Goal: Communication & Community: Answer question/provide support

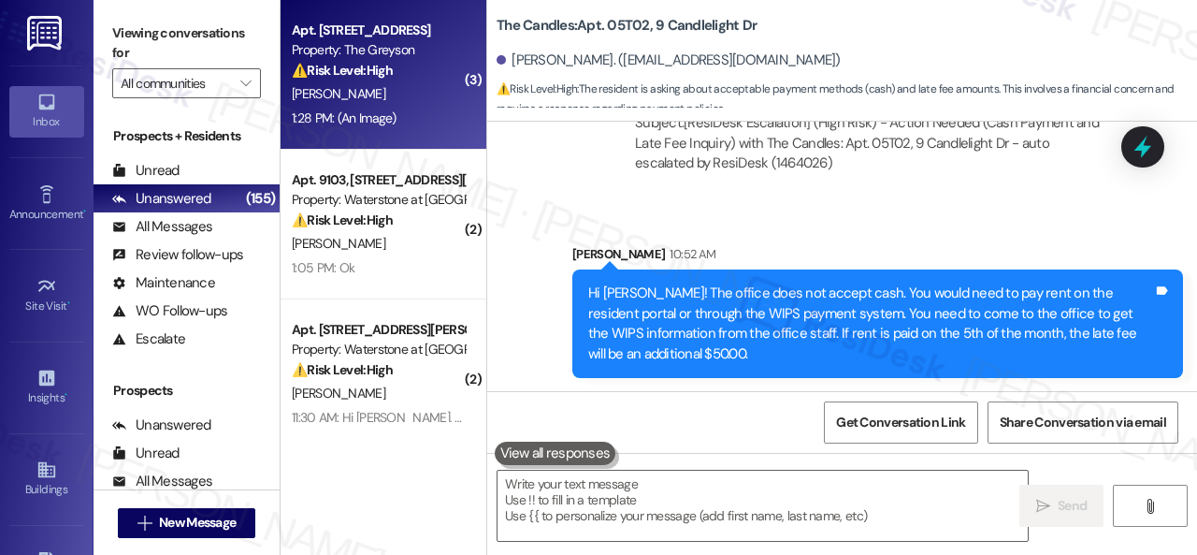
click at [425, 110] on div "1:28 PM: (An Image) 1:28 PM: (An Image)" at bounding box center [378, 118] width 177 height 23
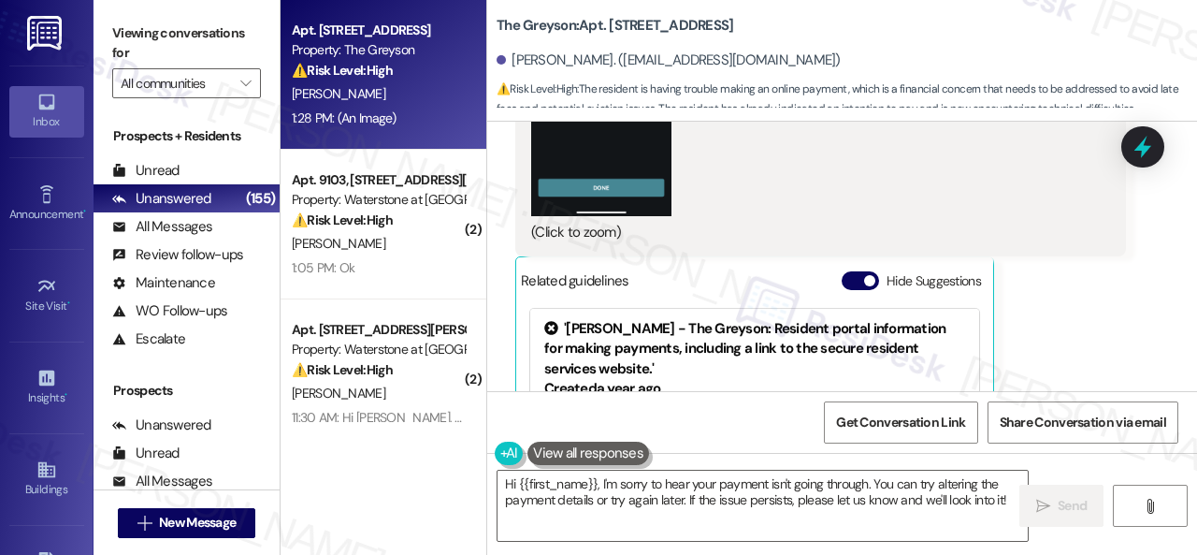
scroll to position [8736, 0]
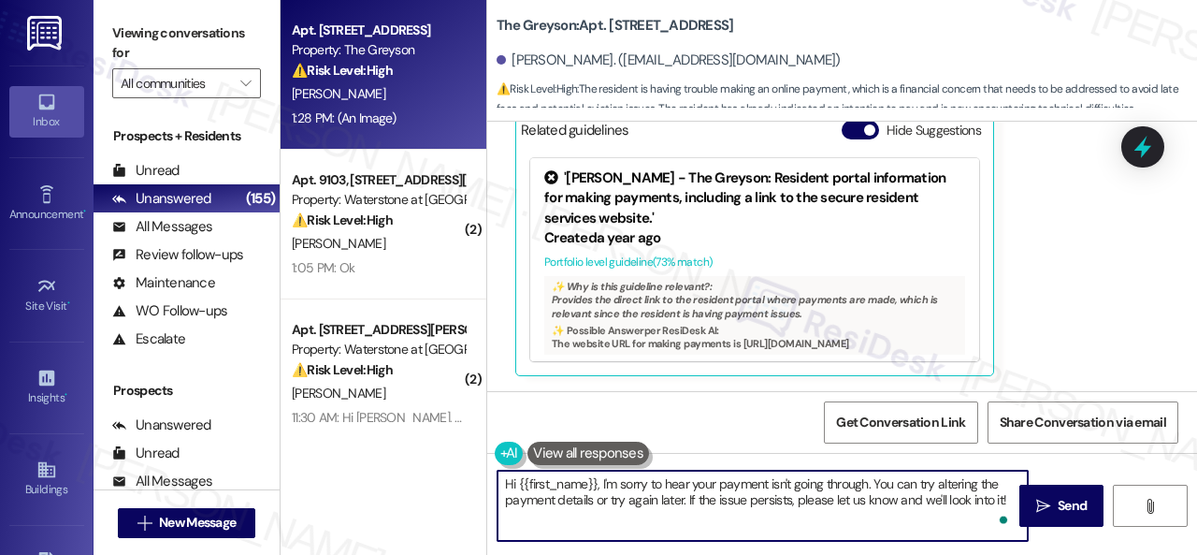
drag, startPoint x: 600, startPoint y: 481, endPoint x: 1073, endPoint y: 543, distance: 476.5
click at [1072, 543] on div "Hi {{first_name}}, I'm sorry to hear your payment isn't going through. You can …" at bounding box center [842, 523] width 710 height 140
paste textarea "for the delayed response. Please don’t hesitate to confirm if you still require…"
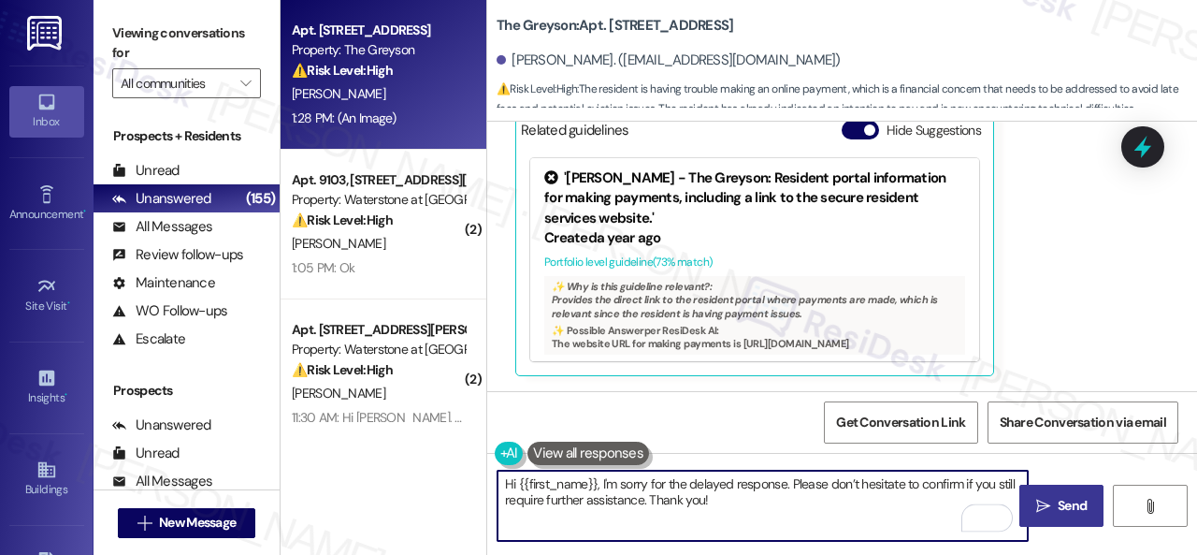
type textarea "Hi {{first_name}}, I'm sorry for the delayed response. Please don’t hesitate to…"
click at [1054, 500] on span "Send" at bounding box center [1072, 506] width 36 height 20
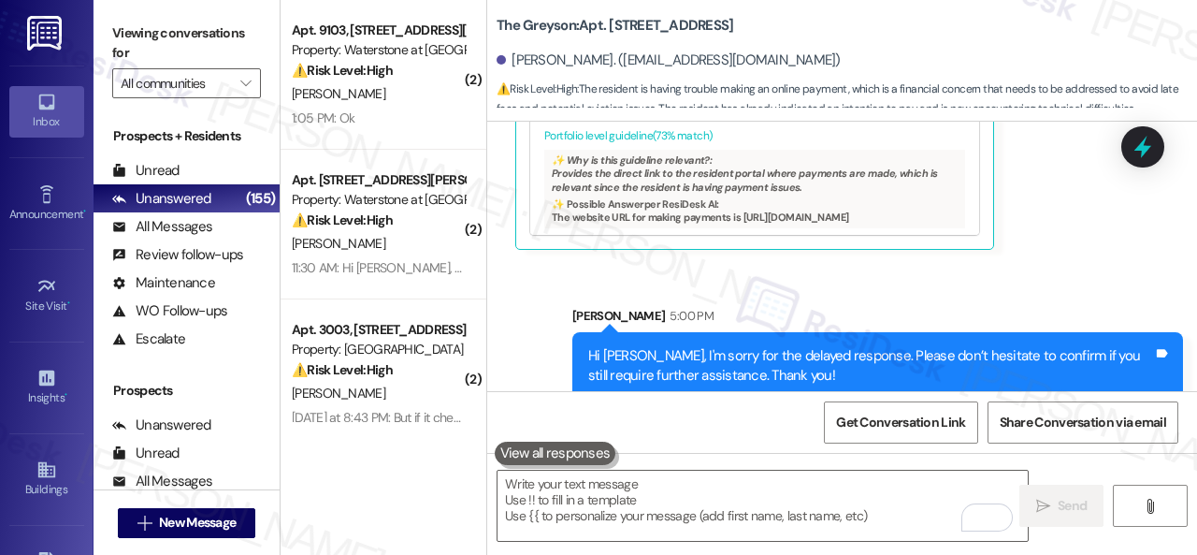
scroll to position [8886, 0]
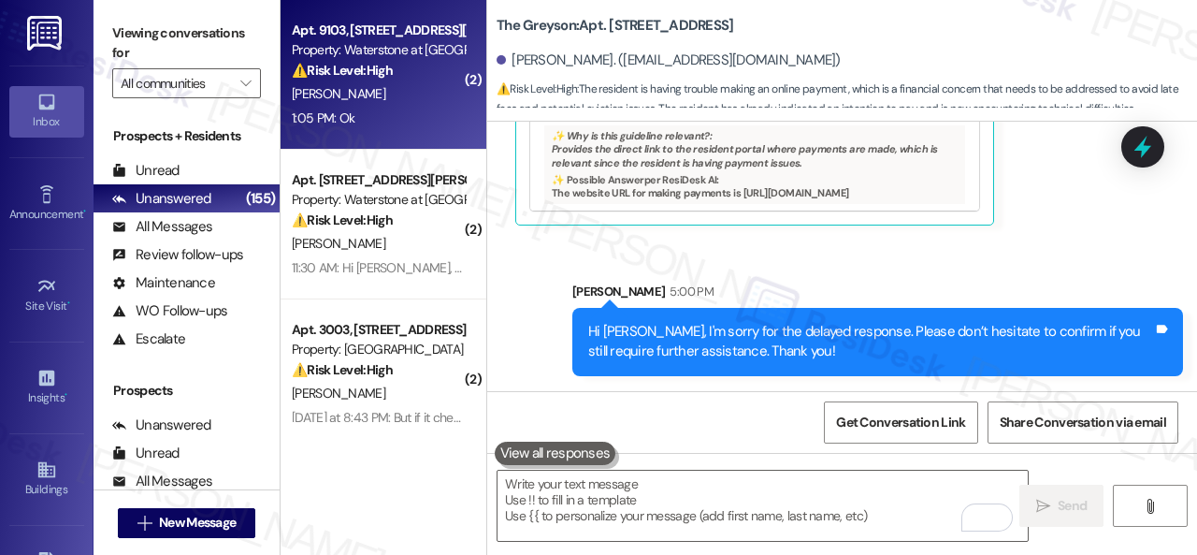
click at [404, 113] on div "1:05 PM: Ok 1:05 PM: Ok" at bounding box center [378, 118] width 177 height 23
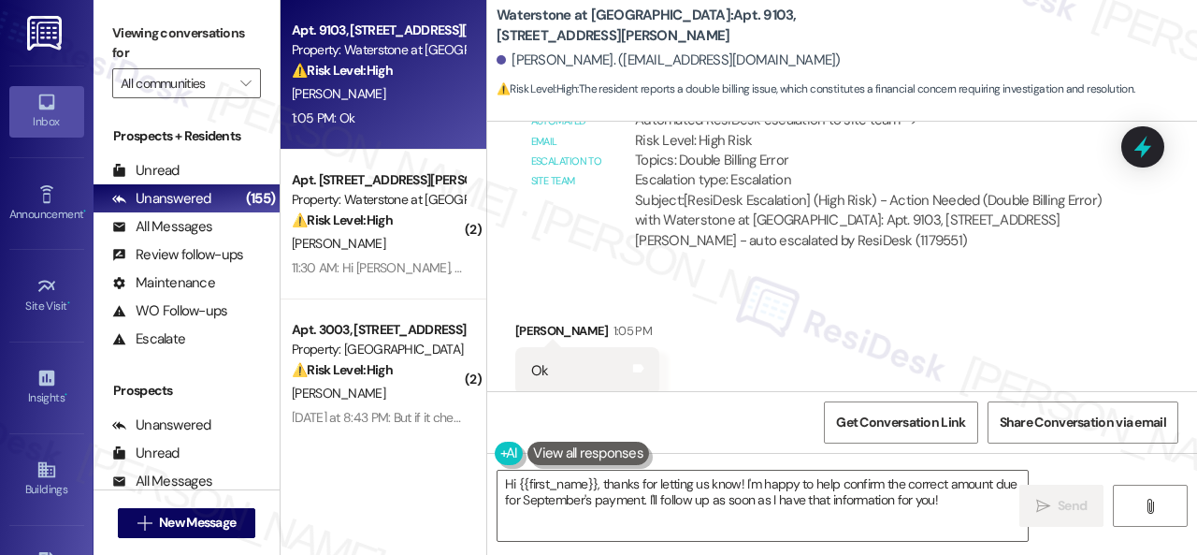
scroll to position [8922, 0]
click at [935, 278] on div "Received via SMS Helen Edwards 1:05 PM Ok Tags and notes Tagged as: Positive re…" at bounding box center [842, 357] width 710 height 158
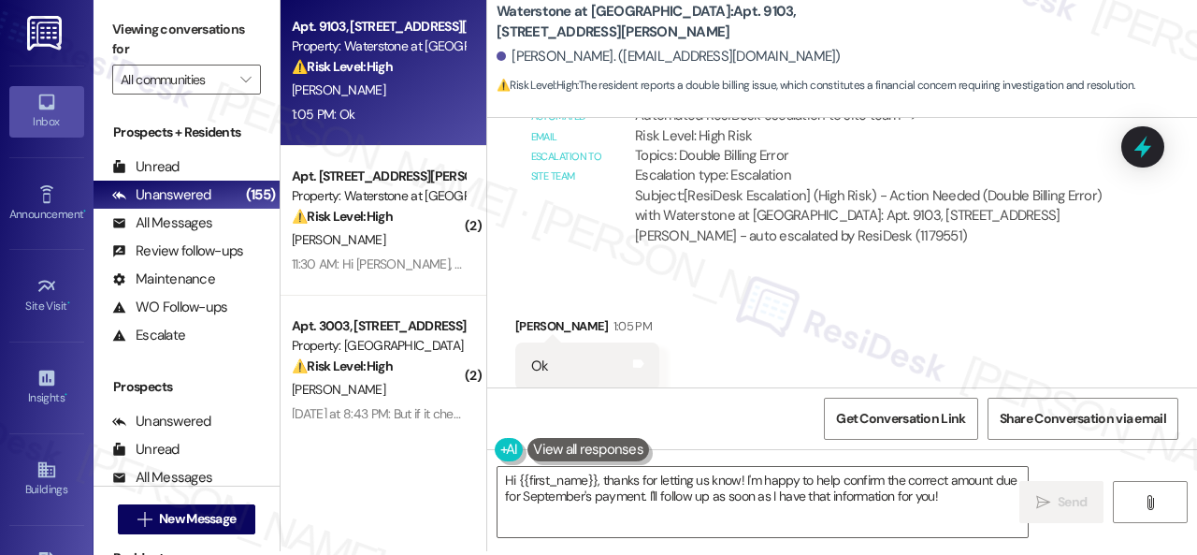
scroll to position [6, 0]
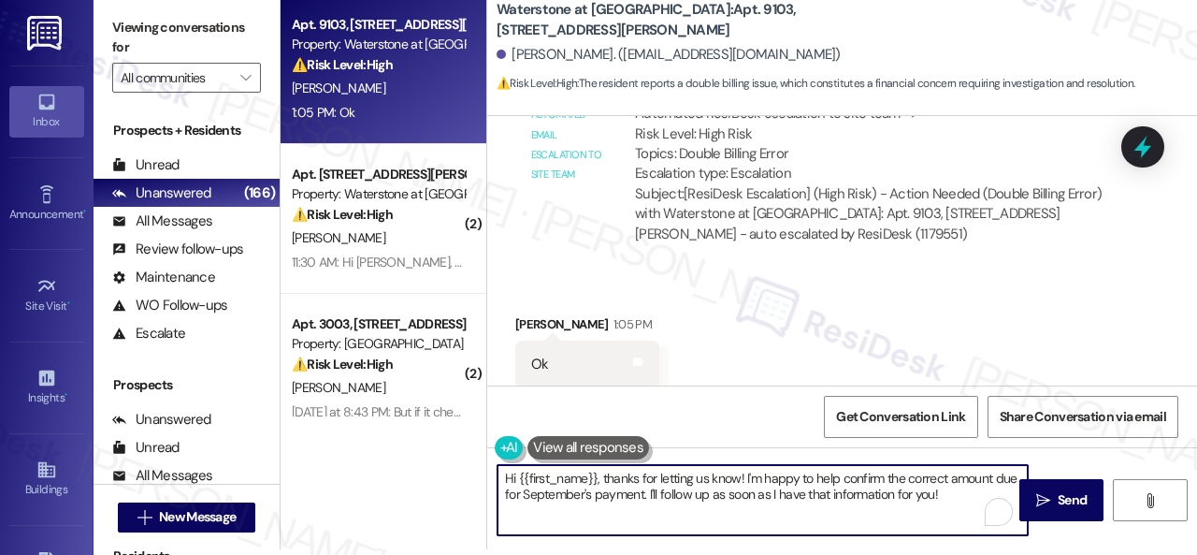
drag, startPoint x: 745, startPoint y: 481, endPoint x: 985, endPoint y: 513, distance: 241.5
click at [985, 513] on div "Hi {{first_name}}, thanks for letting us know! I'm happy to help confirm the co…" at bounding box center [763, 500] width 532 height 72
paste textarea "The site team has been informed about your inquiry or concern. I'll get back to…"
type textarea "Hi {{first_name}}, thanks for letting us know! The site team has been informed …"
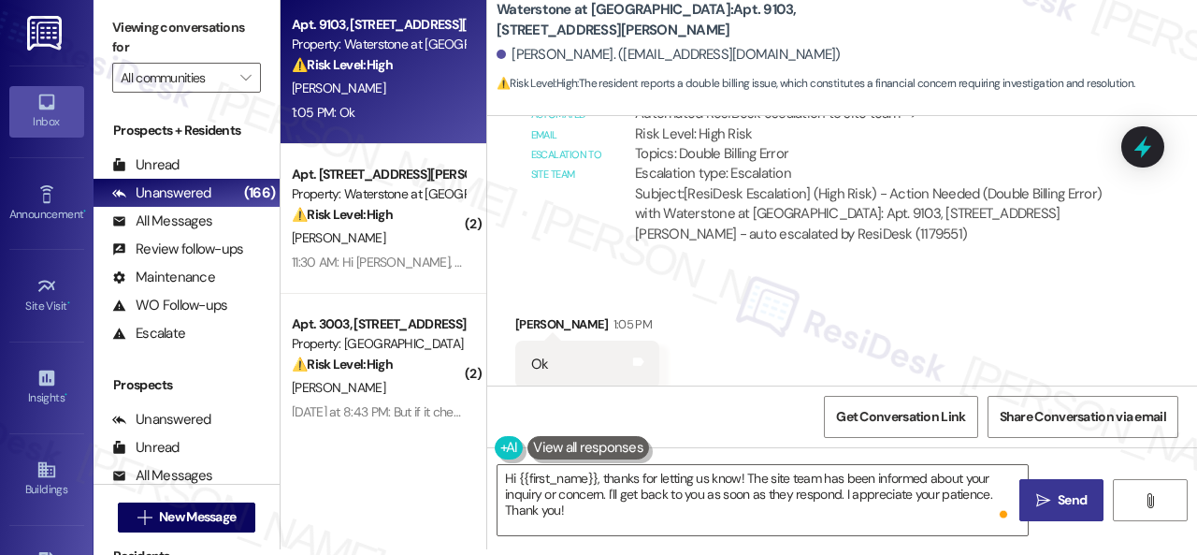
click at [1065, 507] on span "Send" at bounding box center [1072, 500] width 29 height 20
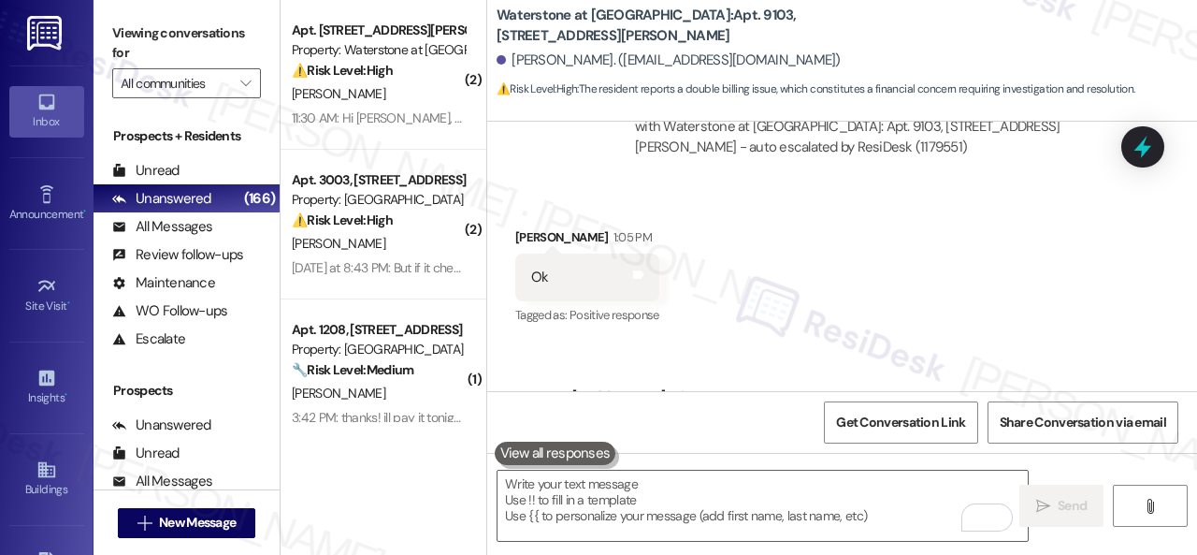
scroll to position [9073, 0]
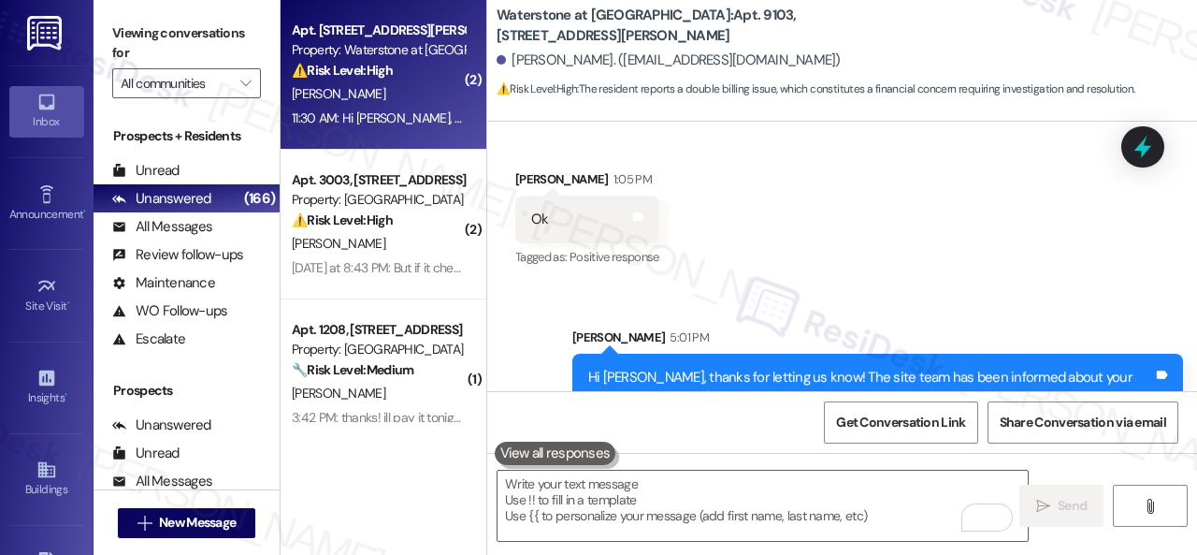
click at [410, 96] on div "[PERSON_NAME]" at bounding box center [378, 93] width 177 height 23
type textarea "Fetching suggested responses. Please feel free to read through the conversation…"
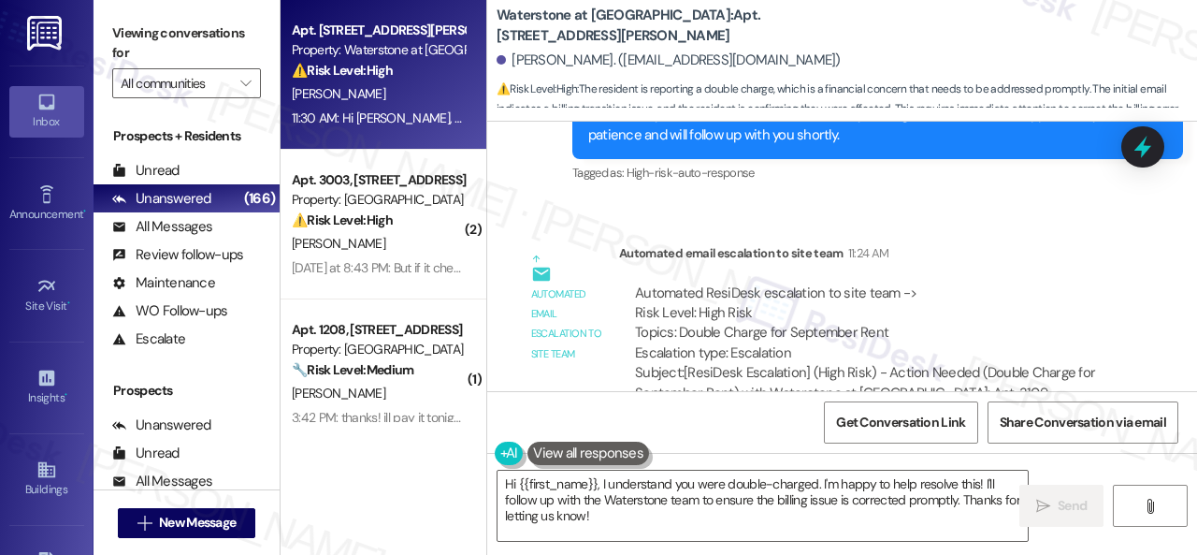
scroll to position [12356, 0]
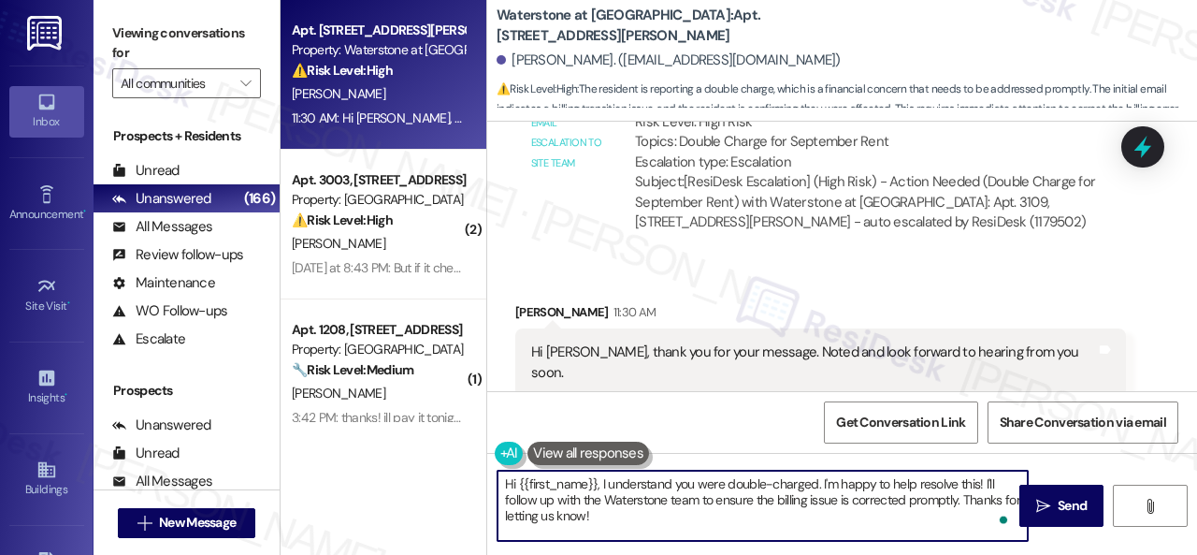
drag, startPoint x: 819, startPoint y: 482, endPoint x: 867, endPoint y: 538, distance: 73.7
click at [867, 538] on textarea "Hi {{first_name}}, I understand you were double-charged. I'm happy to help reso…" at bounding box center [763, 505] width 530 height 70
paste textarea "The site team has been informed about your inquiry or concern. I'll get back to…"
type textarea "Hi {{first_name}}, I understand you were double-charged. The site team has been…"
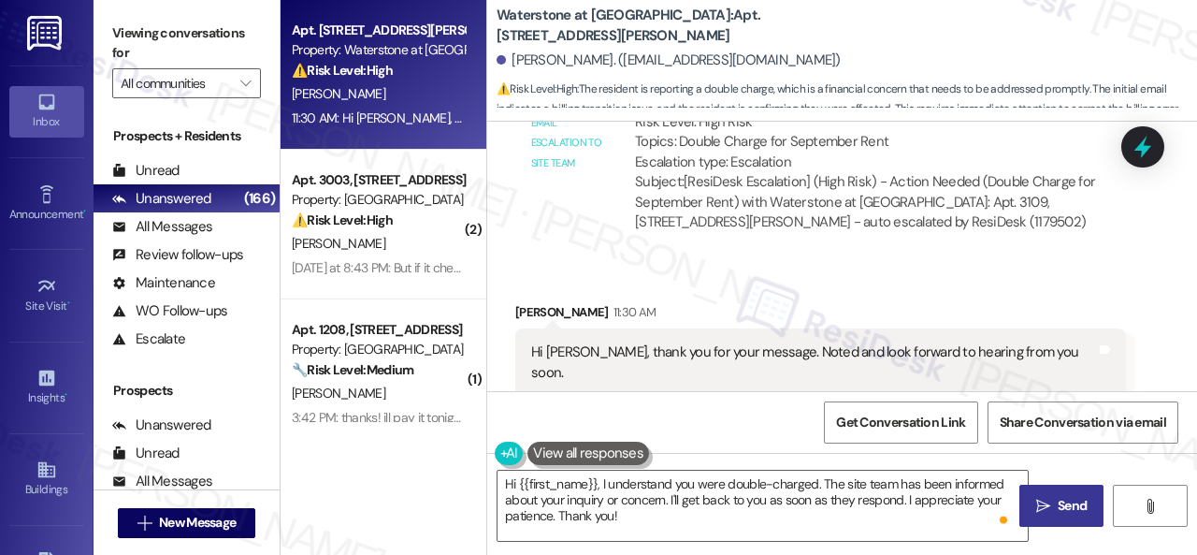
click at [1058, 503] on span "Send" at bounding box center [1072, 506] width 29 height 20
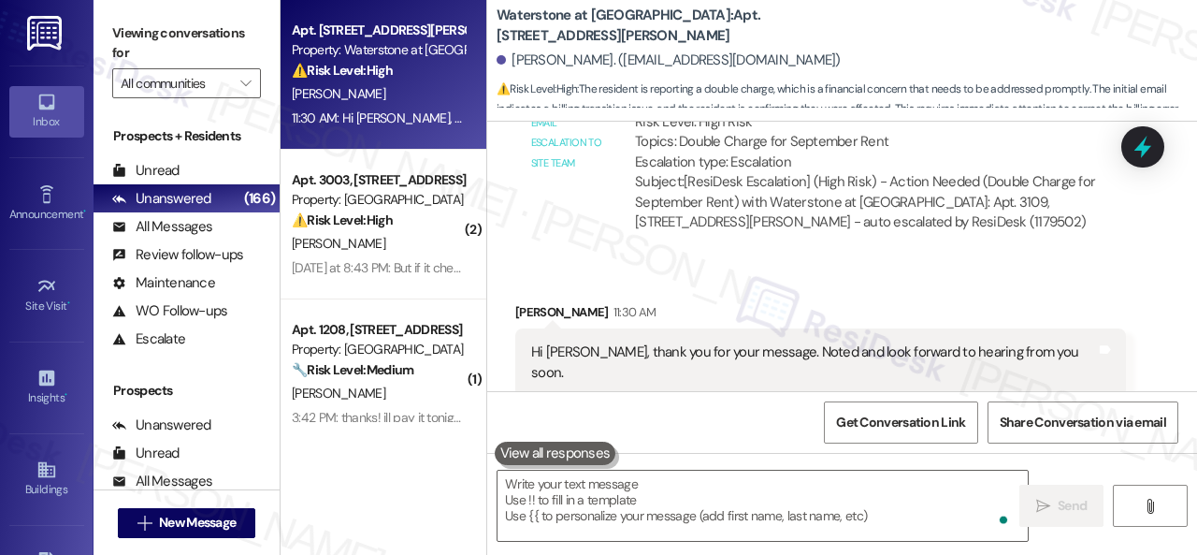
scroll to position [12354, 0]
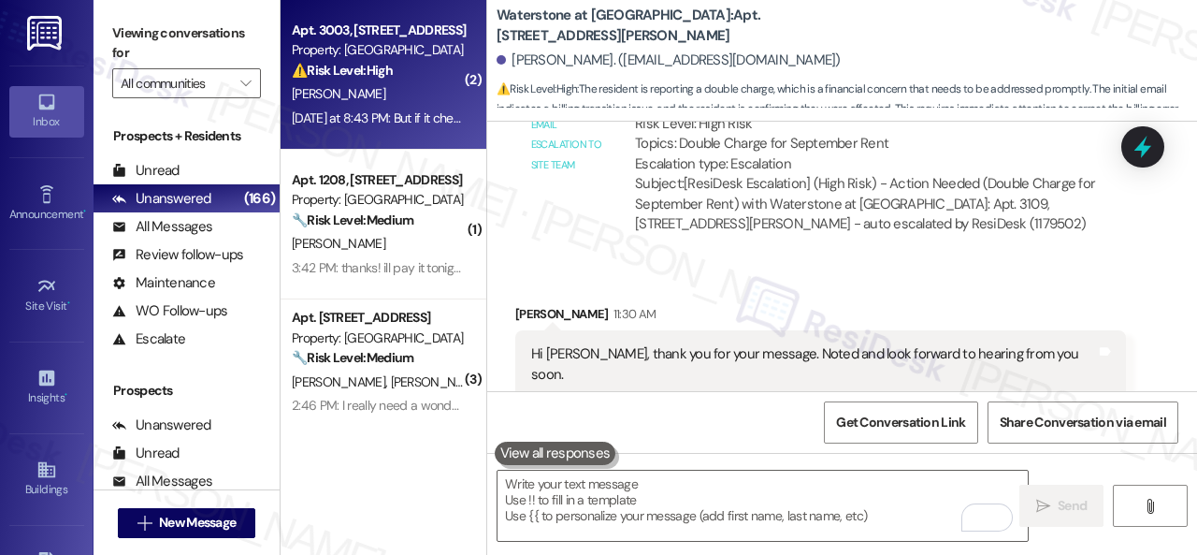
click at [391, 92] on div "D. Ritter" at bounding box center [378, 93] width 177 height 23
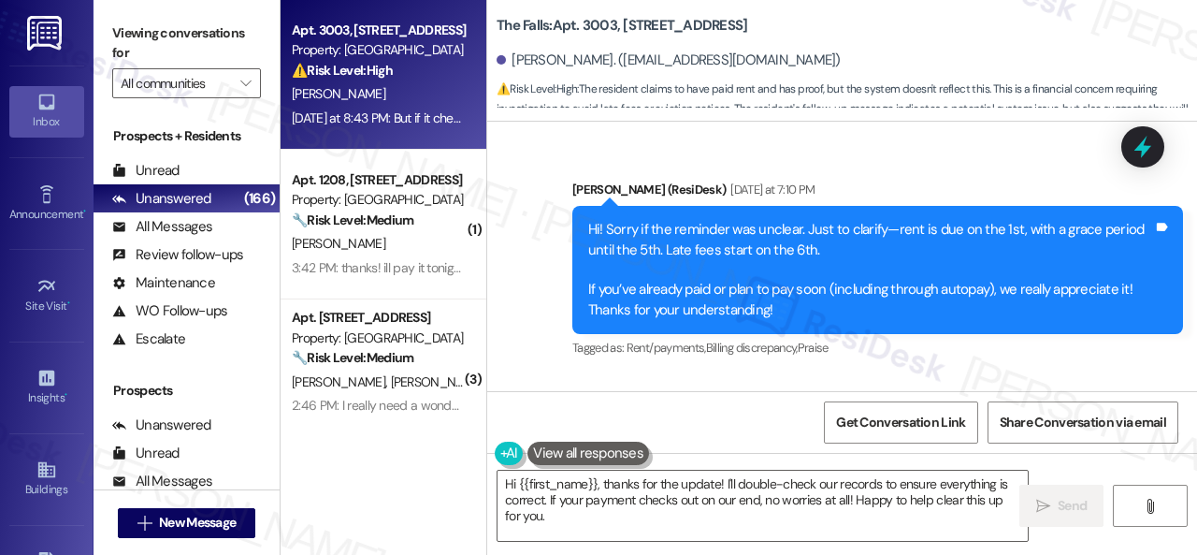
scroll to position [3867, 0]
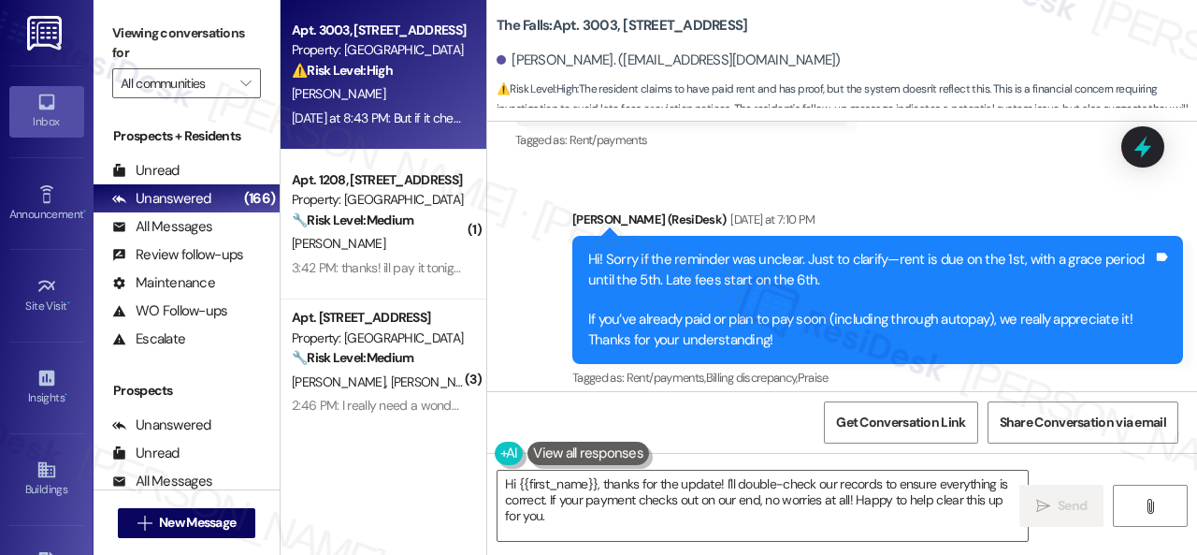
click at [528, 325] on div "Sent via SMS Sarah (ResiDesk) Yesterday at 7:10 PM Hi! Sorry if the reminder wa…" at bounding box center [842, 286] width 710 height 238
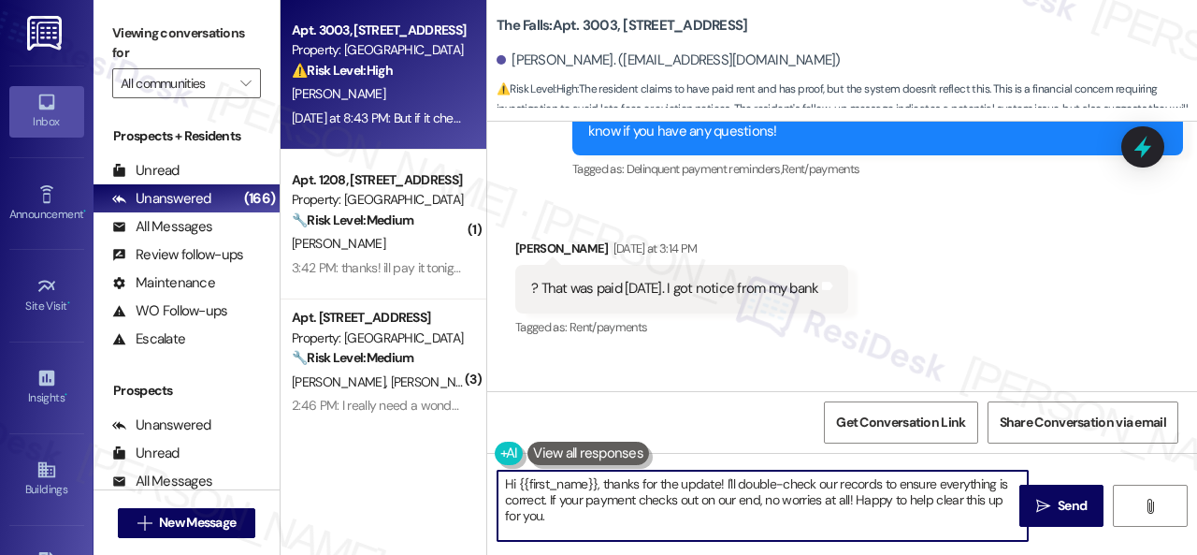
drag, startPoint x: 724, startPoint y: 484, endPoint x: 743, endPoint y: 523, distance: 43.5
click at [743, 523] on textarea "Hi {{first_name}}, thanks for the update! I'll double-check our records to ensu…" at bounding box center [763, 505] width 530 height 70
paste textarea "Please disregard the message if you have already paid, do not have questions/co…"
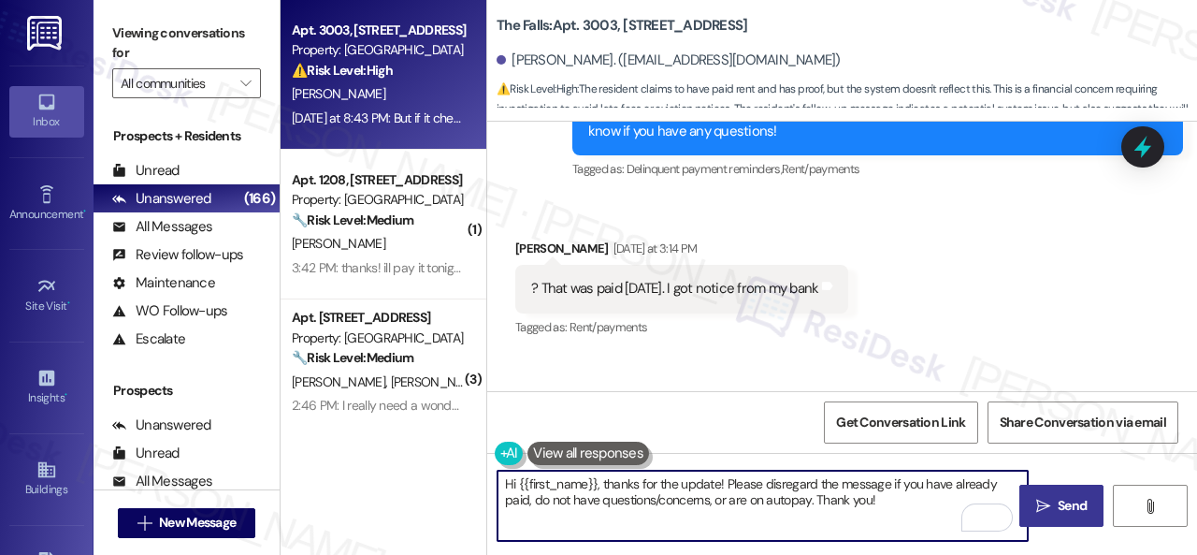
type textarea "Hi {{first_name}}, thanks for the update! Please disregard the message if you h…"
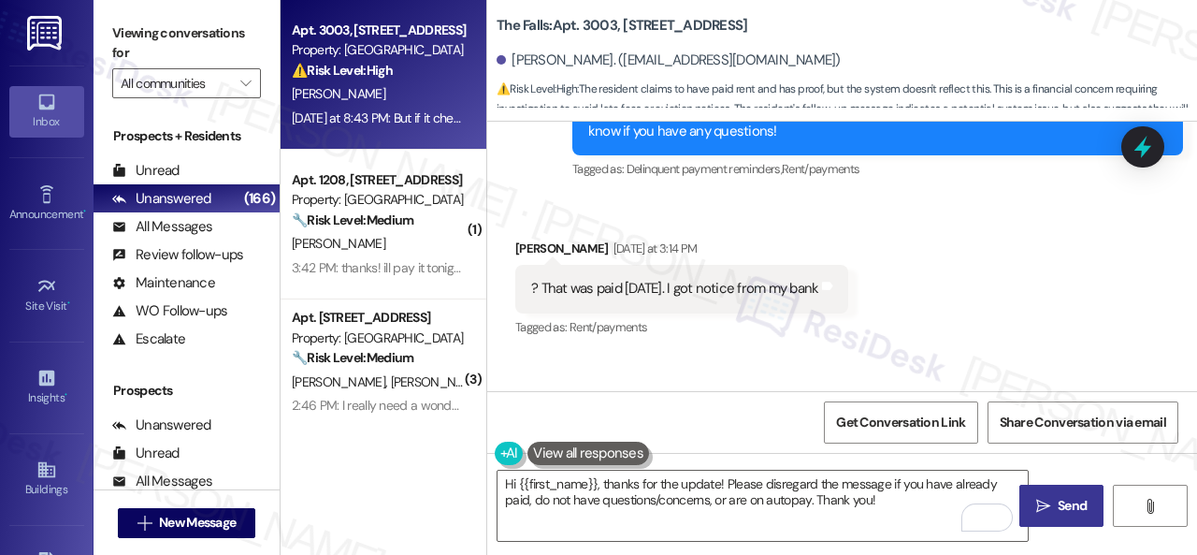
click at [1071, 508] on span "Send" at bounding box center [1072, 506] width 29 height 20
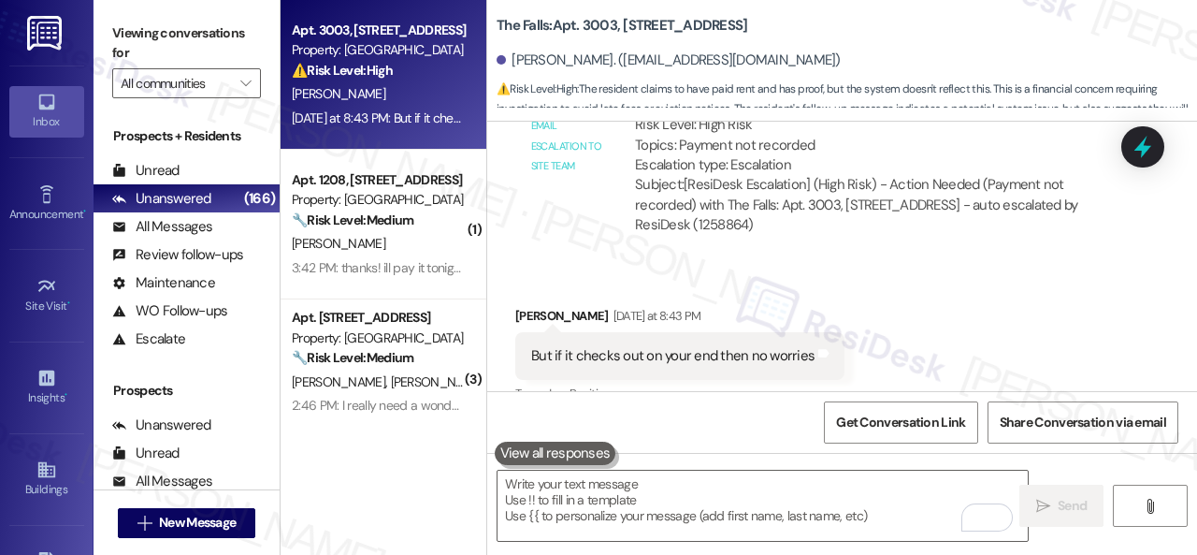
scroll to position [4707, 0]
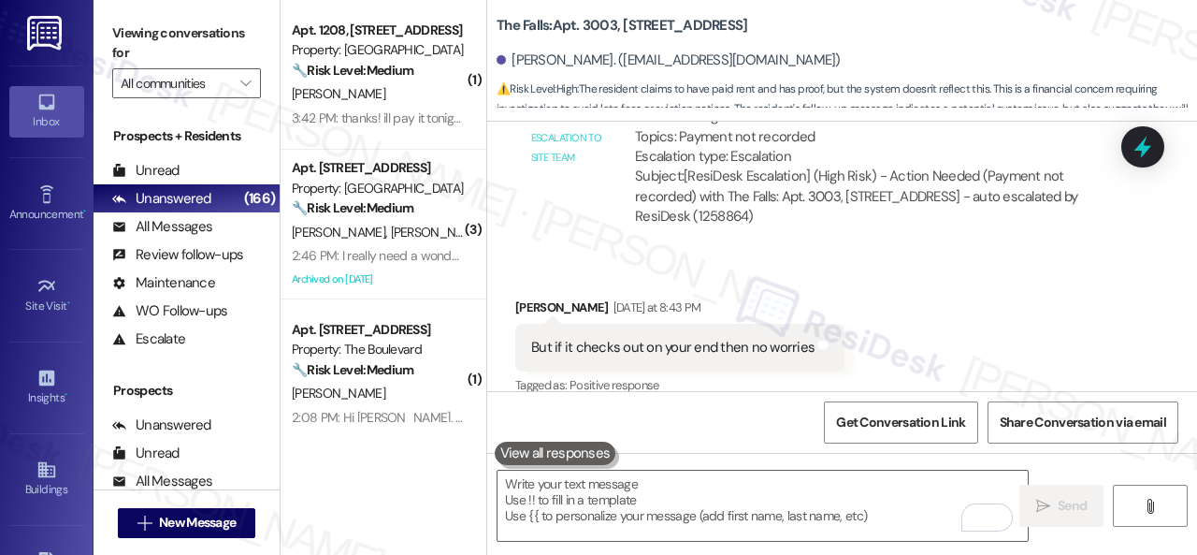
click at [406, 100] on div "O. Boster" at bounding box center [378, 93] width 177 height 23
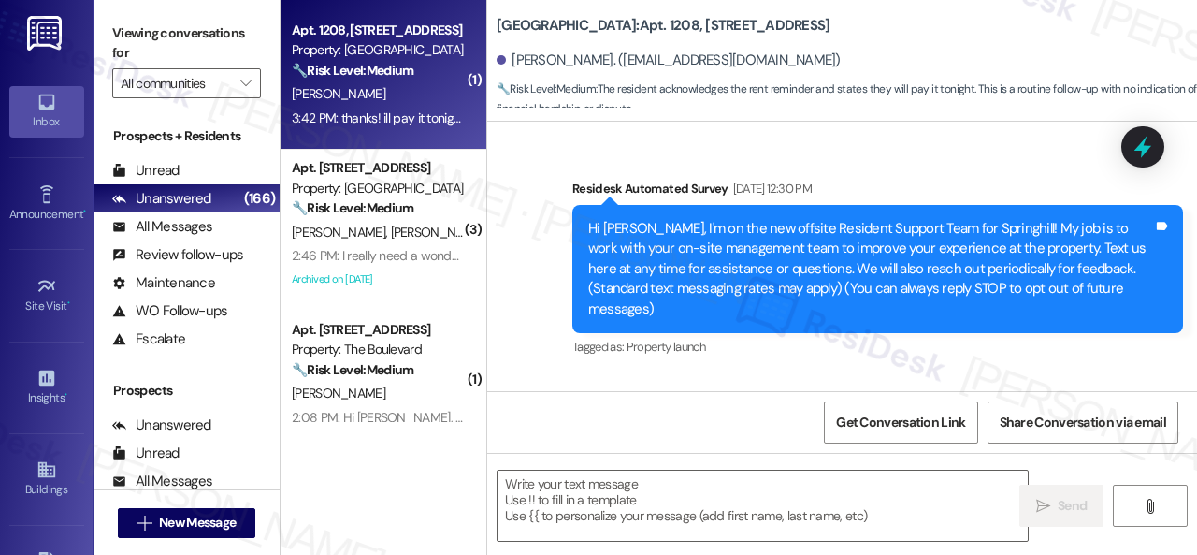
type textarea "Fetching suggested responses. Please feel free to read through the conversation…"
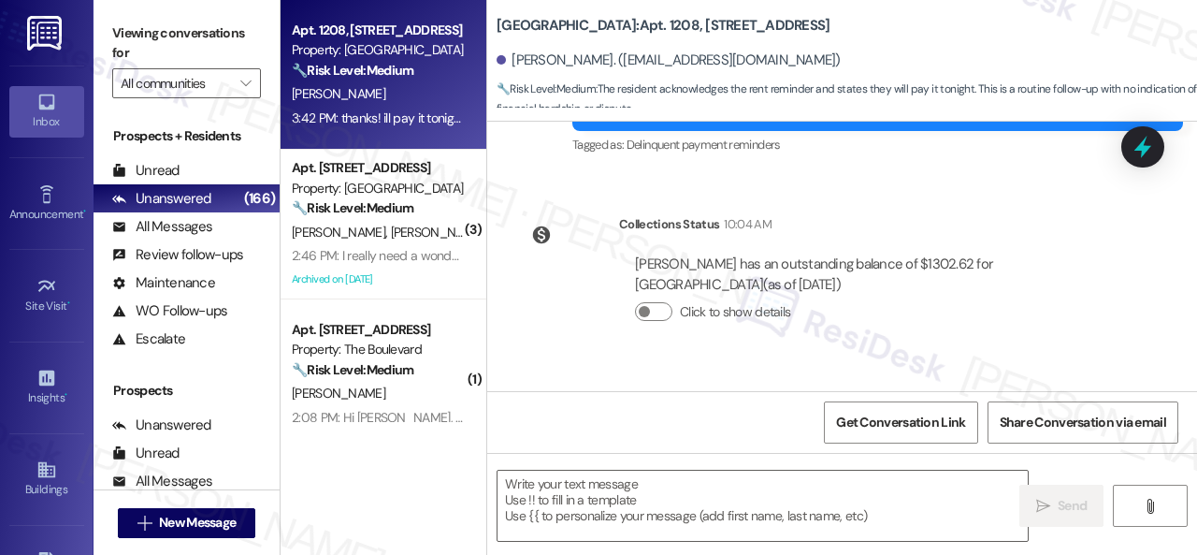
scroll to position [8203, 0]
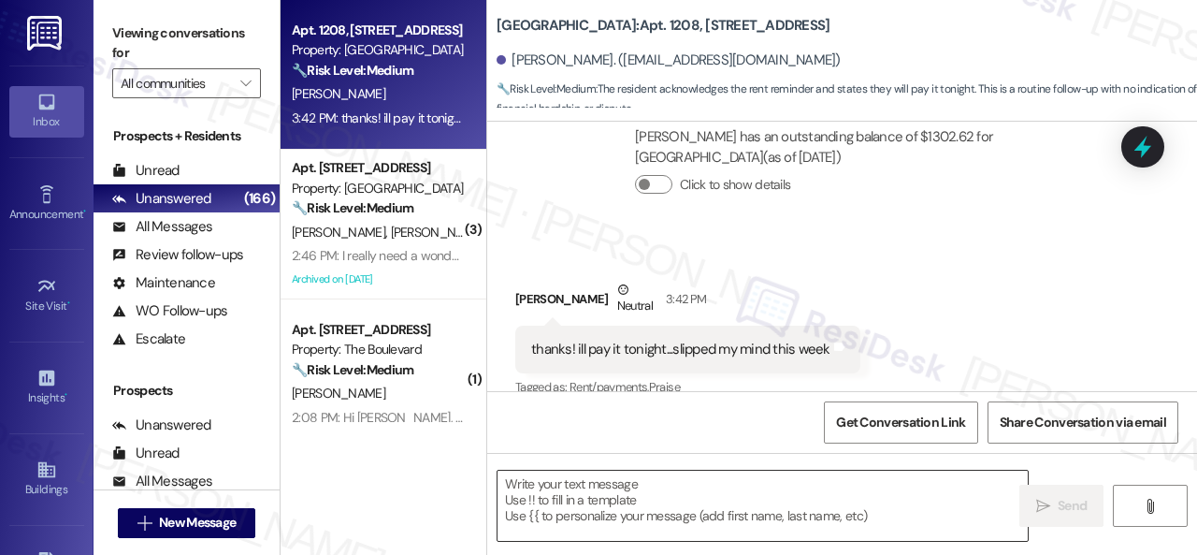
click at [645, 498] on textarea at bounding box center [763, 505] width 530 height 70
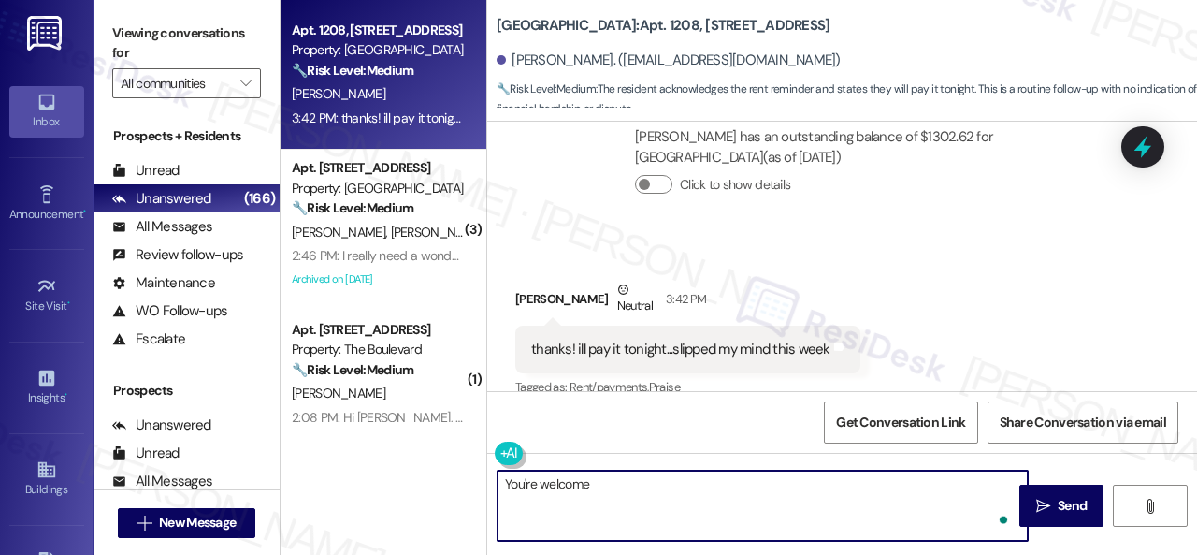
type textarea "You're welcome!"
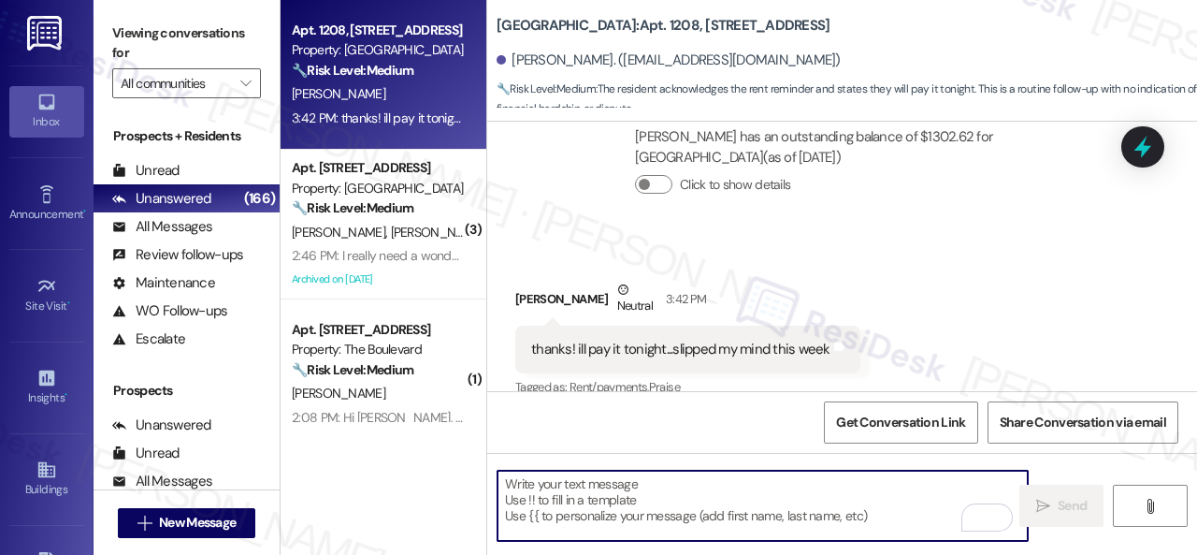
scroll to position [8202, 0]
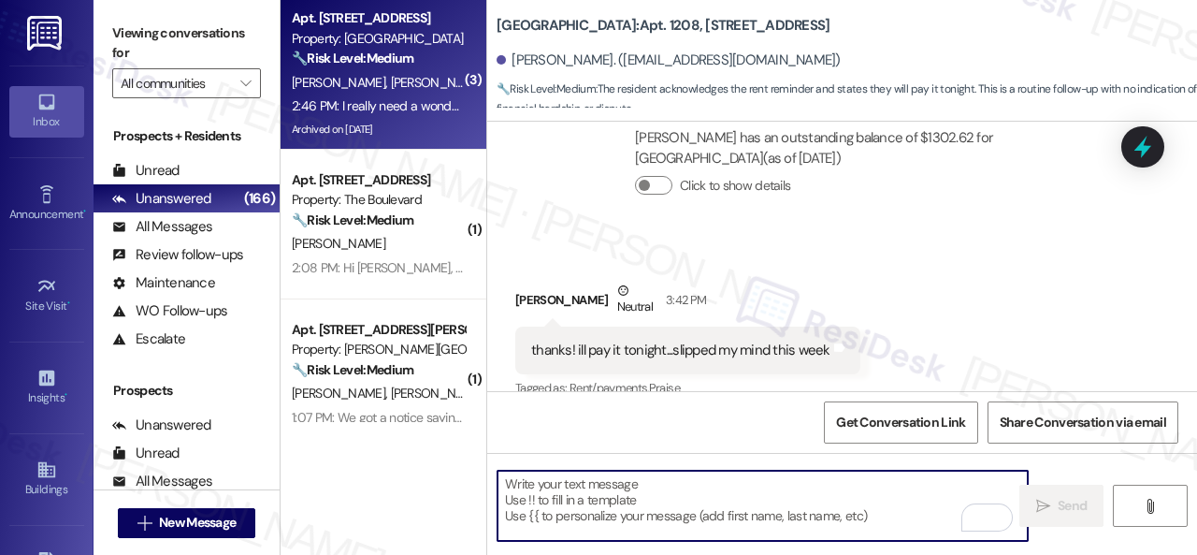
click at [427, 94] on div "2:46 PM: I really need a wonderful kitchen !! 2:46 PM: I really need a wonderfu…" at bounding box center [378, 105] width 177 height 23
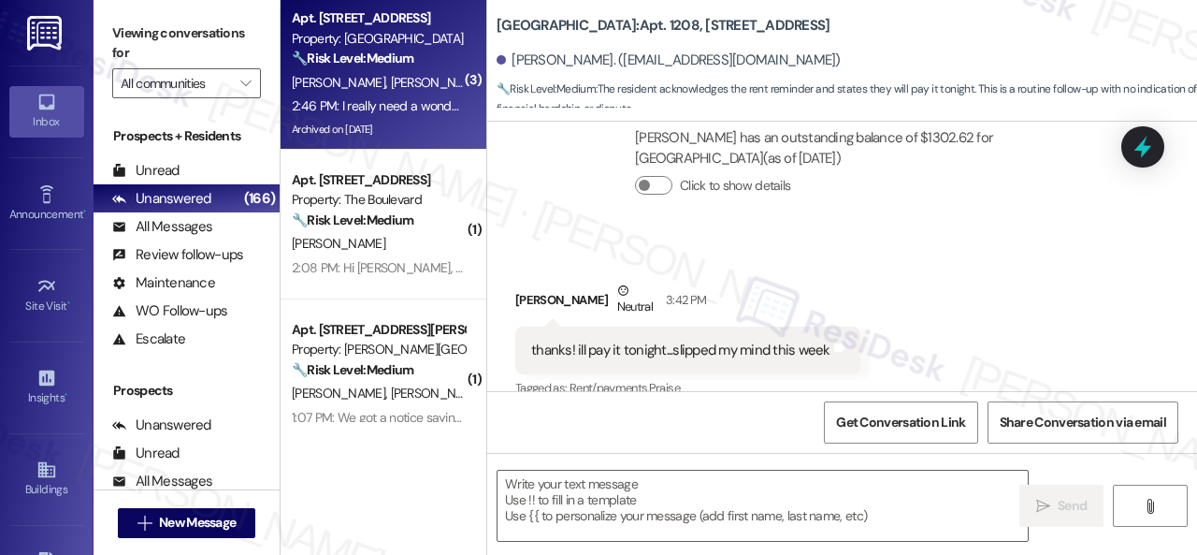
type textarea "Fetching suggested responses. Please feel free to read through the conversation…"
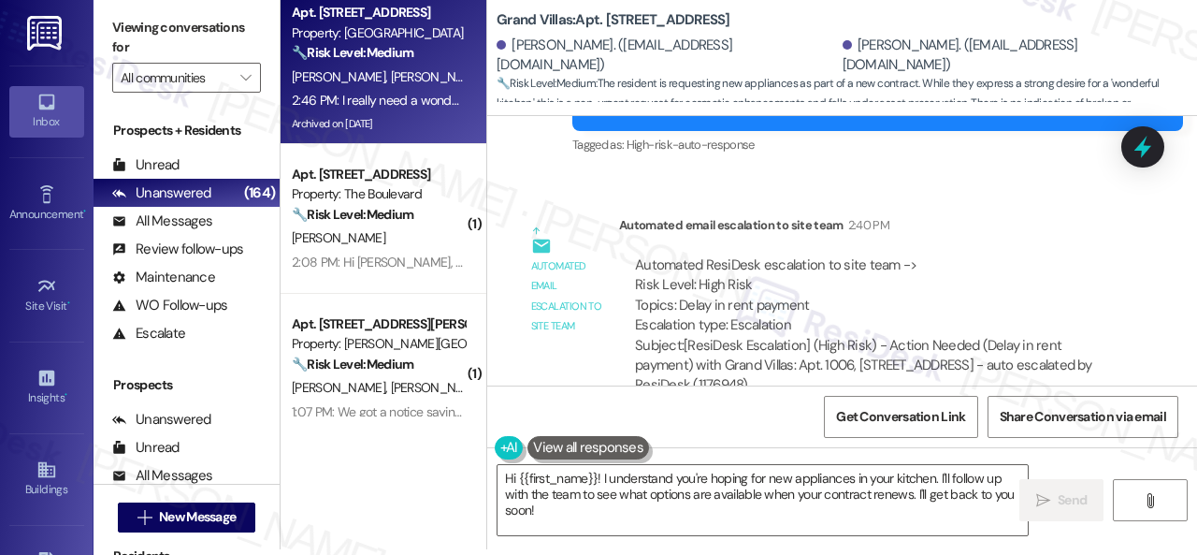
scroll to position [15074, 0]
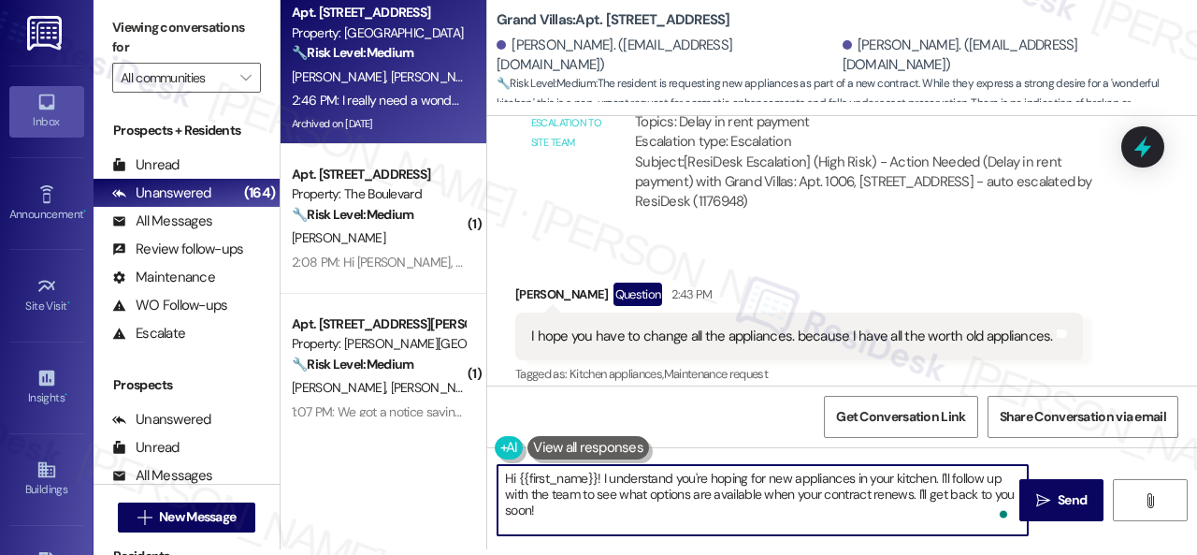
drag, startPoint x: 938, startPoint y: 475, endPoint x: 926, endPoint y: 523, distance: 49.2
click at [926, 523] on textarea "Hi {{first_name}}! I understand you're hoping for new appliances in your kitche…" at bounding box center [763, 500] width 530 height 70
drag, startPoint x: 600, startPoint y: 477, endPoint x: 415, endPoint y: 484, distance: 185.3
click at [415, 484] on div "Apt. 1006, 1550 Katy Gap Rd Property: Grand Villas 🔧 Risk Level: Medium The res…" at bounding box center [739, 271] width 917 height 555
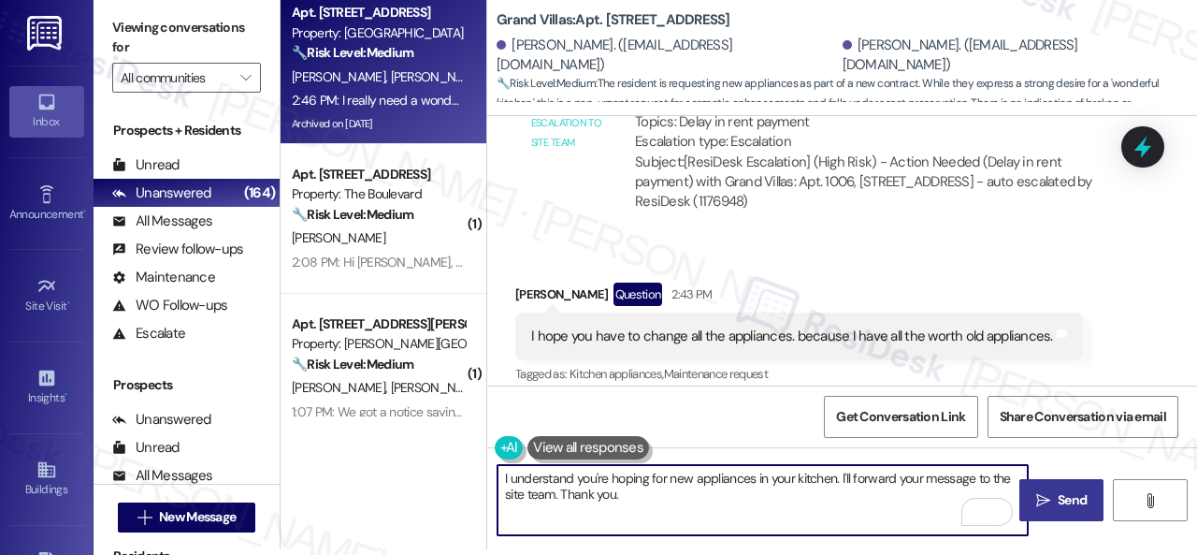
type textarea "I understand you're hoping for new appliances in your kitchen. I'll forward you…"
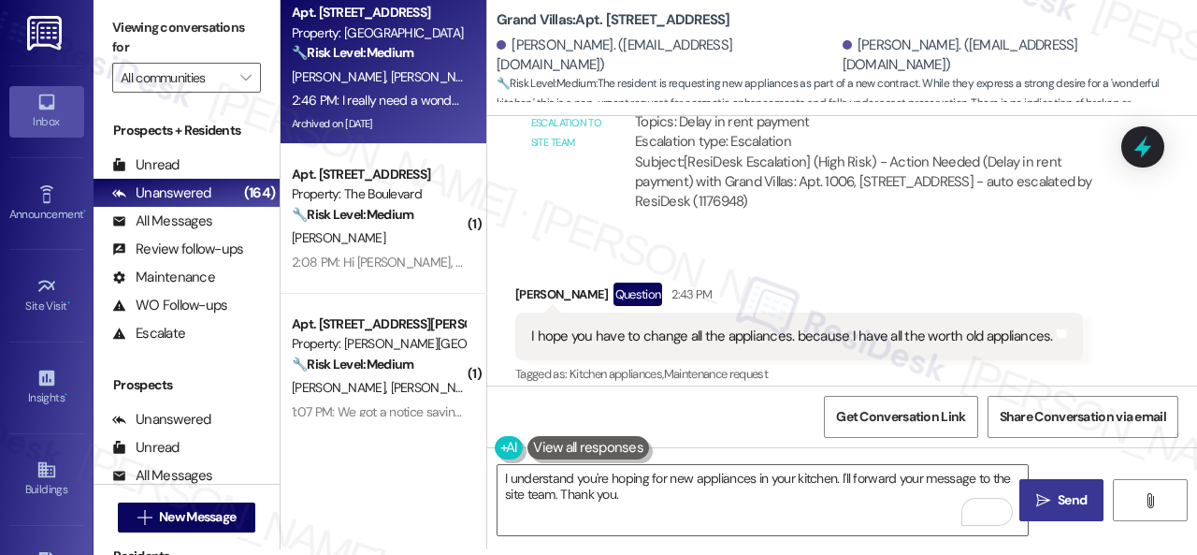
click at [1058, 503] on span "Send" at bounding box center [1072, 500] width 29 height 20
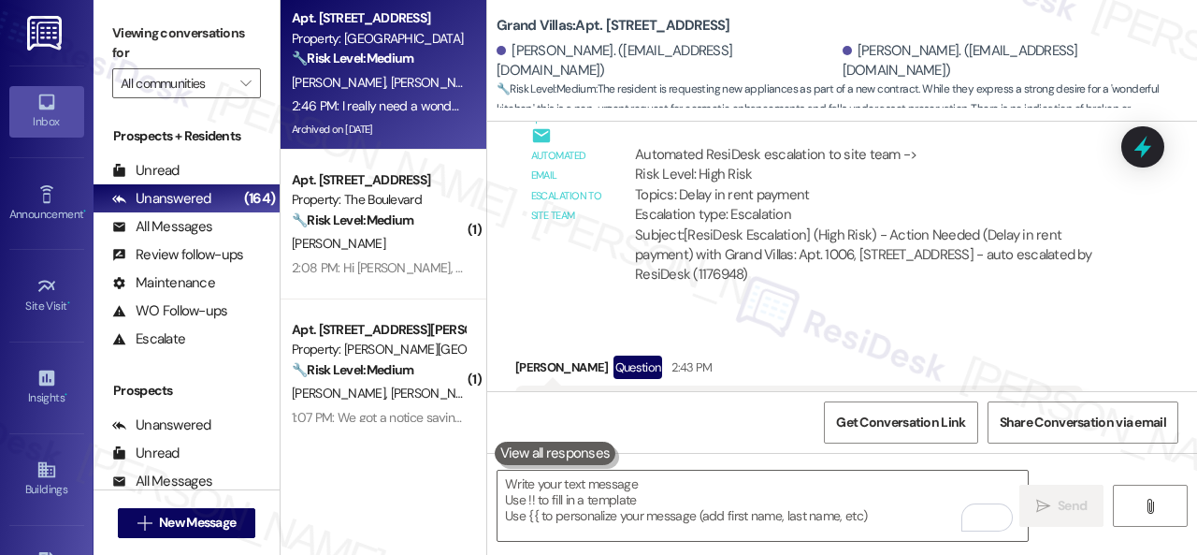
scroll to position [14885, 0]
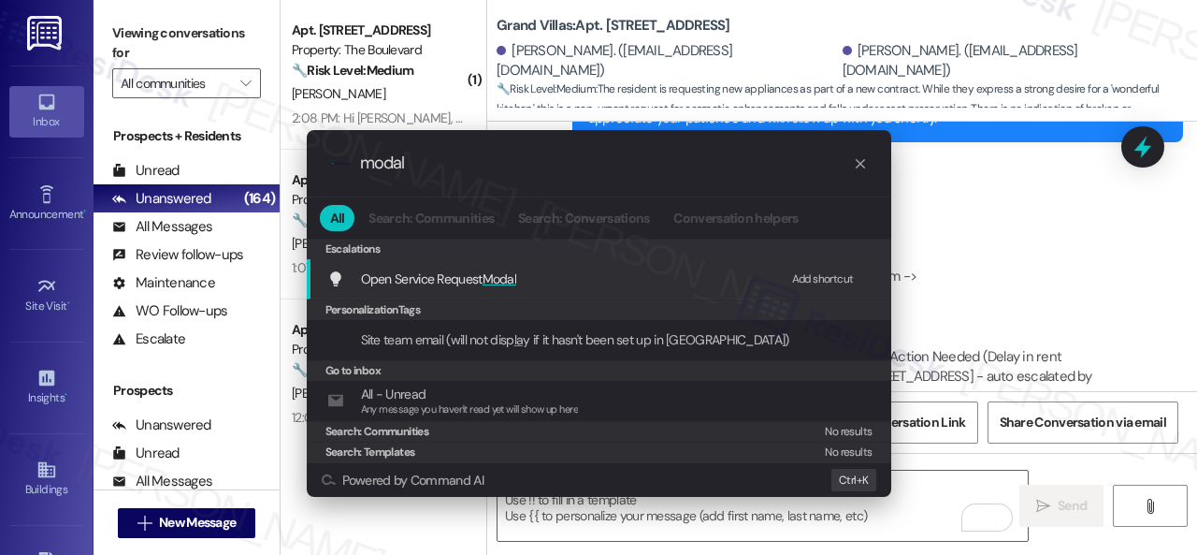
click at [816, 280] on div "Add shortcut" at bounding box center [823, 279] width 62 height 20
drag, startPoint x: 450, startPoint y: 166, endPoint x: 282, endPoint y: 157, distance: 167.7
click at [283, 157] on div ".cls-1{fill:#0a055f;}.cls-2{fill:#0cc4c4;} resideskLogoBlueOrange modal All Sea…" at bounding box center [598, 313] width 631 height 404
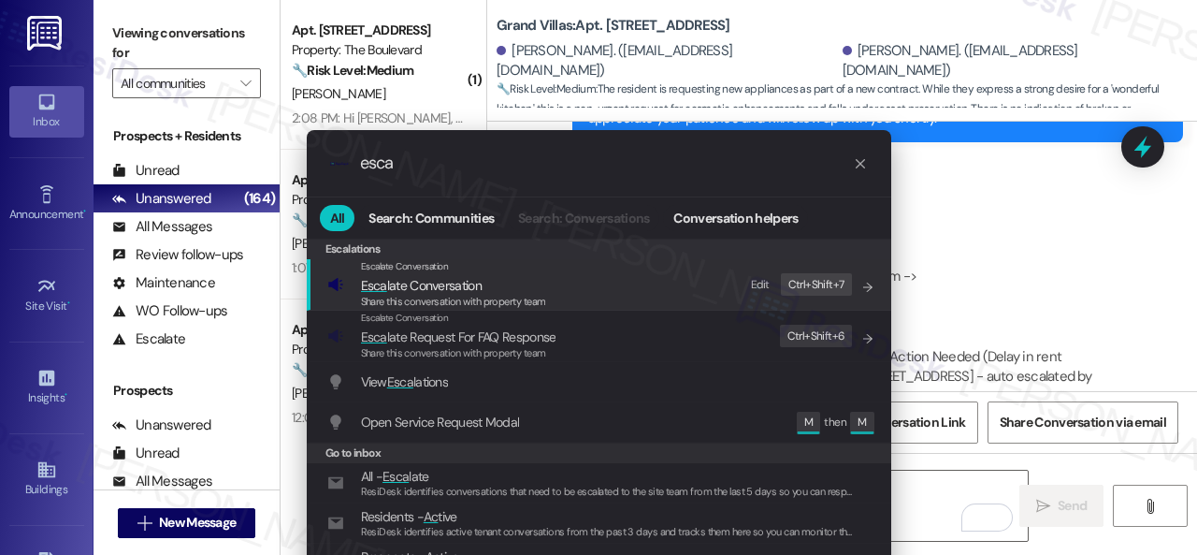
type input "esca"
click at [767, 281] on div "Edit" at bounding box center [760, 285] width 19 height 20
click at [412, 281] on span "Esca late Conversation" at bounding box center [421, 285] width 121 height 17
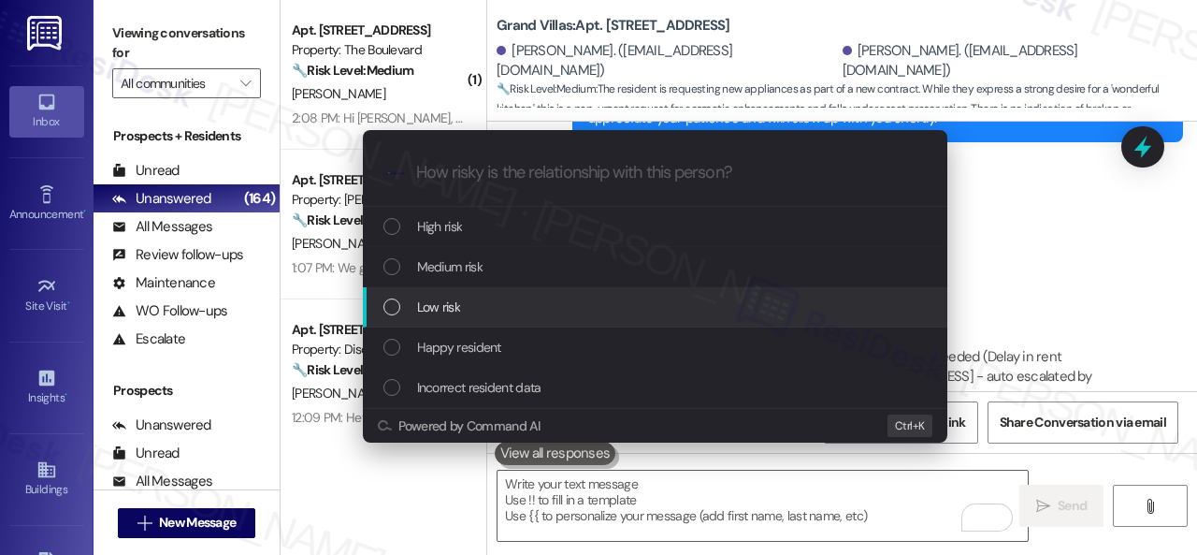
click at [450, 304] on span "Low risk" at bounding box center [438, 306] width 43 height 21
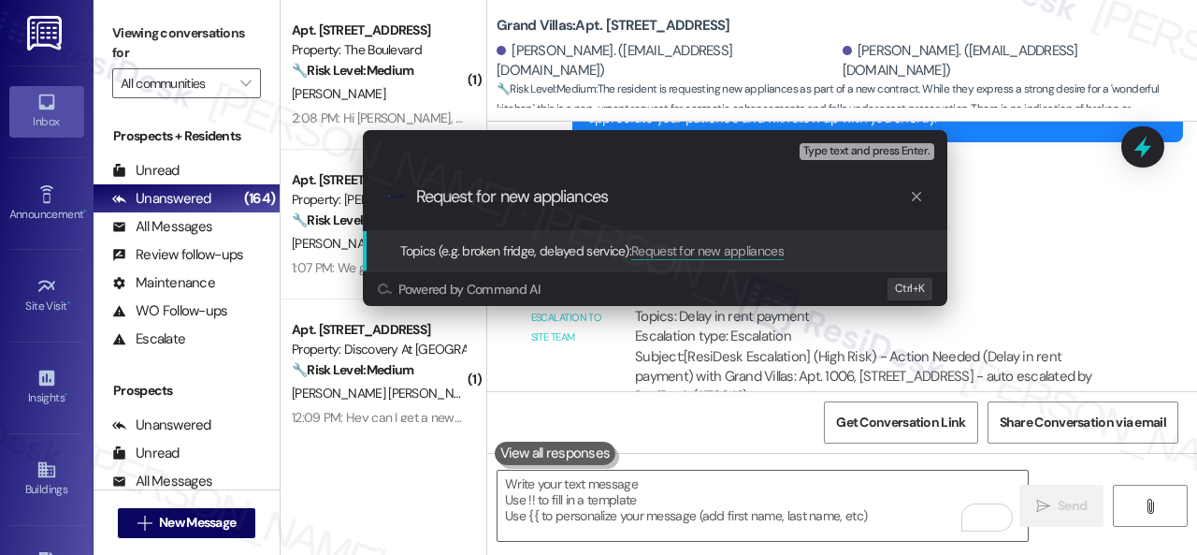
type input "Request for new appliances."
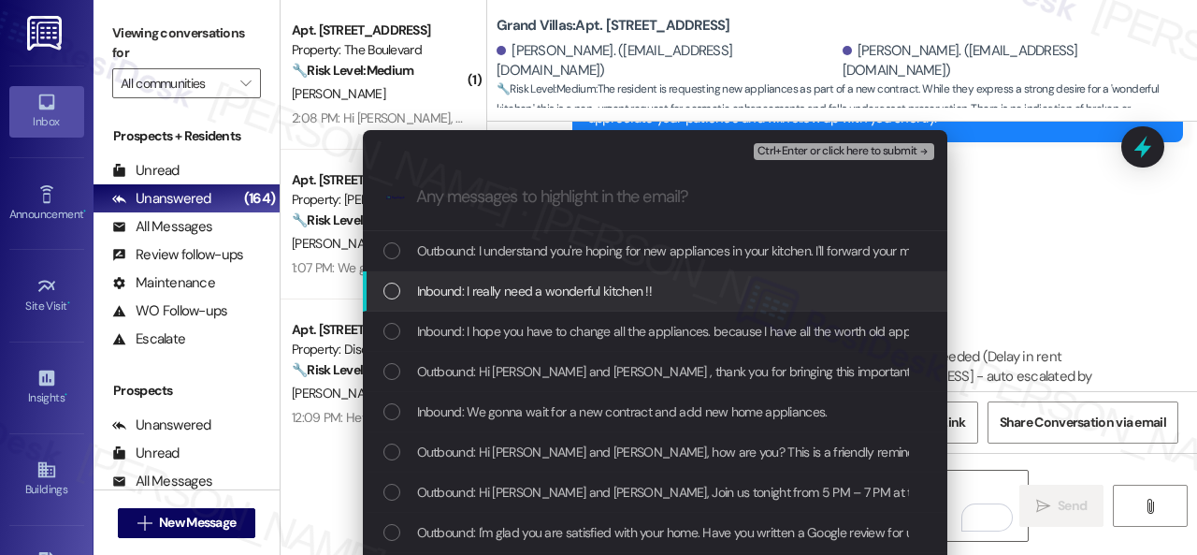
click at [485, 288] on span "Inbound: I really need a wonderful kitchen !!" at bounding box center [535, 291] width 236 height 21
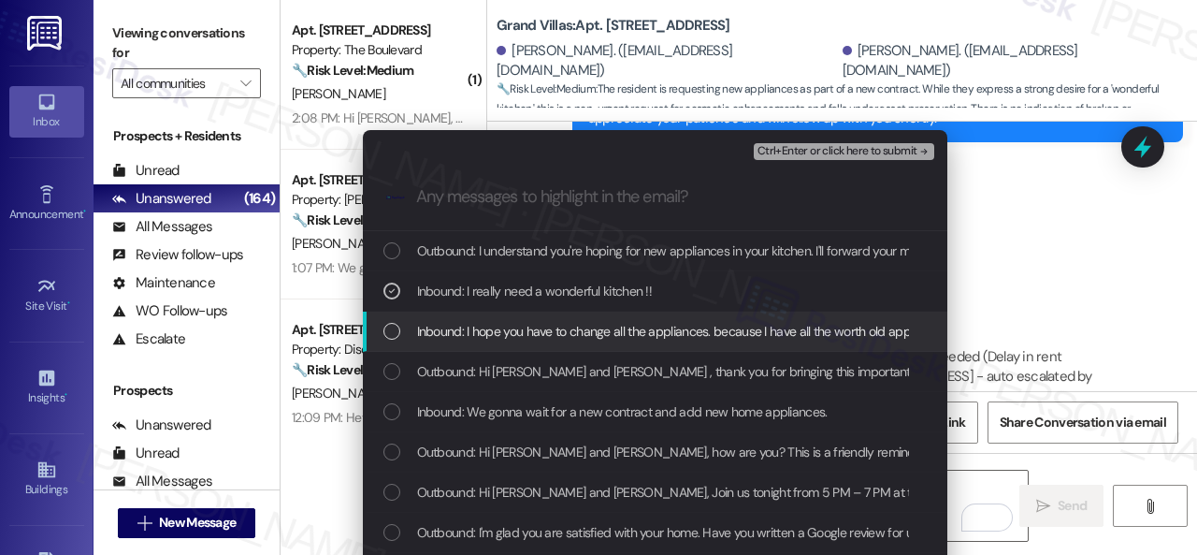
click at [496, 332] on span "Inbound: I hope you have to change all the appliances. because I have all the w…" at bounding box center [684, 331] width 534 height 21
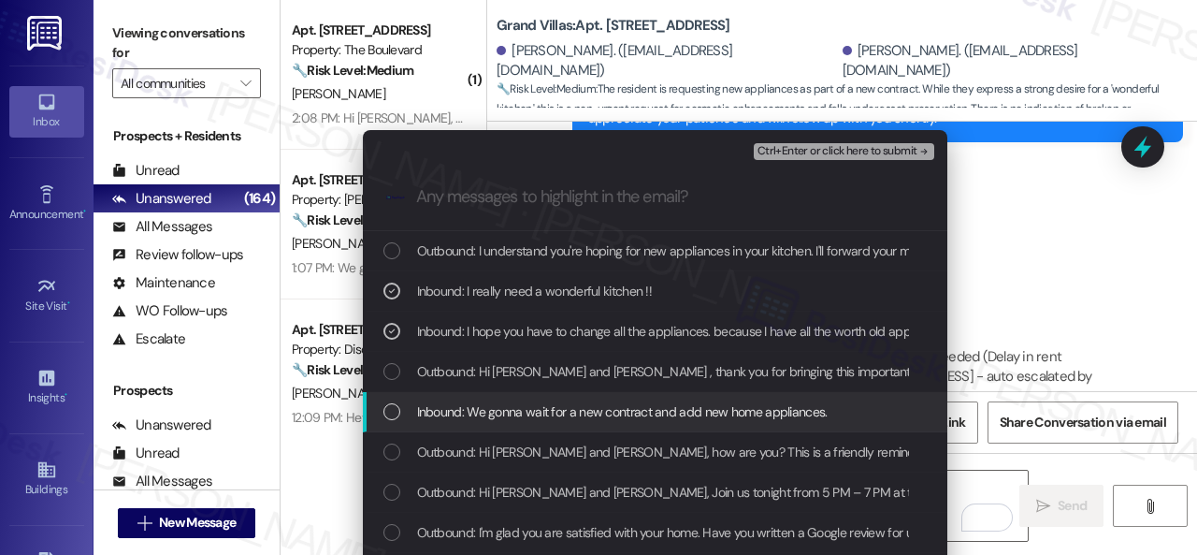
click at [604, 412] on span "Inbound: We gonna wait for a new contract and add new home appliances." at bounding box center [622, 411] width 411 height 21
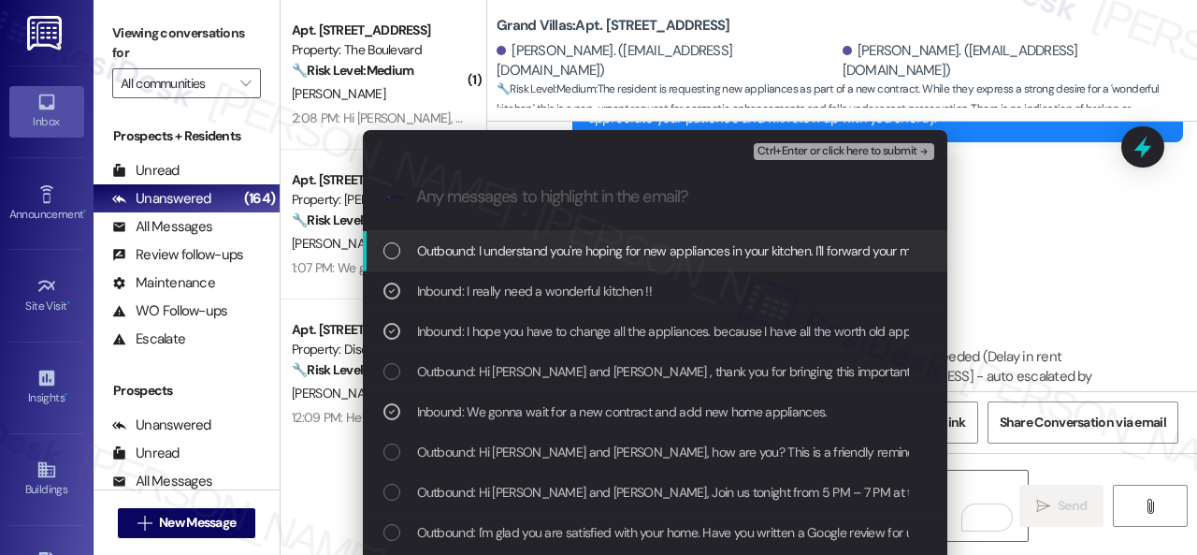
click at [817, 150] on span "Ctrl+Enter or click here to submit" at bounding box center [838, 151] width 160 height 13
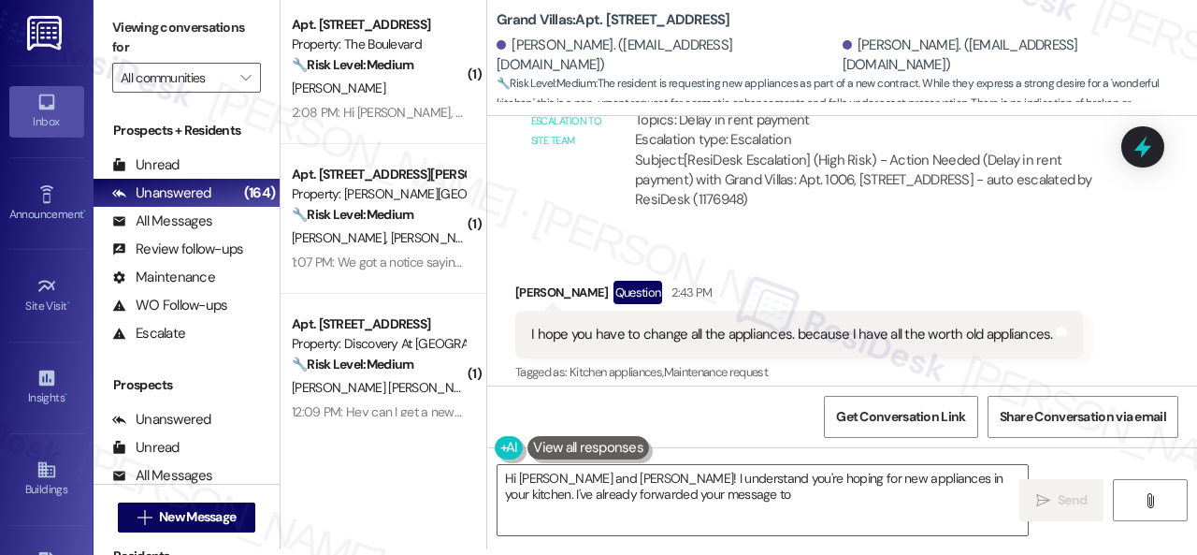
scroll to position [15064, 0]
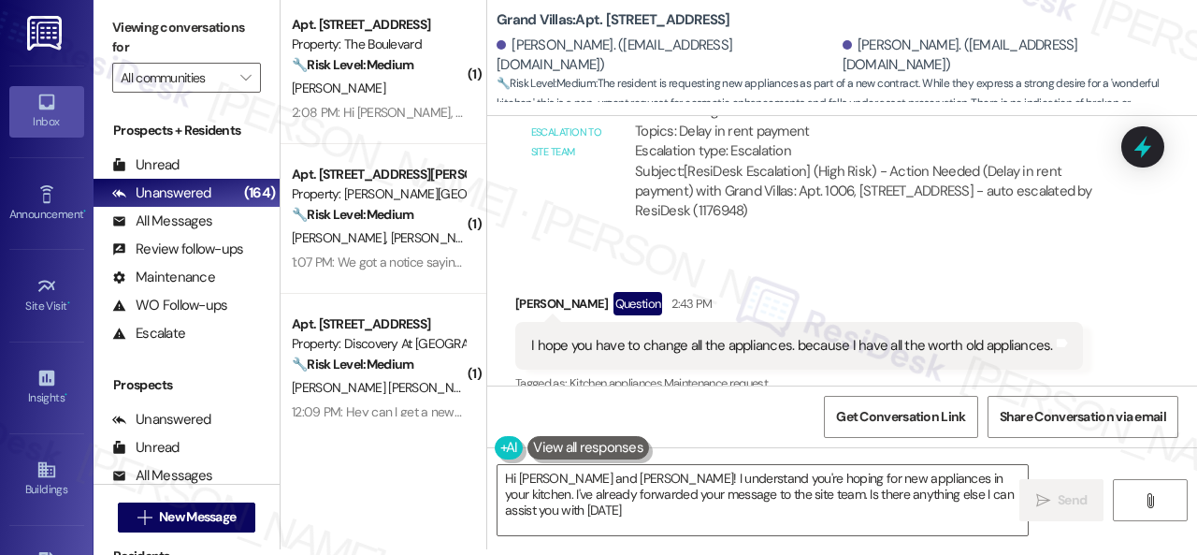
type textarea "Hi Ji and Hyun! I understand you're hoping for new appliances in your kitchen. …"
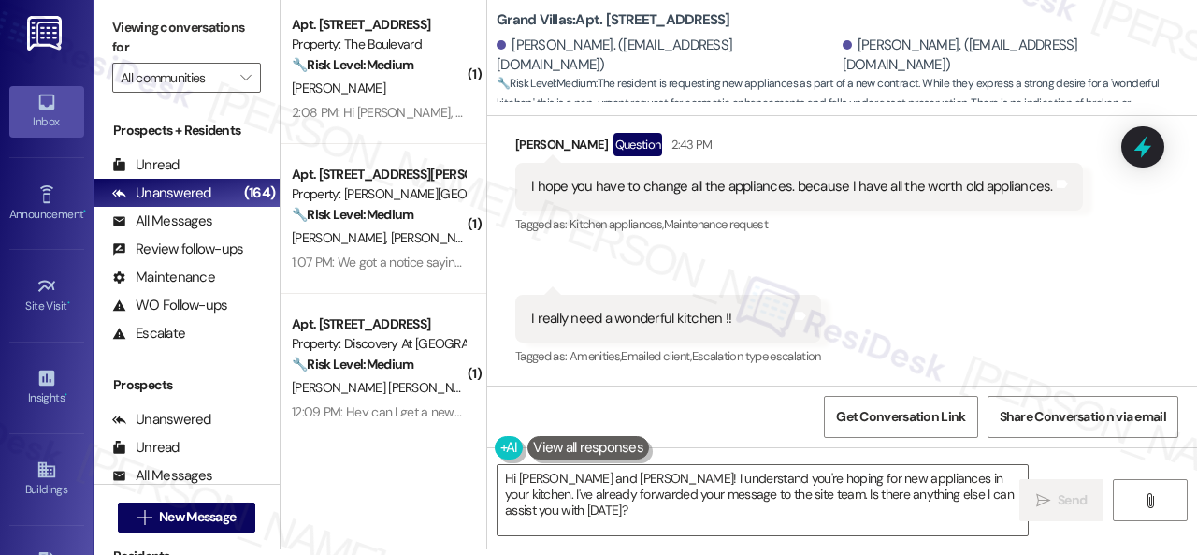
scroll to position [15251, 0]
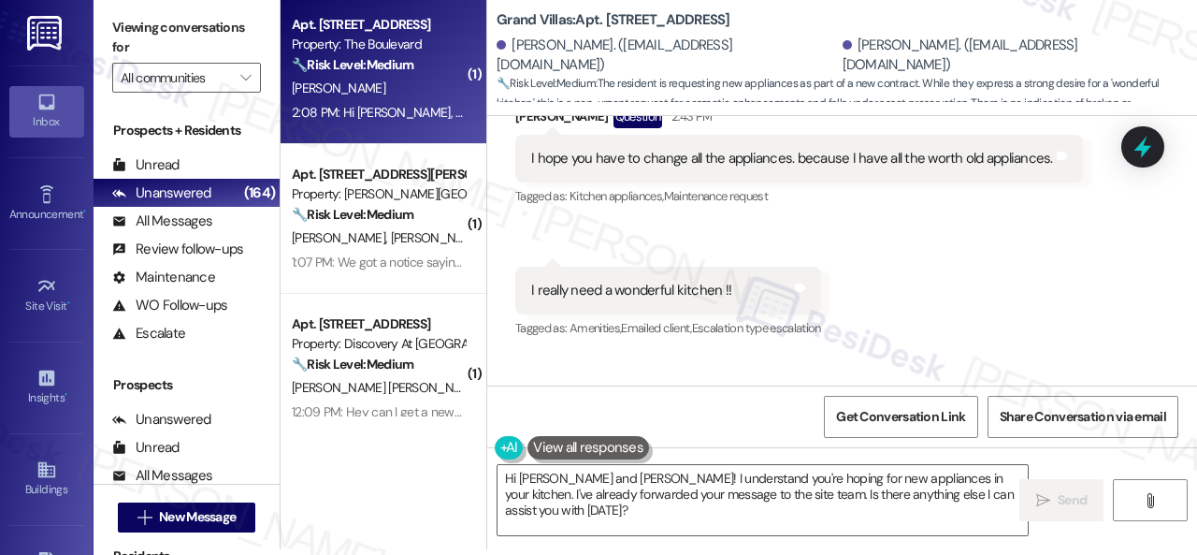
click at [381, 91] on div "C. Jones" at bounding box center [378, 88] width 177 height 23
type textarea "Fetching suggested responses. Please feel free to read through the conversation…"
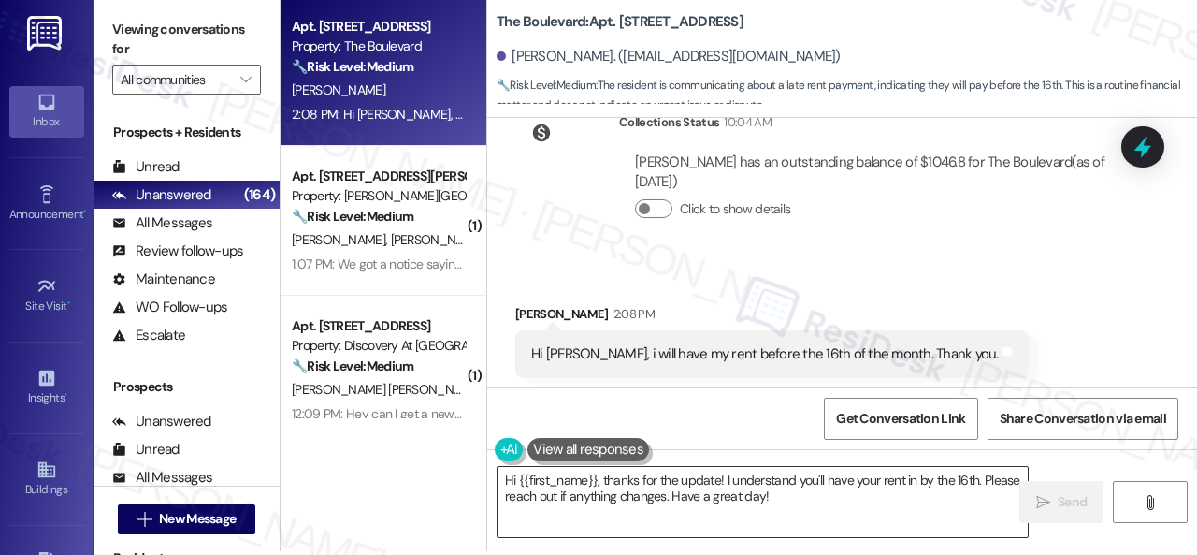
scroll to position [6, 0]
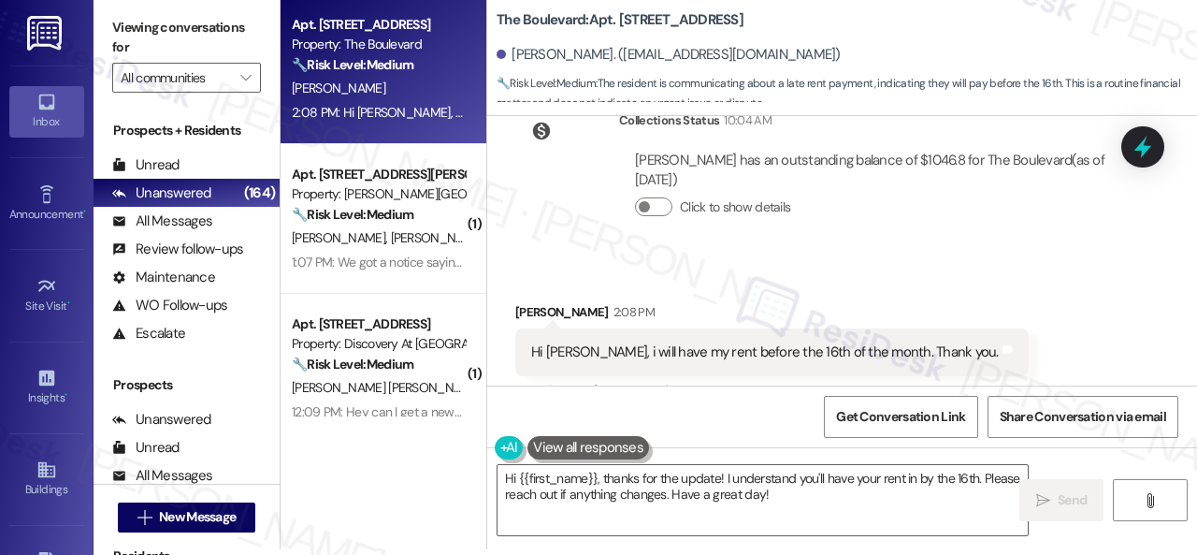
click at [535, 214] on div "Collections Status 10:04 AM Cynthia Jones has an outstanding balance of $1046.8…" at bounding box center [820, 178] width 639 height 164
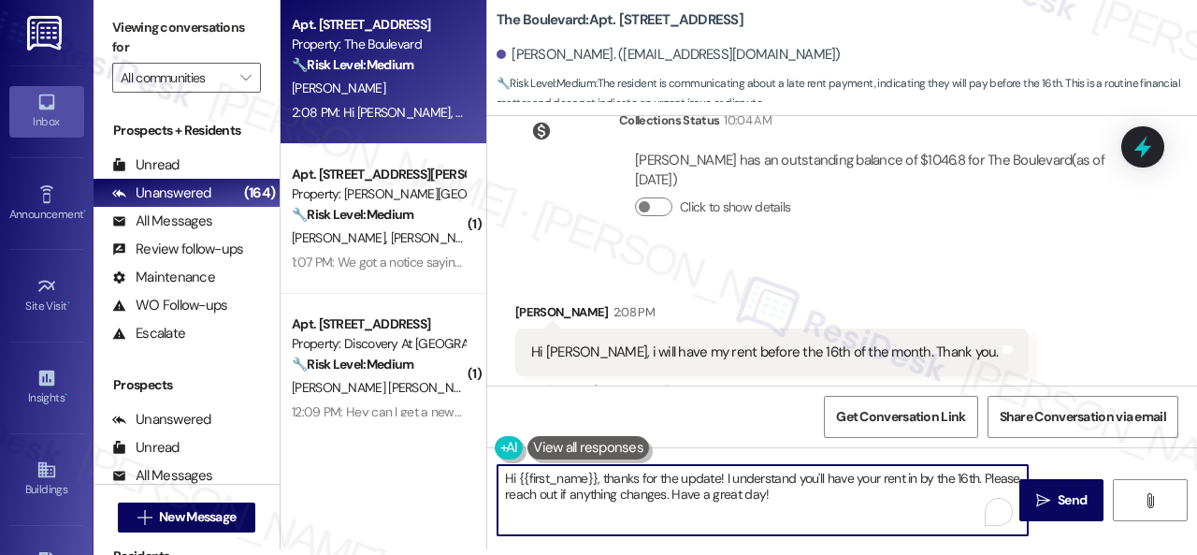
drag, startPoint x: 821, startPoint y: 496, endPoint x: 395, endPoint y: 457, distance: 428.2
click at [395, 457] on div "Apt. 4986, 4800 Skyline Dr Property: The Boulevard 🔧 Risk Level: Medium The res…" at bounding box center [739, 271] width 917 height 555
paste textarea "Thanks for updating us on your payment plan! We appreciate you letting us know.…"
type textarea "Thanks for updating us on your payment plan! We appreciate you letting us know.…"
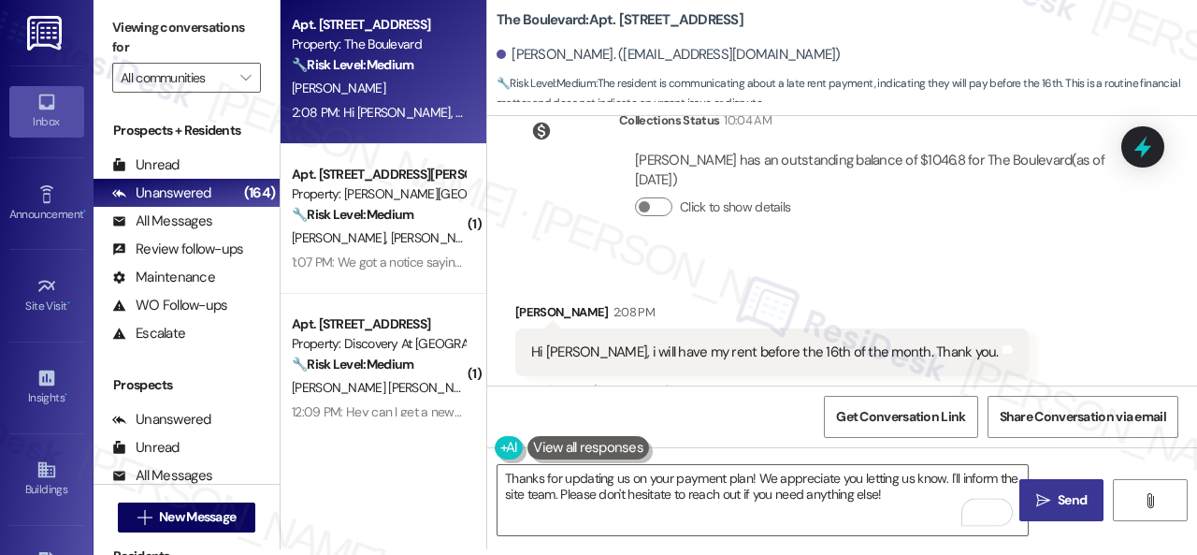
click at [1036, 499] on icon "" at bounding box center [1043, 500] width 14 height 15
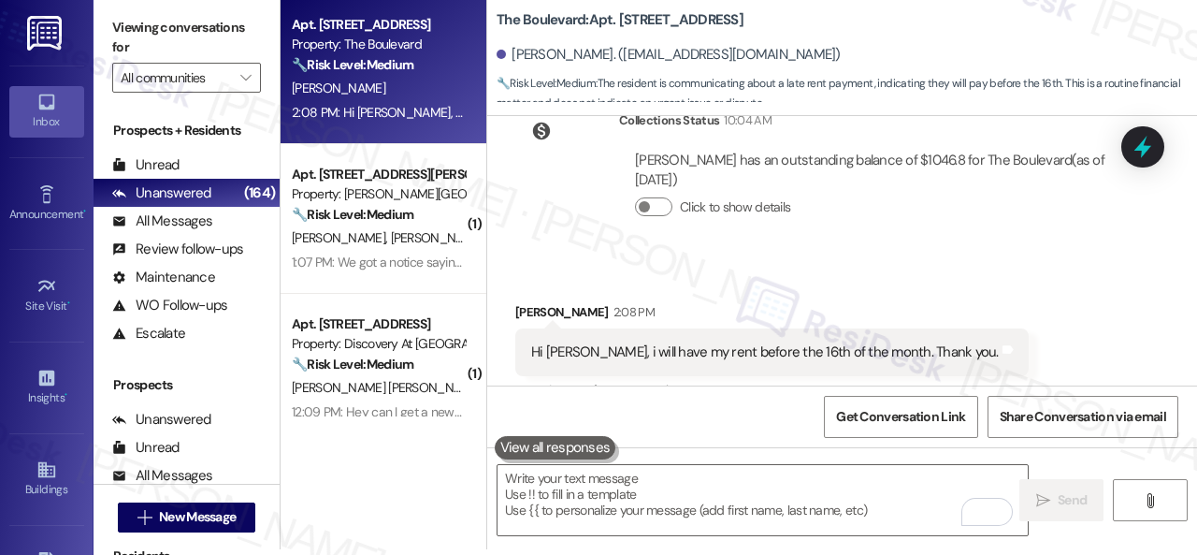
scroll to position [22159, 0]
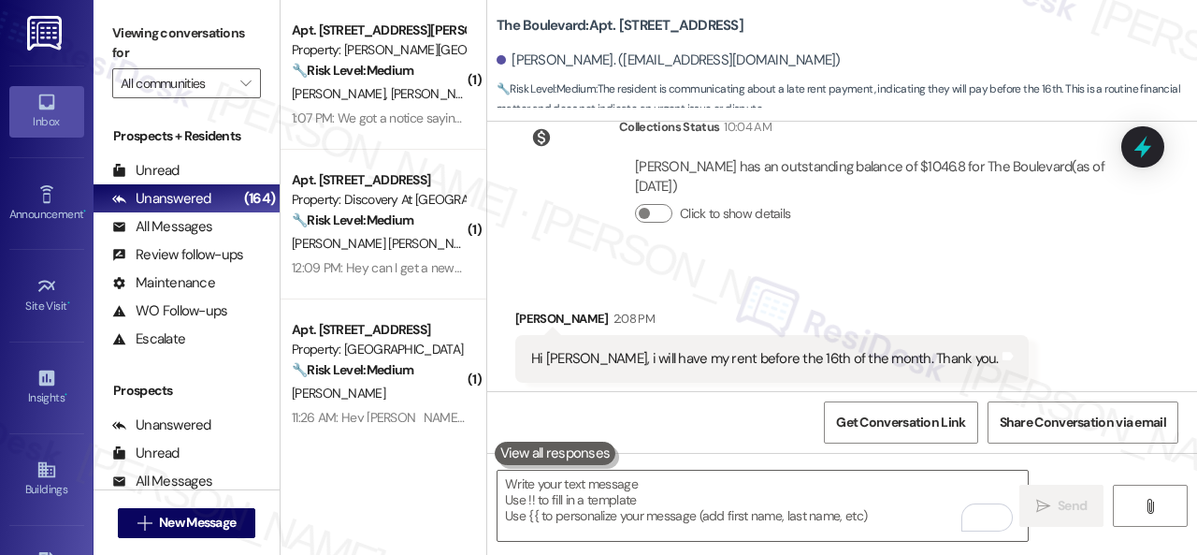
click at [542, 196] on div "Collections Status 10:04 AM Cynthia Jones has an outstanding balance of $1046.8…" at bounding box center [820, 185] width 639 height 164
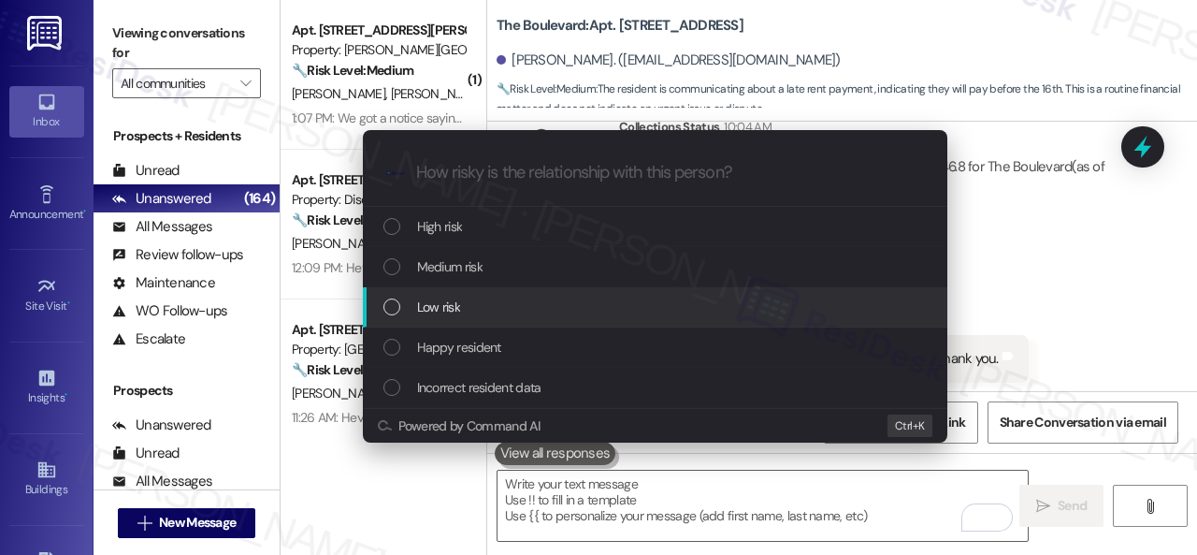
click at [445, 302] on span "Low risk" at bounding box center [438, 306] width 43 height 21
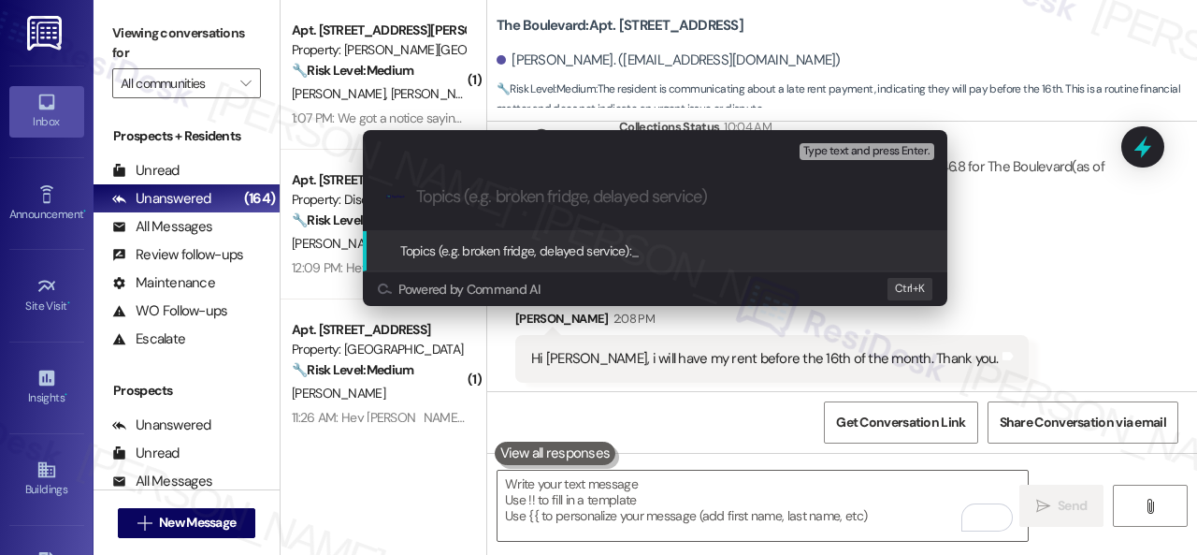
paste input "Late payment notice."
type input "Late payment notice."
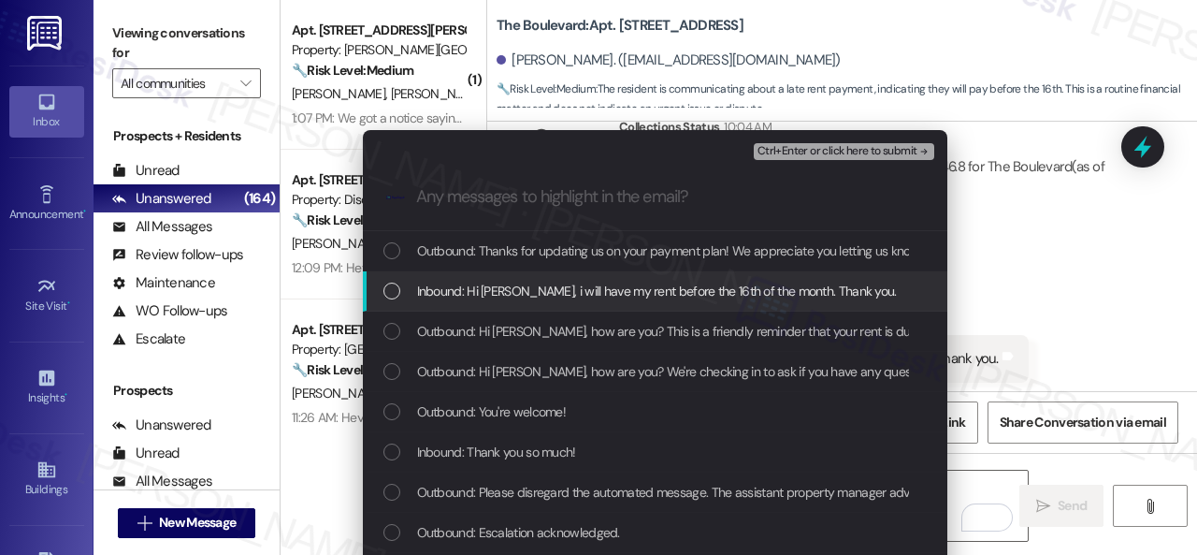
click at [522, 290] on span "Inbound: Hi Sarah, i will have my rent before the 16th of the month. Thank you." at bounding box center [657, 291] width 480 height 21
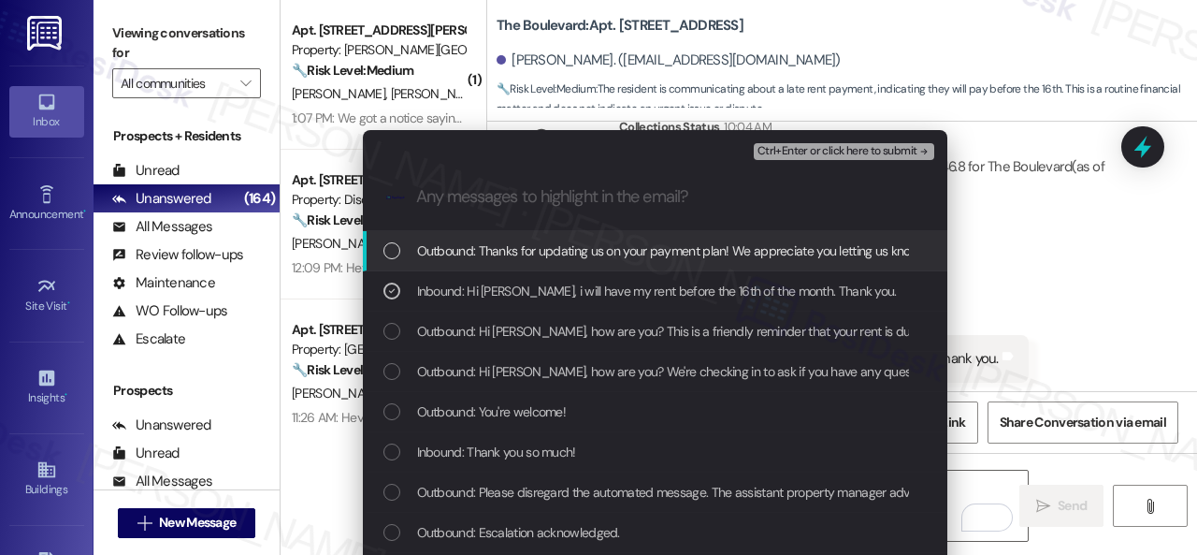
click at [774, 150] on span "Ctrl+Enter or click here to submit" at bounding box center [838, 151] width 160 height 13
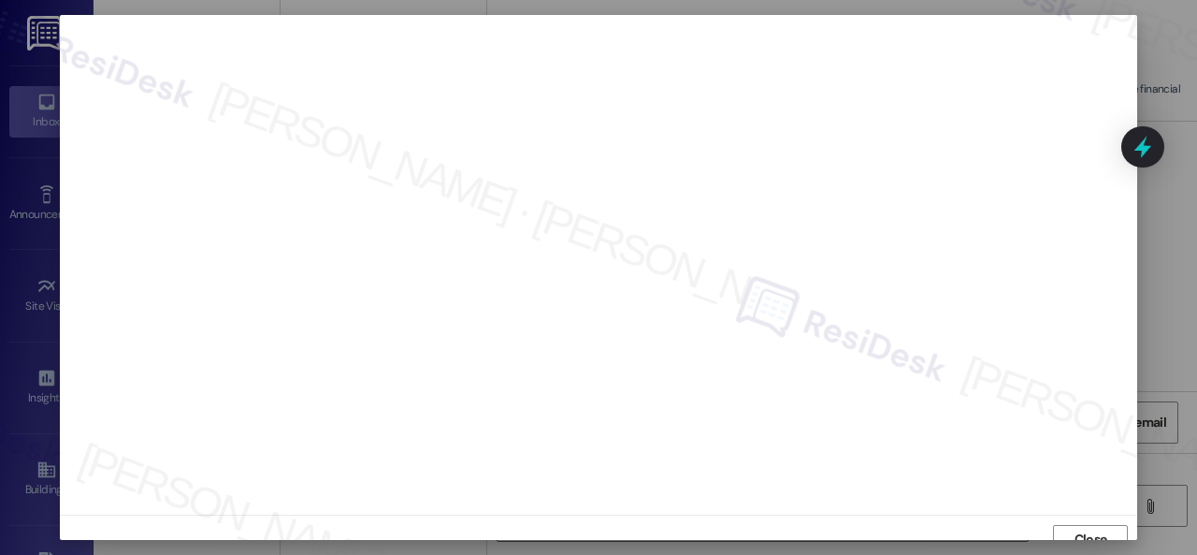
scroll to position [14, 0]
click at [1079, 522] on span "Close" at bounding box center [1091, 525] width 33 height 20
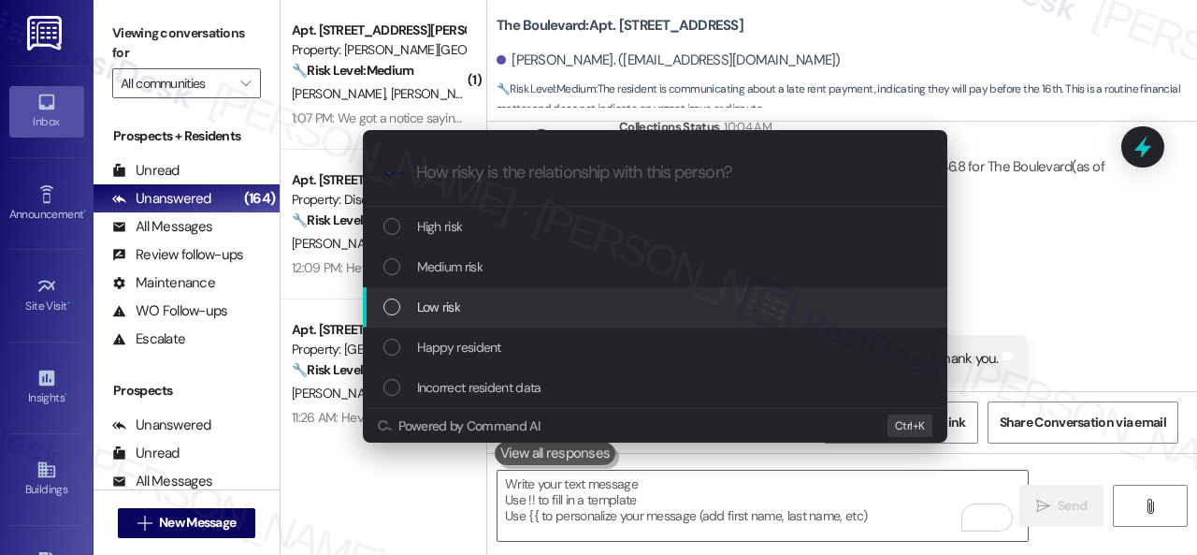
click at [428, 304] on span "Low risk" at bounding box center [438, 306] width 43 height 21
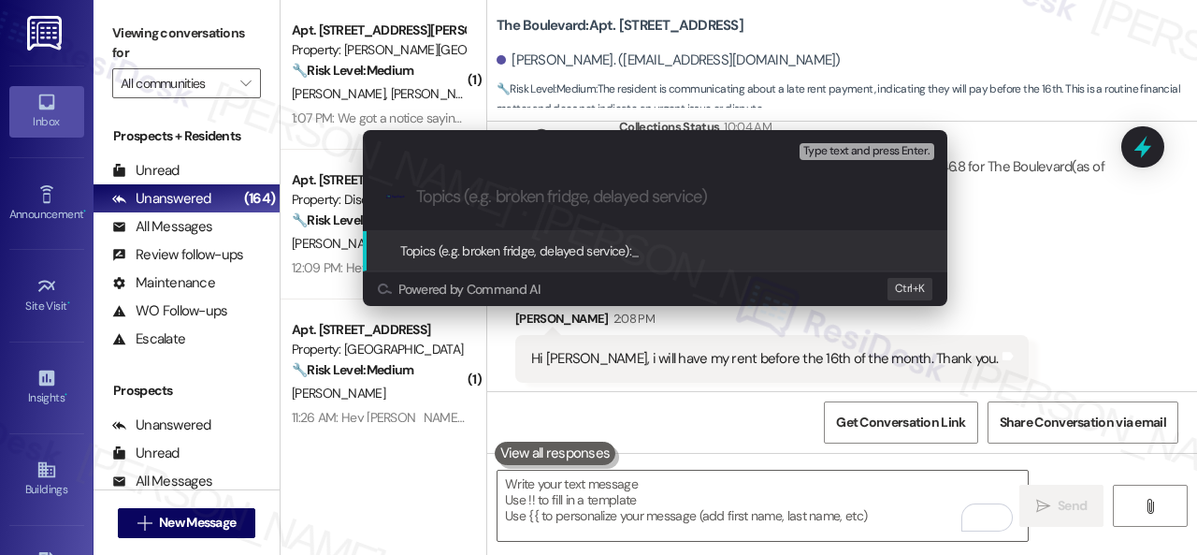
paste input "Late payment notice."
type input "Late payment notice."
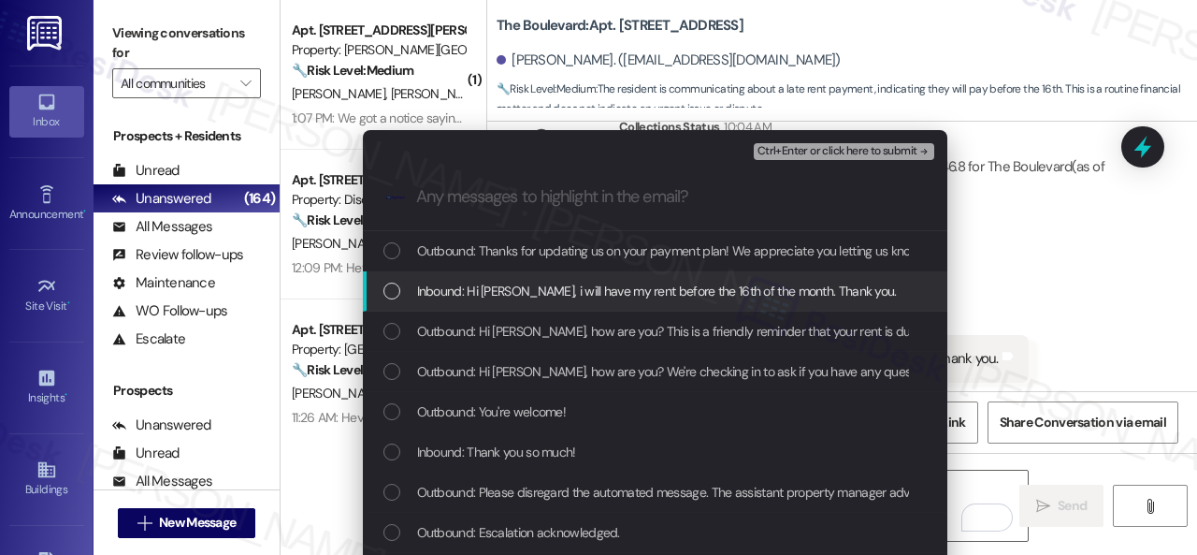
click at [513, 283] on span "Inbound: Hi Sarah, i will have my rent before the 16th of the month. Thank you." at bounding box center [657, 291] width 480 height 21
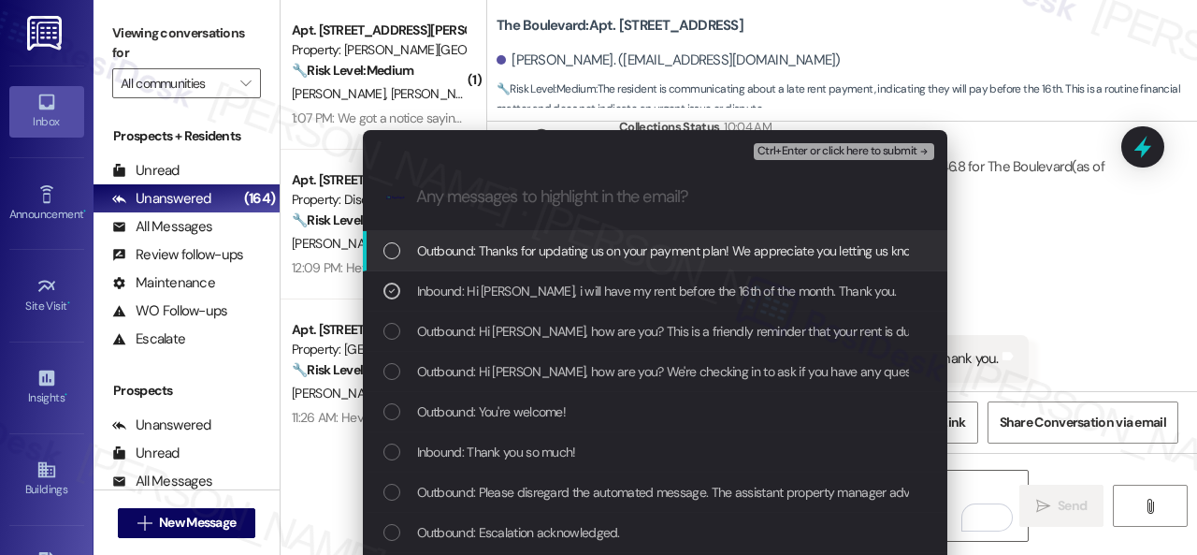
click at [797, 155] on span "Ctrl+Enter or click here to submit" at bounding box center [838, 151] width 160 height 13
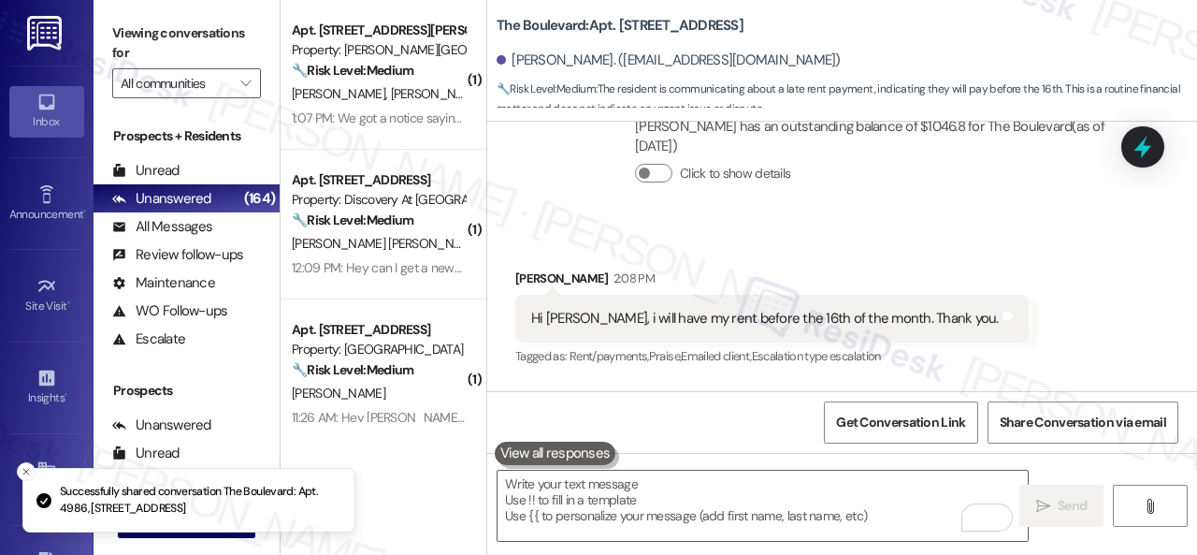
scroll to position [22159, 0]
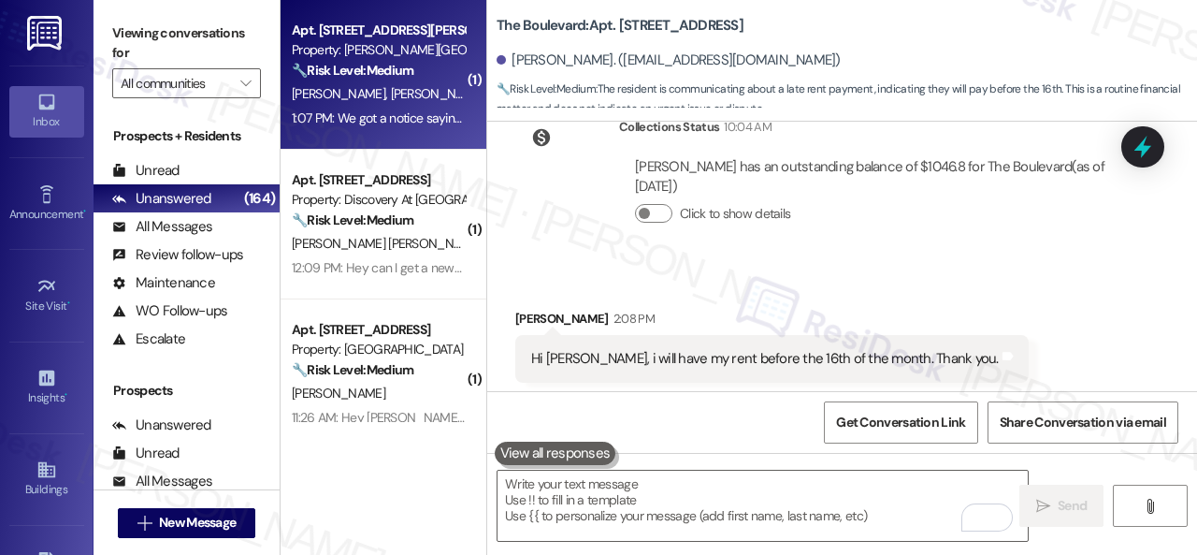
click at [439, 68] on div "🔧 Risk Level: Medium The resident is reporting that the ice machine, which was …" at bounding box center [378, 71] width 173 height 20
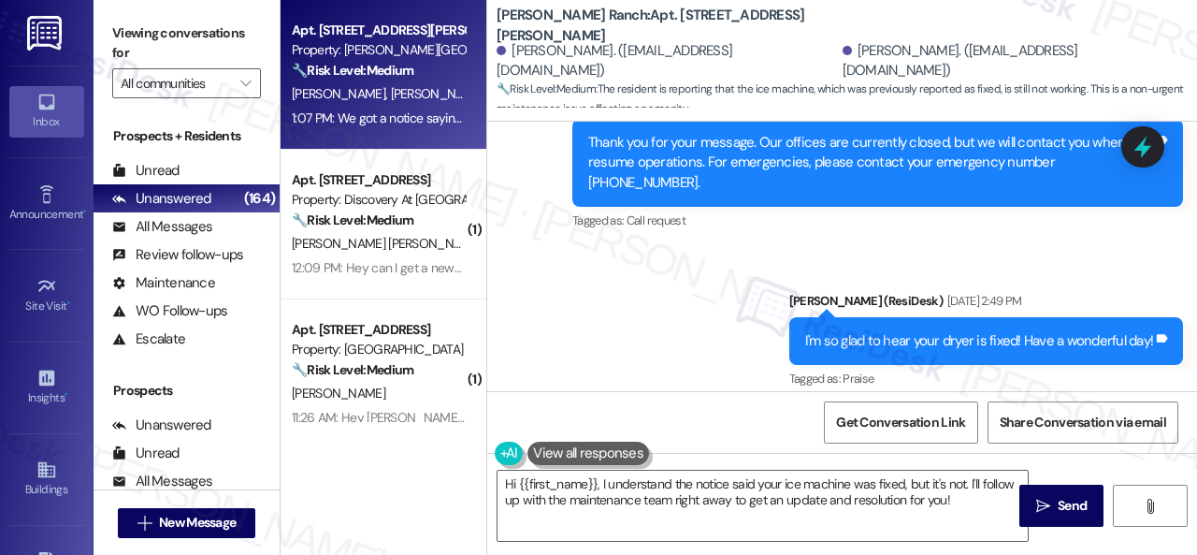
scroll to position [8153, 0]
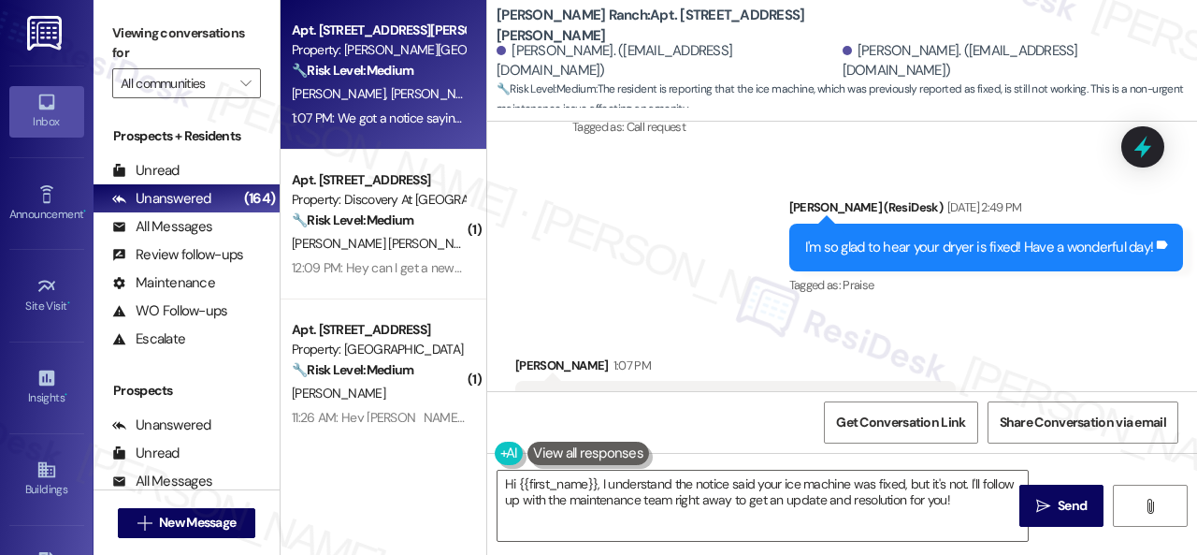
click at [696, 208] on div "Sent via SMS ResiDesk After Hours Assistant Aug 26, 2025 at 10:39 AM Thank you …" at bounding box center [842, 134] width 710 height 355
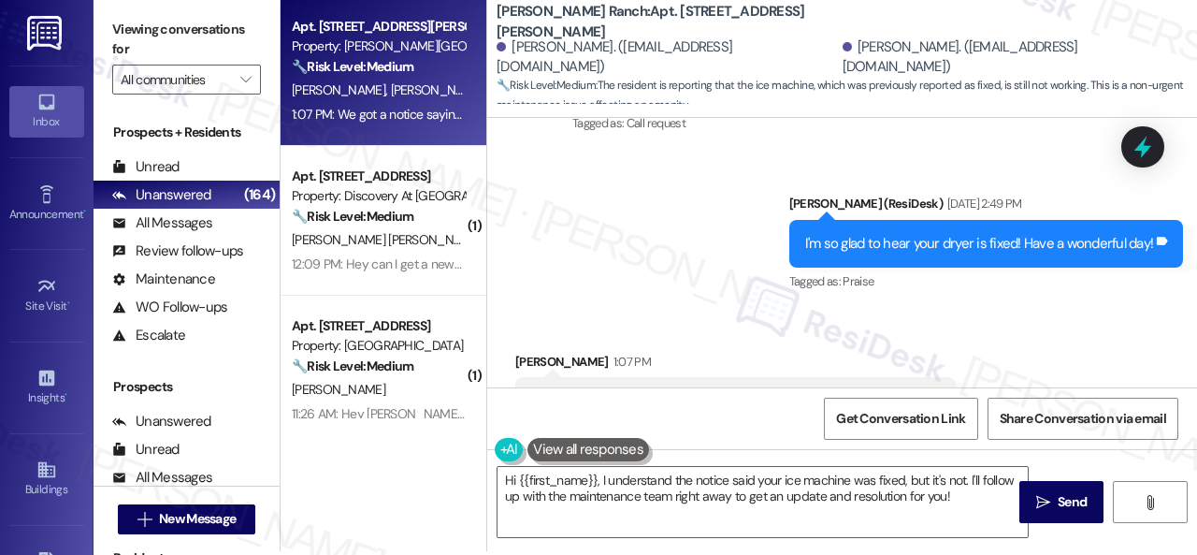
scroll to position [6, 0]
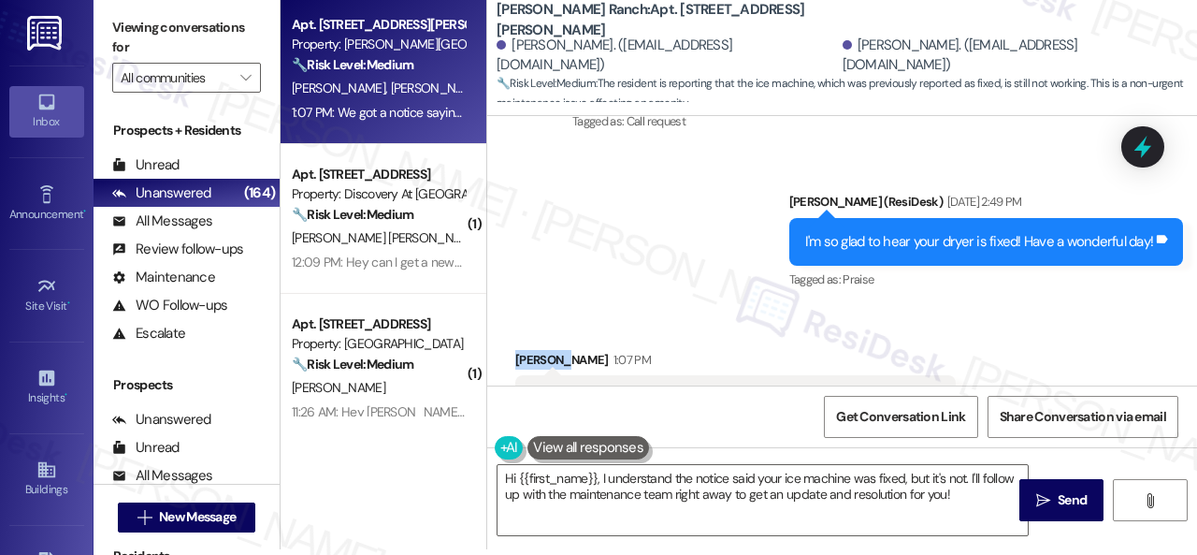
drag, startPoint x: 511, startPoint y: 278, endPoint x: 563, endPoint y: 272, distance: 52.7
click at [563, 336] on div "Received via SMS Jonathan Spradley 1:07 PM We got a notice saying our ice machi…" at bounding box center [735, 401] width 469 height 130
copy div "Jonathan"
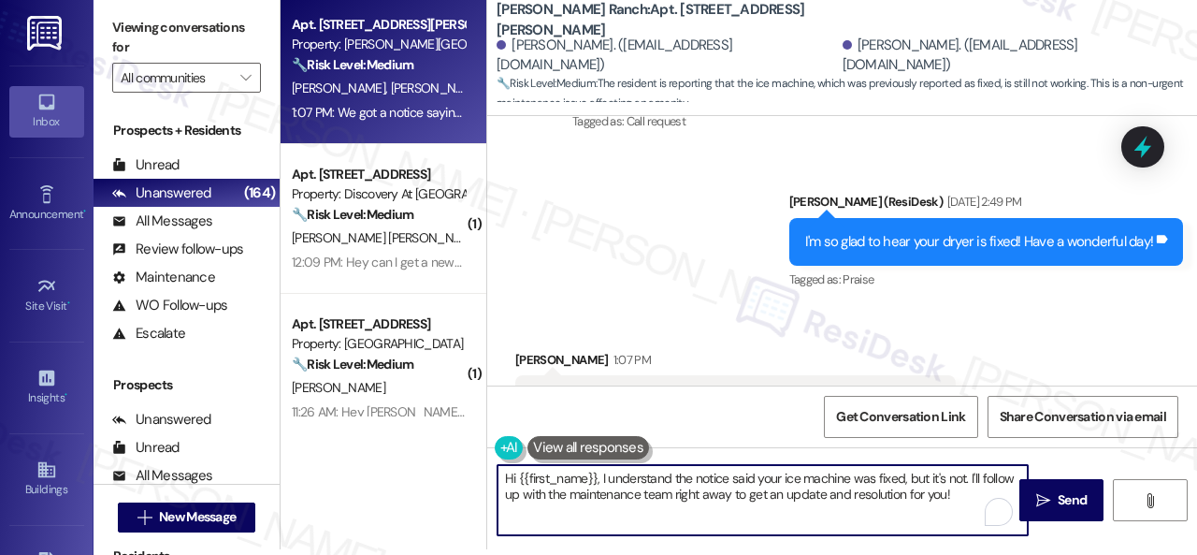
drag, startPoint x: 518, startPoint y: 474, endPoint x: 595, endPoint y: 472, distance: 76.7
click at [595, 472] on textarea "Hi {{first_name}}, I understand the notice said your ice machine was fixed, but…" at bounding box center [763, 500] width 530 height 70
paste textarea "Jonathan"
drag, startPoint x: 653, startPoint y: 492, endPoint x: 937, endPoint y: 501, distance: 284.5
click at [937, 501] on textarea "Hi Jonathan, I understand the notice said your ice machine was fixed, but it's …" at bounding box center [763, 500] width 530 height 70
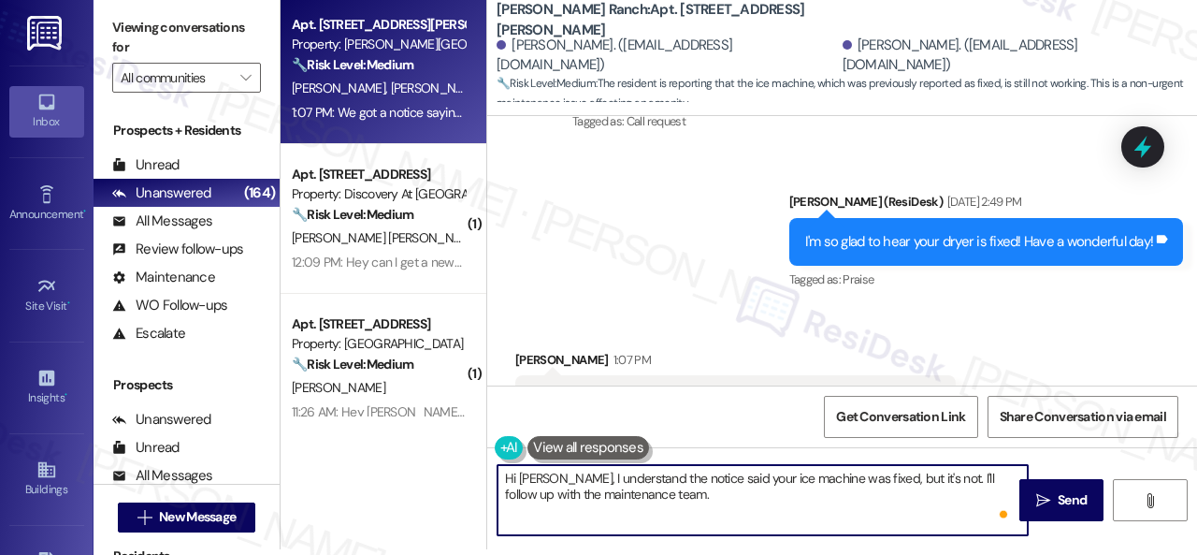
type textarea "Hi Jonathan, I understand the notice said your ice machine was fixed, but it's …"
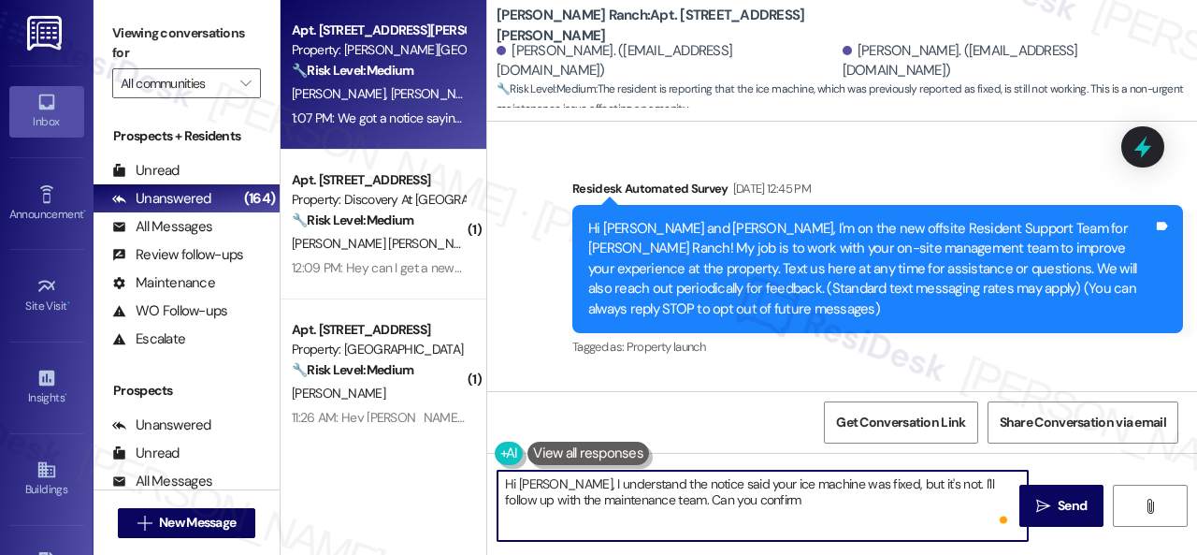
scroll to position [8153, 0]
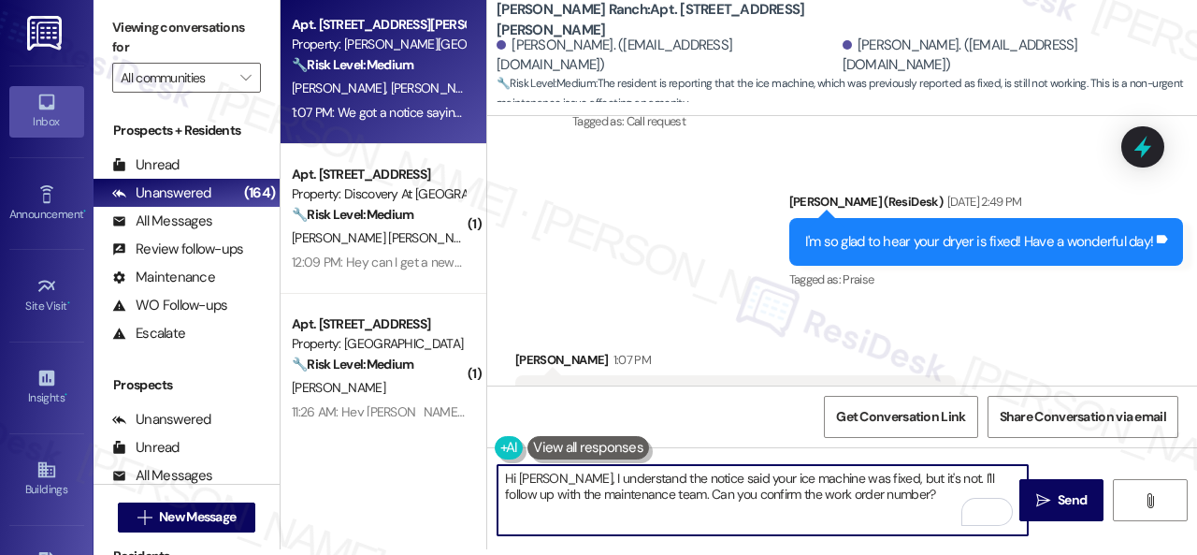
click at [907, 502] on textarea "Hi Jonathan, I understand the notice said your ice machine was fixed, but it's …" at bounding box center [763, 500] width 530 height 70
type textarea "Hi Jonathan, I understand the notice said your ice machine was fixed, but it's …"
click at [1063, 513] on button " Send" at bounding box center [1061, 500] width 84 height 42
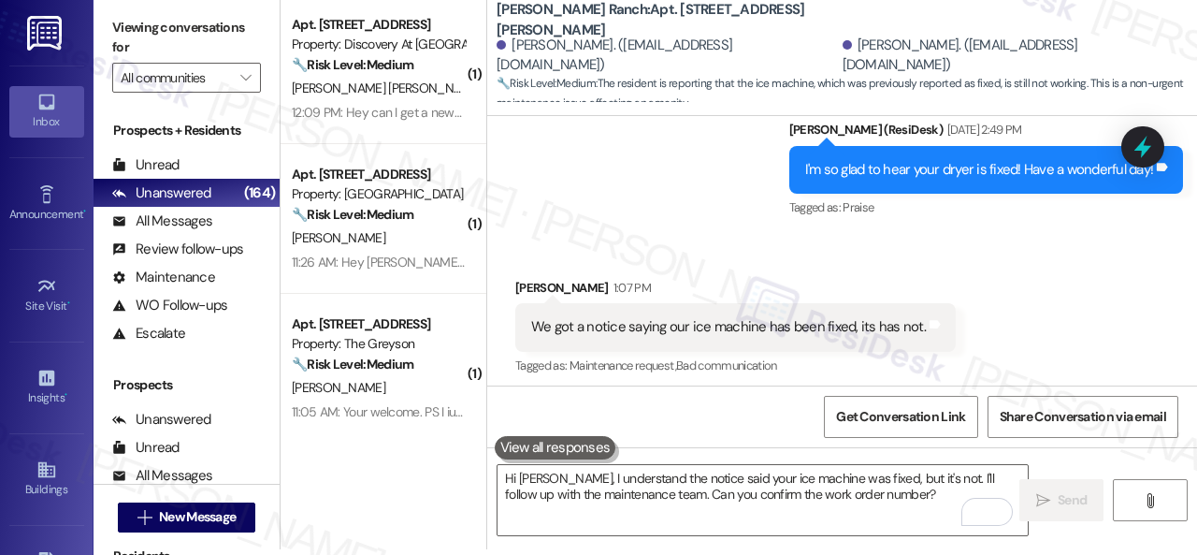
scroll to position [8304, 0]
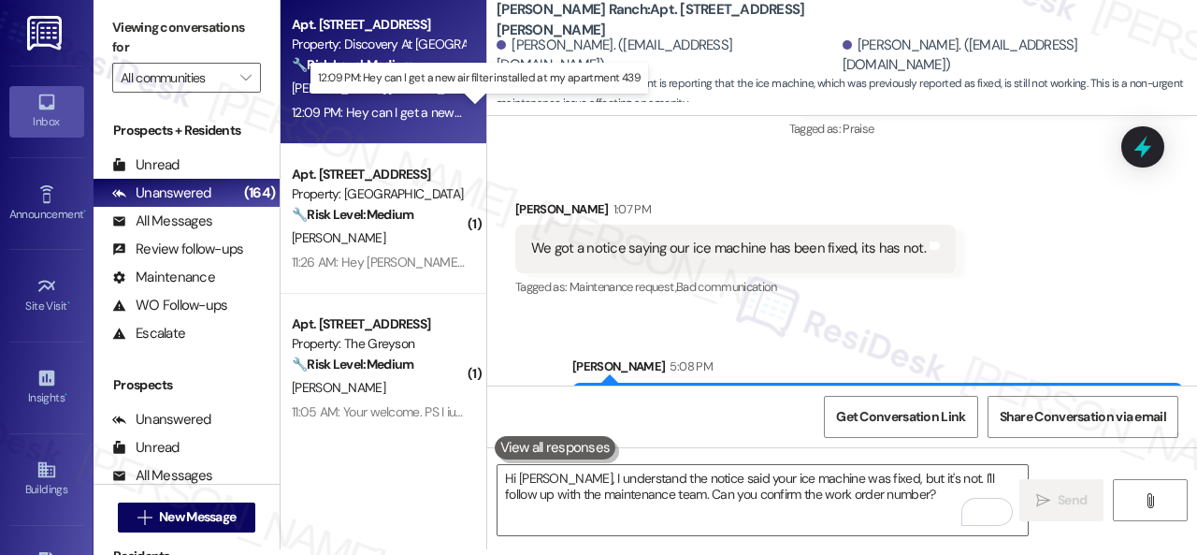
click at [445, 104] on div "12:09 PM: Hey can I get a new air filter installed at my apartment 439 12:09 PM…" at bounding box center [478, 112] width 373 height 17
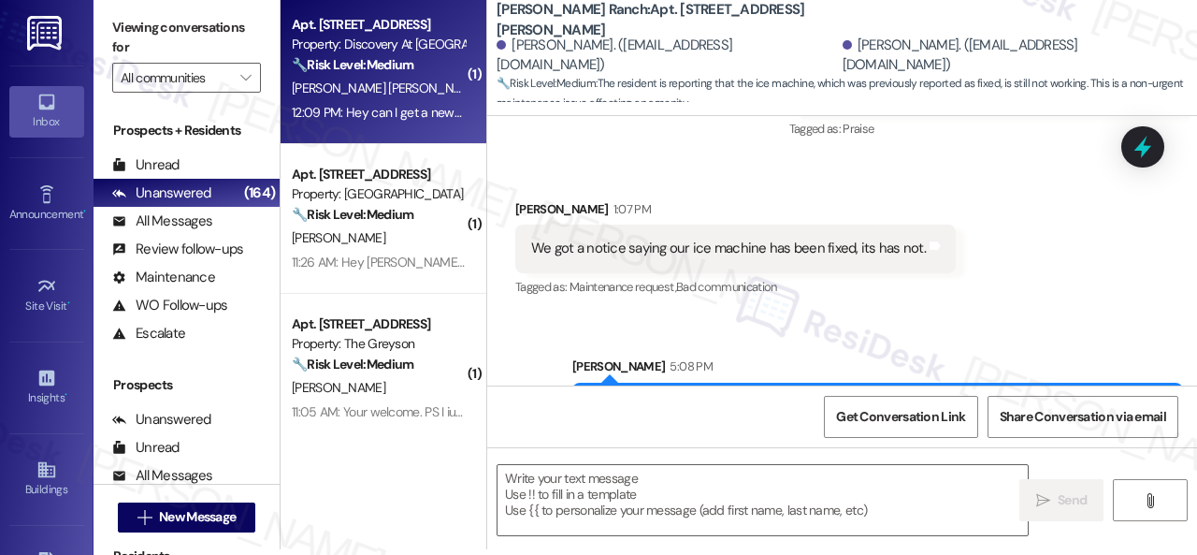
type textarea "Fetching suggested responses. Please feel free to read through the conversation…"
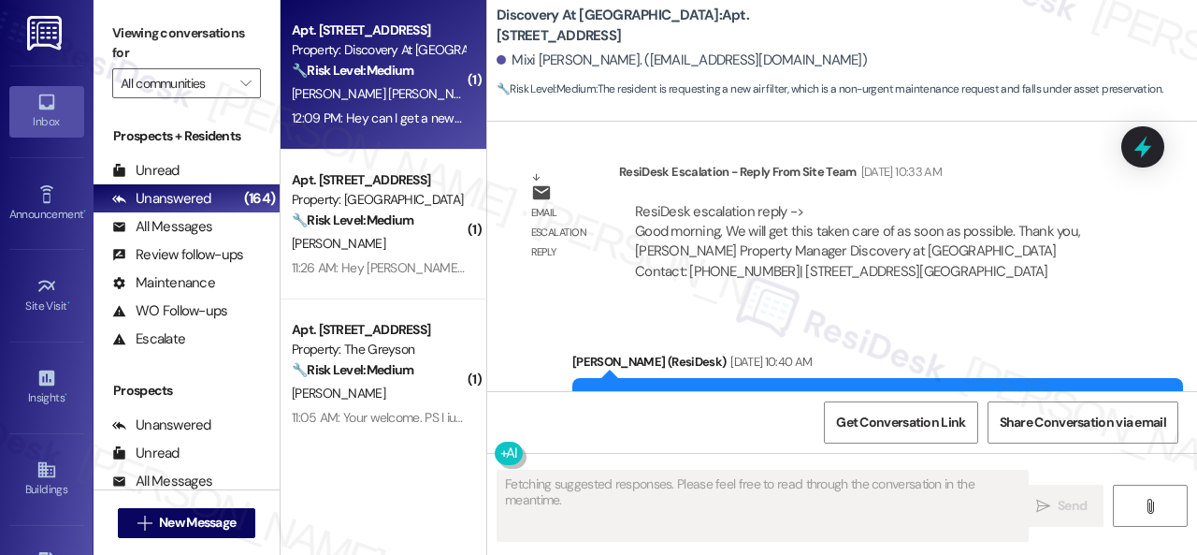
scroll to position [4559, 0]
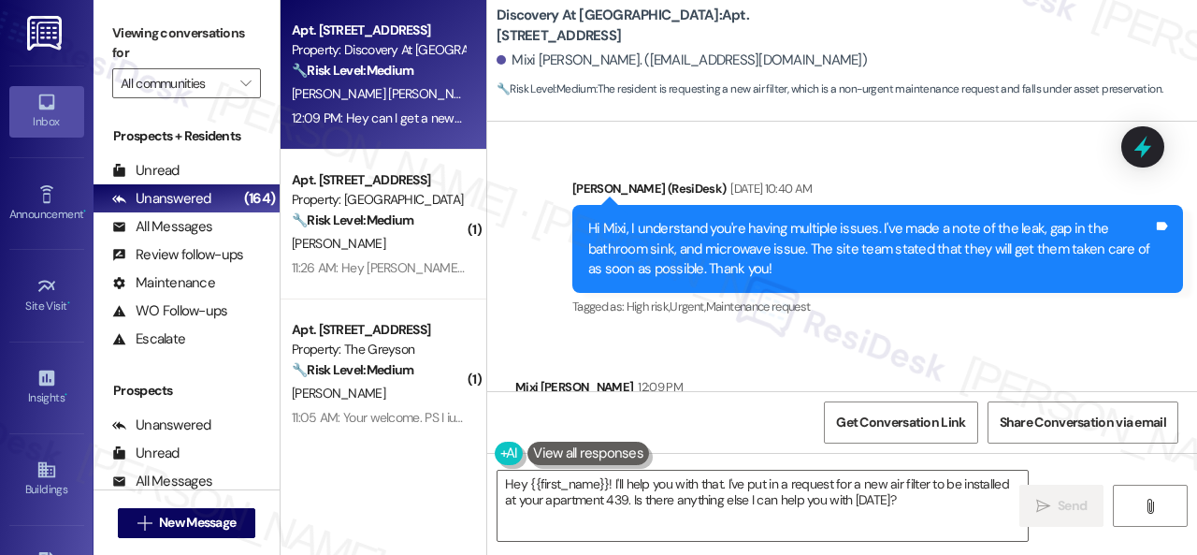
click at [937, 335] on div "Received via SMS Mixi Jimenez Saldierna 12:09 PM Hey can I get a new air filter…" at bounding box center [842, 414] width 710 height 158
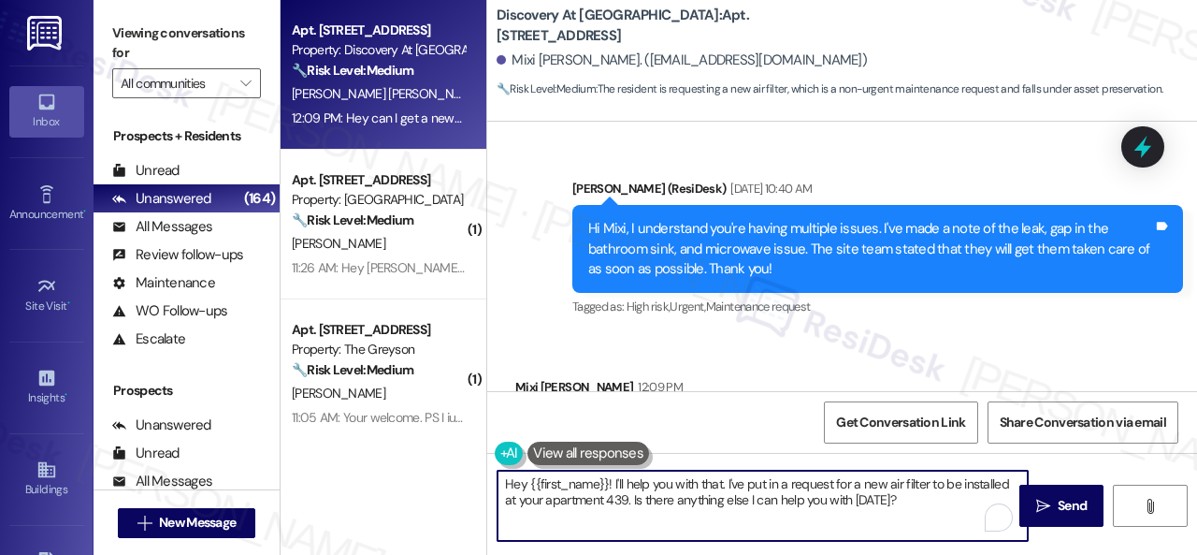
drag, startPoint x: 616, startPoint y: 483, endPoint x: 905, endPoint y: 513, distance: 290.6
click at [905, 513] on textarea "Hey {{first_name}}! I'll help you with that. I've put in a request for a new ai…" at bounding box center [763, 505] width 530 height 70
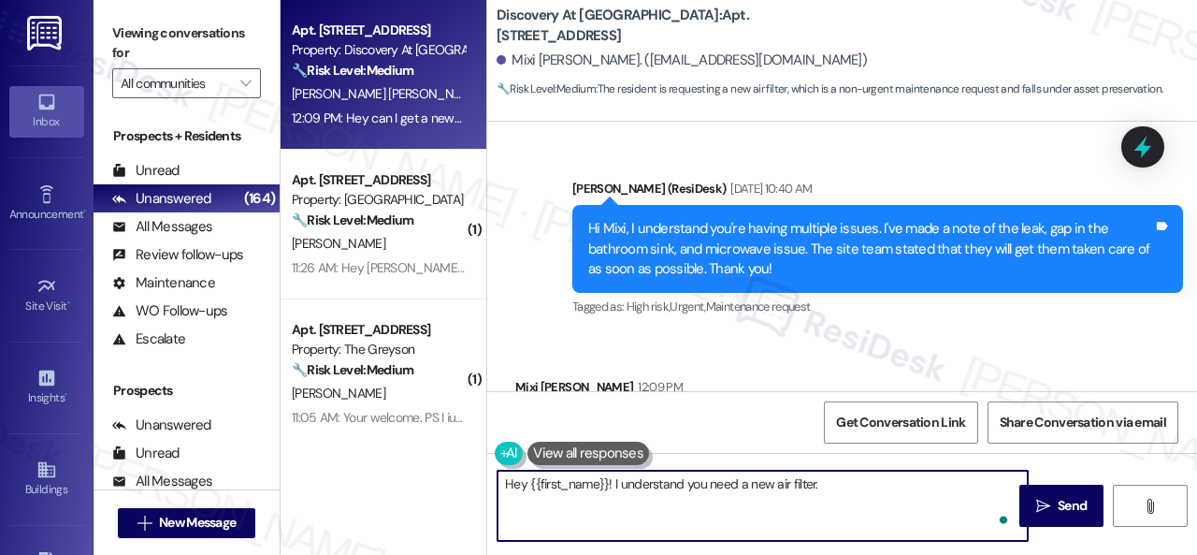
paste textarea "Is there already a work order for the issue? If so, may I have the work order n…"
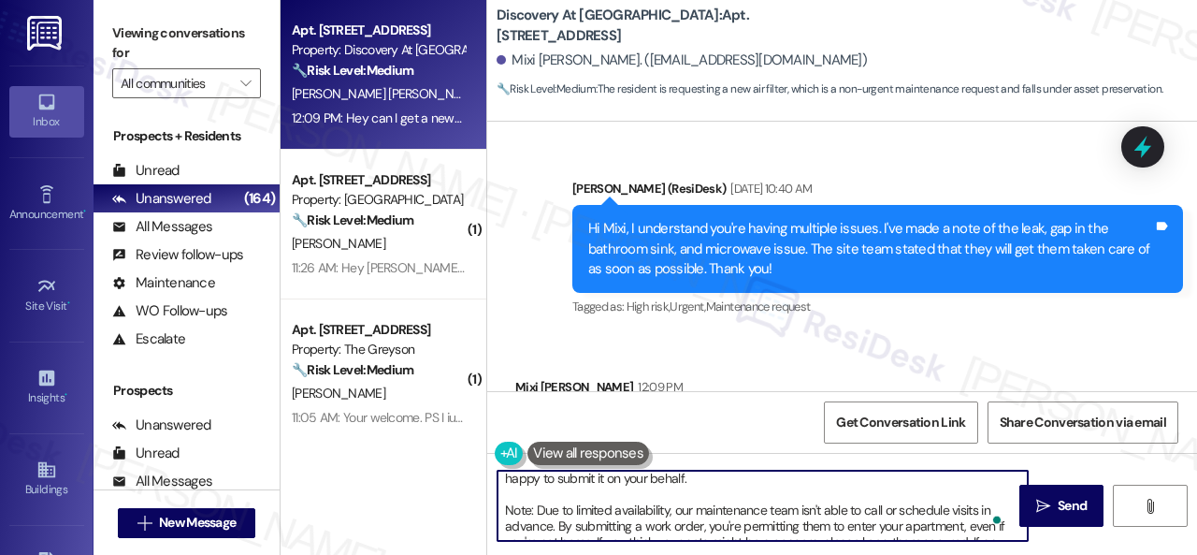
scroll to position [0, 0]
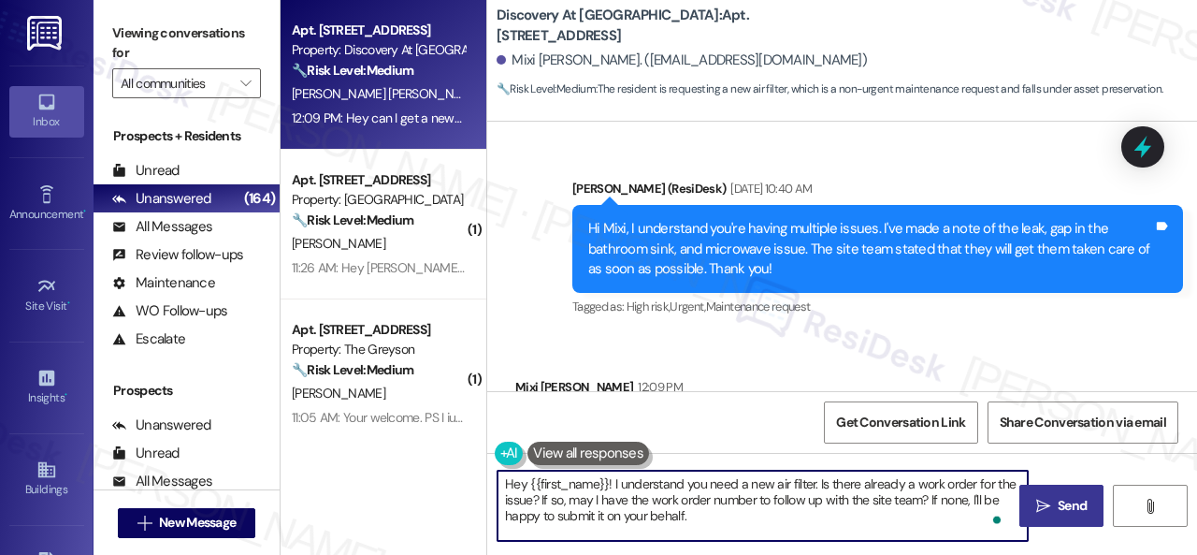
type textarea "Hey {{first_name}}! I understand you need a new air filter. Is there already a …"
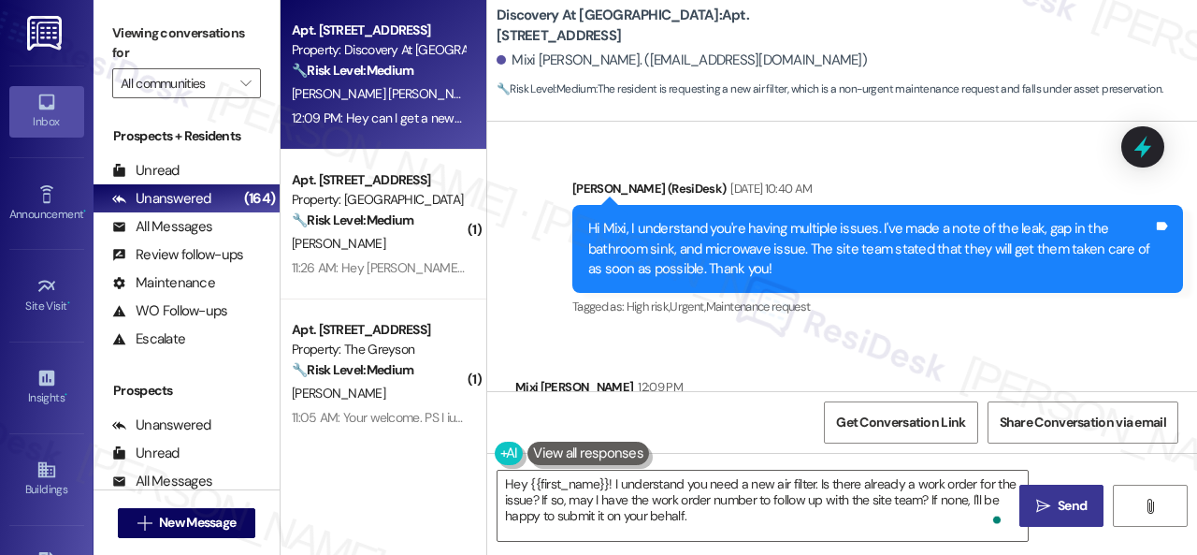
click at [1036, 510] on icon "" at bounding box center [1043, 506] width 14 height 15
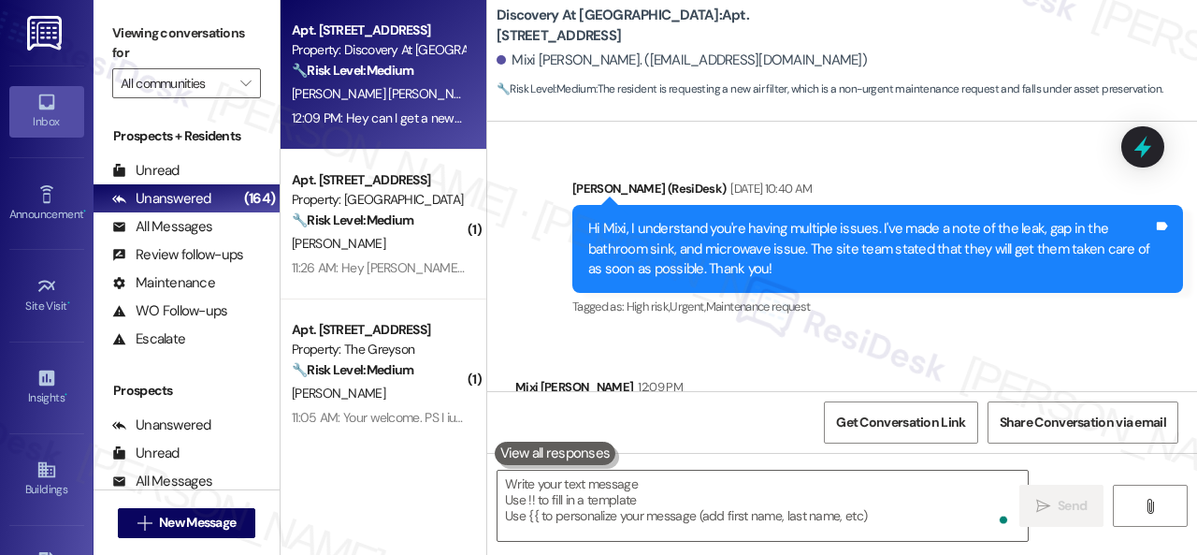
scroll to position [4557, 0]
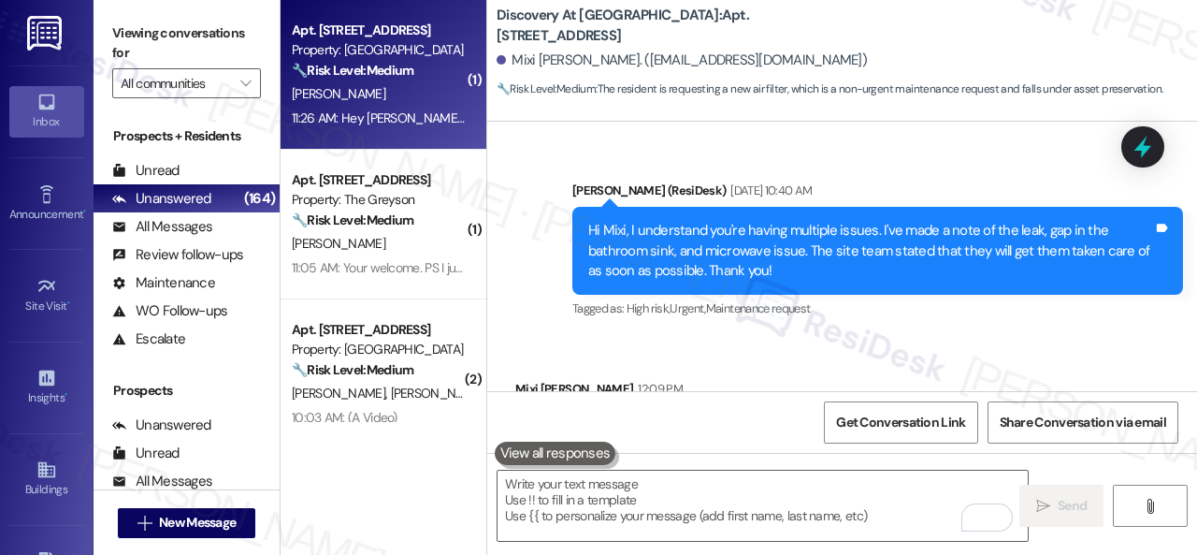
click at [419, 104] on div "J. Gurrant" at bounding box center [378, 93] width 177 height 23
type textarea "Fetching suggested responses. Please feel free to read through the conversation…"
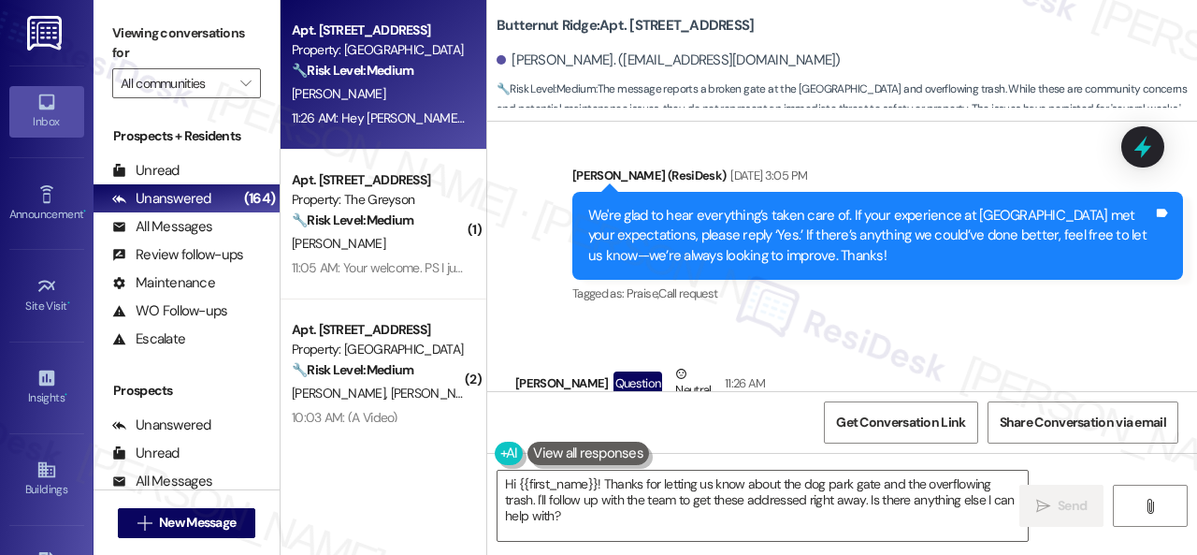
scroll to position [10171, 0]
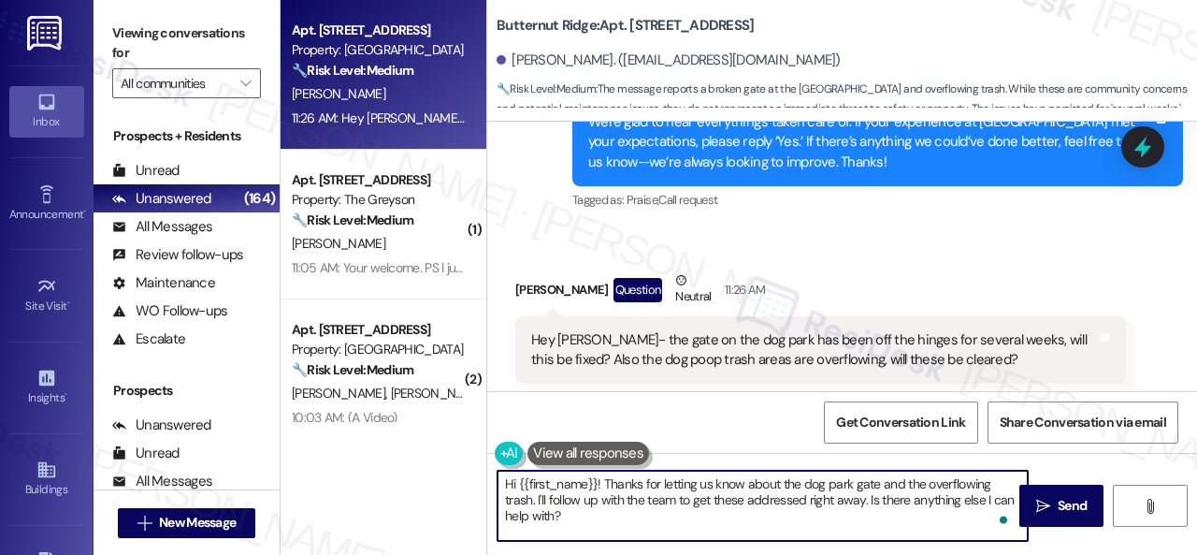
drag, startPoint x: 679, startPoint y: 499, endPoint x: 694, endPoint y: 528, distance: 32.6
click at [694, 528] on textarea "Hi {{first_name}}! Thanks for letting us know about the dog park gate and the o…" at bounding box center [763, 505] width 530 height 70
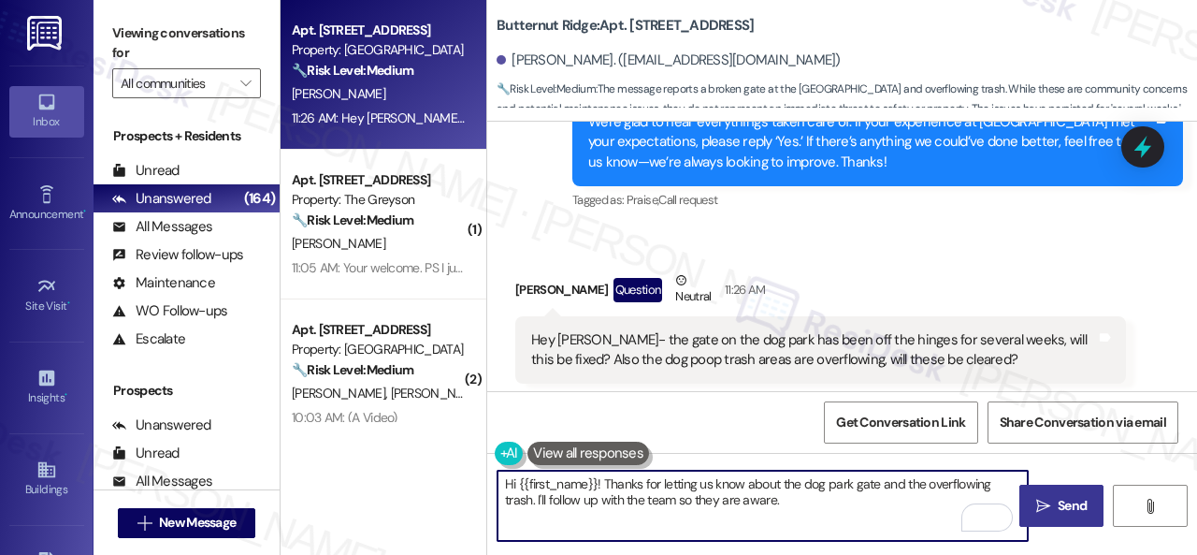
type textarea "Hi {{first_name}}! Thanks for letting us know about the dog park gate and the o…"
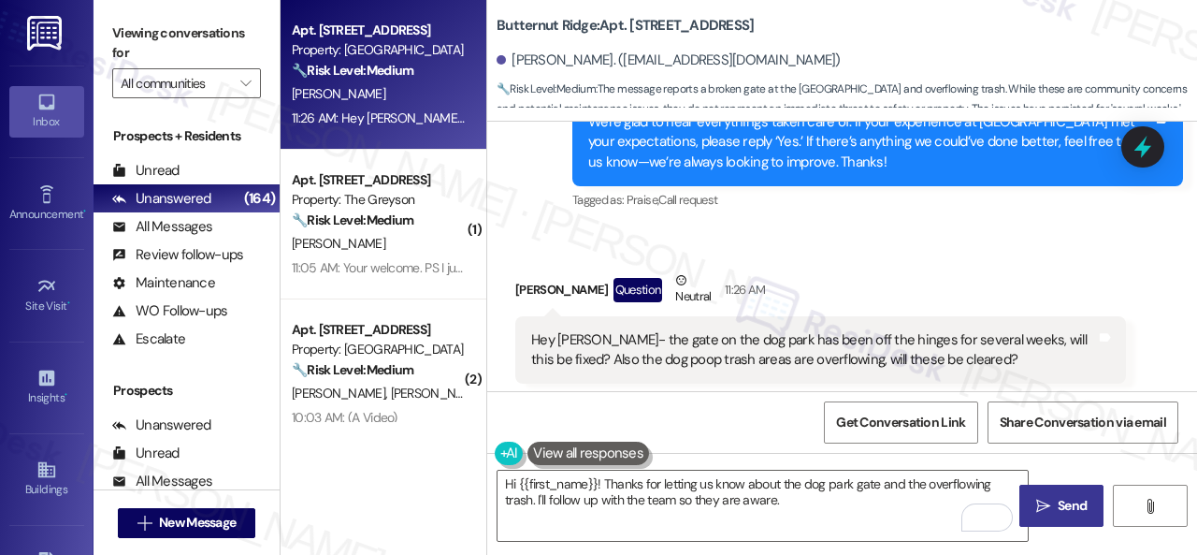
click at [1040, 511] on icon "" at bounding box center [1043, 506] width 14 height 15
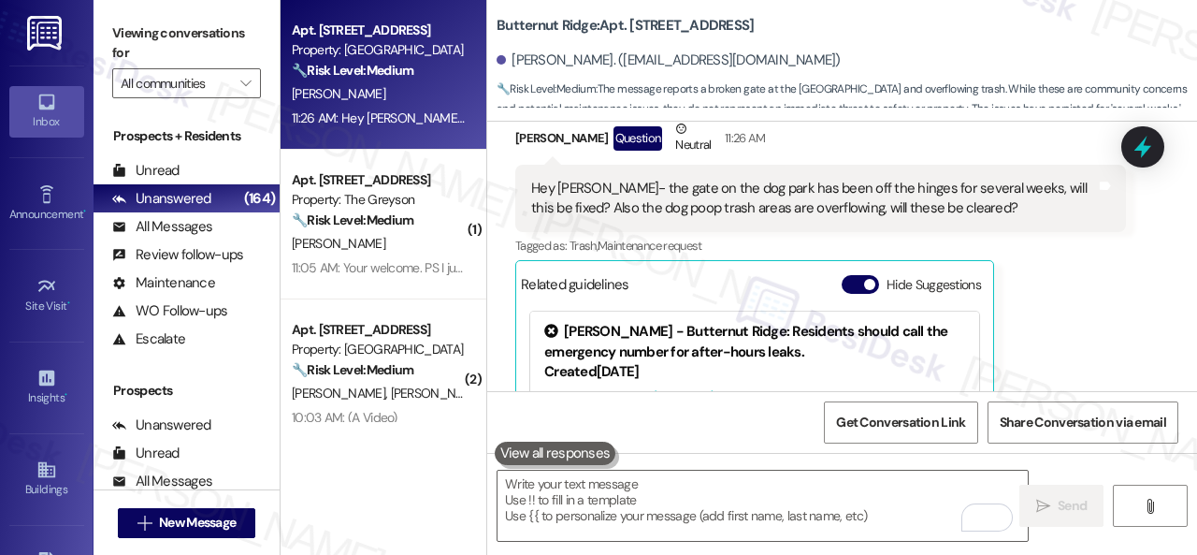
scroll to position [10264, 0]
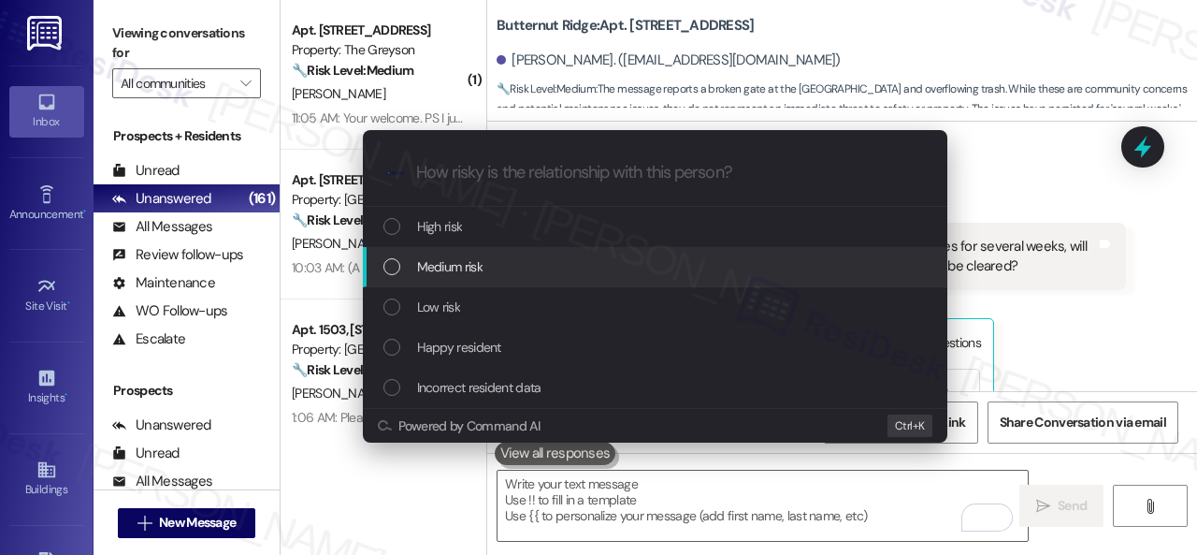
click at [430, 265] on span "Medium risk" at bounding box center [449, 266] width 65 height 21
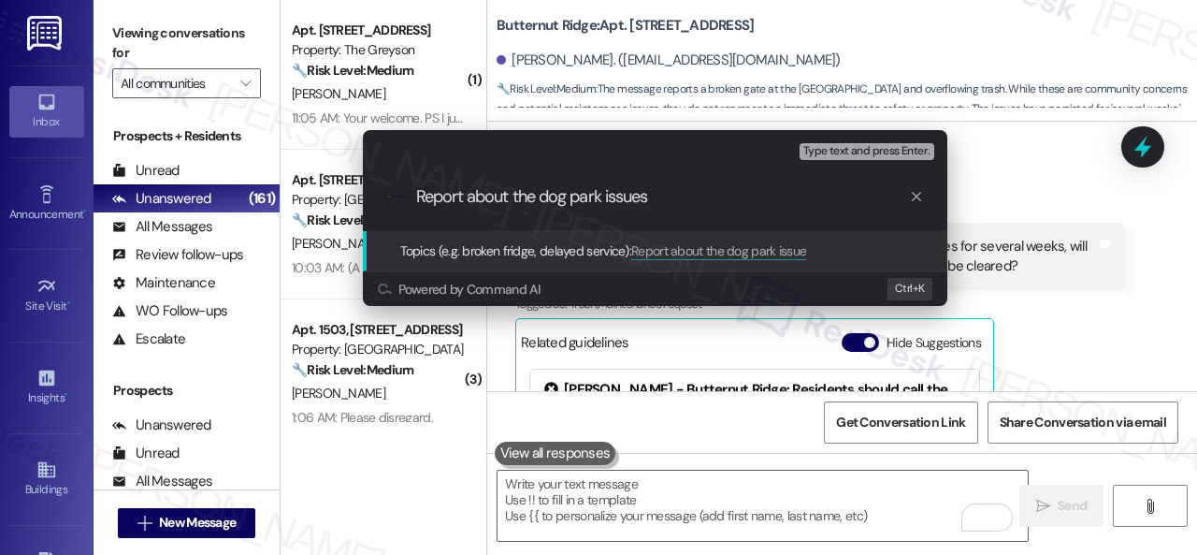
type input "Report about the dog park issues."
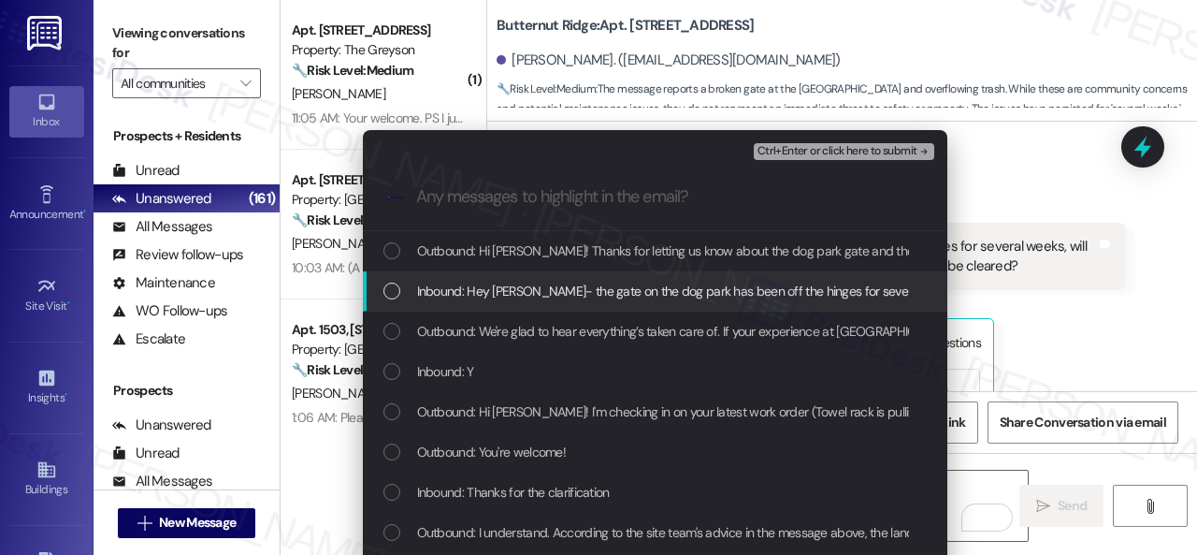
click at [492, 292] on span "Inbound: Hey Sarah- the gate on the dog park has been off the hinges for severa…" at bounding box center [925, 291] width 1016 height 21
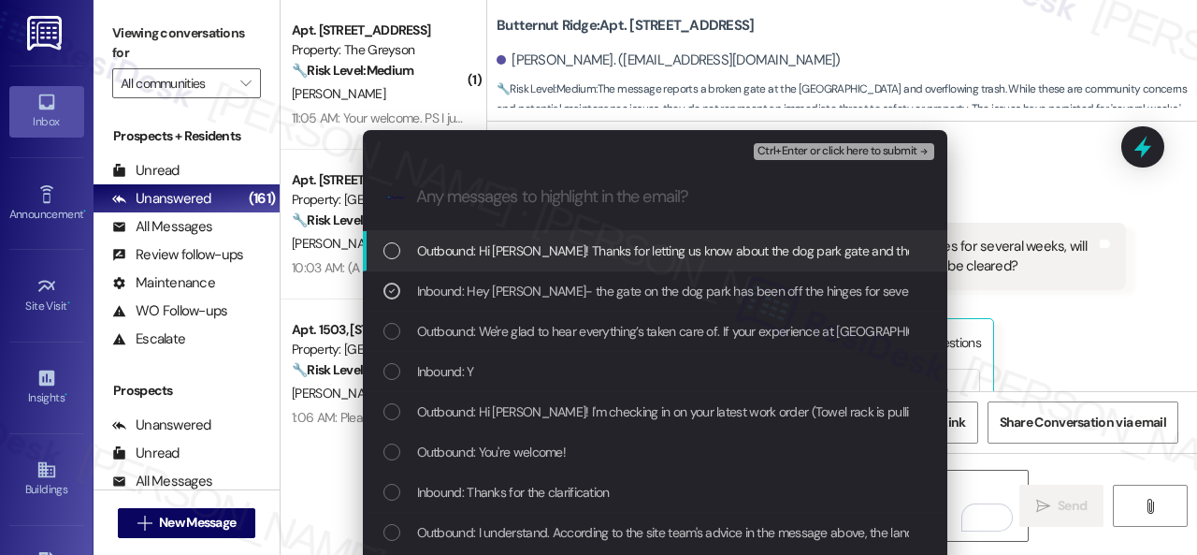
click at [825, 150] on span "Ctrl+Enter or click here to submit" at bounding box center [838, 151] width 160 height 13
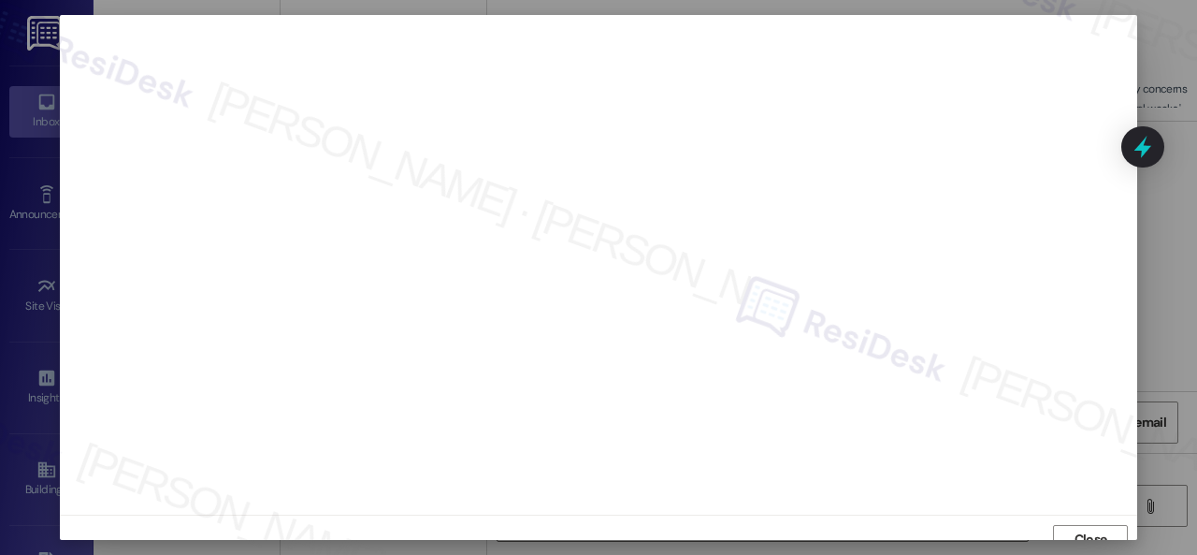
scroll to position [14, 0]
click at [1083, 527] on span "Close" at bounding box center [1091, 525] width 33 height 20
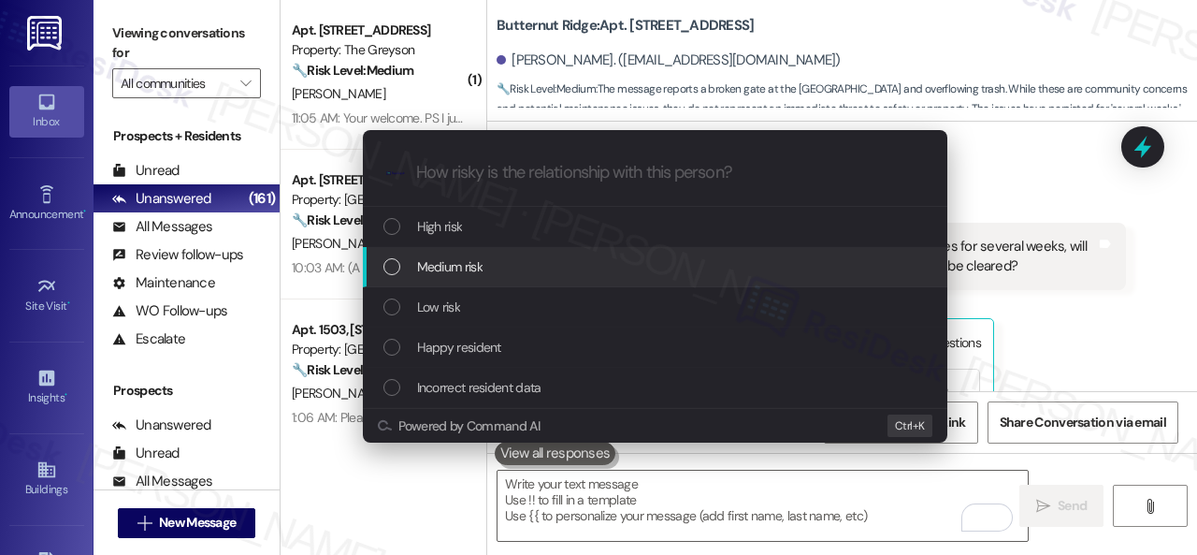
drag, startPoint x: 422, startPoint y: 307, endPoint x: 428, endPoint y: 259, distance: 48.1
click at [428, 259] on div "High risk Medium risk Low risk Happy resident Incorrect resident data" at bounding box center [655, 307] width 585 height 201
click at [428, 259] on span "Medium risk" at bounding box center [449, 266] width 65 height 21
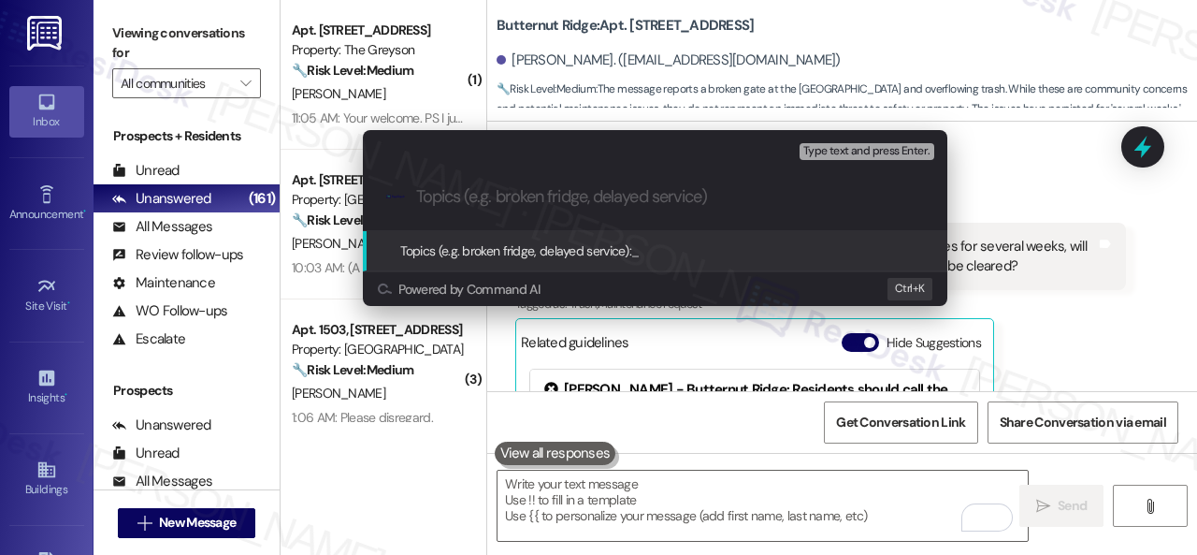
click at [462, 197] on input "Topics (e.g. broken fridge, delayed service)" at bounding box center [670, 197] width 508 height 20
paste input "Report about the dog park issues."
type input "Report about the dog park issues."
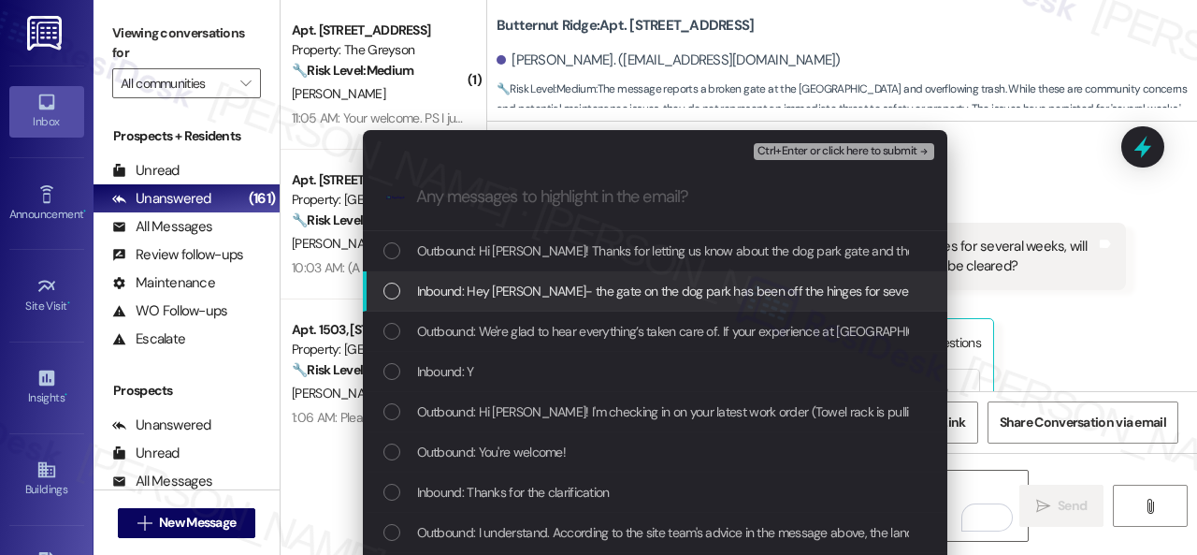
click at [462, 291] on span "Inbound: Hey Sarah- the gate on the dog park has been off the hinges for severa…" at bounding box center [925, 291] width 1016 height 21
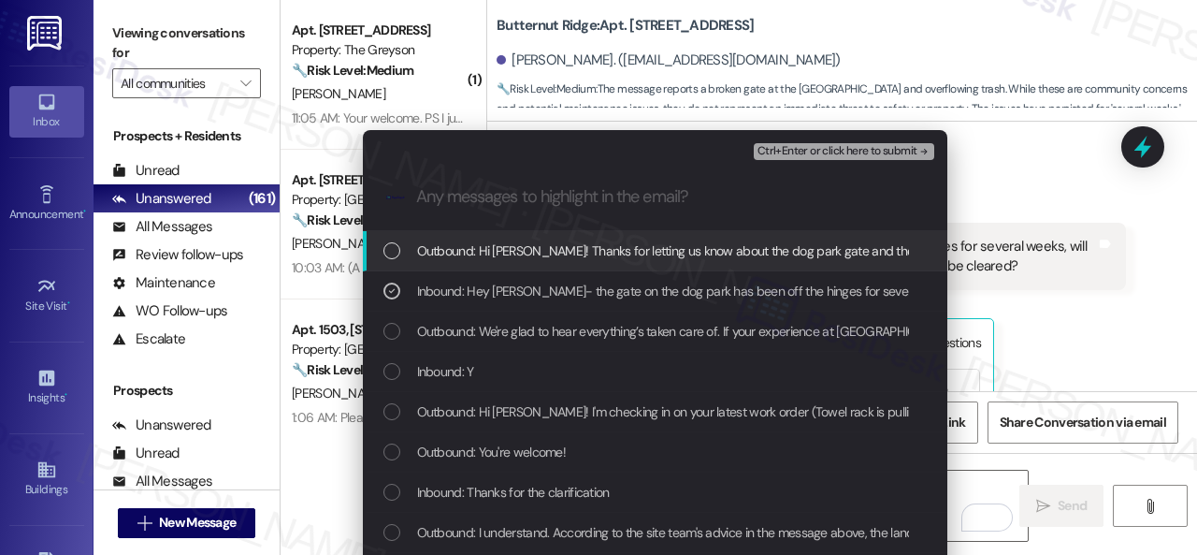
click at [793, 148] on span "Ctrl+Enter or click here to submit" at bounding box center [838, 151] width 160 height 13
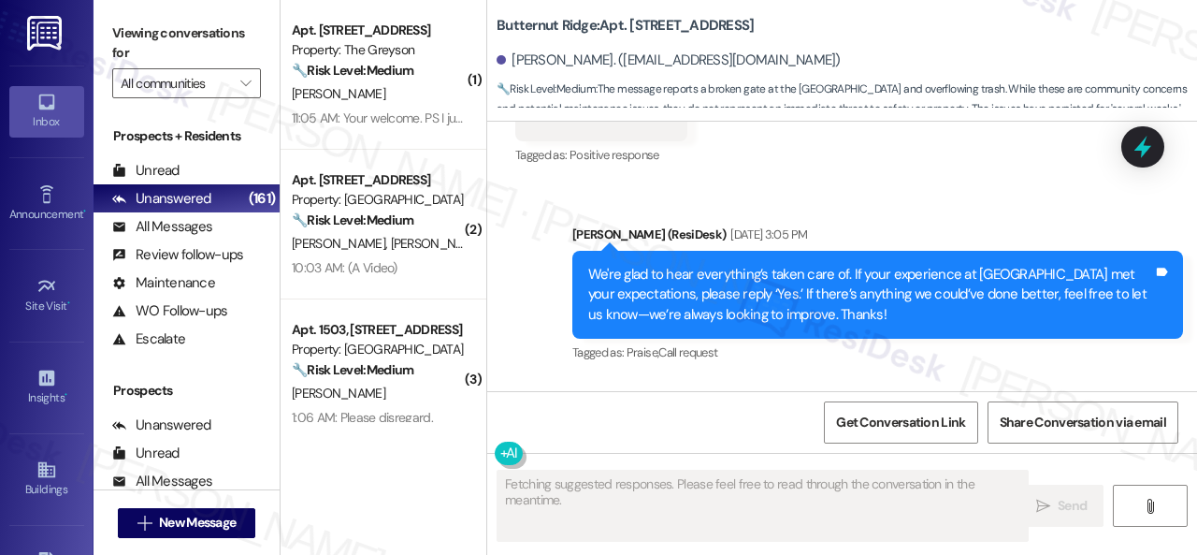
scroll to position [10451, 0]
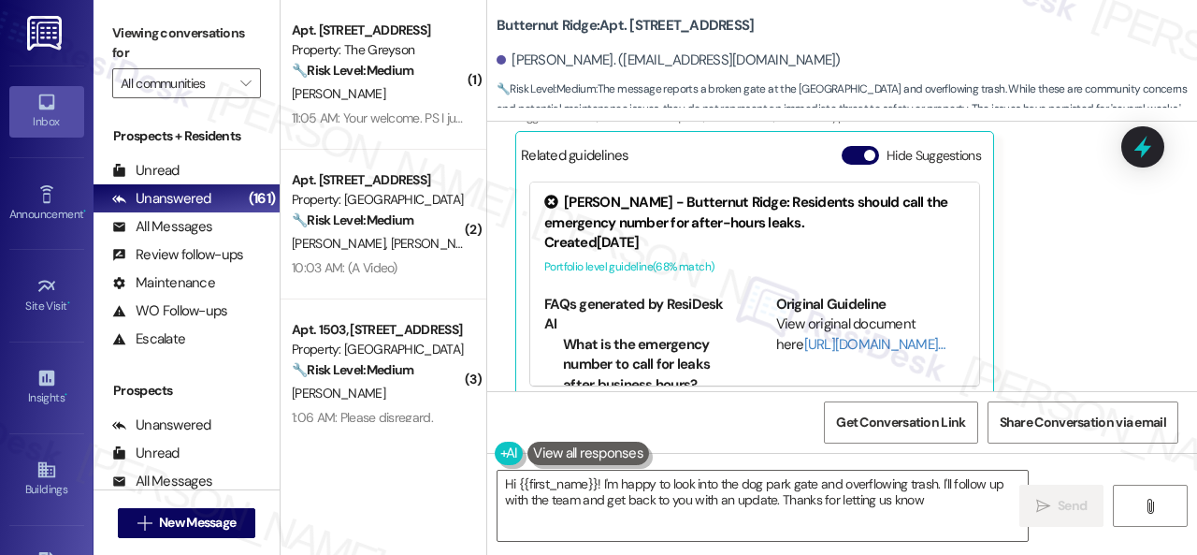
type textarea "Hi {{first_name}}! I'm happy to look into the dog park gate and overflowing tra…"
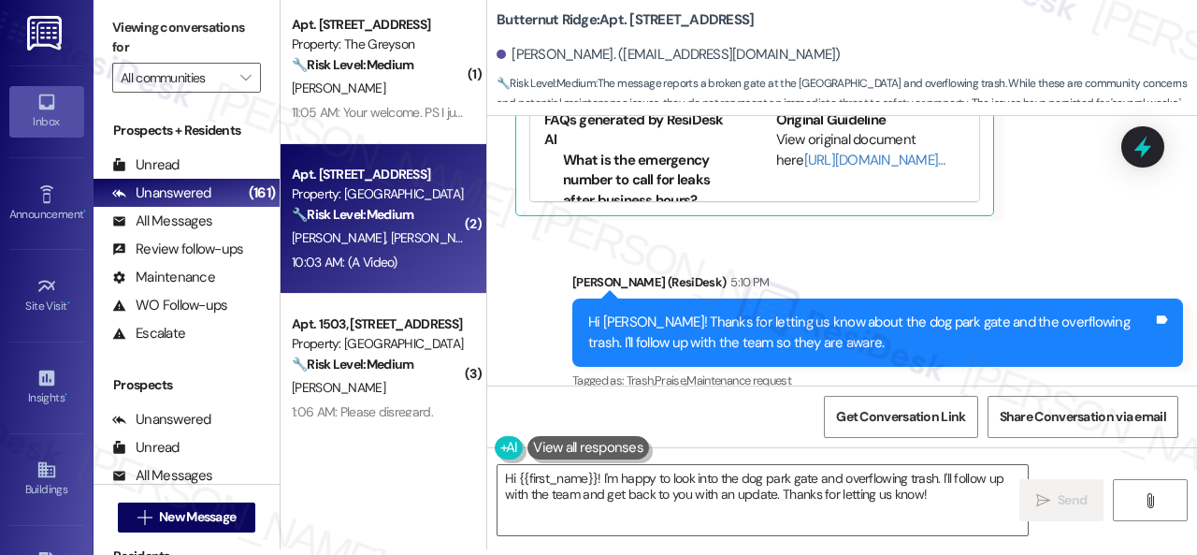
scroll to position [0, 0]
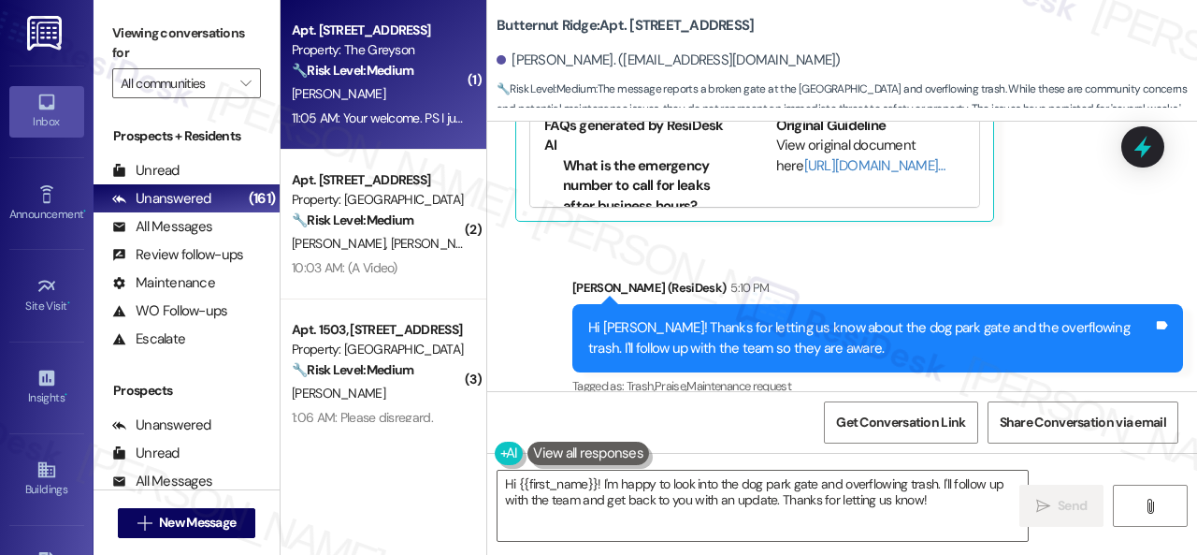
click at [404, 108] on div "11:05 AM: Your welcome. PS I just received letter on marijana smell in my area.…" at bounding box center [378, 118] width 177 height 23
type textarea "Fetching suggested responses. Please feel free to read through the conversation…"
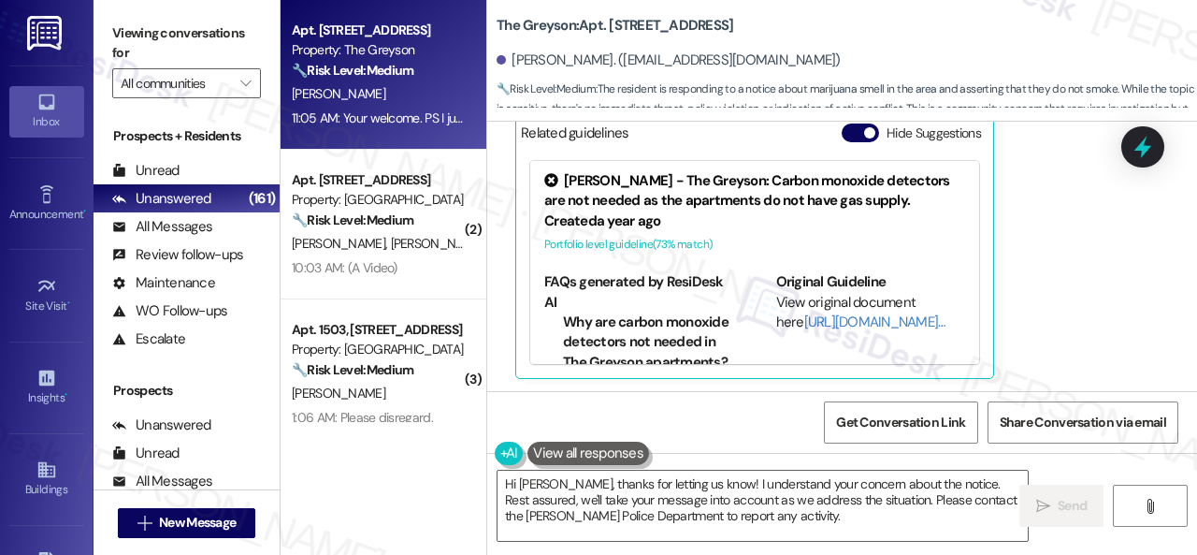
scroll to position [9626, 0]
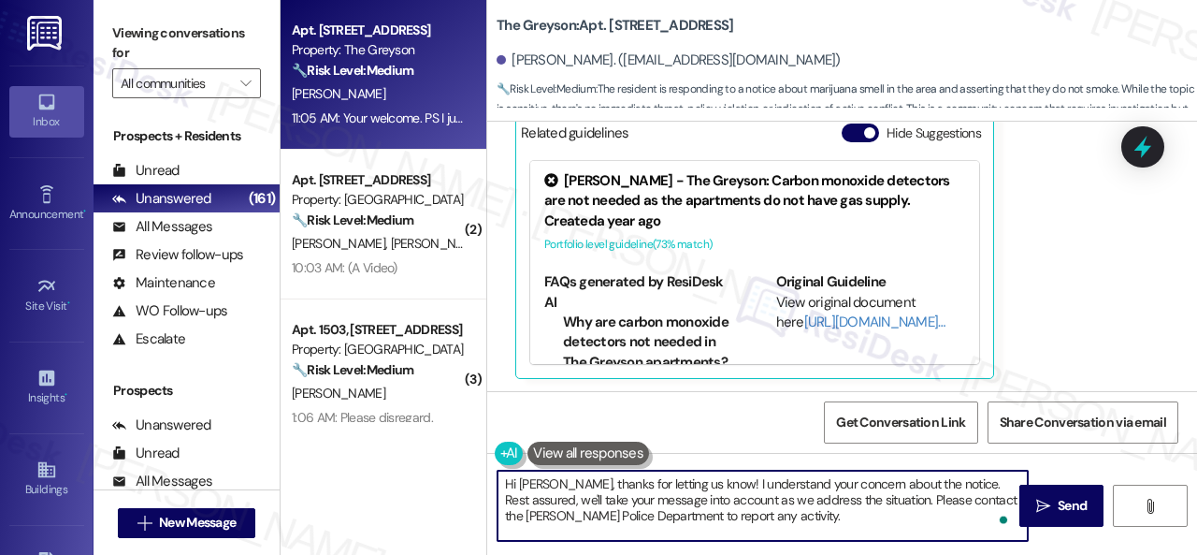
drag, startPoint x: 689, startPoint y: 484, endPoint x: 482, endPoint y: 483, distance: 207.6
click at [482, 483] on div "Apt. 4314RL, 4460 Mountain Laurel Road Property: The Greyson 🔧 Risk Level: Medi…" at bounding box center [739, 277] width 917 height 555
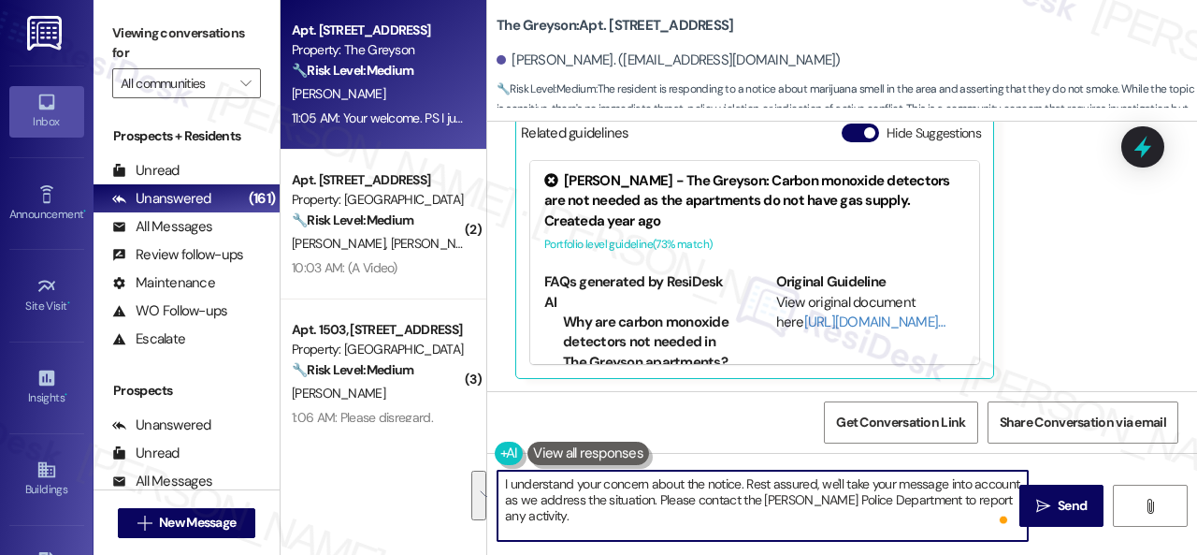
drag, startPoint x: 746, startPoint y: 484, endPoint x: 752, endPoint y: 520, distance: 36.9
click at [752, 520] on textarea "I understand your concern about the notice. Rest assured, we'll take your messa…" at bounding box center [763, 505] width 530 height 70
click at [756, 480] on textarea "I understand your concern about the notice. It most probably a general notice t…" at bounding box center [763, 505] width 530 height 70
click at [765, 486] on textarea "I understand your concern about the notice. It most probably a general notice t…" at bounding box center [763, 505] width 530 height 70
click at [565, 499] on textarea "I understand your concern about the notice. It is most probably a general notic…" at bounding box center [763, 505] width 530 height 70
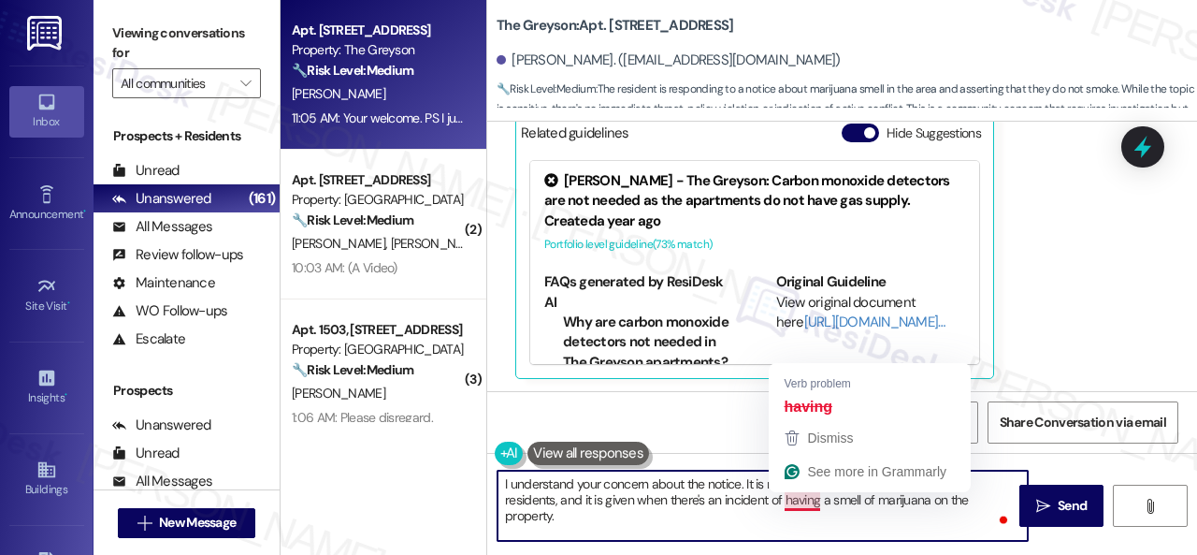
click at [803, 502] on textarea "I understand your concern about the notice. It is most probably a general notic…" at bounding box center [763, 505] width 530 height 70
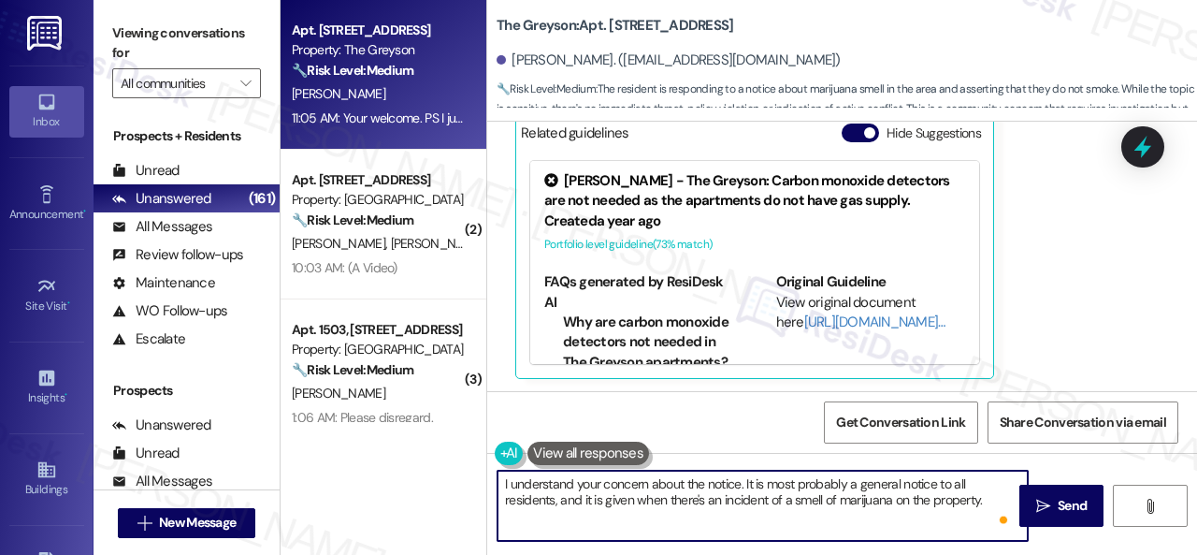
click at [988, 502] on textarea "I understand your concern about the notice. It is most probably a general notic…" at bounding box center [763, 505] width 530 height 70
type textarea "I understand your concern about the notice. It is most probably a general notic…"
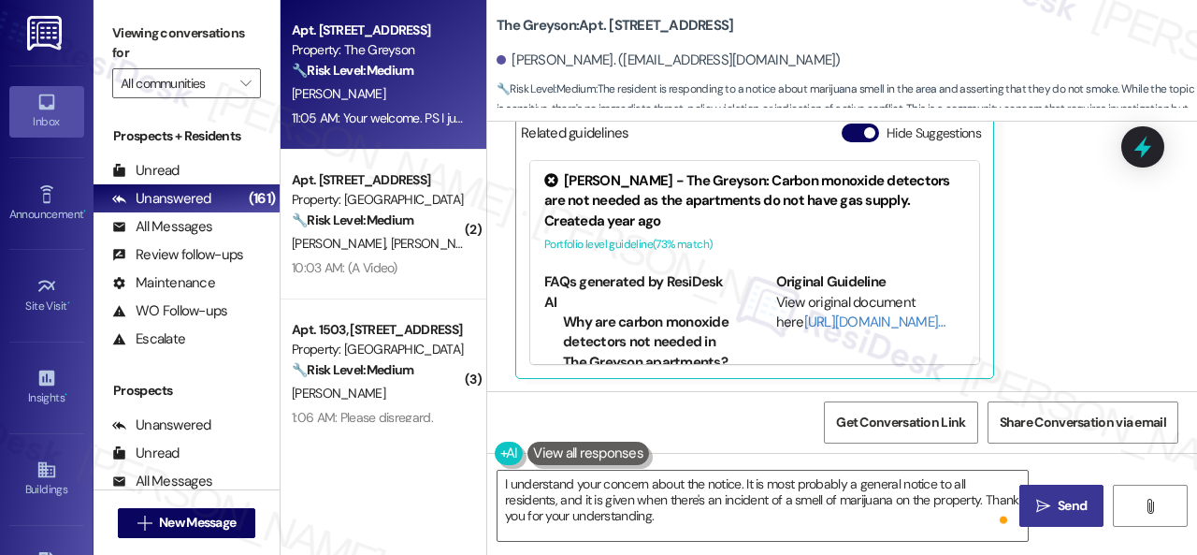
click at [1054, 505] on span "Send" at bounding box center [1072, 506] width 36 height 20
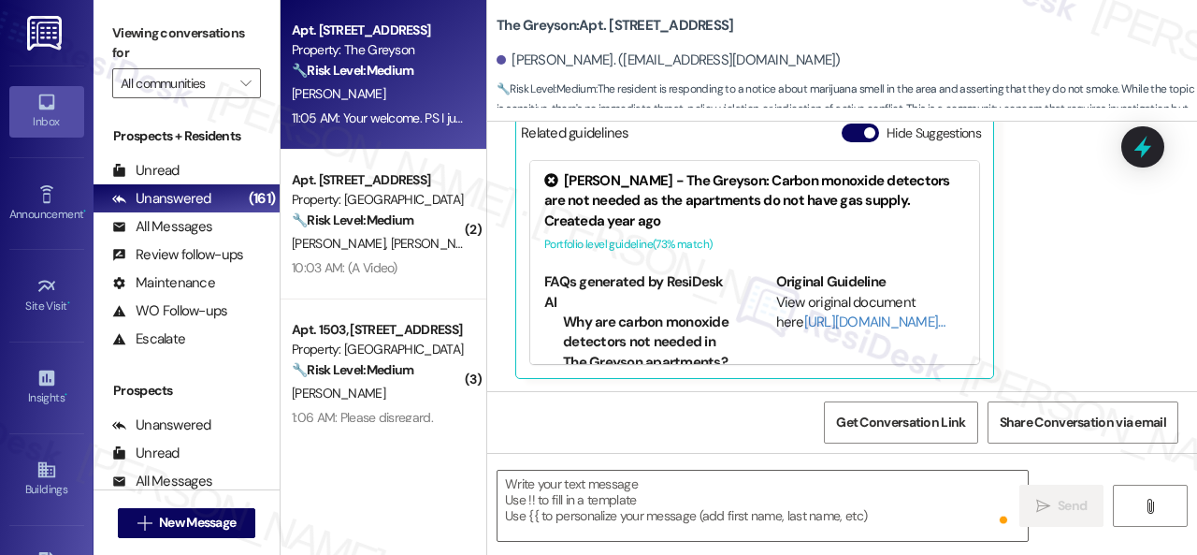
type textarea "Fetching suggested responses. Please feel free to read through the conversation…"
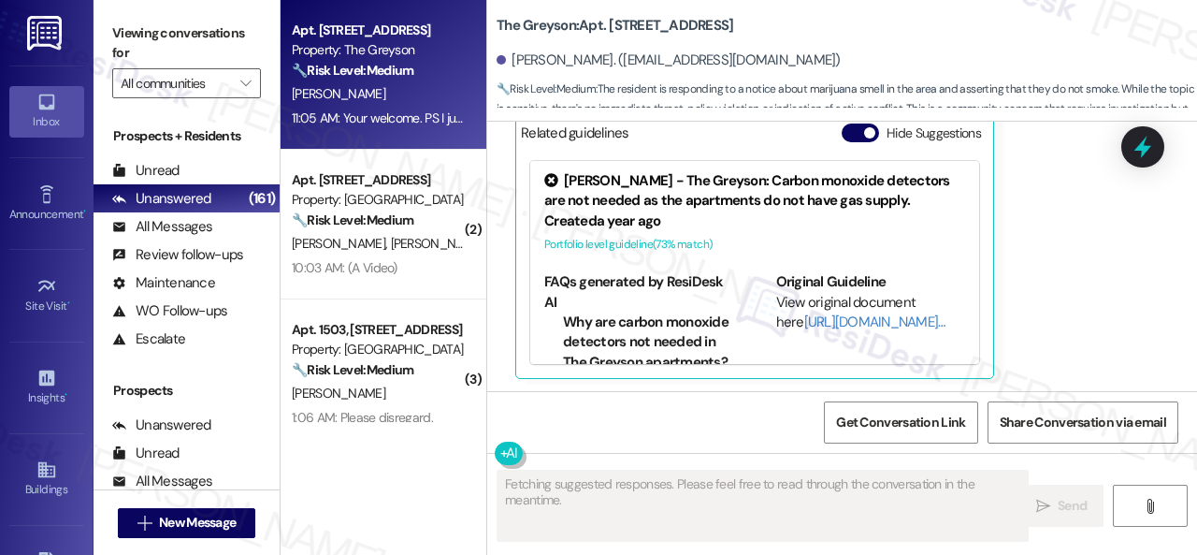
scroll to position [9625, 0]
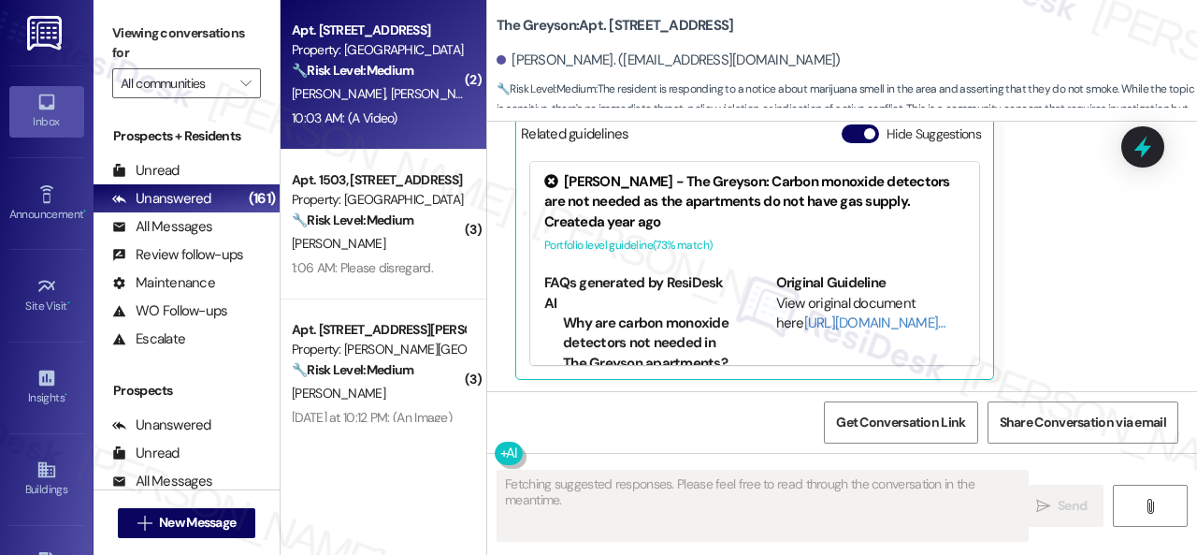
click at [441, 108] on div "10:03 AM: (A Video) 10:03 AM: (A Video)" at bounding box center [378, 118] width 177 height 23
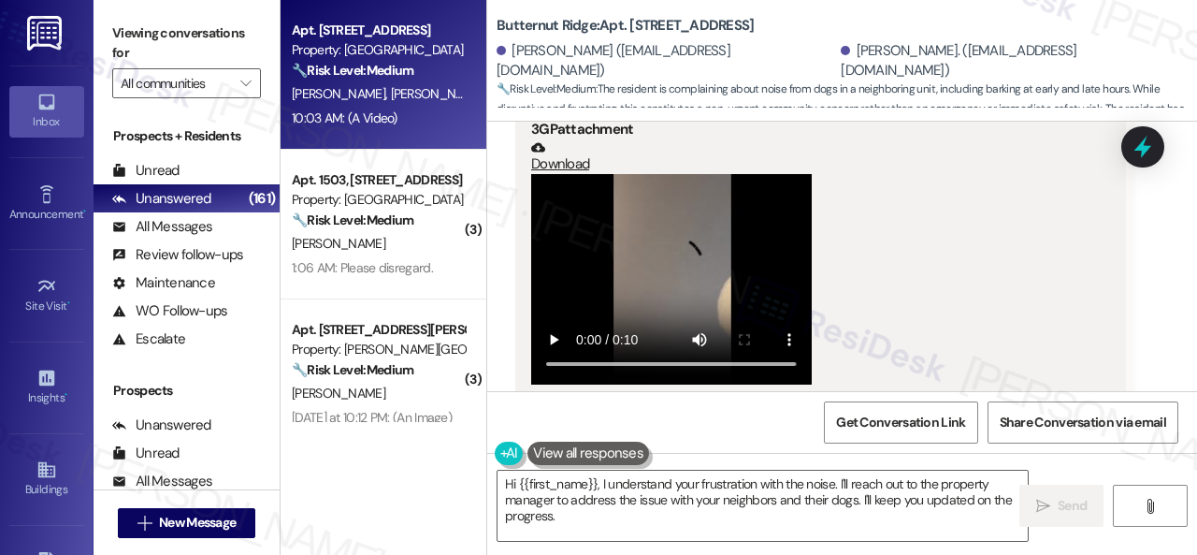
scroll to position [4385, 0]
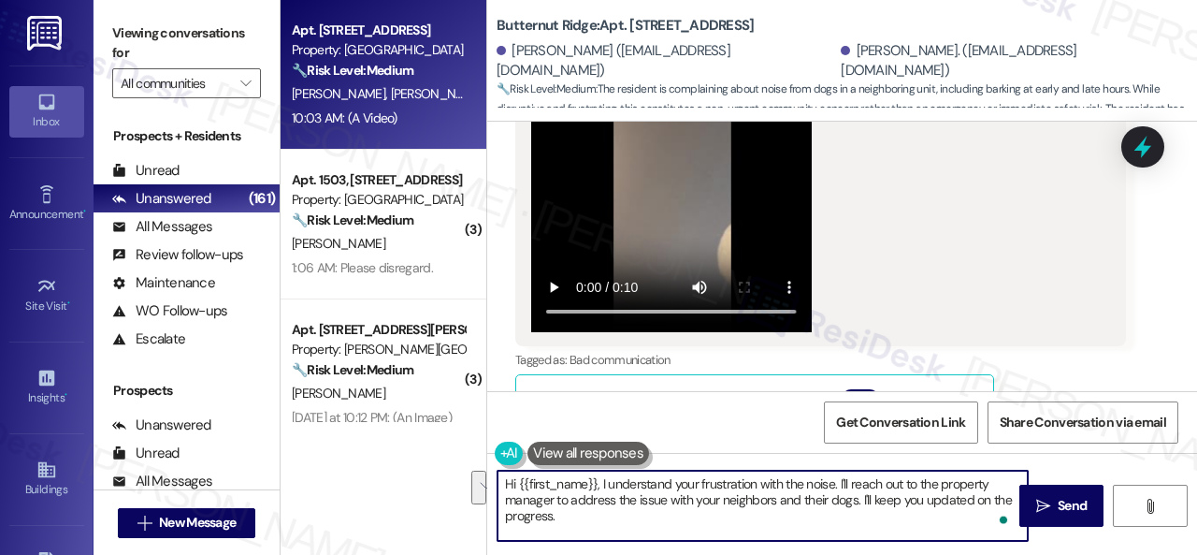
drag, startPoint x: 556, startPoint y: 502, endPoint x: 561, endPoint y: 516, distance: 15.1
click at [561, 516] on textarea "Hi {{first_name}}, I understand your frustration with the noise. I'll reach out…" at bounding box center [763, 505] width 530 height 70
click at [832, 488] on textarea "Hi {{first_name}}, I understand your frustration with the noise. I'll reach out…" at bounding box center [763, 505] width 530 height 70
click at [684, 519] on textarea "Hi {{first_name}}, I understand your frustration with the noise caused by your …" at bounding box center [763, 505] width 530 height 70
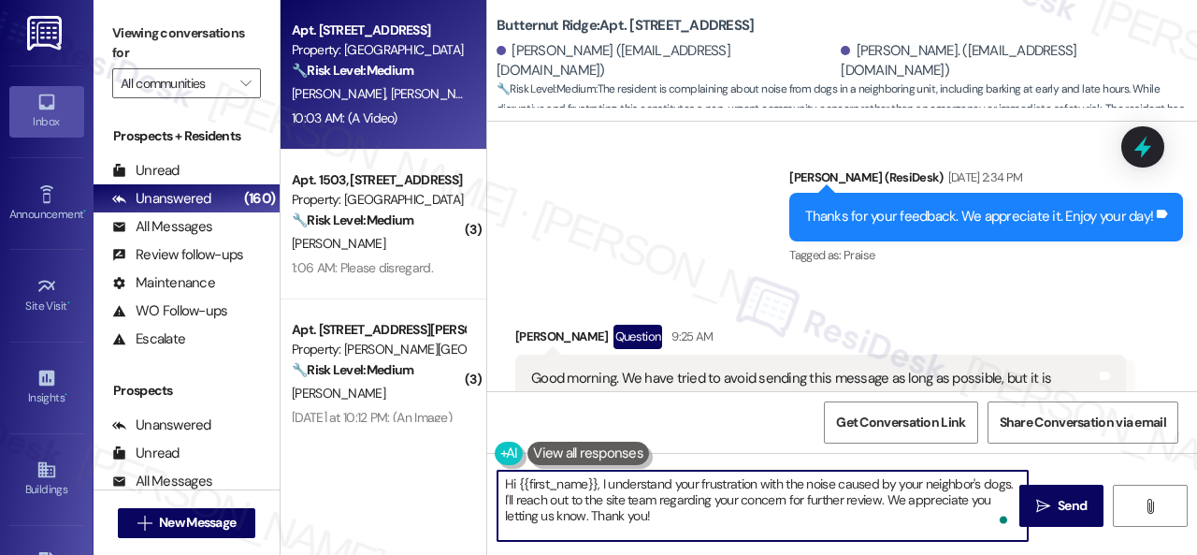
scroll to position [3449, 0]
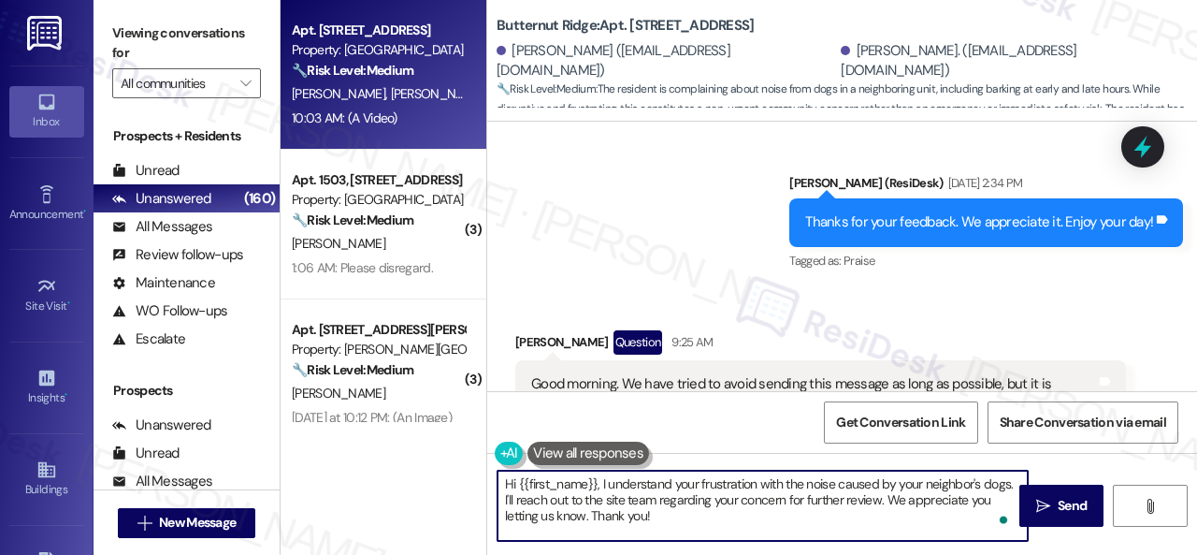
drag, startPoint x: 517, startPoint y: 482, endPoint x: 597, endPoint y: 482, distance: 79.5
click at [597, 482] on textarea "Hi {{first_name}}, I understand your frustration with the noise caused by your …" at bounding box center [763, 505] width 530 height 70
type textarea "Hi Paul, I understand your frustration with the noise caused by your neighbor's…"
click at [1064, 508] on span "Send" at bounding box center [1072, 506] width 29 height 20
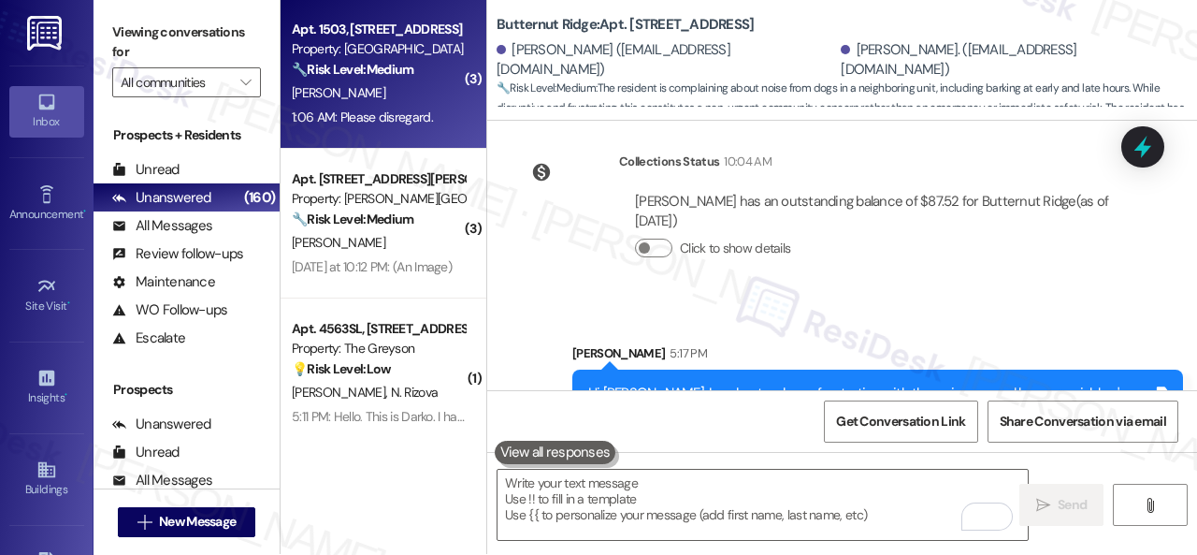
scroll to position [0, 0]
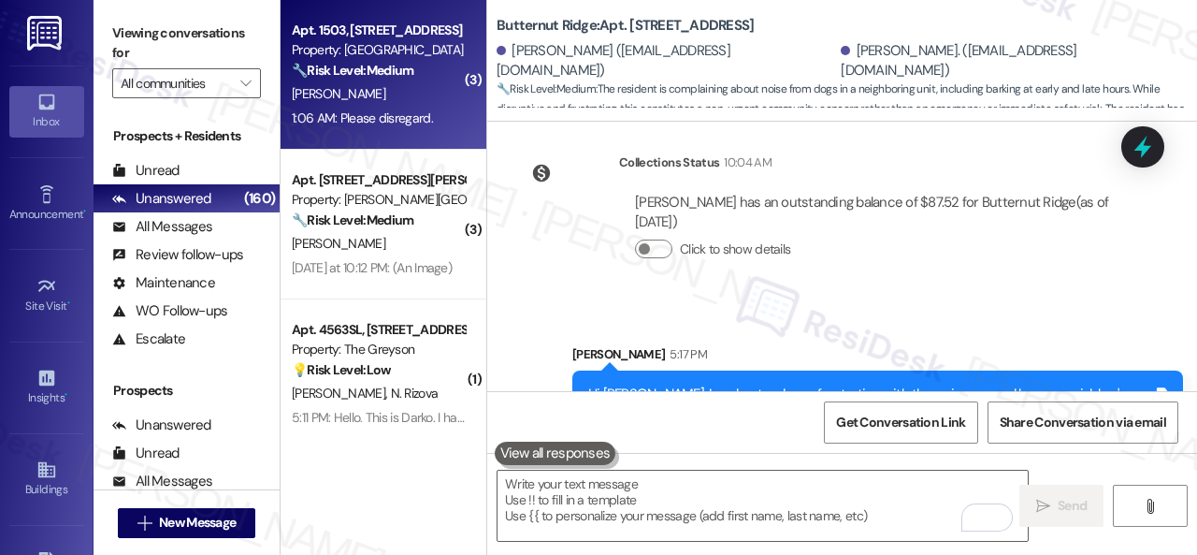
click at [374, 100] on div "L. Ogah" at bounding box center [378, 93] width 177 height 23
type textarea "Fetching suggested responses. Please feel free to read through the conversation…"
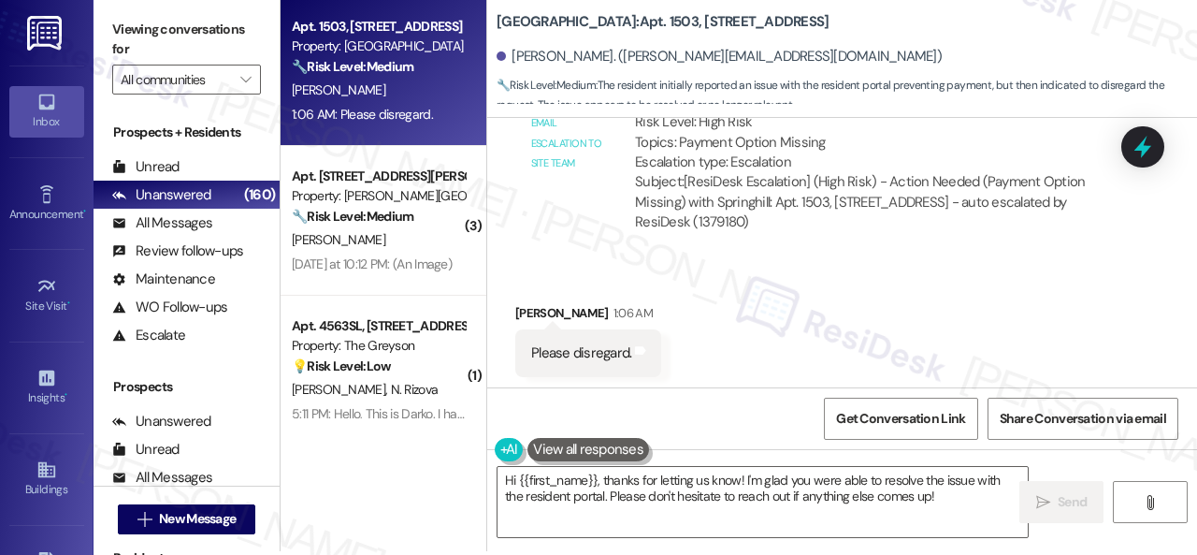
scroll to position [6, 0]
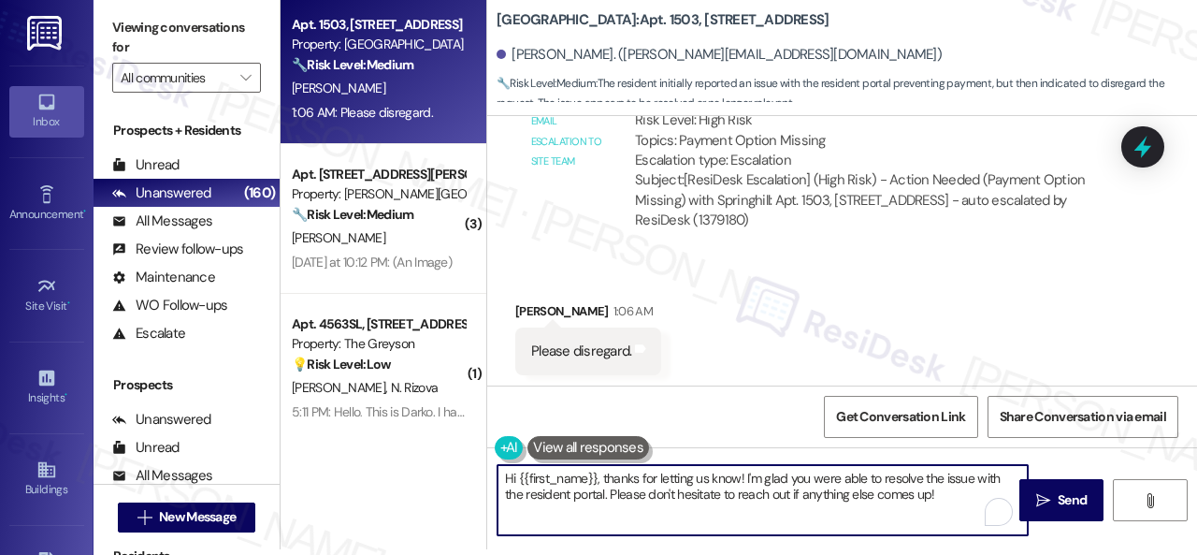
drag, startPoint x: 743, startPoint y: 478, endPoint x: 600, endPoint y: 479, distance: 143.1
click at [600, 479] on textarea "Hi {{first_name}}, thanks for letting us know! I'm glad you were able to resolv…" at bounding box center [763, 500] width 530 height 70
click at [856, 502] on textarea "Hi {{first_name}}, I'm glad you were able to resolve the issue with the residen…" at bounding box center [763, 500] width 530 height 70
type textarea "Hi {{first_name}}, I'm glad you were able to resolve the issue with the residen…"
click at [1058, 499] on span "Send" at bounding box center [1072, 500] width 29 height 20
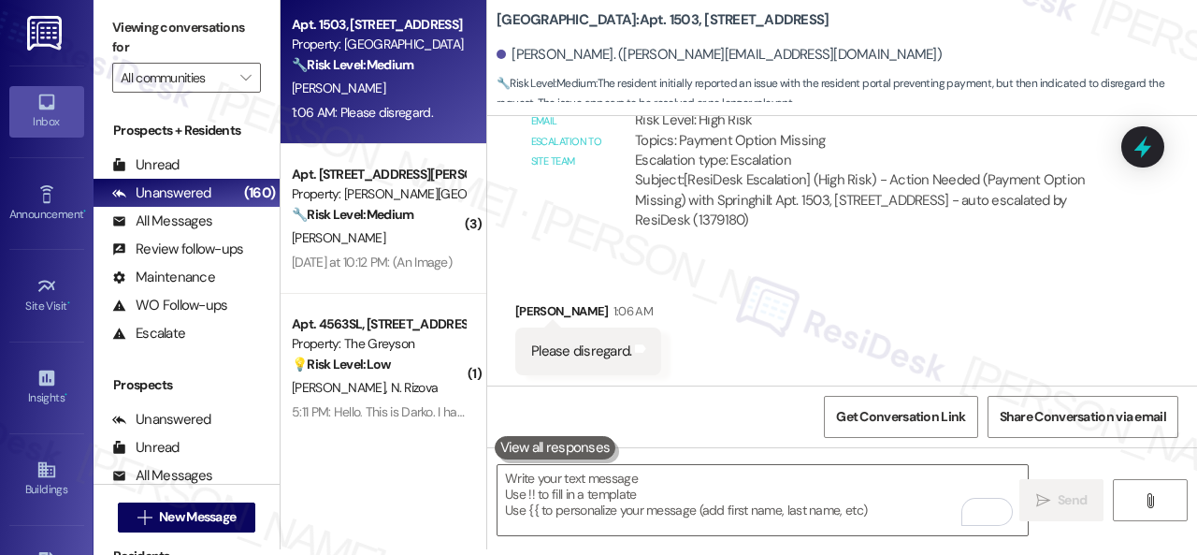
scroll to position [6691, 0]
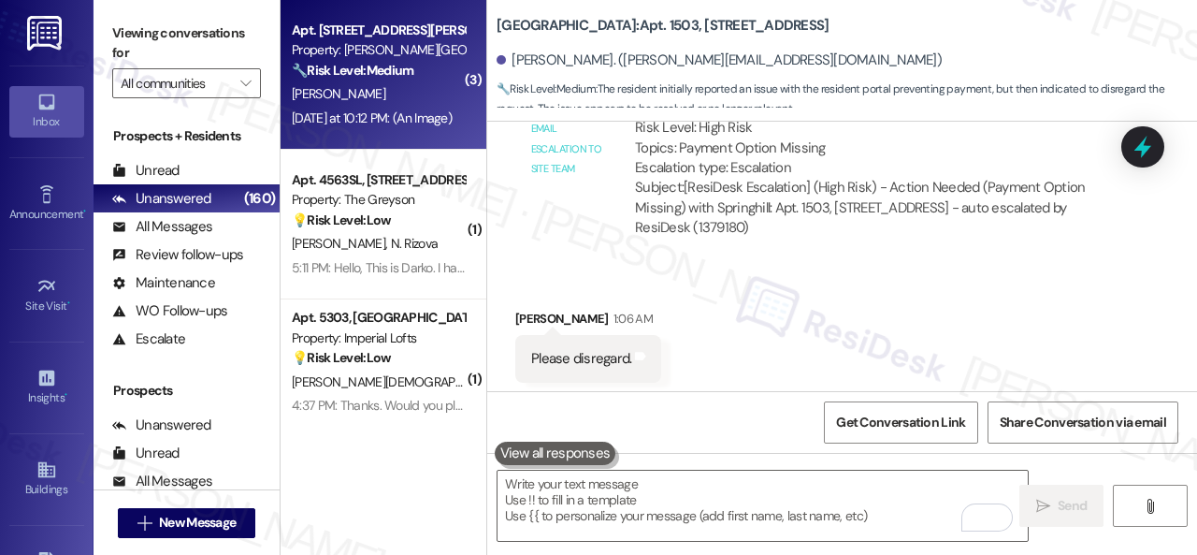
click at [404, 102] on div "F. Ayeni" at bounding box center [378, 93] width 177 height 23
type textarea "Fetching suggested responses. Please feel free to read through the conversation…"
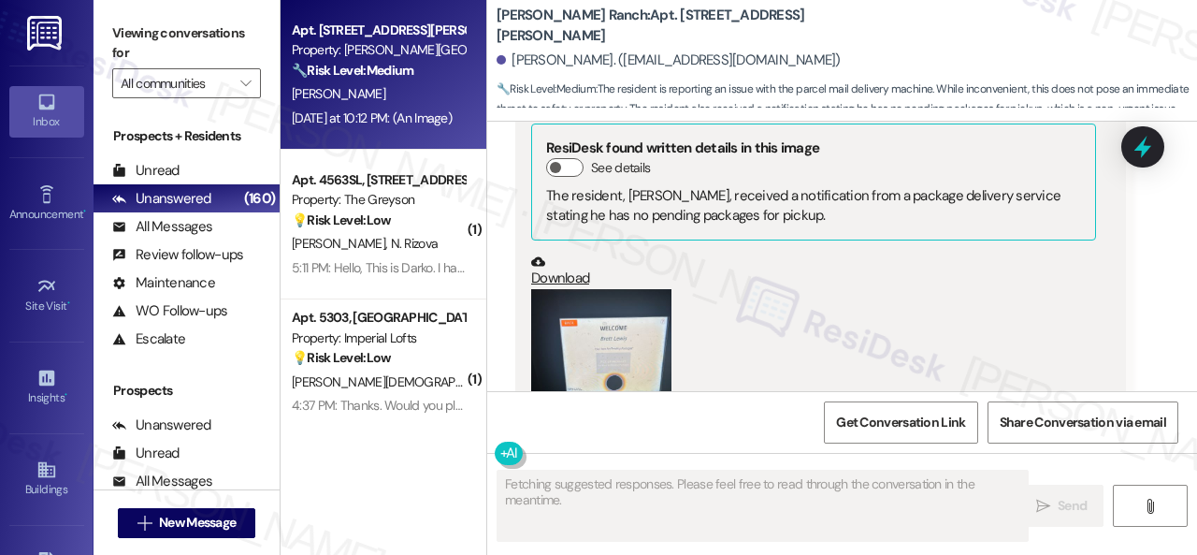
scroll to position [5455, 0]
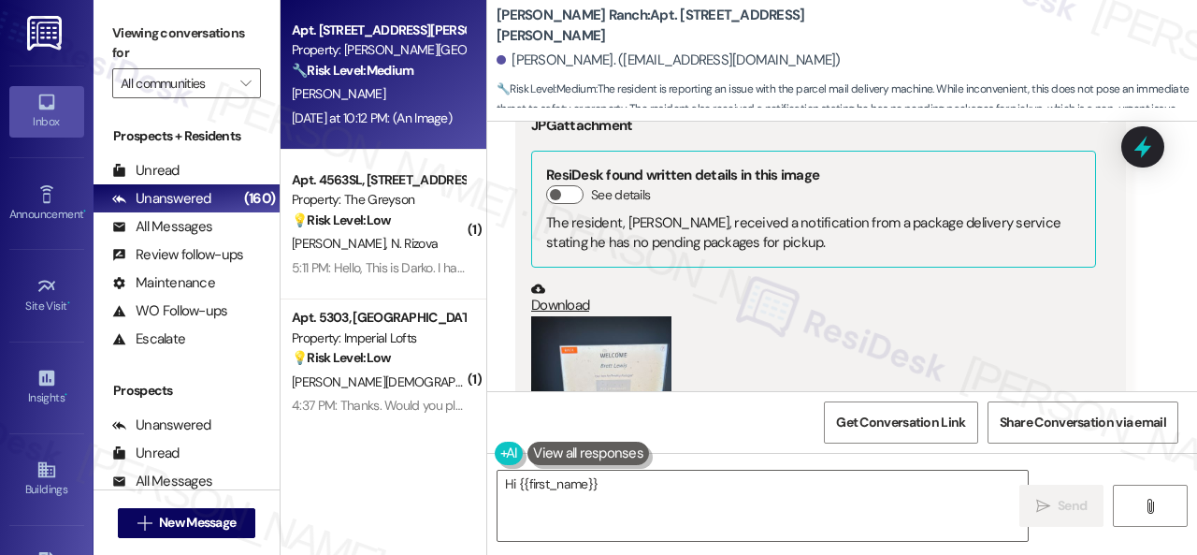
click at [589, 317] on button "Zoom image" at bounding box center [601, 409] width 140 height 187
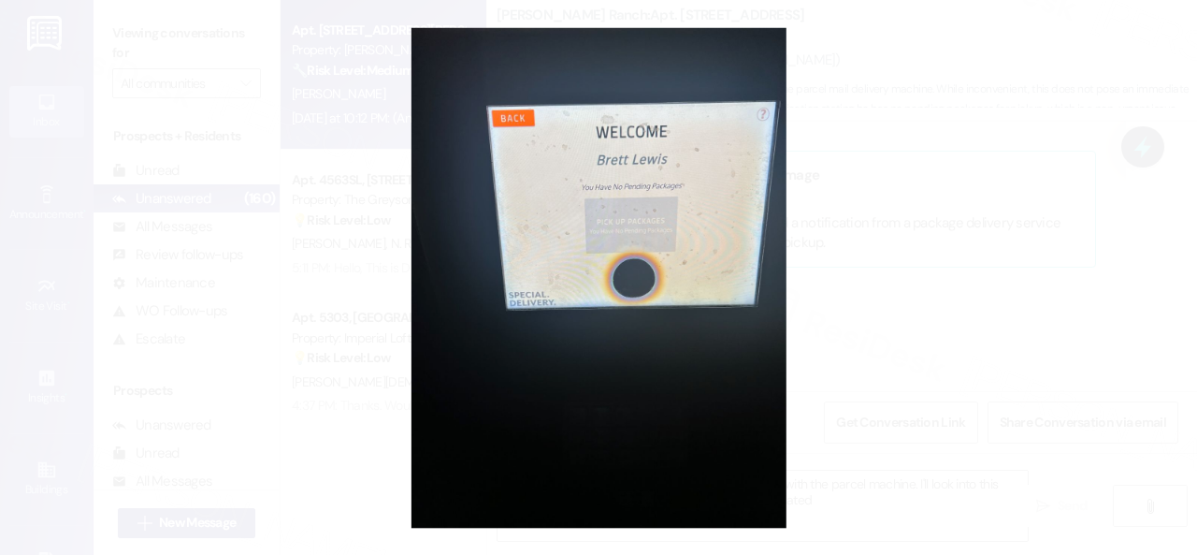
type textarea "Hi {{first_name}}, I understand you're having issues with the parcel machine. I…"
click at [698, 239] on button "Unzoom image" at bounding box center [598, 277] width 1197 height 555
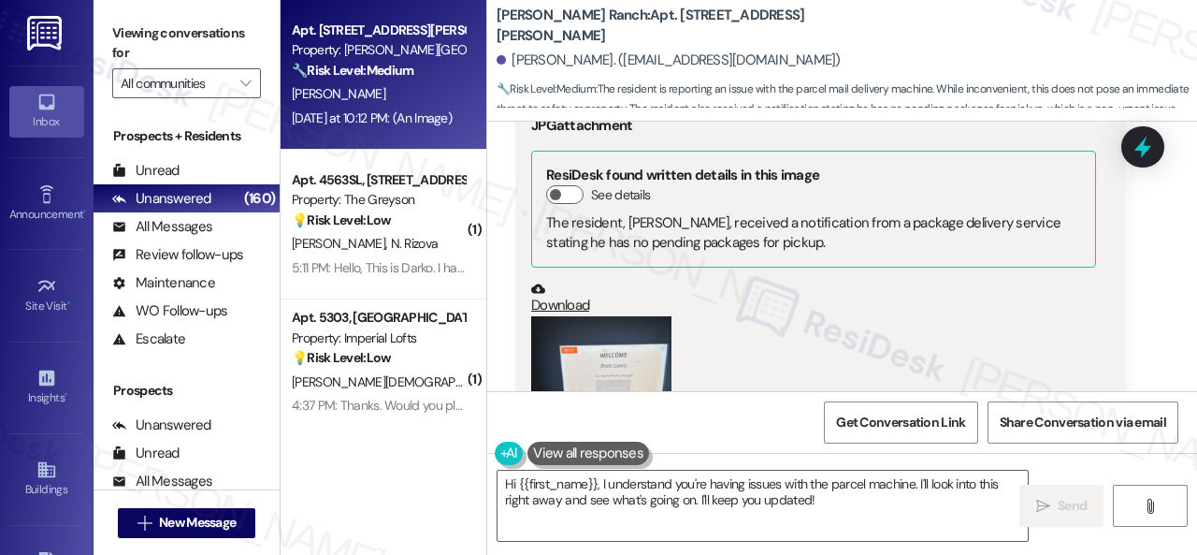
click at [645, 316] on button "Zoom image" at bounding box center [601, 409] width 140 height 187
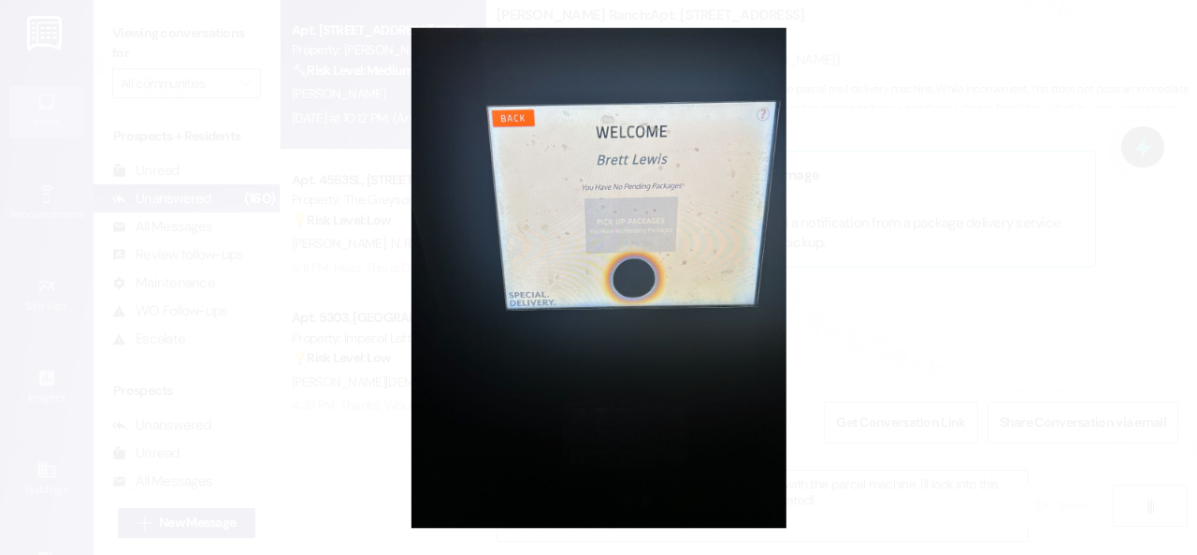
click at [710, 231] on button "Unzoom image" at bounding box center [598, 277] width 1197 height 555
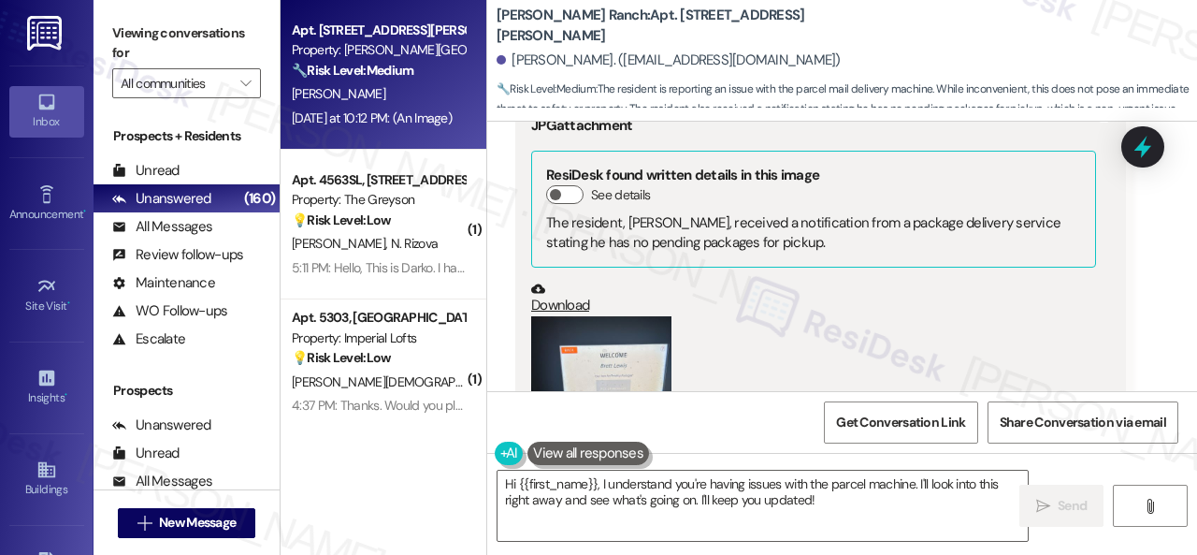
click at [576, 316] on button "Zoom image" at bounding box center [601, 409] width 140 height 187
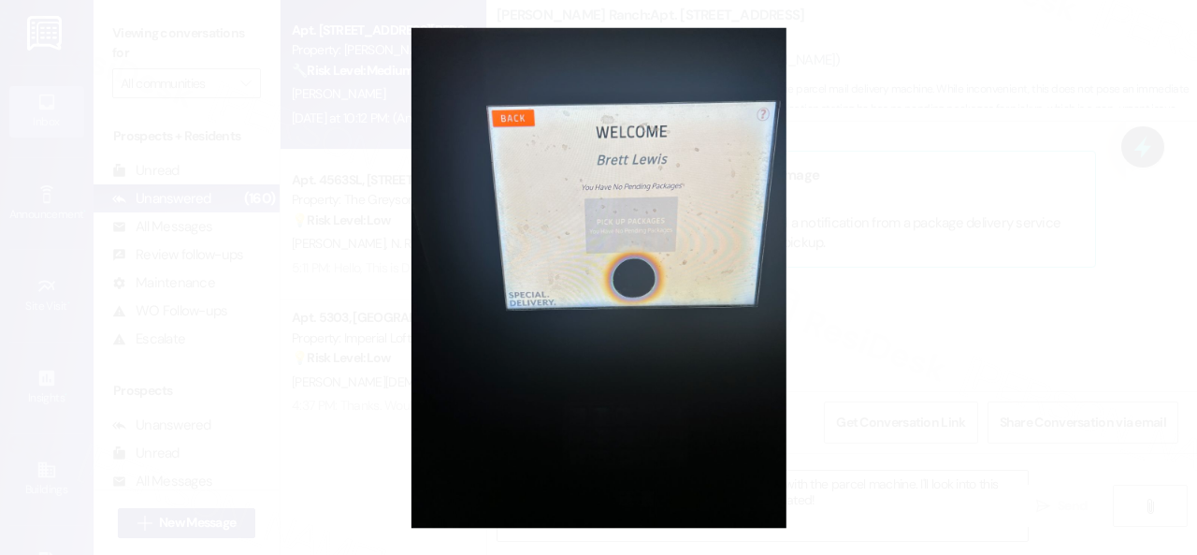
click at [684, 246] on button "Unzoom image" at bounding box center [598, 277] width 1197 height 555
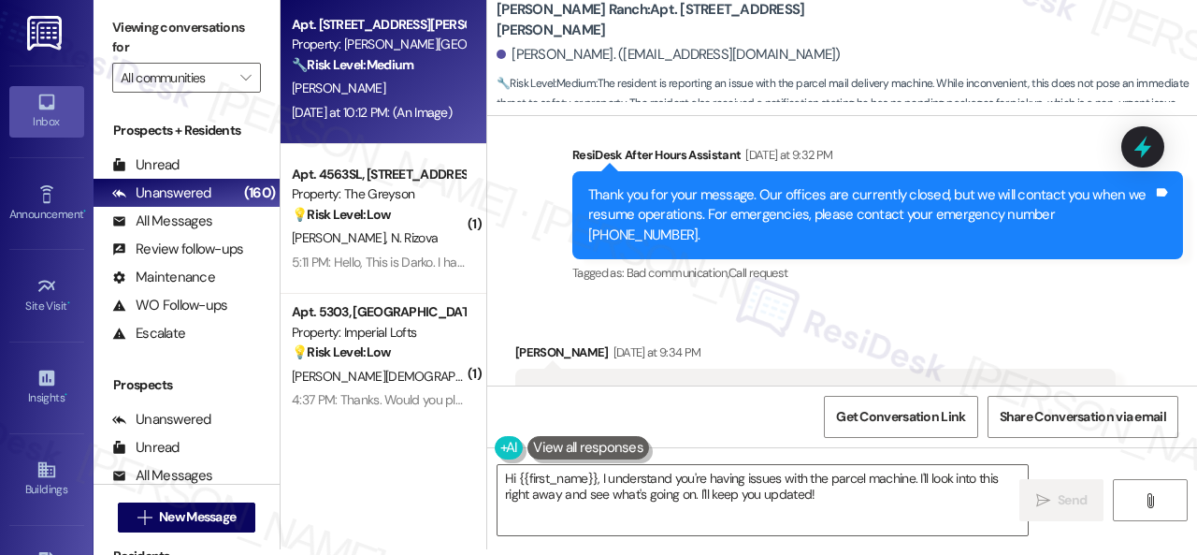
scroll to position [4987, 0]
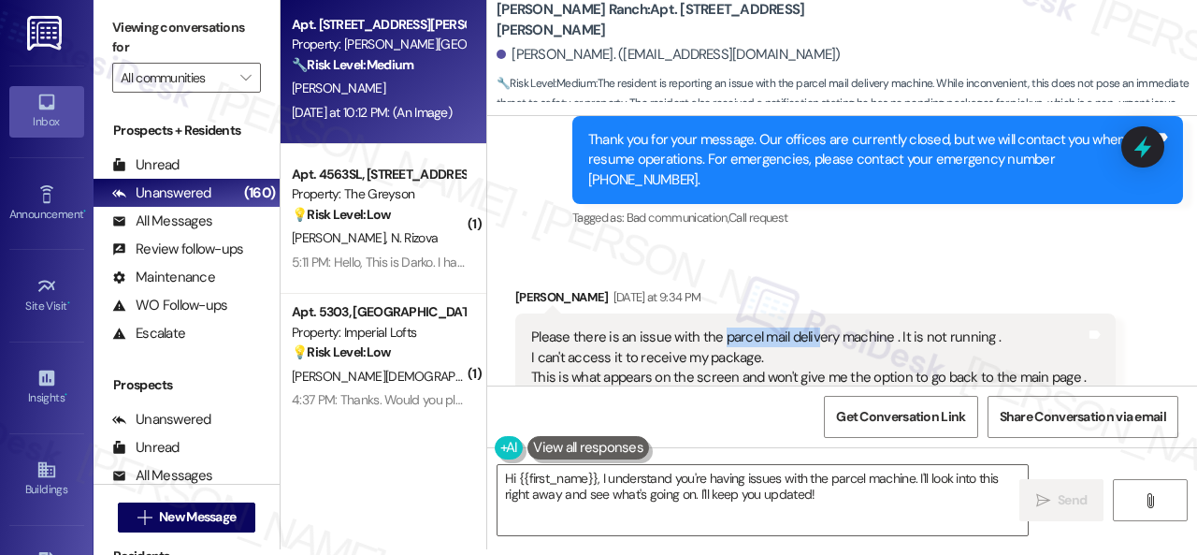
drag, startPoint x: 717, startPoint y: 276, endPoint x: 812, endPoint y: 278, distance: 94.5
click at [812, 327] on div "Please there is an issue with the parcel mail delivery machine . It is not runn…" at bounding box center [808, 357] width 555 height 60
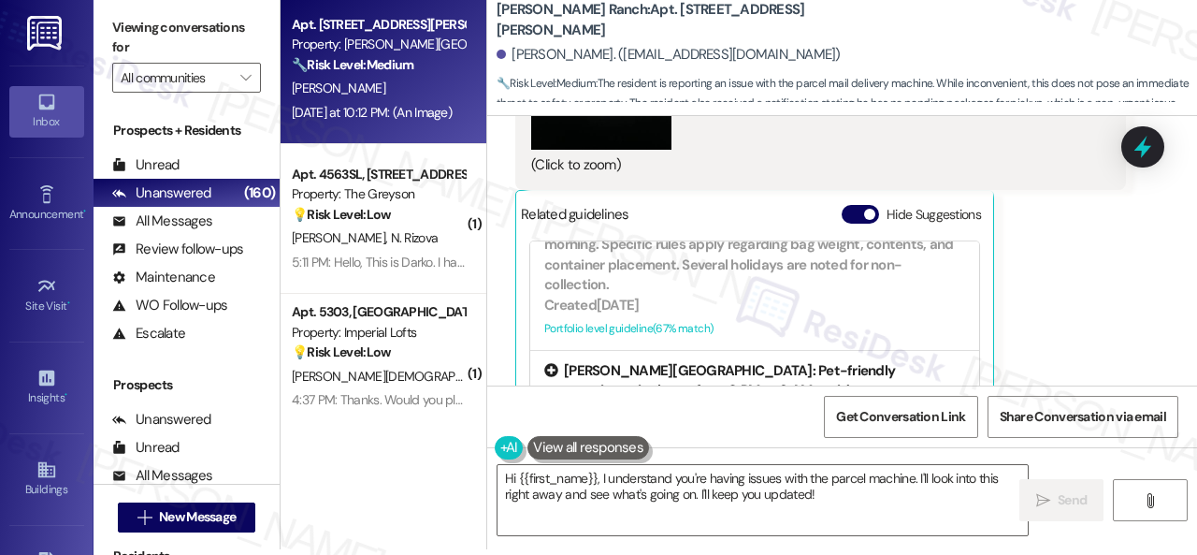
scroll to position [5829, 0]
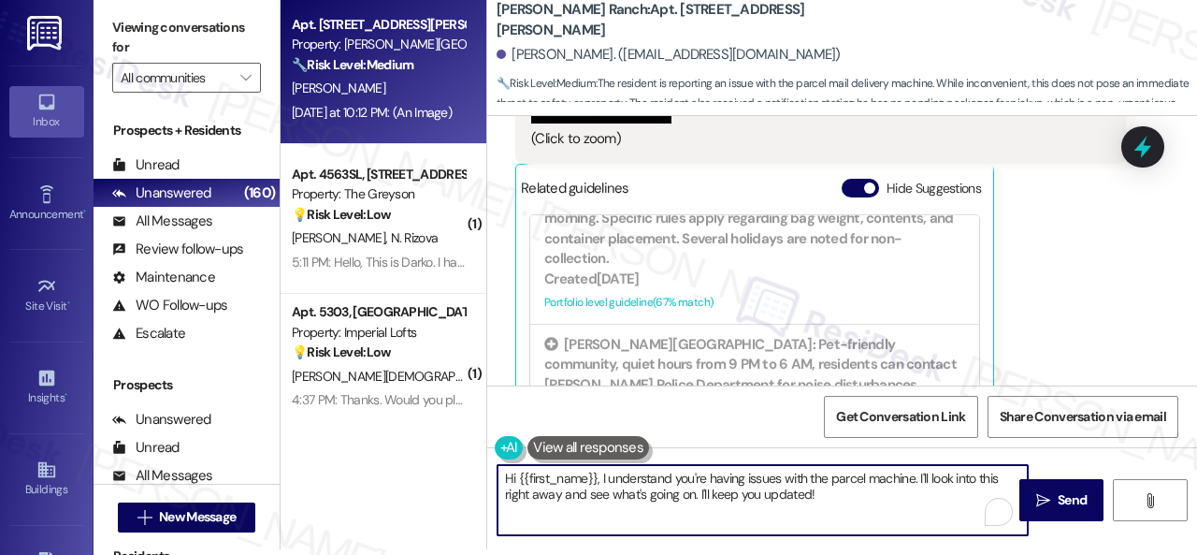
click at [918, 476] on textarea "Hi {{first_name}}, I understand you're having issues with the parcel machine. I…" at bounding box center [763, 500] width 530 height 70
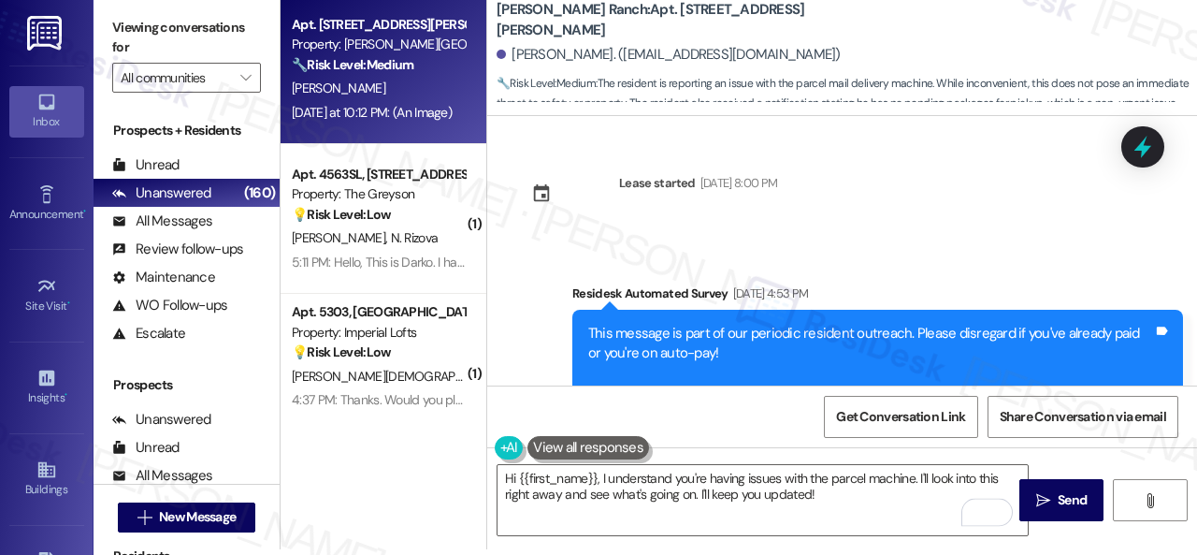
scroll to position [468, 0]
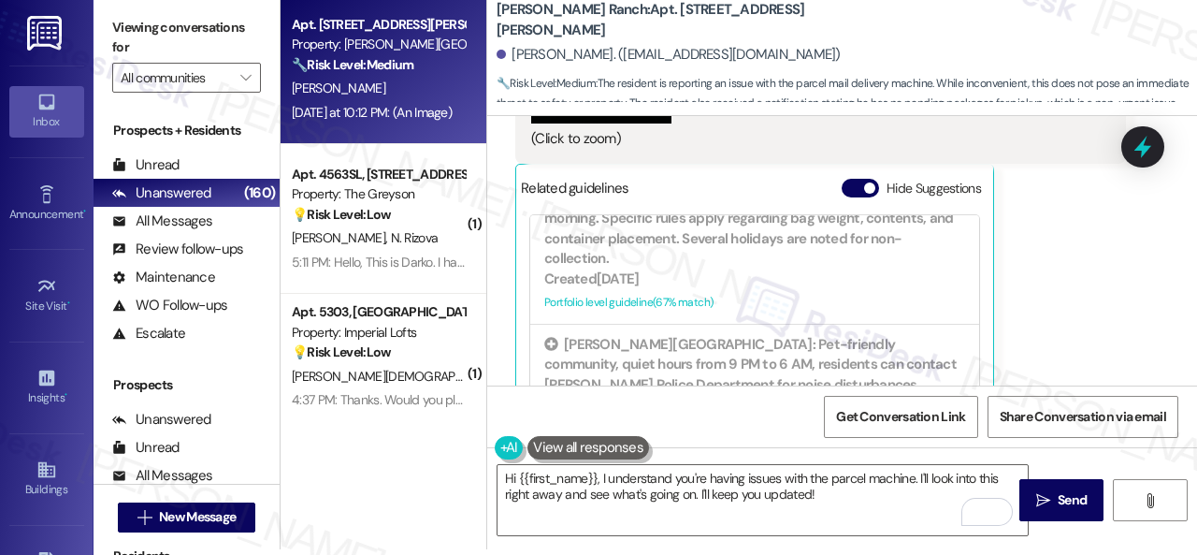
click at [1102, 272] on div "Feyisayo Ayeni Yesterday at 10:12 PM JPG attachment ResiDesk found written deta…" at bounding box center [820, 62] width 611 height 742
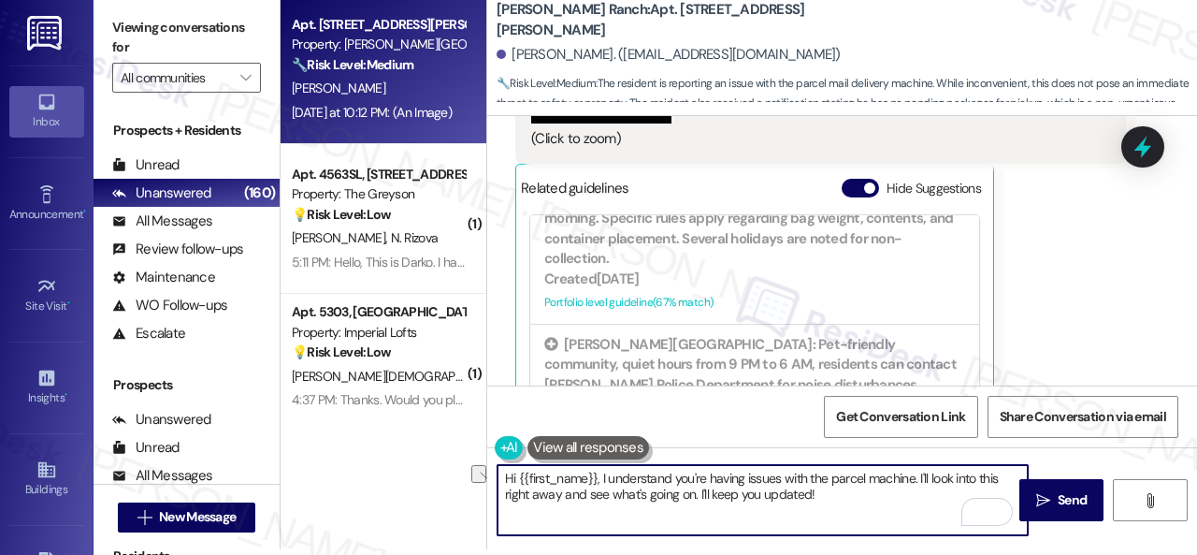
drag, startPoint x: 600, startPoint y: 478, endPoint x: 778, endPoint y: 482, distance: 177.7
click at [778, 482] on textarea "Hi {{first_name}}, I understand you're having issues with the parcel machine. I…" at bounding box center [763, 500] width 530 height 70
drag, startPoint x: 981, startPoint y: 476, endPoint x: 984, endPoint y: 492, distance: 16.1
click at [984, 492] on textarea "Hi {{first_name}}, thank you for letting us know about the issue with the parce…" at bounding box center [763, 500] width 530 height 70
drag, startPoint x: 600, startPoint y: 478, endPoint x: 632, endPoint y: 478, distance: 31.8
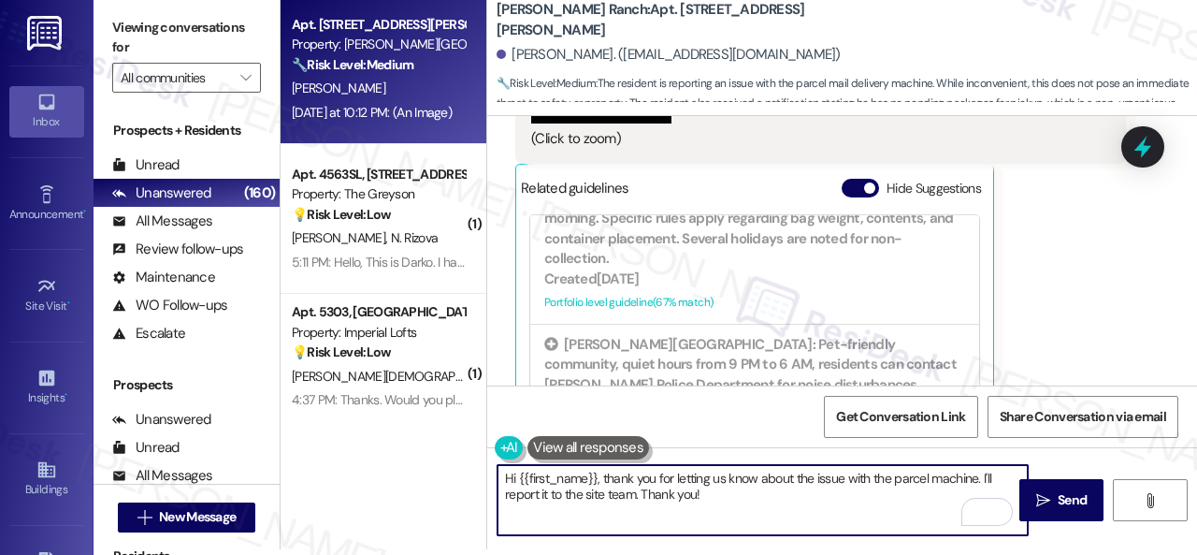
click at [632, 478] on textarea "Hi {{first_name}}, thank you for letting us know about the issue with the parce…" at bounding box center [763, 500] width 530 height 70
click at [814, 499] on textarea "Hi {{first_name}}, we appreciate you for letting us know about the issue with t…" at bounding box center [763, 500] width 530 height 70
click at [806, 497] on textarea "Hi {{first_name}}, we appreciate you for letting us know about the issue with t…" at bounding box center [763, 500] width 530 height 70
type textarea "Hi {{first_name}}, we appreciate you for letting us know about the issue with t…"
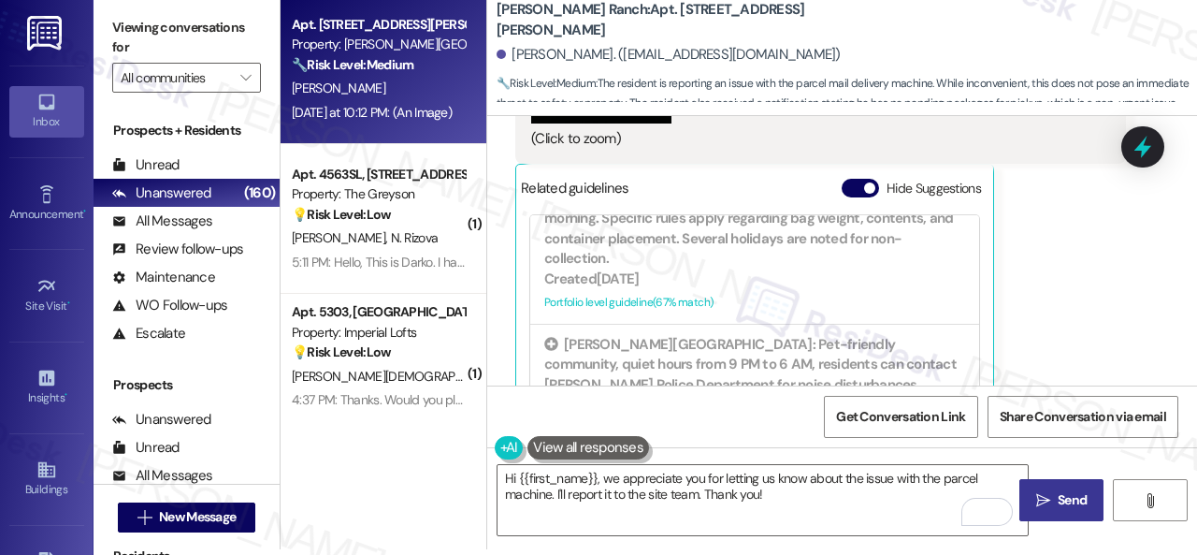
click at [1044, 502] on icon "" at bounding box center [1043, 500] width 14 height 15
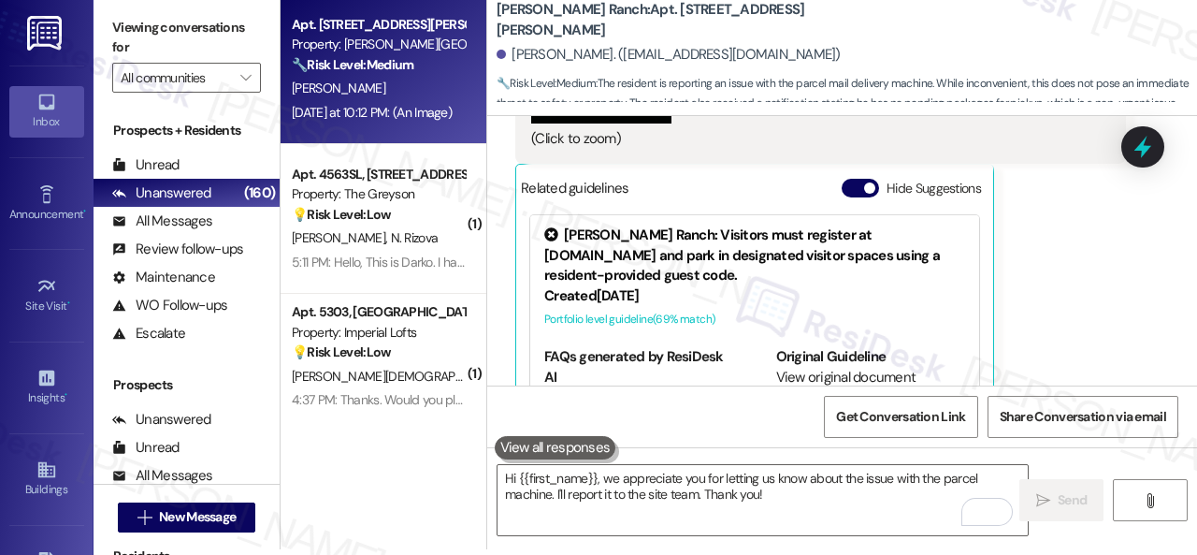
scroll to position [5828, 0]
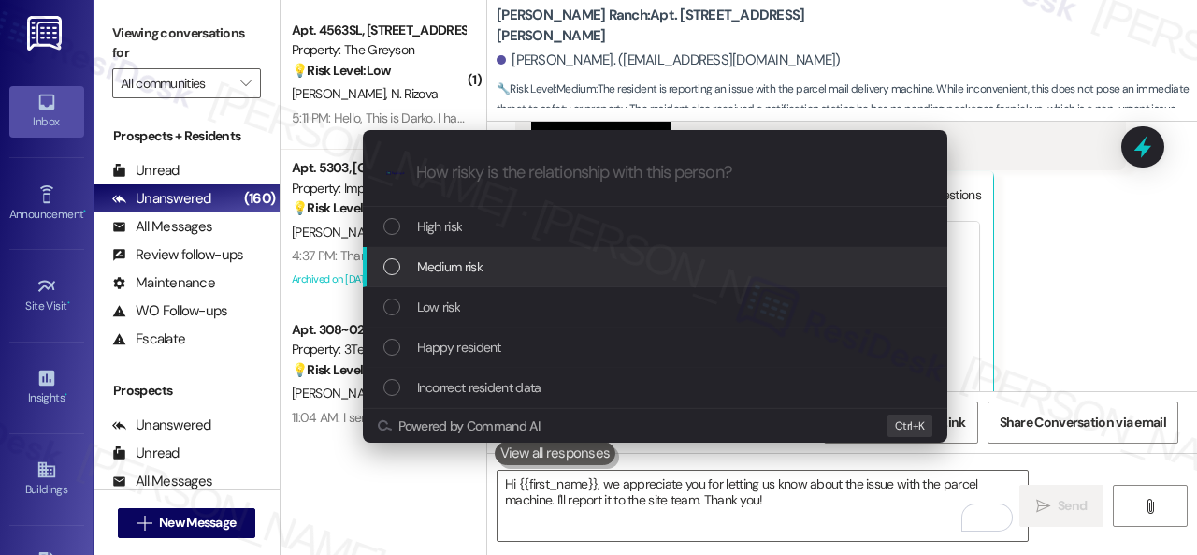
click at [441, 264] on span "Medium risk" at bounding box center [449, 266] width 65 height 21
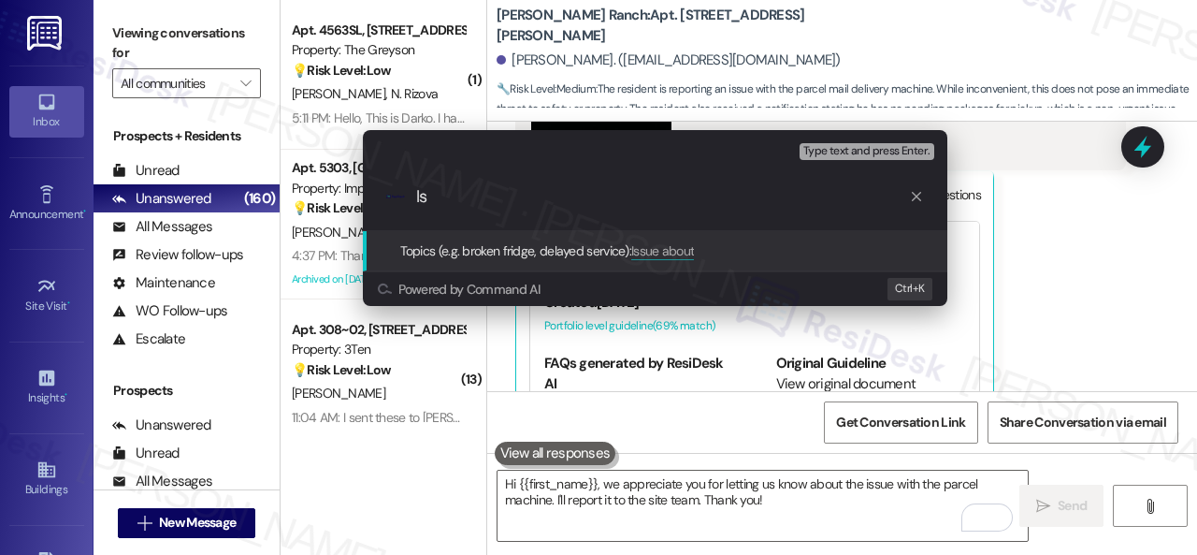
type input "I"
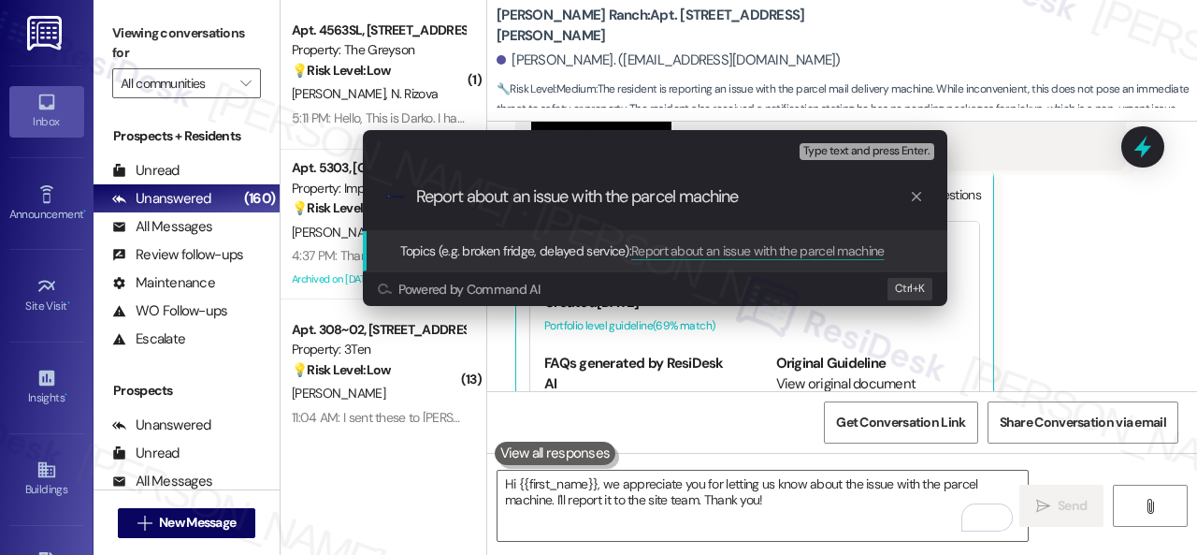
type input "Report about an issue with the parcel machine."
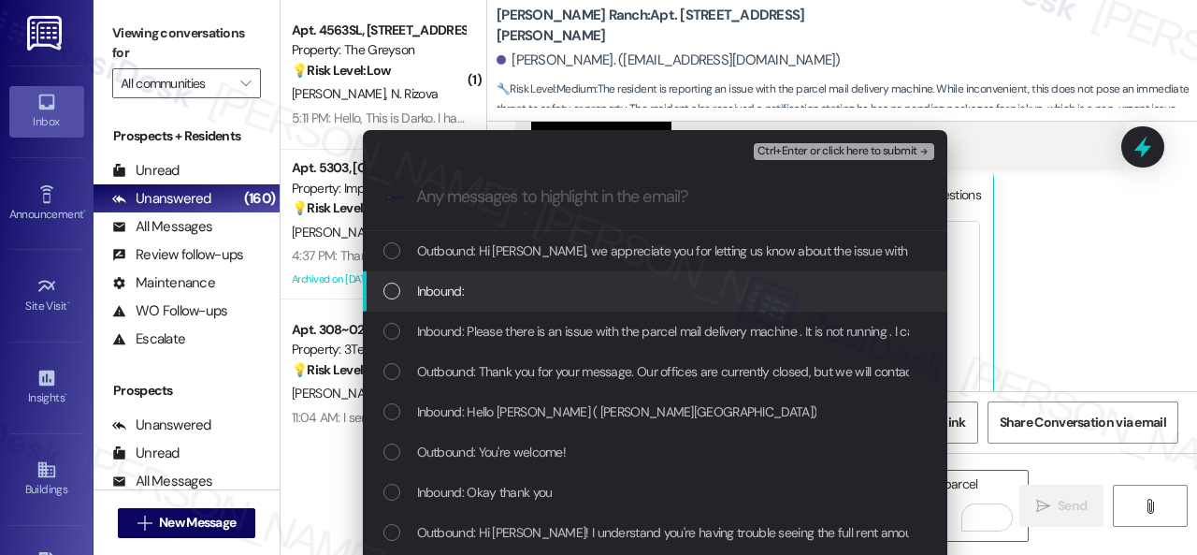
click at [417, 293] on span "Inbound:" at bounding box center [440, 291] width 47 height 21
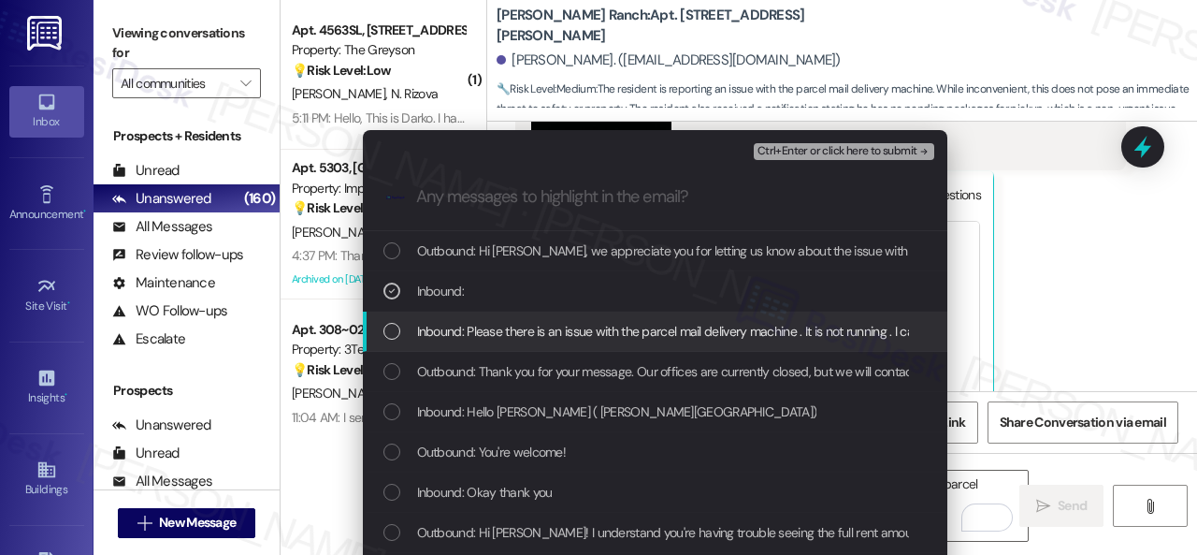
click at [464, 318] on div "Inbound: Please there is an issue with the parcel mail delivery machine . It is…" at bounding box center [655, 331] width 585 height 40
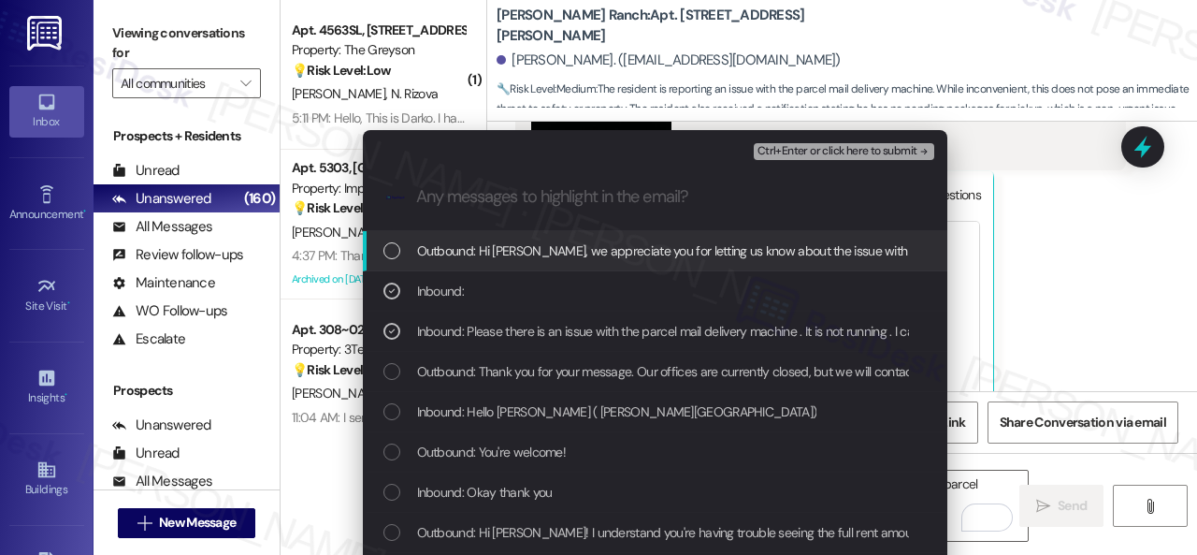
click at [831, 156] on span "Ctrl+Enter or click here to submit" at bounding box center [838, 151] width 160 height 13
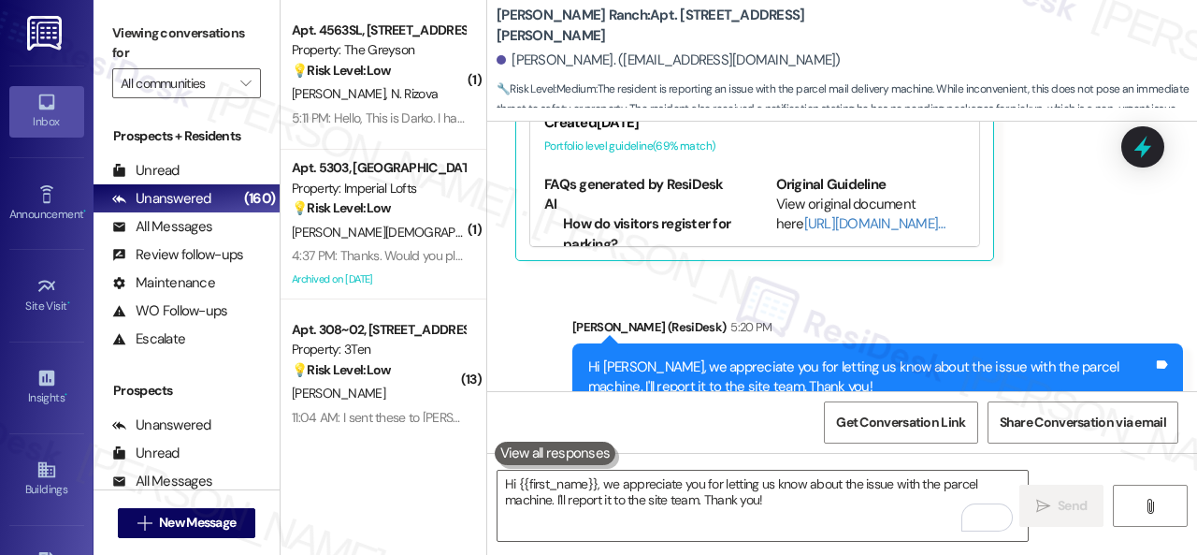
scroll to position [6, 0]
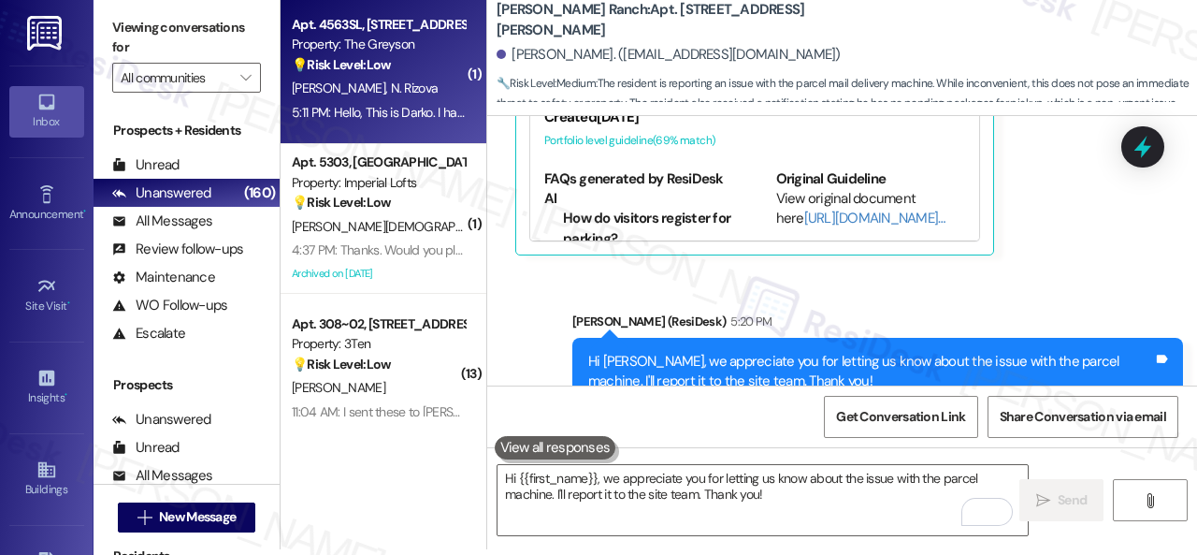
click at [409, 83] on div "[PERSON_NAME] [PERSON_NAME]" at bounding box center [378, 88] width 177 height 23
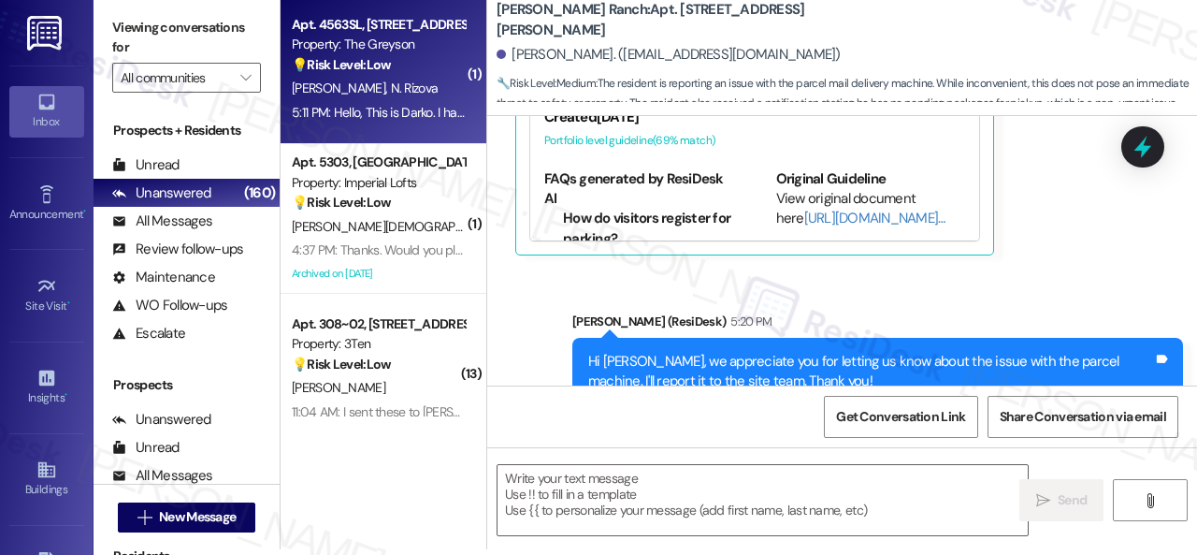
type textarea "Fetching suggested responses. Please feel free to read through the conversation…"
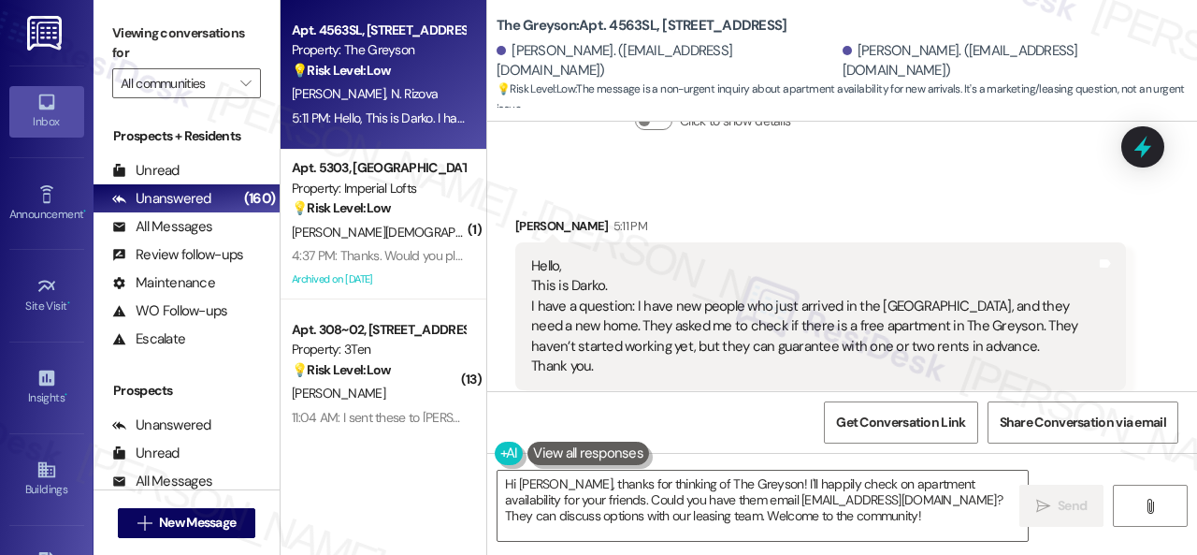
scroll to position [7449, 0]
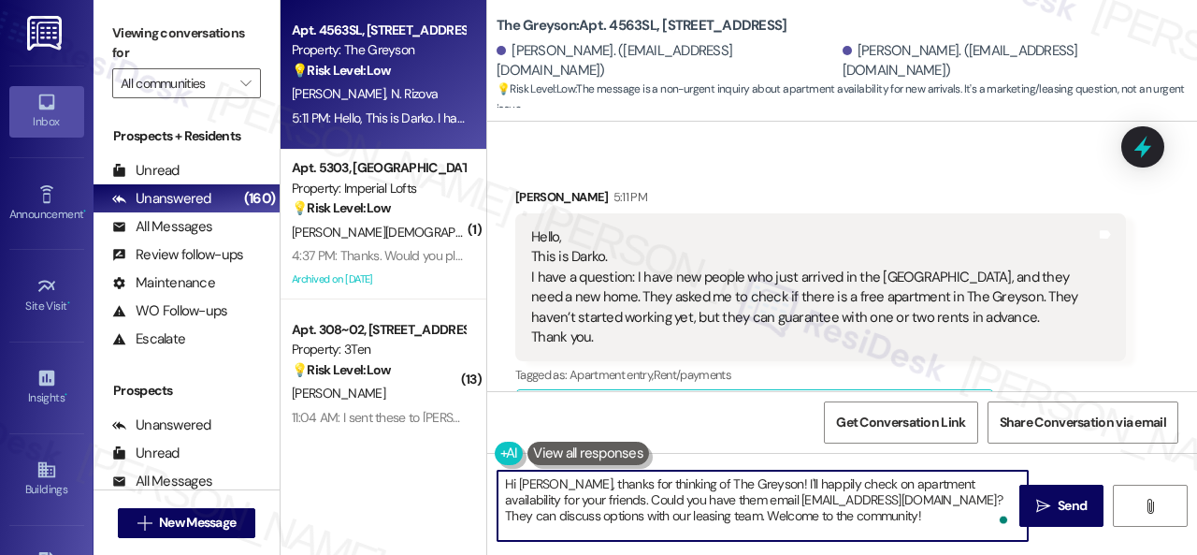
drag, startPoint x: 554, startPoint y: 482, endPoint x: 739, endPoint y: 482, distance: 185.2
click at [739, 482] on textarea "Hi Darko, thanks for thinking of The Greyson! I'll happily check on apartment a…" at bounding box center [763, 505] width 530 height 70
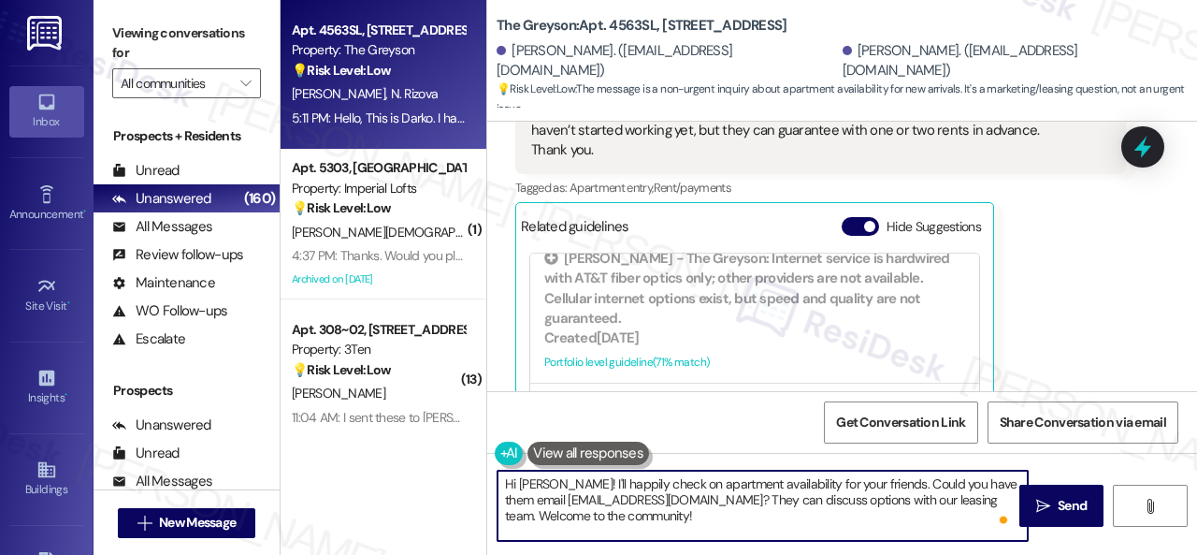
scroll to position [292, 0]
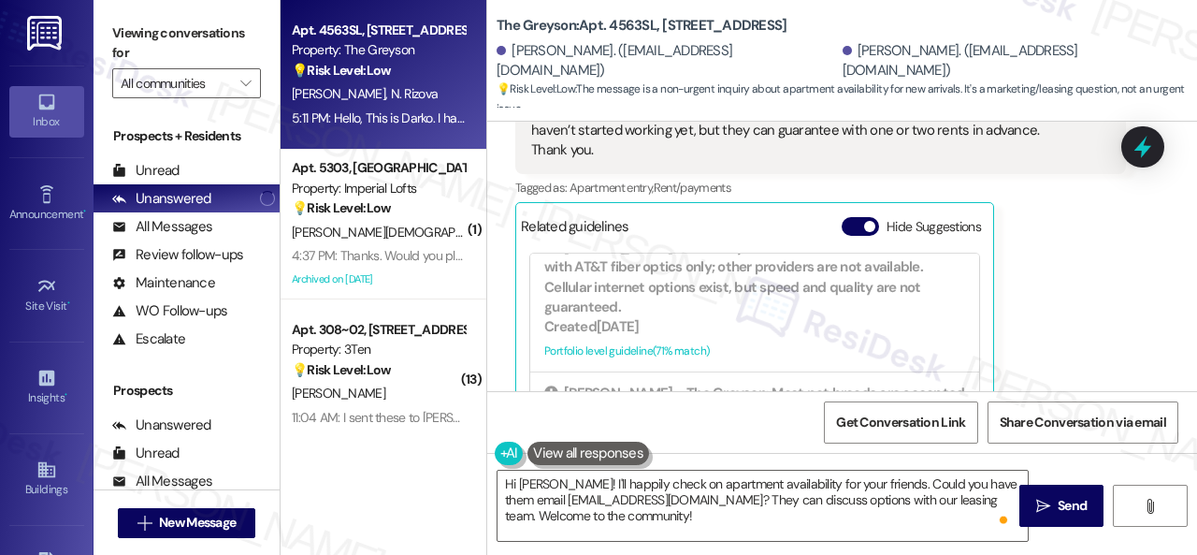
click at [1049, 300] on div "Darko Mishev 5:11 PM Hello, This is Darko. I have a question: I have new people…" at bounding box center [820, 235] width 611 height 471
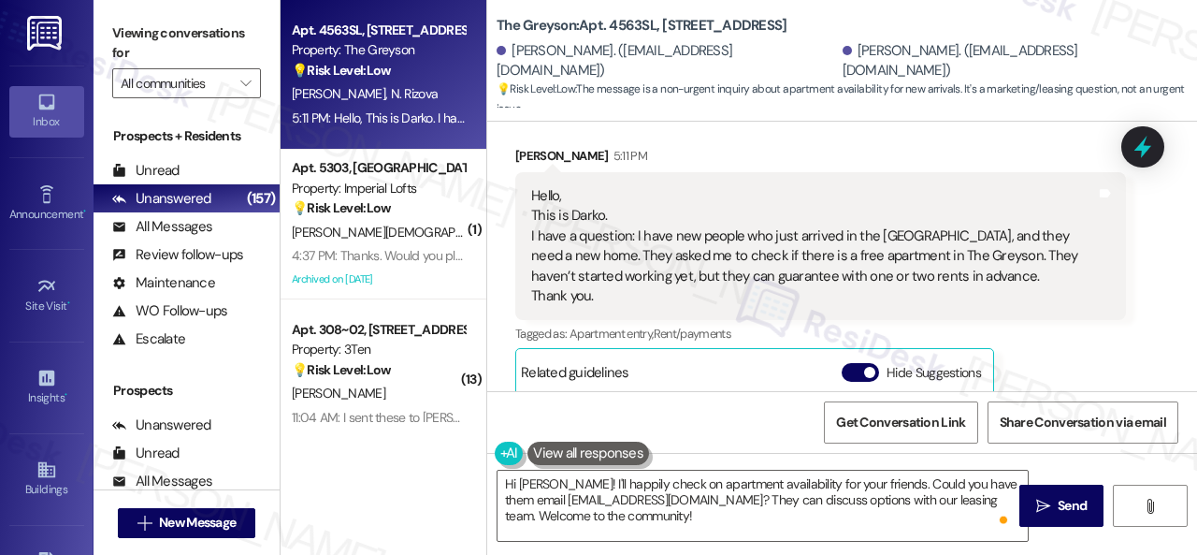
scroll to position [7449, 0]
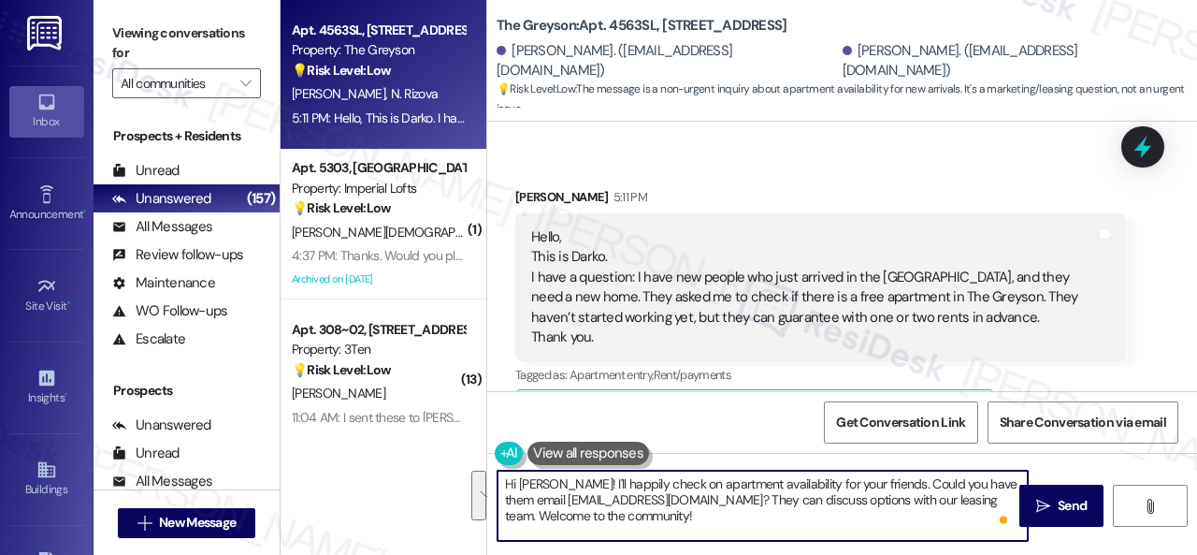
drag, startPoint x: 926, startPoint y: 486, endPoint x: 928, endPoint y: 521, distance: 34.7
click at [928, 521] on textarea "Hi Darko! I'll happily check on apartment availability for your friends. Could …" at bounding box center [763, 505] width 530 height 70
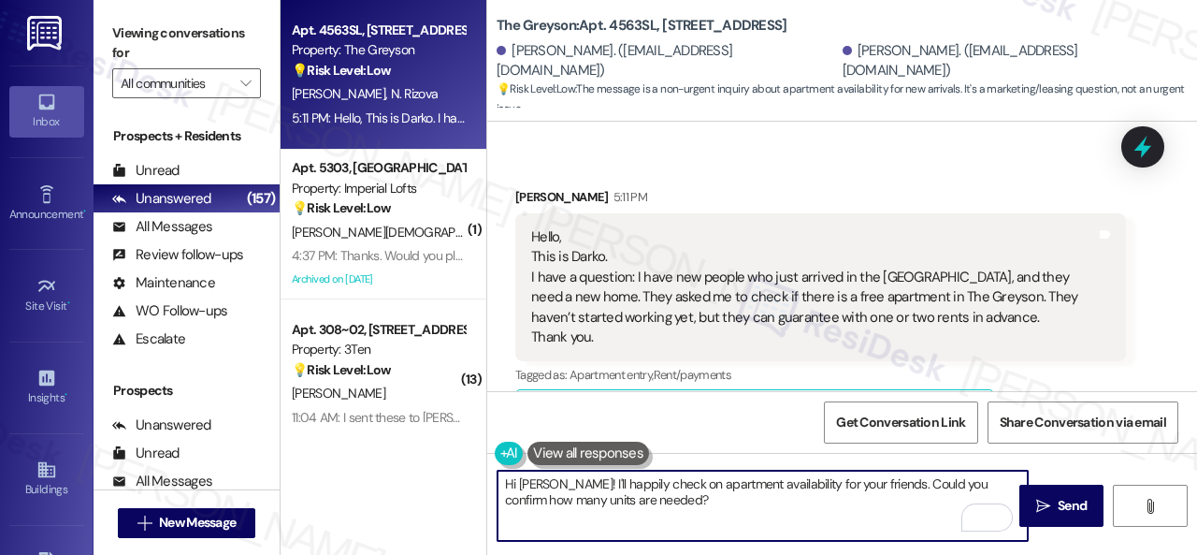
click at [629, 502] on textarea "Hi Darko! I'll happily check on apartment availability for your friends. Could …" at bounding box center [763, 505] width 530 height 70
click at [651, 499] on textarea "Hi Darko! I'll happily check on apartment availability for your friends. Could …" at bounding box center [763, 505] width 530 height 70
click at [630, 497] on textarea "Hi Darko! I'll happily check on apartment availability for your friends. Could …" at bounding box center [763, 505] width 530 height 70
click at [915, 497] on textarea "Hi [PERSON_NAME]! I'll happily check on apartment availability for your friends…" at bounding box center [763, 505] width 530 height 70
click at [917, 500] on textarea "Hi [PERSON_NAME]! I'll happily check on apartment availability for your friends…" at bounding box center [763, 505] width 530 height 70
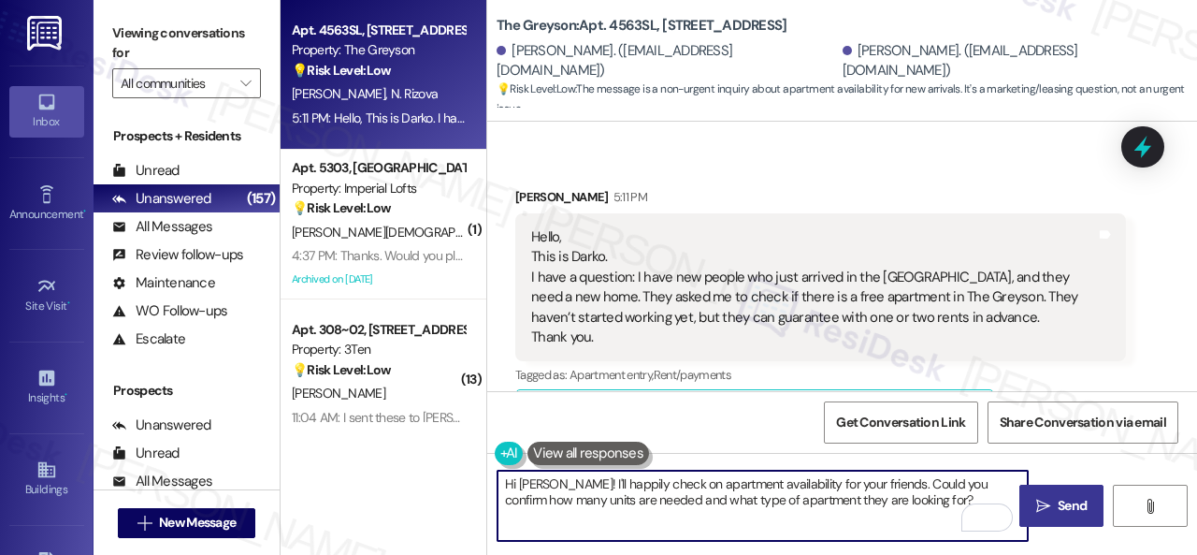
type textarea "Hi [PERSON_NAME]! I'll happily check on apartment availability for your friends…"
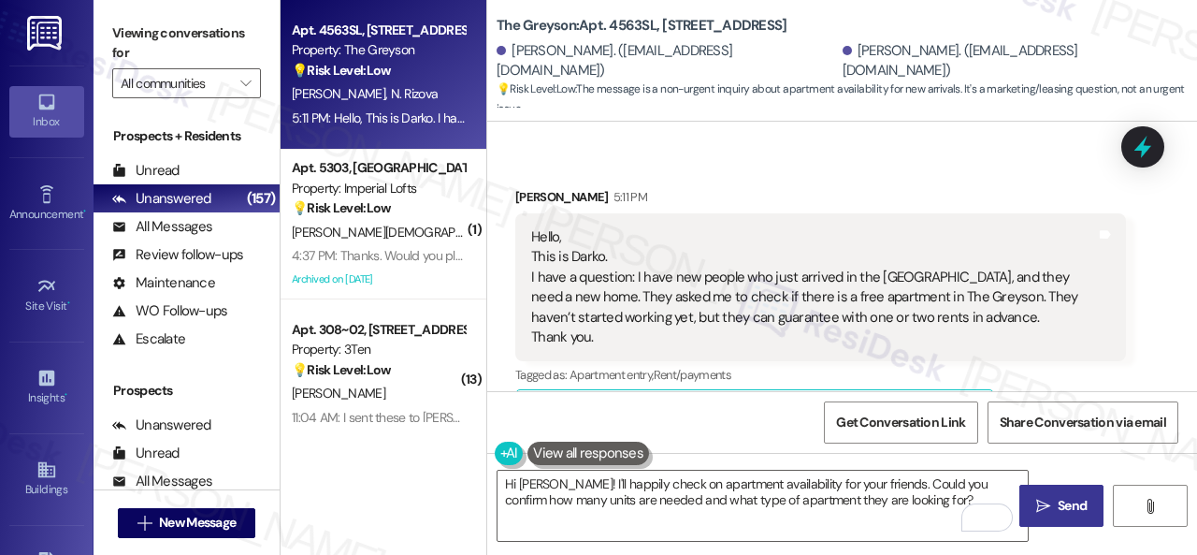
click at [1061, 503] on span "Send" at bounding box center [1072, 506] width 29 height 20
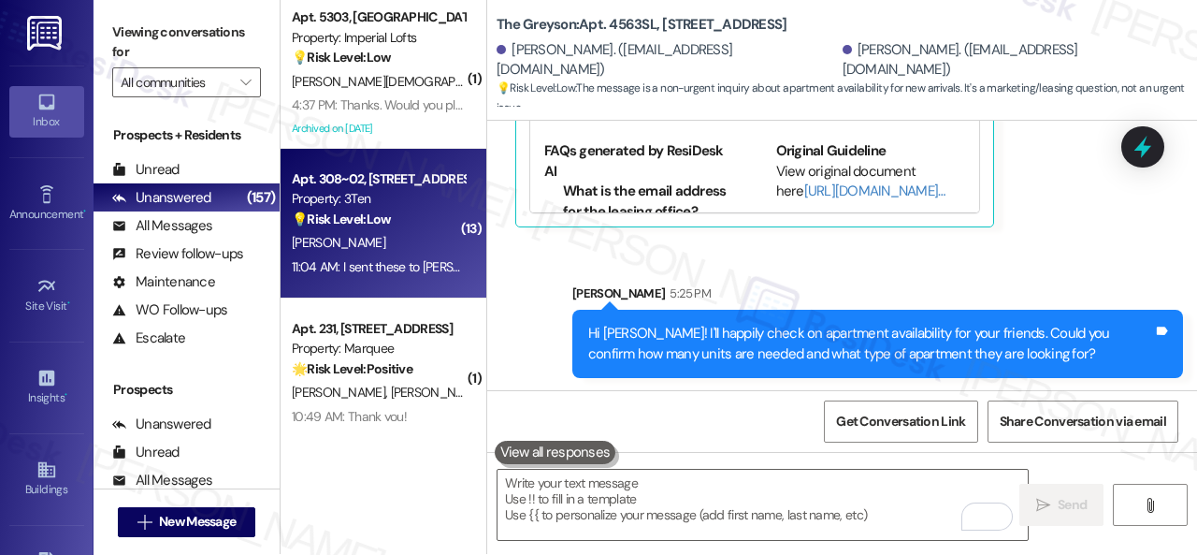
scroll to position [0, 0]
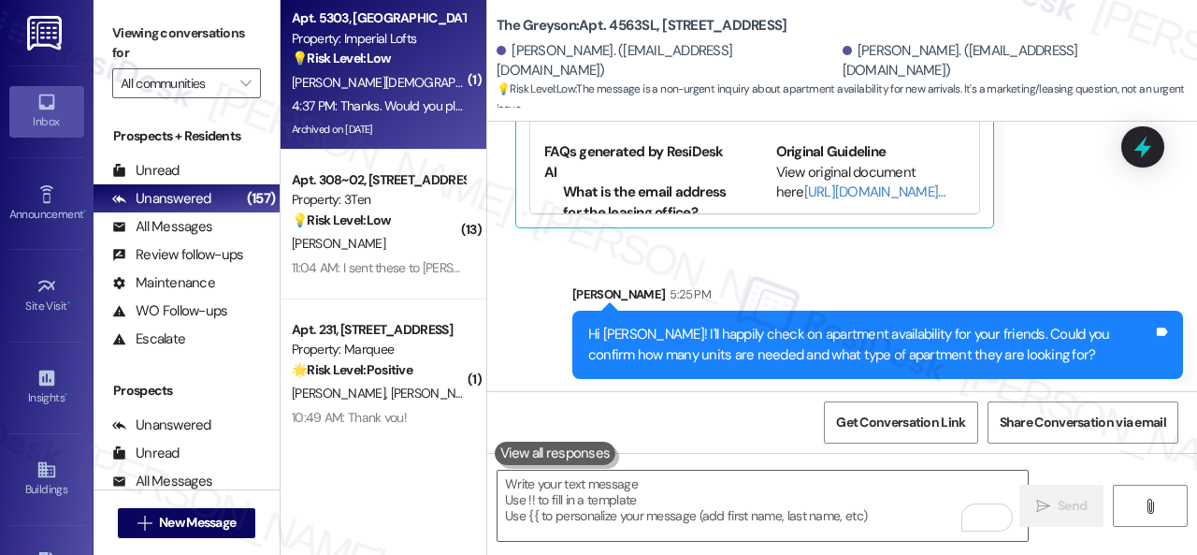
click at [406, 78] on div "S. Christian" at bounding box center [378, 82] width 177 height 23
type textarea "Fetching suggested responses. Please feel free to read through the conversation…"
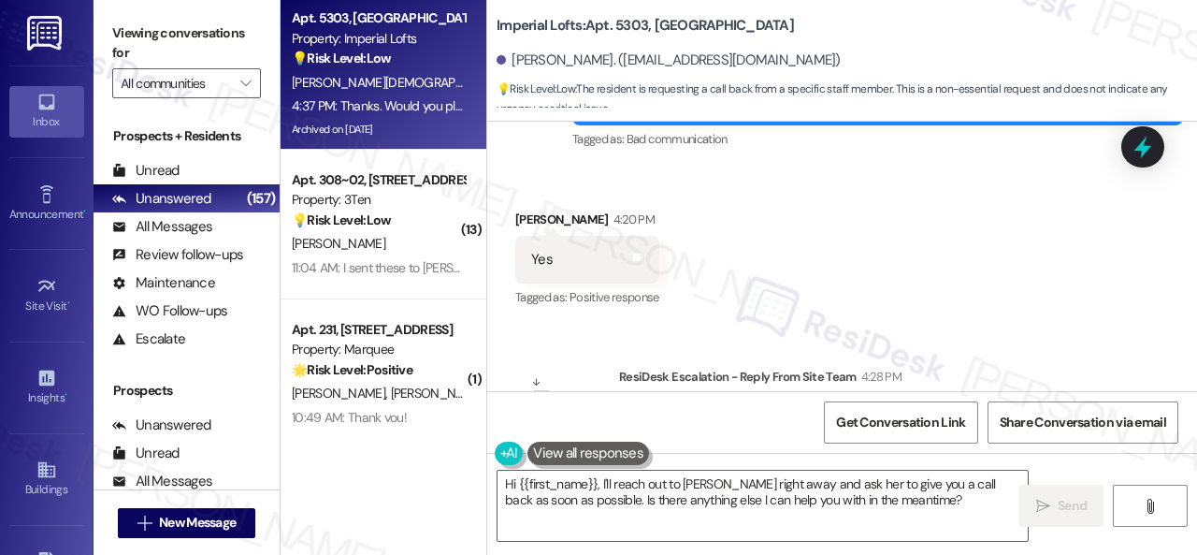
scroll to position [48289, 0]
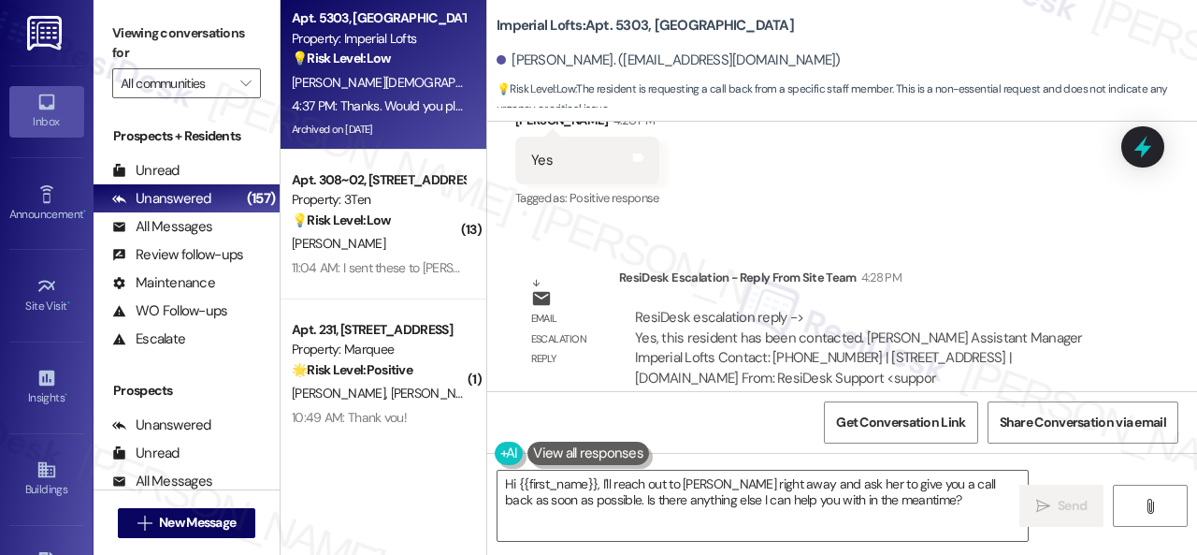
drag, startPoint x: 580, startPoint y: 325, endPoint x: 832, endPoint y: 323, distance: 252.5
copy div "Would you please have Karina call me back?"
click at [673, 416] on div "Sent via SMS Sarah (ResiDesk) 4:30 PM Great! Thank you for confirming. Enjoy yo…" at bounding box center [842, 495] width 710 height 158
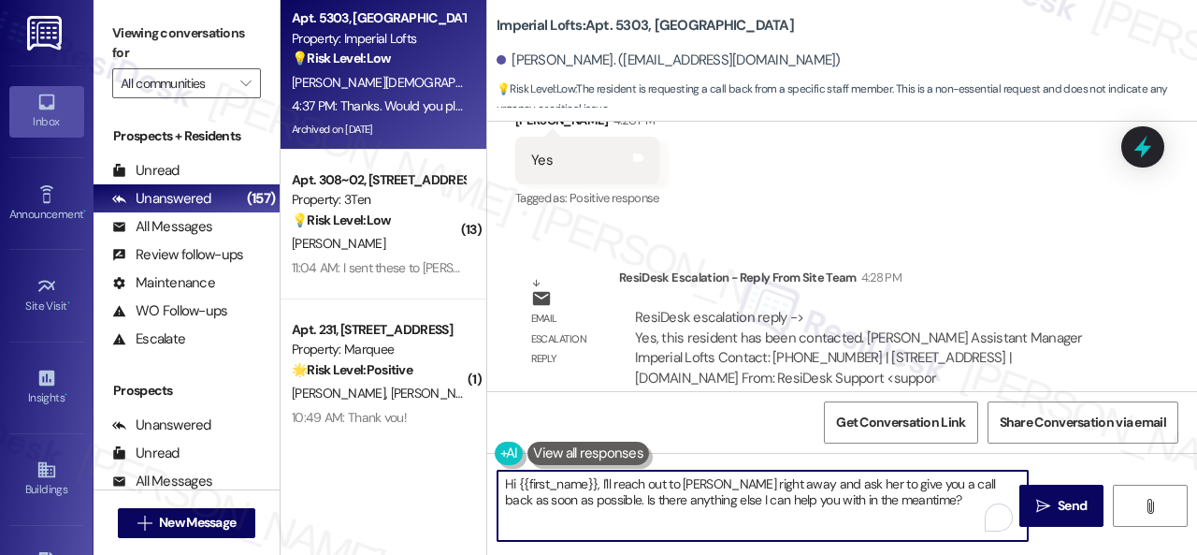
drag, startPoint x: 920, startPoint y: 502, endPoint x: 404, endPoint y: 474, distance: 517.1
click at [404, 474] on div "Apt. 5303, 2 Stadium Dr Property: Imperial Lofts 💡 Risk Level: Low The resident…" at bounding box center [739, 277] width 917 height 555
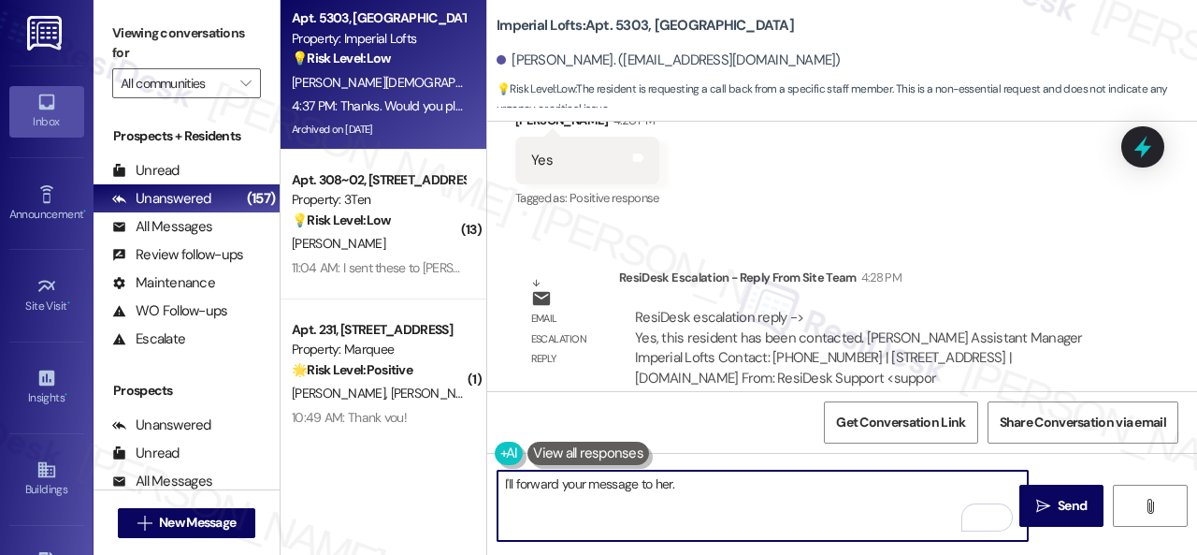
type textarea "I'll forward your message to her."
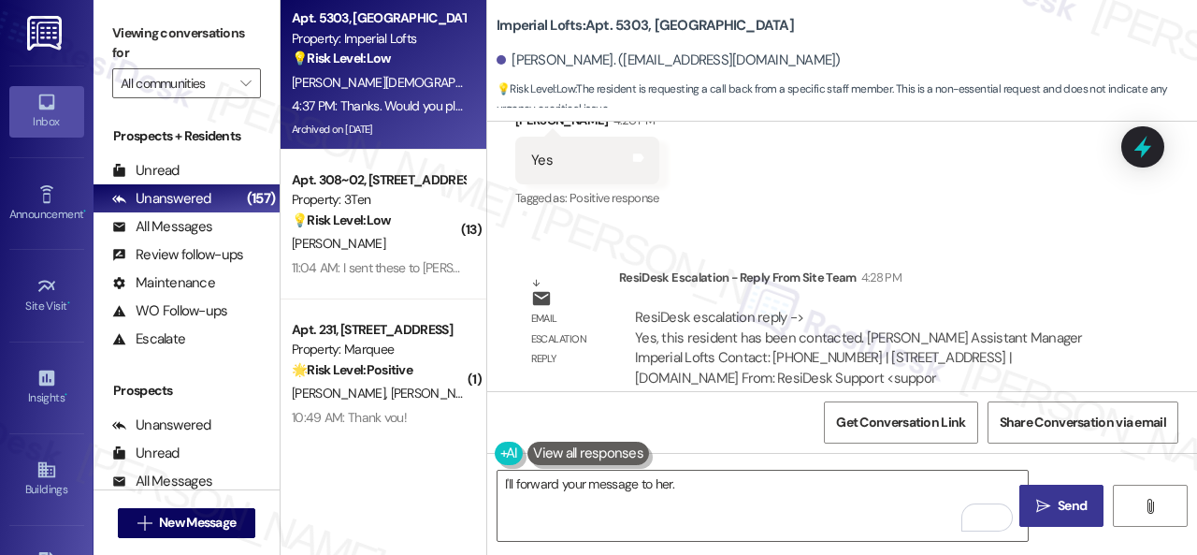
click at [1054, 502] on span "Send" at bounding box center [1072, 506] width 36 height 20
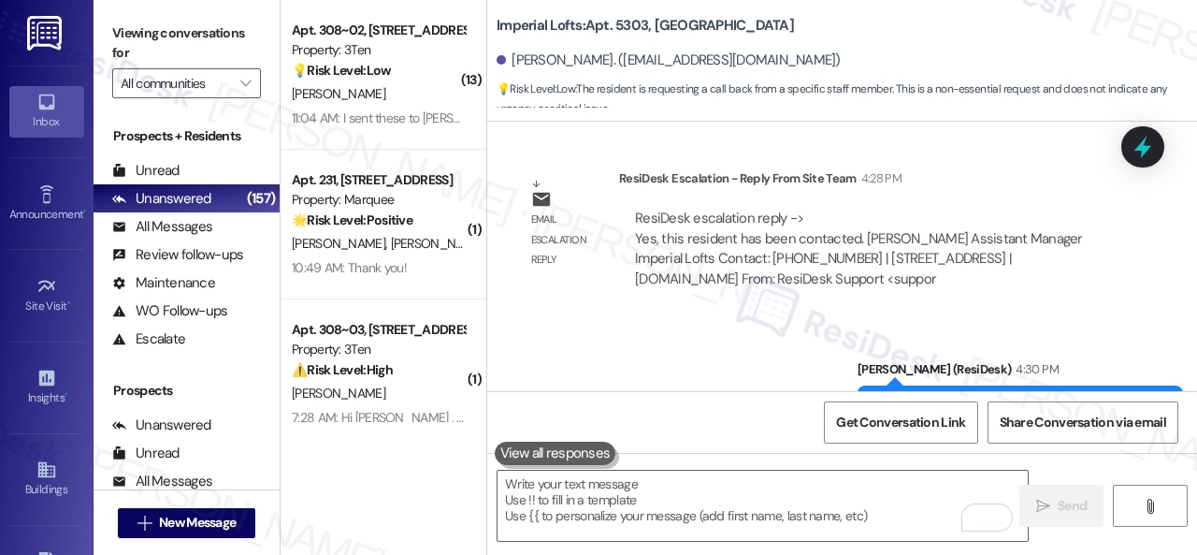
scroll to position [48420, 0]
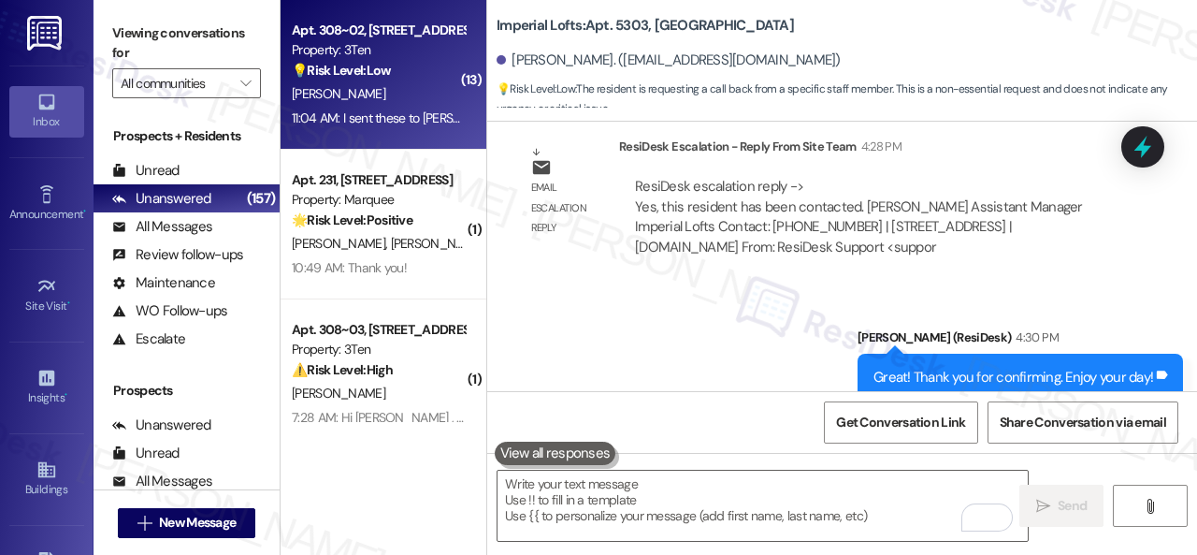
click at [394, 96] on div "R. Jones" at bounding box center [378, 93] width 177 height 23
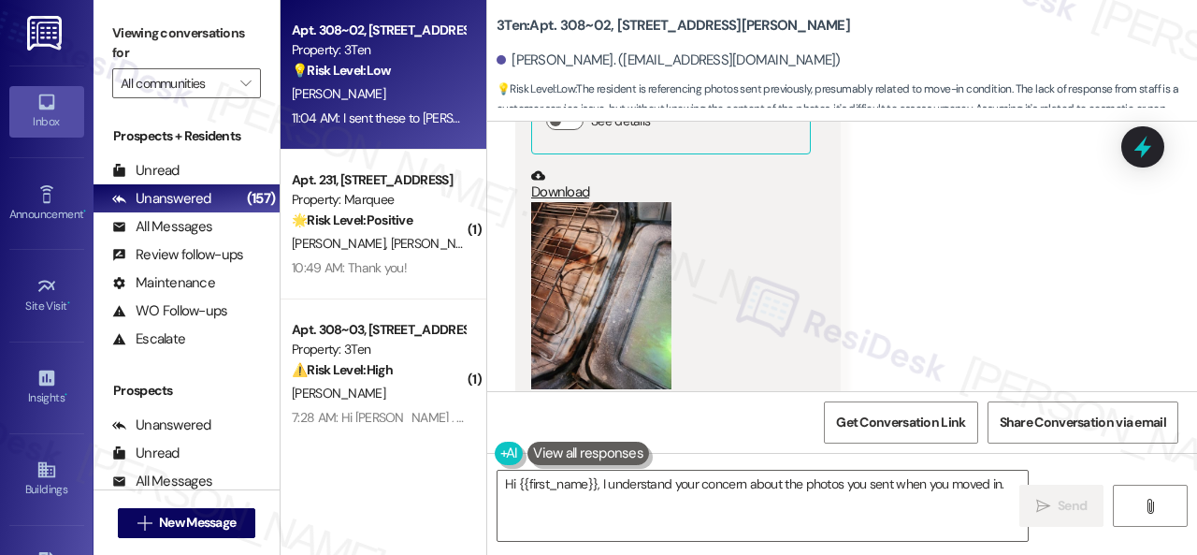
scroll to position [14345, 0]
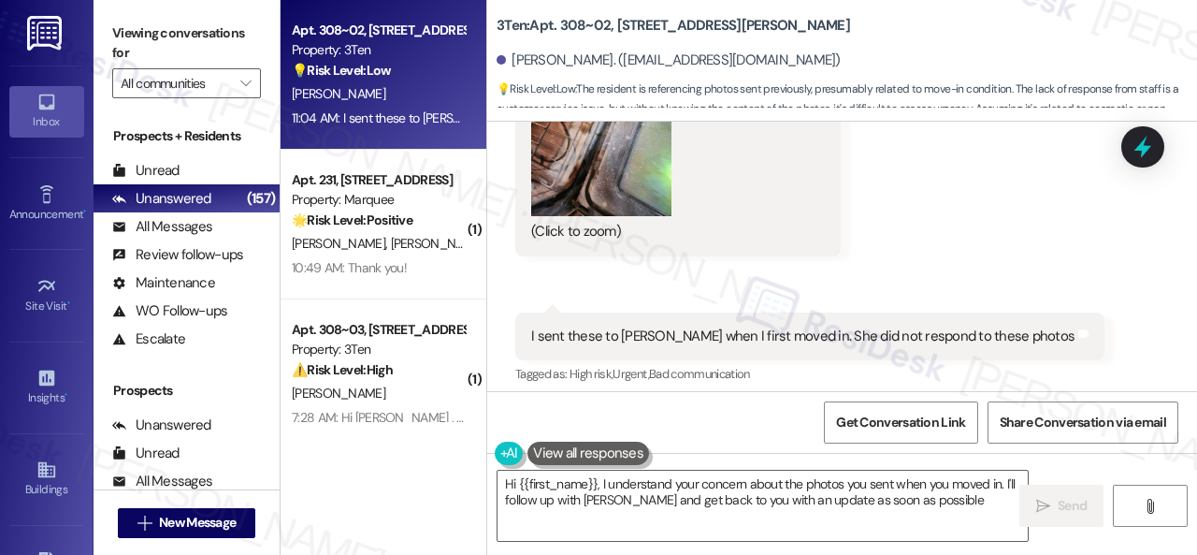
type textarea "Hi {{first_name}}, I understand your concern about the photos you sent when you…"
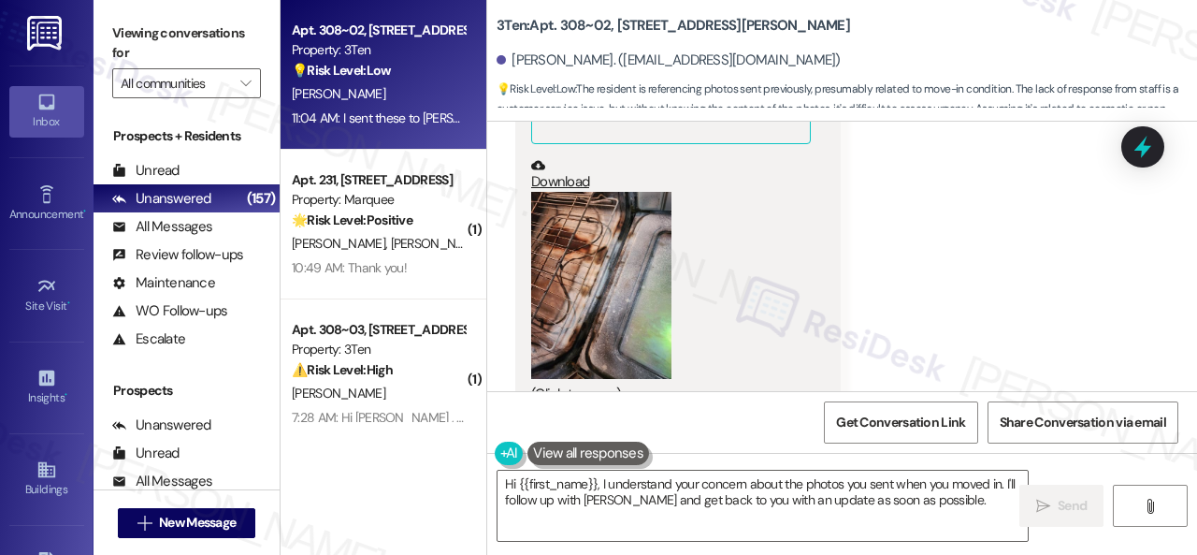
scroll to position [14158, 0]
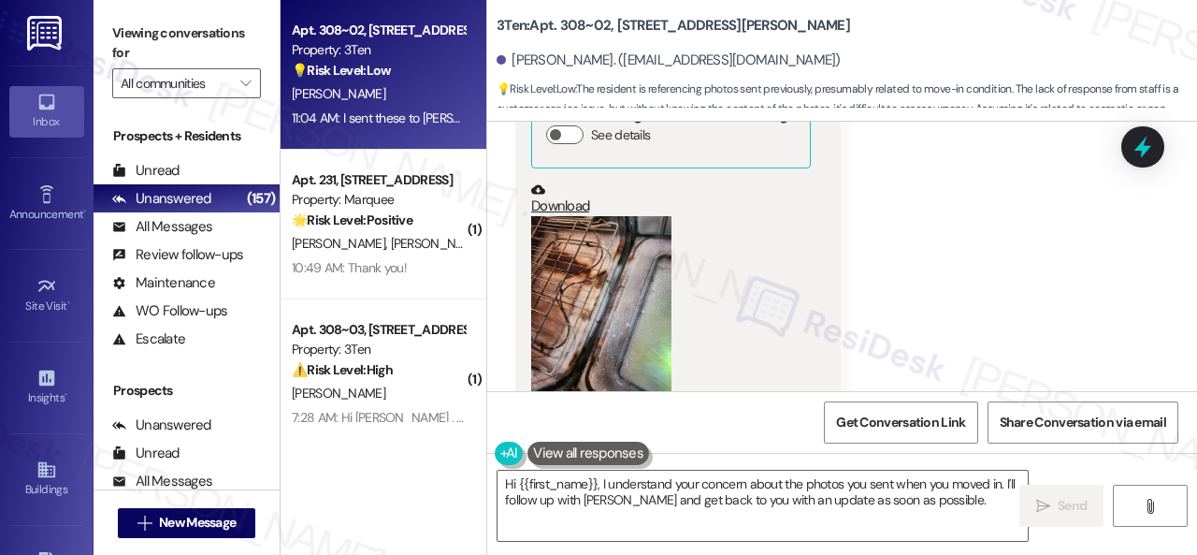
click at [589, 291] on button "Zoom image" at bounding box center [601, 309] width 140 height 187
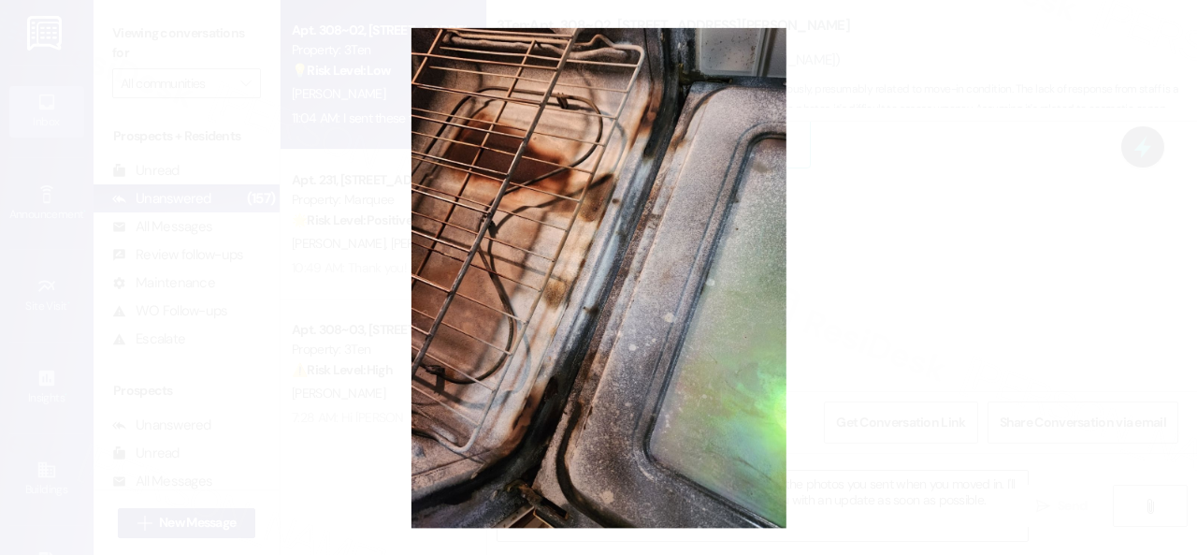
click at [672, 289] on button "Unzoom image" at bounding box center [598, 277] width 1197 height 555
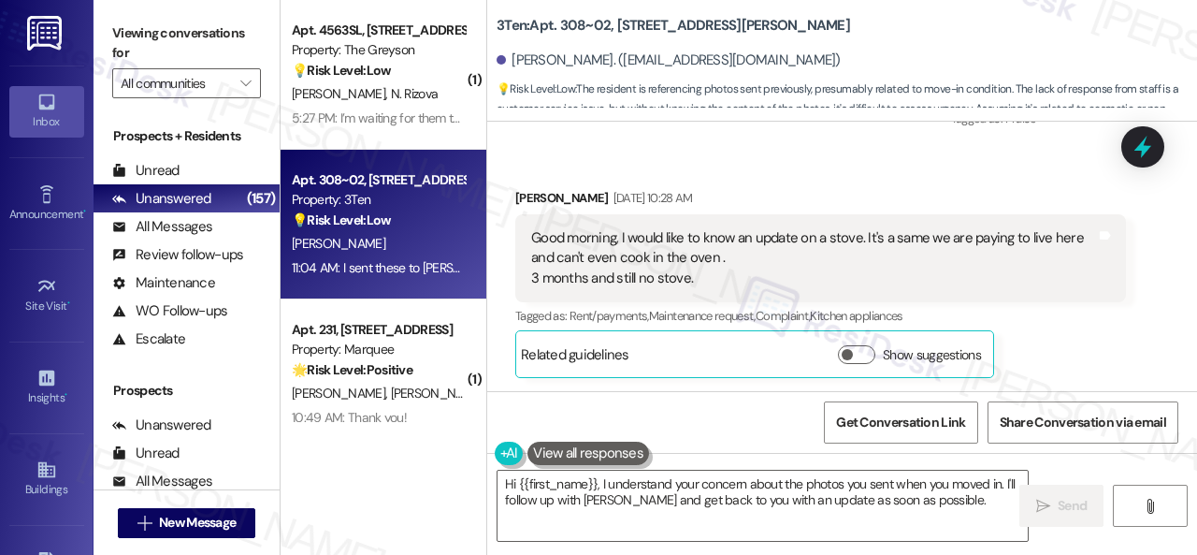
scroll to position [5366, 0]
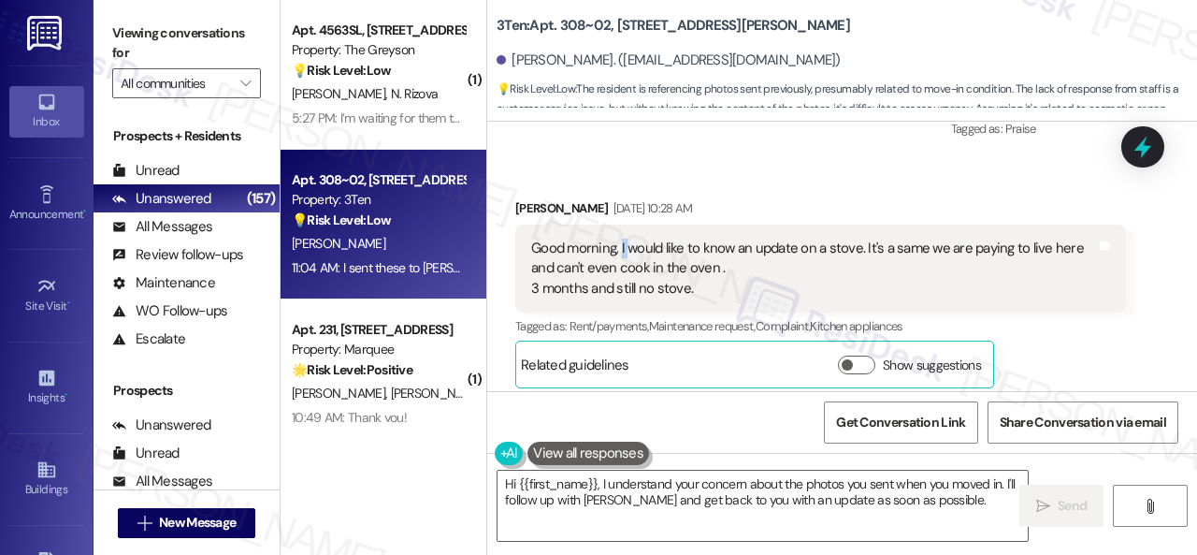
click at [629, 249] on div "Good morning, I would like to know an update on a stove. It's a same we are pay…" at bounding box center [813, 269] width 565 height 60
click at [625, 248] on div "Good morning, I would like to know an update on a stove. It's a same we are pay…" at bounding box center [813, 269] width 565 height 60
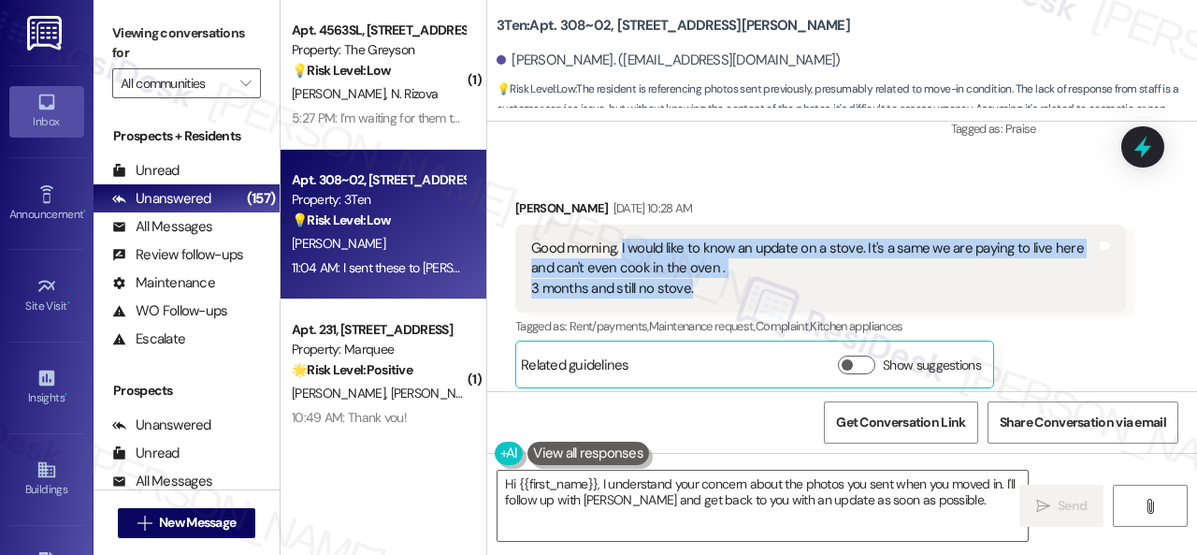
drag, startPoint x: 620, startPoint y: 244, endPoint x: 700, endPoint y: 285, distance: 89.5
click at [700, 285] on div "Good morning, I would like to know an update on a stove. It's a same we are pay…" at bounding box center [813, 269] width 565 height 60
copy div "I would like to know an update on a stove. It's a same we are paying to live he…"
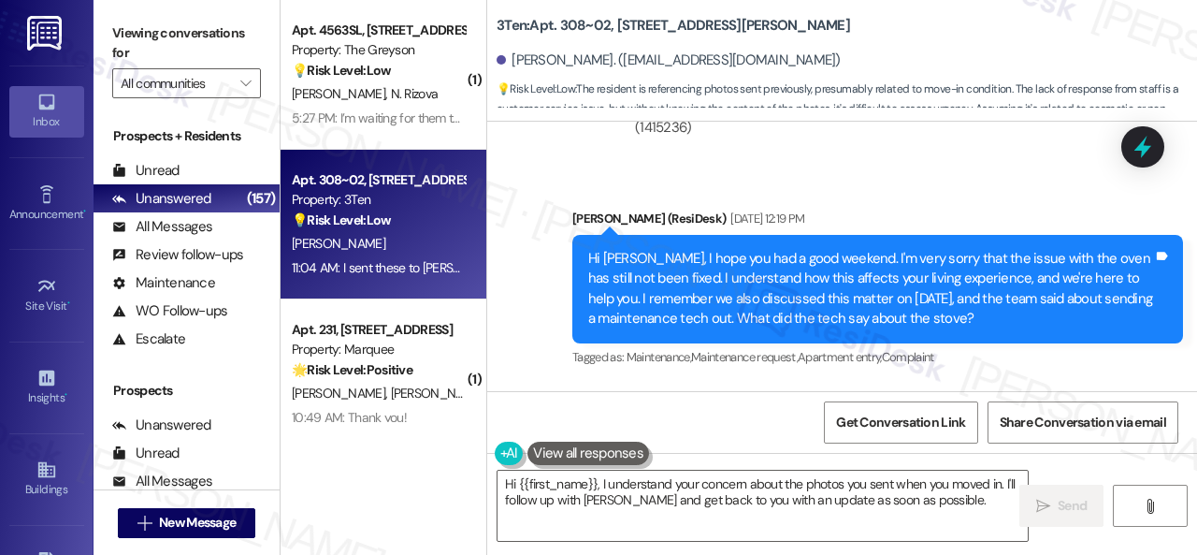
scroll to position [6301, 0]
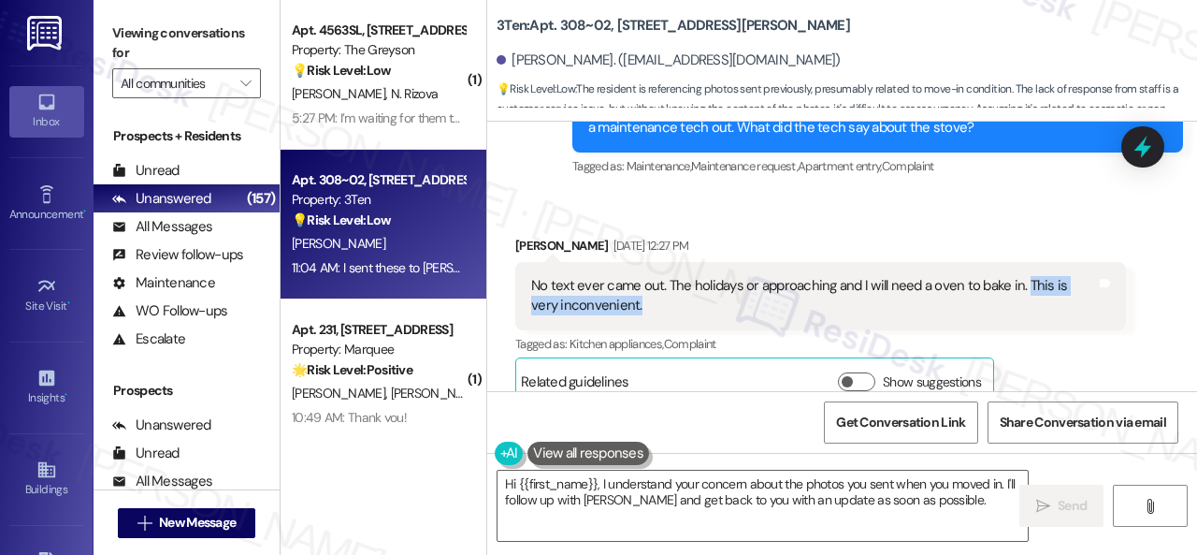
drag, startPoint x: 1019, startPoint y: 283, endPoint x: 1019, endPoint y: 298, distance: 15.0
click at [1019, 298] on div "No text ever came out. The holidays or approaching and I will need a oven to ba…" at bounding box center [813, 296] width 565 height 40
copy div "This is very inconvenient."
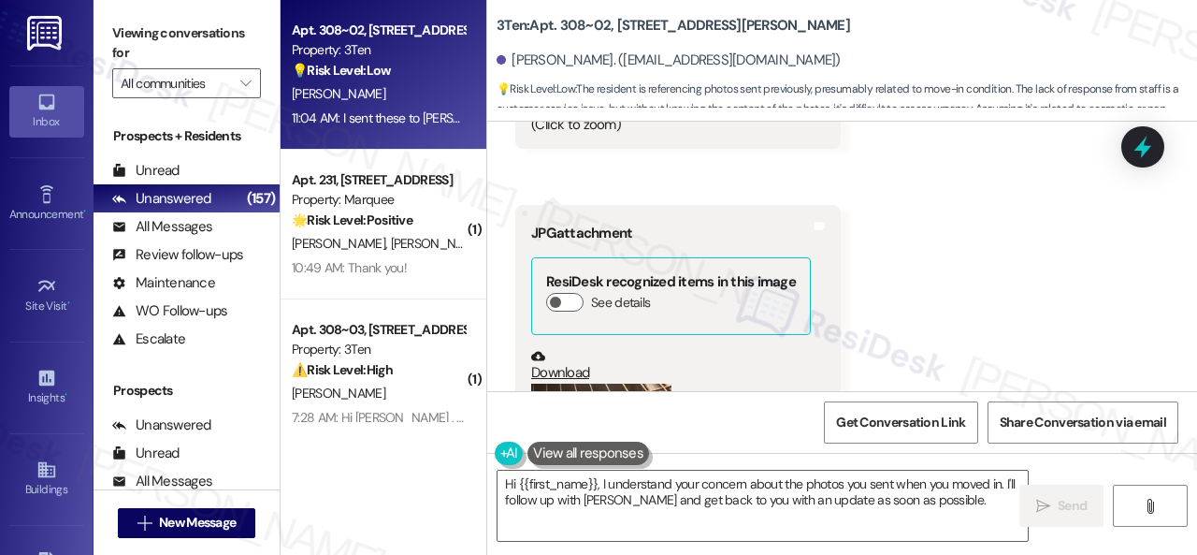
scroll to position [9294, 0]
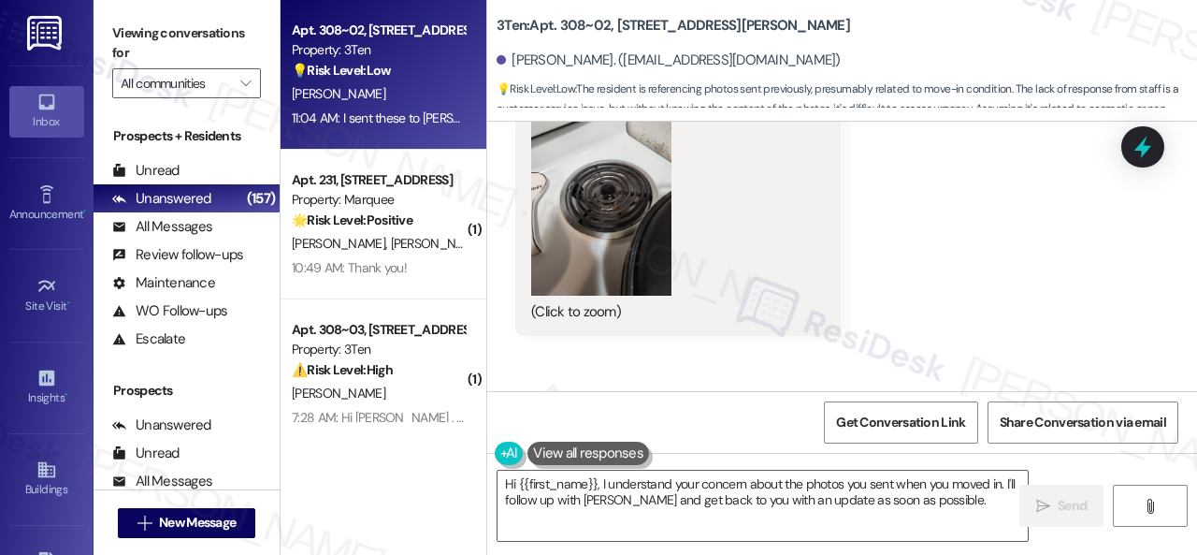
click at [596, 181] on button "Zoom image" at bounding box center [601, 201] width 140 height 187
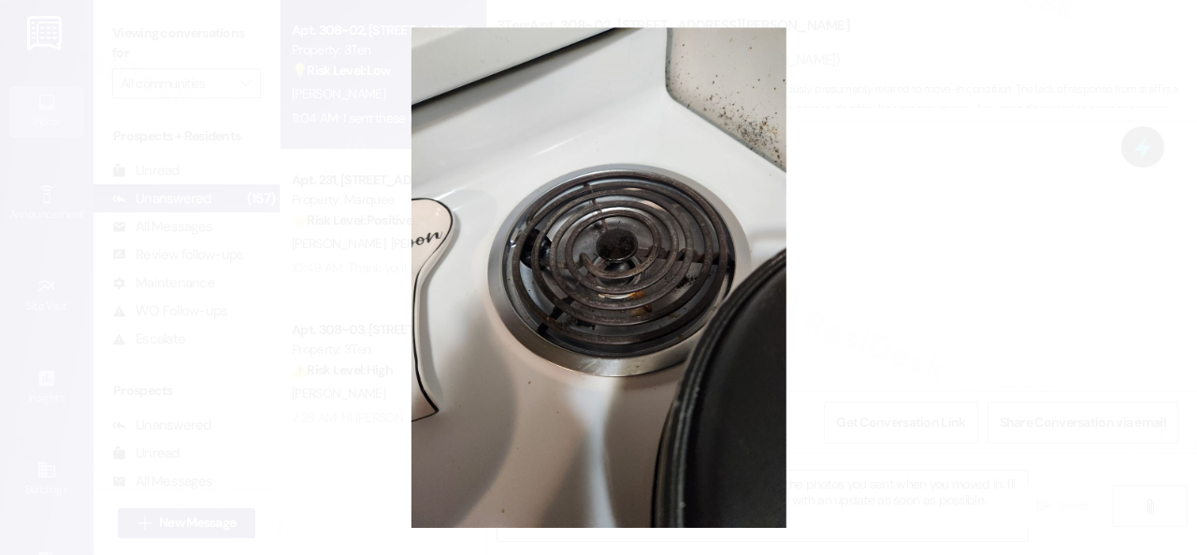
click at [709, 222] on button "Unzoom image" at bounding box center [598, 277] width 1197 height 555
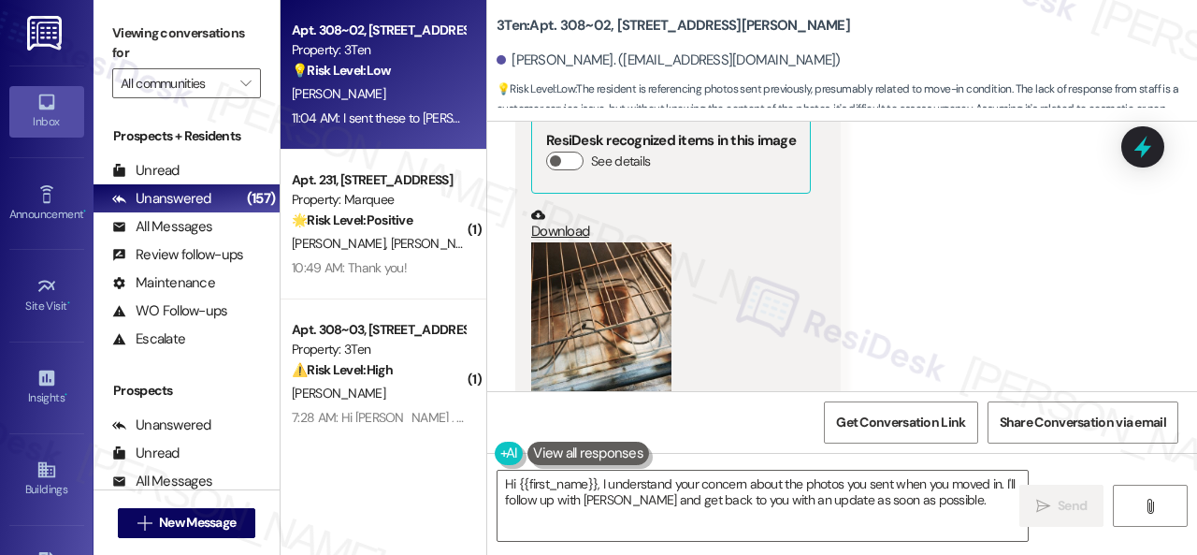
scroll to position [9668, 0]
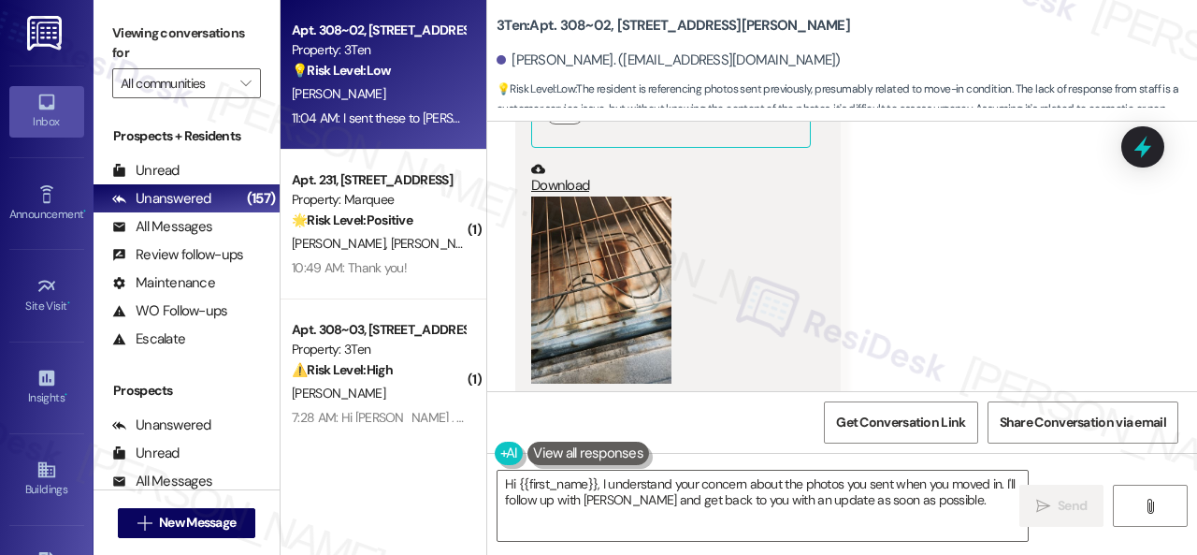
click at [580, 253] on button "Zoom image" at bounding box center [601, 289] width 140 height 187
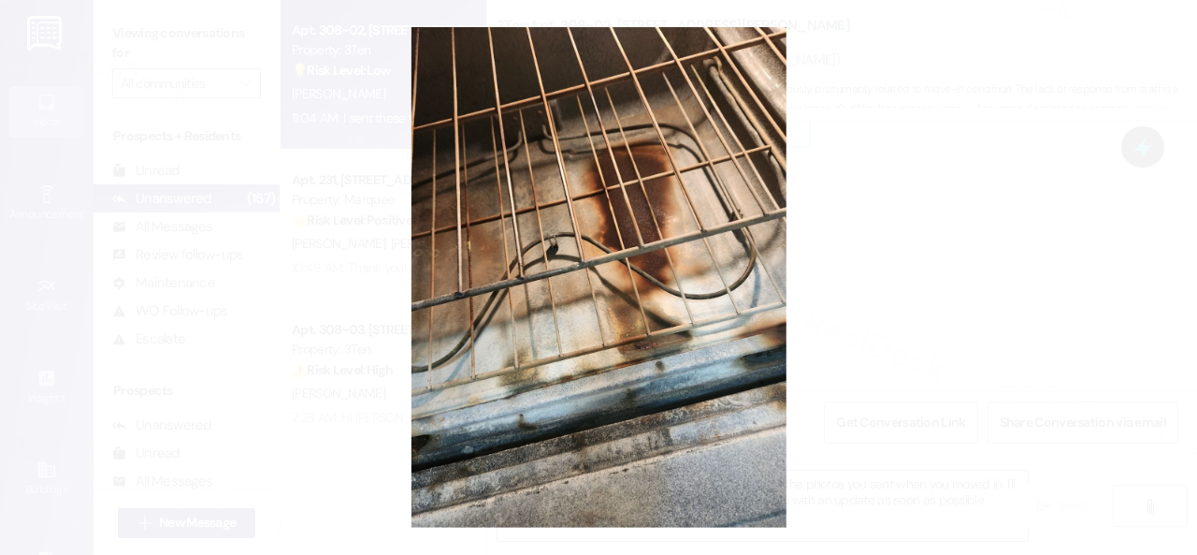
click at [604, 315] on button "Unzoom image" at bounding box center [598, 277] width 1197 height 555
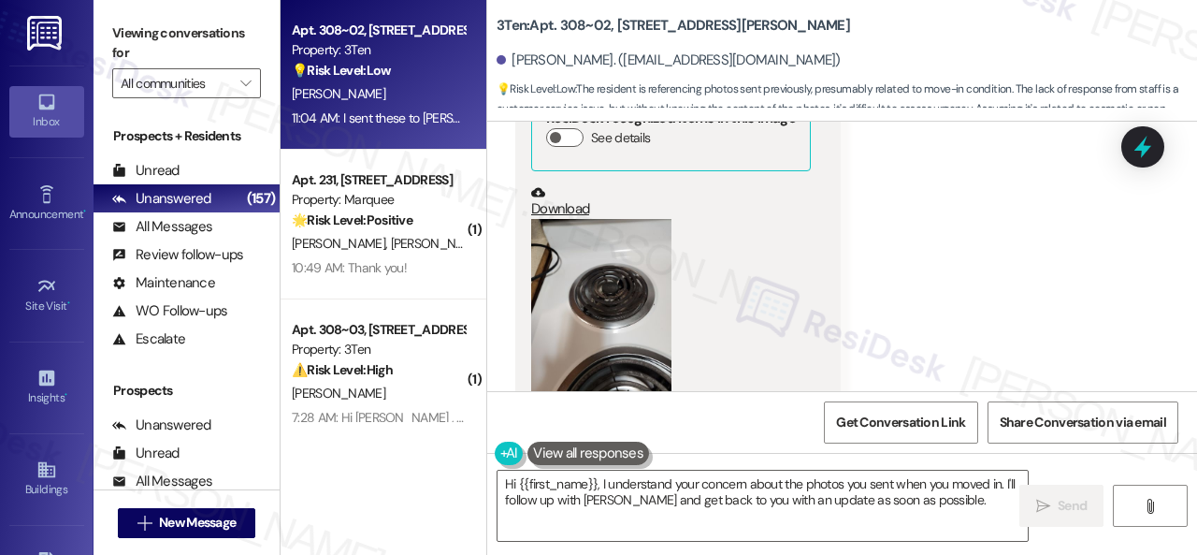
scroll to position [10136, 0]
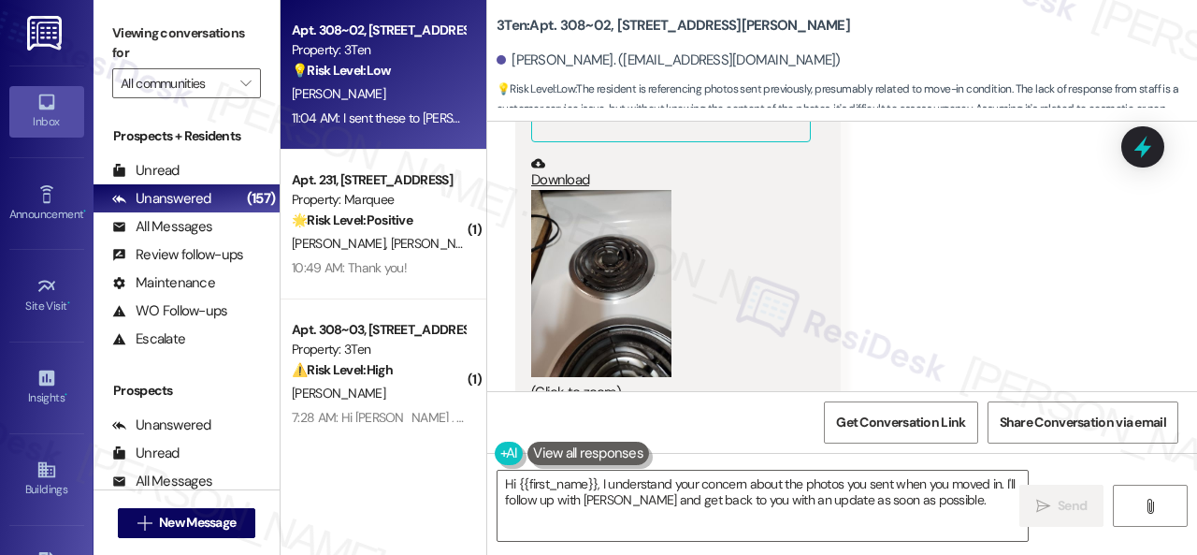
click at [636, 311] on button "Zoom image" at bounding box center [601, 283] width 140 height 187
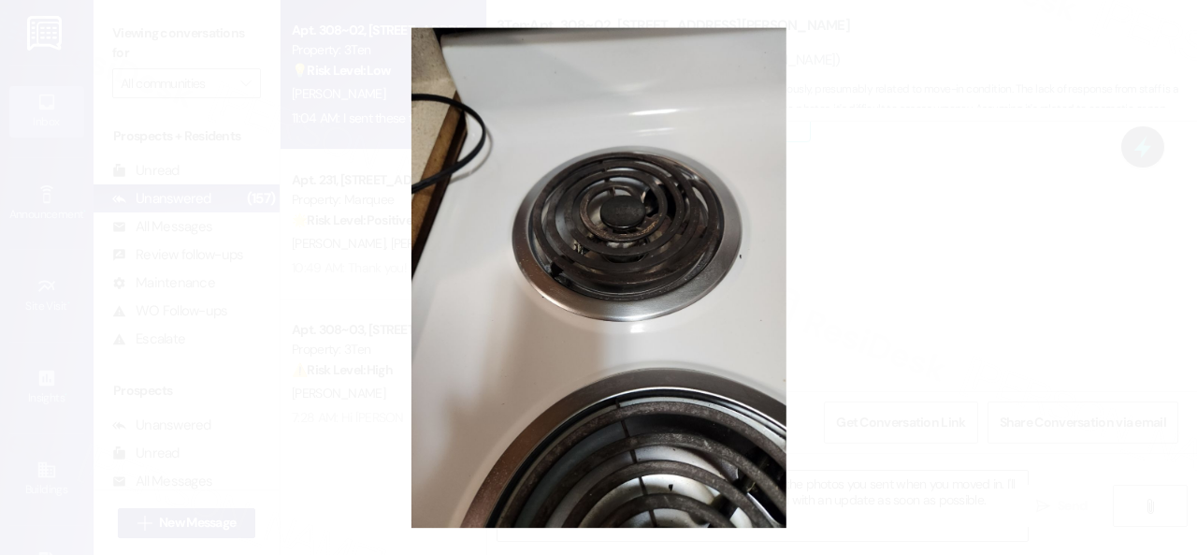
click at [722, 295] on button "Unzoom image" at bounding box center [598, 277] width 1197 height 555
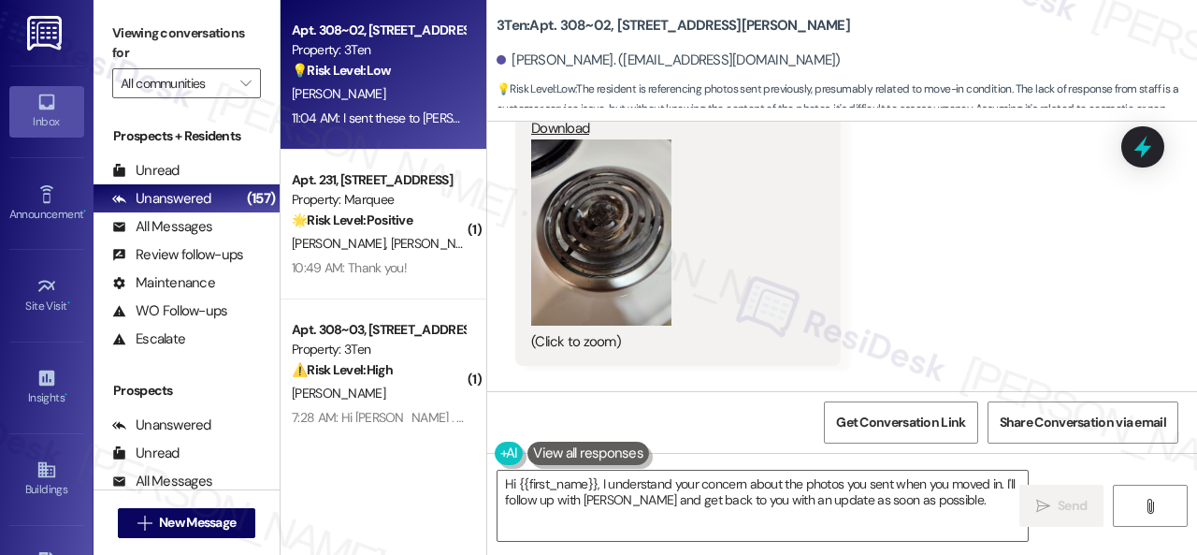
scroll to position [10697, 0]
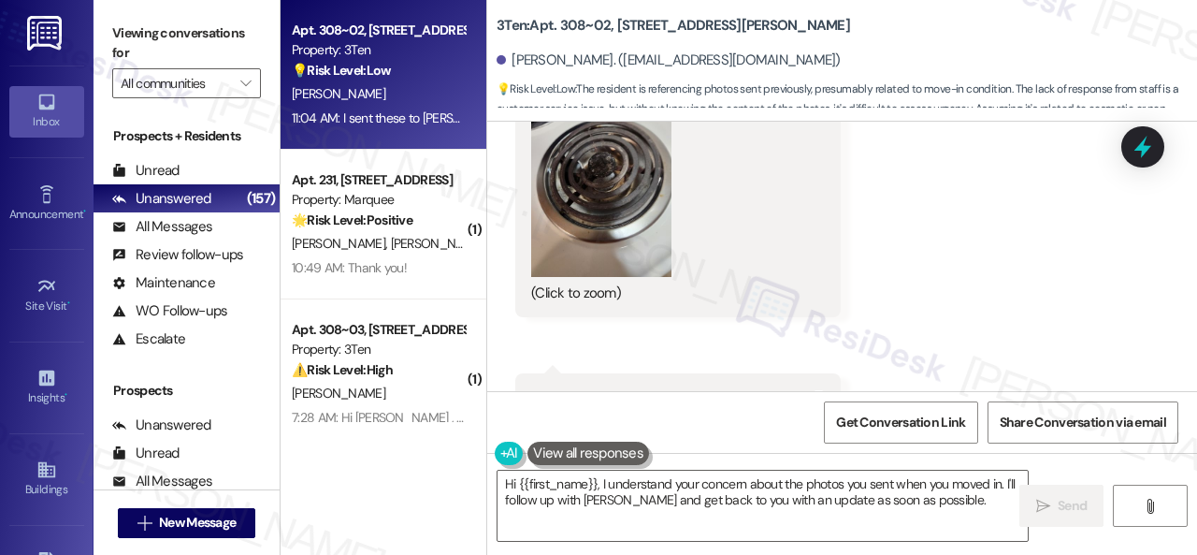
click at [606, 202] on button "Zoom image" at bounding box center [601, 184] width 140 height 187
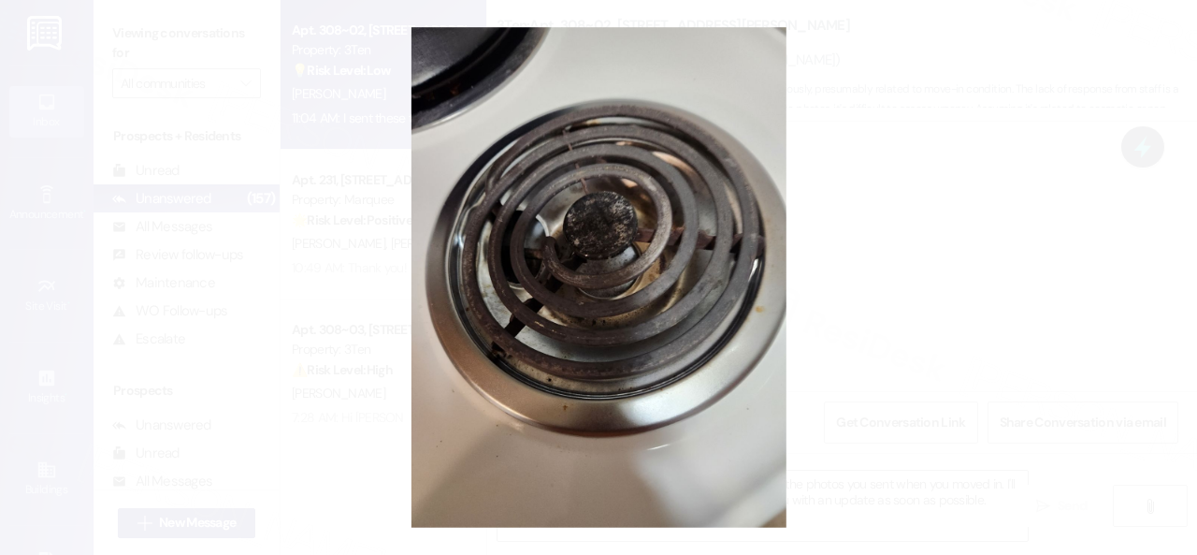
click at [651, 253] on button "Unzoom image" at bounding box center [598, 277] width 1197 height 555
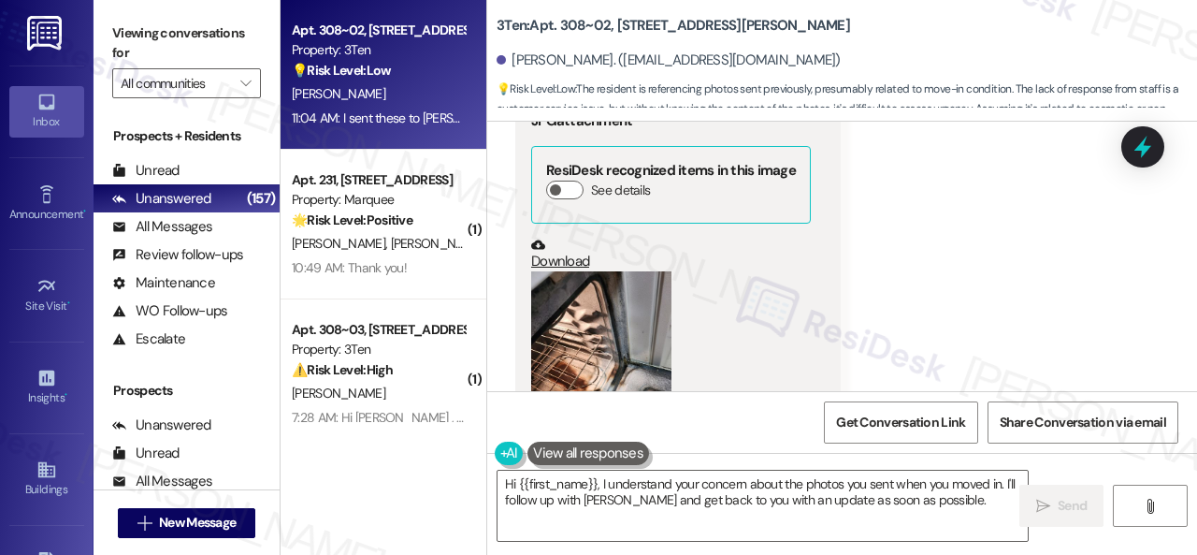
scroll to position [11071, 0]
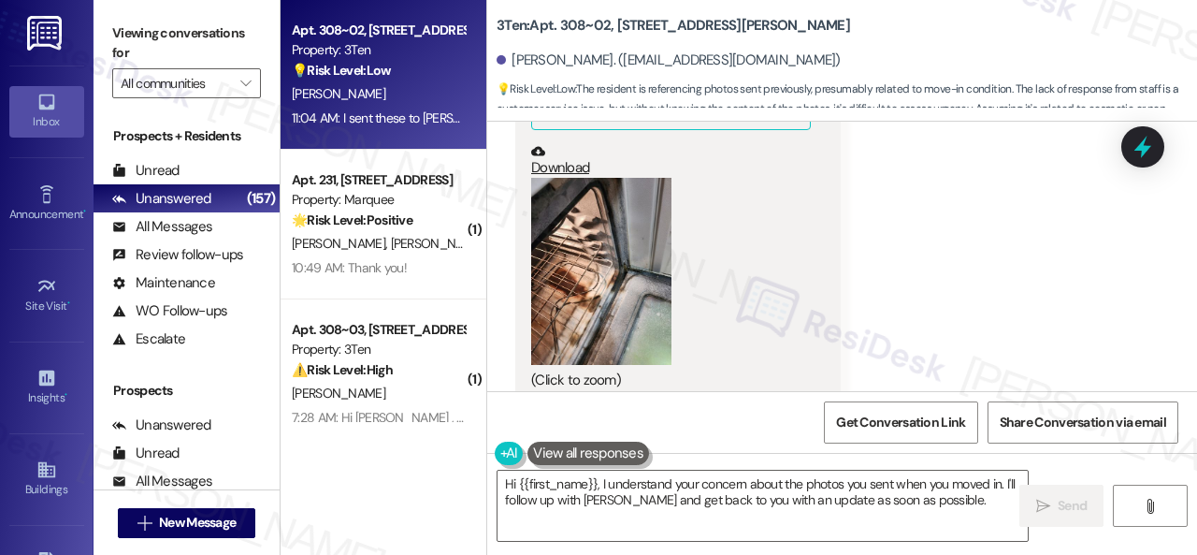
click at [601, 289] on button "Zoom image" at bounding box center [601, 271] width 140 height 187
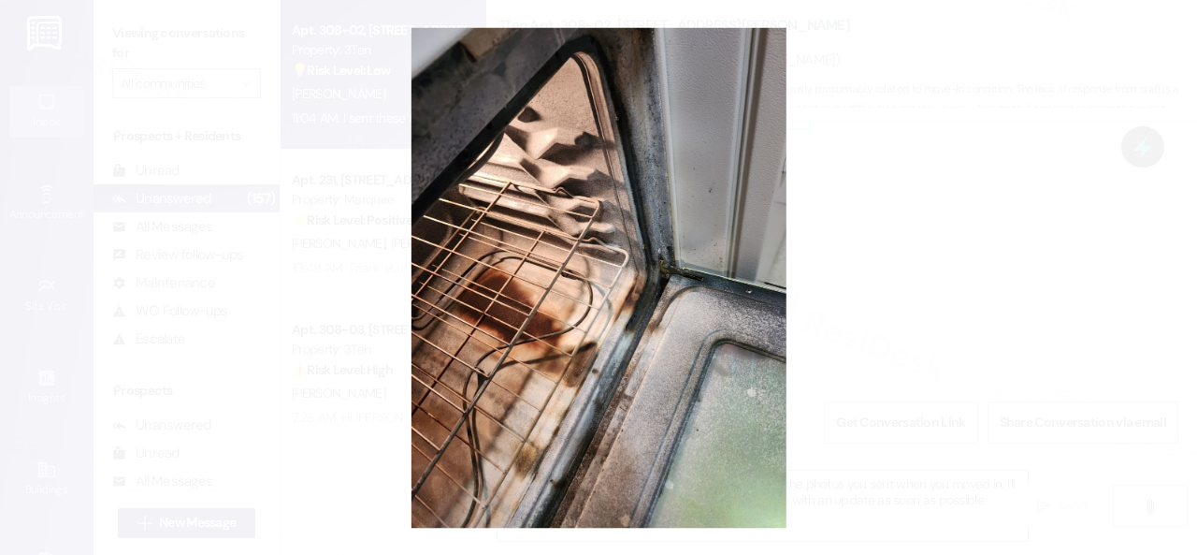
click at [593, 308] on button "Unzoom image" at bounding box center [598, 277] width 1197 height 555
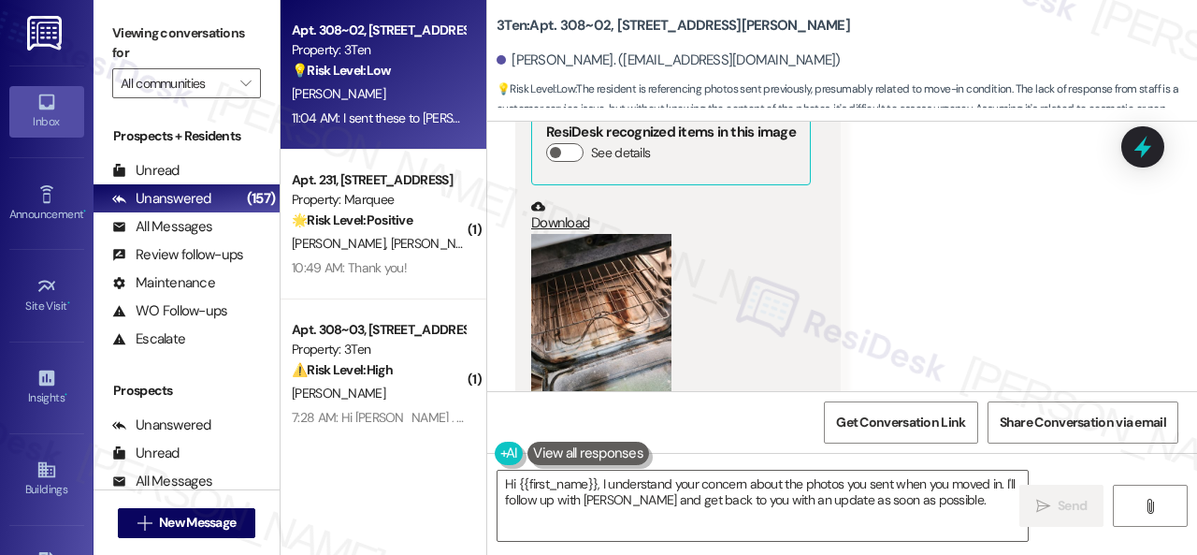
scroll to position [12755, 0]
click at [636, 296] on button "Zoom image" at bounding box center [601, 328] width 140 height 187
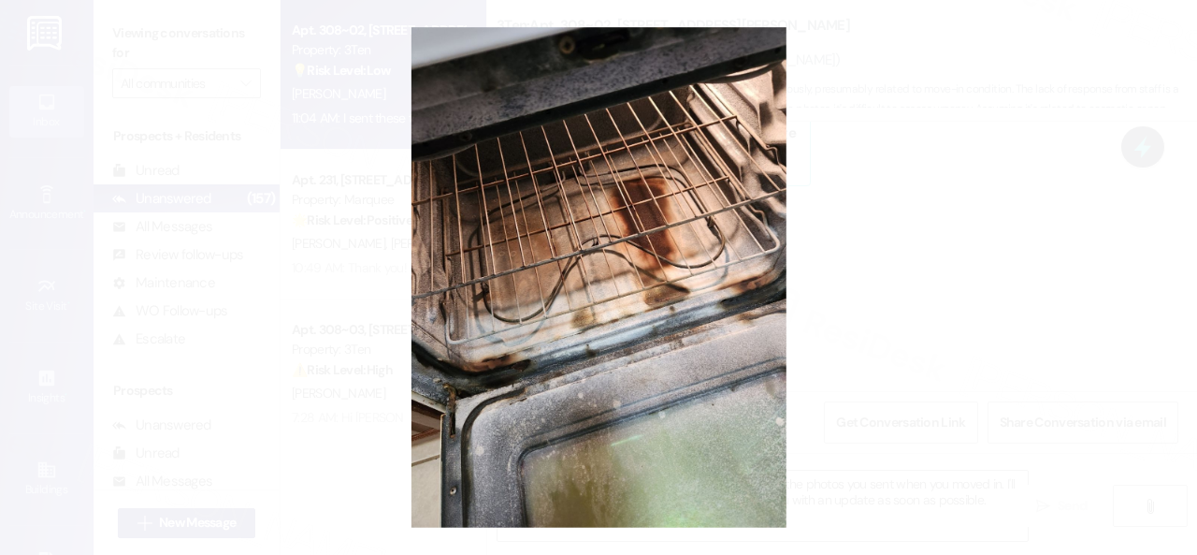
click at [715, 304] on button "Unzoom image" at bounding box center [598, 277] width 1197 height 555
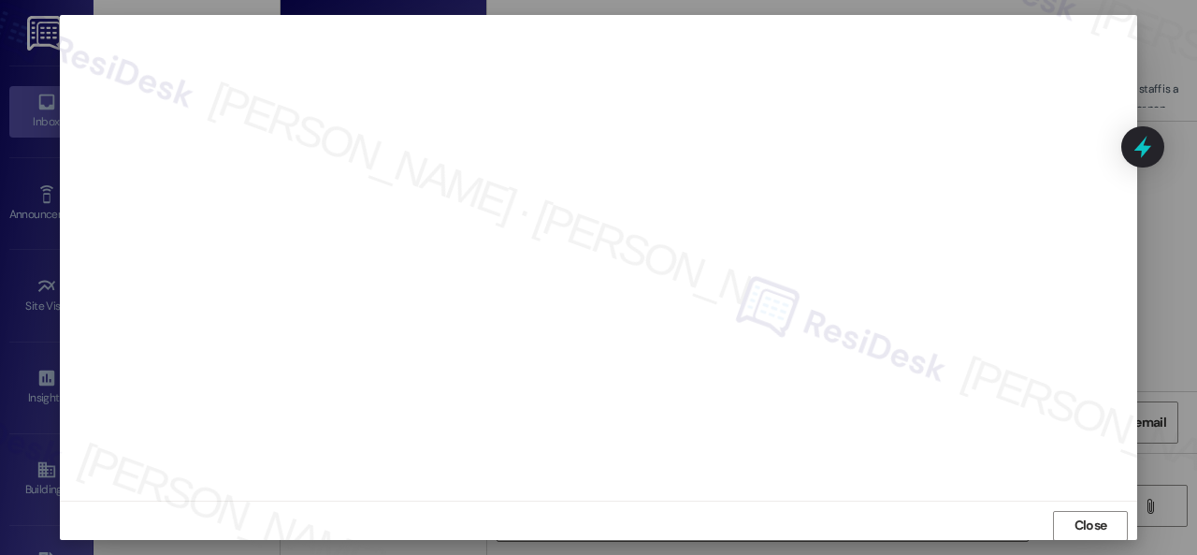
scroll to position [23, 0]
click at [1075, 510] on span "Close" at bounding box center [1091, 516] width 33 height 20
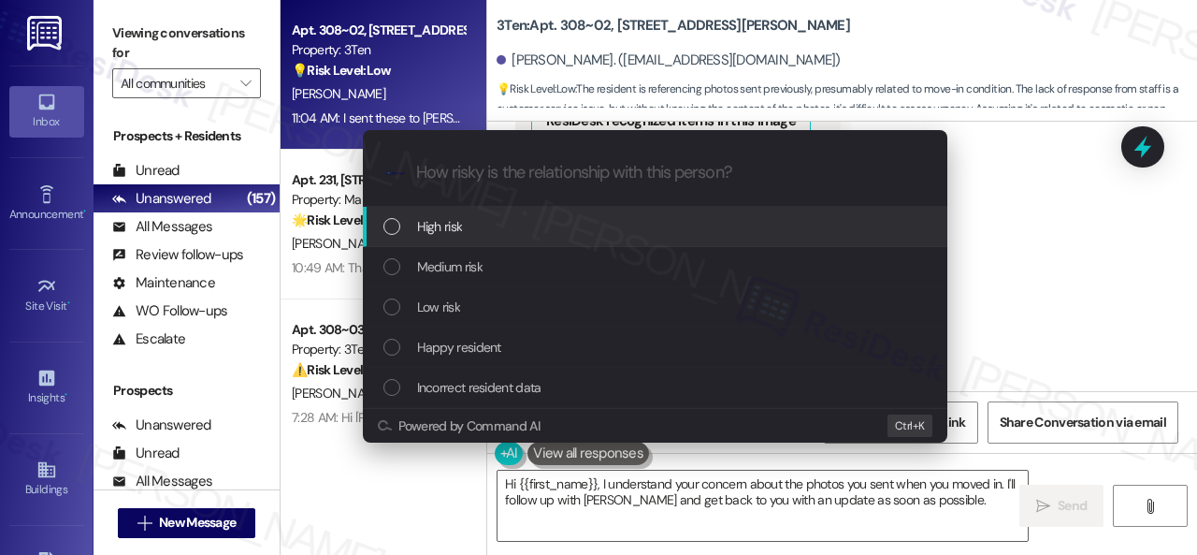
click at [423, 226] on span "High risk" at bounding box center [440, 226] width 46 height 21
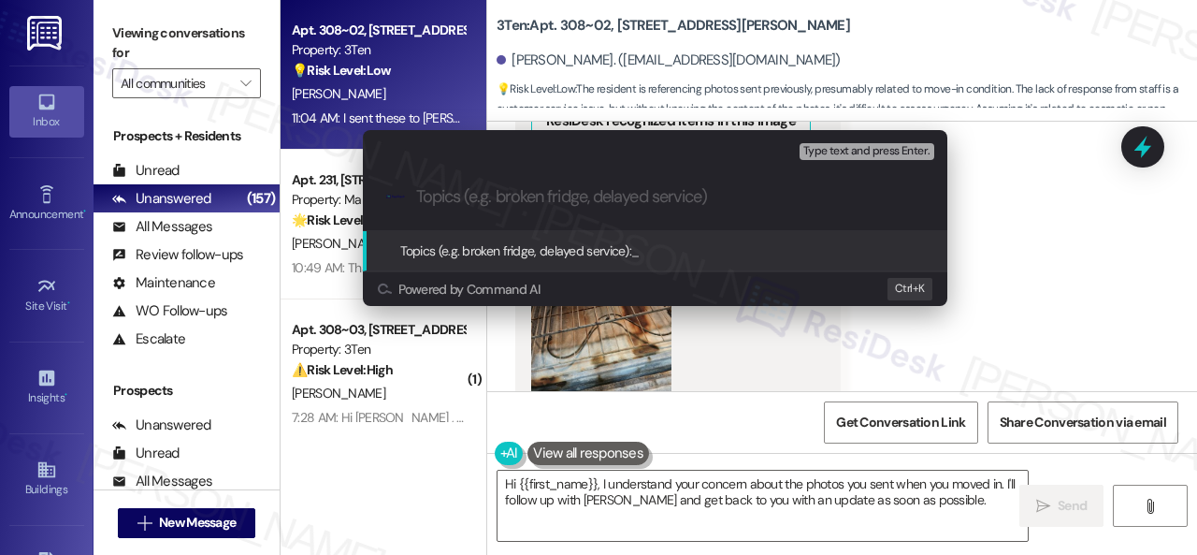
paste input "Work Order filed by ResiDesk 296541"
type input "Work Order filed by ResiDesk 296541"
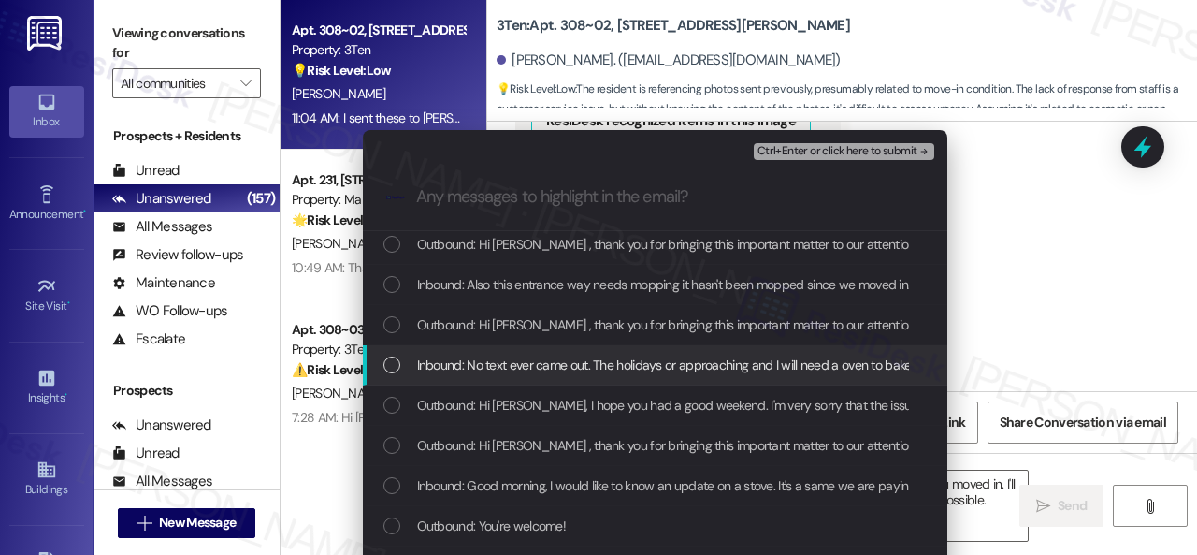
scroll to position [748, 0]
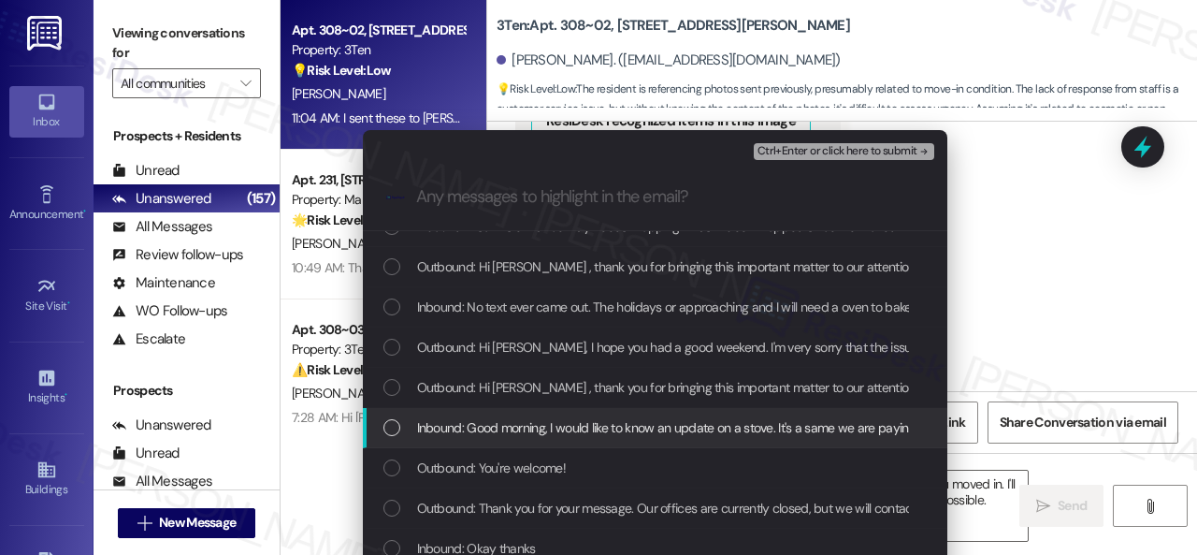
click at [522, 426] on span "Inbound: Good morning, I would like to know an update on a stove. It's a same w…" at bounding box center [861, 427] width 889 height 21
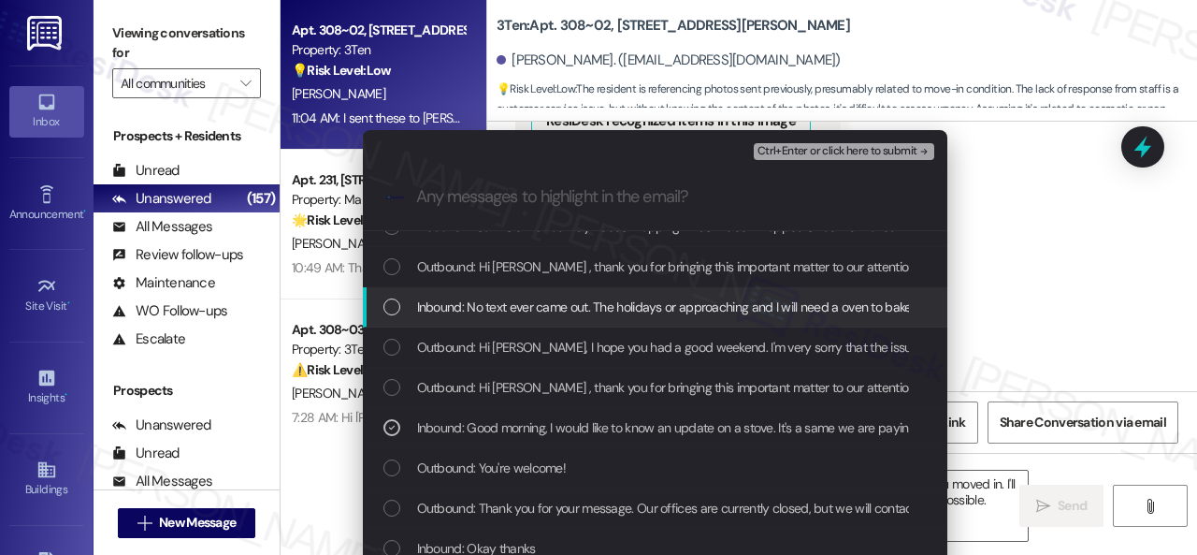
click at [505, 300] on span "Inbound: No text ever came out. The holidays or approaching and I will need a o…" at bounding box center [739, 306] width 645 height 21
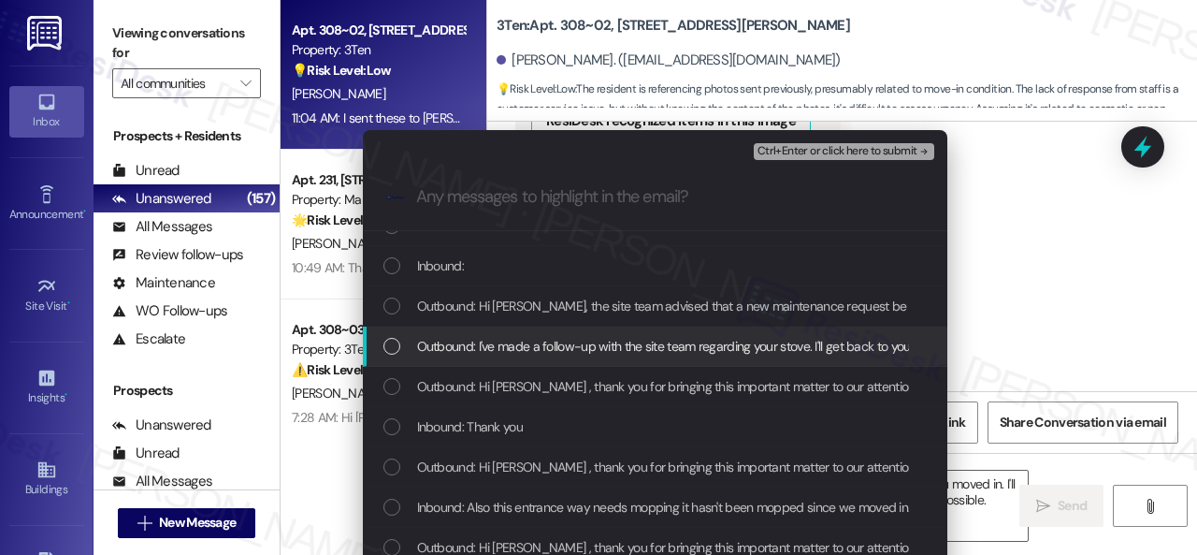
scroll to position [374, 0]
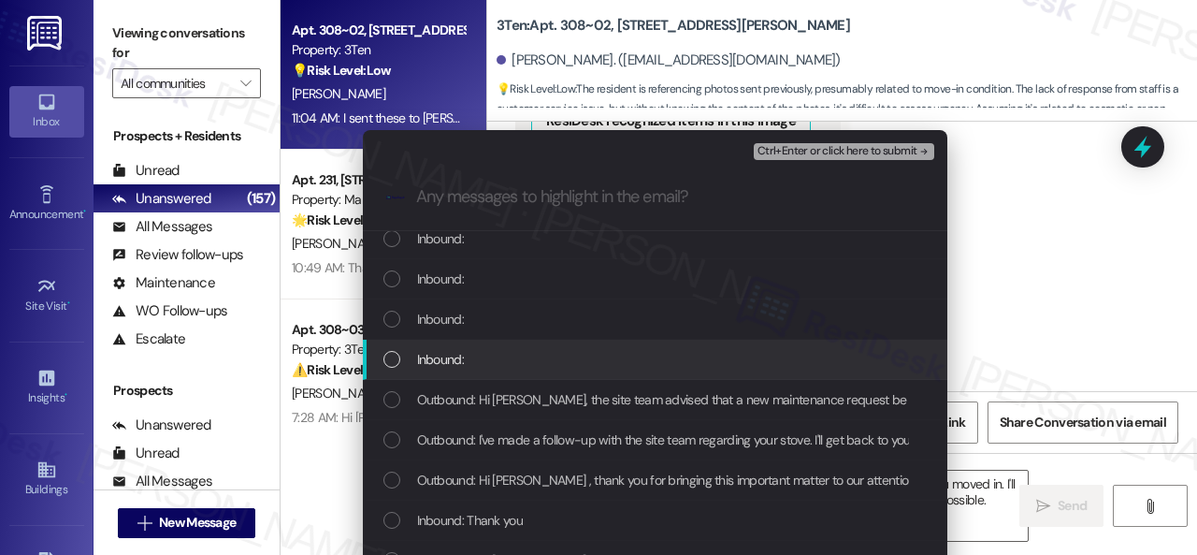
click at [457, 353] on span "Inbound:" at bounding box center [440, 359] width 47 height 21
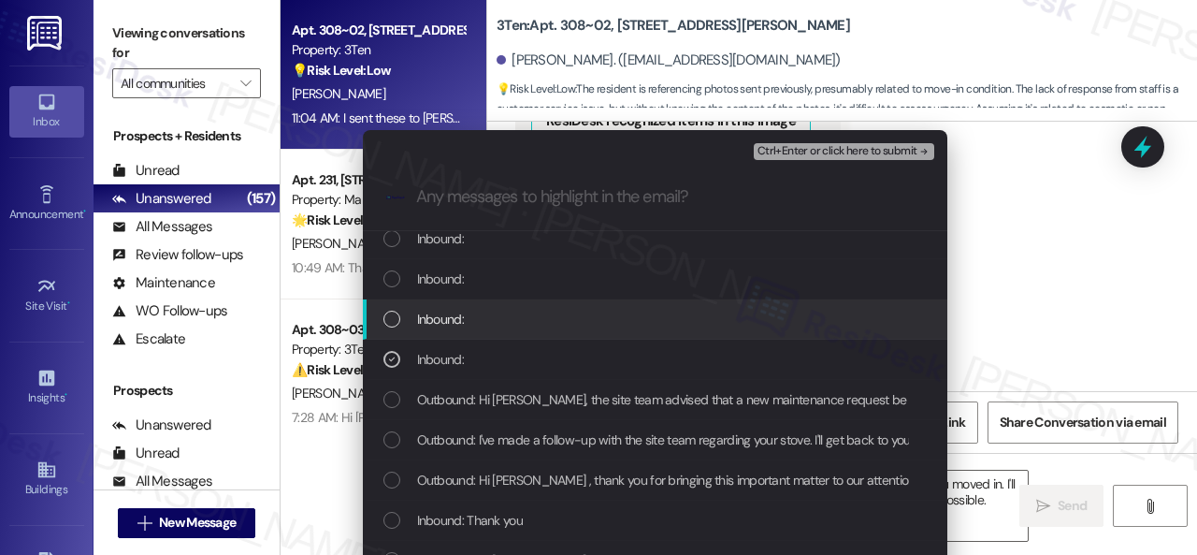
click at [447, 318] on span "Inbound:" at bounding box center [440, 319] width 47 height 21
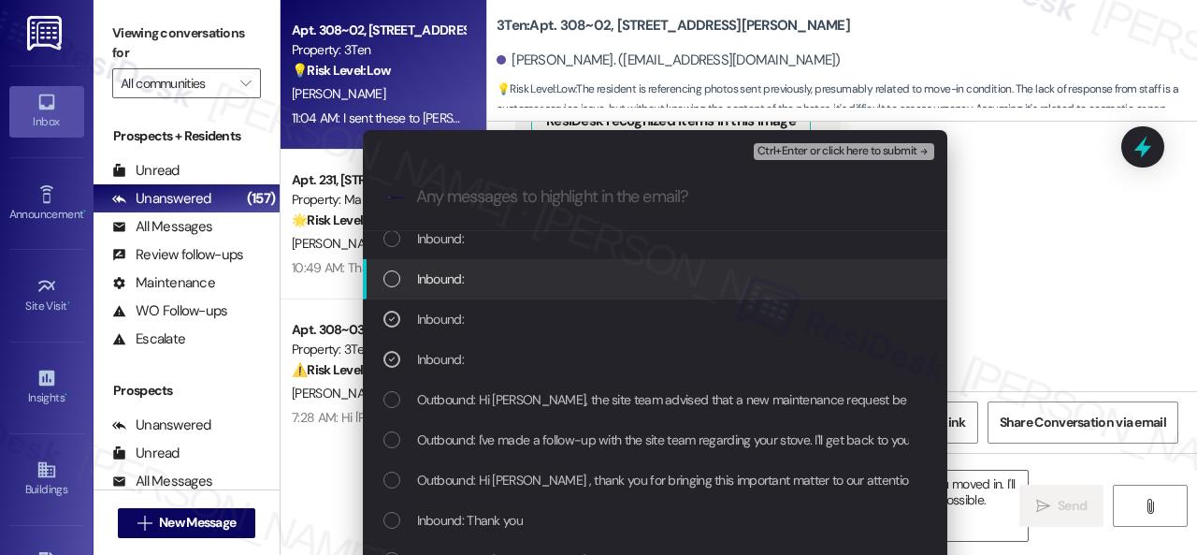
click at [797, 153] on span "Ctrl+Enter or click here to submit" at bounding box center [838, 151] width 160 height 13
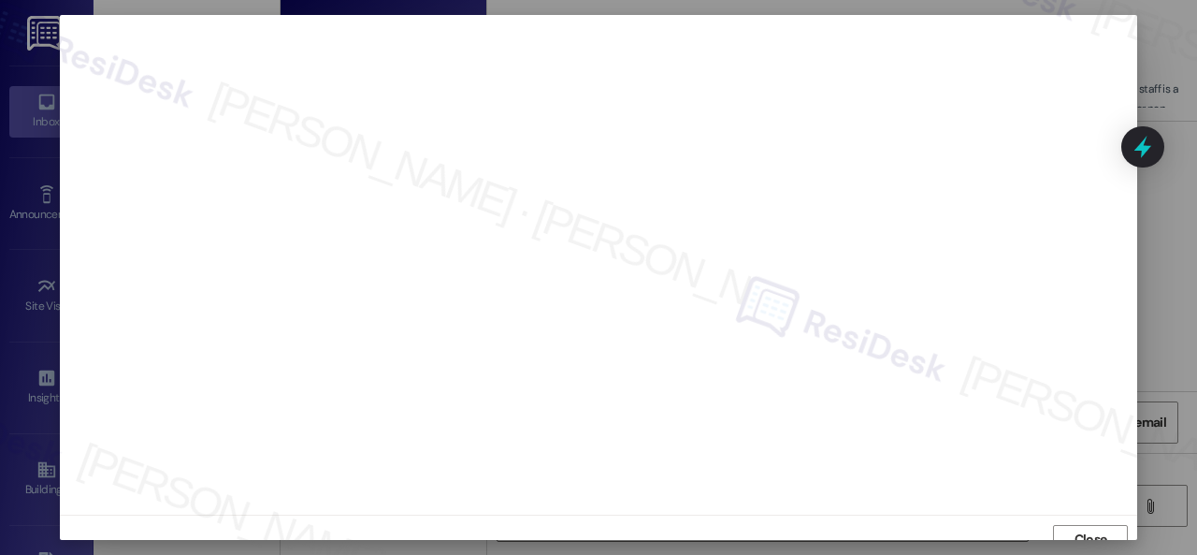
scroll to position [14, 0]
click at [1087, 525] on span "Close" at bounding box center [1091, 525] width 33 height 20
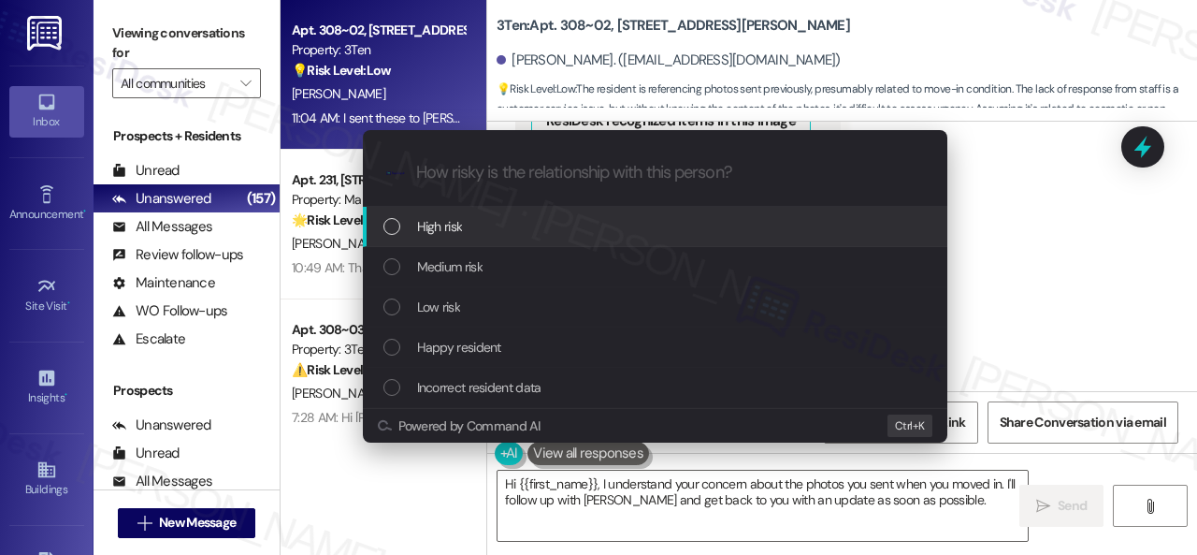
click at [458, 232] on span "High risk" at bounding box center [440, 226] width 46 height 21
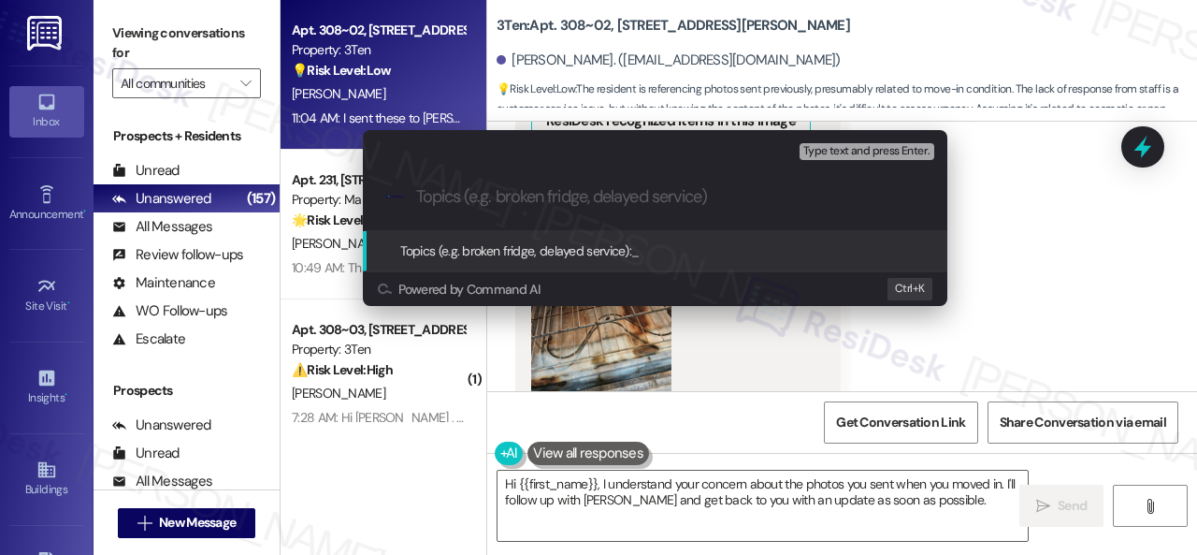
paste input "Work Order filed by ResiDesk 296541"
type input "Work Order filed by ResiDesk 296541"
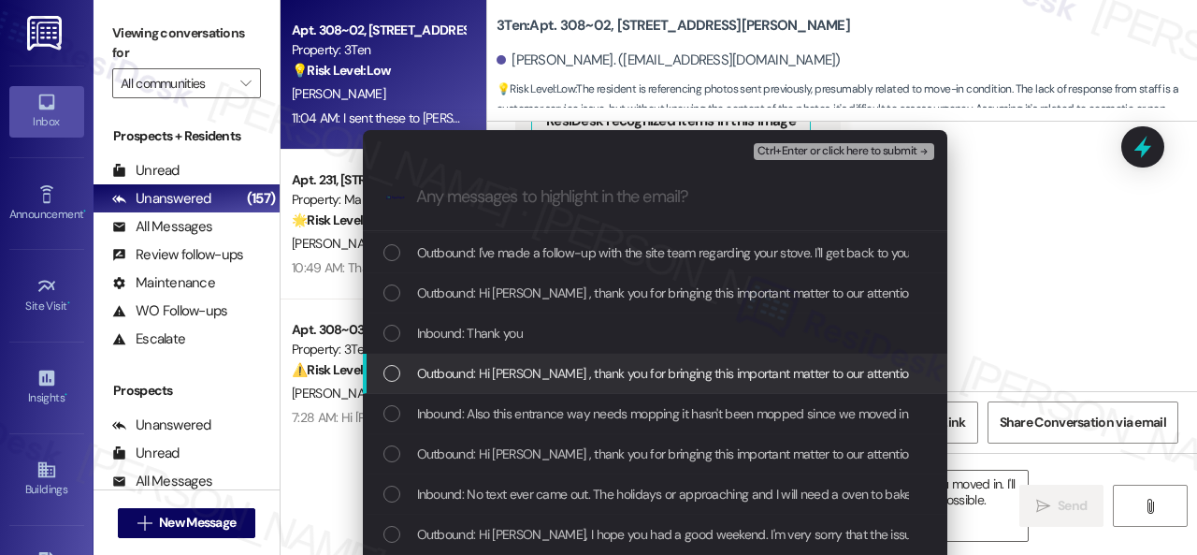
scroll to position [748, 0]
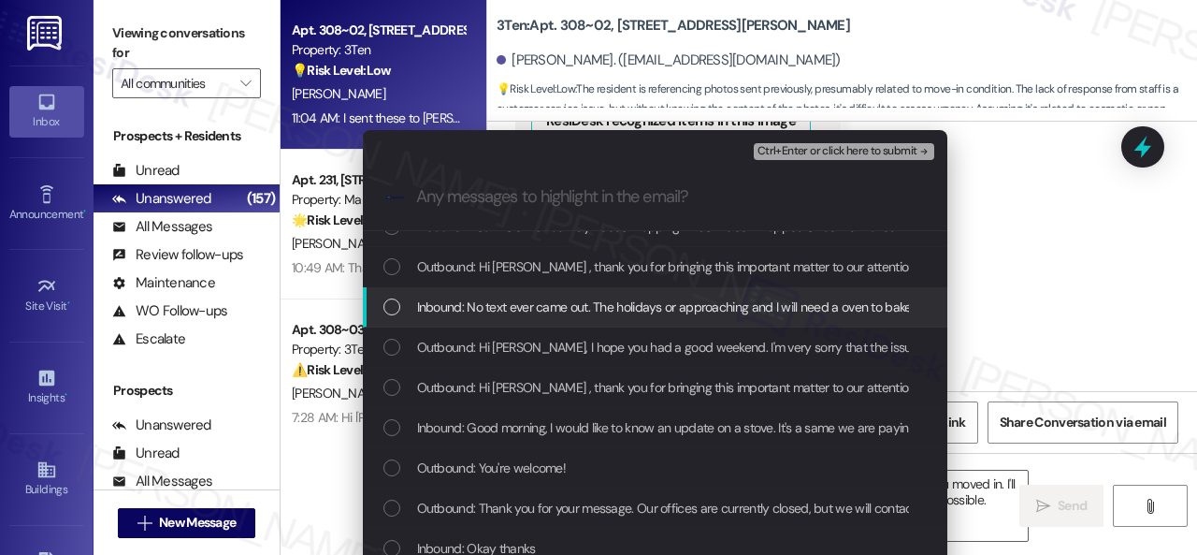
click at [524, 309] on span "Inbound: No text ever came out. The holidays or approaching and I will need a o…" at bounding box center [739, 306] width 645 height 21
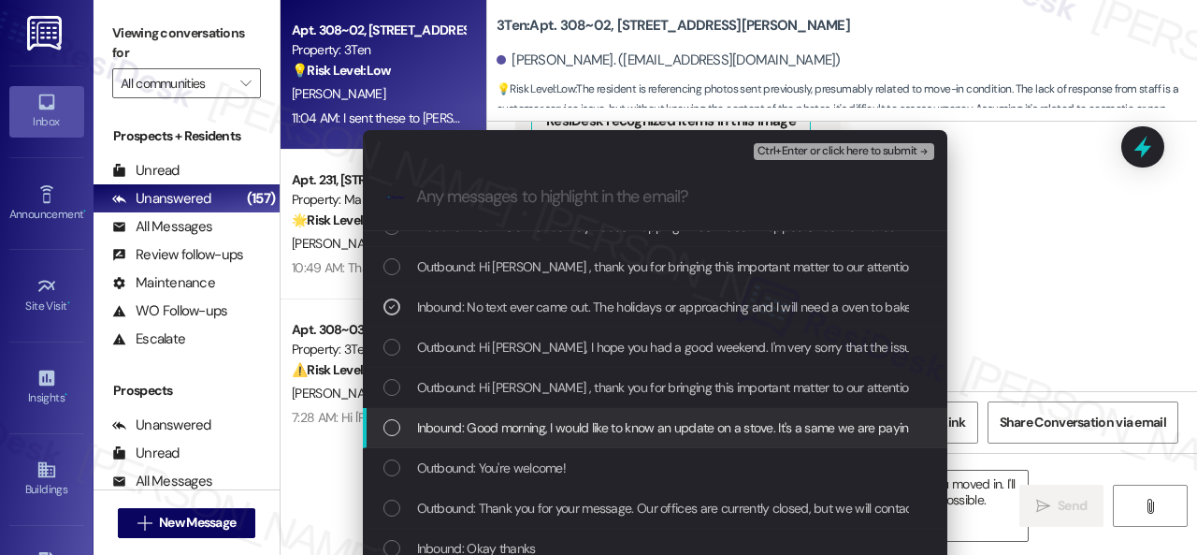
click at [528, 426] on span "Inbound: Good morning, I would like to know an update on a stove. It's a same w…" at bounding box center [861, 427] width 889 height 21
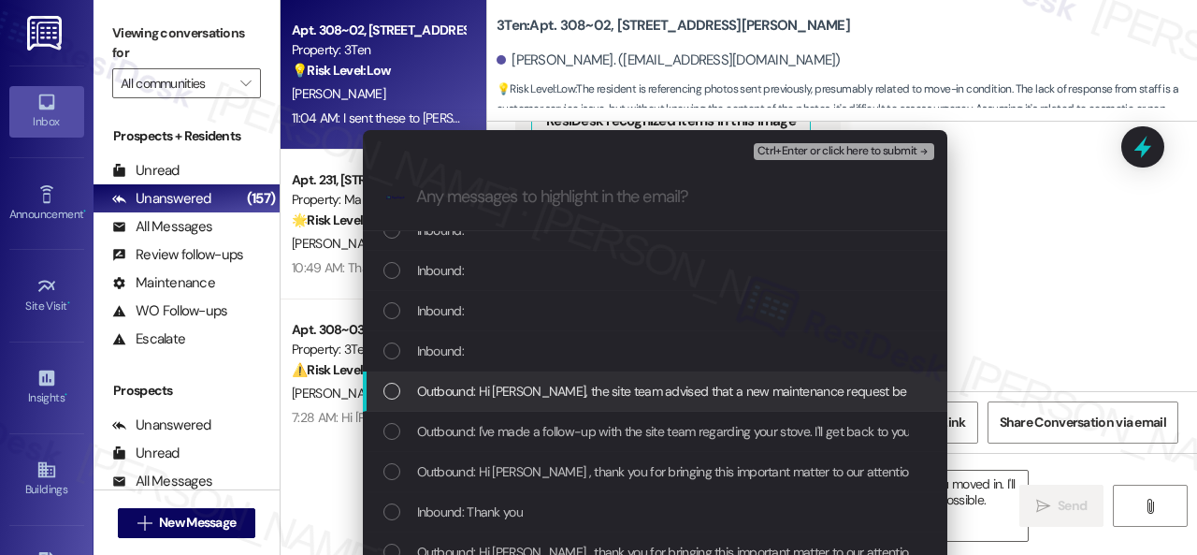
scroll to position [374, 0]
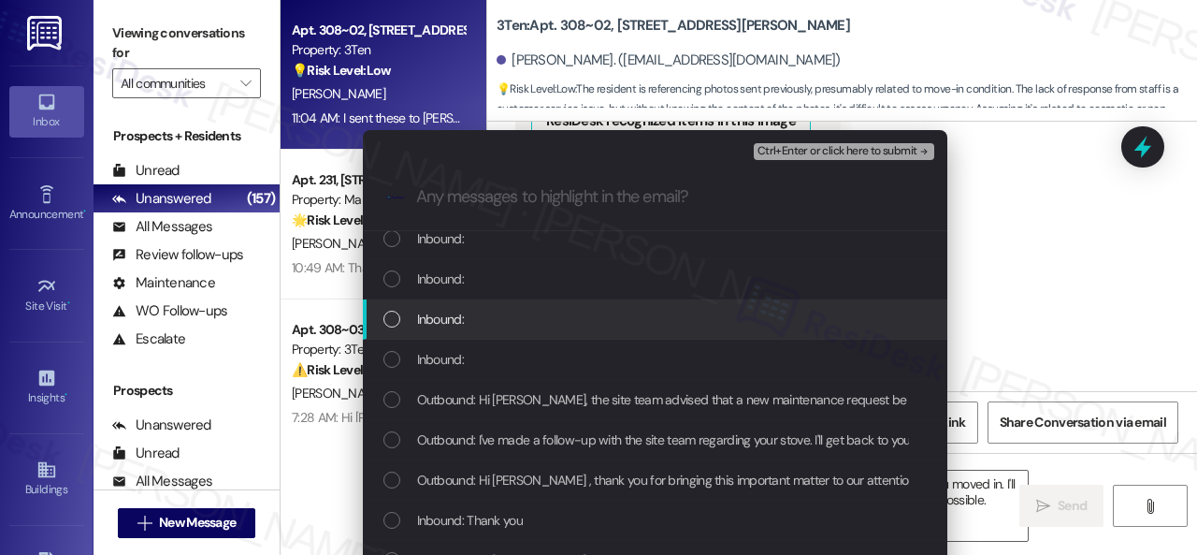
click at [437, 318] on span "Inbound:" at bounding box center [440, 319] width 47 height 21
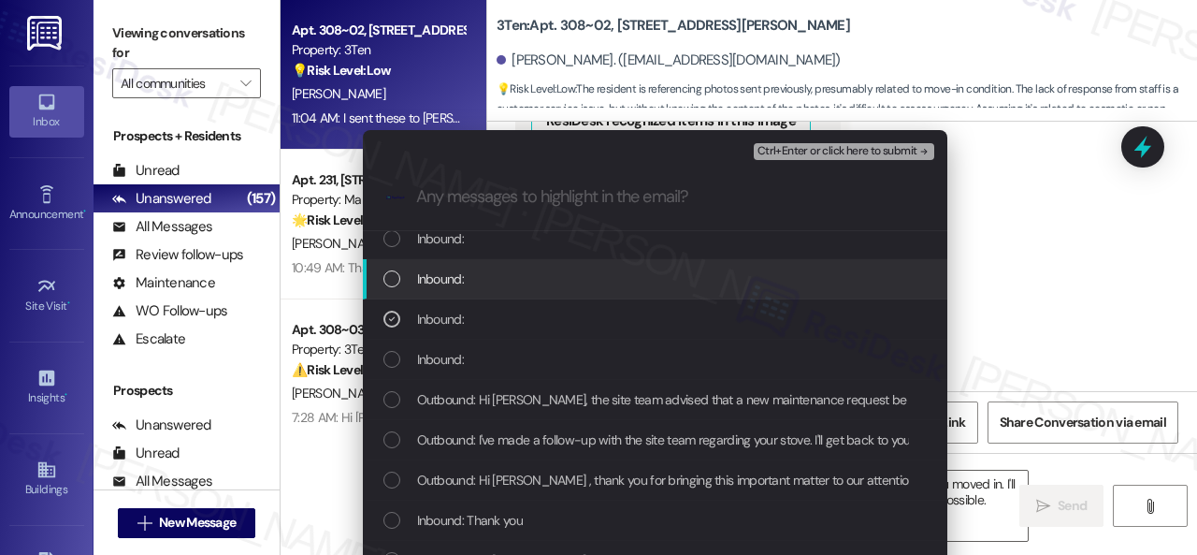
click at [441, 278] on span "Inbound:" at bounding box center [440, 278] width 47 height 21
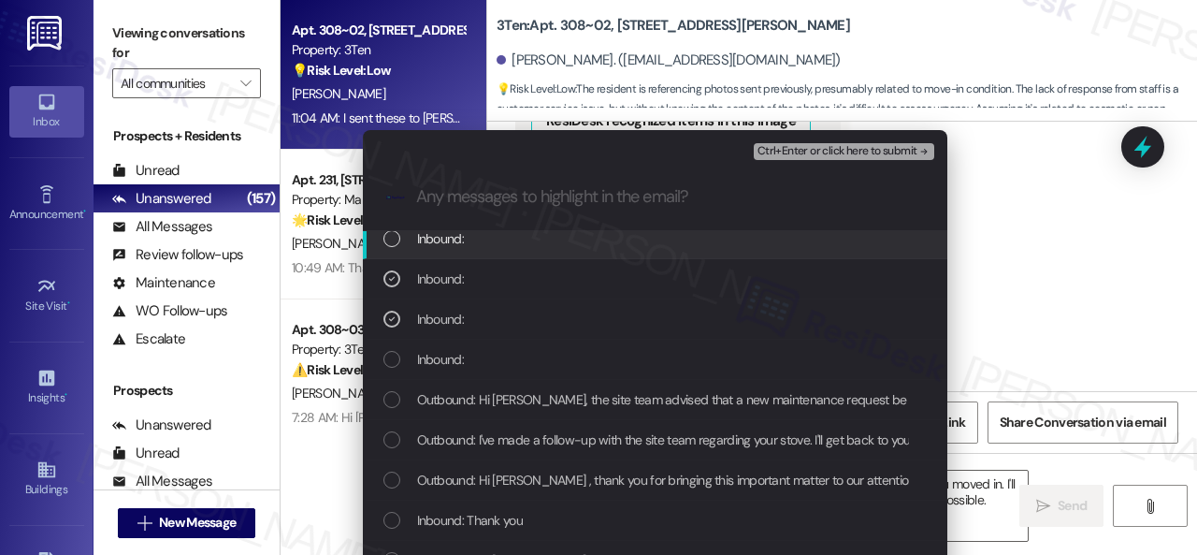
click at [795, 151] on span "Ctrl+Enter or click here to submit" at bounding box center [838, 151] width 160 height 13
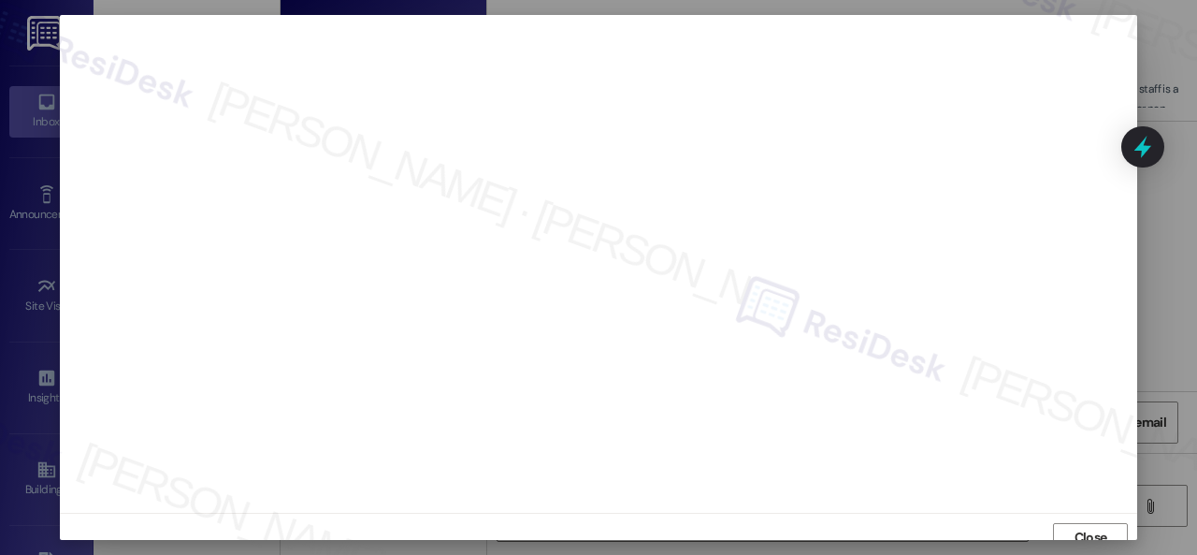
scroll to position [0, 0]
click at [1077, 536] on span "Close" at bounding box center [1091, 539] width 33 height 20
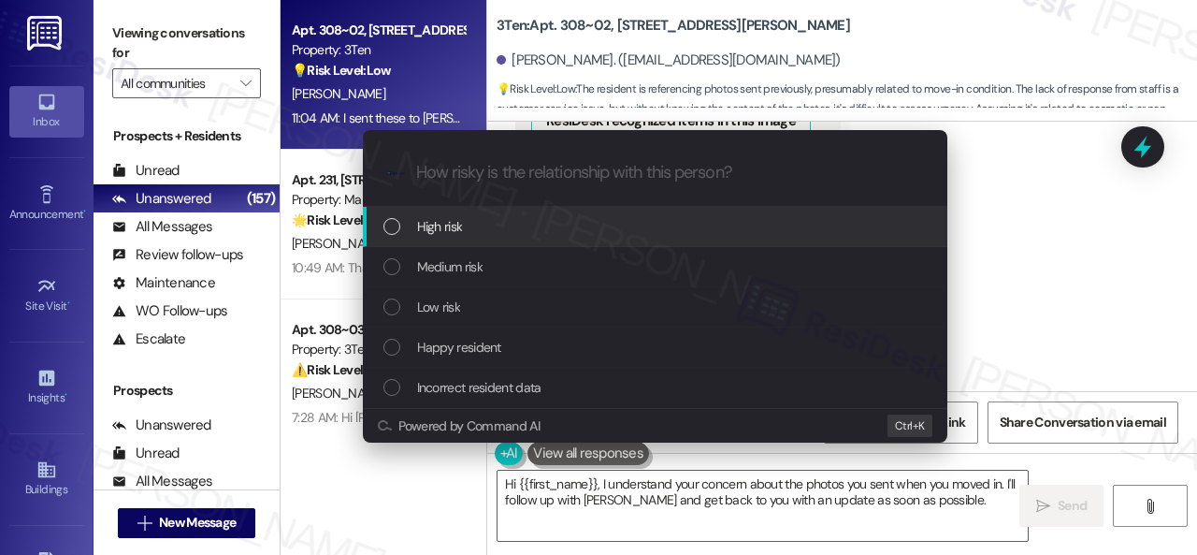
click at [421, 226] on span "High risk" at bounding box center [440, 226] width 46 height 21
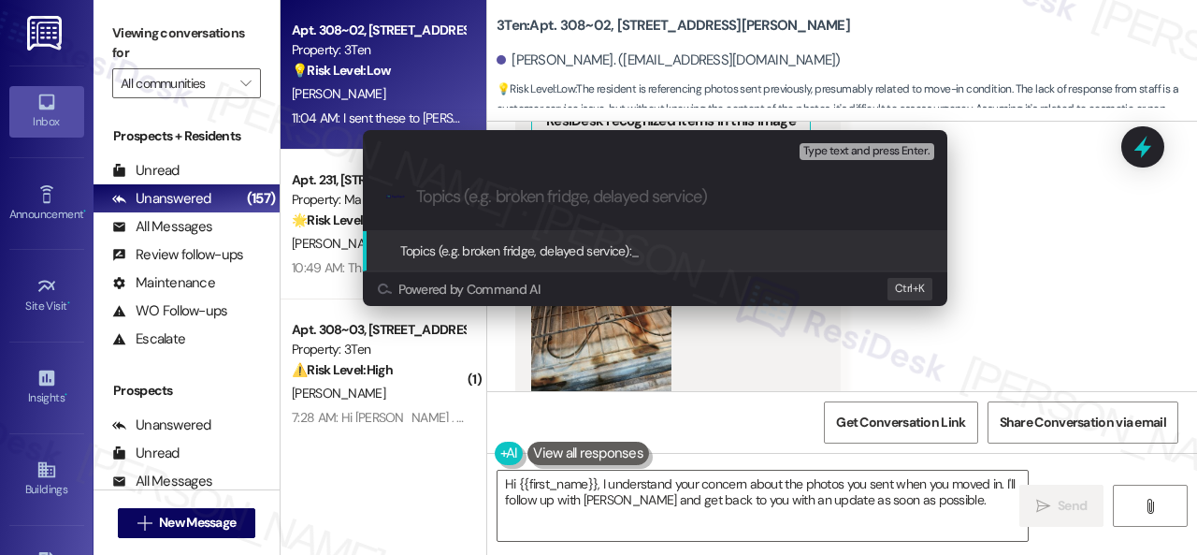
paste input "Work Order filed by ResiDesk 296541"
click at [1010, 289] on div "Escalate Conversation High risk Topics (e.g. broken fridge, delayed service) An…" at bounding box center [598, 277] width 1197 height 555
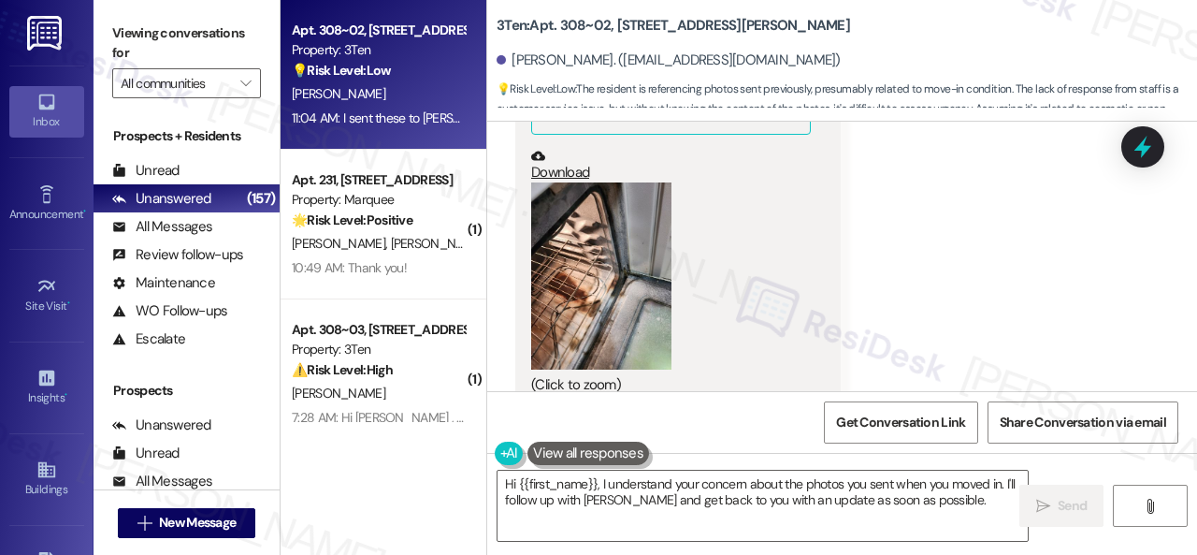
scroll to position [11071, 0]
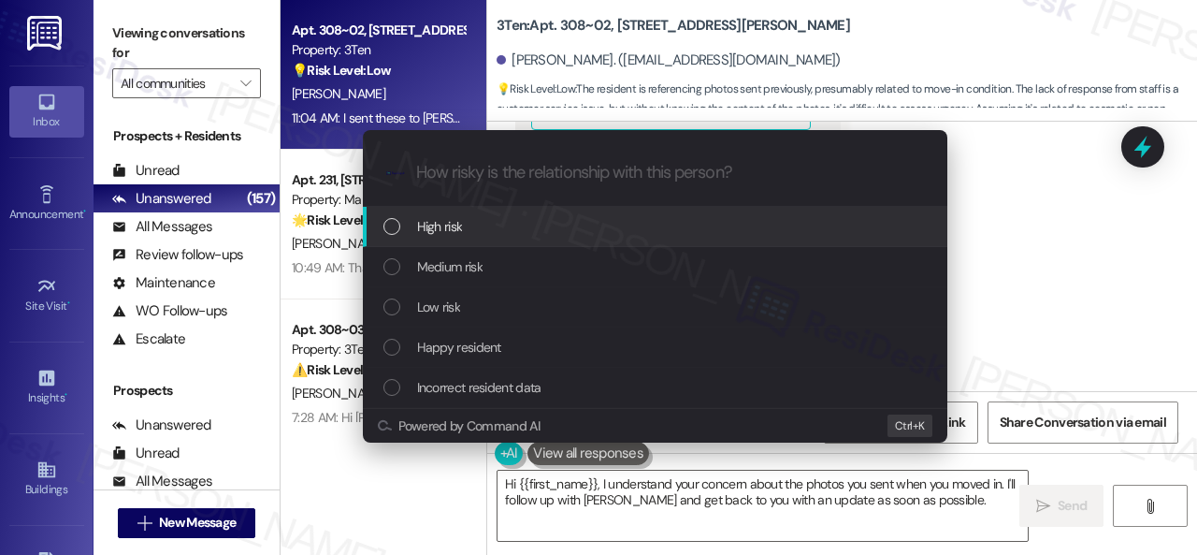
click at [431, 228] on span "High risk" at bounding box center [440, 226] width 46 height 21
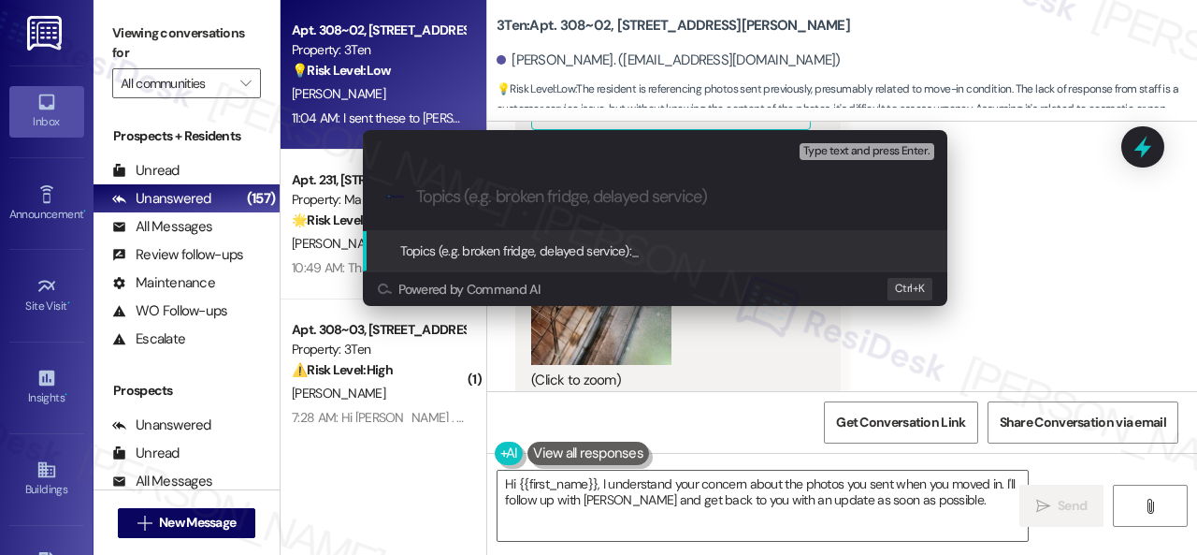
paste input "Work Order filed by ResiDesk 296541"
type input "Work Order filed by ResiDesk 296541"
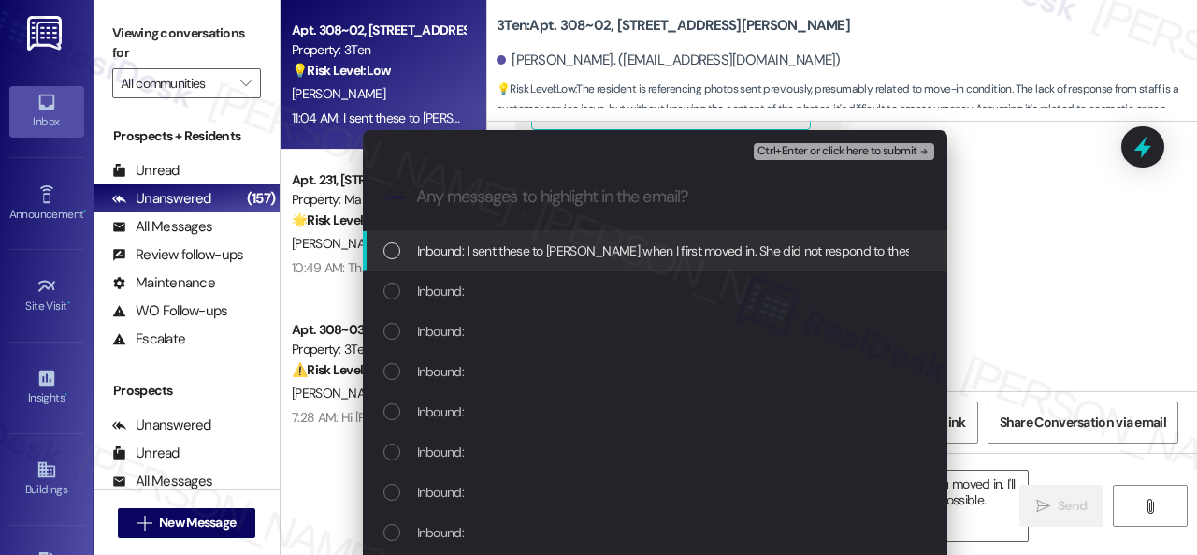
click at [472, 255] on span "Inbound: I sent these to Heather when I first moved in. She did not respond to …" at bounding box center [688, 250] width 542 height 21
click at [1066, 268] on div "Escalate Conversation High risk Work Order filed by ResiDesk 296541 Inbound: I …" at bounding box center [598, 277] width 1197 height 555
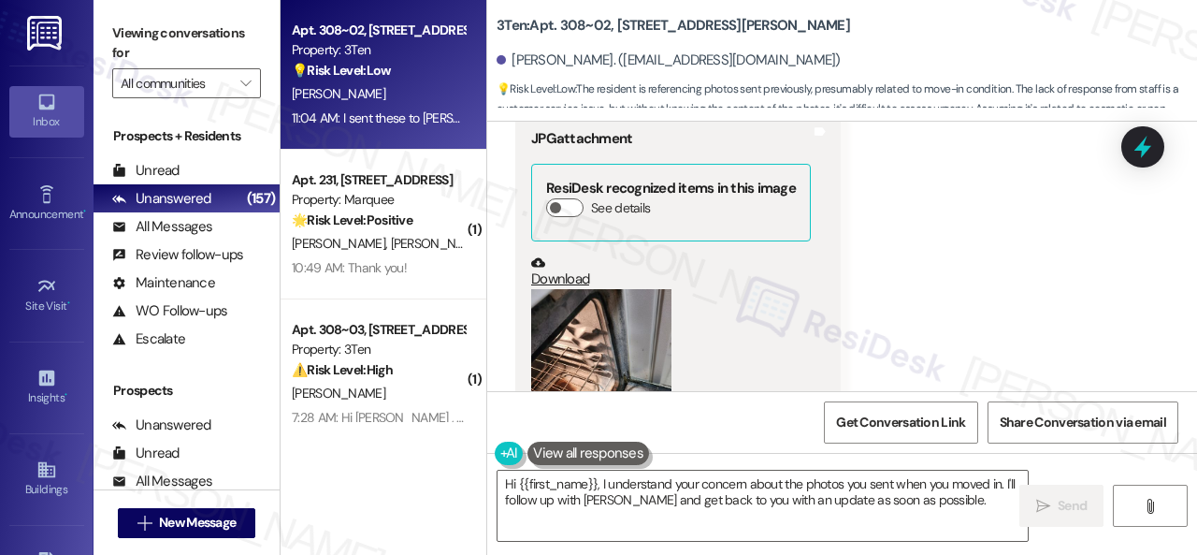
scroll to position [11258, 0]
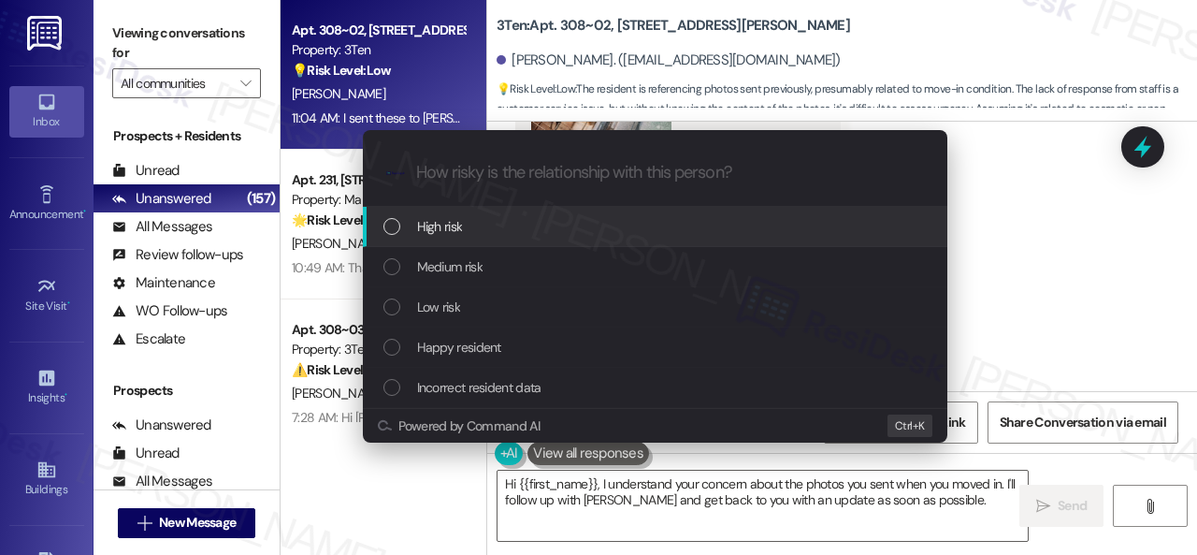
click at [423, 226] on span "High risk" at bounding box center [440, 226] width 46 height 21
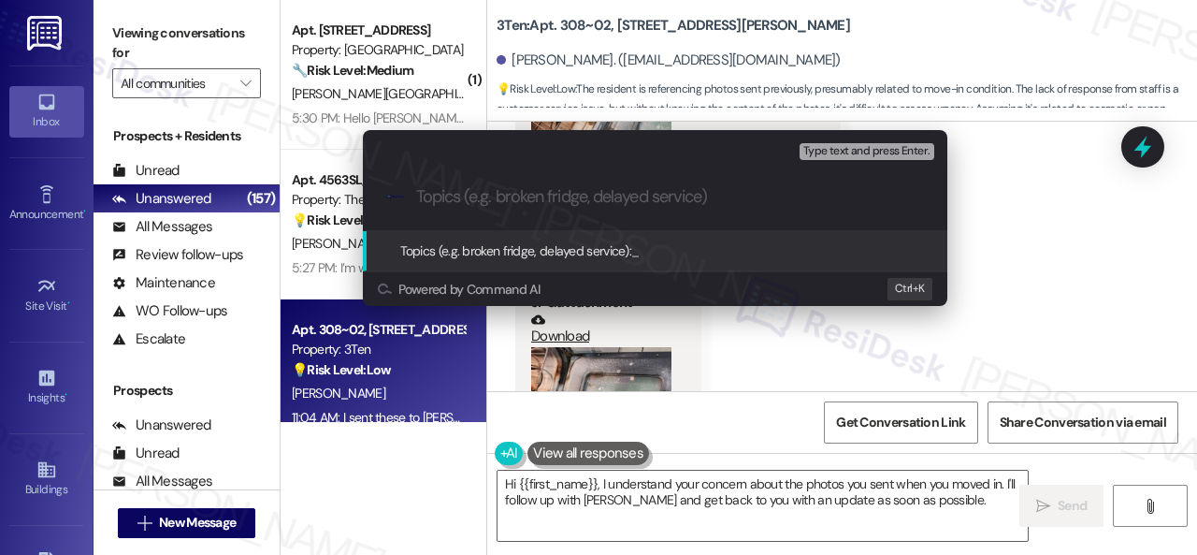
paste input "Work Order filed by ResiDesk 296541"
type input "Work Order filed by ResiDesk 296541"
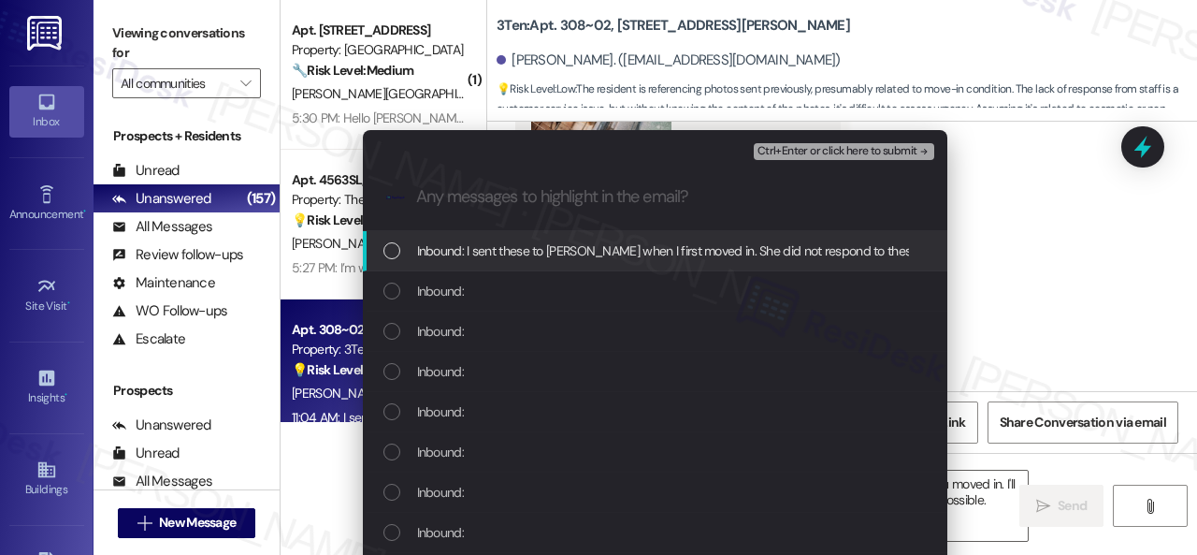
click at [507, 248] on span "Inbound: I sent these to Heather when I first moved in. She did not respond to …" at bounding box center [688, 250] width 542 height 21
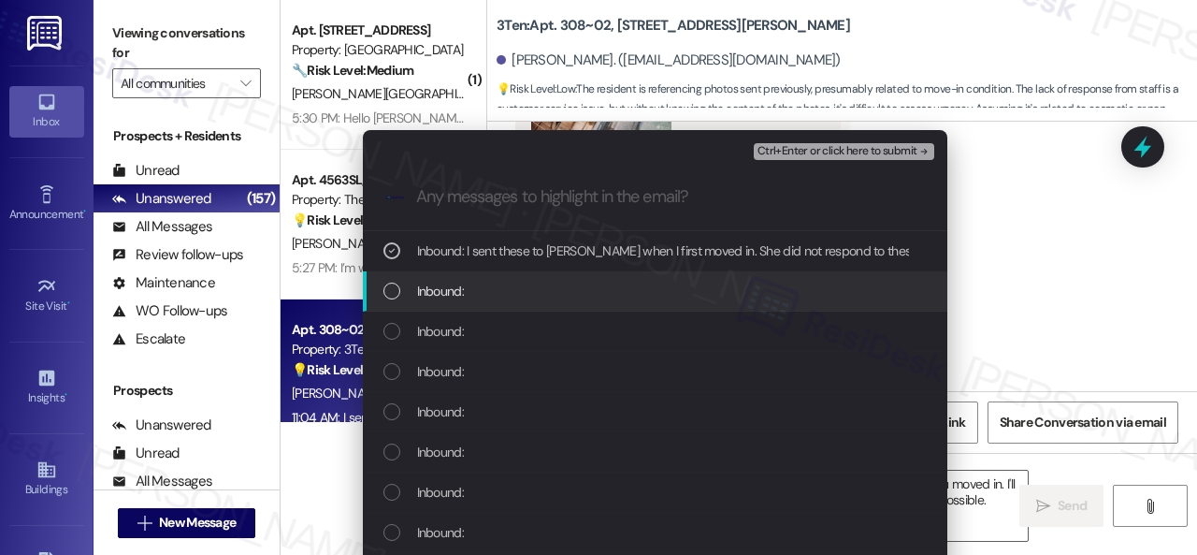
click at [449, 298] on span "Inbound:" at bounding box center [440, 291] width 47 height 21
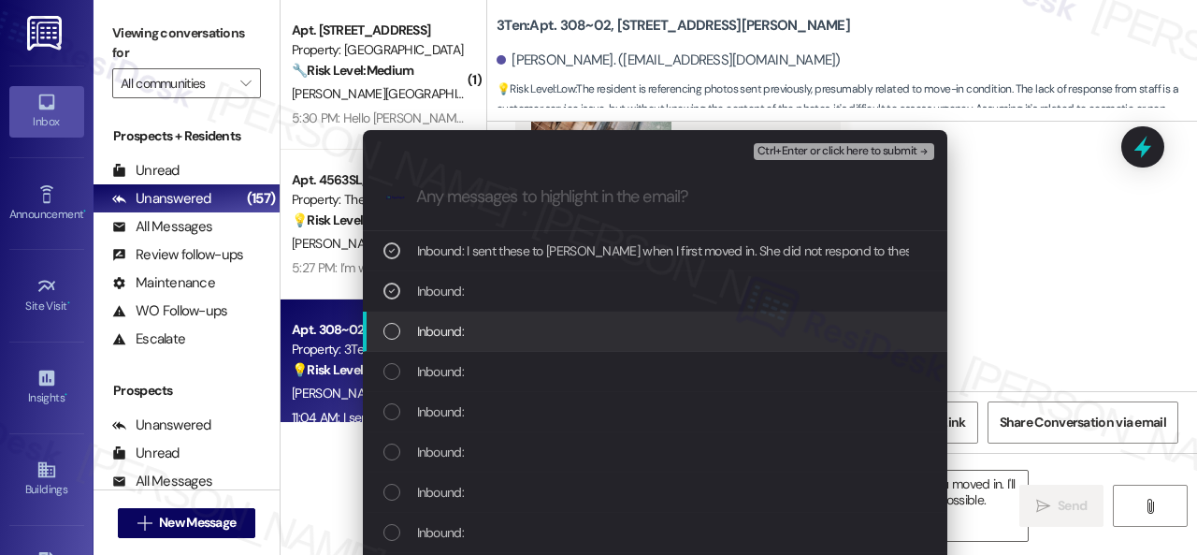
click at [439, 334] on span "Inbound:" at bounding box center [440, 331] width 47 height 21
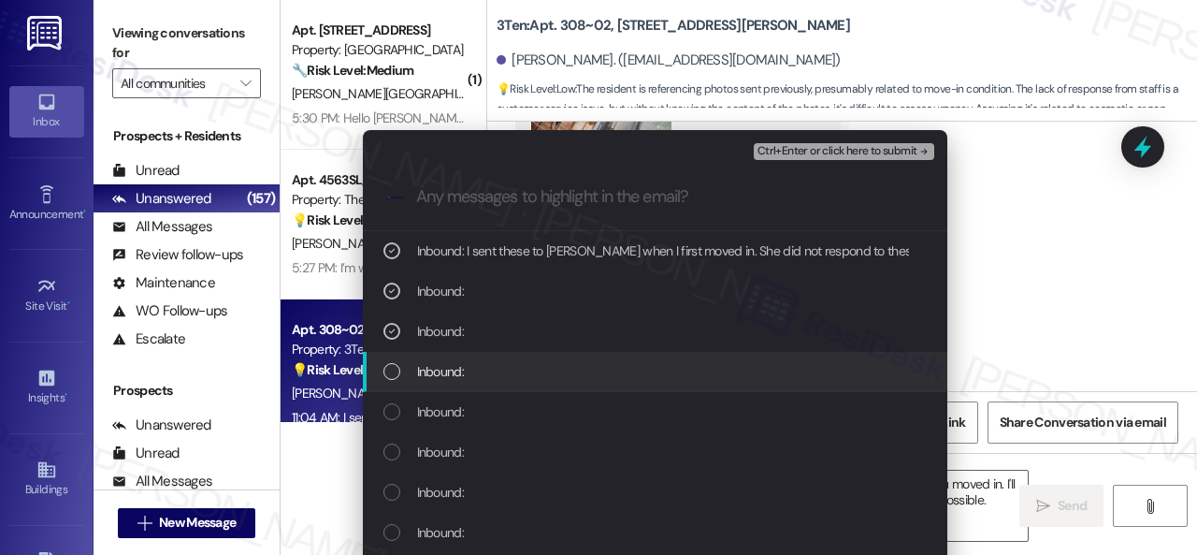
drag, startPoint x: 439, startPoint y: 369, endPoint x: 439, endPoint y: 399, distance: 29.9
click at [439, 371] on span "Inbound:" at bounding box center [440, 371] width 47 height 21
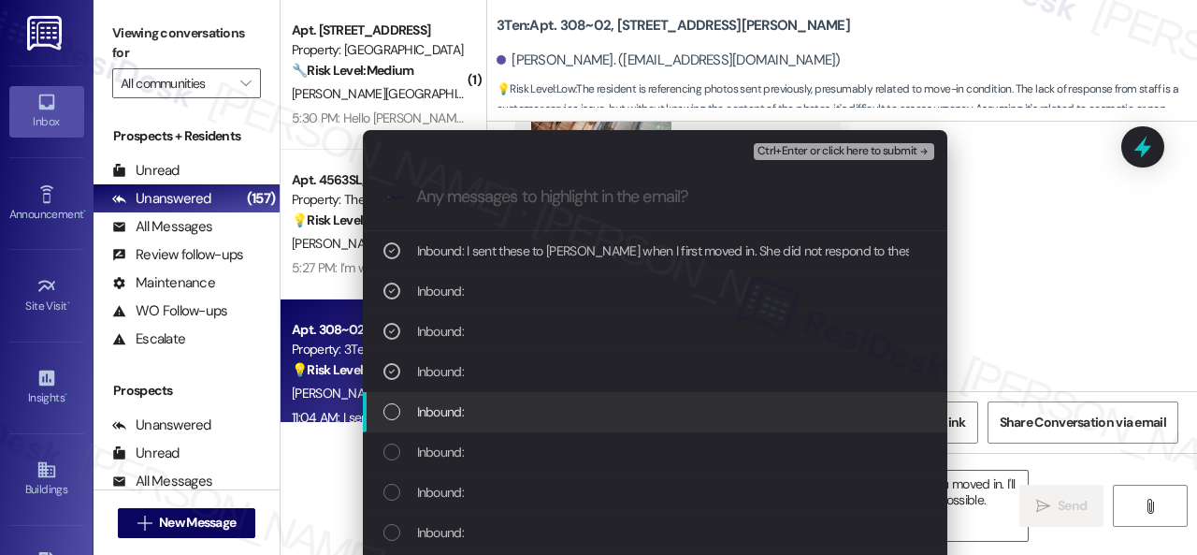
click at [431, 414] on span "Inbound:" at bounding box center [440, 411] width 47 height 21
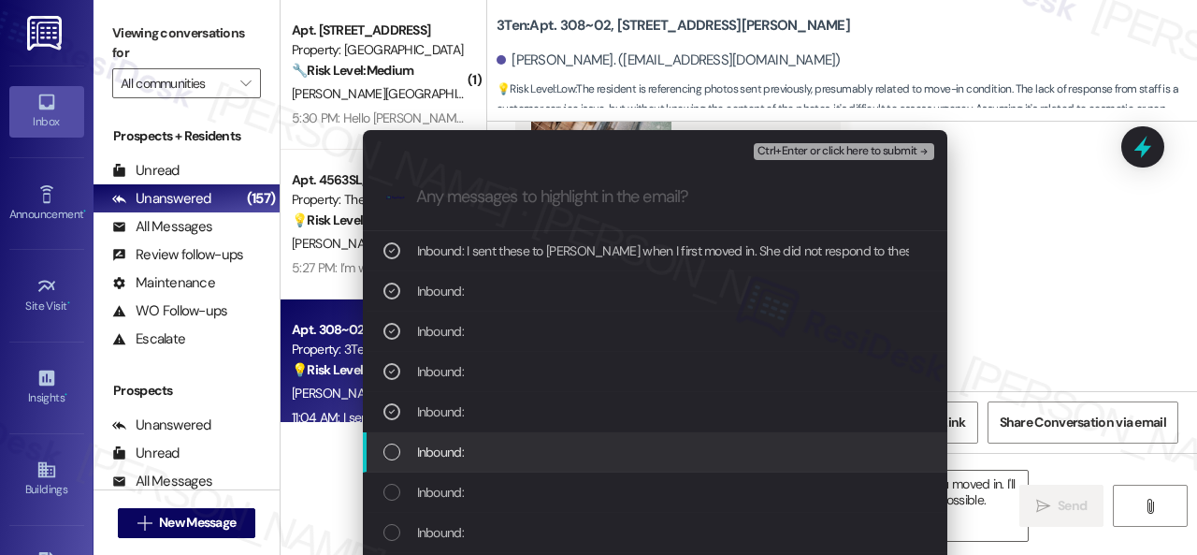
click at [432, 450] on span "Inbound:" at bounding box center [440, 451] width 47 height 21
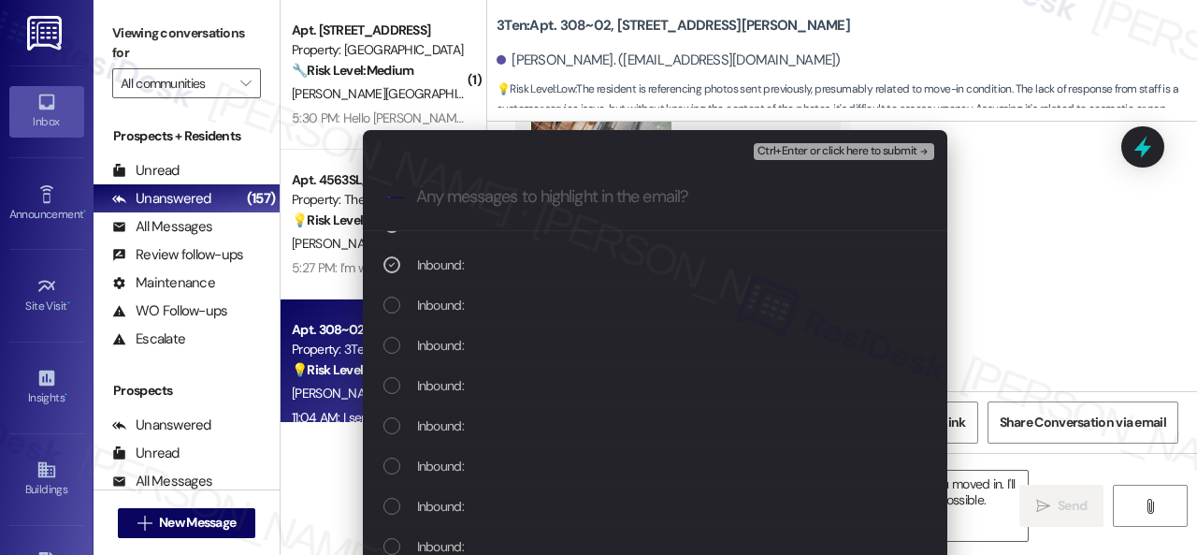
scroll to position [0, 0]
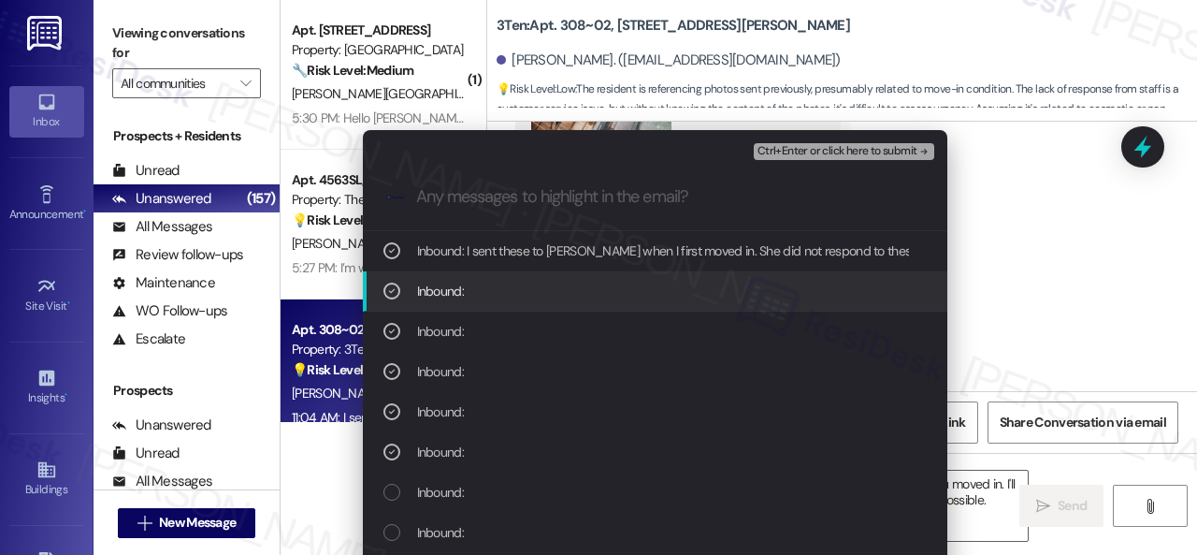
click at [422, 289] on span "Inbound:" at bounding box center [440, 291] width 47 height 21
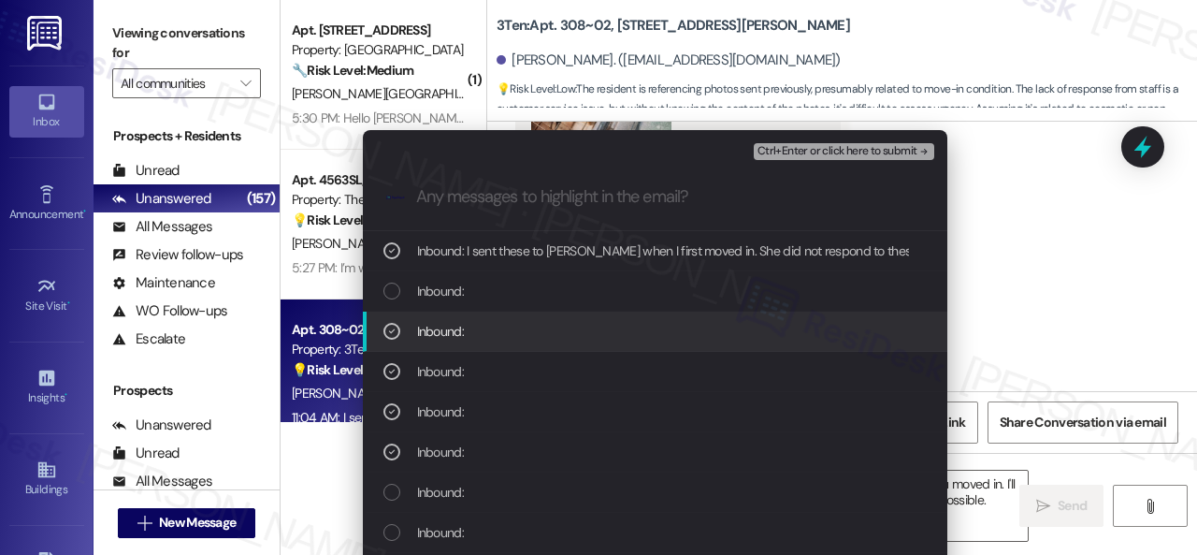
click at [432, 328] on span "Inbound:" at bounding box center [440, 331] width 47 height 21
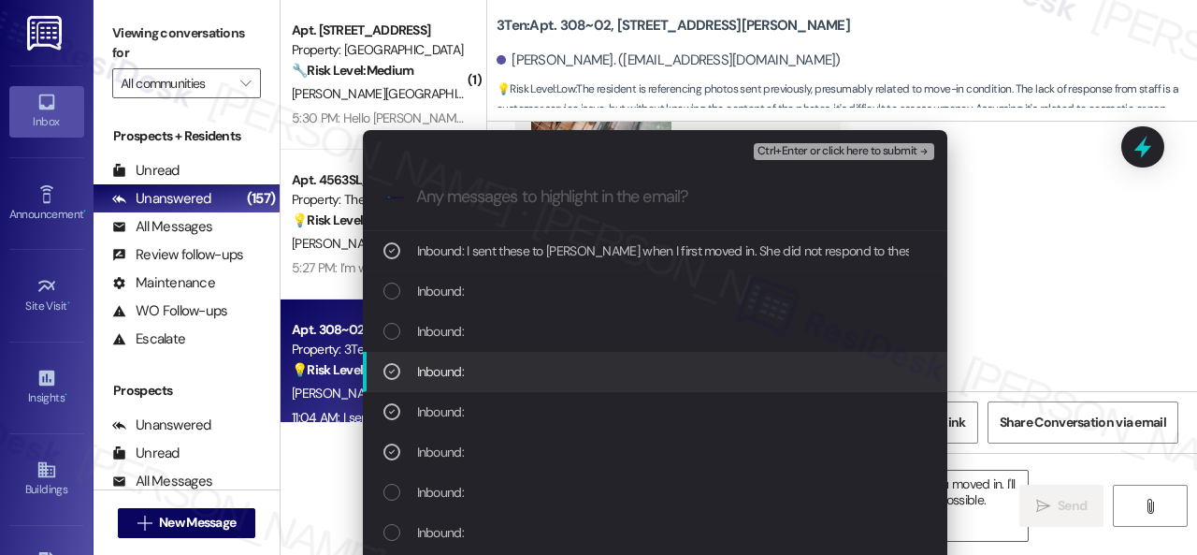
click at [422, 364] on span "Inbound:" at bounding box center [440, 371] width 47 height 21
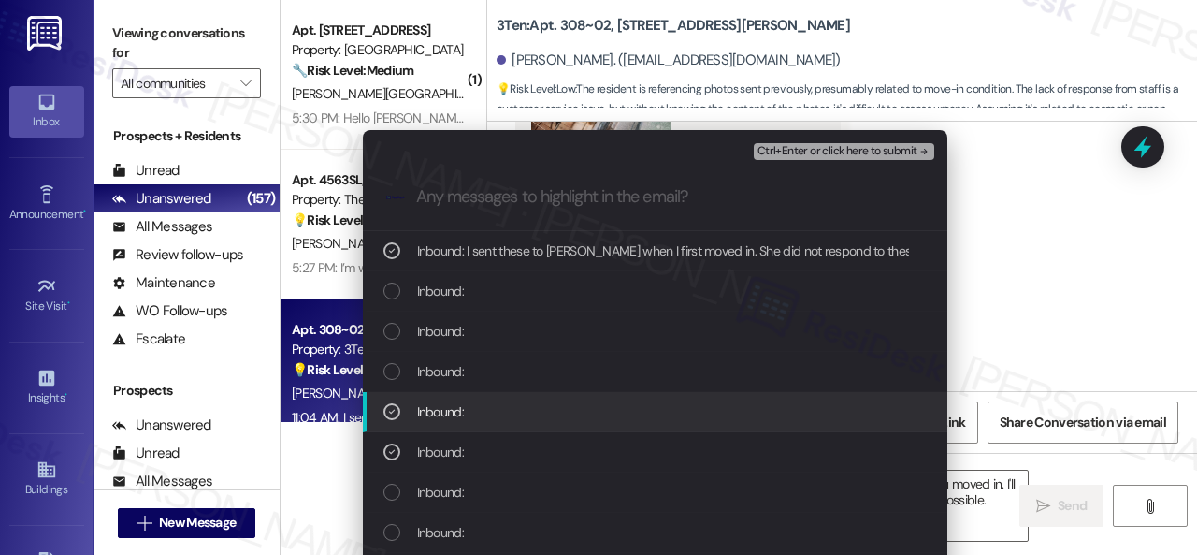
drag, startPoint x: 423, startPoint y: 394, endPoint x: 425, endPoint y: 403, distance: 9.5
click at [423, 398] on div "Inbound:" at bounding box center [655, 412] width 585 height 40
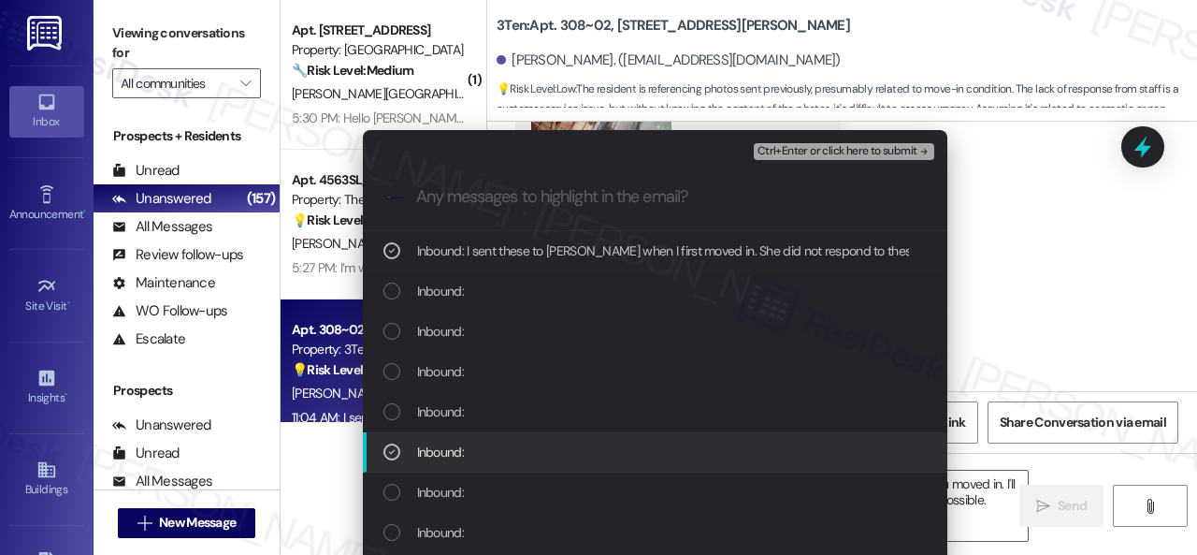
click at [426, 439] on div "Inbound:" at bounding box center [655, 452] width 585 height 40
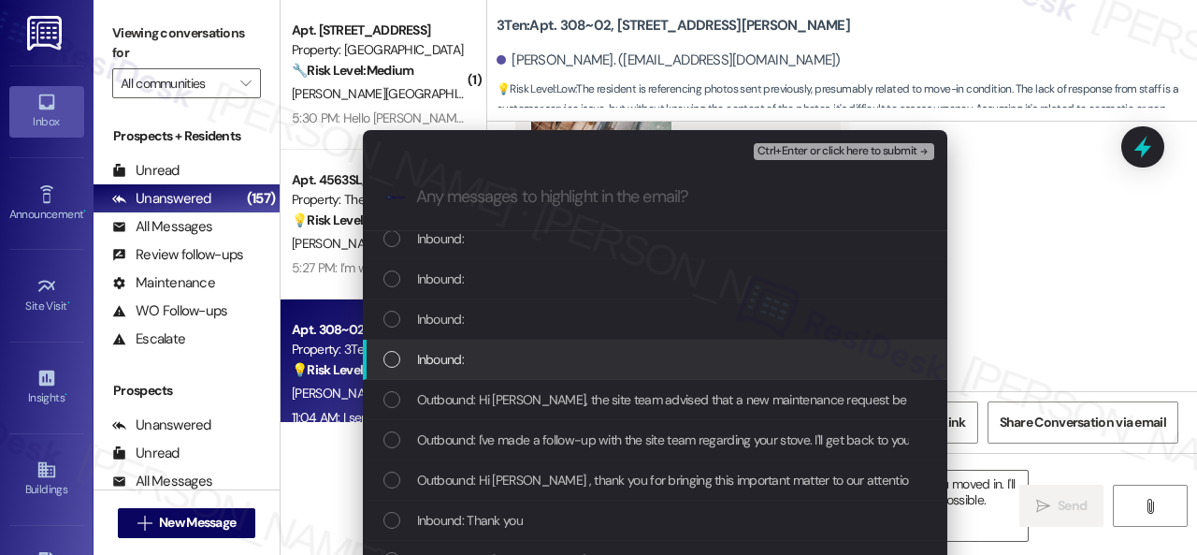
scroll to position [561, 0]
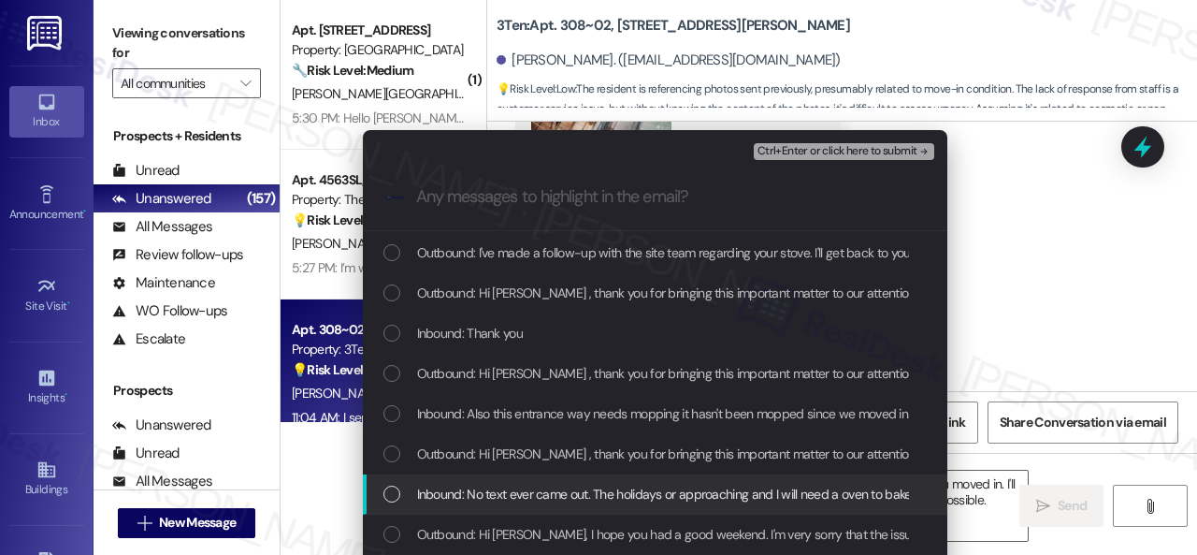
click at [488, 491] on span "Inbound: No text ever came out. The holidays or approaching and I will need a o…" at bounding box center [739, 494] width 645 height 21
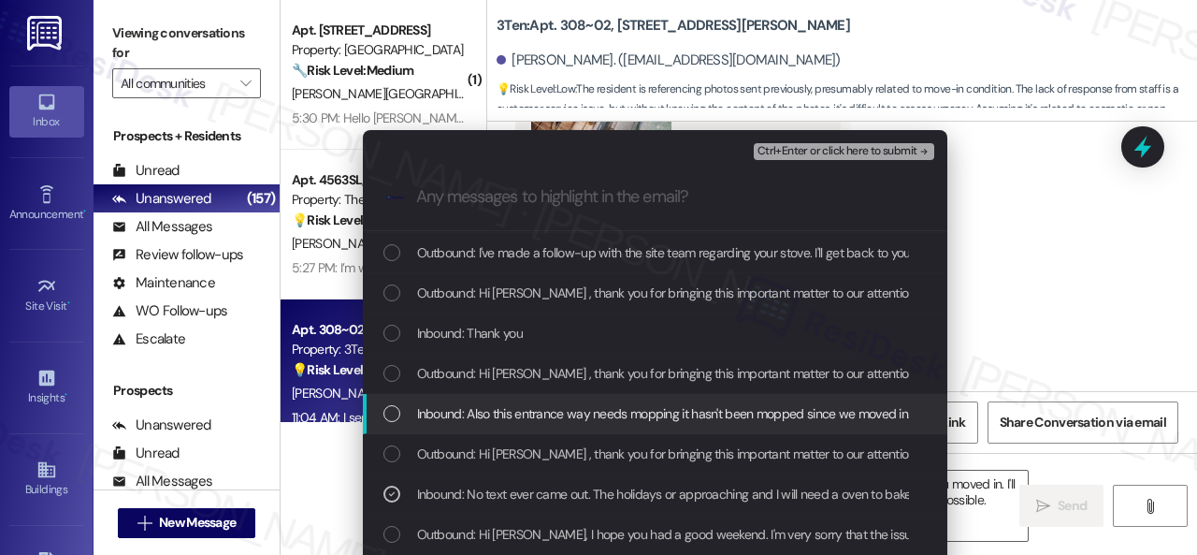
scroll to position [655, 0]
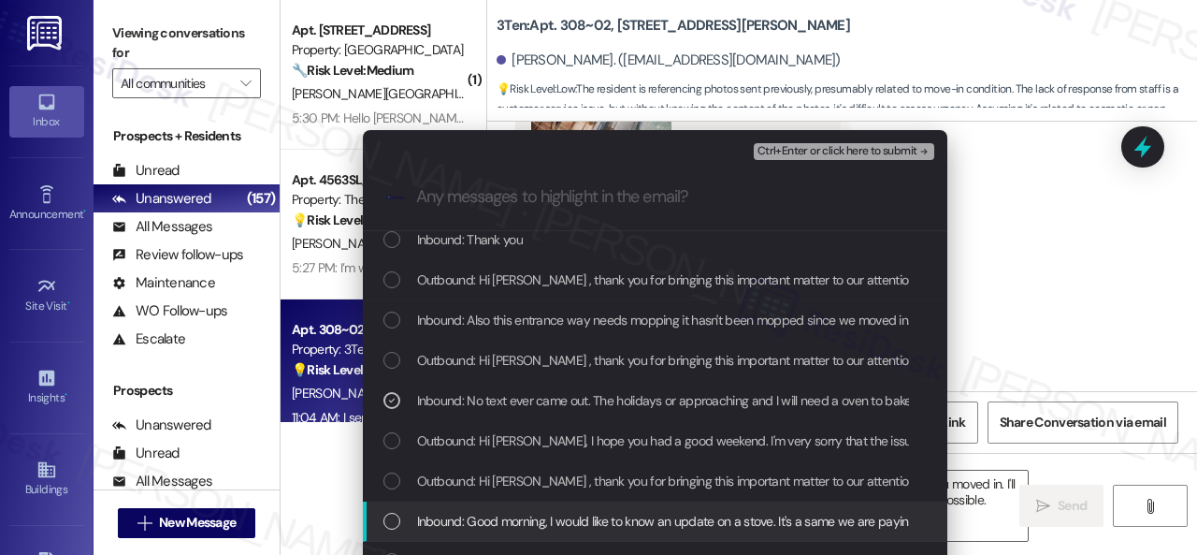
click at [458, 515] on span "Inbound: Good morning, I would like to know an update on a stove. It's a same w…" at bounding box center [861, 521] width 889 height 21
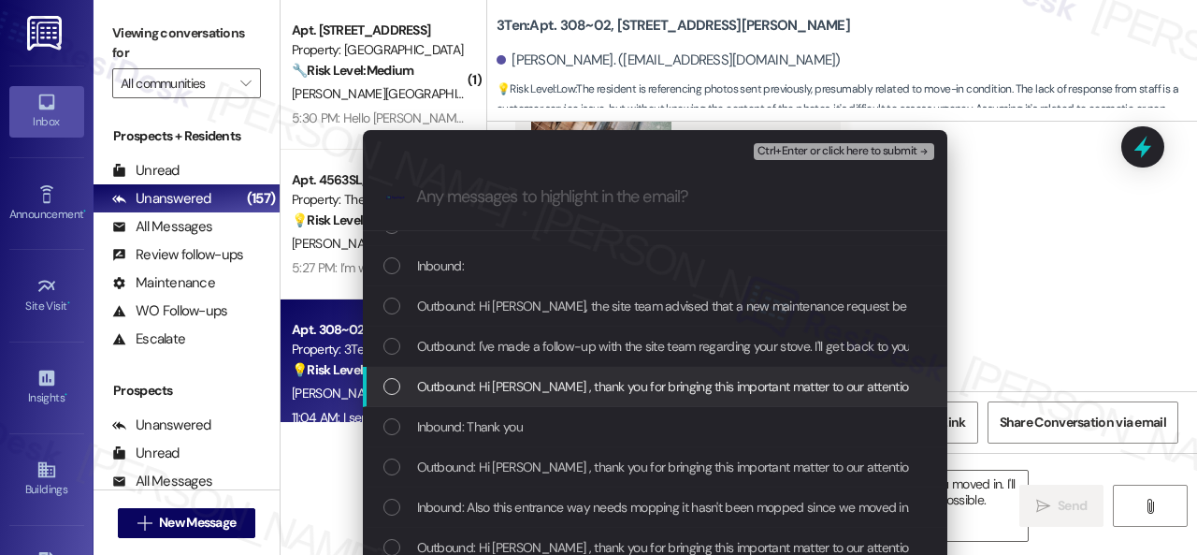
scroll to position [374, 0]
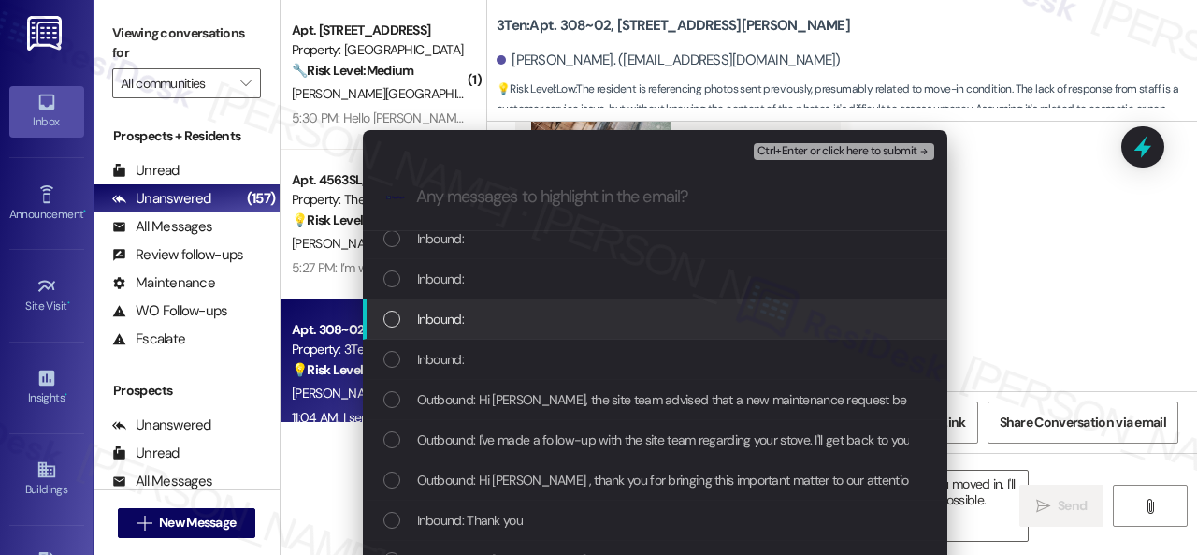
click at [445, 315] on span "Inbound:" at bounding box center [440, 319] width 47 height 21
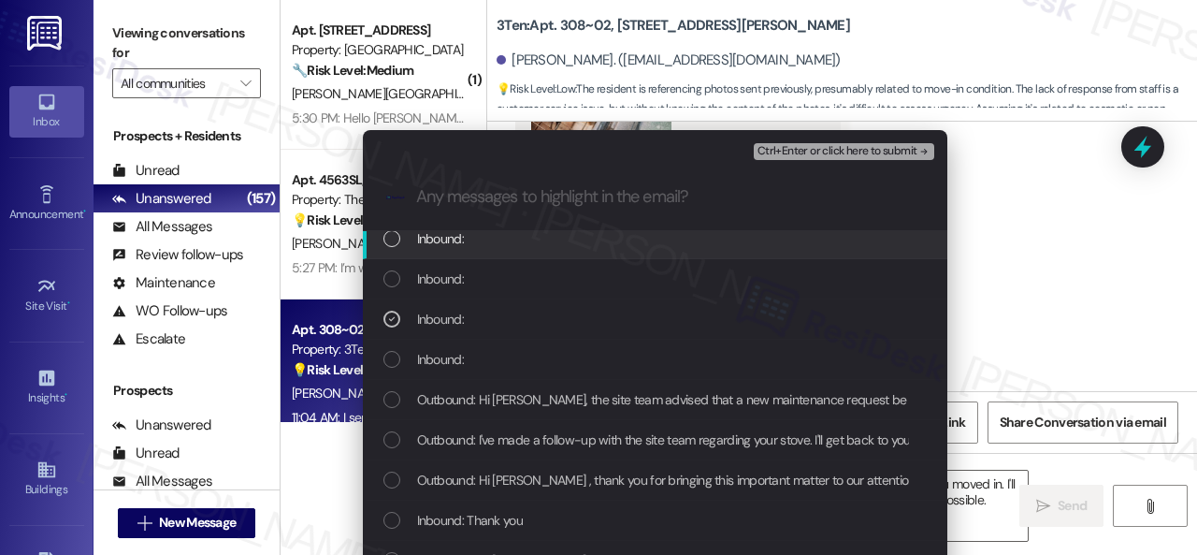
click at [844, 148] on span "Ctrl+Enter or click here to submit" at bounding box center [838, 151] width 160 height 13
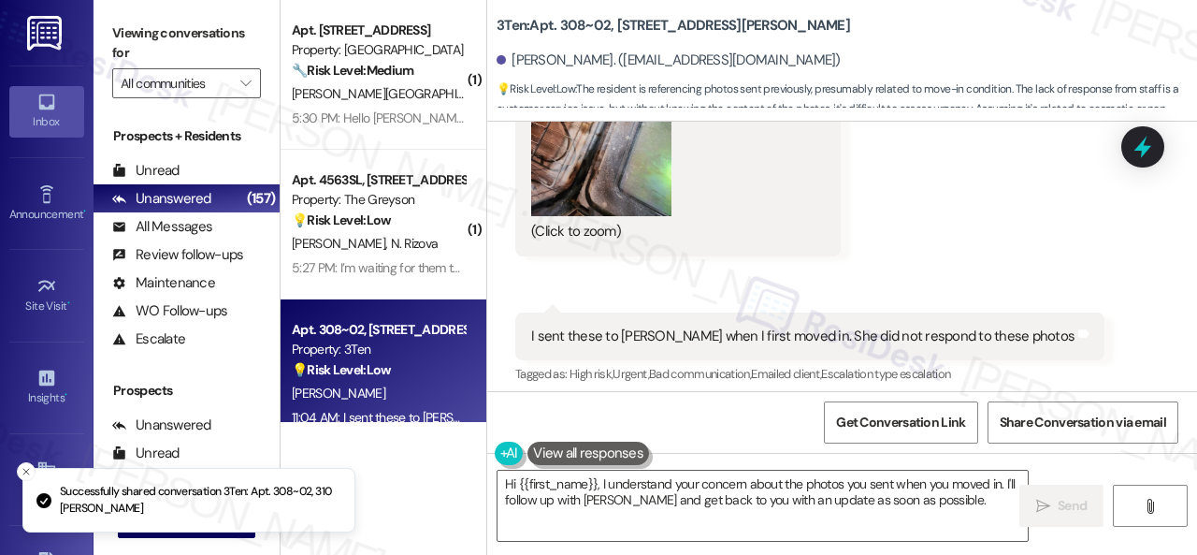
scroll to position [14344, 0]
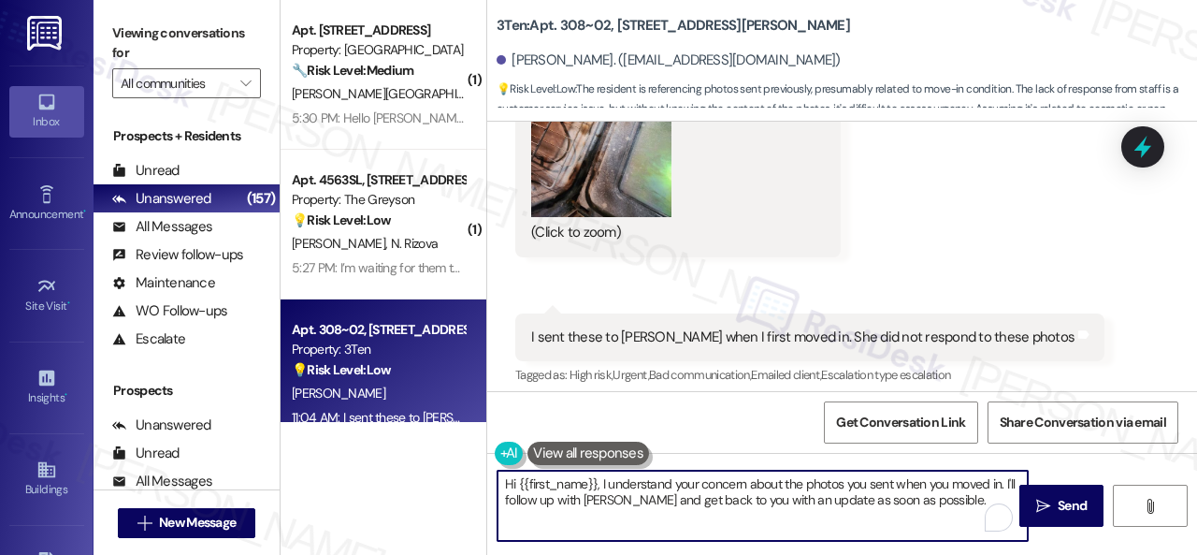
drag, startPoint x: 948, startPoint y: 503, endPoint x: 298, endPoint y: 415, distance: 656.0
click at [298, 415] on div "( 1 ) Apt. 5780D2, 5800 Great Northern Boulevard Property: Butternut Ridge 🔧 Ri…" at bounding box center [739, 277] width 917 height 555
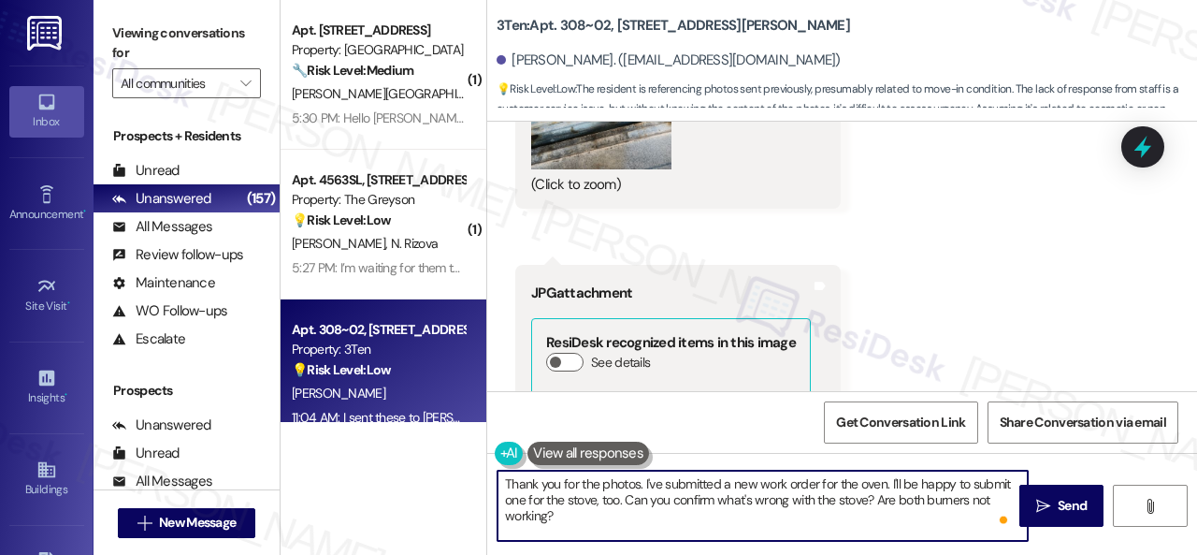
scroll to position [9855, 0]
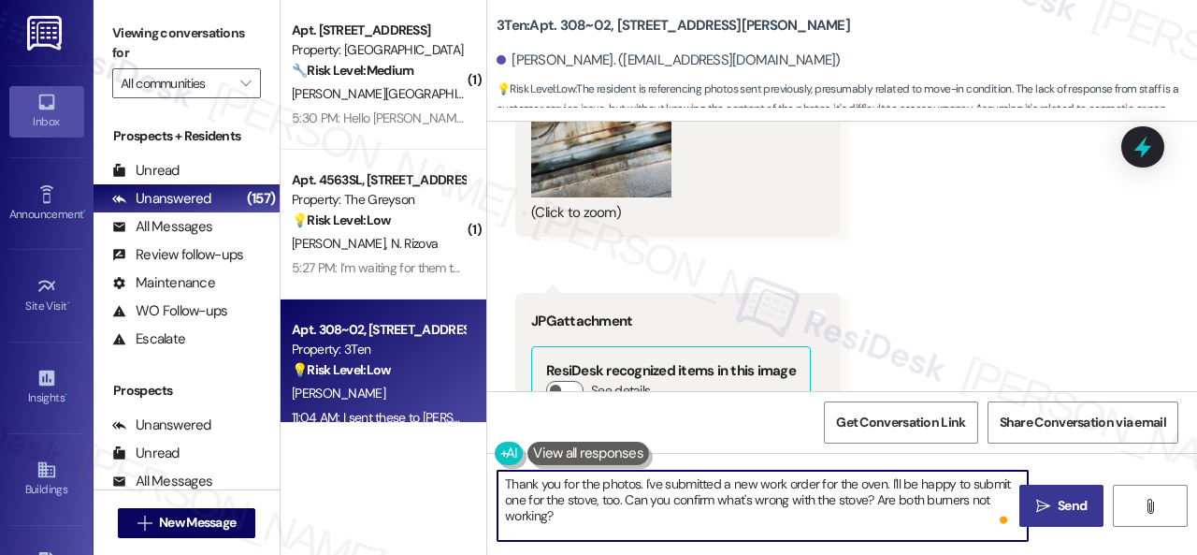
type textarea "Thank you for the photos. I've submitted a new work order for the oven. I'll be…"
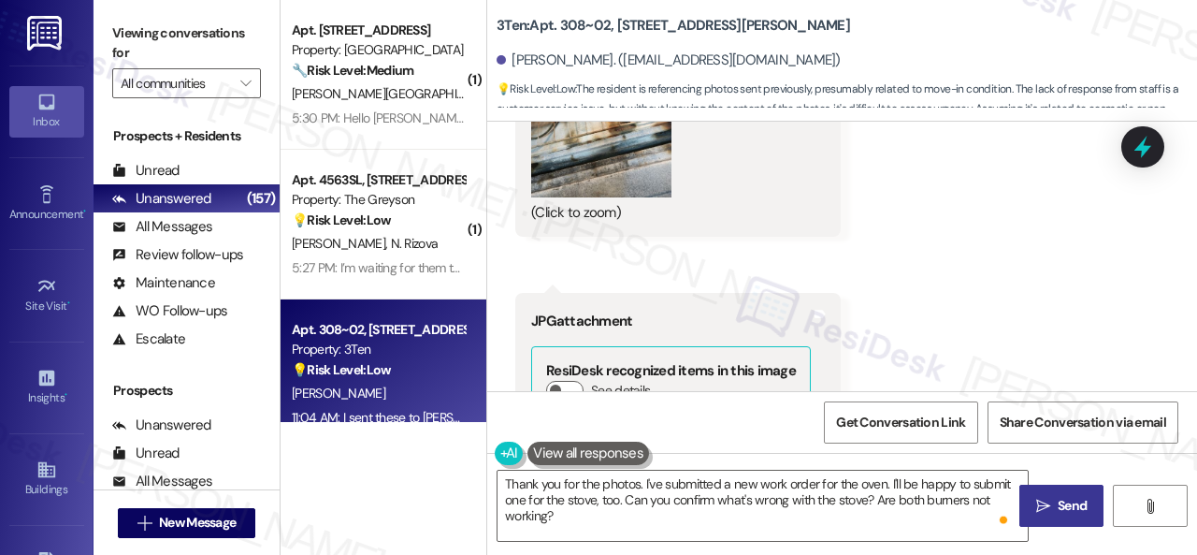
click at [1044, 513] on span " Send" at bounding box center [1062, 506] width 59 height 20
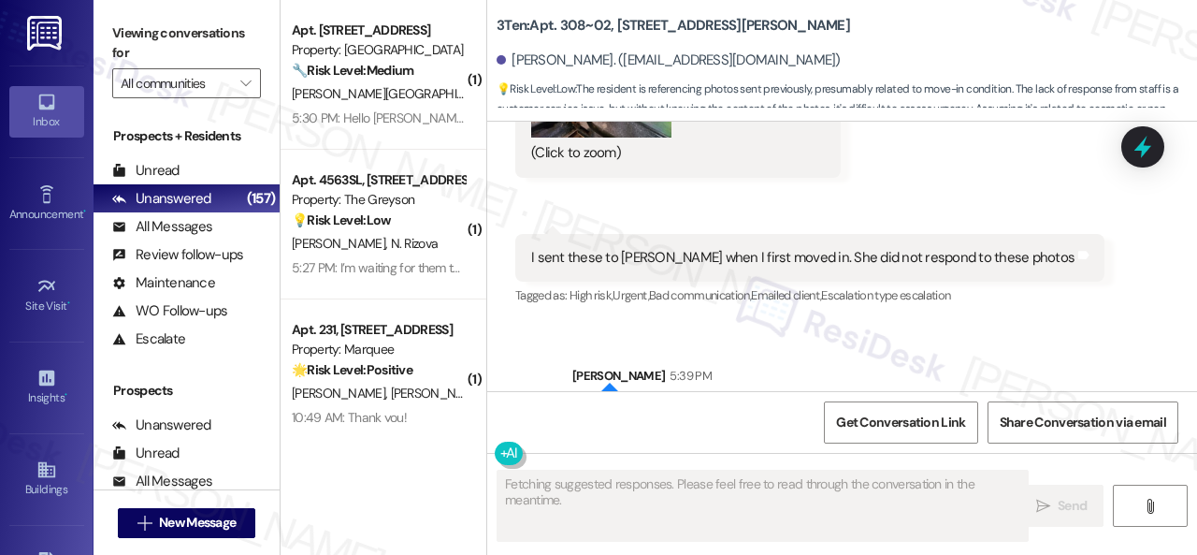
scroll to position [14515, 0]
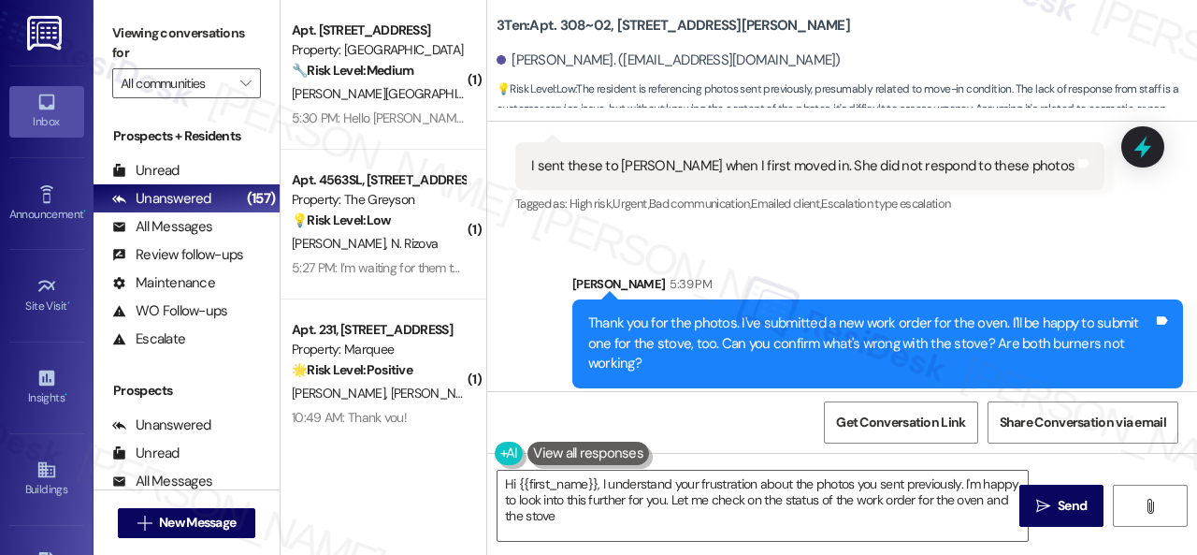
type textarea "Hi {{first_name}}, I understand your frustration about the photos you sent prev…"
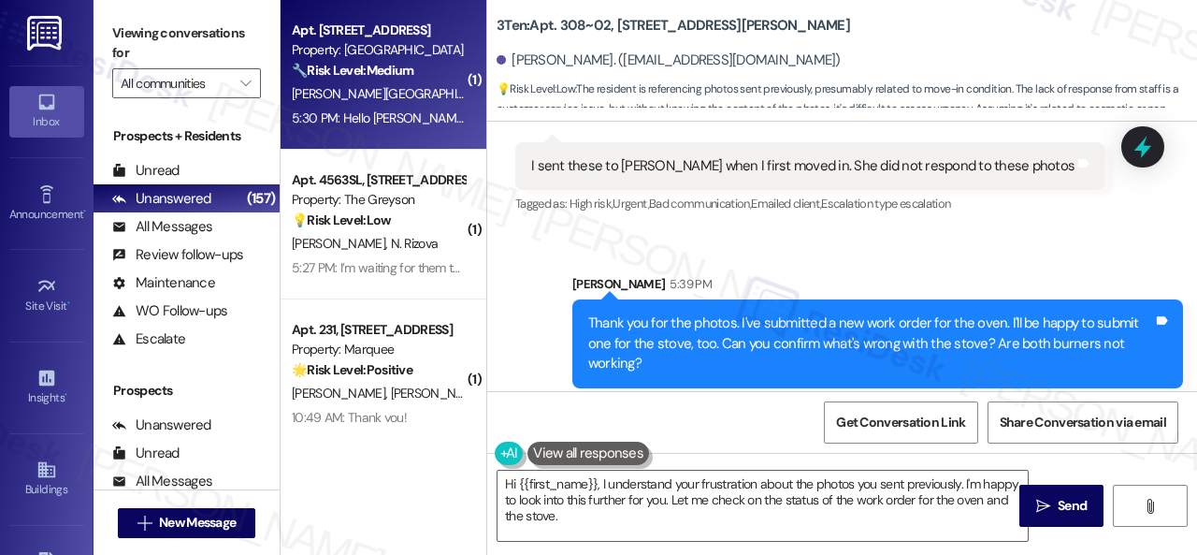
click at [405, 96] on div "Z. Arafa" at bounding box center [378, 93] width 177 height 23
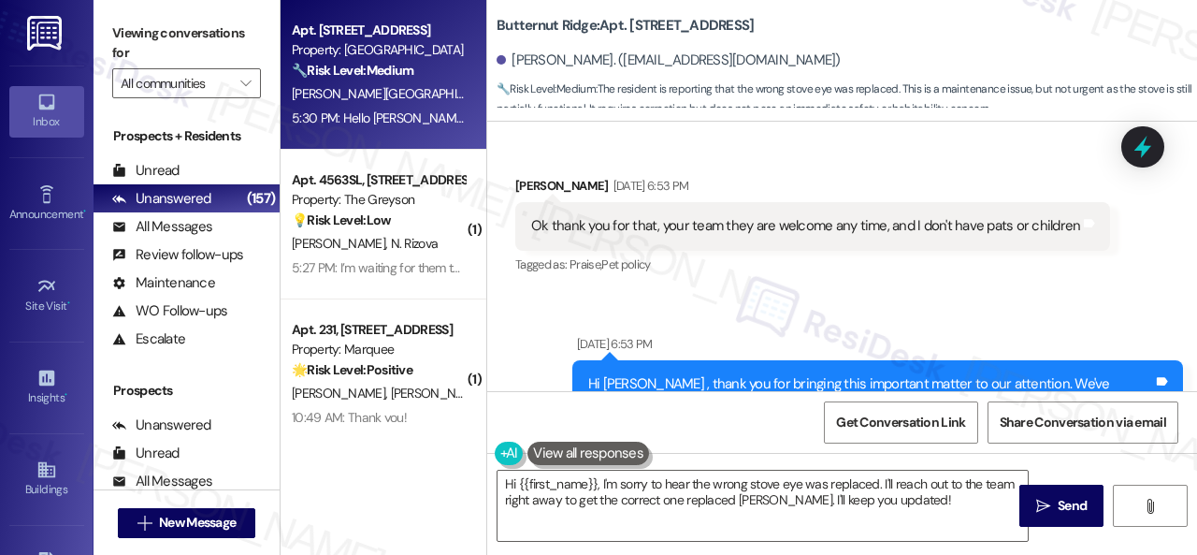
scroll to position [8394, 0]
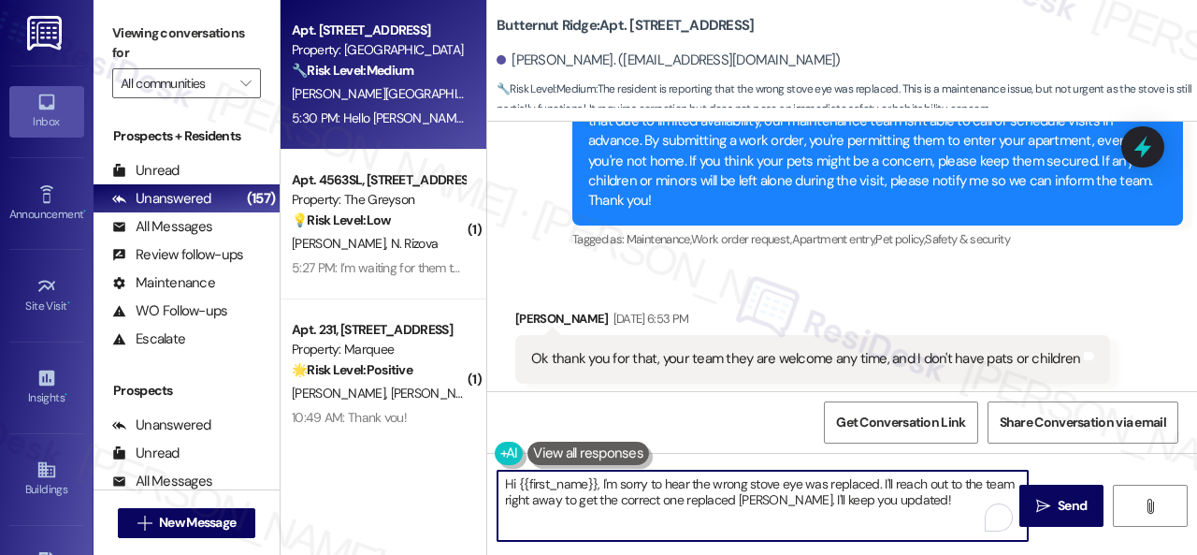
drag, startPoint x: 881, startPoint y: 485, endPoint x: 883, endPoint y: 504, distance: 18.8
click at [883, 504] on textarea "Hi {{first_name}}, I'm sorry to hear the wrong stove eye was replaced. I'll rea…" at bounding box center [763, 505] width 530 height 70
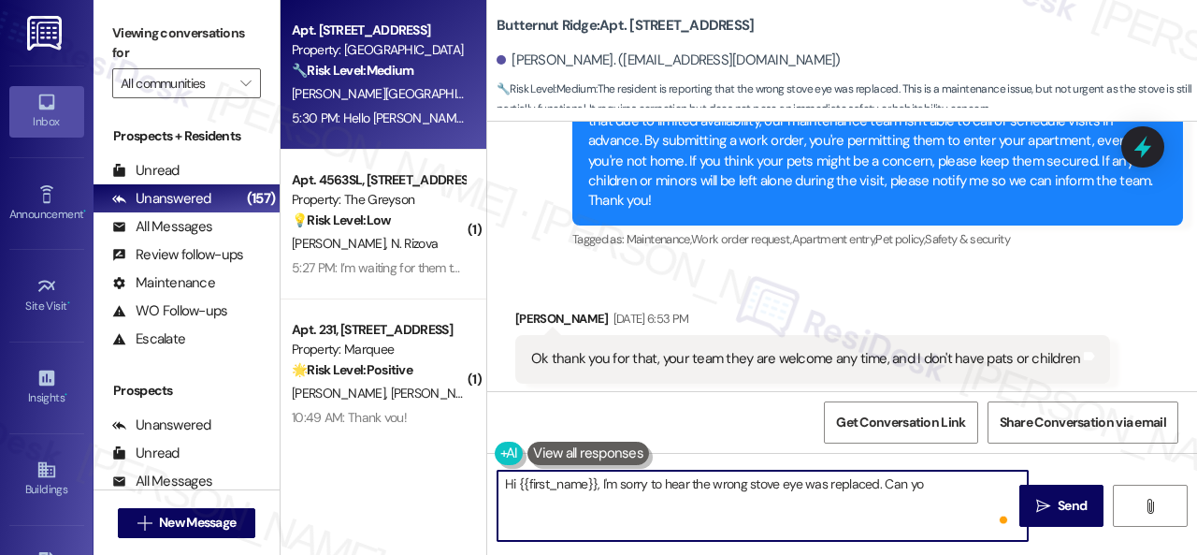
type textarea "Hi {{first_name}}, I'm sorry to hear the wrong stove eye was replaced. Can y"
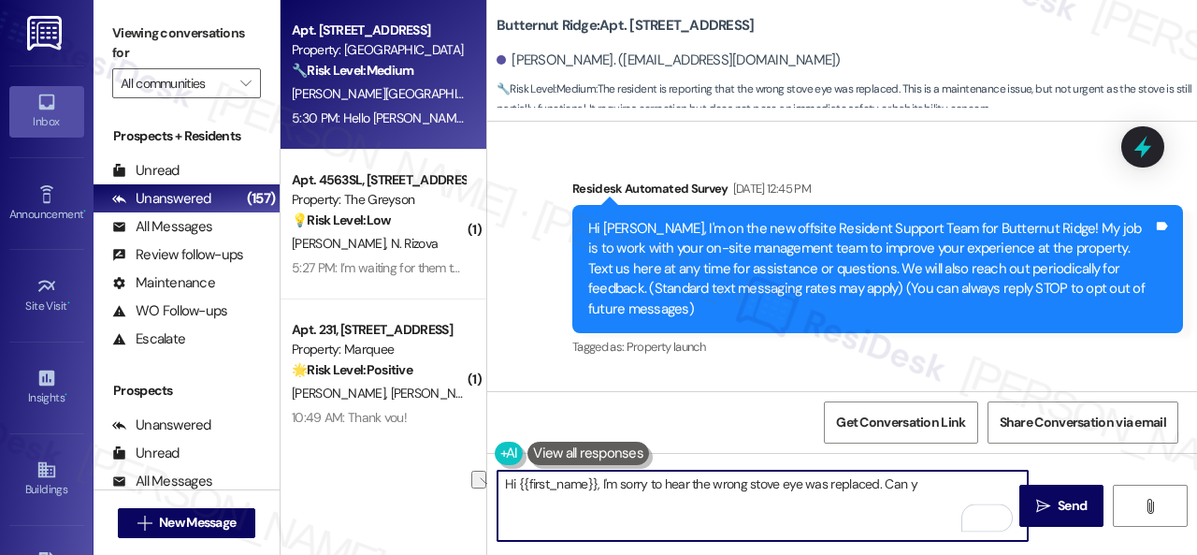
click at [917, 489] on textarea "Hi {{first_name}}, I'm sorry to hear the wrong stove eye was replaced. Can y" at bounding box center [763, 505] width 530 height 70
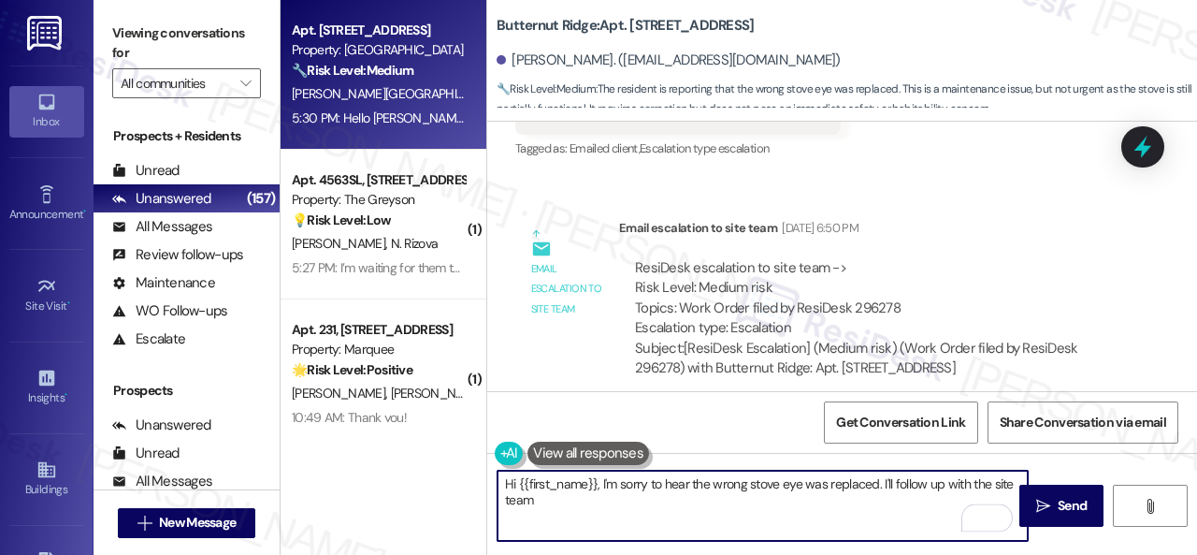
scroll to position [8020, 0]
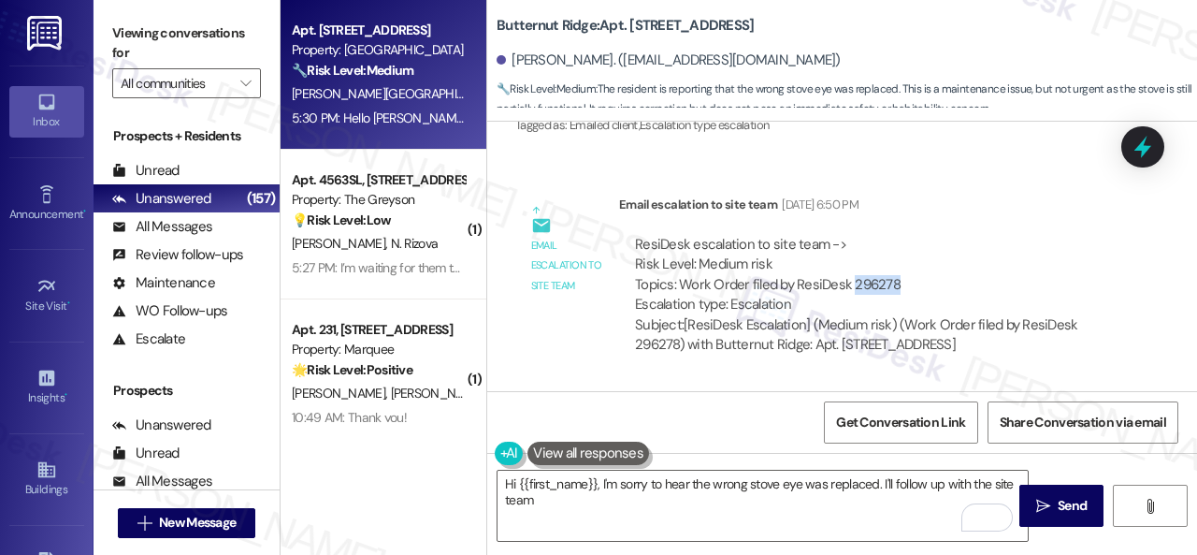
drag, startPoint x: 896, startPoint y: 259, endPoint x: 852, endPoint y: 263, distance: 44.1
click at [852, 263] on div "ResiDesk escalation to site team -> Risk Level: Medium risk Topics: Work Order …" at bounding box center [872, 275] width 475 height 80
copy div "296278"
click at [591, 354] on div "Email escalation to site team Email escalation to site team [DATE] 6:50 PM Resi…" at bounding box center [820, 282] width 639 height 202
click at [590, 506] on textarea "Hi {{first_name}}, I'm sorry to hear the wrong stove eye was replaced. I'll fol…" at bounding box center [763, 505] width 530 height 70
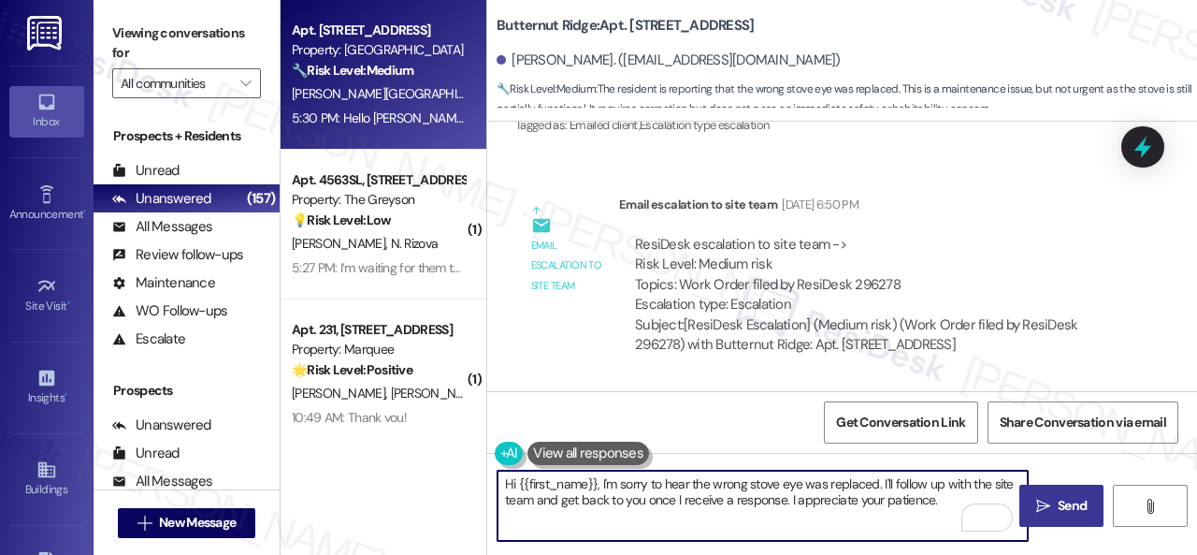
type textarea "Hi {{first_name}}, I'm sorry to hear the wrong stove eye was replaced. I'll fol…"
click at [1063, 508] on span "Send" at bounding box center [1072, 506] width 29 height 20
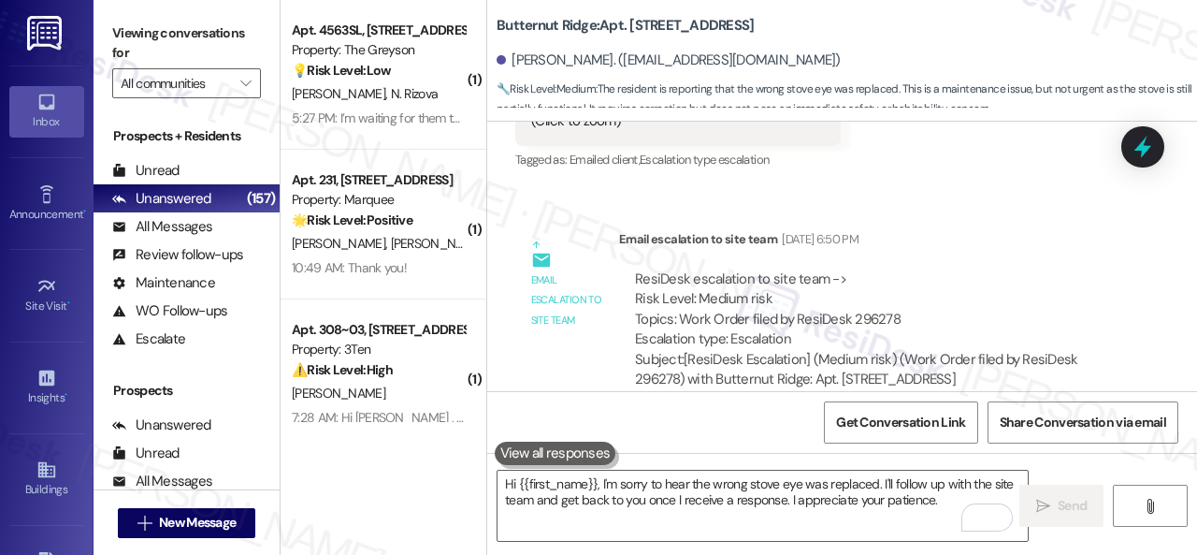
scroll to position [7984, 0]
drag, startPoint x: 853, startPoint y: 296, endPoint x: 900, endPoint y: 295, distance: 46.8
click at [900, 295] on div "ResiDesk escalation to site team -> Risk Level: Medium risk Topics: Work Order …" at bounding box center [872, 311] width 475 height 80
click at [904, 295] on div "ResiDesk escalation to site team -> Risk Level: Medium risk Topics: Work Order …" at bounding box center [872, 311] width 475 height 80
drag, startPoint x: 877, startPoint y: 296, endPoint x: 852, endPoint y: 295, distance: 25.3
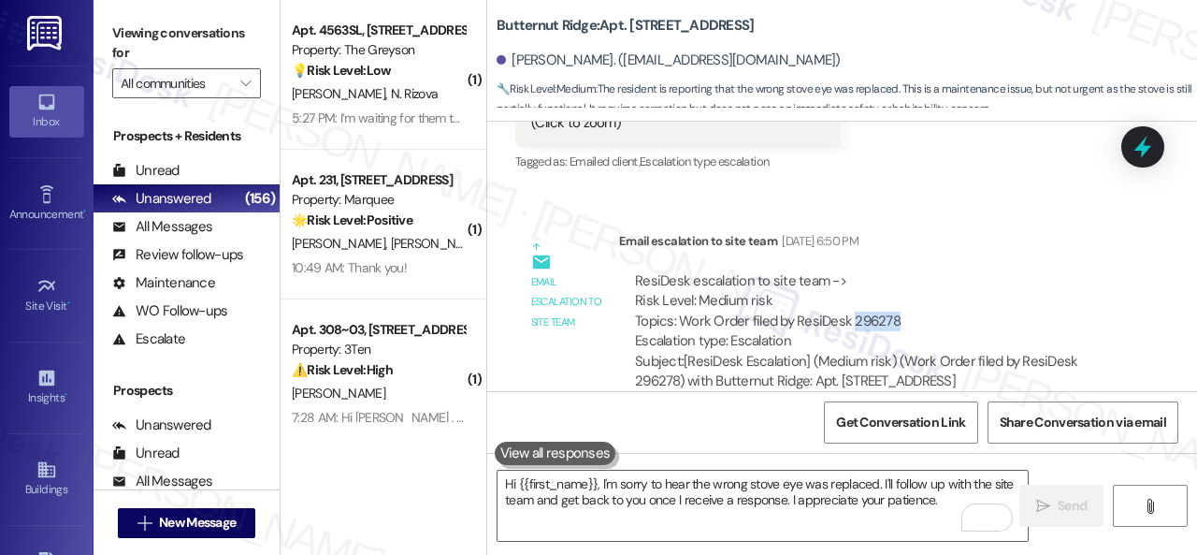
click at [852, 295] on div "ResiDesk escalation to site team -> Risk Level: Medium risk Topics: Work Order …" at bounding box center [872, 311] width 475 height 80
copy div "296278"
click at [991, 271] on div "ResiDesk escalation to site team -> Risk Level: Medium risk Topics: Work Order …" at bounding box center [872, 311] width 475 height 80
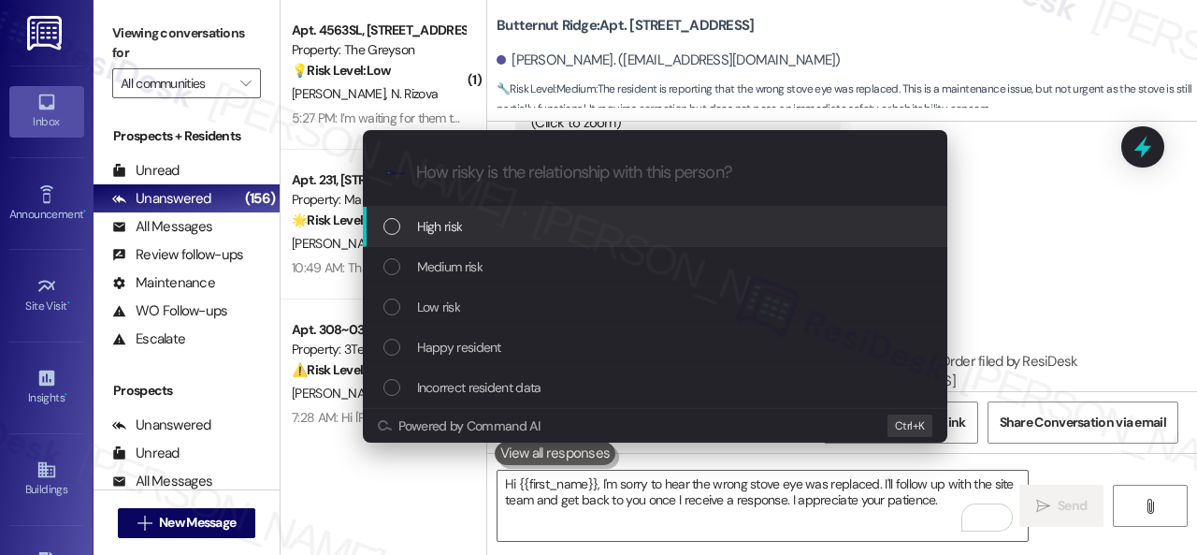
click at [442, 226] on span "High risk" at bounding box center [440, 226] width 46 height 21
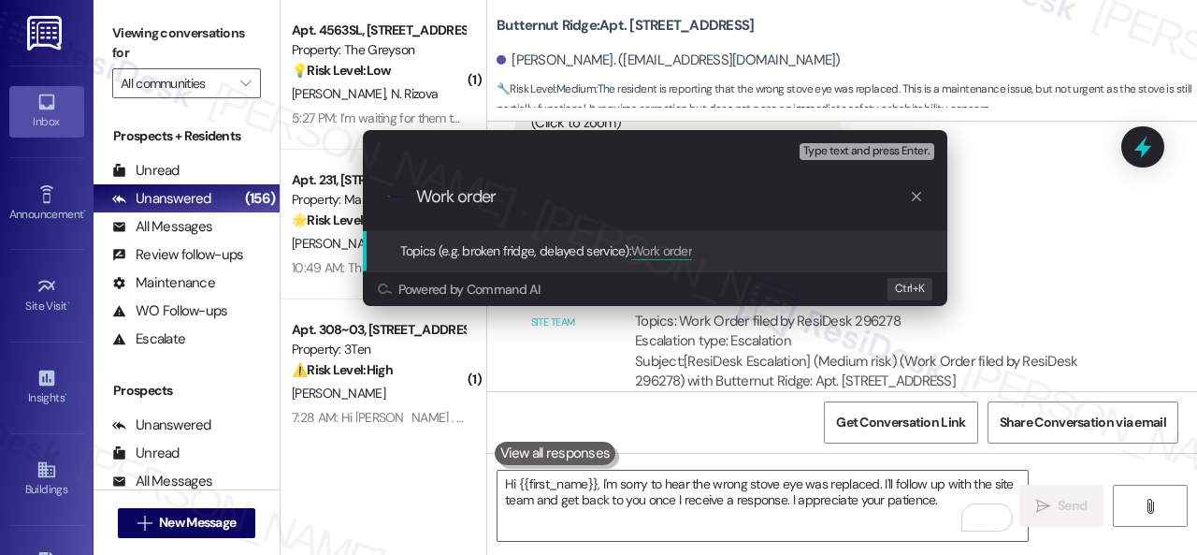
paste input "296278"
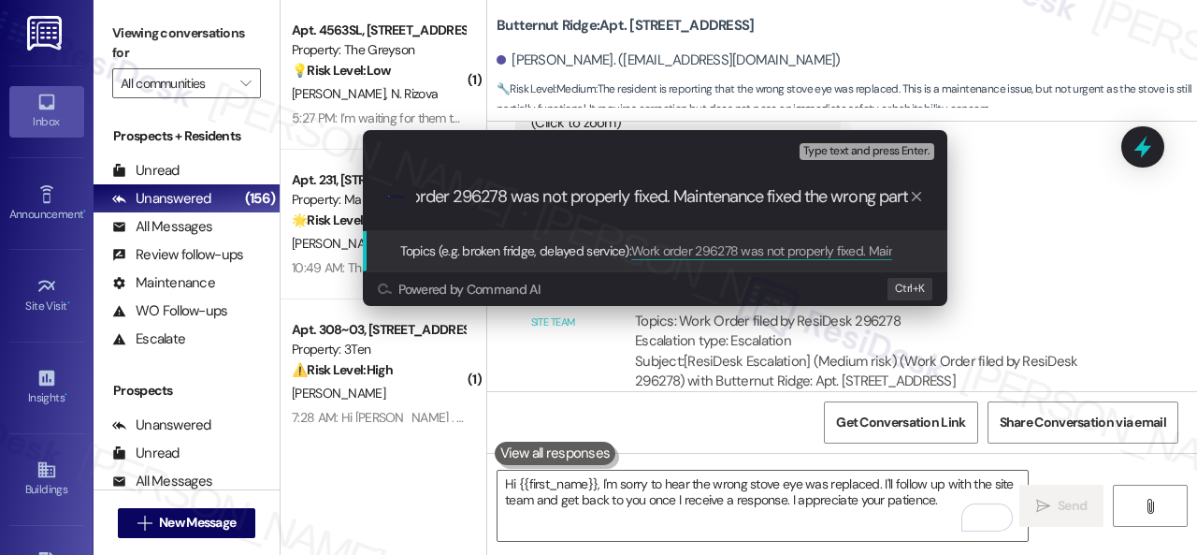
type input "Work order 296278 was not properly fixed. Maintenance fixed the wrong part."
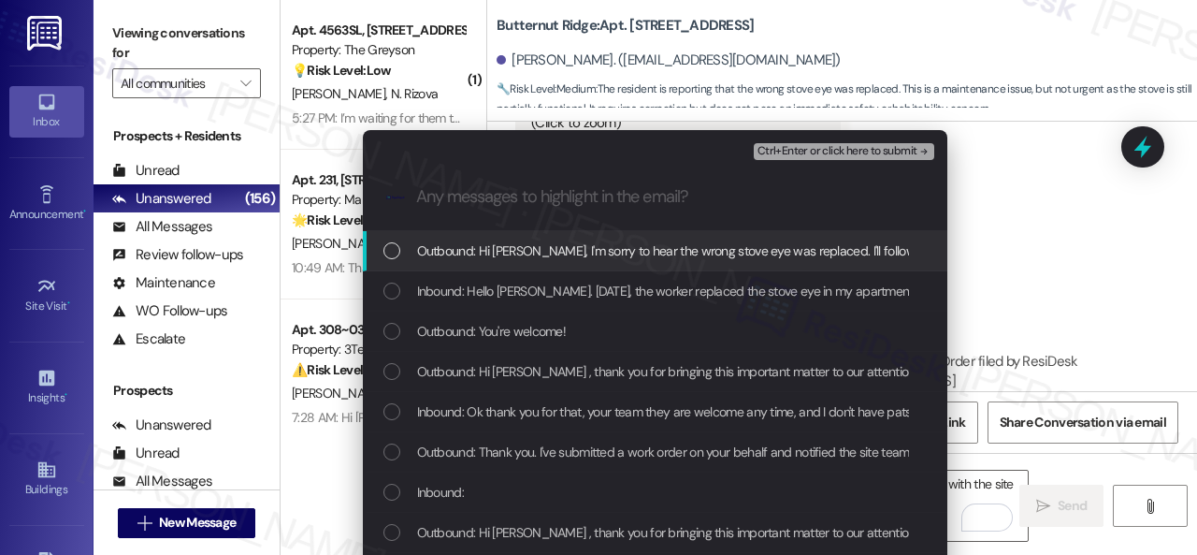
scroll to position [0, 0]
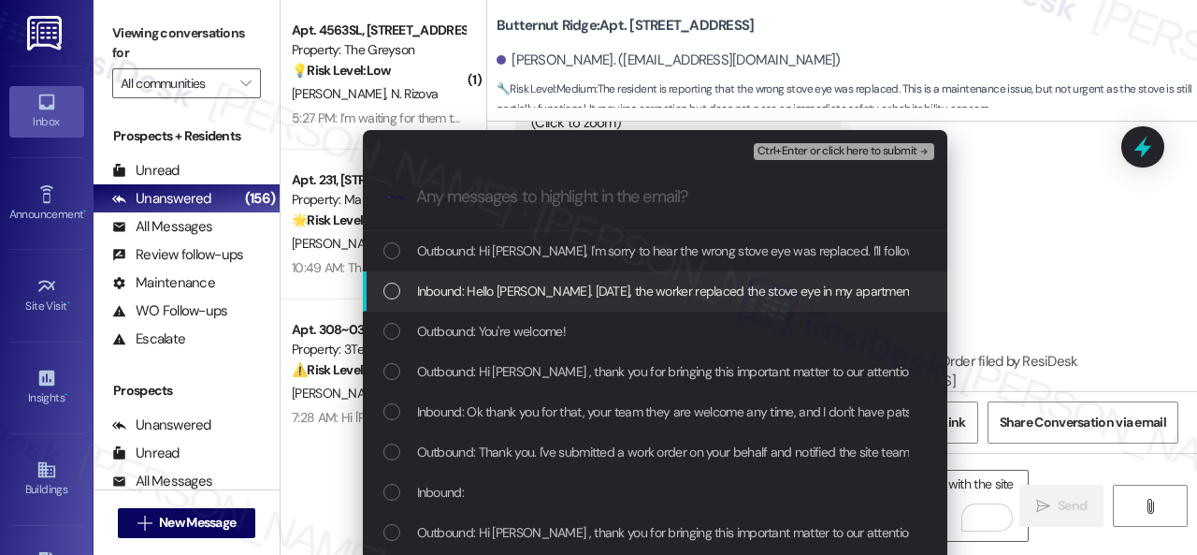
click at [468, 291] on span "Inbound: Hello [PERSON_NAME]. [DATE], the worker replaced the stove eye in my a…" at bounding box center [1070, 291] width 1306 height 21
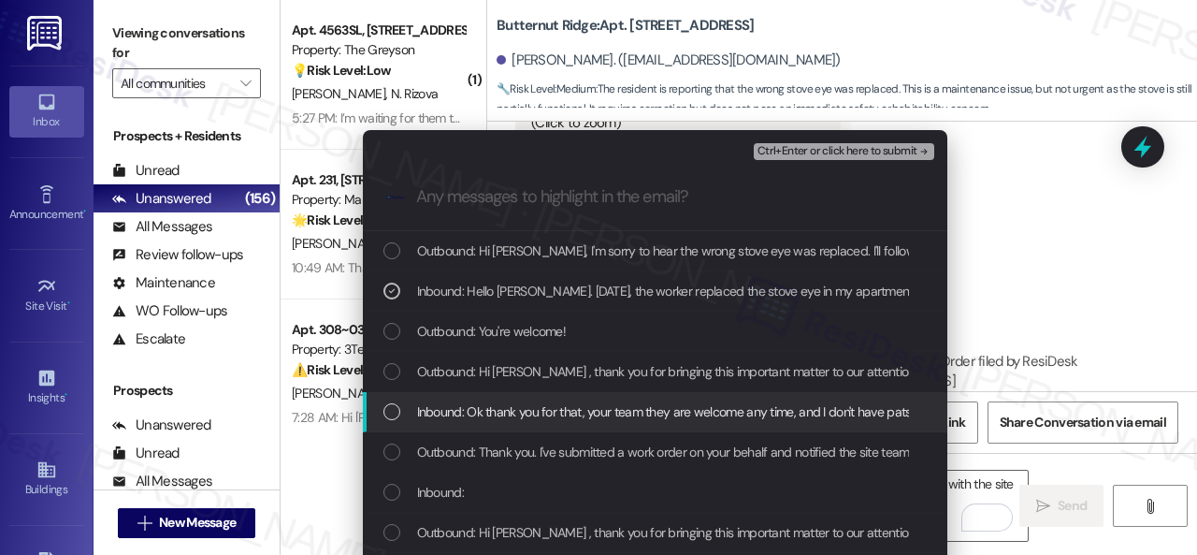
click at [441, 414] on span "Inbound: Ok thank you for that, your team they are welcome any time, and I don'…" at bounding box center [695, 411] width 556 height 21
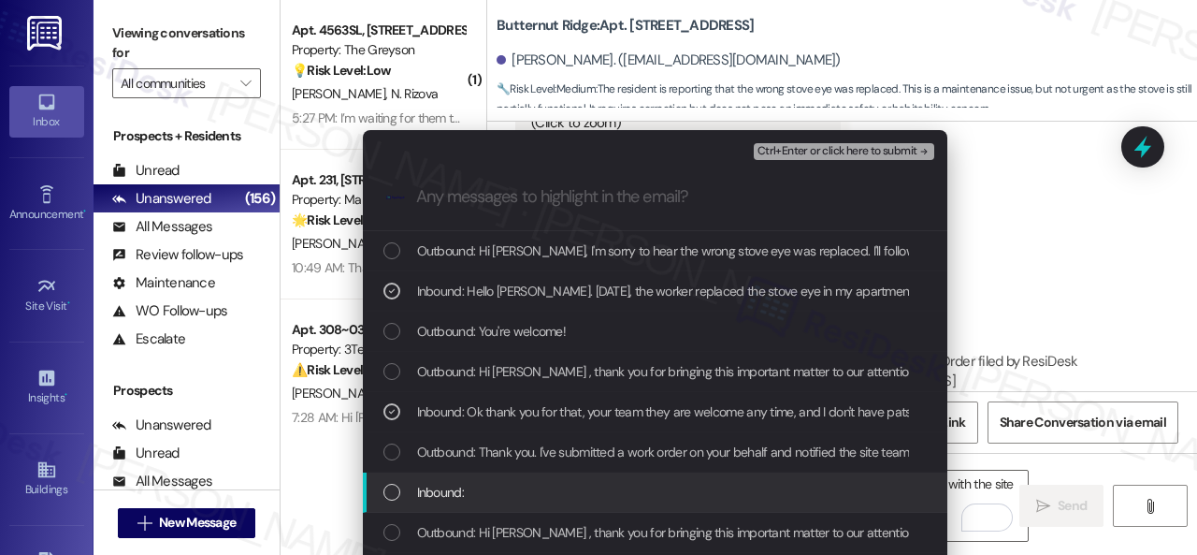
click at [447, 485] on span "Inbound:" at bounding box center [440, 492] width 47 height 21
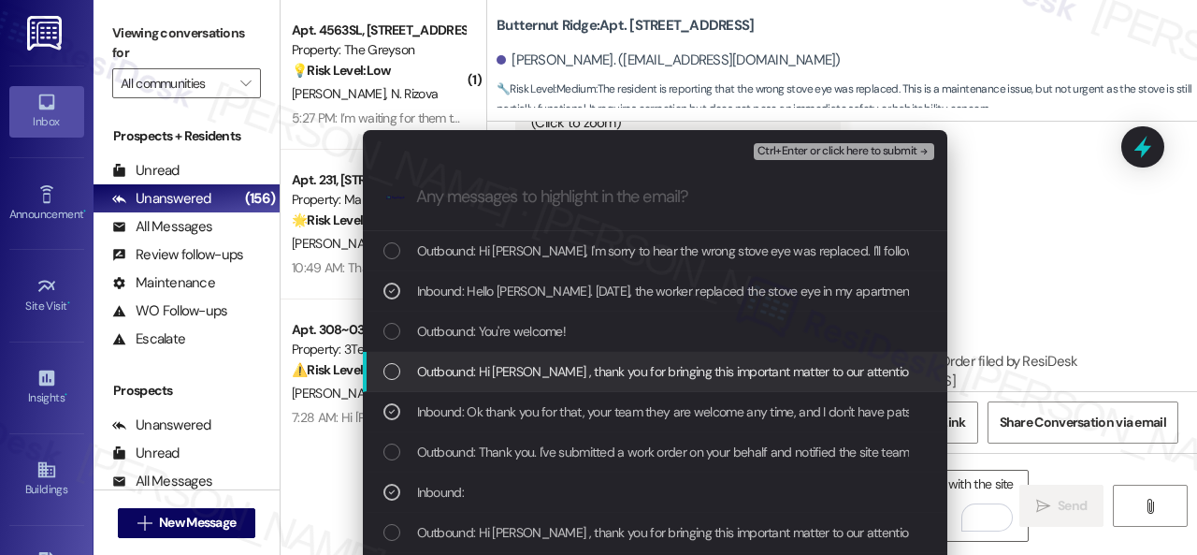
scroll to position [94, 0]
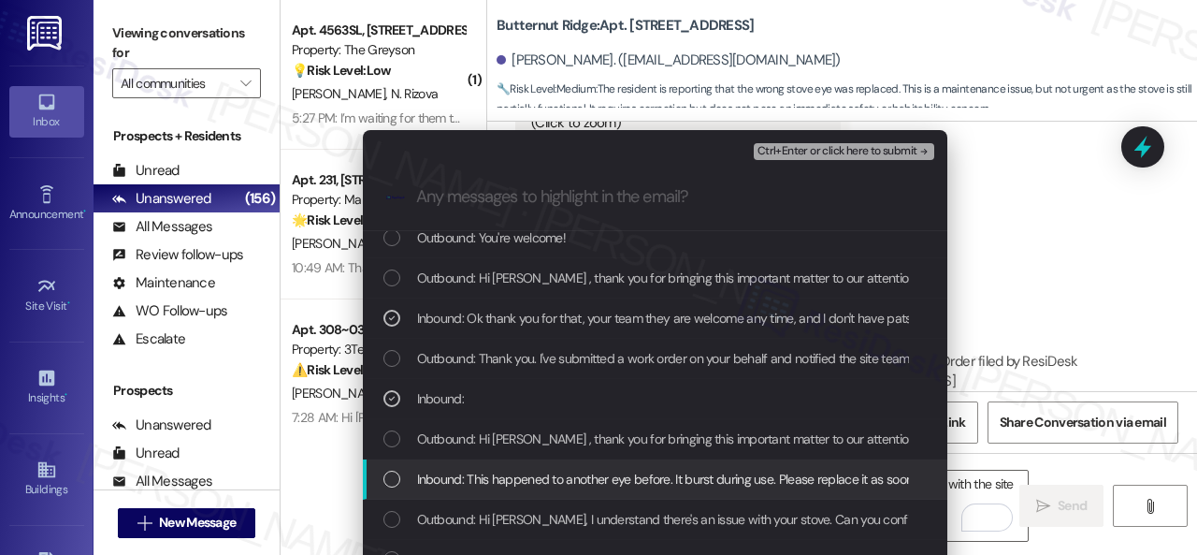
click at [523, 482] on span "Inbound: This happened to another eye before. It burst during use. Please repla…" at bounding box center [738, 479] width 643 height 21
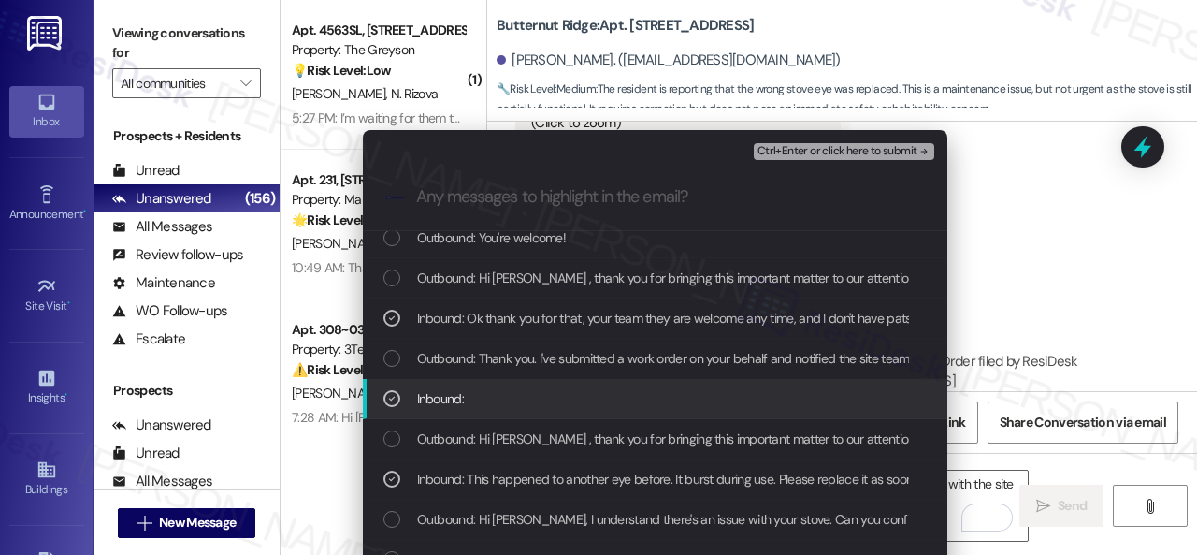
scroll to position [187, 0]
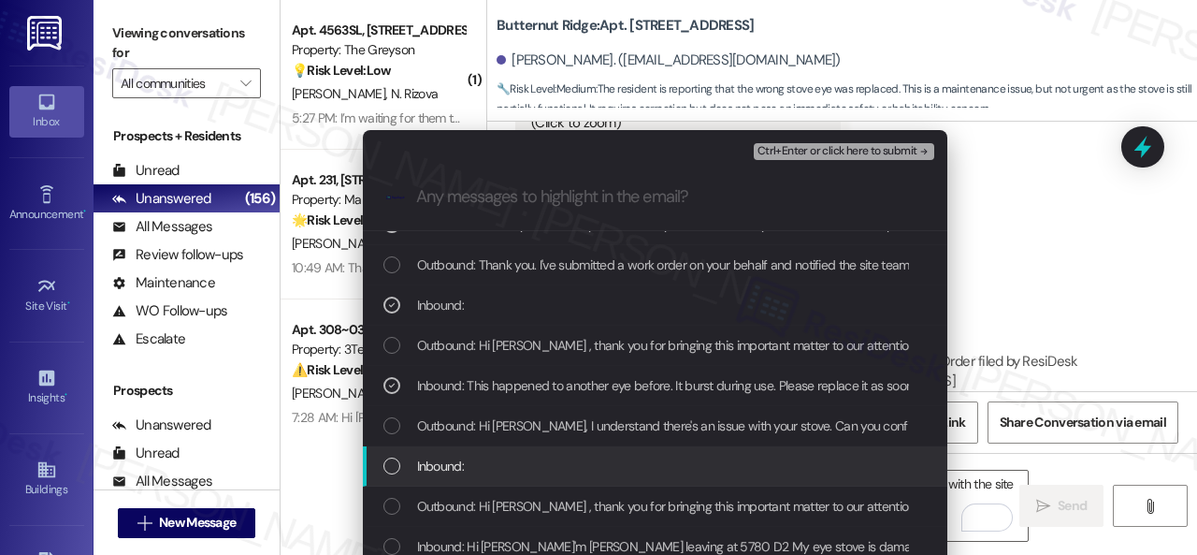
click at [450, 461] on span "Inbound:" at bounding box center [440, 466] width 47 height 21
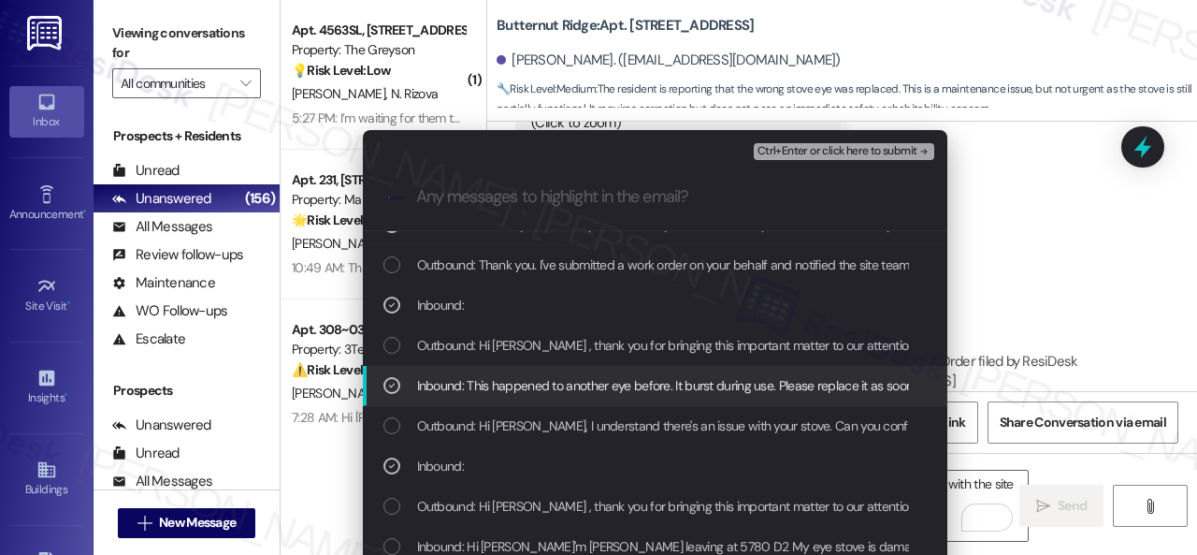
scroll to position [281, 0]
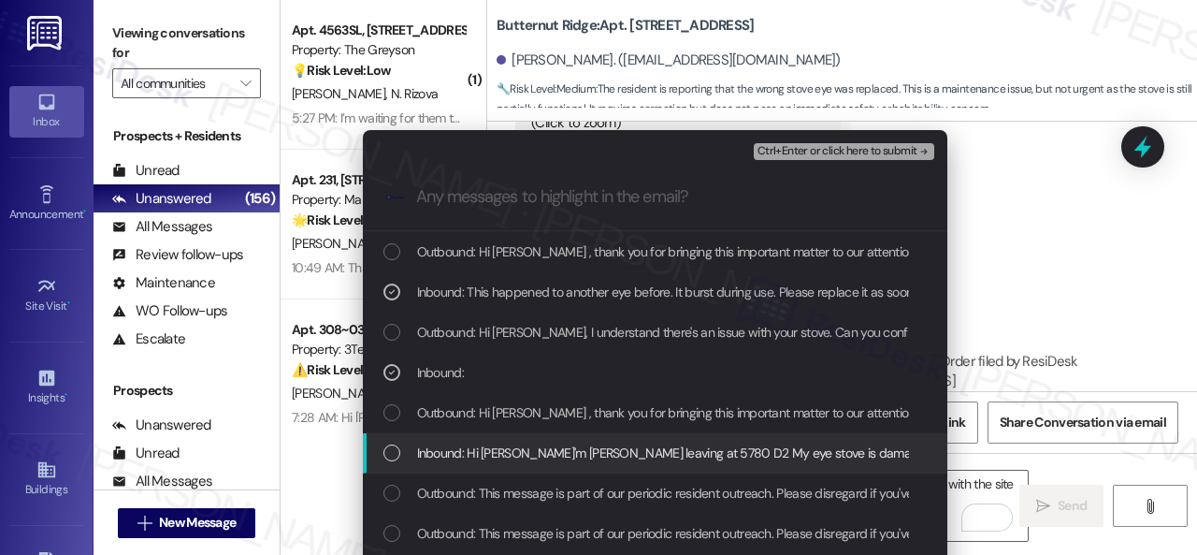
click at [657, 456] on span "Inbound: Hi [PERSON_NAME]'m [PERSON_NAME] leaving at 5780 D2 My eye stove is da…" at bounding box center [893, 452] width 953 height 21
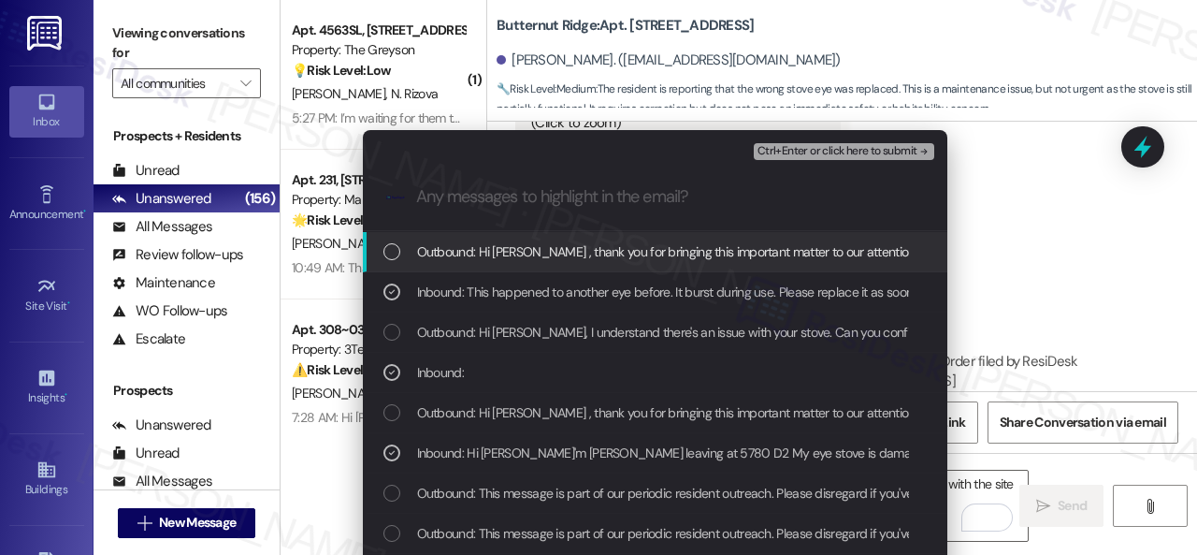
click at [808, 148] on span "Ctrl+Enter or click here to submit" at bounding box center [838, 151] width 160 height 13
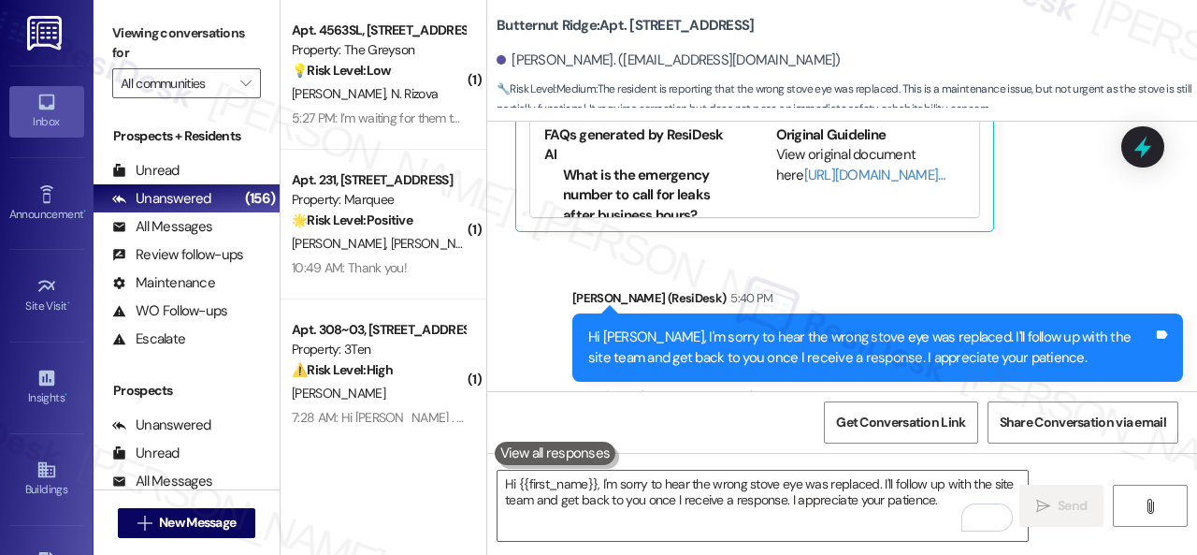
scroll to position [9516, 0]
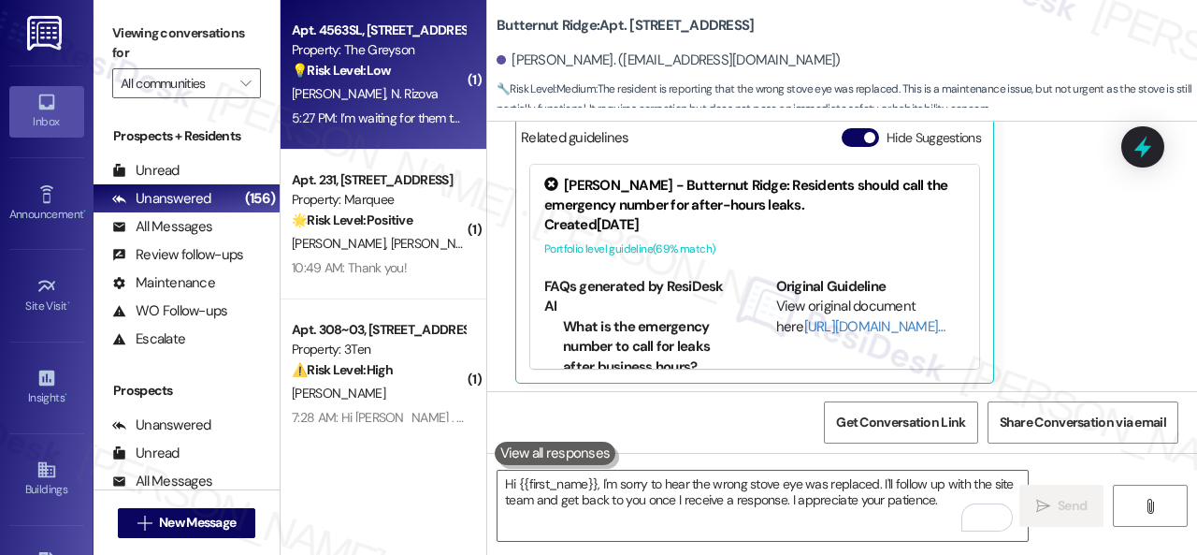
click at [423, 99] on div "[PERSON_NAME] [PERSON_NAME]" at bounding box center [378, 93] width 177 height 23
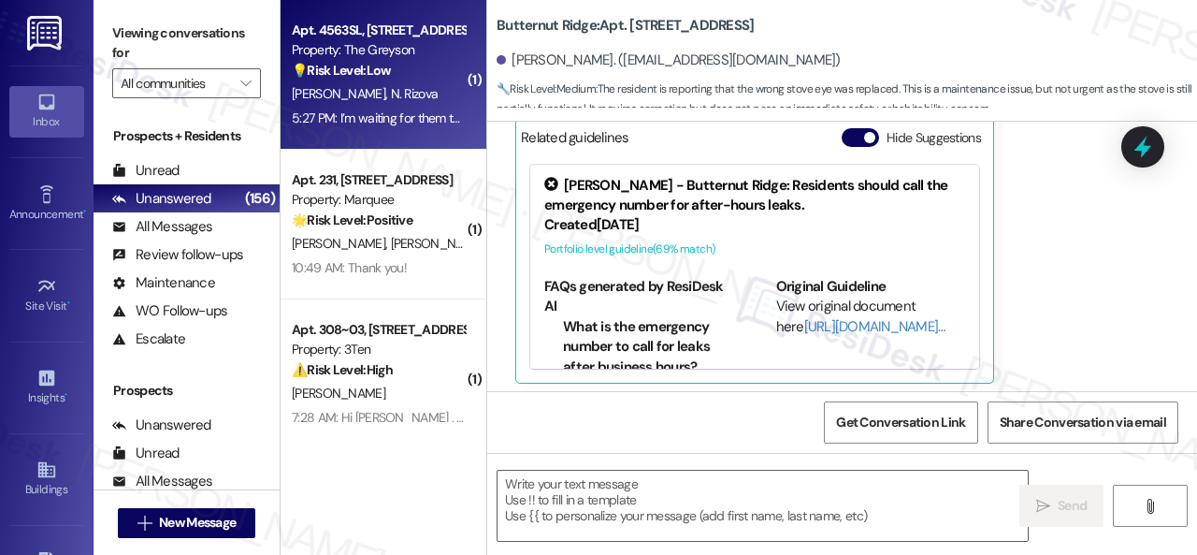
type textarea "Fetching suggested responses. Please feel free to read through the conversation…"
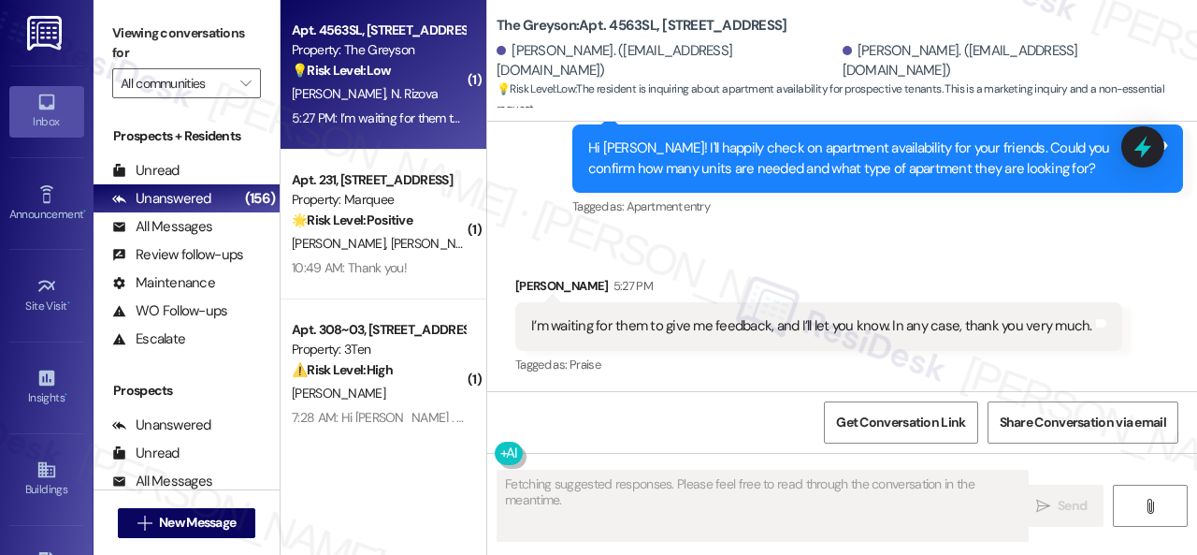
scroll to position [7842, 0]
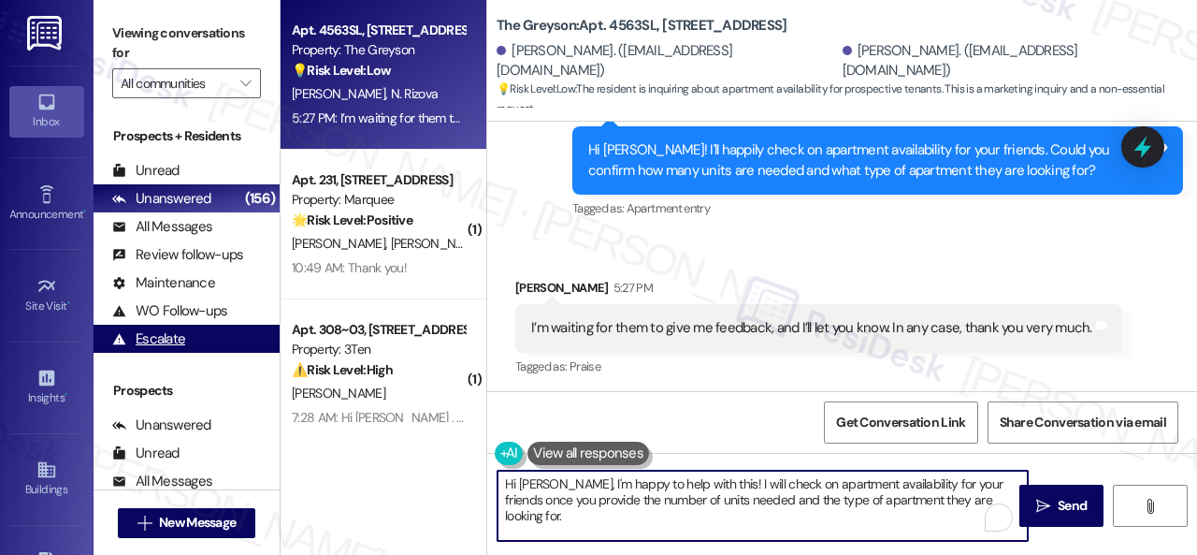
drag, startPoint x: 894, startPoint y: 484, endPoint x: 231, endPoint y: 347, distance: 677.2
click at [270, 308] on div "Viewing conversations for All communities  Prospects + Residents Unread (0) Un…" at bounding box center [646, 277] width 1104 height 555
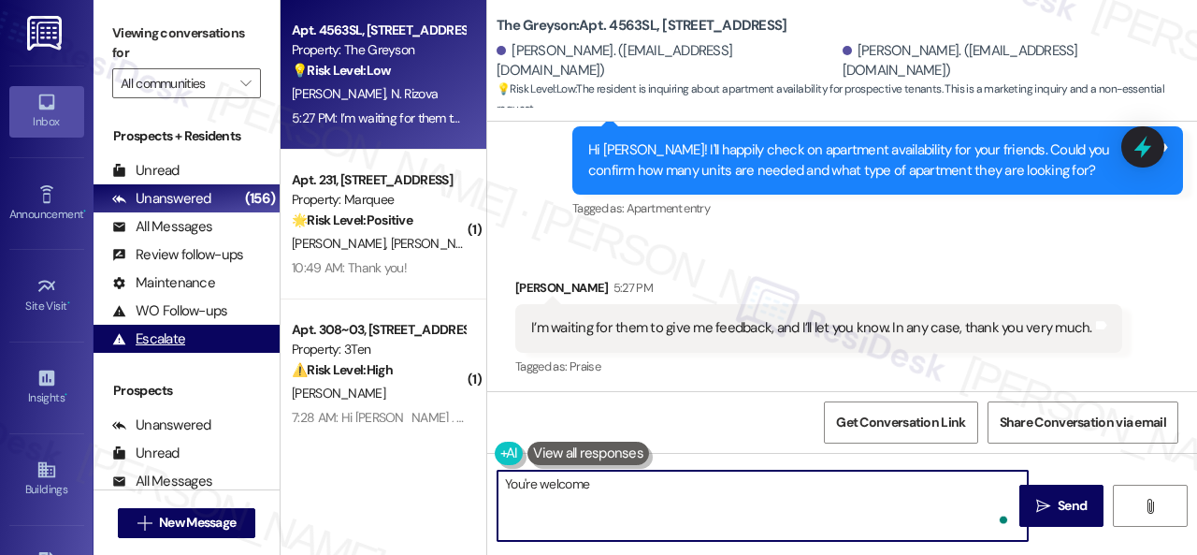
type textarea "You're welcome!"
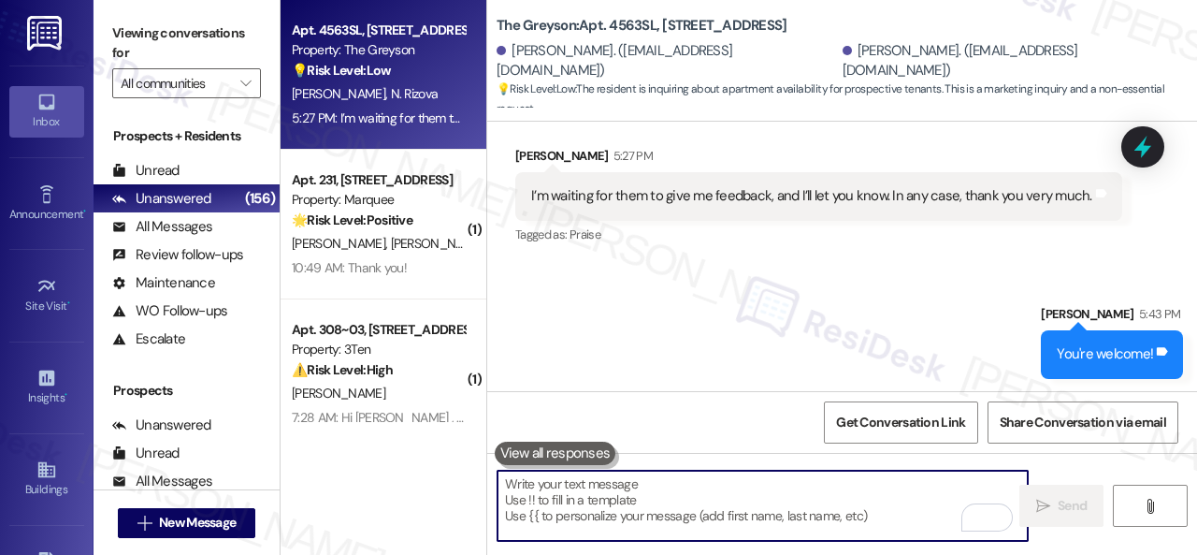
scroll to position [6, 0]
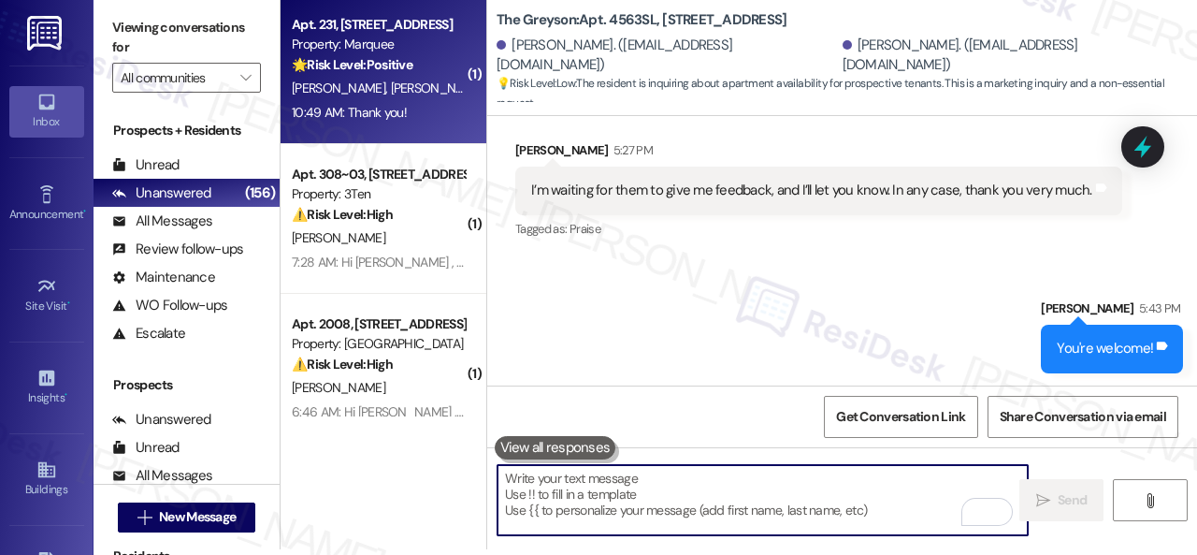
click at [422, 98] on div "[PERSON_NAME] [PERSON_NAME]" at bounding box center [378, 88] width 177 height 23
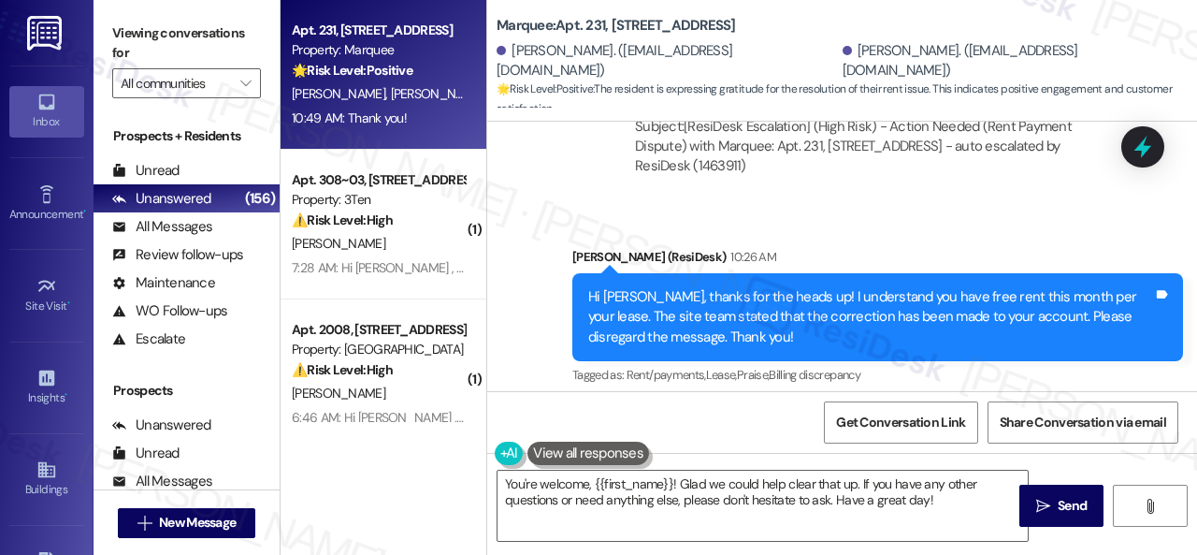
scroll to position [928, 0]
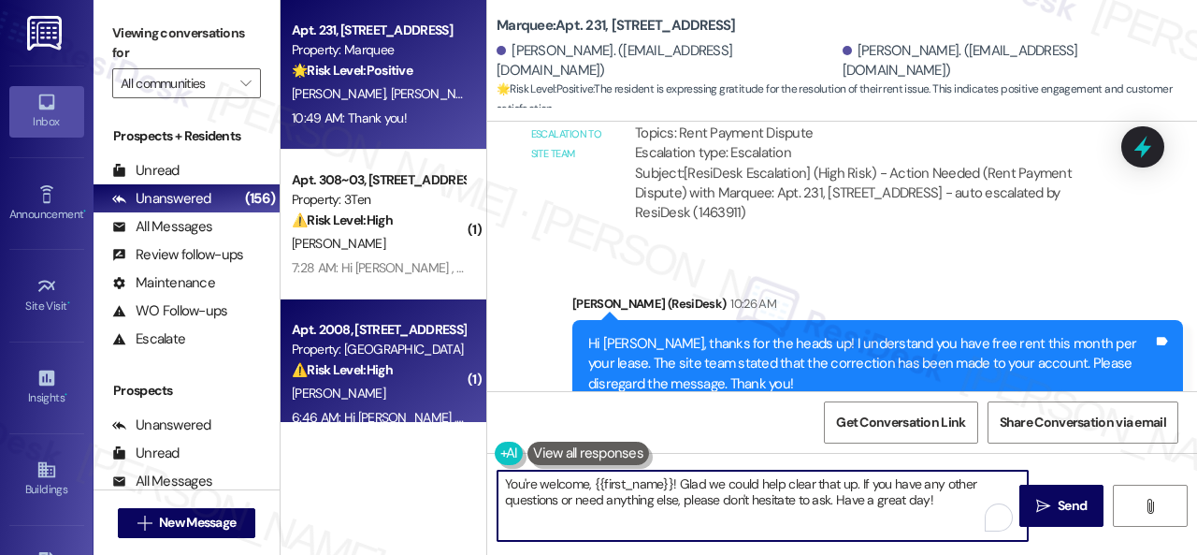
drag, startPoint x: 947, startPoint y: 504, endPoint x: 414, endPoint y: 379, distance: 546.8
click at [414, 379] on div "Apt. 231, [STREET_ADDRESS] Property: Marquee 🌟 Risk Level: Positive The residen…" at bounding box center [739, 277] width 917 height 555
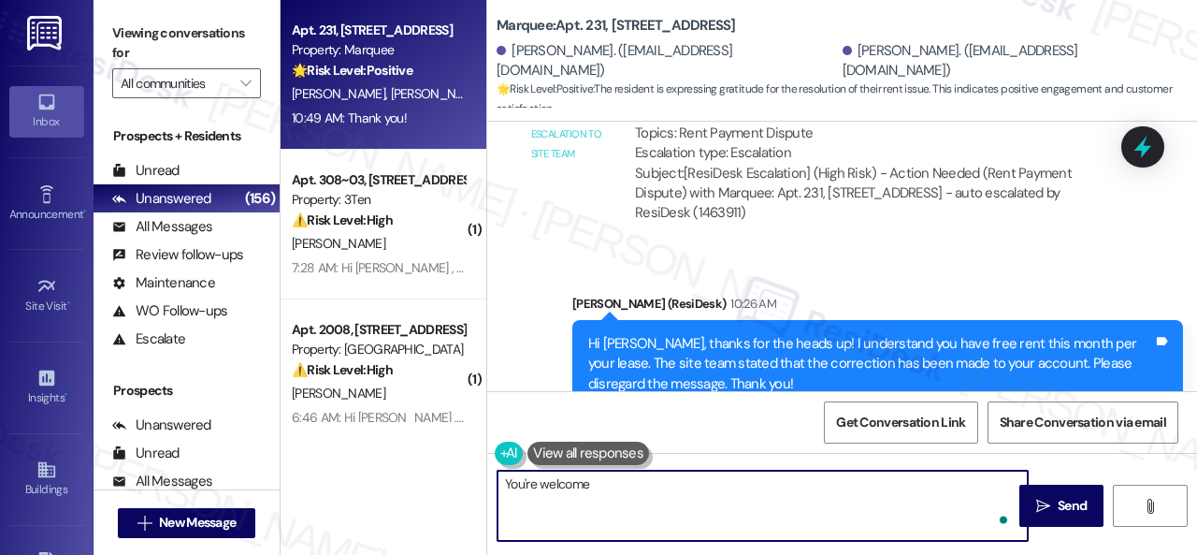
type textarea "You're welcome!"
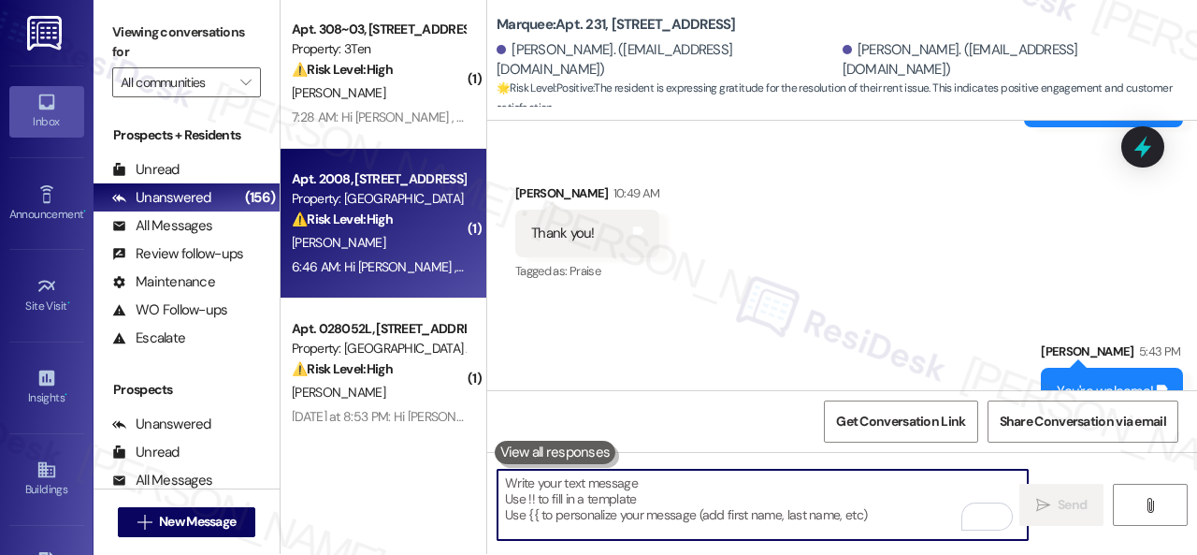
scroll to position [0, 0]
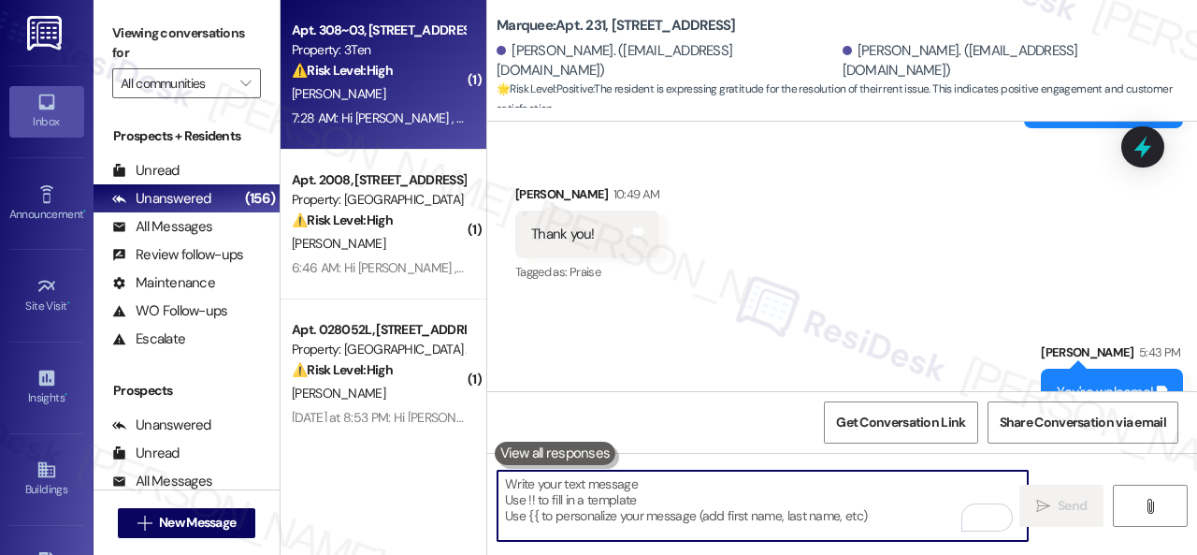
click at [411, 104] on div "[PERSON_NAME]" at bounding box center [378, 93] width 177 height 23
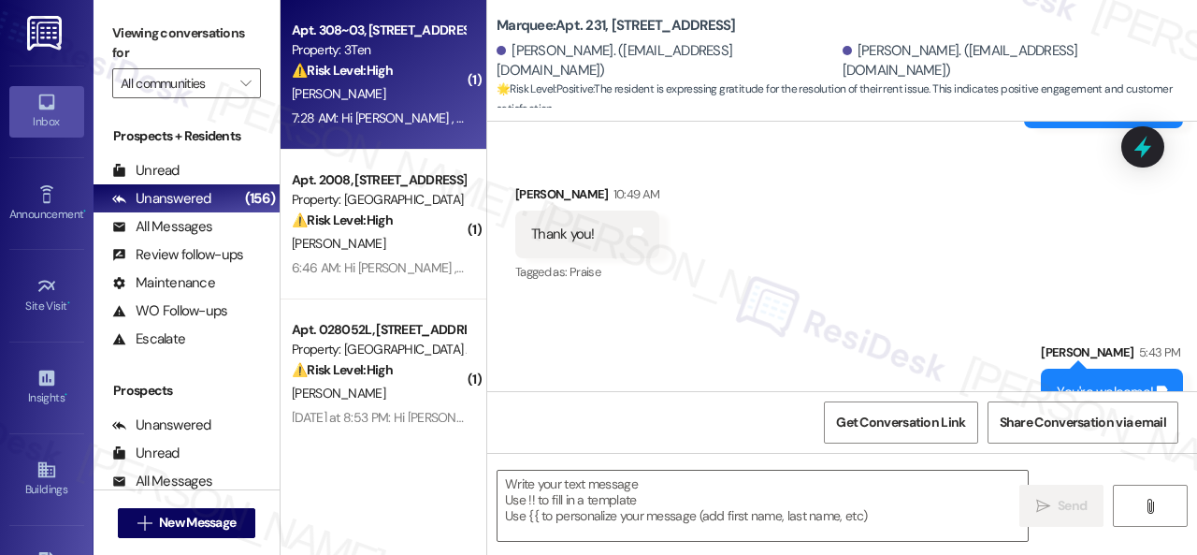
type textarea "Fetching suggested responses. Please feel free to read through the conversation…"
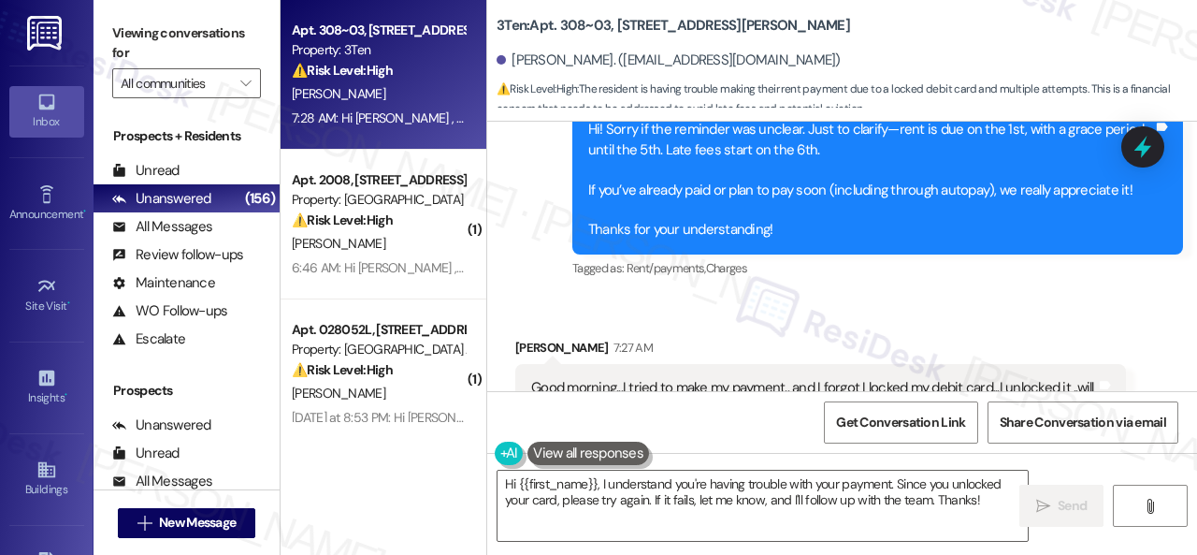
scroll to position [8504, 0]
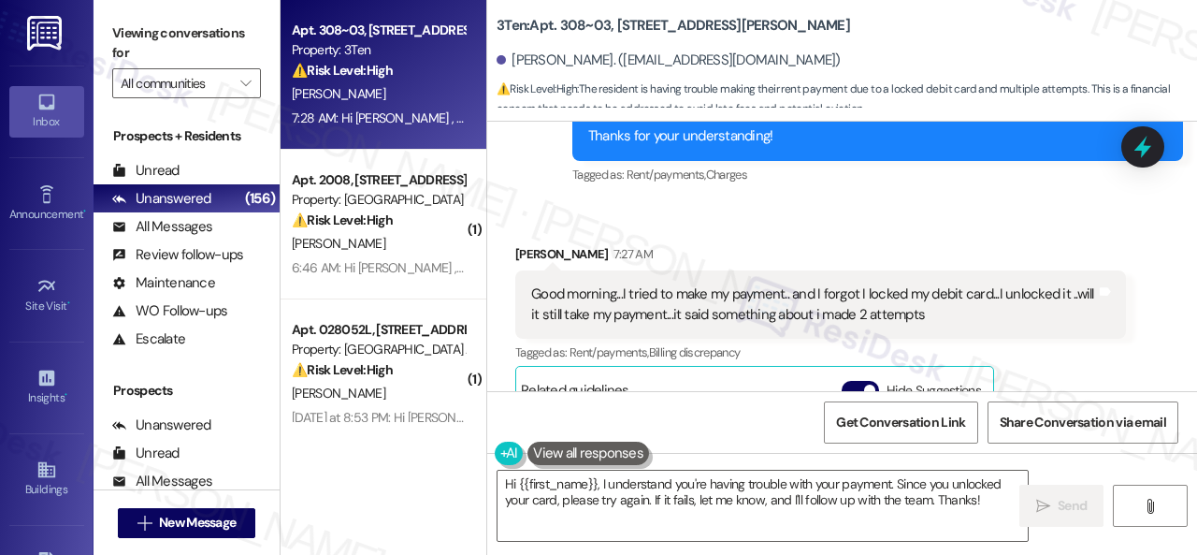
click at [854, 202] on div "Received via SMS [PERSON_NAME] 7:27 AM Good morning...I tried to make my paymen…" at bounding box center [842, 426] width 710 height 448
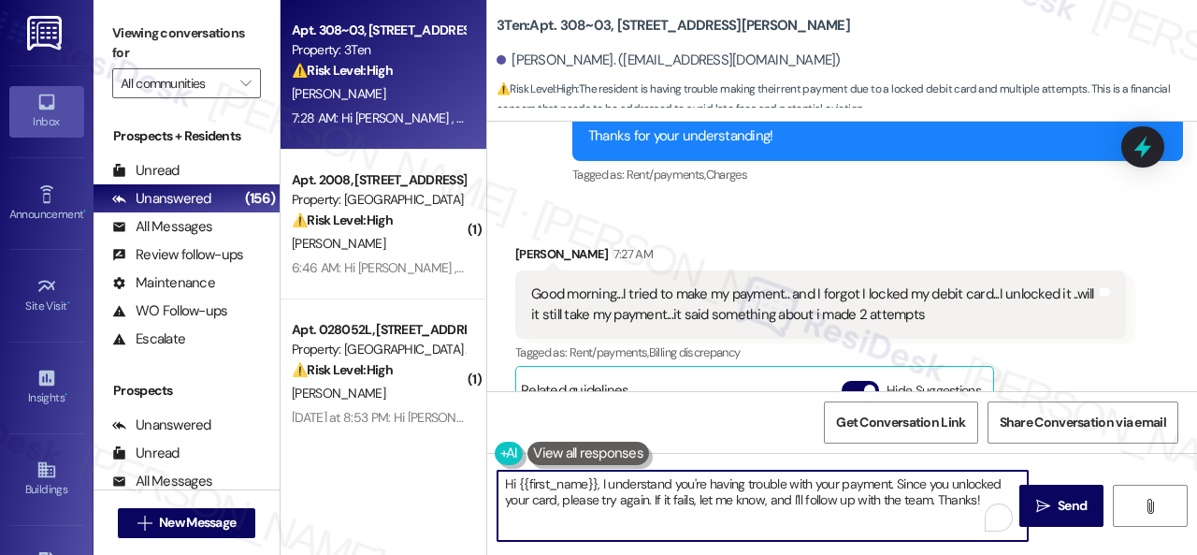
drag, startPoint x: 995, startPoint y: 500, endPoint x: 599, endPoint y: 491, distance: 396.7
click at [447, 485] on div "Apt. 308~03, [STREET_ADDRESS][PERSON_NAME] Property: 3Ten ⚠️ Risk Level: High T…" at bounding box center [739, 277] width 917 height 555
paste textarea "I'm sorry for the delayed response. Please don’t hesitate to confirm if you sti…"
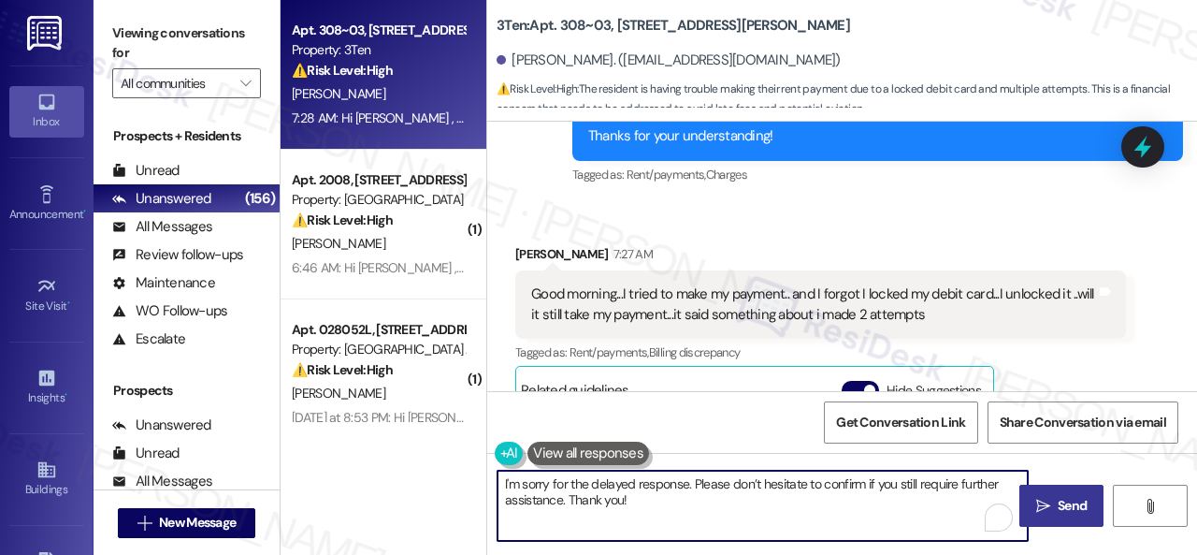
type textarea "I'm sorry for the delayed response. Please don’t hesitate to confirm if you sti…"
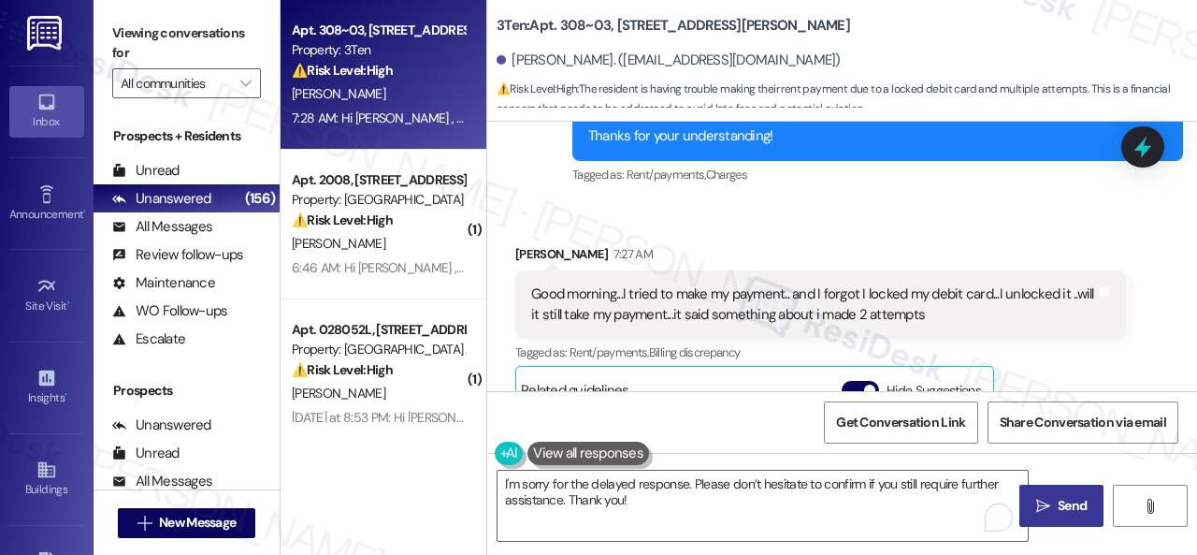
click at [1058, 504] on span "Send" at bounding box center [1072, 506] width 29 height 20
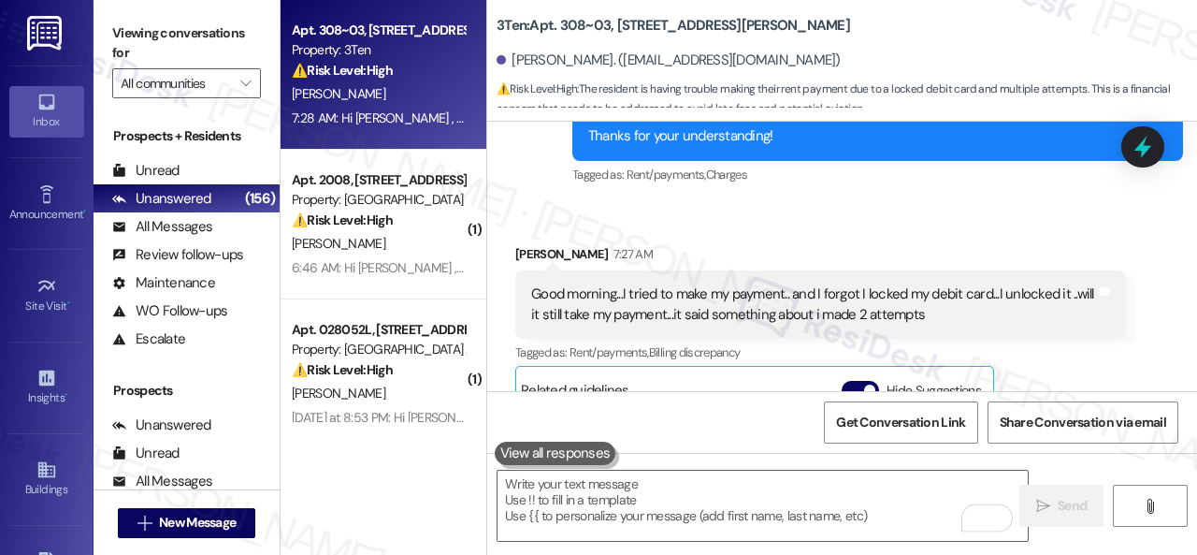
scroll to position [8742, 0]
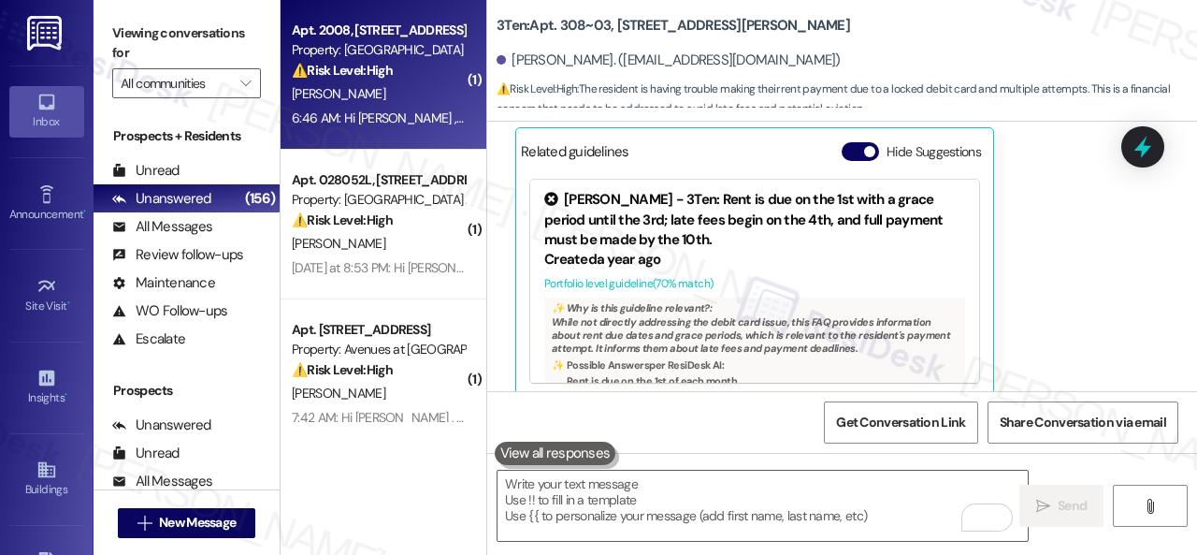
click at [389, 100] on div "[PERSON_NAME]" at bounding box center [378, 93] width 177 height 23
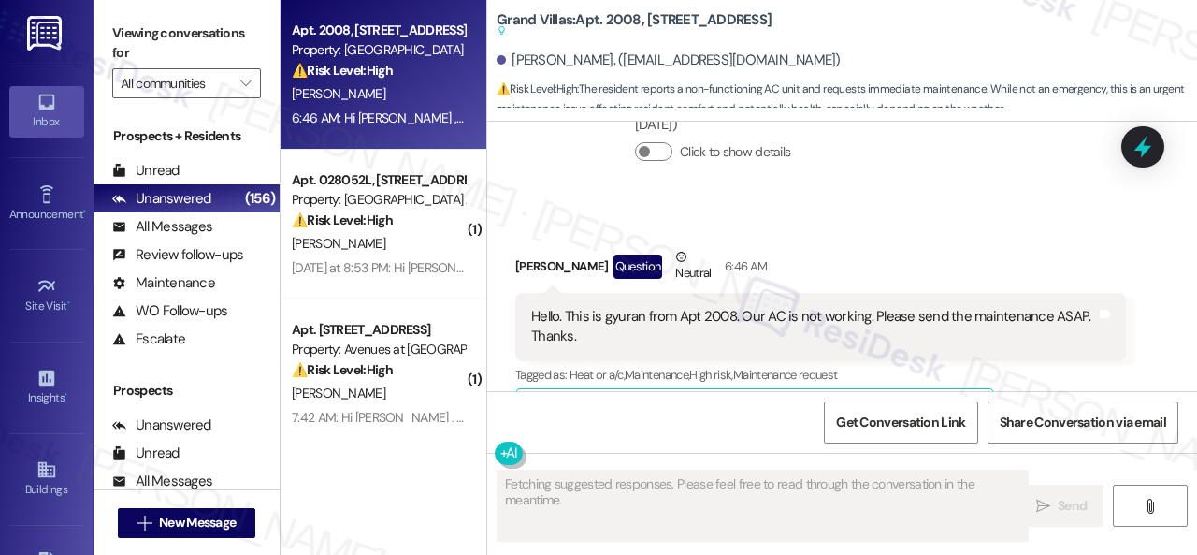
scroll to position [10350, 0]
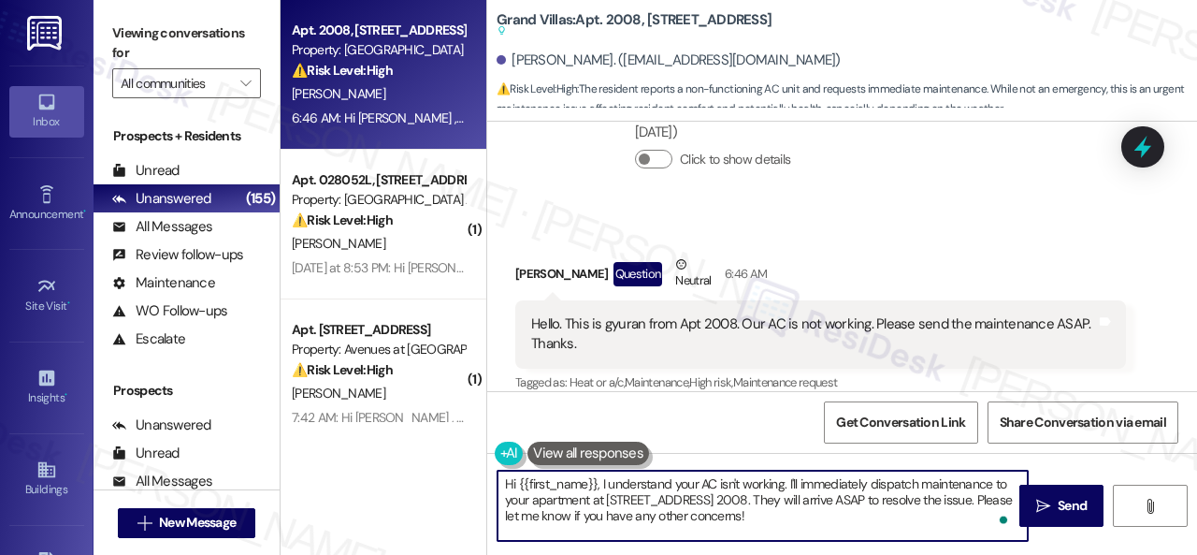
drag, startPoint x: 635, startPoint y: 492, endPoint x: 367, endPoint y: 426, distance: 276.5
click at [367, 426] on div "Apt. 2008, [STREET_ADDRESS] Property: Grand Villas ⚠️ Risk Level: High The resi…" at bounding box center [739, 277] width 917 height 555
paste textarea "ello {{first_name}}! I'm sorry to hear about the AC issue. We apologize for any…"
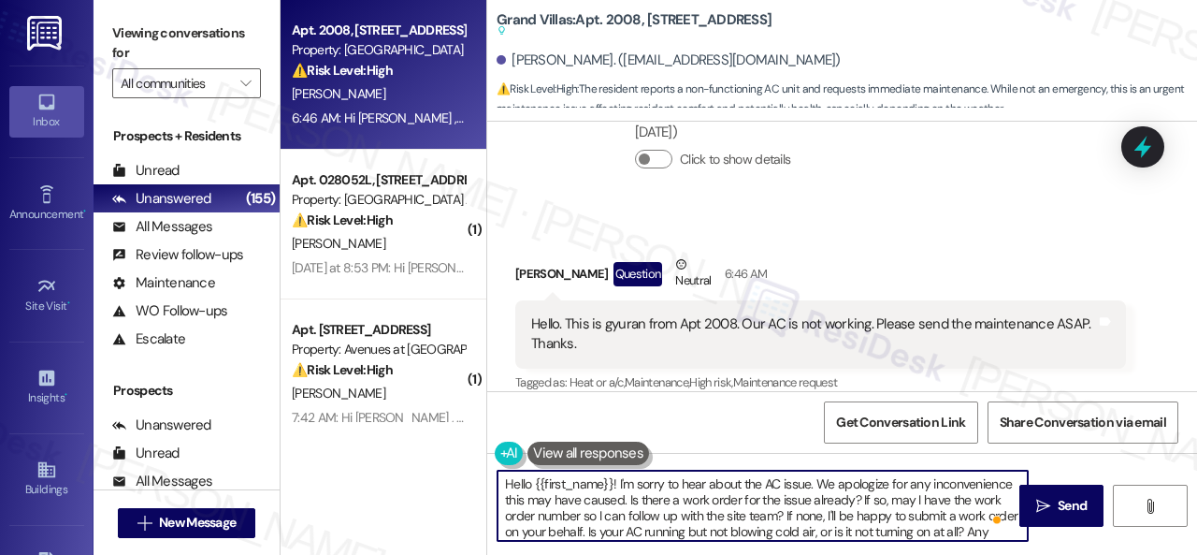
click at [617, 484] on textarea "Hello {{first_name}}! I'm sorry to hear about the AC issue. We apologize for an…" at bounding box center [763, 505] width 530 height 70
type textarea "Hello {{first_name}}! I'm sorry to hear about the AC issue. We apologize for an…"
click at [1058, 506] on span "Send" at bounding box center [1072, 506] width 29 height 20
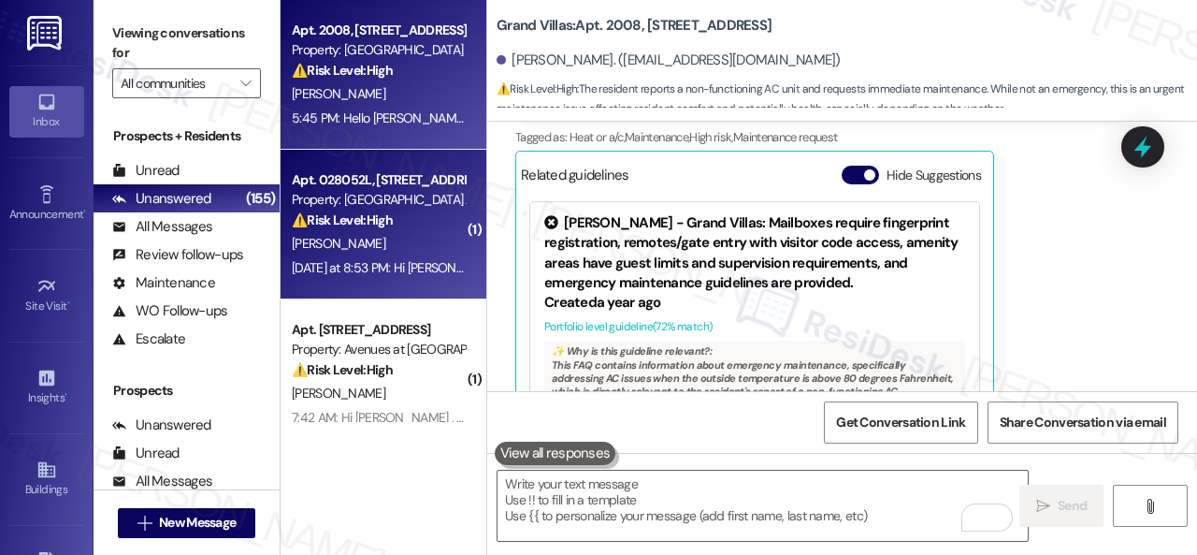
click at [422, 252] on div "[PERSON_NAME]" at bounding box center [378, 243] width 177 height 23
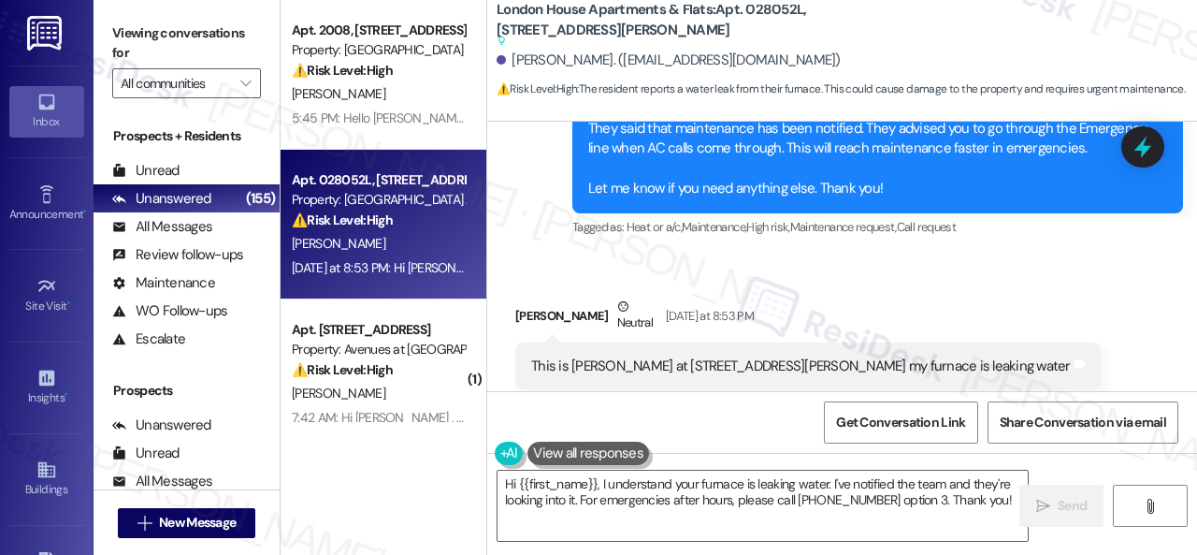
click at [855, 254] on div "Received via SMS [PERSON_NAME] Neutral [DATE] at 8:53 PM This is [PERSON_NAME] …" at bounding box center [842, 343] width 710 height 178
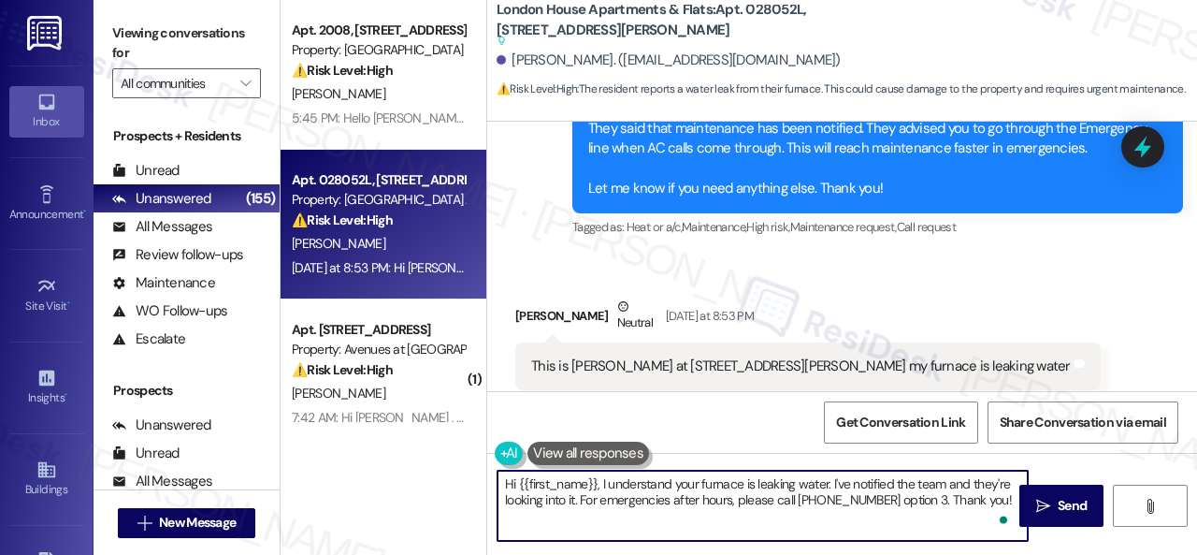
drag, startPoint x: 610, startPoint y: 486, endPoint x: 672, endPoint y: 489, distance: 62.7
click at [672, 489] on textarea "Hi {{first_name}}, I understand your furnace is leaking water. I've notified th…" at bounding box center [763, 505] width 530 height 70
drag, startPoint x: 849, startPoint y: 480, endPoint x: 874, endPoint y: 525, distance: 51.1
click at [874, 525] on textarea "Hi {{first_name}}, I'm sorry to hear your furnace is leaking water. I've notifi…" at bounding box center [763, 505] width 530 height 70
paste textarea "s there already a work order for the issue? If so, may I have the work order nu…"
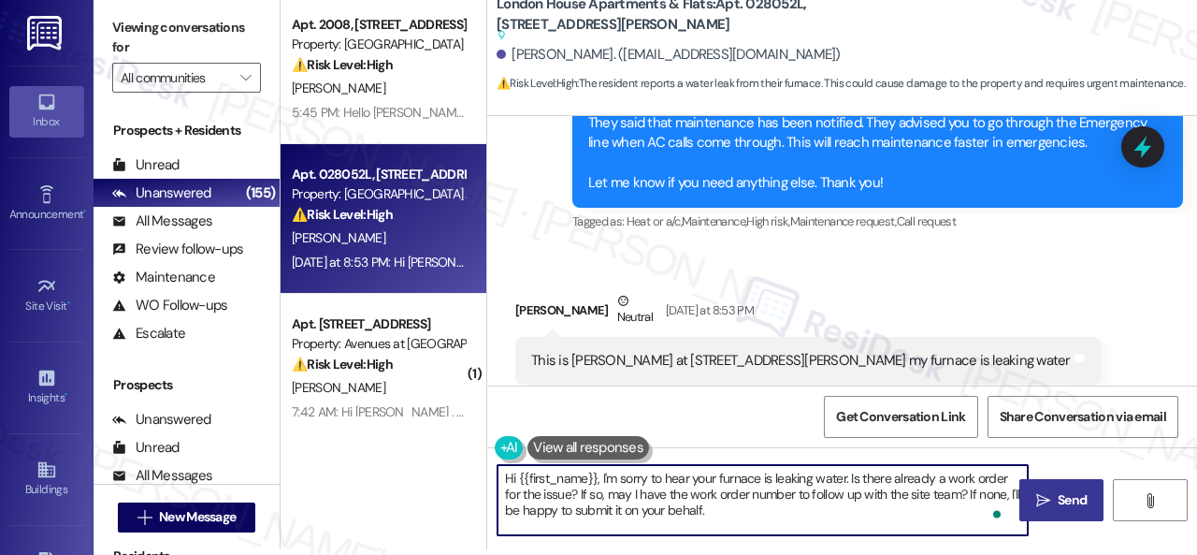
type textarea "Hi {{first_name}}, I'm sorry to hear your furnace is leaking water. Is there al…"
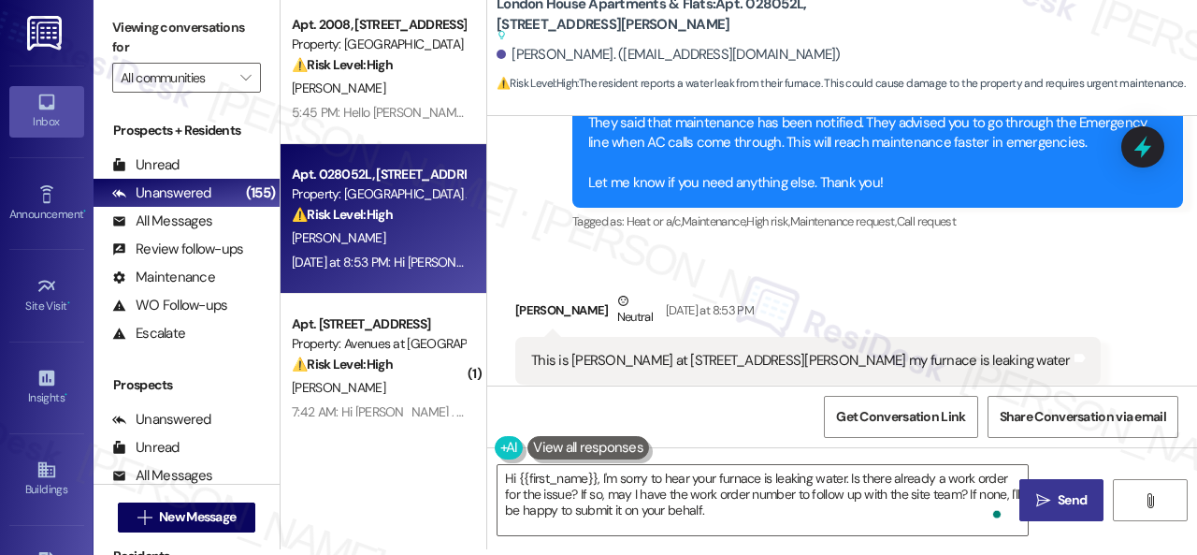
click at [1066, 510] on span "Send" at bounding box center [1072, 500] width 29 height 20
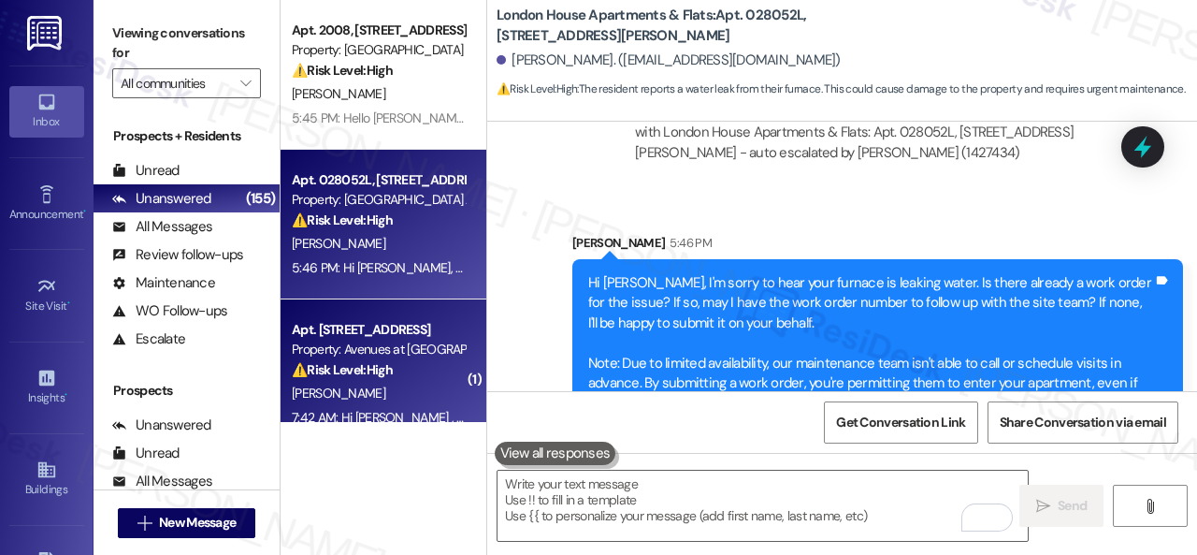
click at [430, 379] on div "⚠️ Risk Level: High The resident is communicating a potential late rent payment…" at bounding box center [378, 370] width 173 height 20
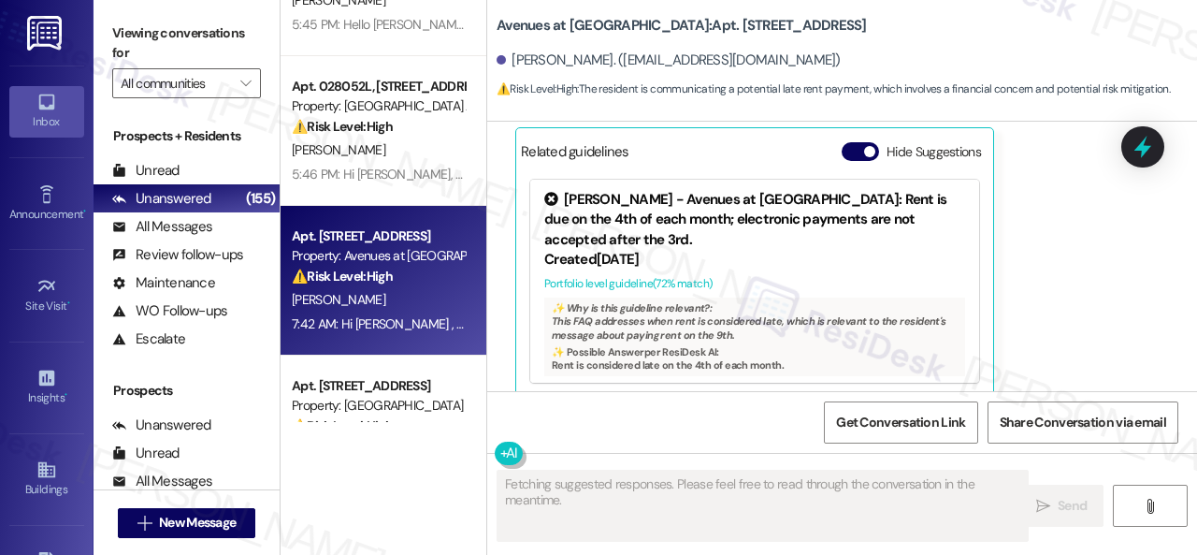
scroll to position [1506, 0]
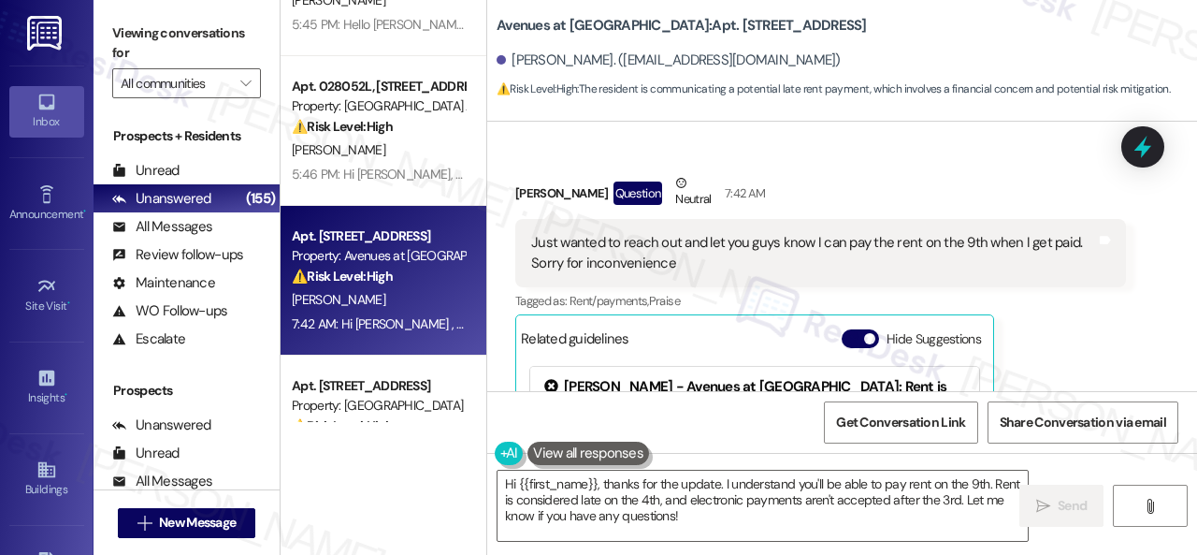
click at [558, 173] on div "[PERSON_NAME] Question Neutral 7:42 AM" at bounding box center [820, 196] width 611 height 46
click at [522, 521] on textarea "Hi {{first_name}}, thanks for the update. I understand you'll be able to pay re…" at bounding box center [763, 505] width 530 height 70
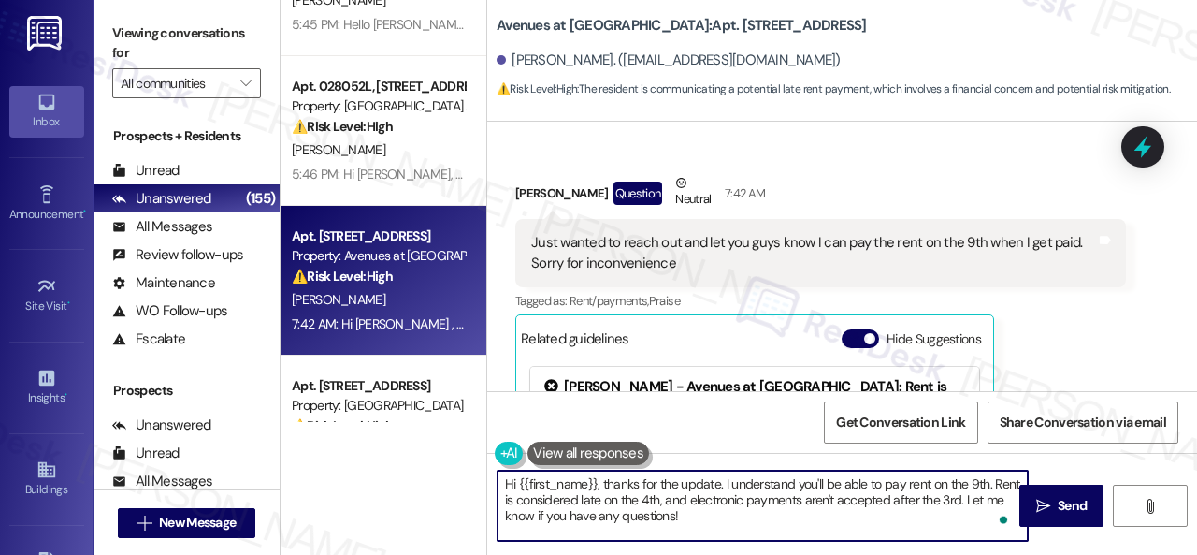
paste textarea "Thanks for updating us on your payment plan! We appreciate you letting us know.…"
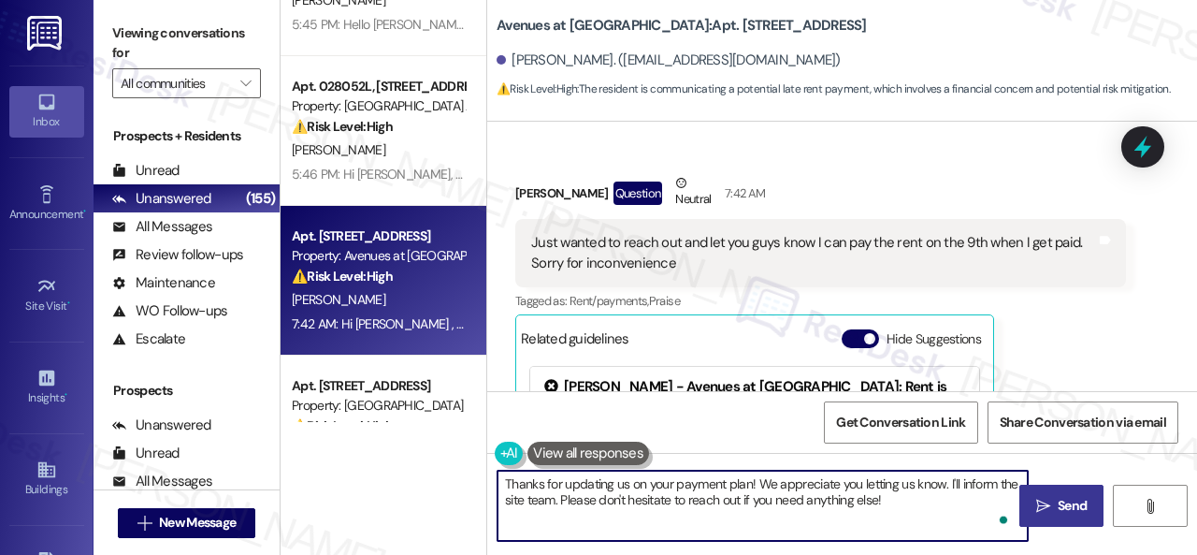
type textarea "Thanks for updating us on your payment plan! We appreciate you letting us know.…"
click at [1063, 499] on span "Send" at bounding box center [1072, 506] width 29 height 20
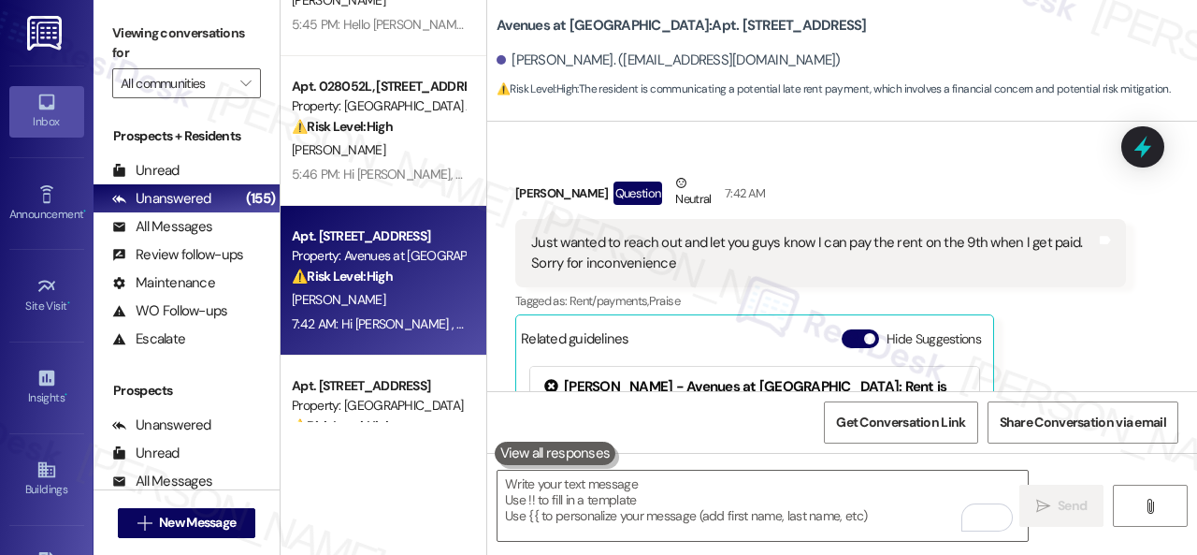
scroll to position [1693, 0]
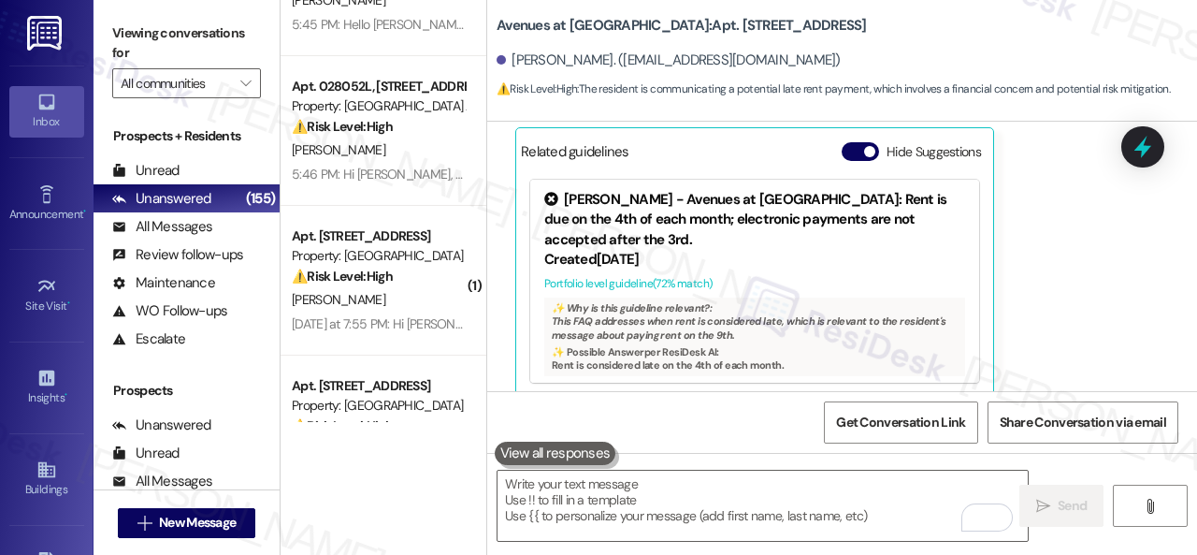
click at [491, 259] on div "Received via SMS [PERSON_NAME] Question Neutral 7:42 AM Just wanted to reach ou…" at bounding box center [842, 178] width 710 height 468
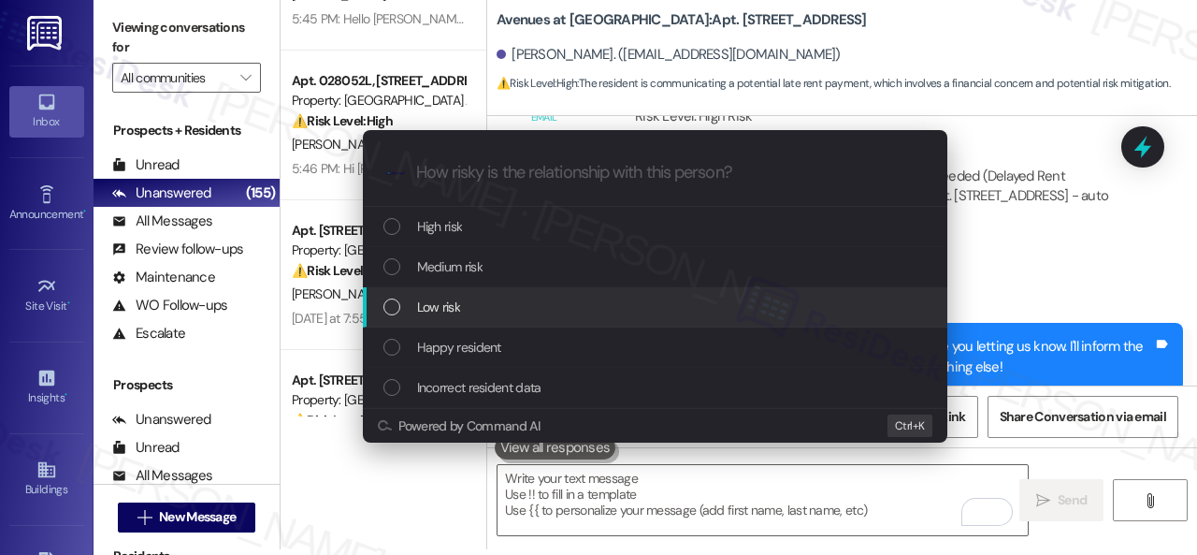
click at [436, 306] on span "Low risk" at bounding box center [438, 306] width 43 height 21
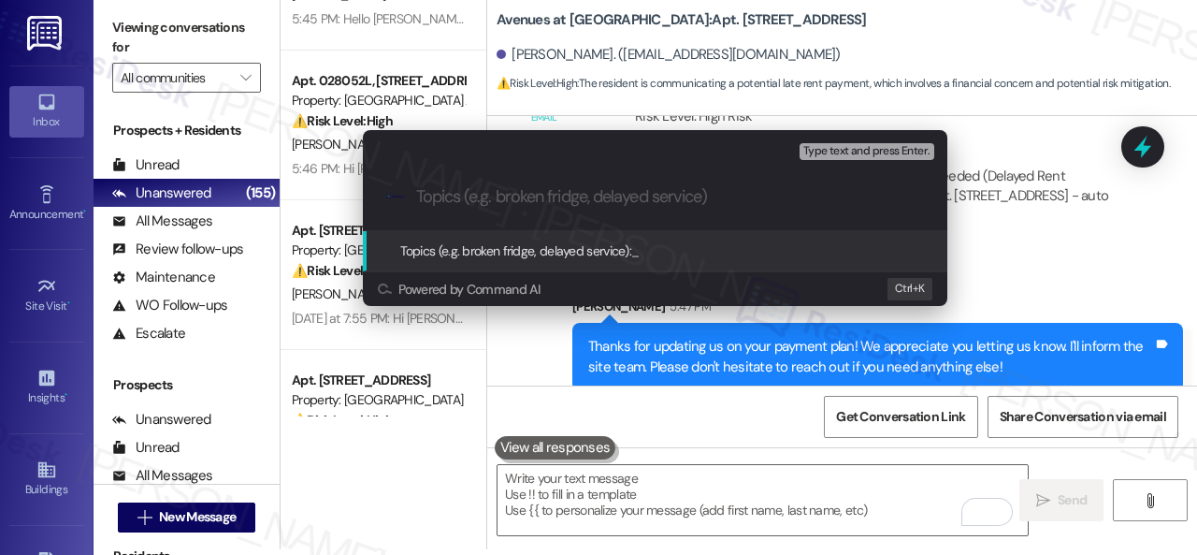
paste input "Late payment notice."
type input "Late payment notice."
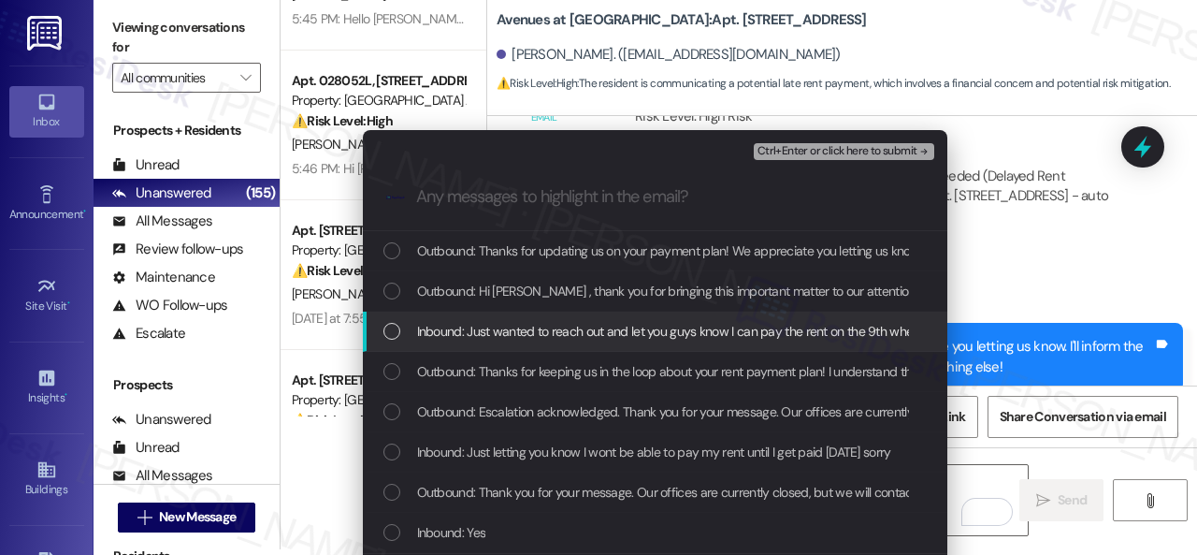
click at [439, 330] on span "Inbound: Just wanted to reach out and let you guys know I can pay the rent on t…" at bounding box center [762, 331] width 690 height 21
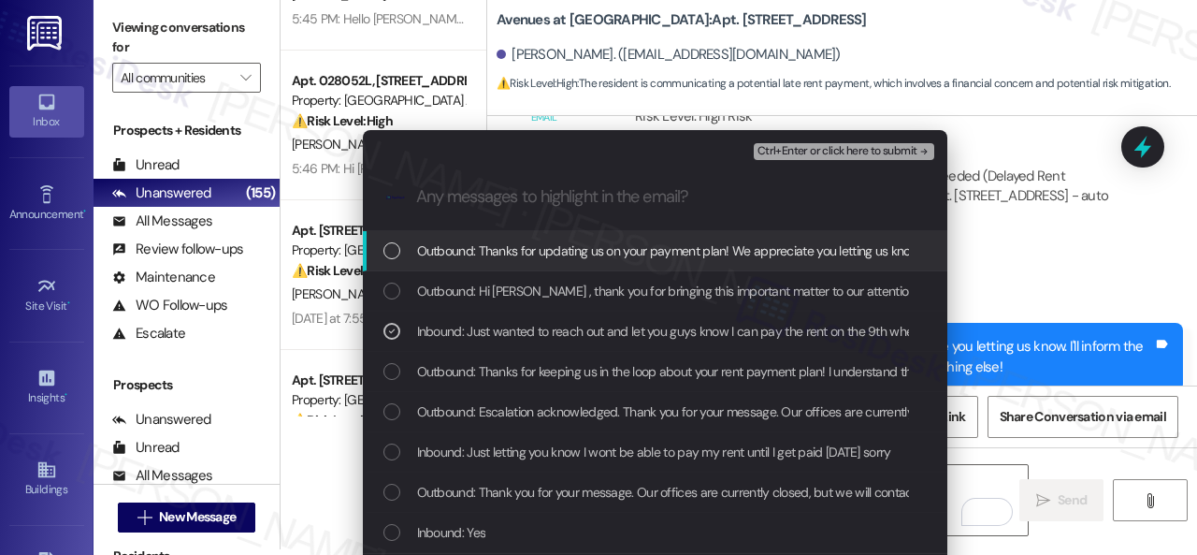
click at [780, 152] on span "Ctrl+Enter or click here to submit" at bounding box center [838, 151] width 160 height 13
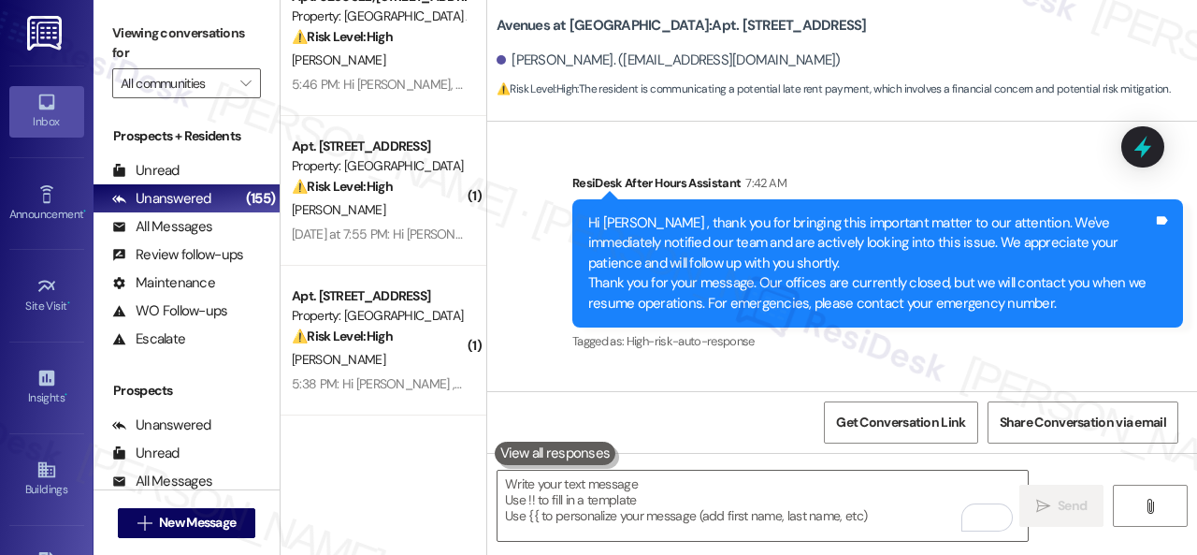
scroll to position [187, 0]
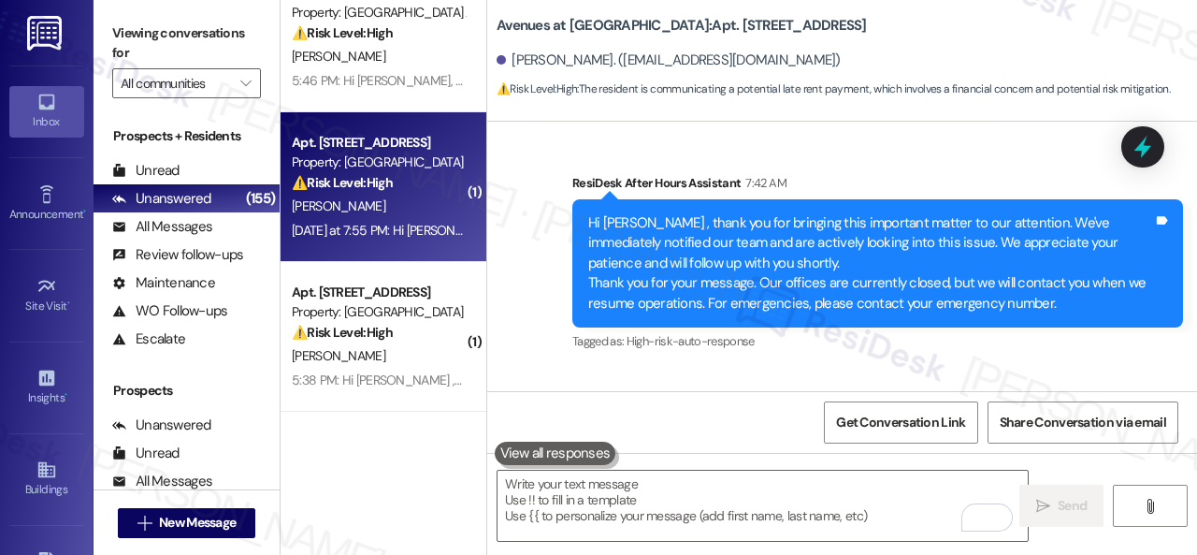
click at [413, 207] on div "[PERSON_NAME]" at bounding box center [378, 206] width 177 height 23
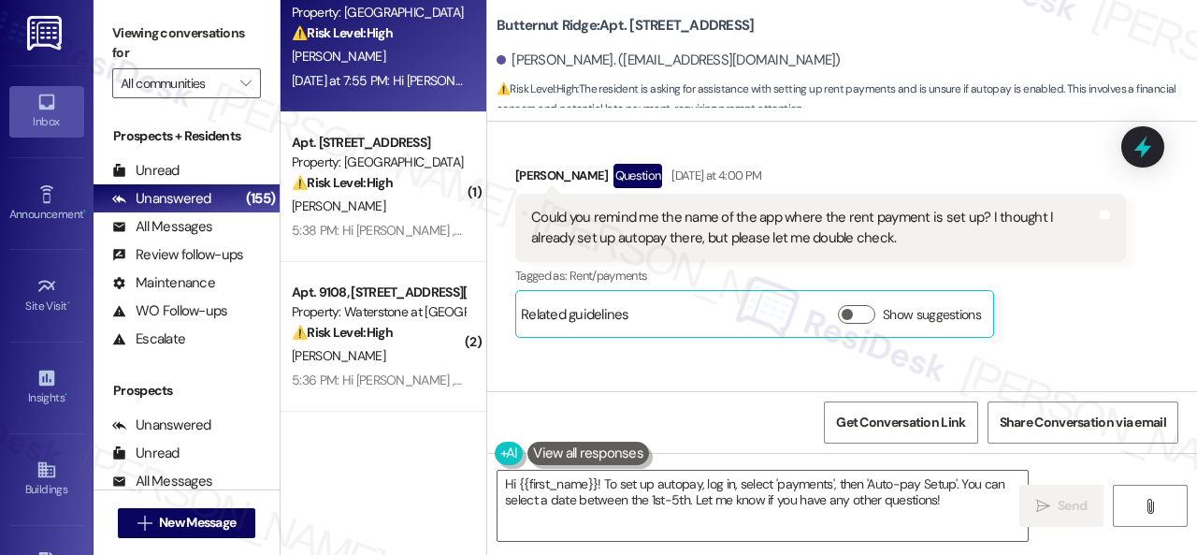
scroll to position [2707, 0]
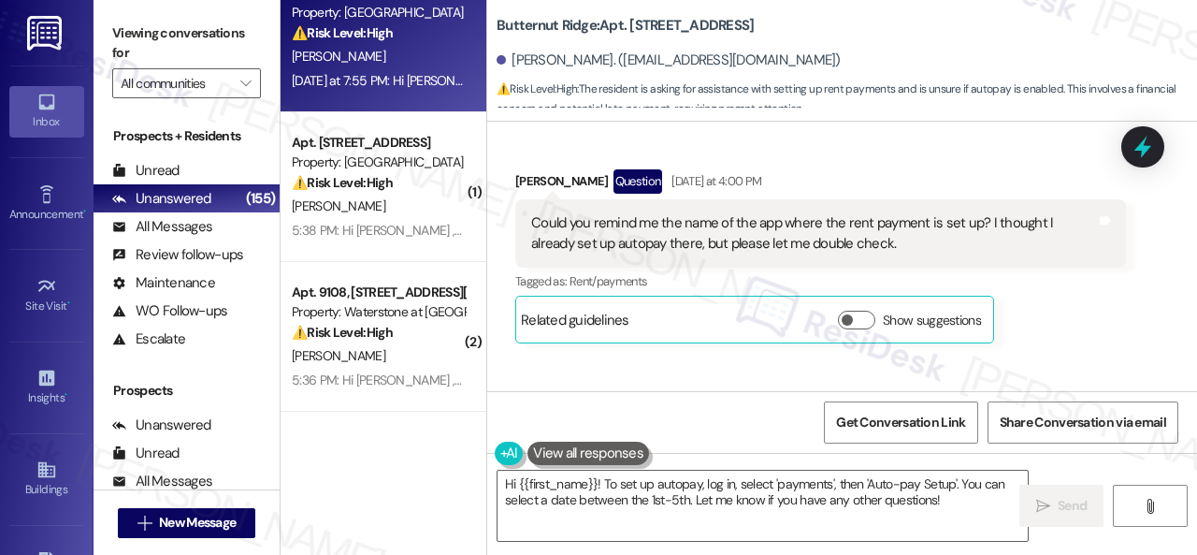
click at [846, 167] on div "Received via SMS [PERSON_NAME] Question [DATE] at 4:00 PM Could you remind me t…" at bounding box center [842, 242] width 710 height 230
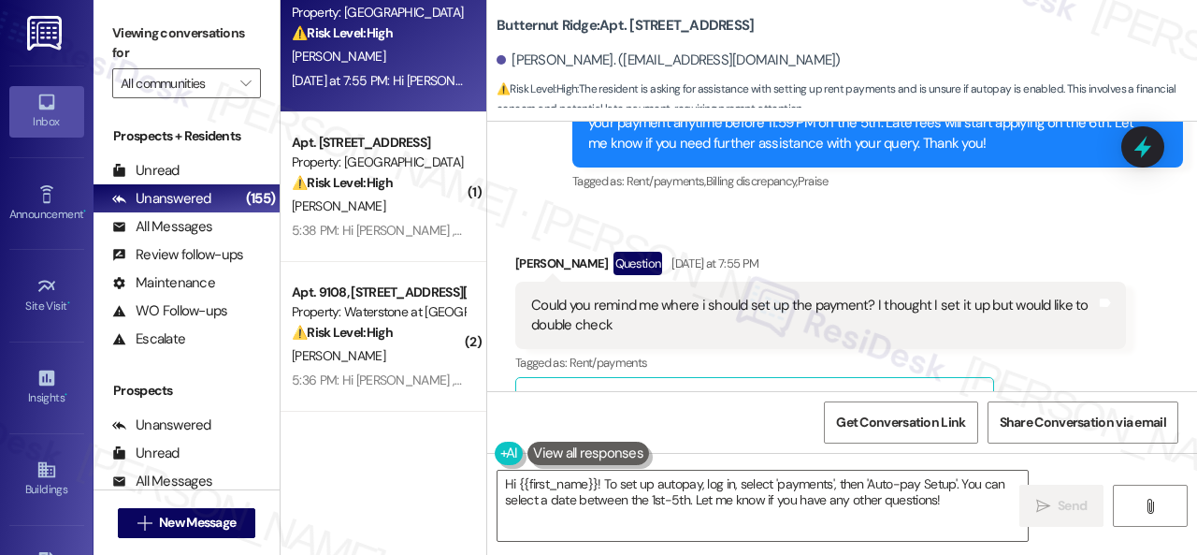
scroll to position [3081, 0]
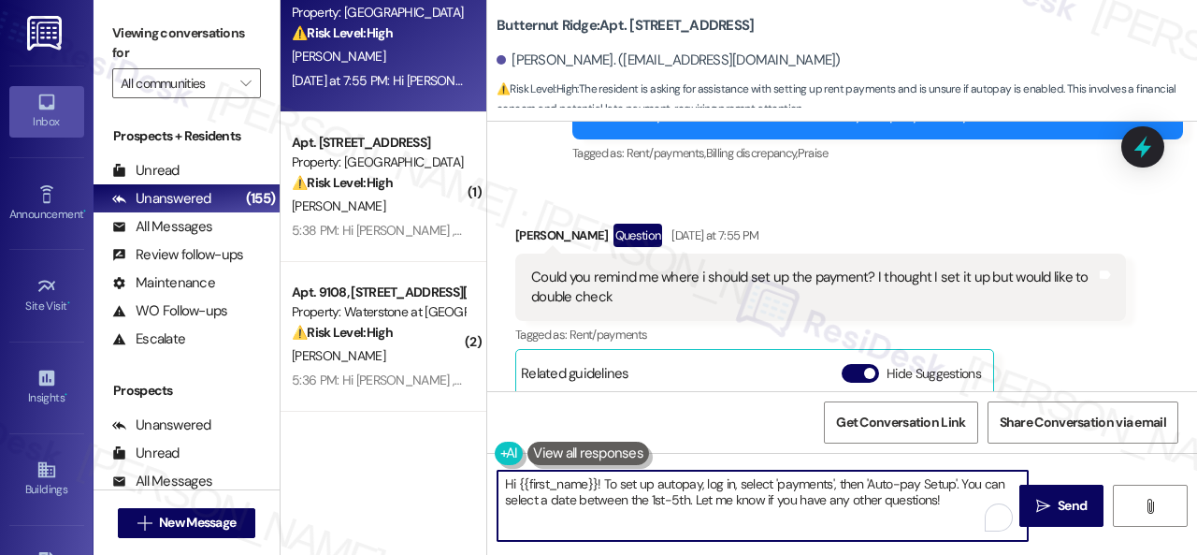
drag, startPoint x: 603, startPoint y: 487, endPoint x: 470, endPoint y: 487, distance: 132.8
click at [470, 487] on div "( 1 ) Apt. [STREET_ADDRESS] Property: The Greyson 🔧 Risk Level: Medium The resi…" at bounding box center [739, 277] width 917 height 555
type textarea "To set up autopay, log in, select 'payments', then 'Auto-pay Setup'. You can se…"
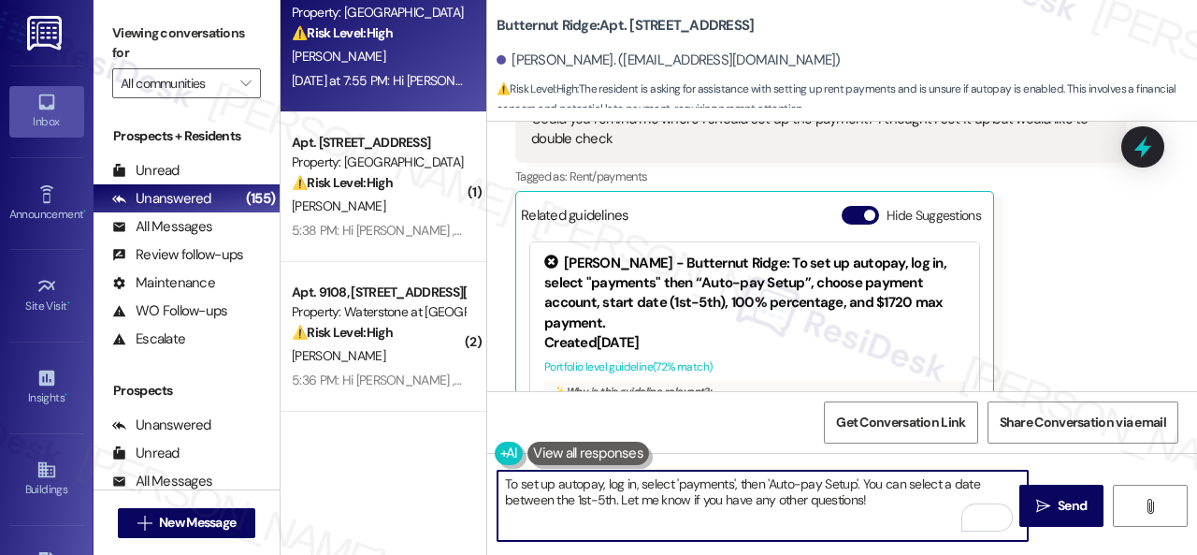
scroll to position [3268, 0]
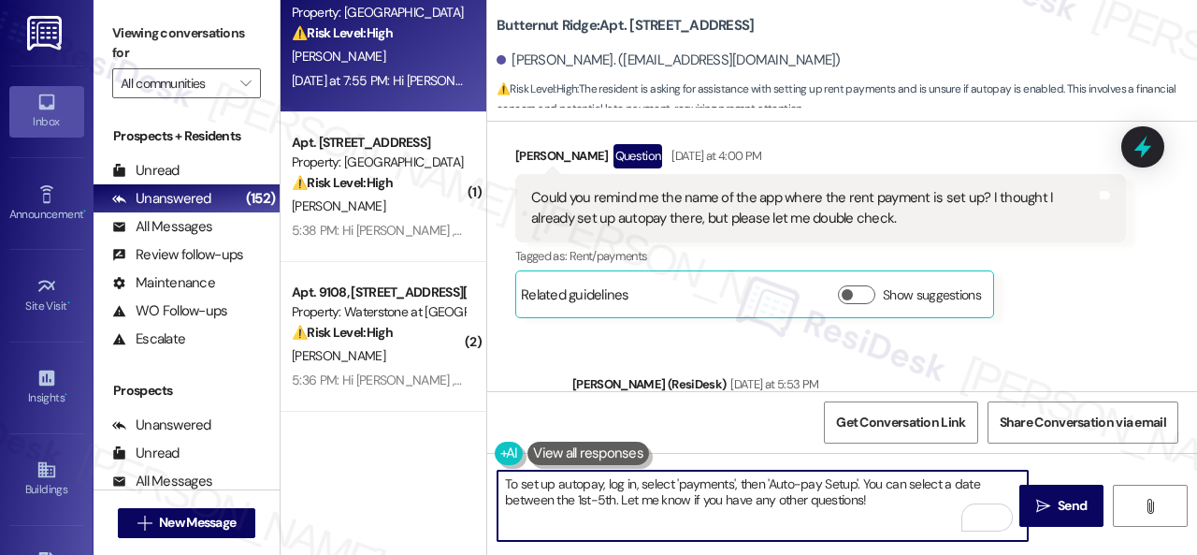
scroll to position [2707, 0]
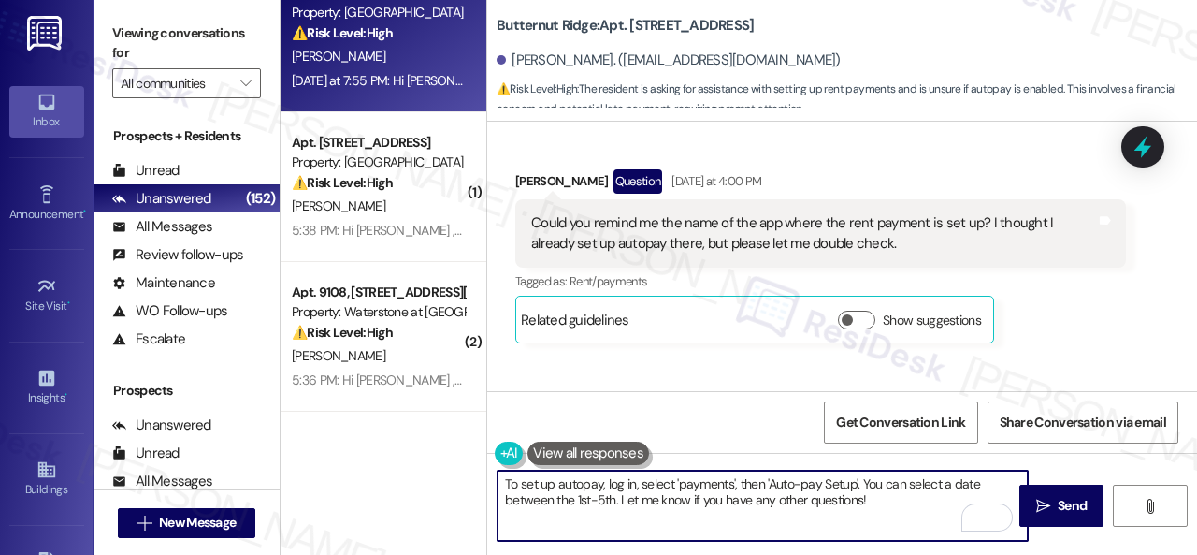
click at [887, 499] on textarea "To set up autopay, log in, select 'payments', then 'Auto-pay Setup'. You can se…" at bounding box center [763, 505] width 530 height 70
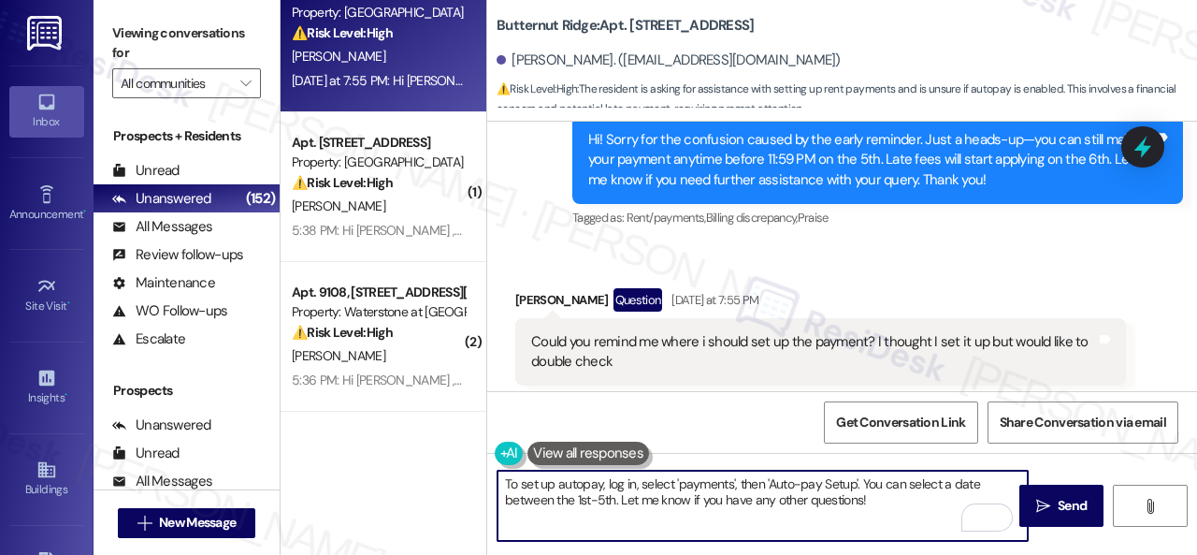
scroll to position [3081, 0]
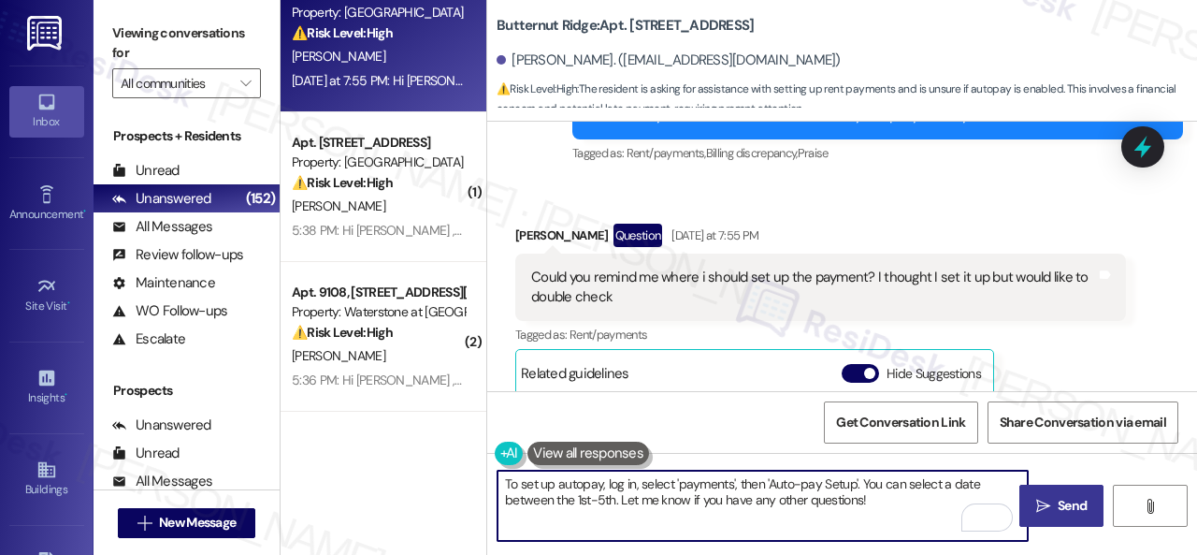
type textarea "To set up autopay, log in, select 'payments', then 'Auto-pay Setup'. You can se…"
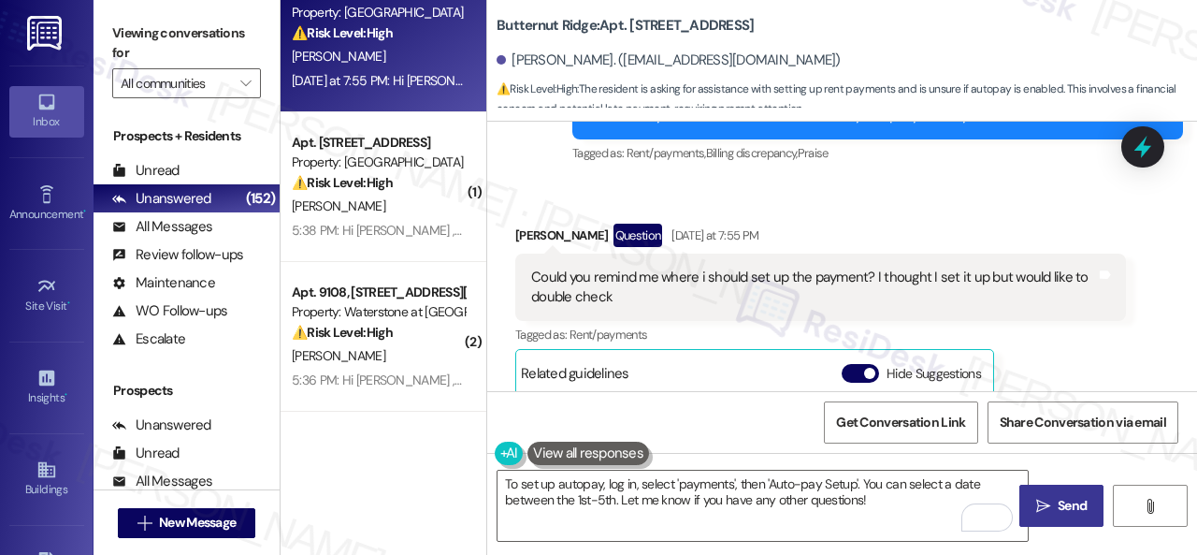
click at [1058, 504] on span "Send" at bounding box center [1072, 506] width 29 height 20
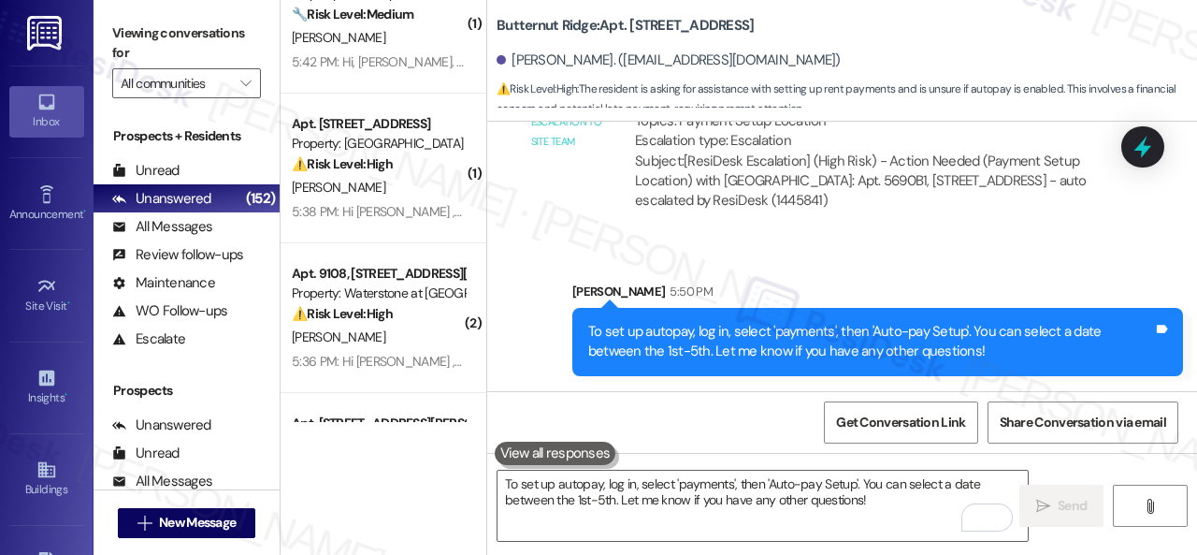
scroll to position [0, 0]
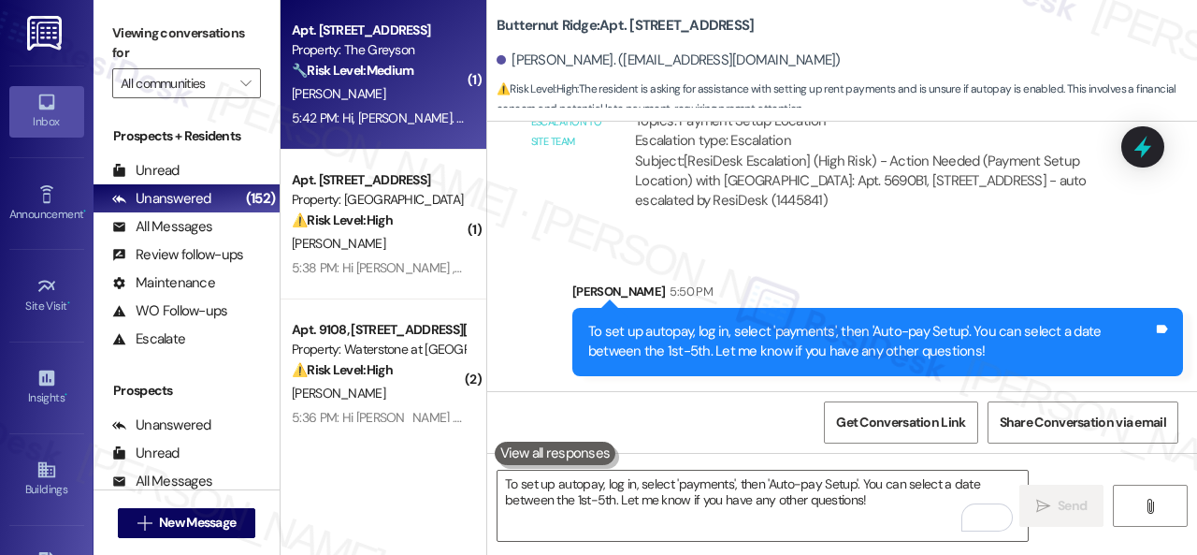
click at [400, 94] on div "[PERSON_NAME]" at bounding box center [378, 93] width 177 height 23
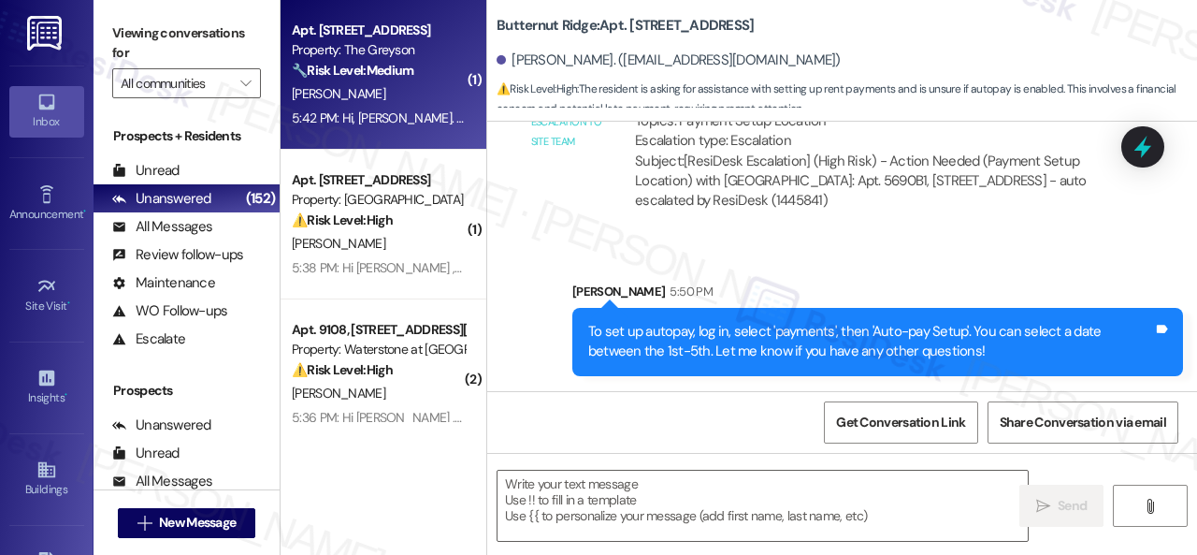
type textarea "Fetching suggested responses. Please feel free to read through the conversation…"
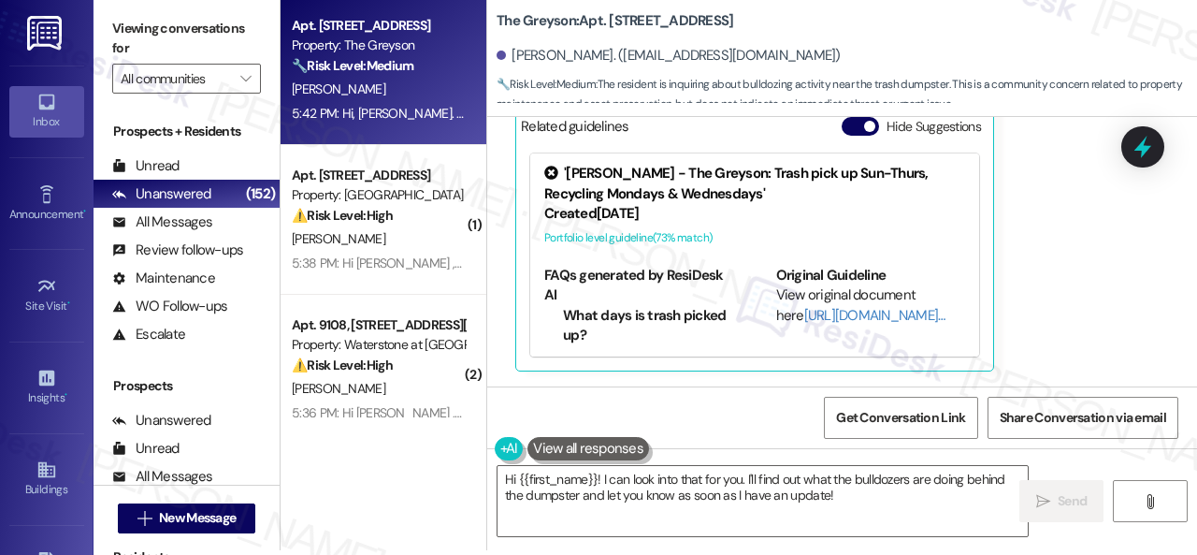
scroll to position [6, 0]
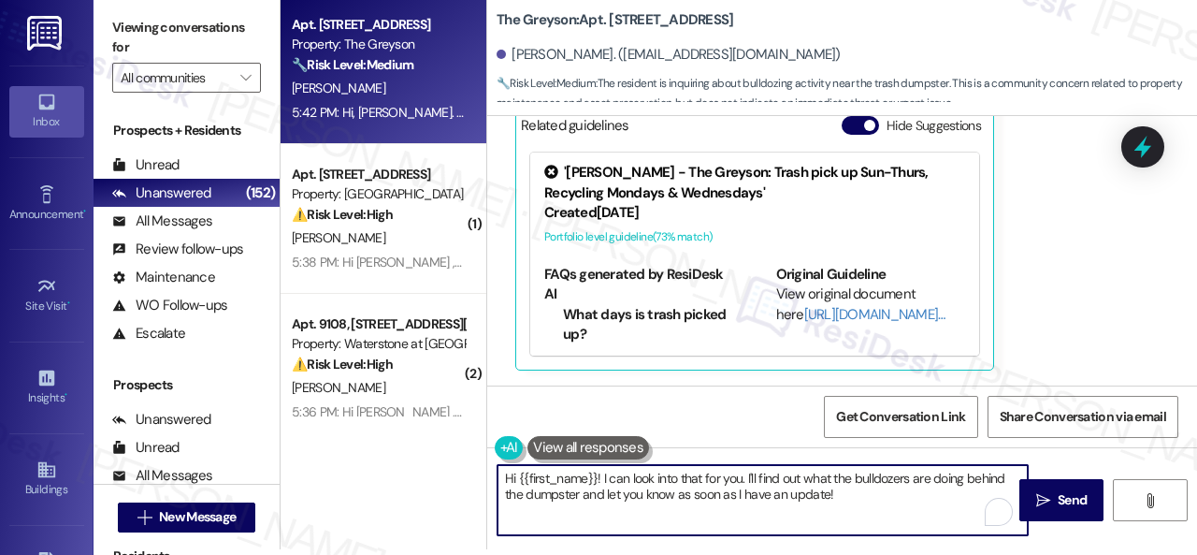
drag, startPoint x: 681, startPoint y: 476, endPoint x: 801, endPoint y: 476, distance: 119.7
click at [801, 476] on textarea "Hi {{first_name}}! I can look into that for you. I'll find out what the bulldoz…" at bounding box center [763, 500] width 530 height 70
drag, startPoint x: 632, startPoint y: 491, endPoint x: 748, endPoint y: 492, distance: 116.0
click at [748, 492] on textarea "Hi {{first_name}}! I can look into what the bulldozers are doing behind the dum…" at bounding box center [763, 500] width 530 height 70
type textarea "Hi {{first_name}}! I can look into what the bulldozers are doing behind the dum…"
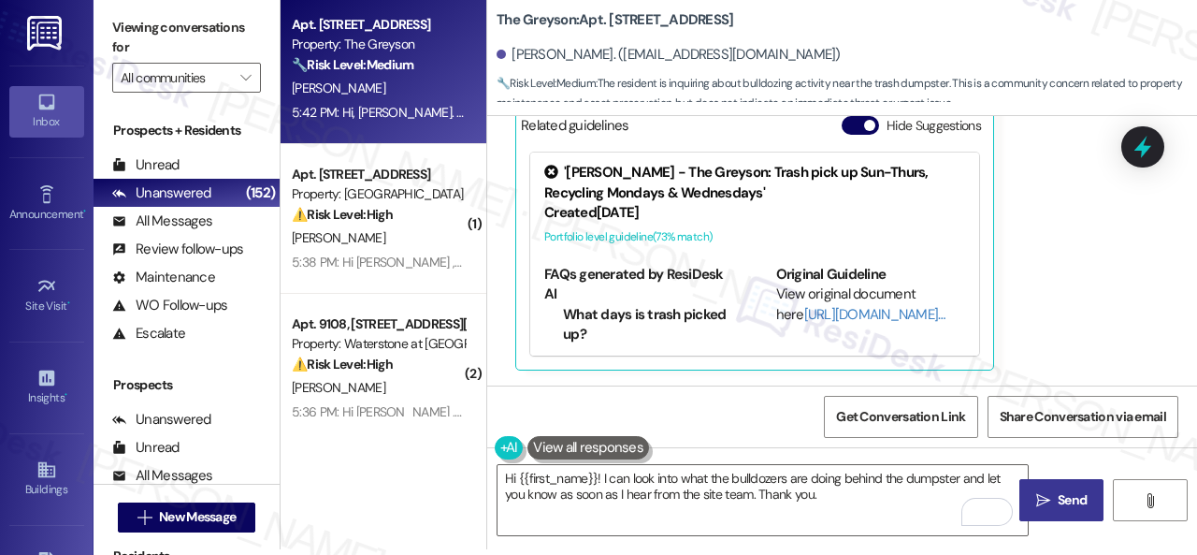
click at [1049, 499] on span " Send" at bounding box center [1062, 500] width 59 height 20
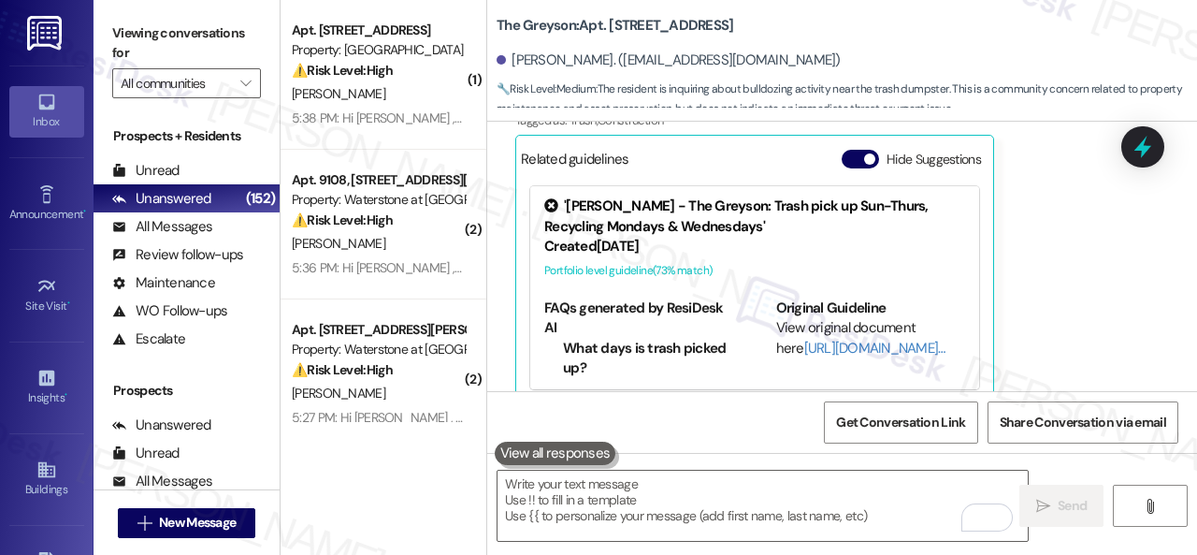
scroll to position [19831, 0]
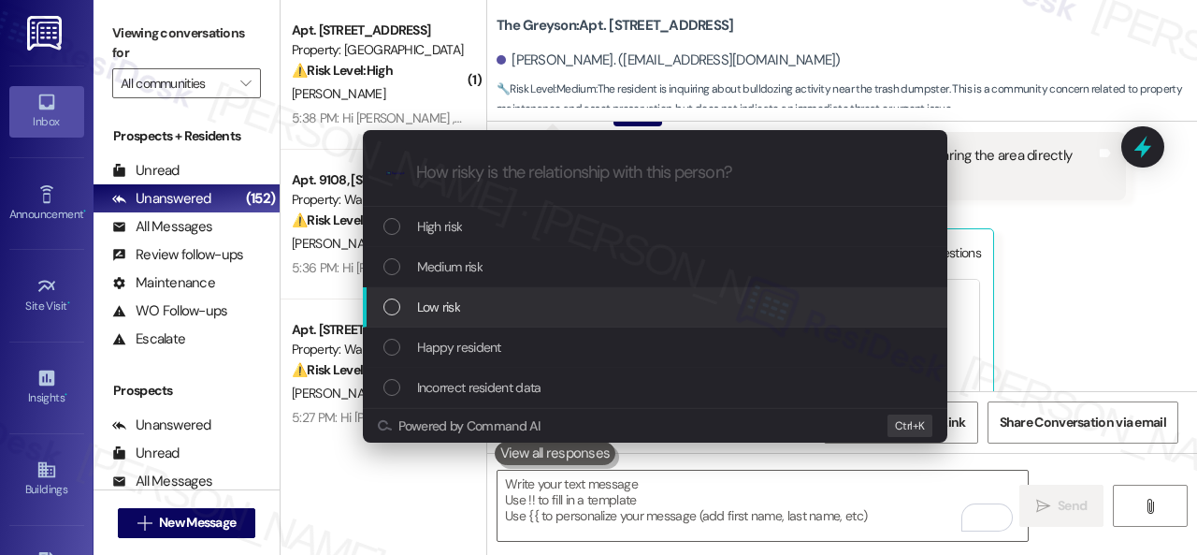
click at [424, 305] on span "Low risk" at bounding box center [438, 306] width 43 height 21
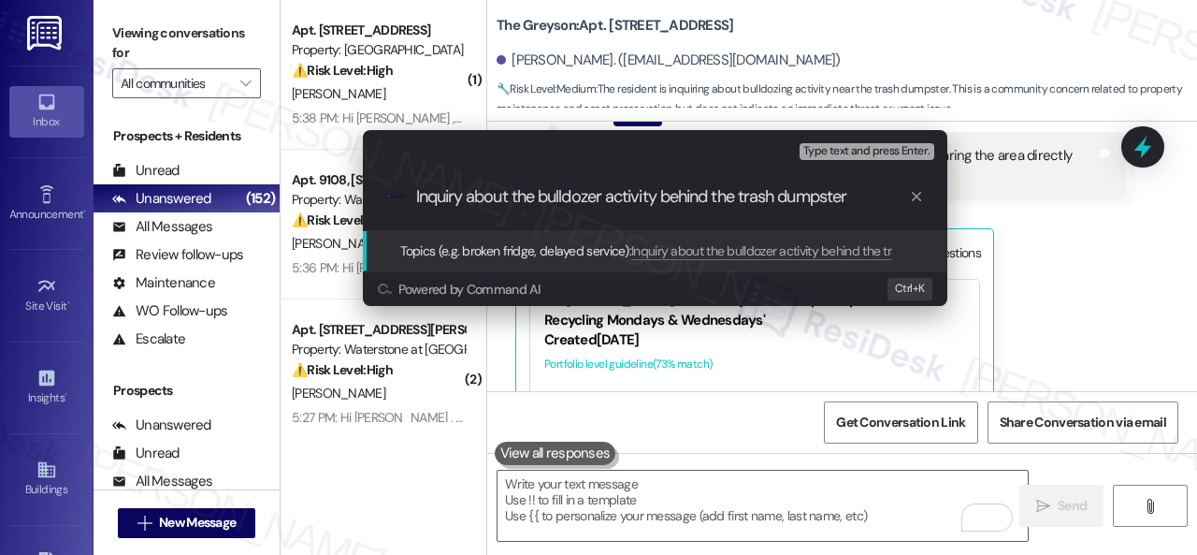
type input "Inquiry about the bulldozer activity behind the trash dumpster."
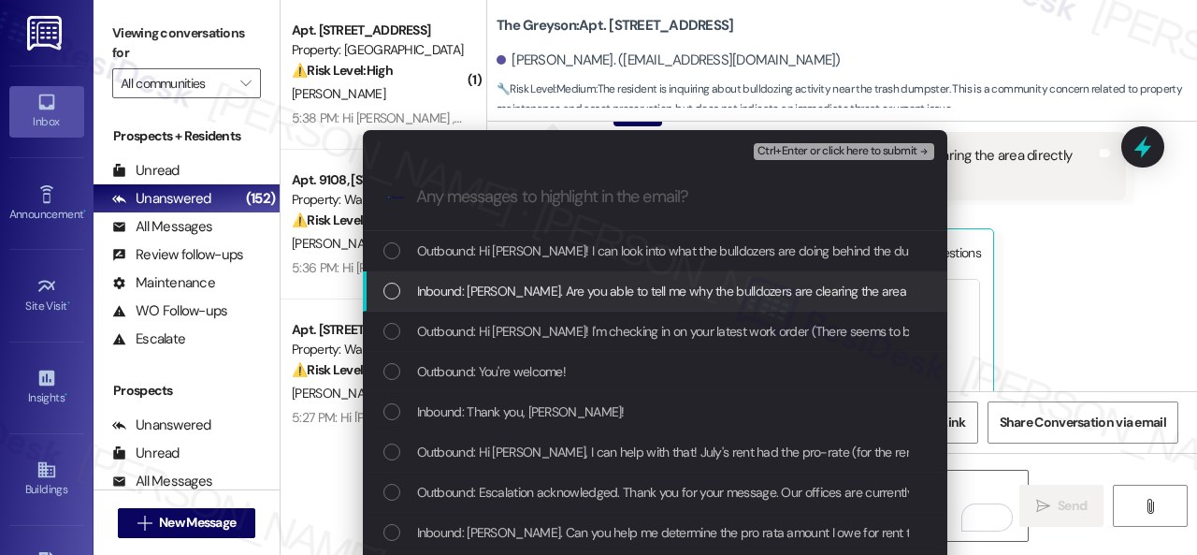
click at [627, 289] on span "Inbound: Hi, Sarah. Are you able to tell me why the bulldozers are clearing the…" at bounding box center [841, 291] width 849 height 21
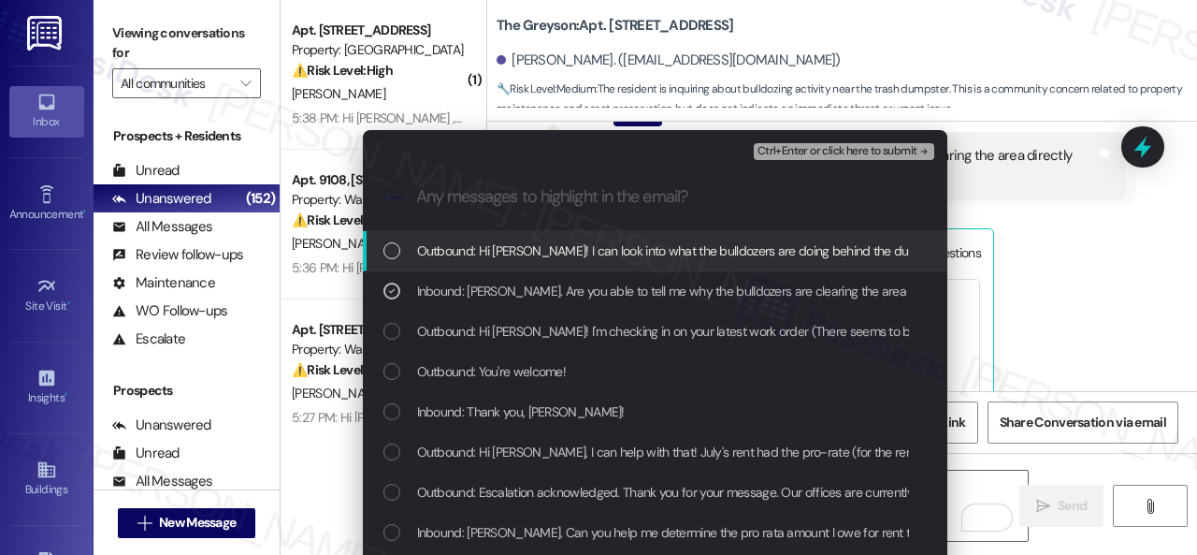
click at [784, 154] on span "Ctrl+Enter or click here to submit" at bounding box center [838, 151] width 160 height 13
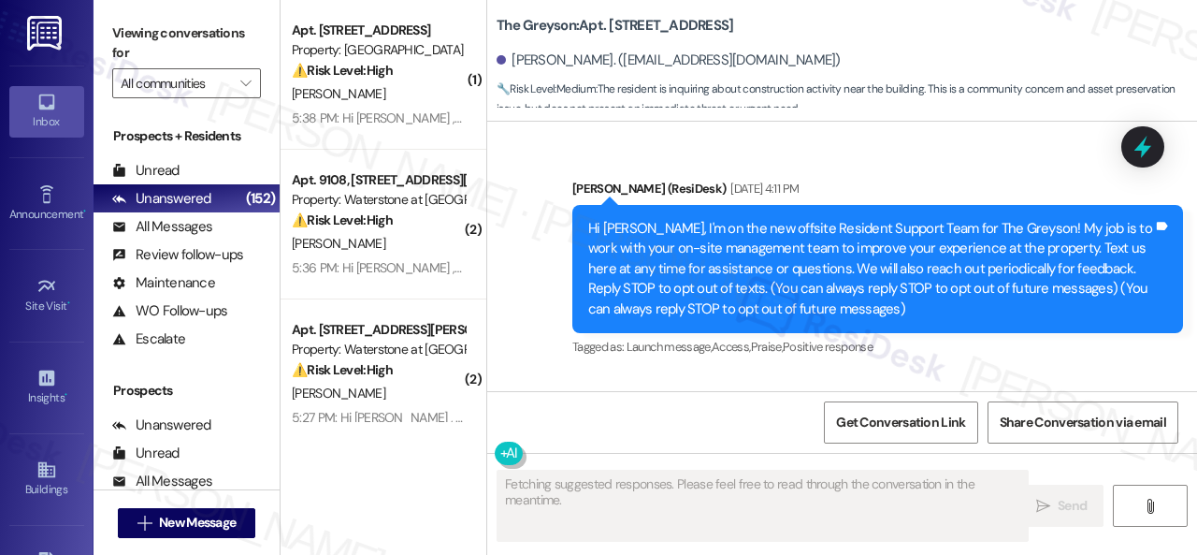
scroll to position [20132, 0]
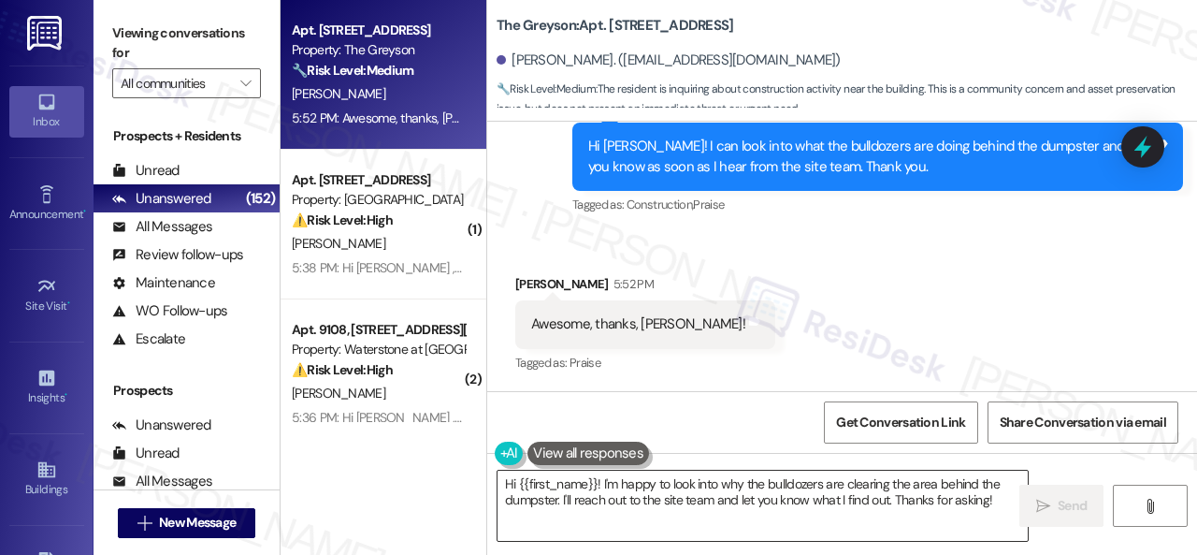
click at [609, 504] on textarea "Hi {{first_name}}! I'm happy to look into why the bulldozers are clearing the a…" at bounding box center [763, 505] width 530 height 70
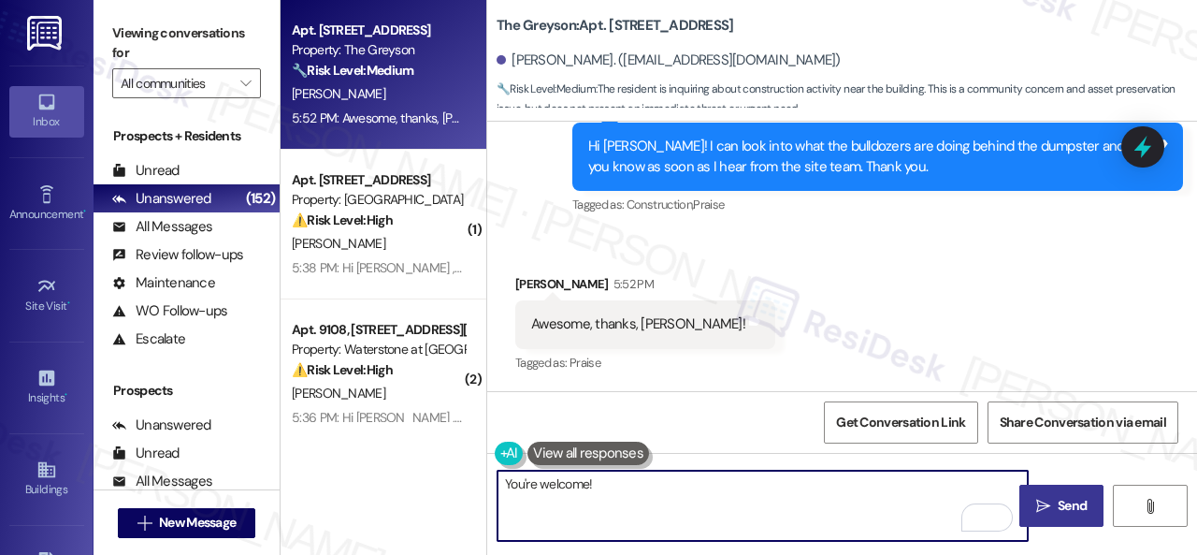
type textarea "You're welcome!"
click at [1040, 510] on icon "" at bounding box center [1043, 506] width 14 height 15
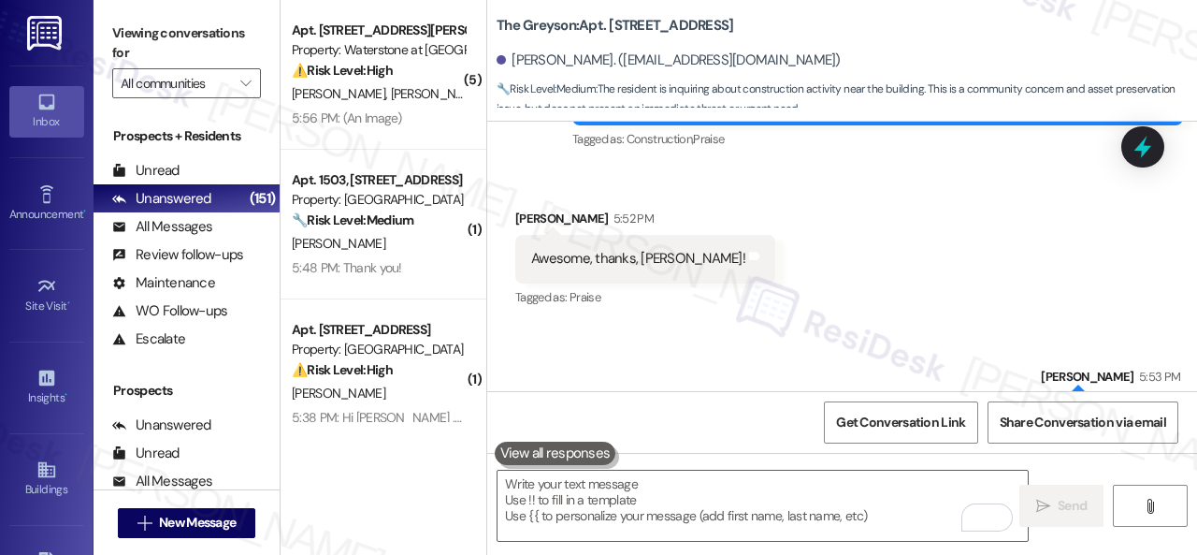
scroll to position [20264, 0]
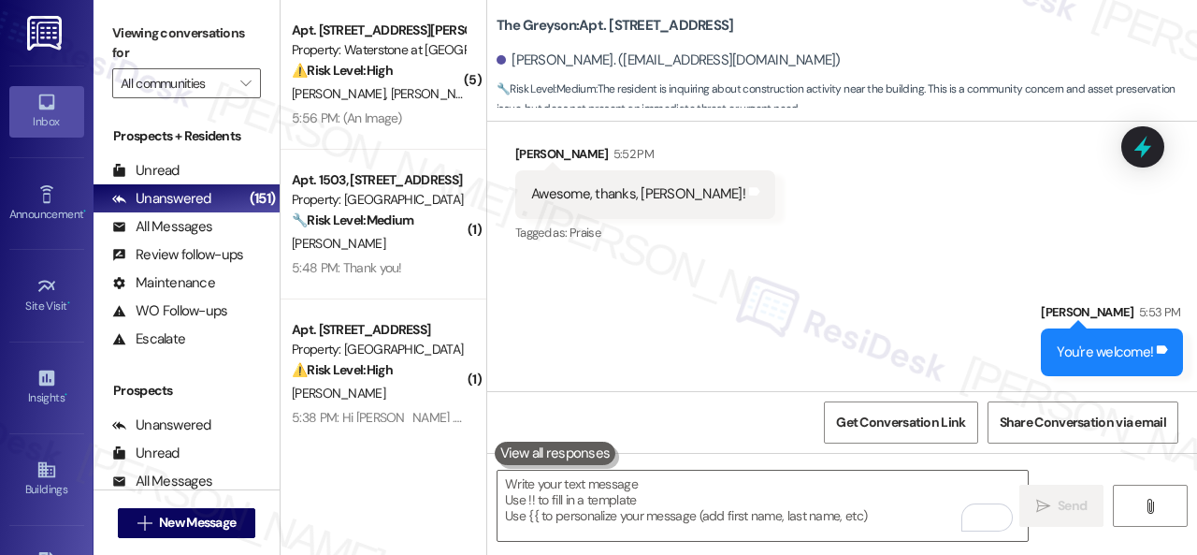
click at [829, 266] on div "Sent via SMS Sarah 5:53 PM You're welcome! Tags and notes" at bounding box center [842, 325] width 710 height 130
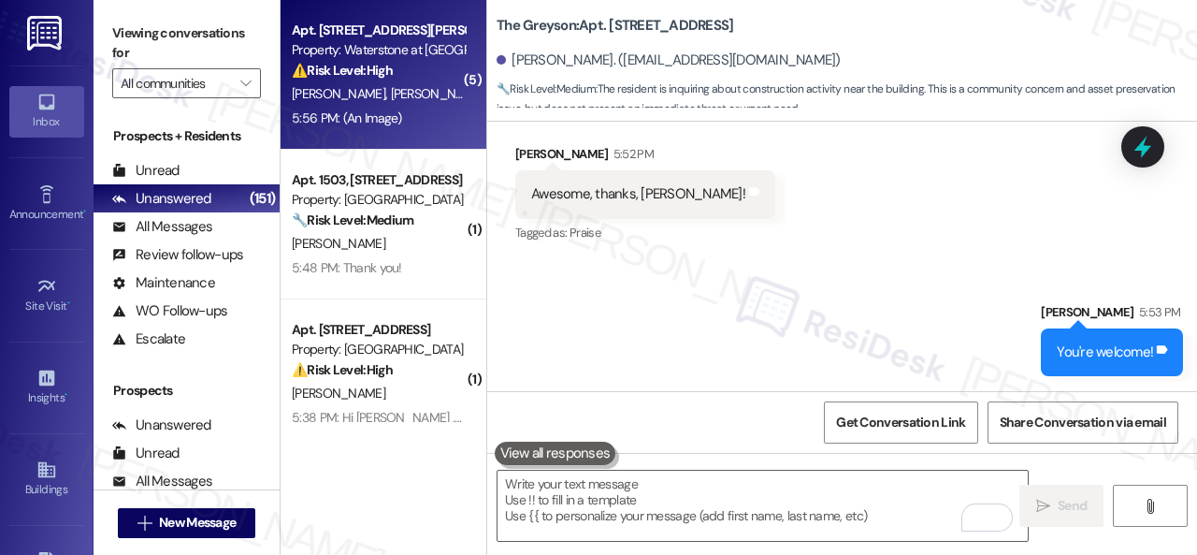
click at [489, 87] on span "J. Arrieta" at bounding box center [538, 93] width 99 height 17
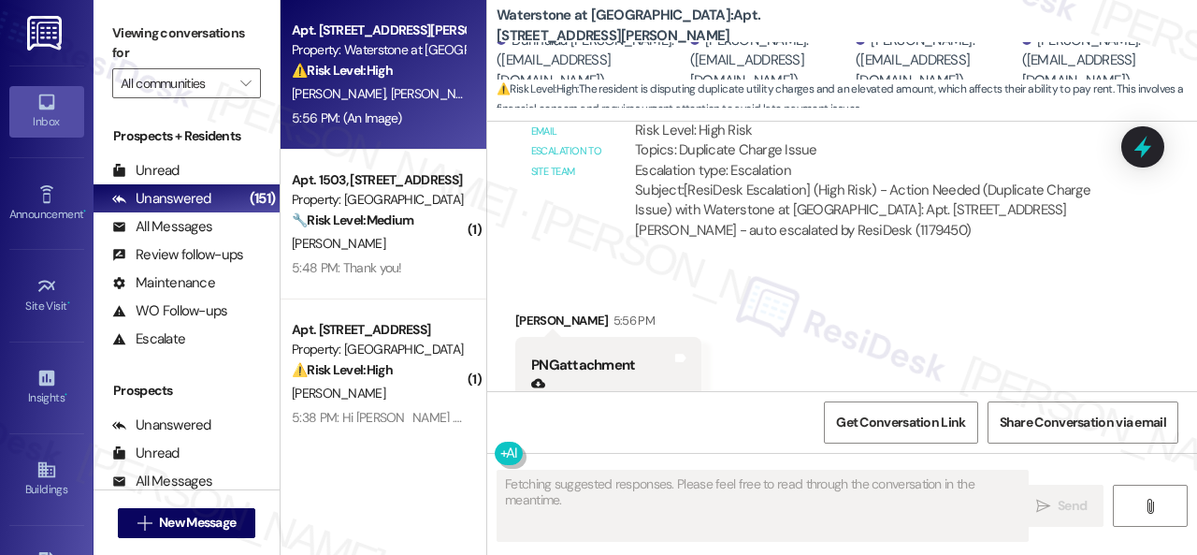
scroll to position [13252, 0]
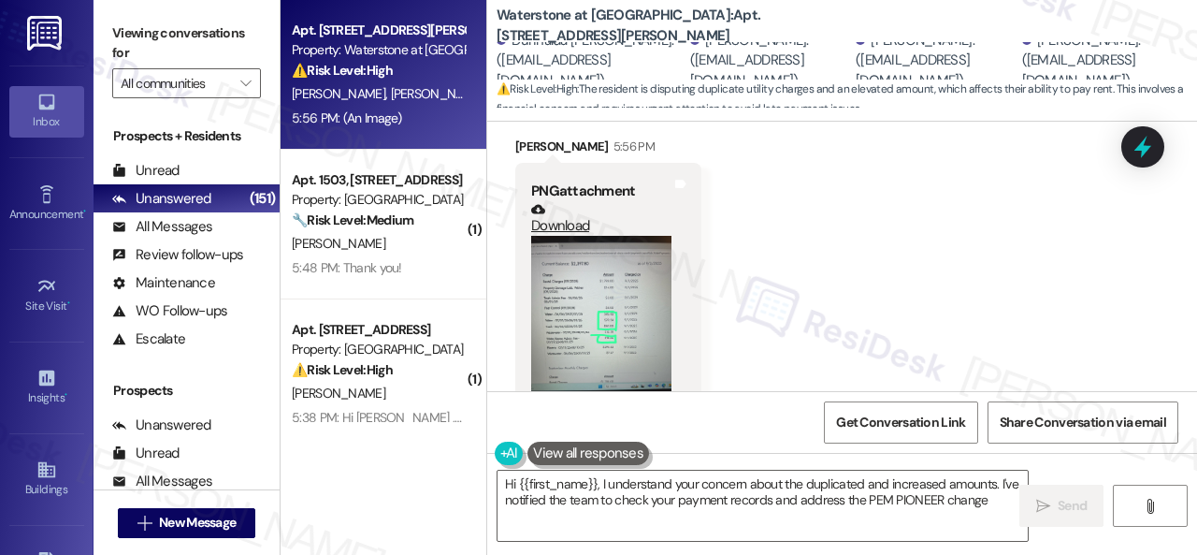
click at [658, 252] on button "Zoom image" at bounding box center [601, 329] width 140 height 187
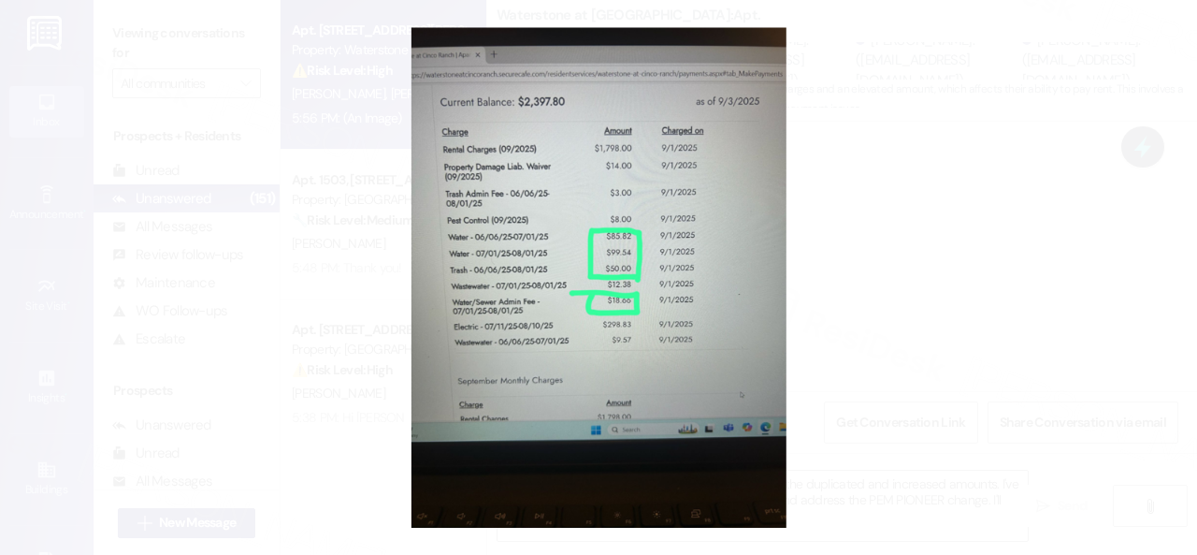
click at [896, 274] on button "Unzoom image" at bounding box center [598, 277] width 1197 height 555
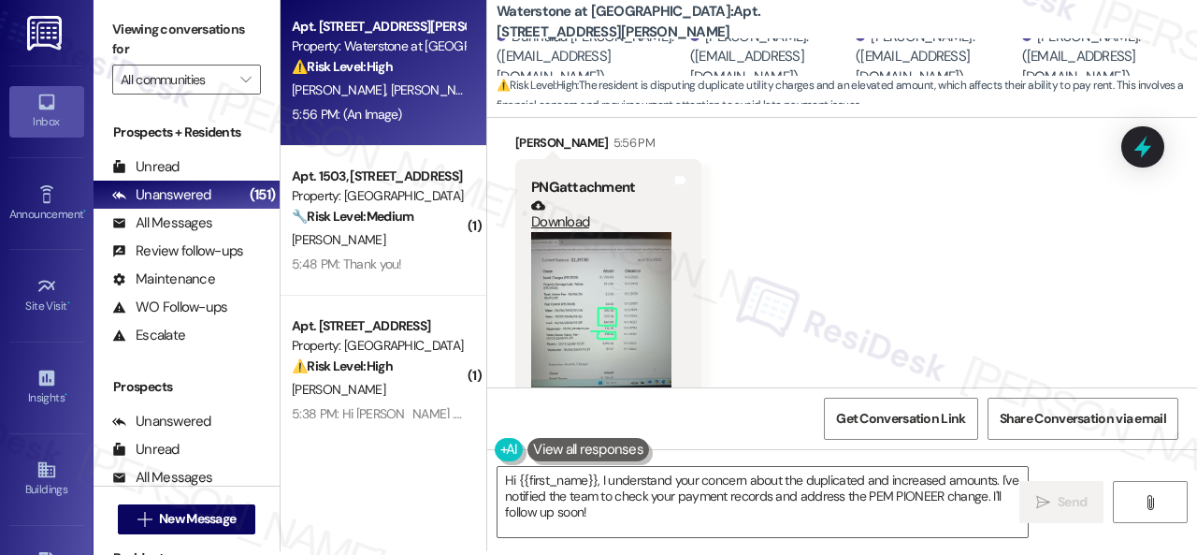
scroll to position [6, 0]
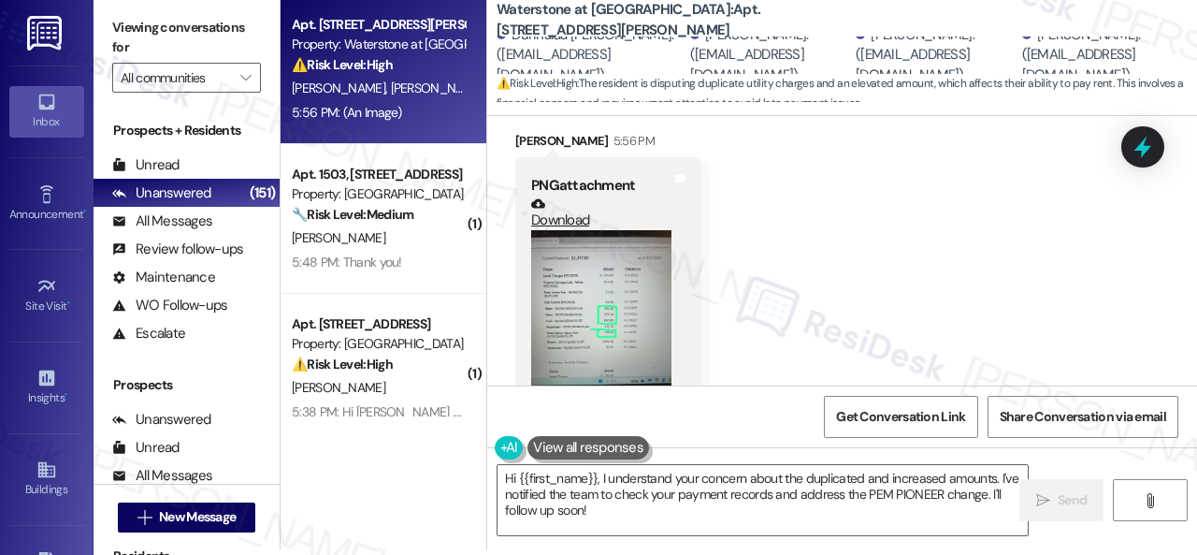
drag, startPoint x: 917, startPoint y: 261, endPoint x: 891, endPoint y: 307, distance: 52.3
click at [917, 265] on div "Received via SMS Maria Arrieta 5:56 PM PNG attachment Download (Click to zoom) …" at bounding box center [842, 280] width 710 height 382
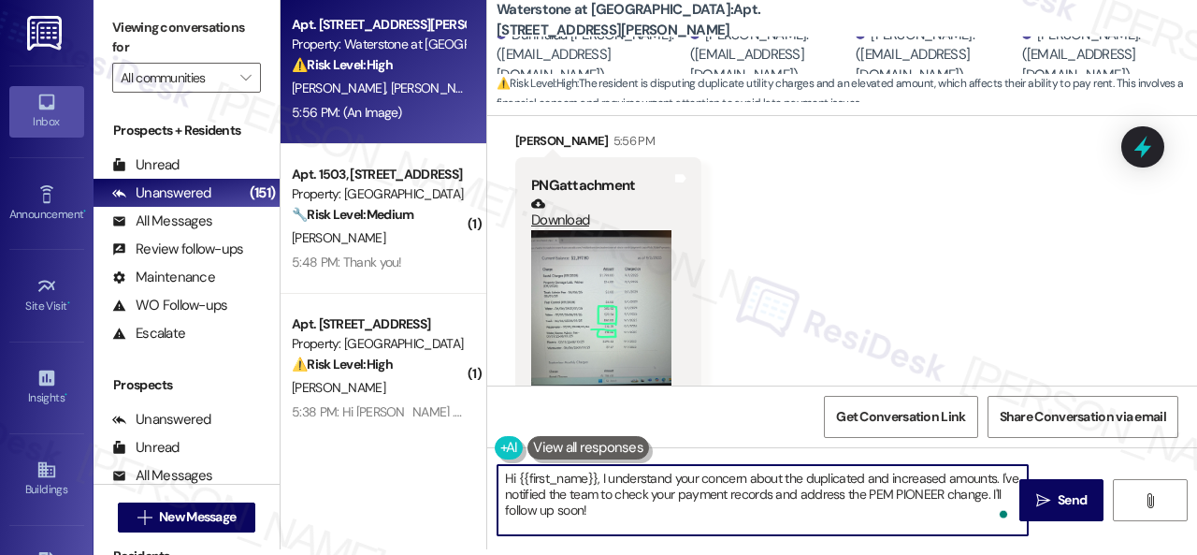
drag, startPoint x: 503, startPoint y: 489, endPoint x: 630, endPoint y: 522, distance: 131.3
click at [630, 522] on textarea "Hi {{first_name}}, I understand your concern about the duplicated and increased…" at bounding box center [763, 500] width 530 height 70
paste textarea "The site team has been informed about your inquiry or concern. I'll get back to…"
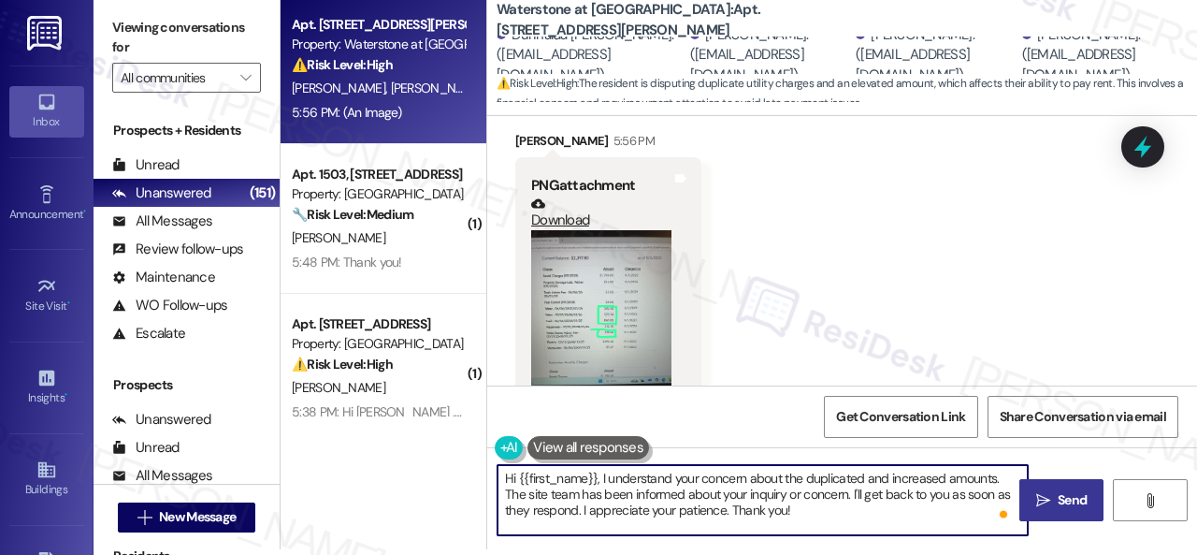
type textarea "Hi {{first_name}}, I understand your concern about the duplicated and increased…"
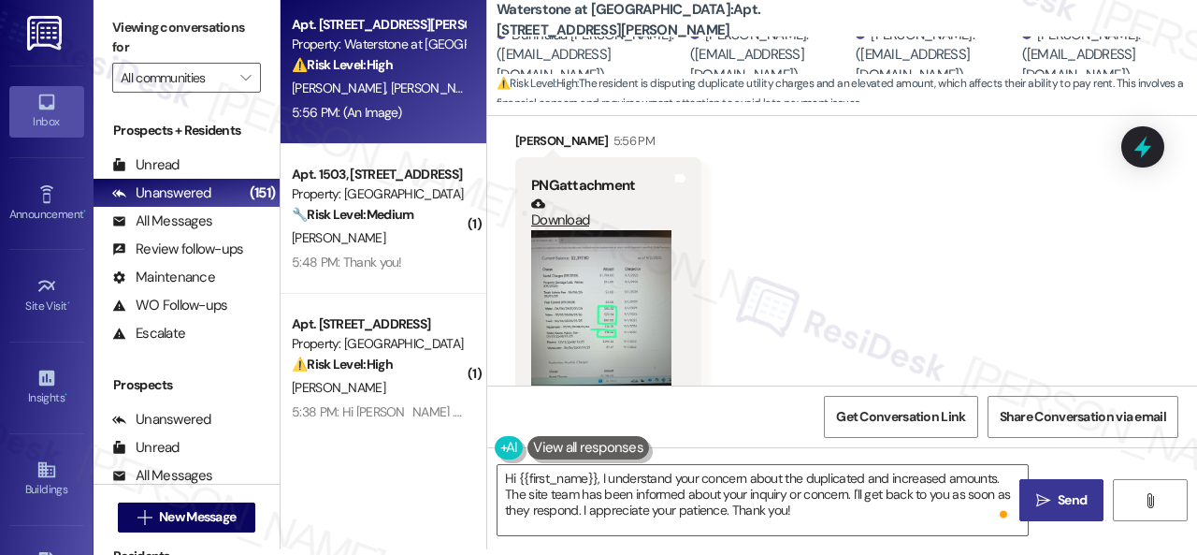
click at [1040, 502] on icon "" at bounding box center [1043, 500] width 14 height 15
click at [728, 463] on div "Hi {{first_name}}, I understand your concern about the duplicated and increased…" at bounding box center [842, 517] width 710 height 140
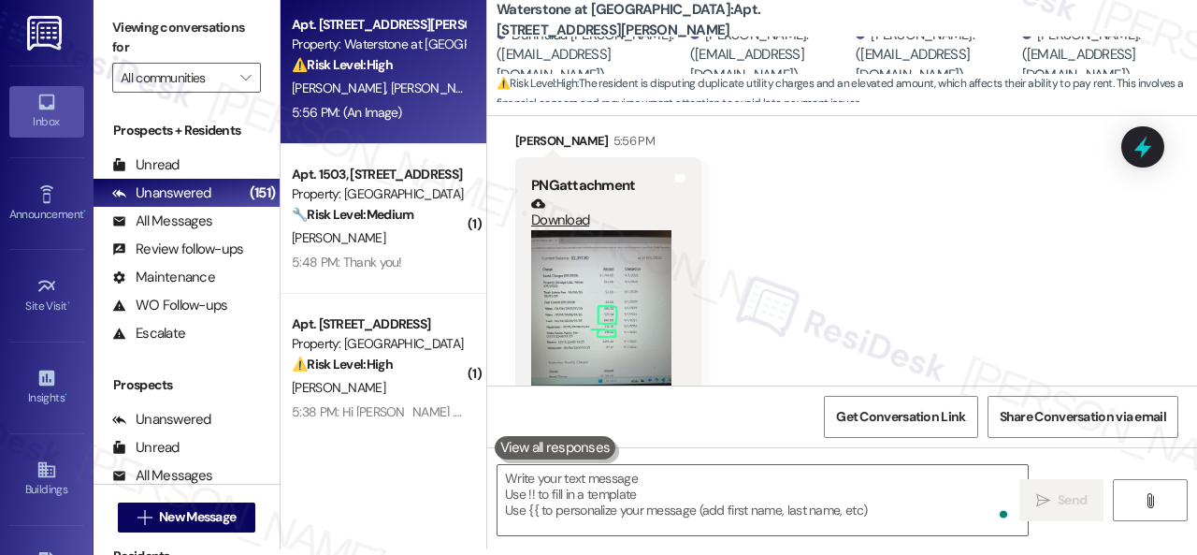
scroll to position [13251, 0]
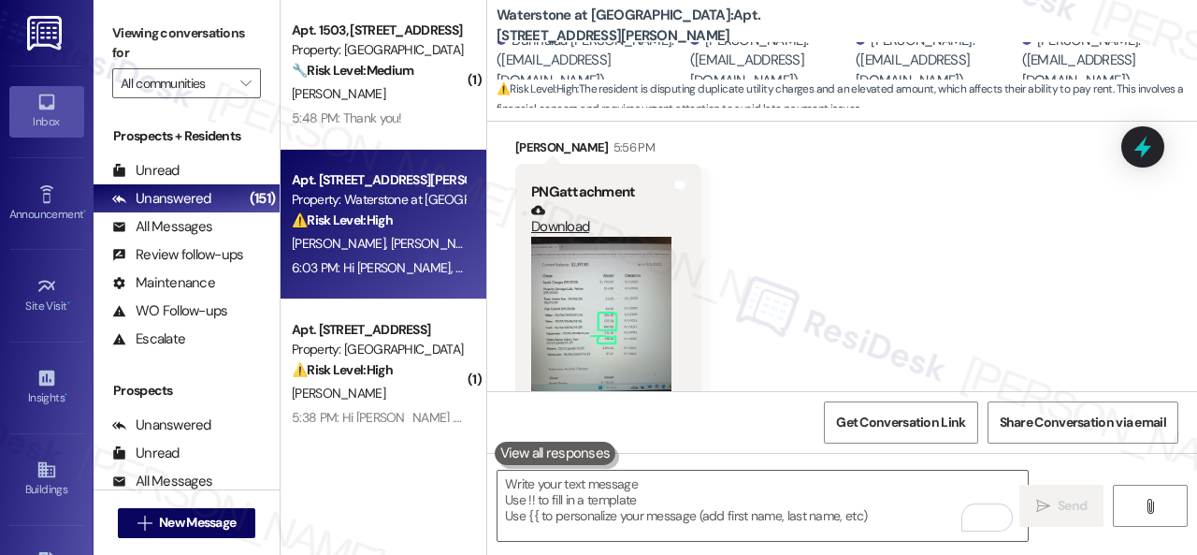
drag, startPoint x: 365, startPoint y: 89, endPoint x: 602, endPoint y: 117, distance: 239.2
click at [367, 89] on div "L. Ogah" at bounding box center [378, 93] width 177 height 23
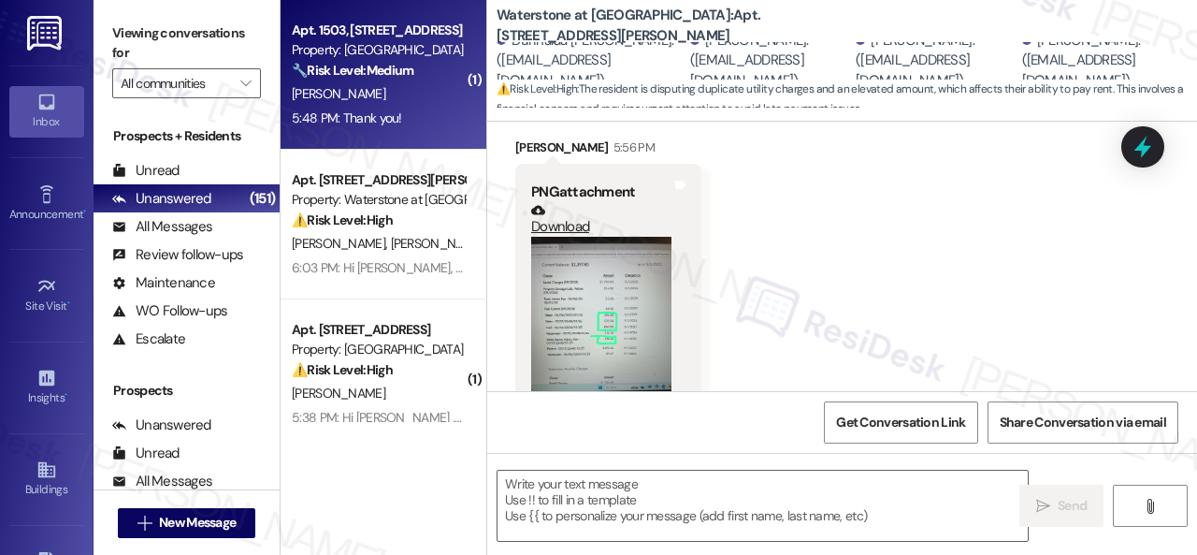
type textarea "Fetching suggested responses. Please feel free to read through the conversation…"
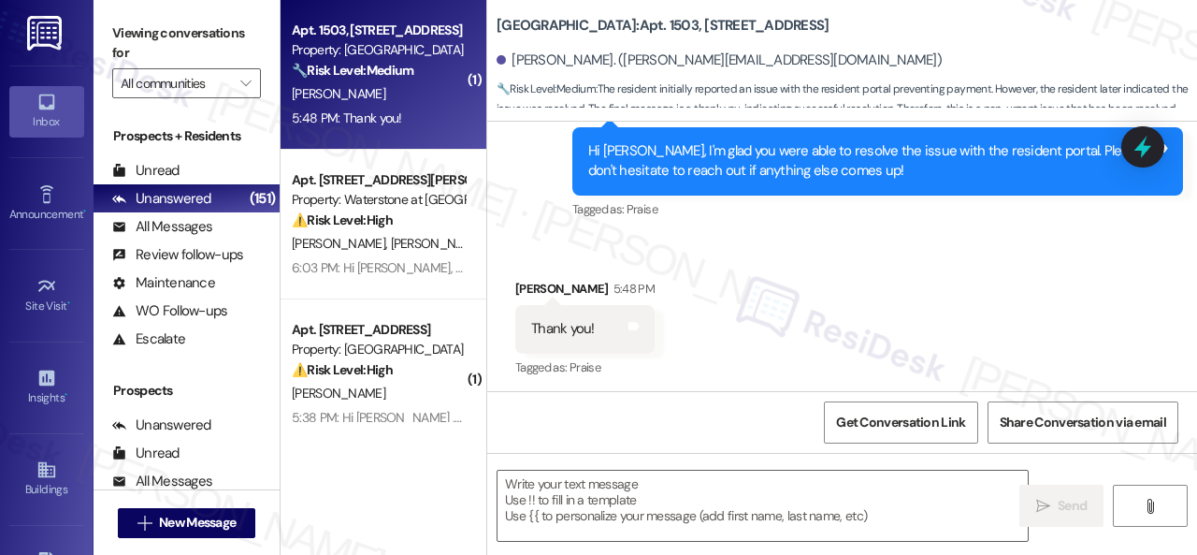
type textarea "Fetching suggested responses. Please feel free to read through the conversation…"
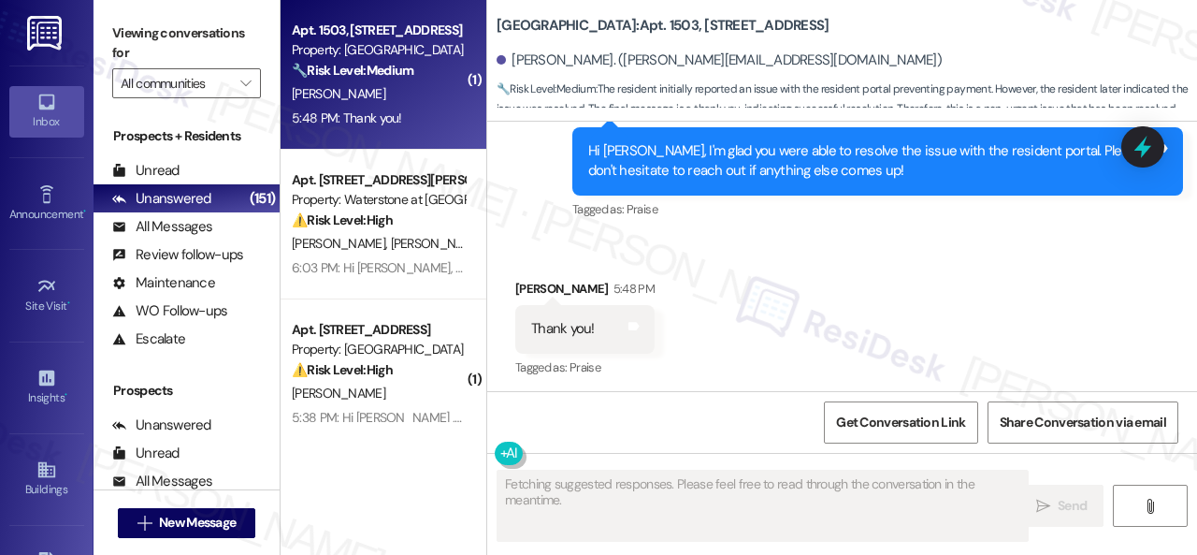
scroll to position [7028, 0]
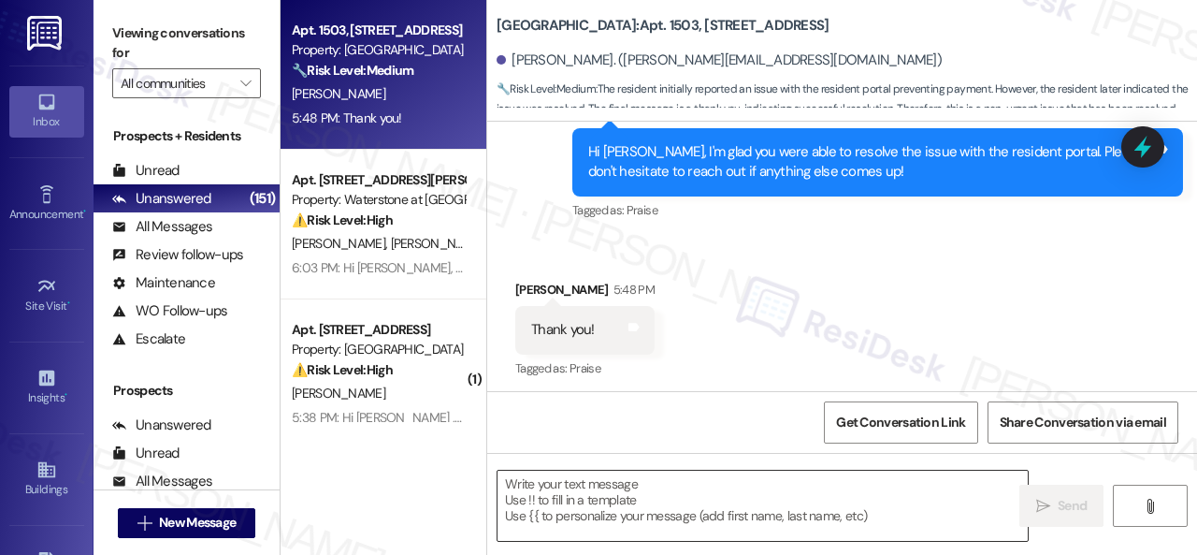
click at [622, 492] on textarea at bounding box center [763, 505] width 530 height 70
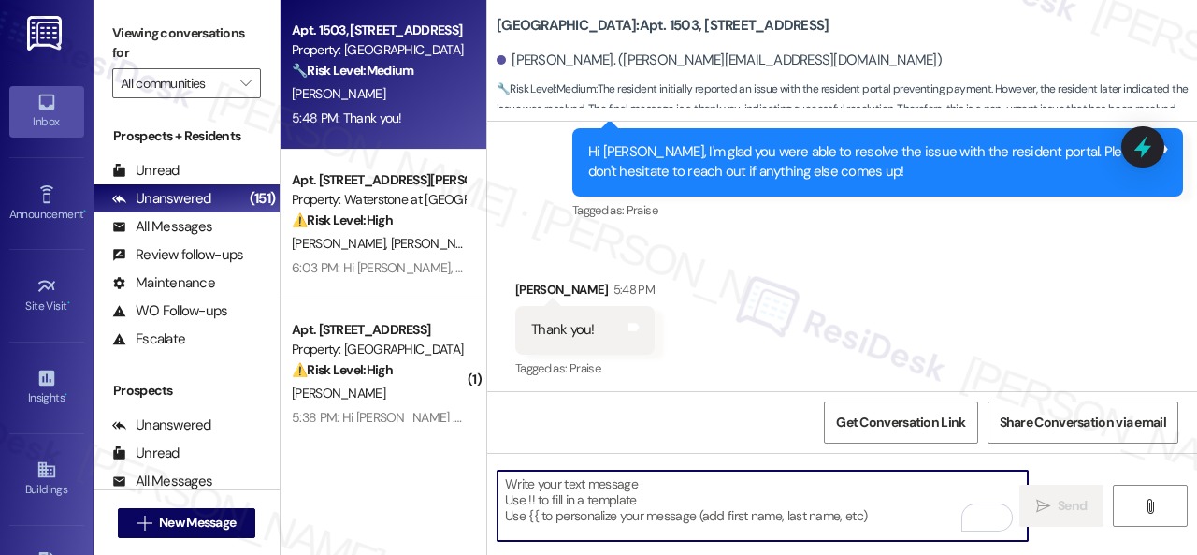
scroll to position [7029, 0]
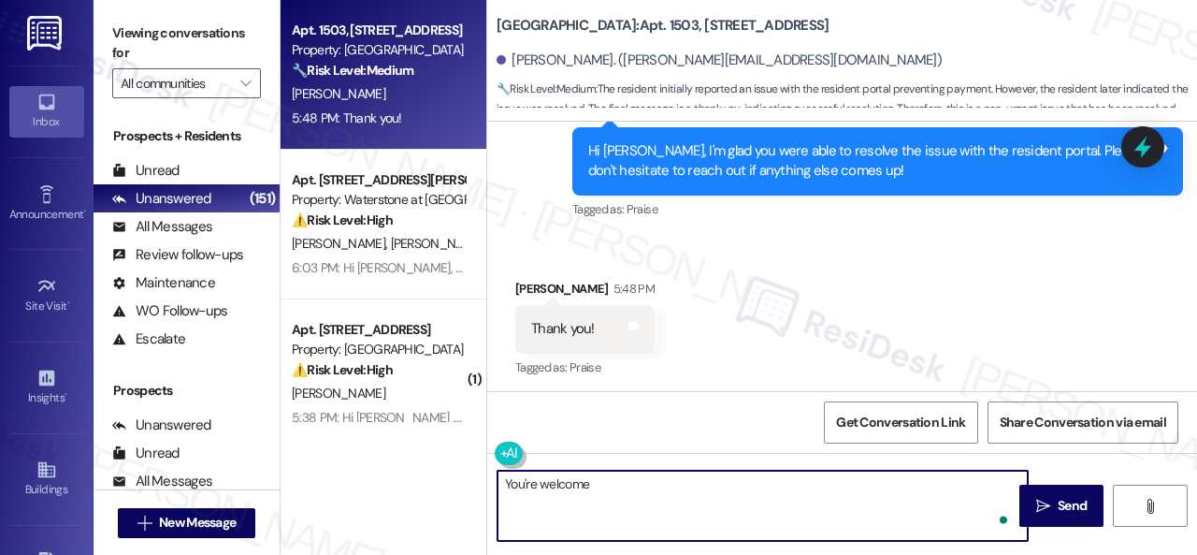
type textarea "You're welcome!"
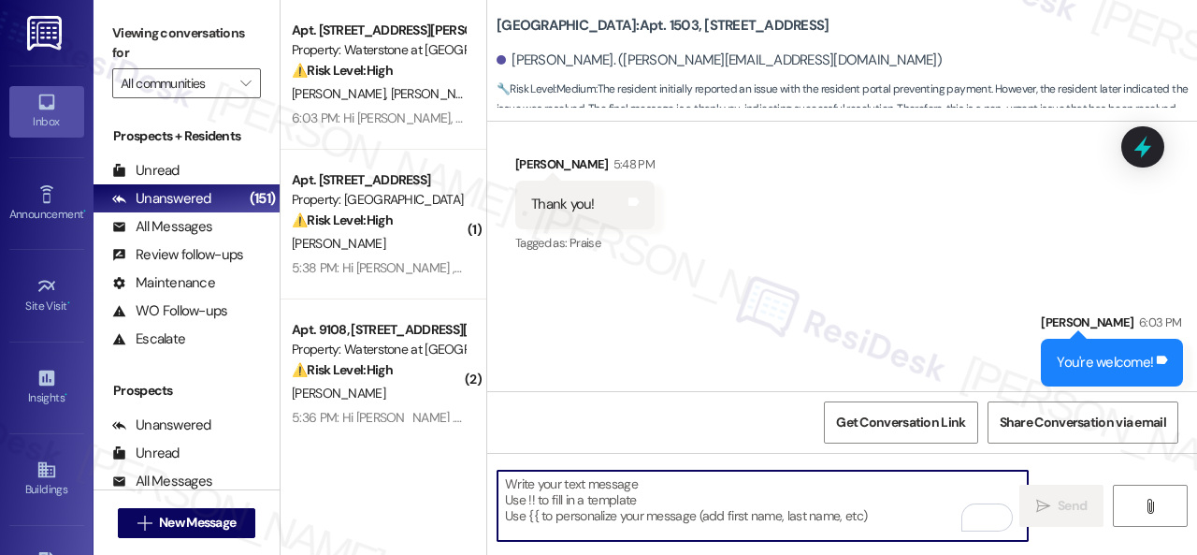
scroll to position [7159, 0]
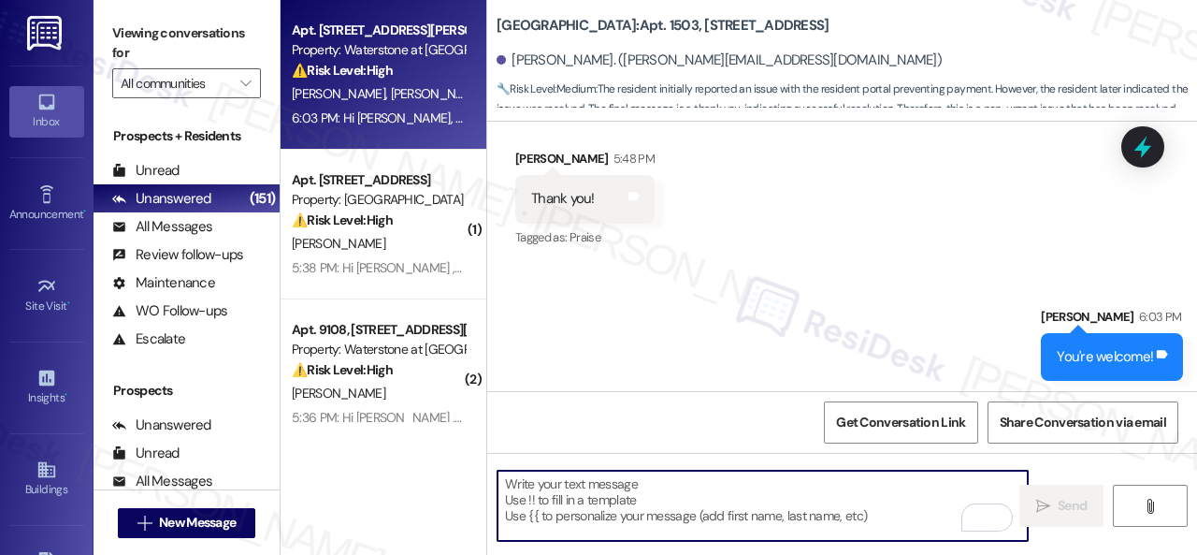
click at [423, 76] on div "⚠️ Risk Level: High The resident is disputing duplicate utility charges and an …" at bounding box center [378, 71] width 173 height 20
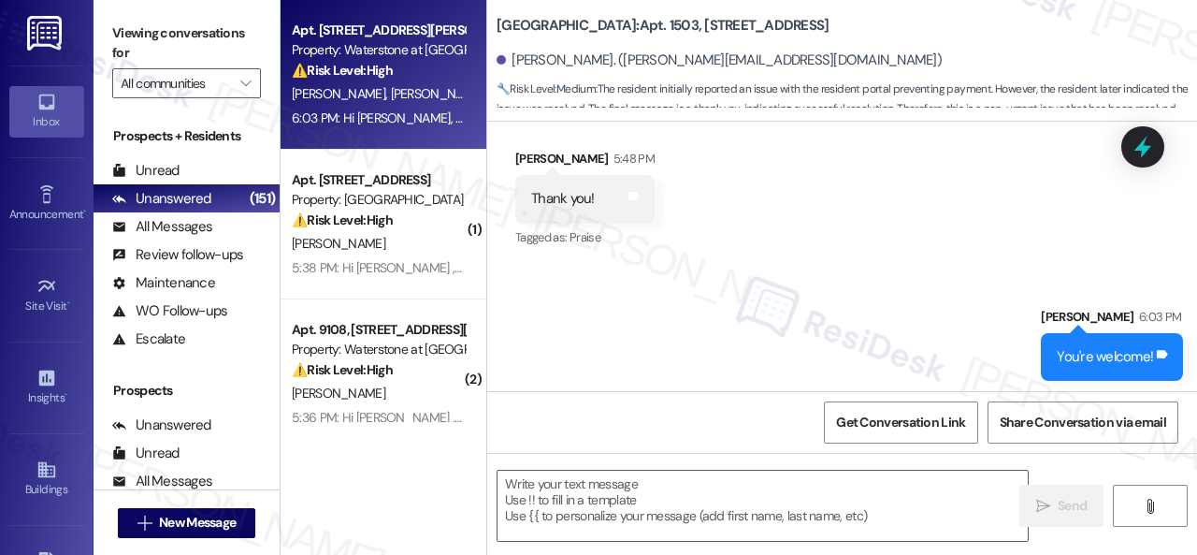
type textarea "Fetching suggested responses. Please feel free to read through the conversation…"
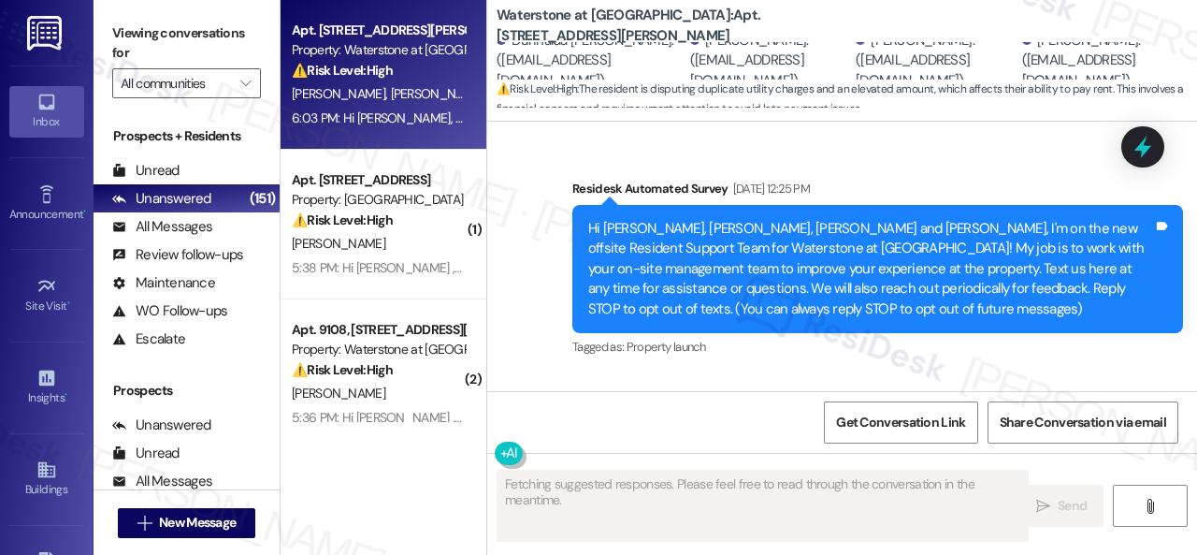
scroll to position [12840, 0]
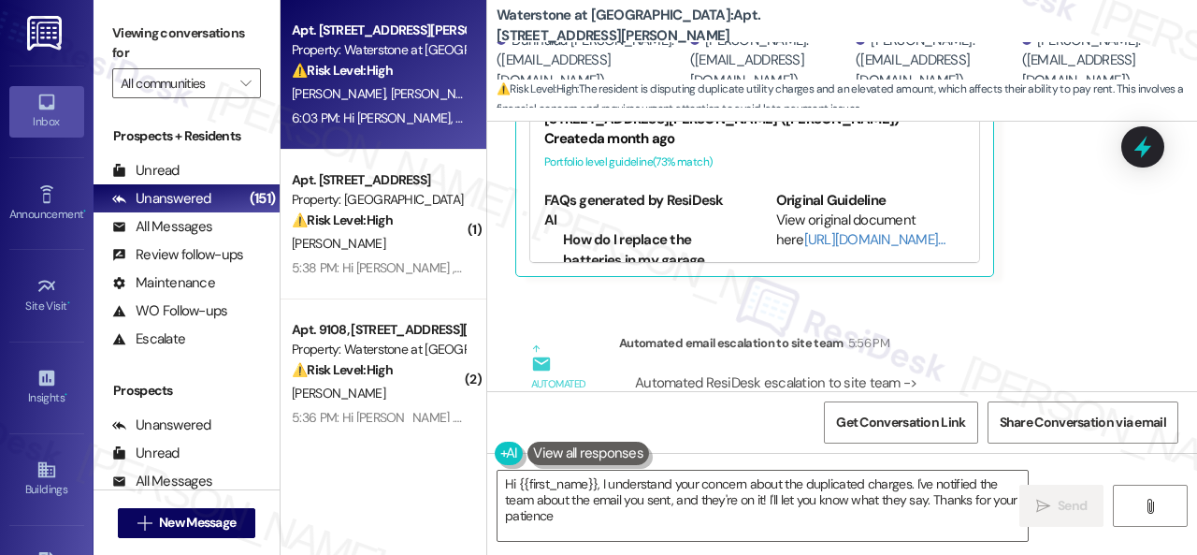
type textarea "Hi {{first_name}}, I understand your concern about the duplicated charges. I've…"
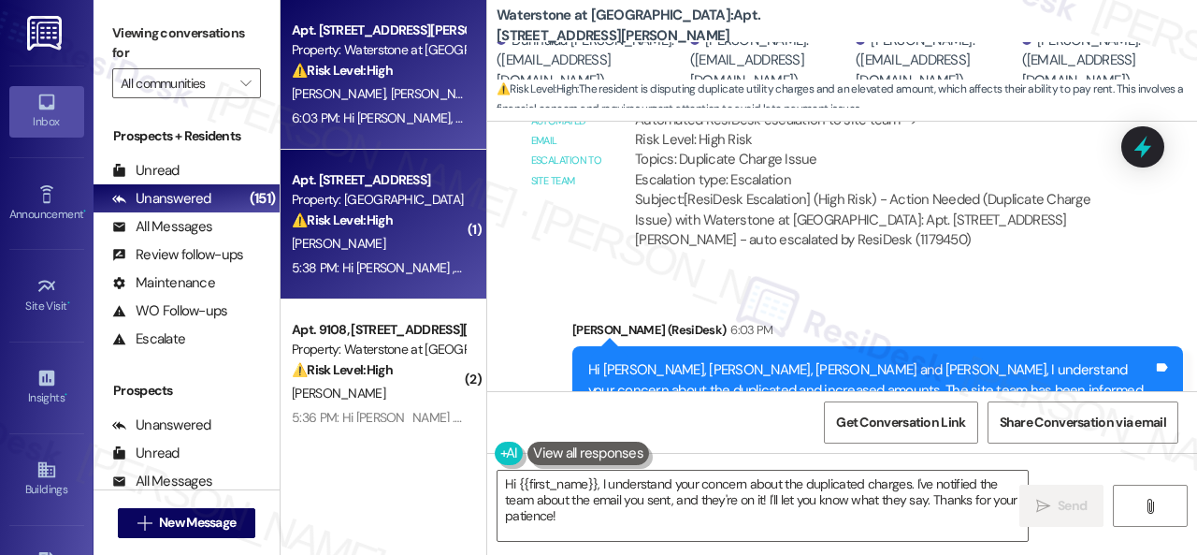
click at [384, 220] on strong "⚠️ Risk Level: High" at bounding box center [342, 219] width 101 height 17
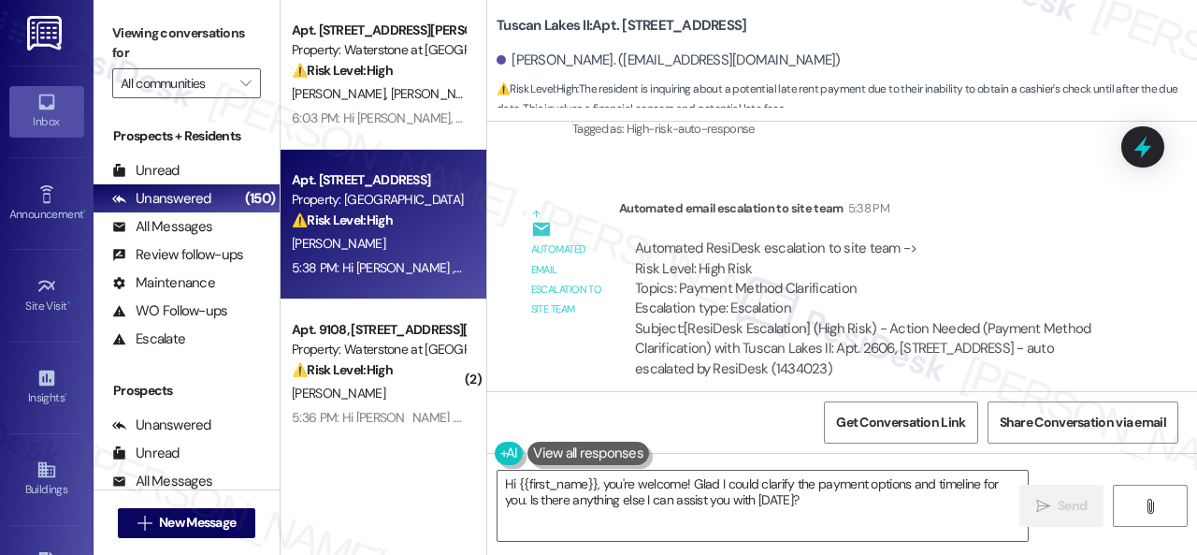
scroll to position [3631, 0]
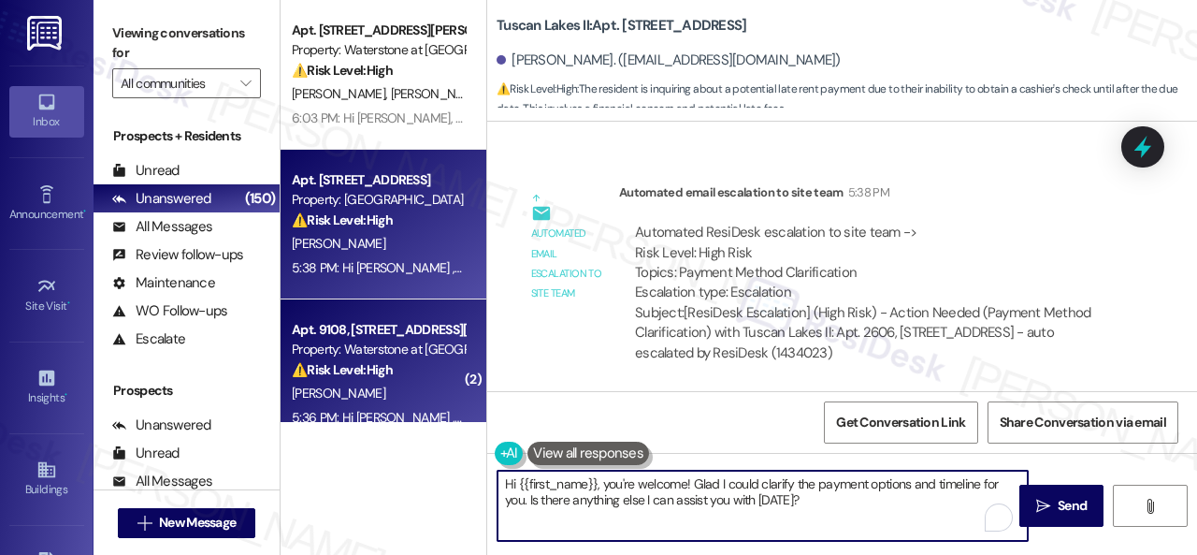
drag, startPoint x: 622, startPoint y: 452, endPoint x: 375, endPoint y: 403, distance: 251.7
click at [375, 403] on div "Apt. 14104, 6855 S Mason Rd Property: Waterstone at Cinco Ranch ⚠️ Risk Level: …" at bounding box center [739, 277] width 917 height 555
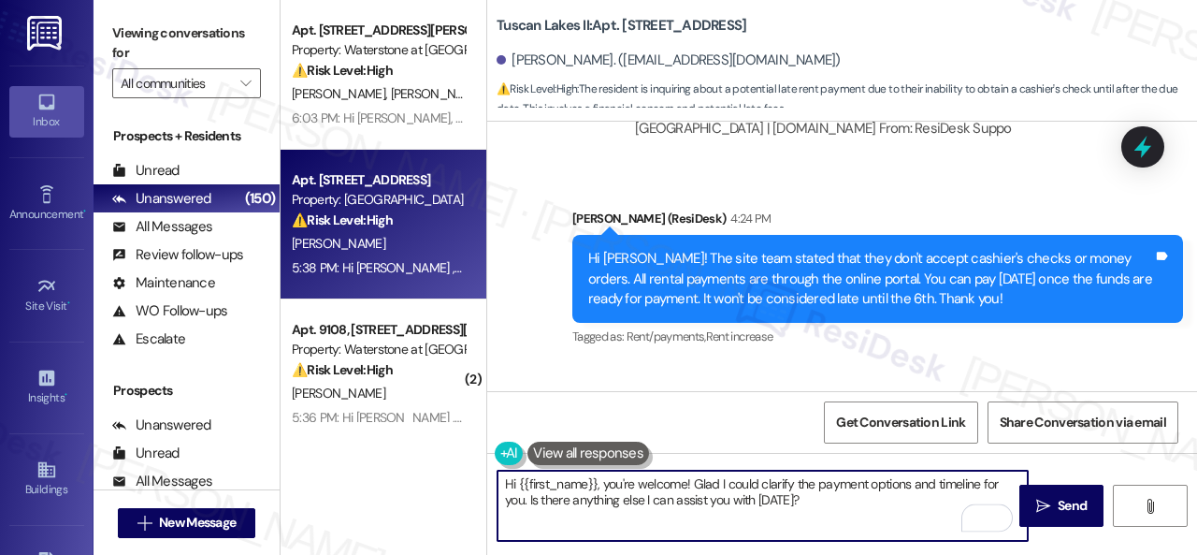
scroll to position [3070, 0]
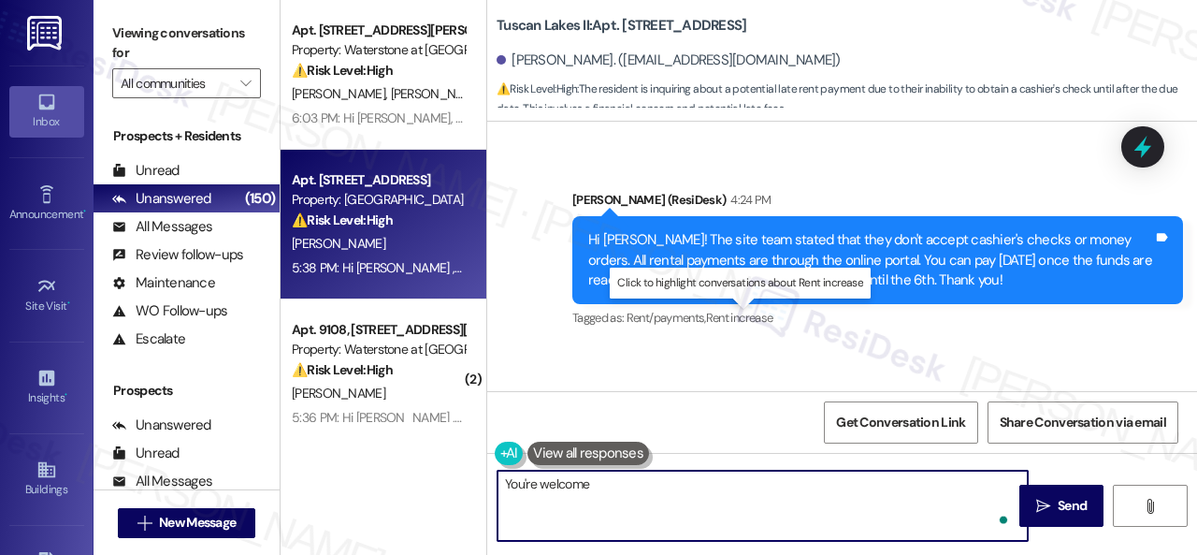
type textarea "You're welcome!"
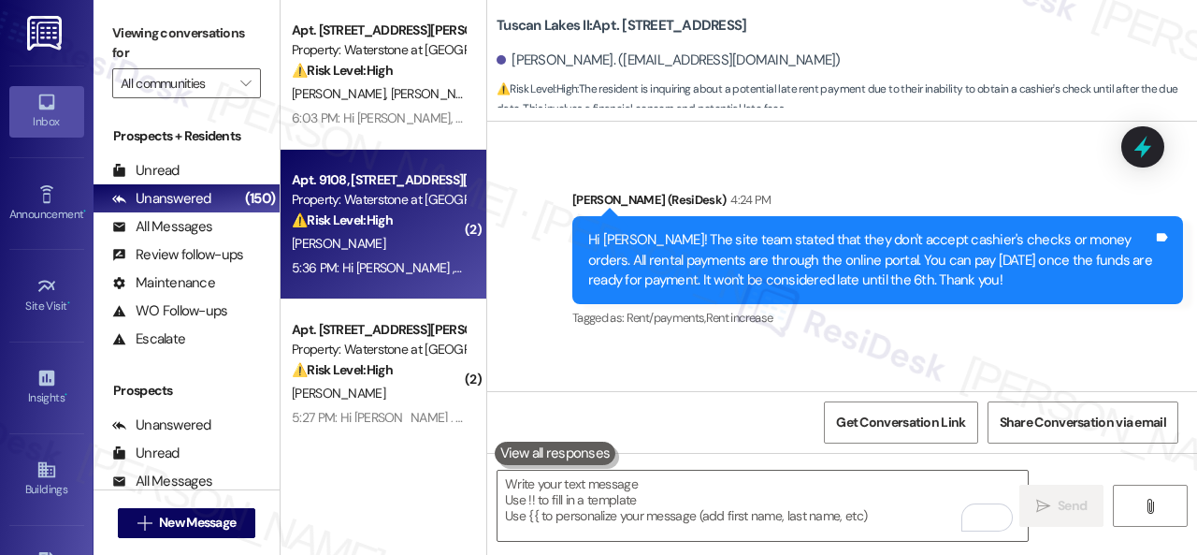
click at [421, 250] on div "J. Robichaux" at bounding box center [378, 243] width 177 height 23
type textarea "Fetching suggested responses. Please feel free to read through the conversation…"
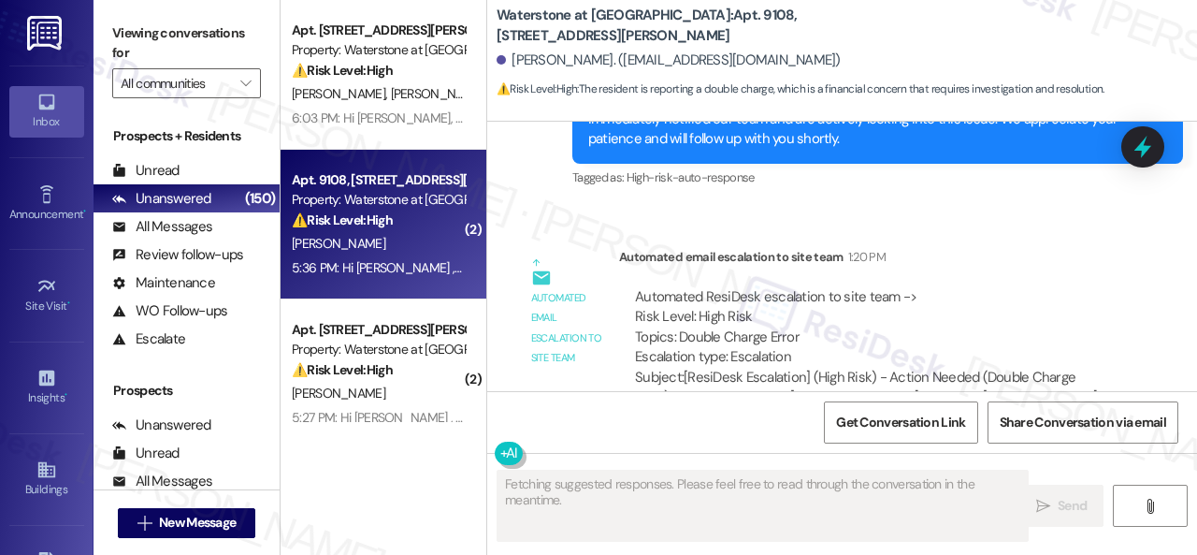
scroll to position [5456, 0]
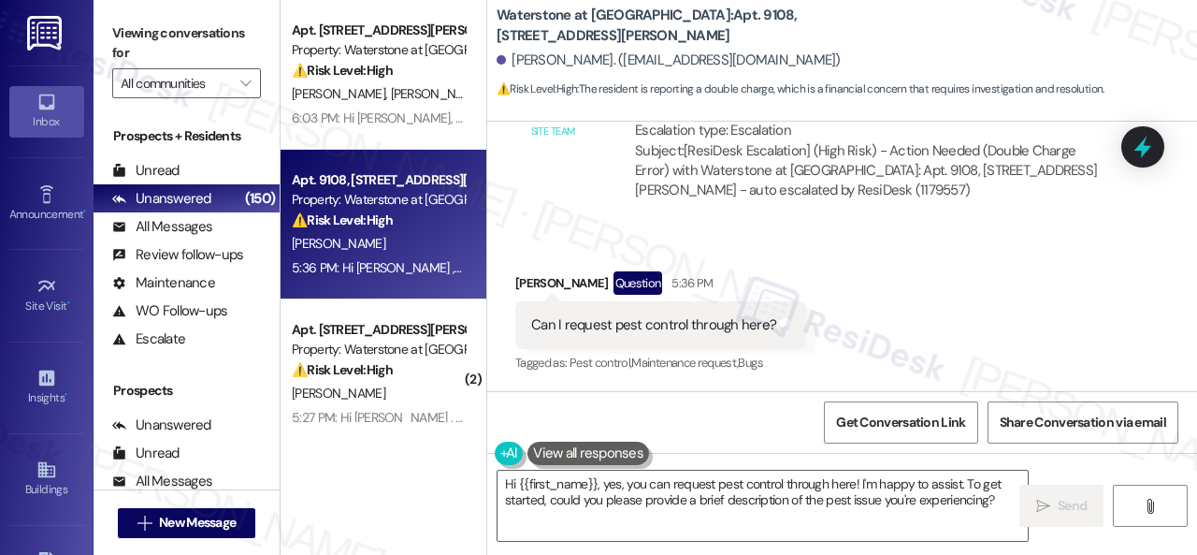
click at [857, 282] on div "Received via SMS Jenny Robichaux Question 5:36 PM Can I request pest control th…" at bounding box center [842, 310] width 710 height 162
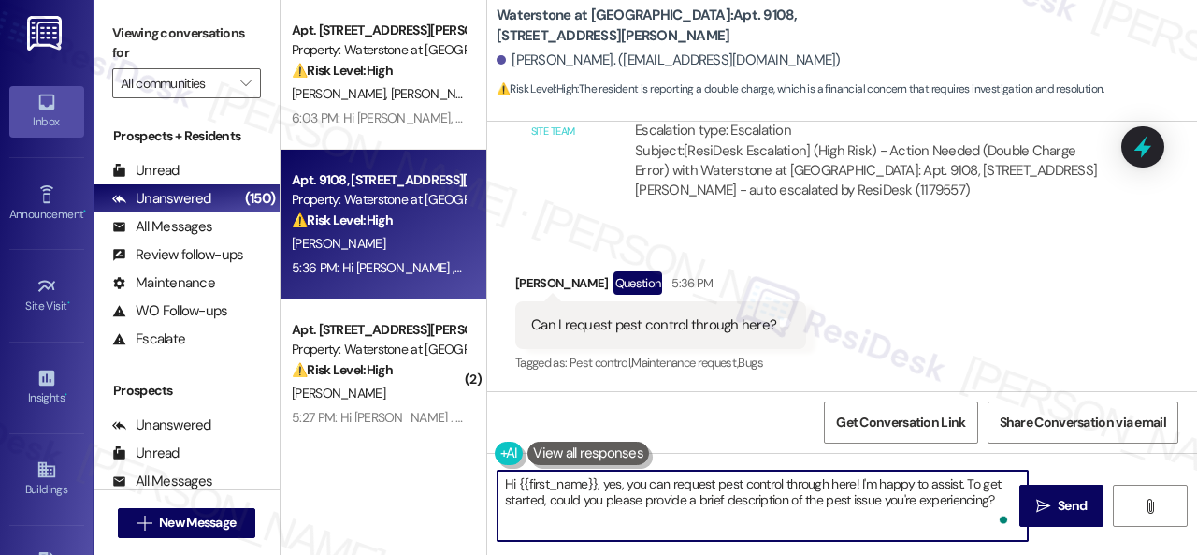
scroll to position [6, 0]
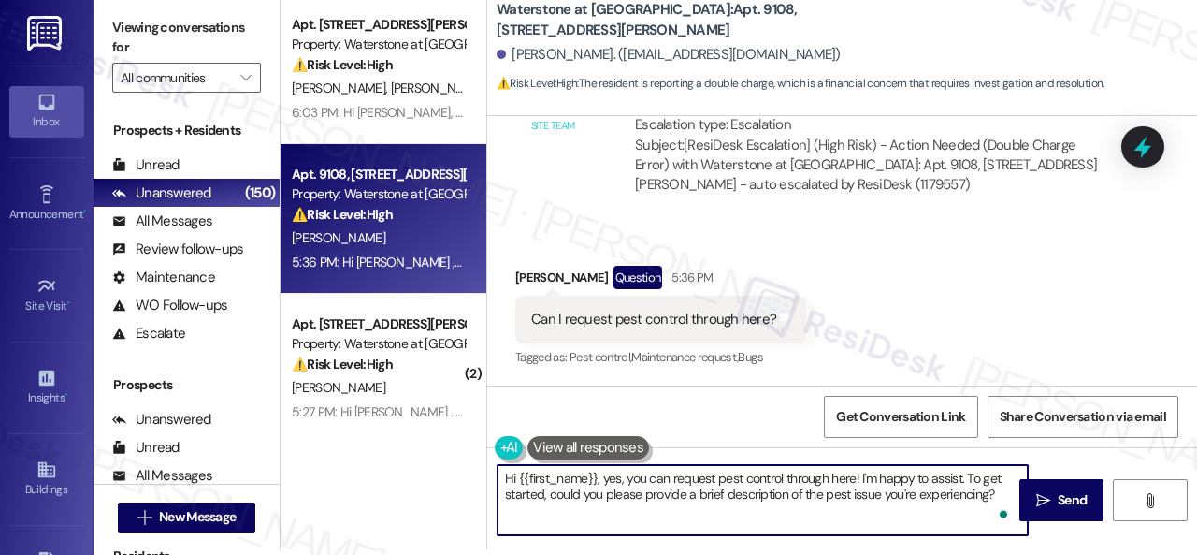
drag, startPoint x: 602, startPoint y: 484, endPoint x: 1147, endPoint y: 565, distance: 550.3
click at [1147, 554] on html "Inbox Go to Inbox Announcement • Send A Text Announcement Site Visit • Go to Si…" at bounding box center [598, 277] width 1197 height 555
paste textarea "I'm sorry to hear about the pests in your apartment. We apologize for the incon…"
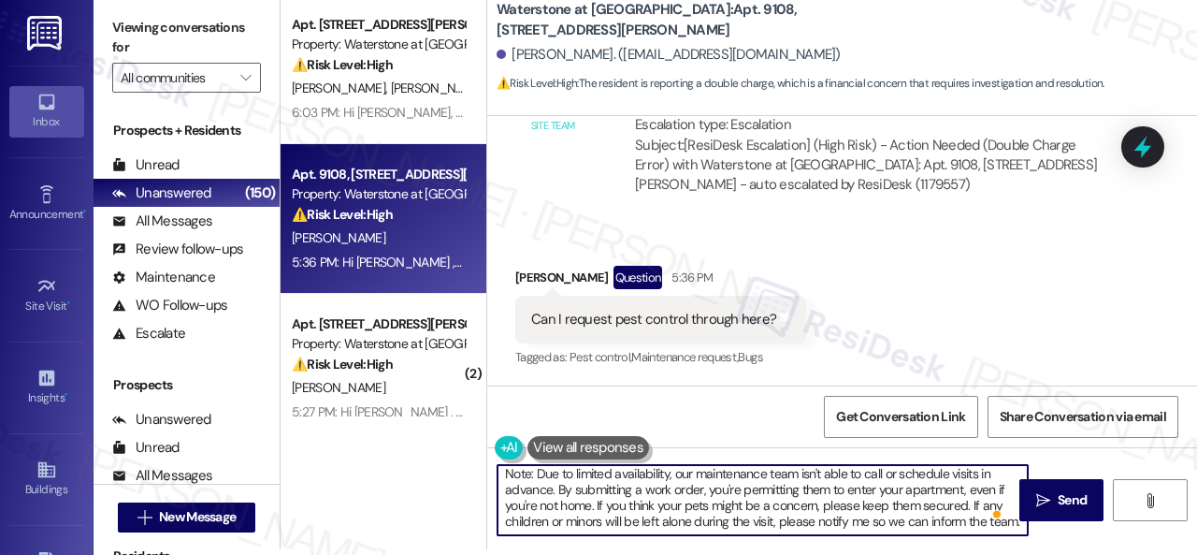
scroll to position [116, 0]
type textarea "Hi {{first_name}}, I'm sorry to hear about the pests in your apartment. We apol…"
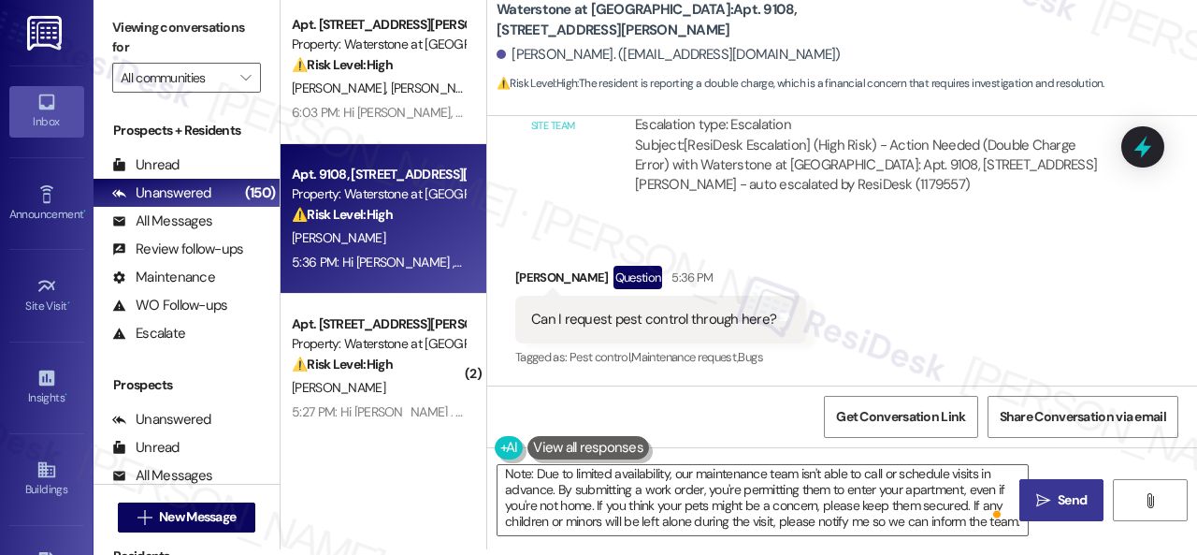
click at [1058, 502] on span "Send" at bounding box center [1072, 500] width 29 height 20
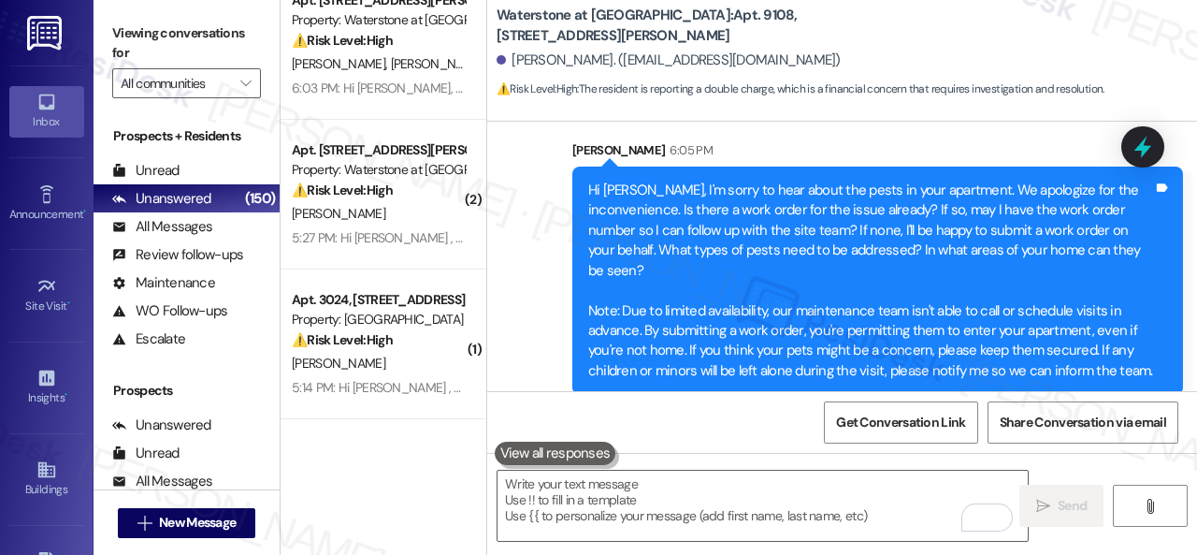
scroll to position [187, 0]
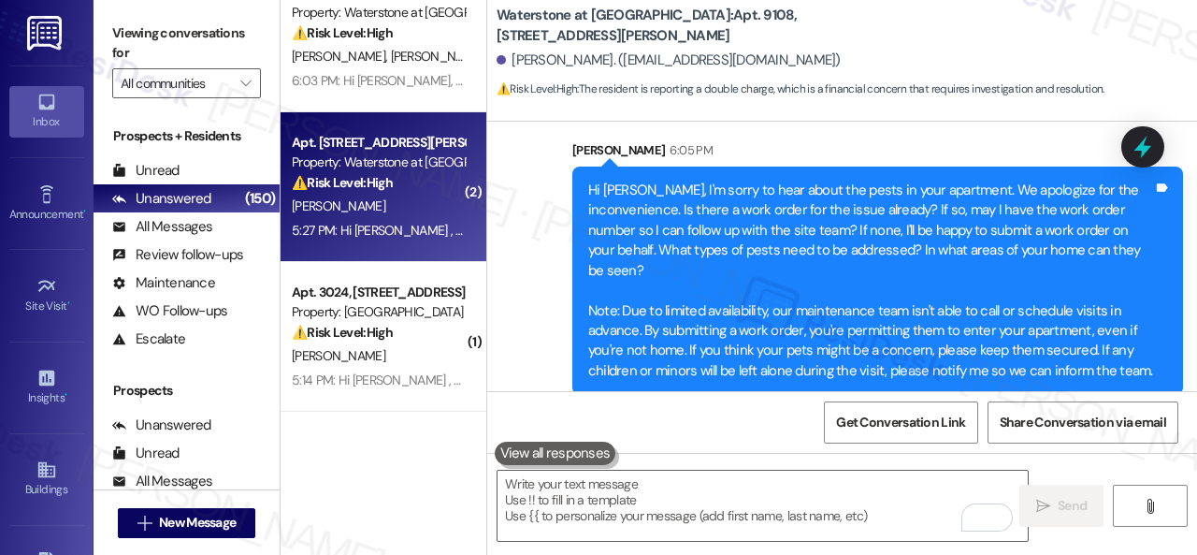
click at [436, 213] on div "C. Crespo" at bounding box center [378, 206] width 177 height 23
type textarea "Fetching suggested responses. Please feel free to read through the conversation…"
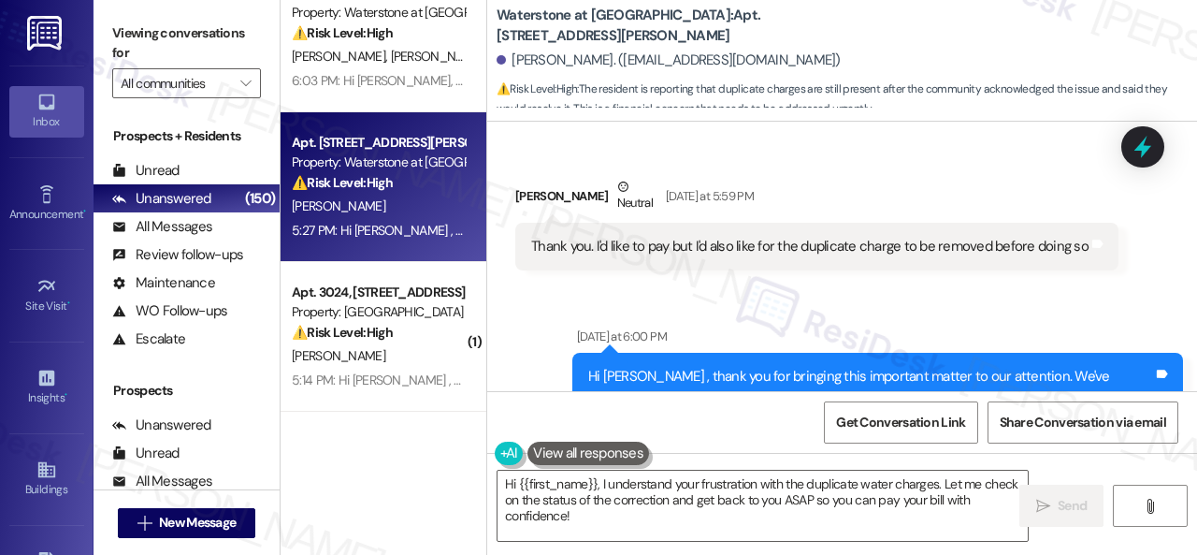
scroll to position [0, 0]
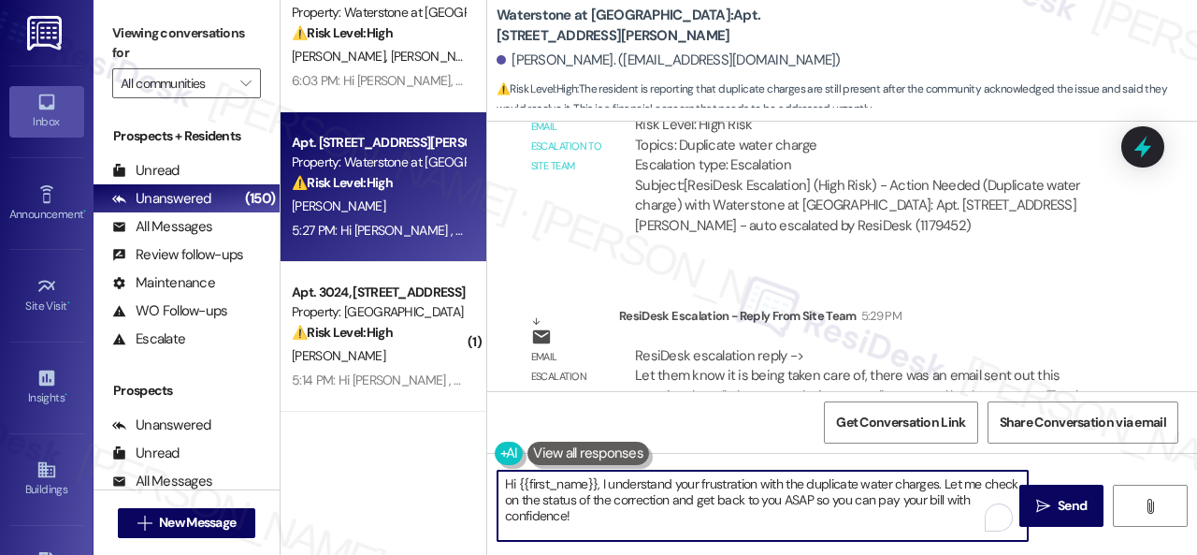
drag, startPoint x: 601, startPoint y: 482, endPoint x: 662, endPoint y: 510, distance: 67.0
click at [651, 544] on div "Hi {{first_name}}, I understand your frustration with the duplicate water charg…" at bounding box center [842, 523] width 710 height 140
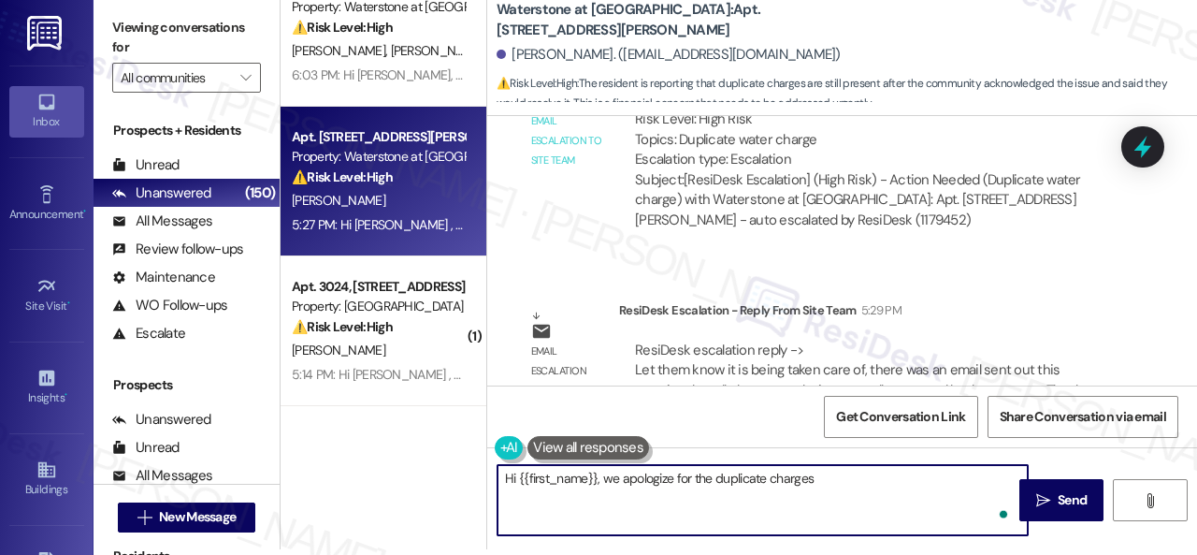
type textarea "Hi {{first_name}}, we apologize for the duplicate charges."
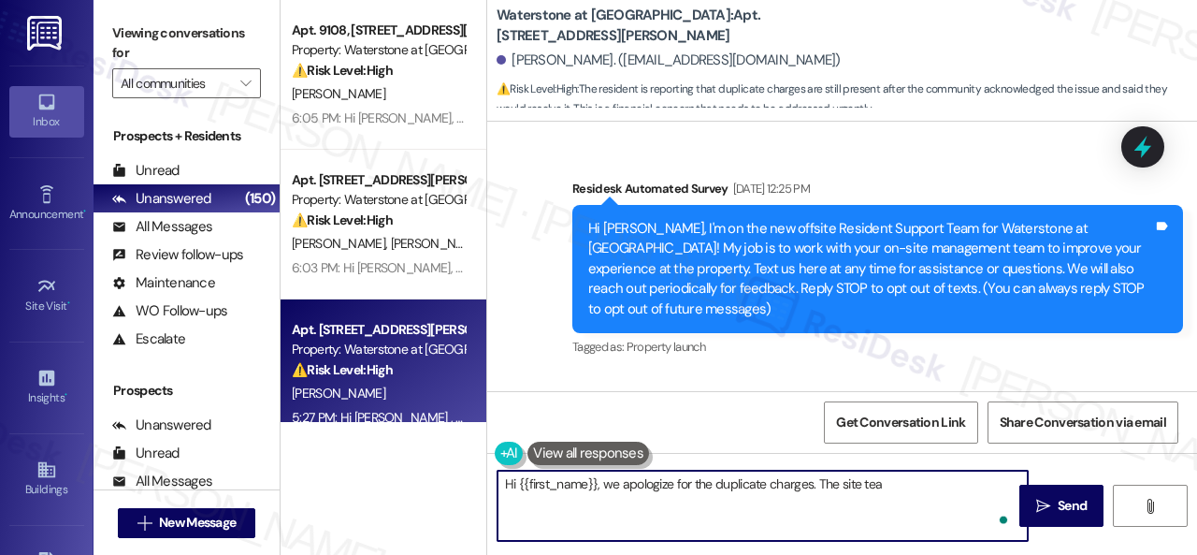
scroll to position [12804, 0]
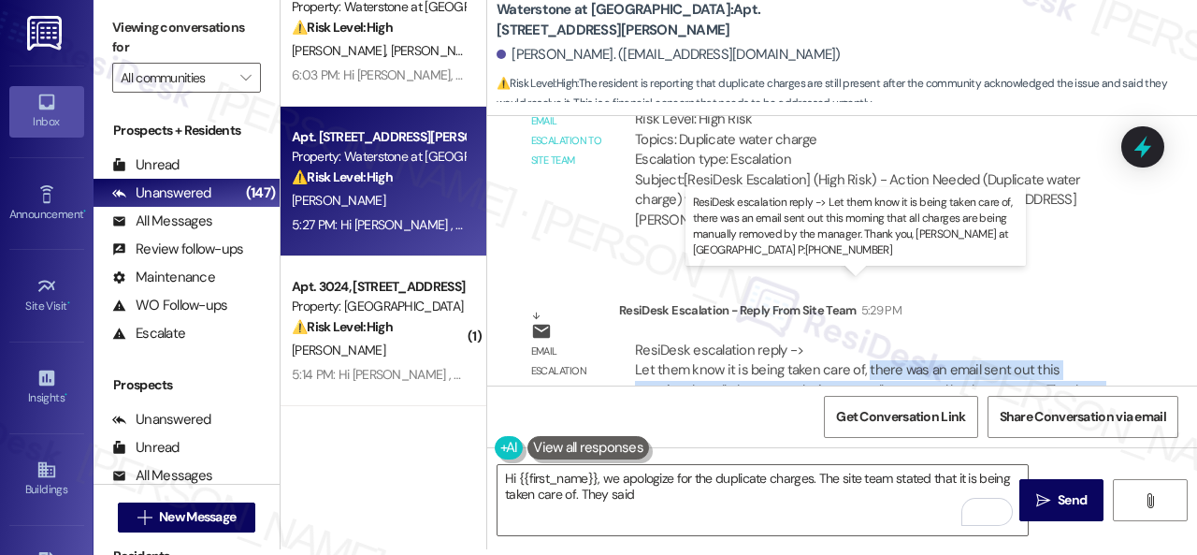
drag, startPoint x: 862, startPoint y: 302, endPoint x: 657, endPoint y: 348, distance: 210.8
click at [657, 348] on div "ResiDesk escalation reply -> Let them know it is being taken care of, there was…" at bounding box center [872, 379] width 474 height 79
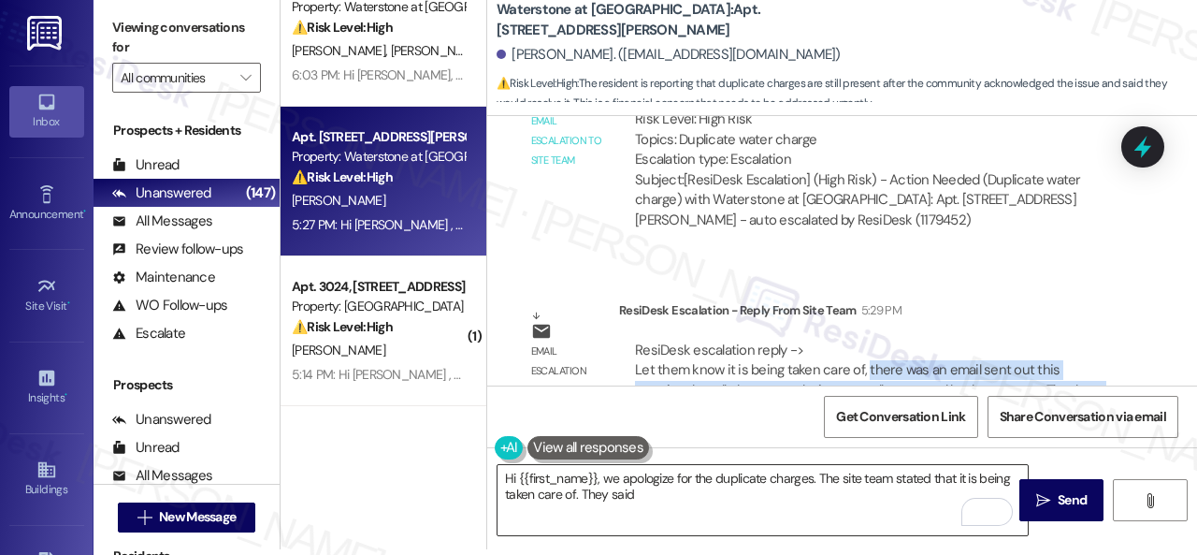
copy div "there was an email sent out this morning that all charges are being manually re…"
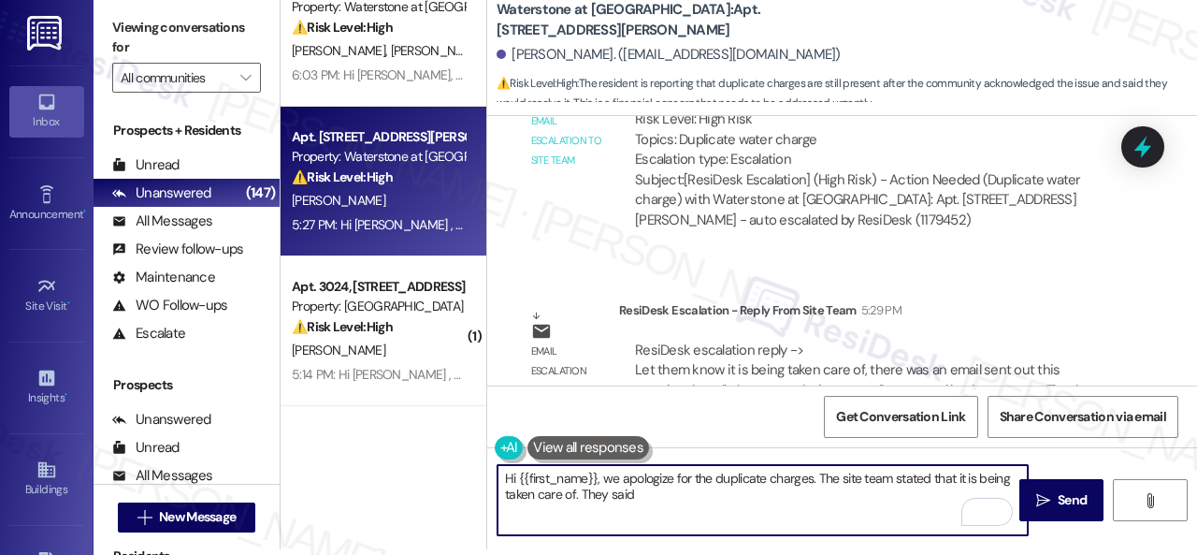
click at [672, 497] on textarea "Hi {{first_name}}, we apologize for the duplicate charges. The site team stated…" at bounding box center [763, 500] width 530 height 70
paste textarea "there was an email sent out this morning that all charges are being manually re…"
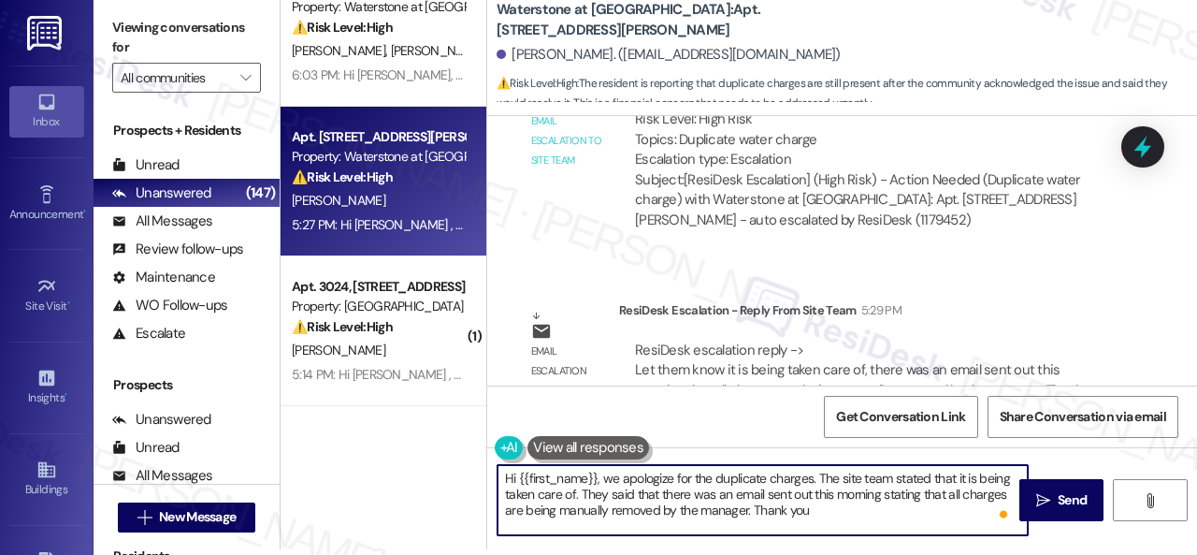
click at [834, 513] on textarea "Hi {{first_name}}, we apologize for the duplicate charges. The site team stated…" at bounding box center [763, 500] width 530 height 70
type textarea "Hi {{first_name}}, we apologize for the duplicate charges. The site team stated…"
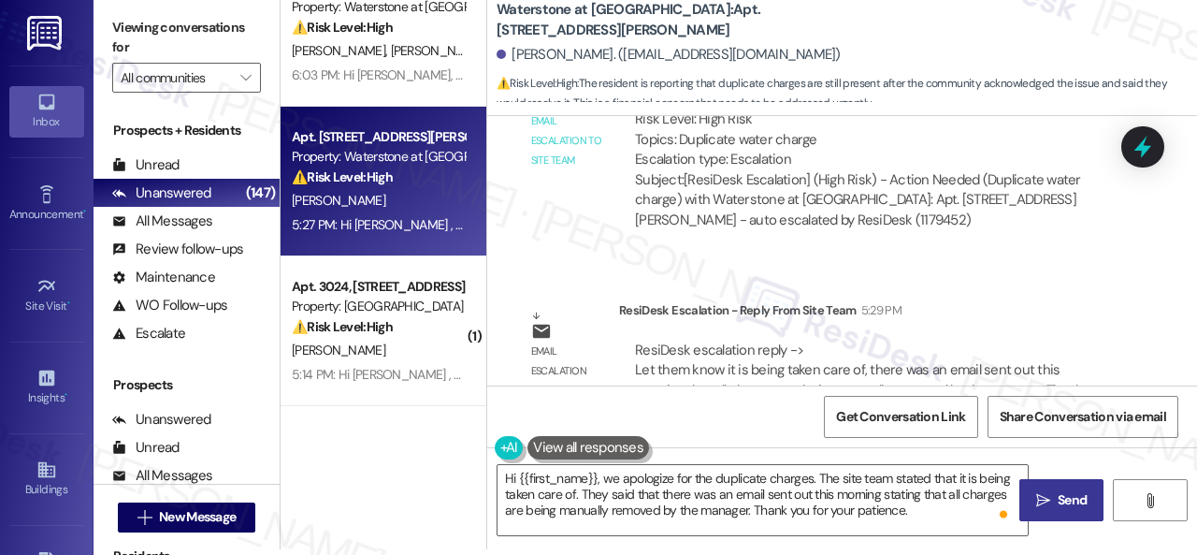
click at [1070, 508] on span "Send" at bounding box center [1072, 500] width 29 height 20
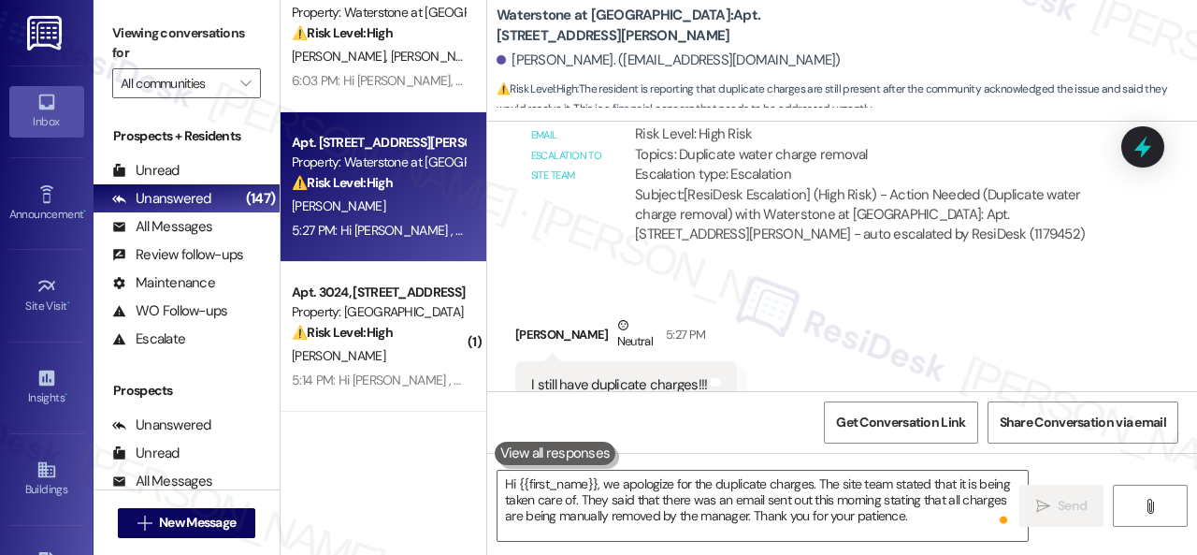
scroll to position [12163, 0]
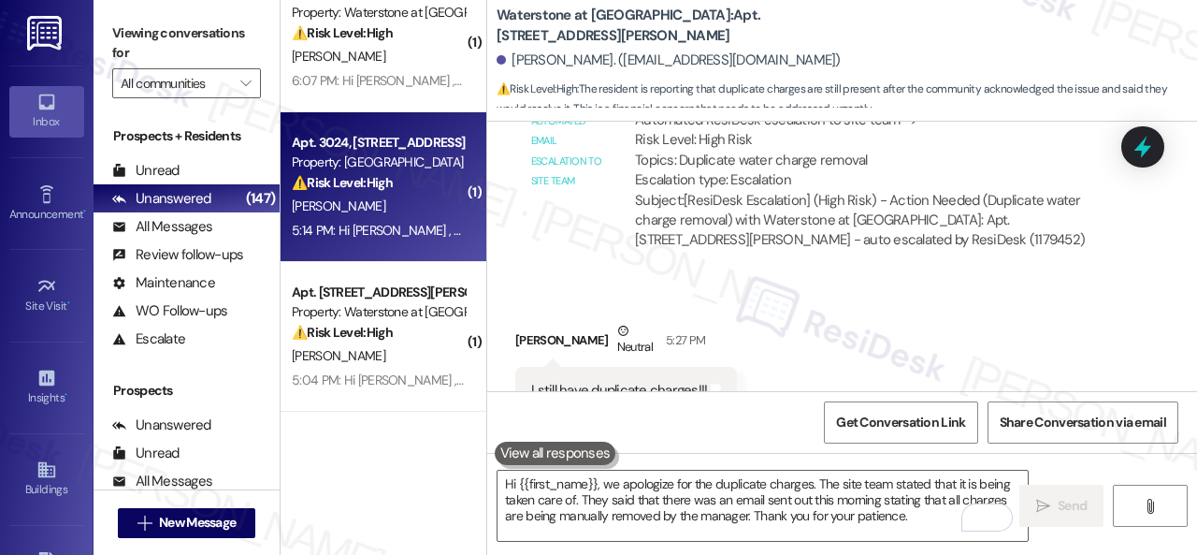
click at [405, 209] on div "[PERSON_NAME]" at bounding box center [378, 206] width 177 height 23
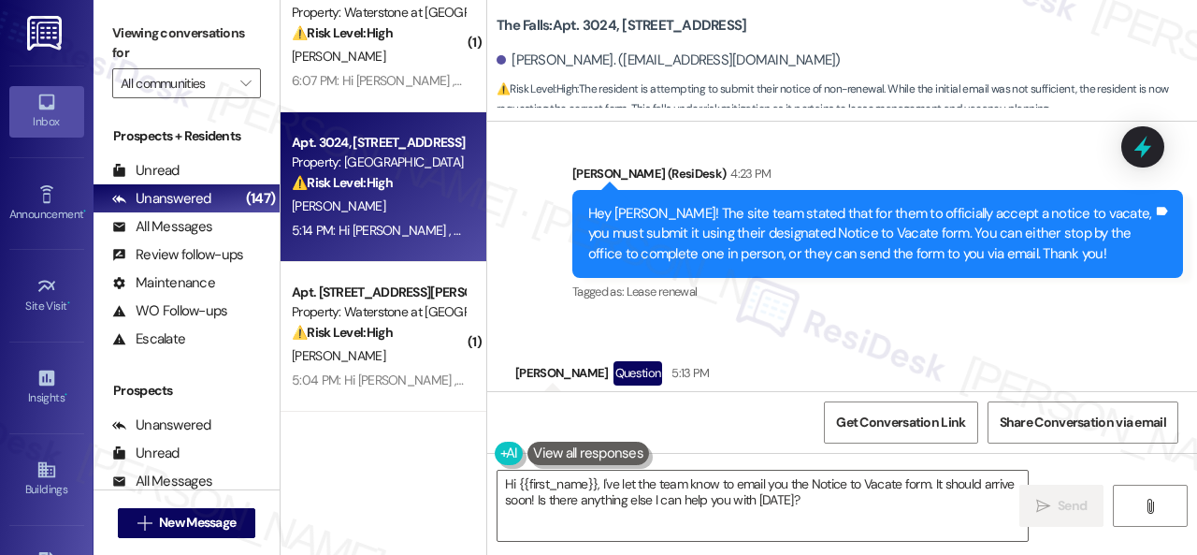
scroll to position [5427, 0]
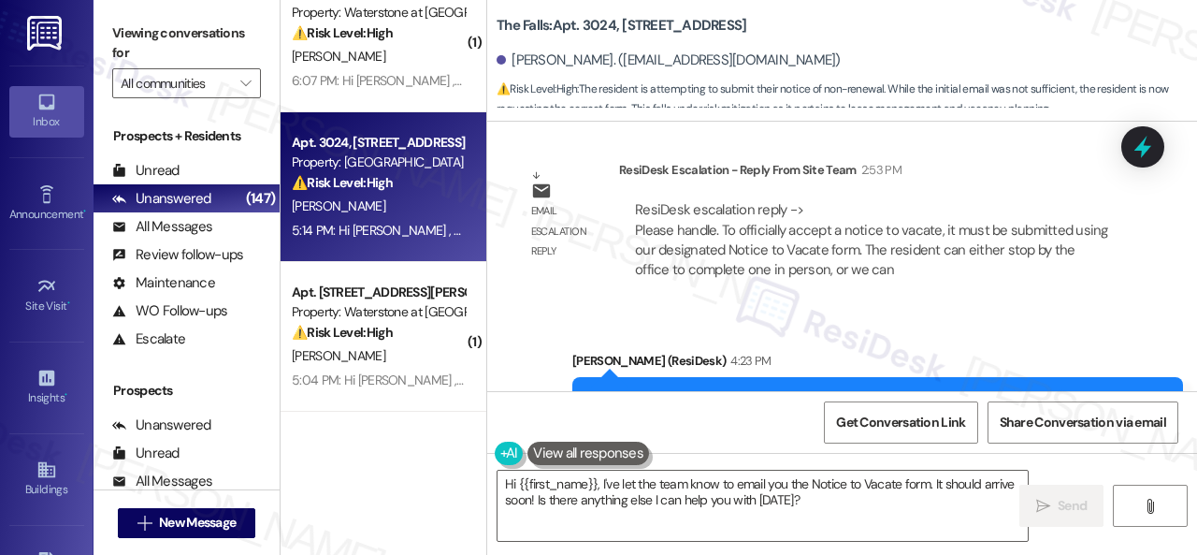
click at [596, 25] on b "The Falls: Apt. 3024, [STREET_ADDRESS]" at bounding box center [622, 26] width 250 height 20
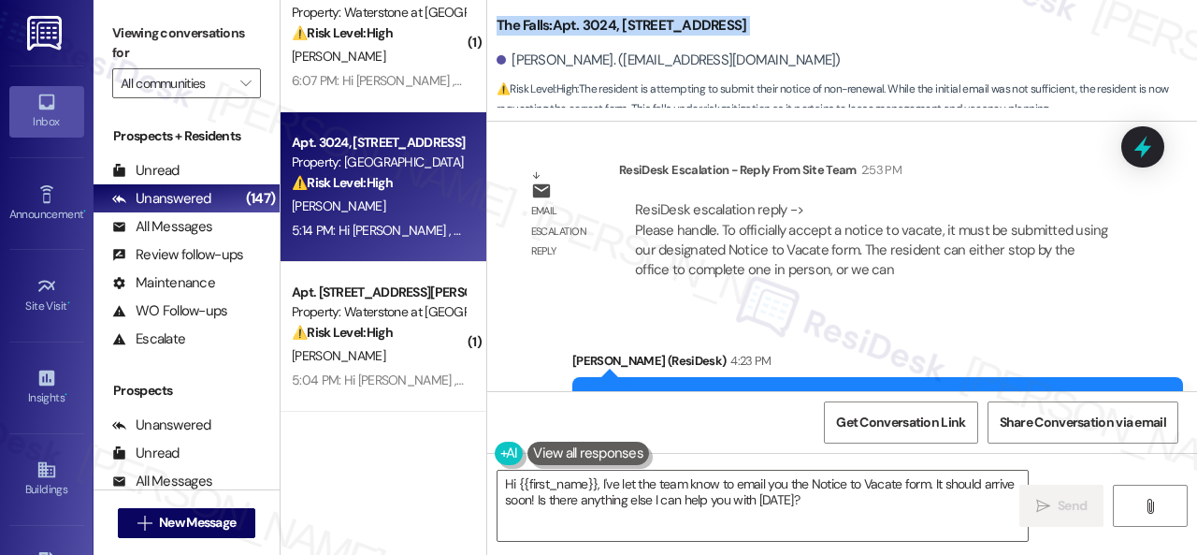
click at [596, 25] on b "The Falls: Apt. 3024, [STREET_ADDRESS]" at bounding box center [622, 26] width 250 height 20
click at [595, 25] on b "The Falls: Apt. 3024, [STREET_ADDRESS]" at bounding box center [622, 26] width 250 height 20
drag, startPoint x: 586, startPoint y: 25, endPoint x: 612, endPoint y: 22, distance: 26.5
click at [612, 22] on b "The Falls: Apt. 3024, [STREET_ADDRESS]" at bounding box center [622, 26] width 250 height 20
copy b "3024"
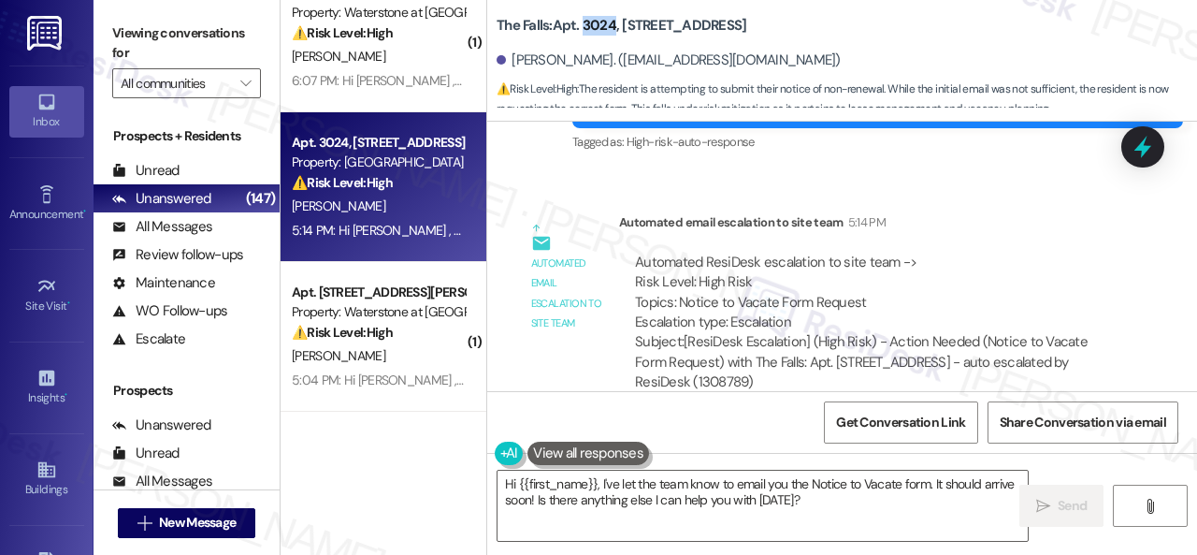
scroll to position [6441, 0]
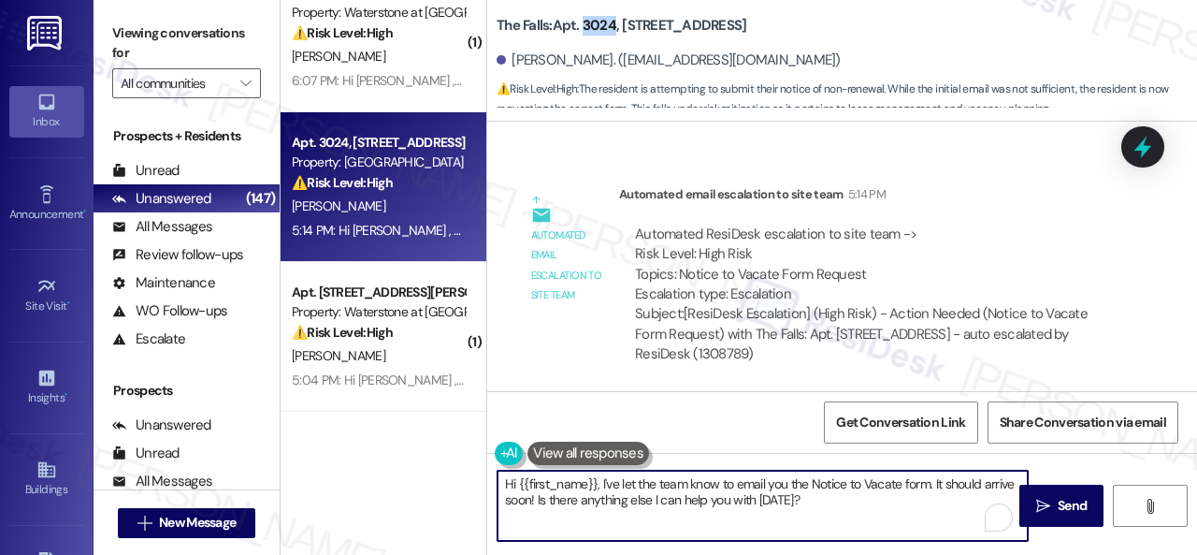
drag, startPoint x: 601, startPoint y: 484, endPoint x: 817, endPoint y: 512, distance: 216.9
click at [834, 508] on textarea "Hi {{first_name}}, I've let the team know to email you the Notice to Vacate for…" at bounding box center [763, 505] width 530 height 70
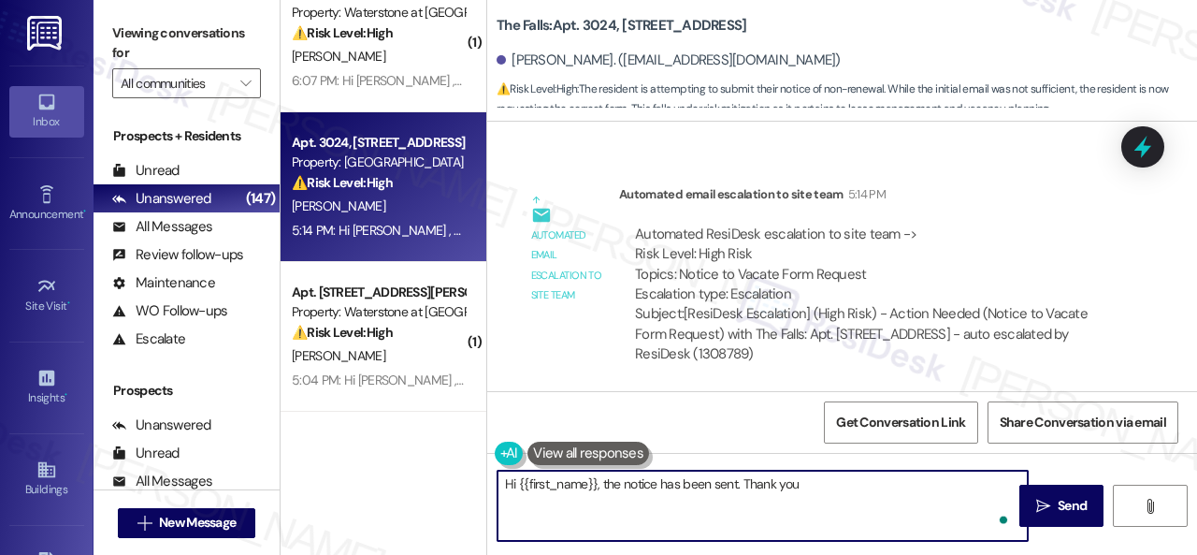
type textarea "Hi {{first_name}}, the notice has been sent. Thank you!"
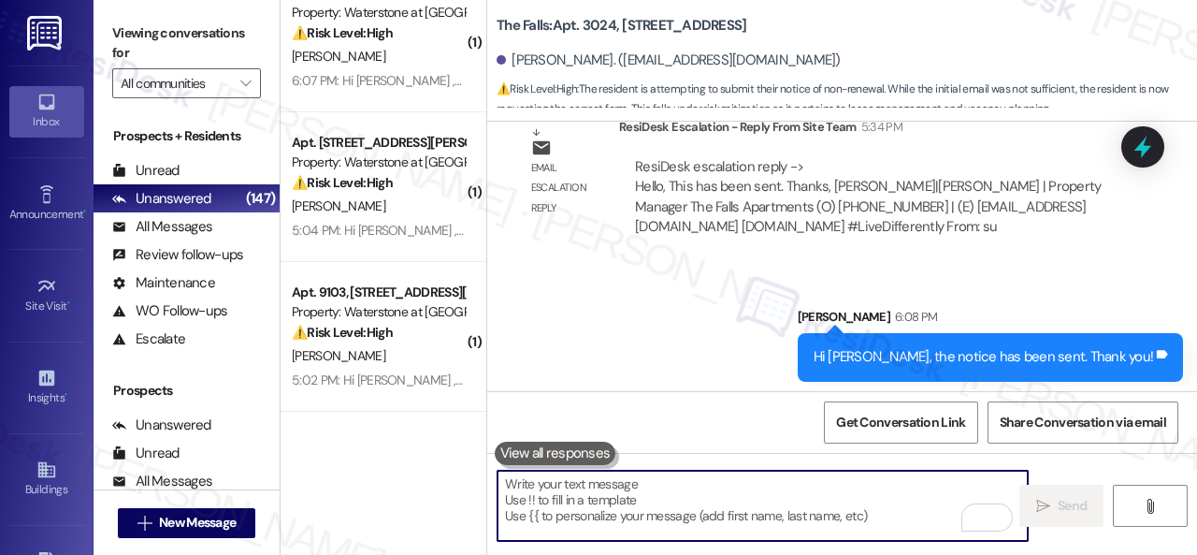
scroll to position [0, 0]
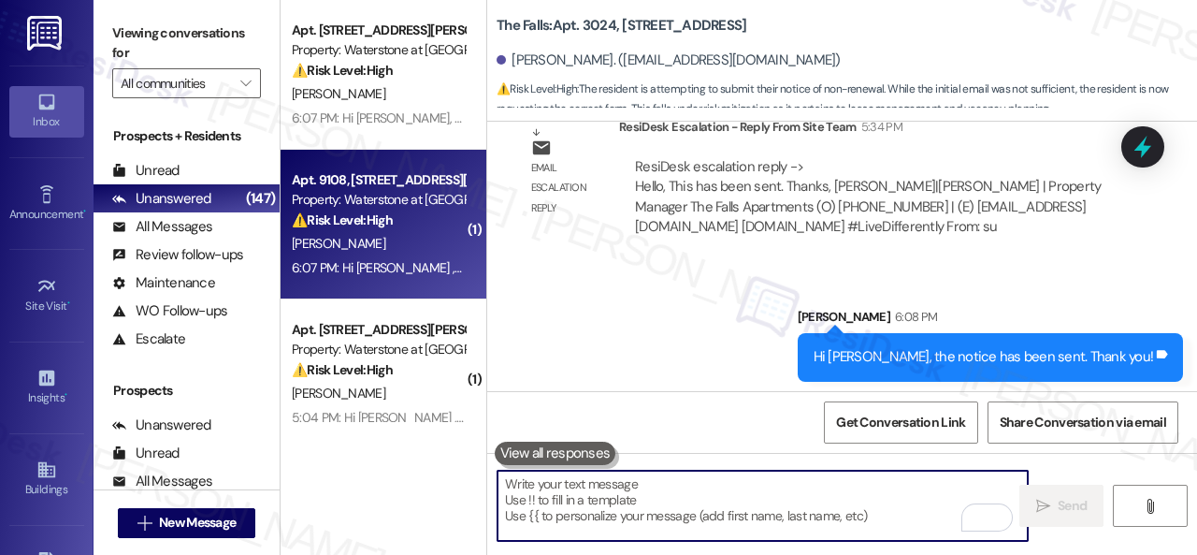
click at [408, 226] on div "⚠️ Risk Level: High The resident reports a wasp nest in front of the garage. Th…" at bounding box center [378, 220] width 173 height 20
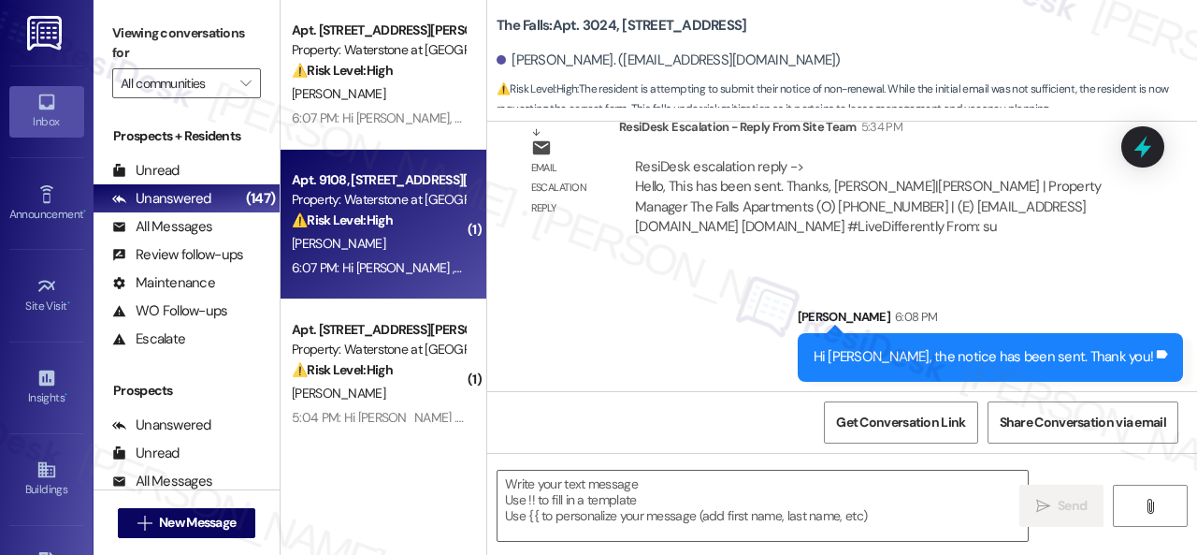
type textarea "Fetching suggested responses. Please feel free to read through the conversation…"
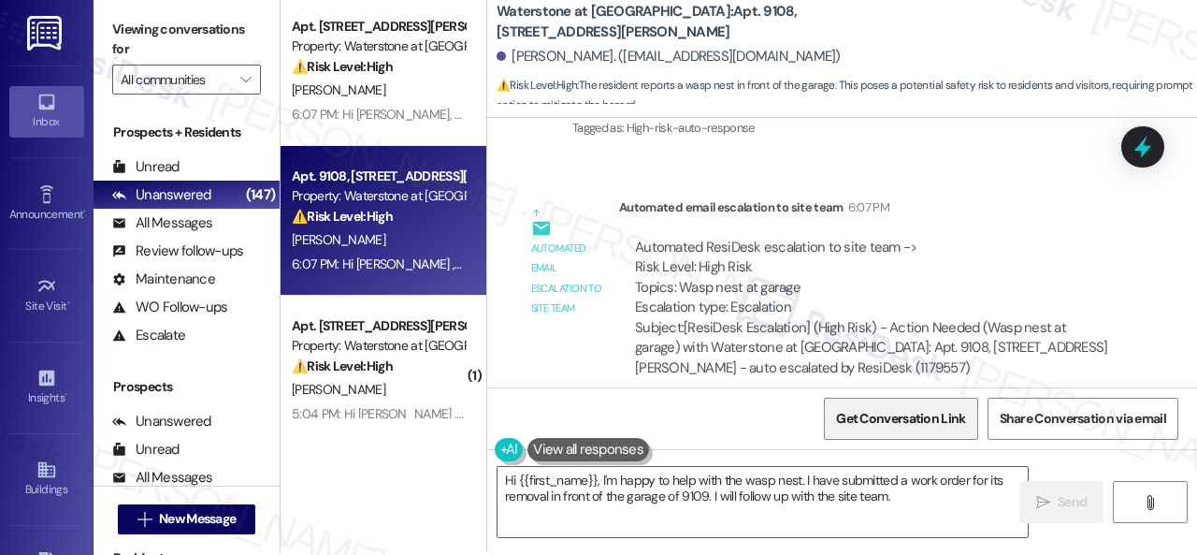
scroll to position [6, 0]
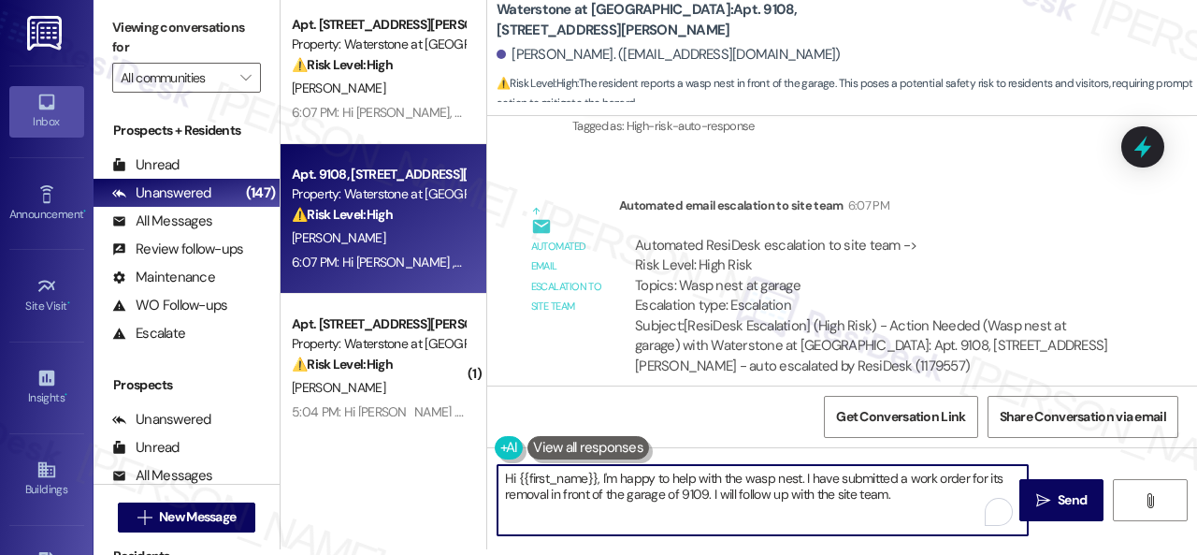
drag, startPoint x: 503, startPoint y: 476, endPoint x: 948, endPoint y: 533, distance: 448.9
click at [943, 533] on textarea "Hi {{first_name}}, I'm happy to help with the wasp nest. I have submitted a wor…" at bounding box center [763, 500] width 530 height 70
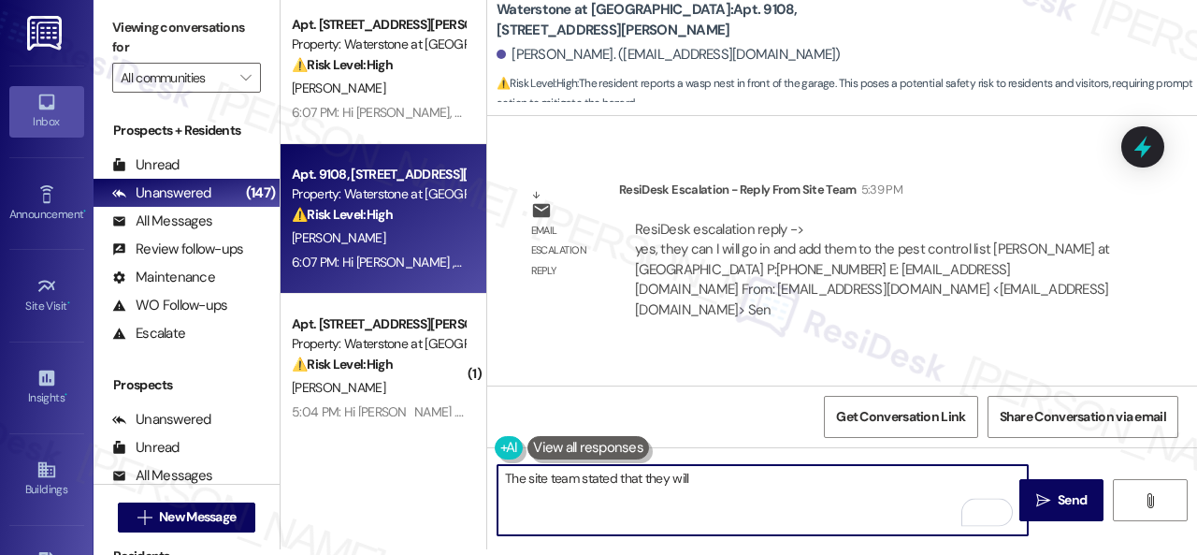
scroll to position [6134, 0]
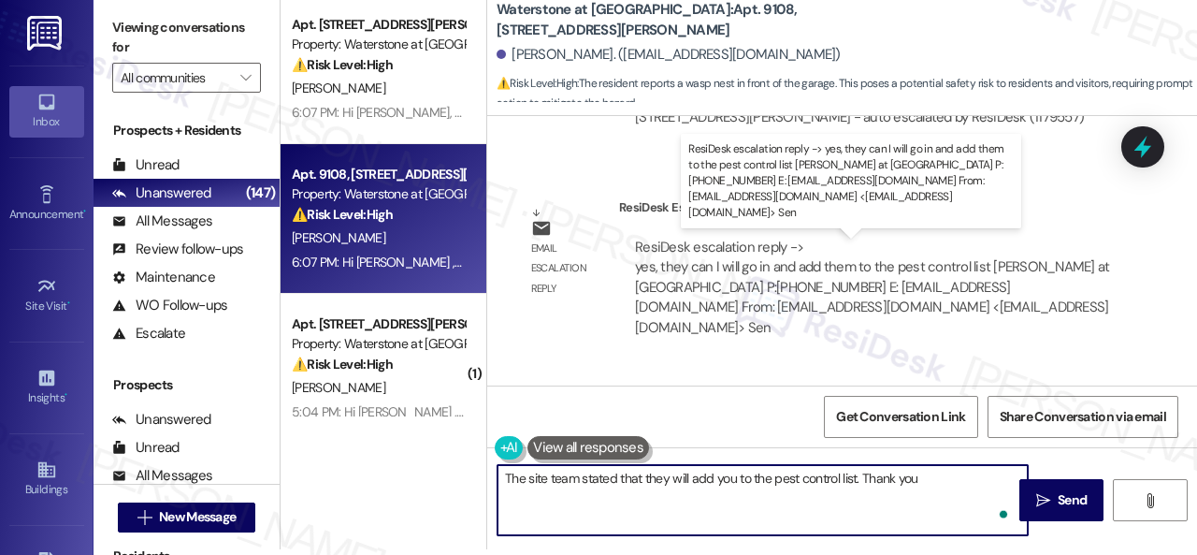
type textarea "The site team stated that they will add you to the pest control list. Thank you!"
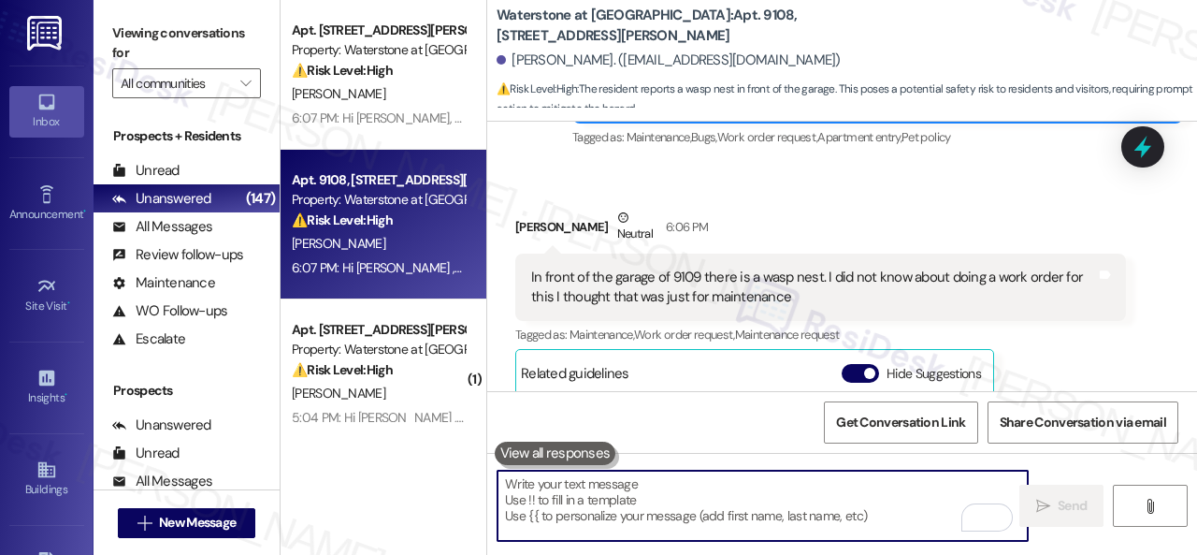
scroll to position [6900, 0]
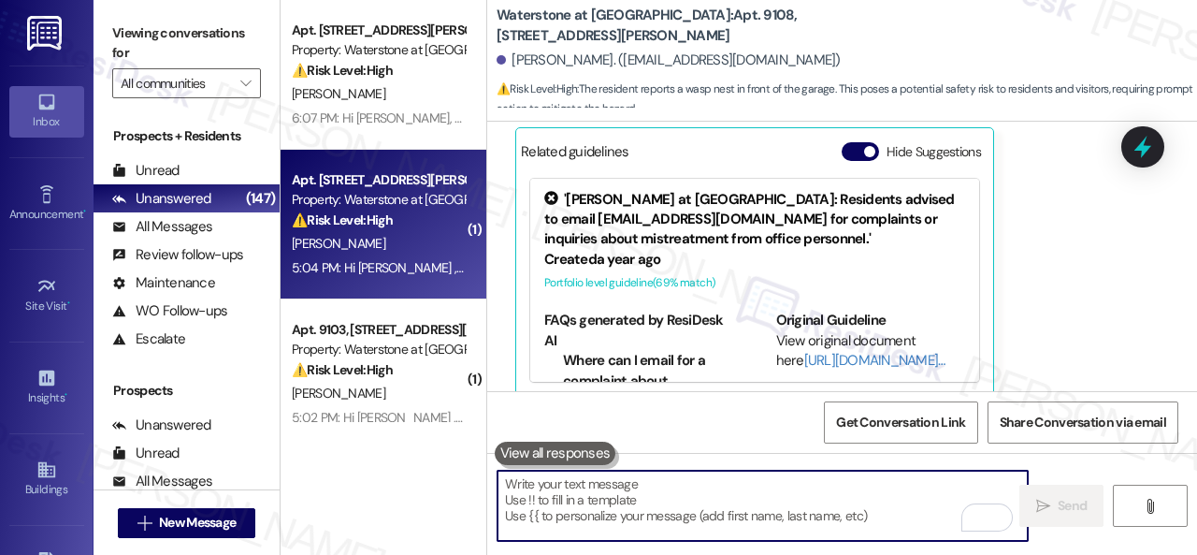
click at [393, 224] on strong "⚠️ Risk Level: High" at bounding box center [342, 219] width 101 height 17
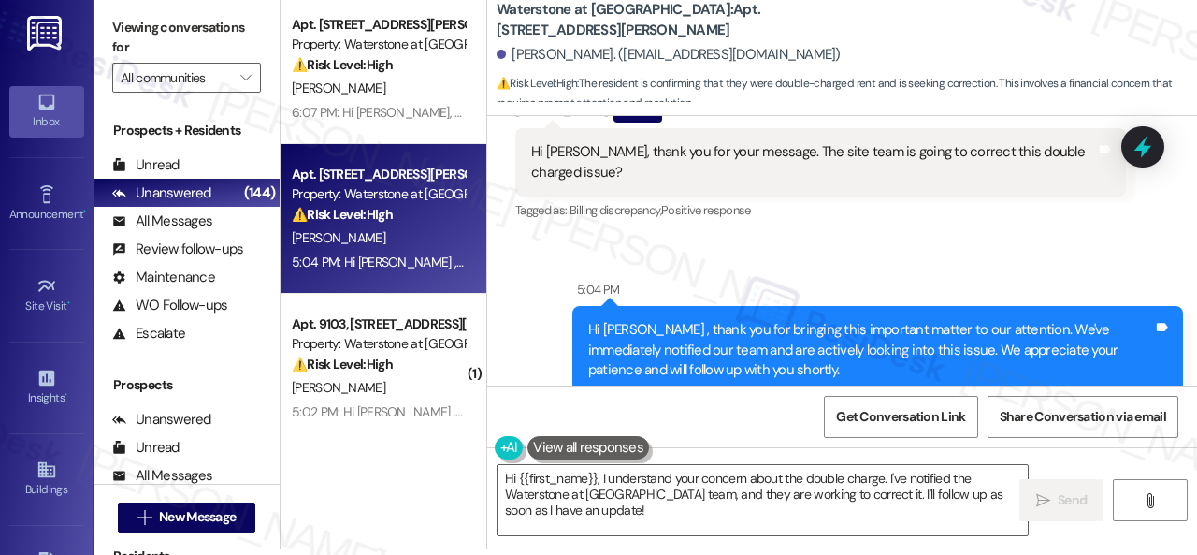
scroll to position [12903, 0]
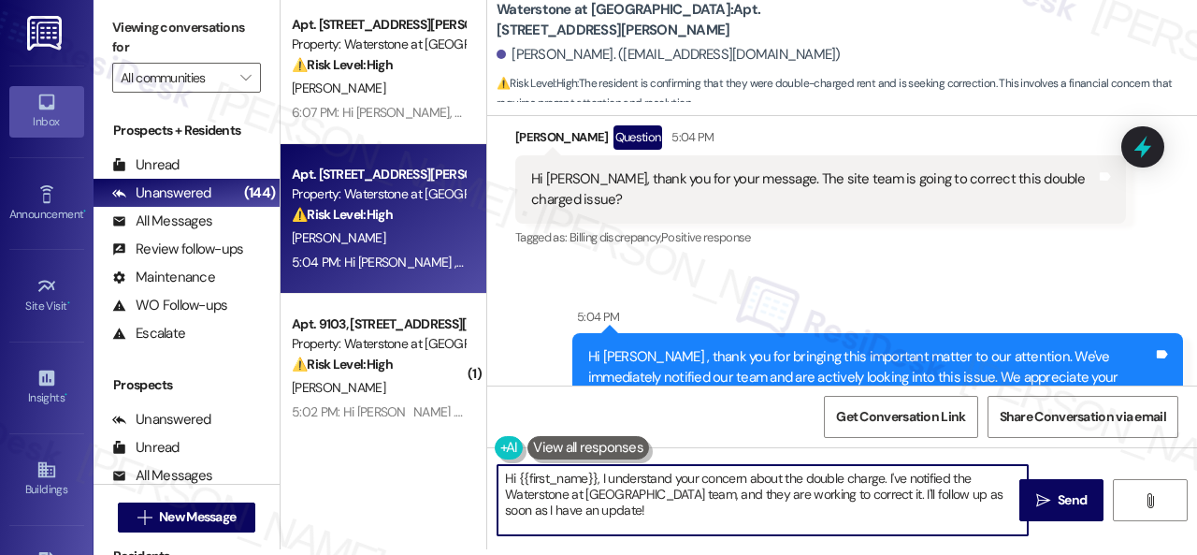
drag, startPoint x: 615, startPoint y: 513, endPoint x: 450, endPoint y: 431, distance: 184.0
click at [456, 452] on div "Apt. 14102, 6855 S Mason Rd Property: Waterstone at Cinco Ranch ⚠️ Risk Level: …" at bounding box center [739, 271] width 917 height 555
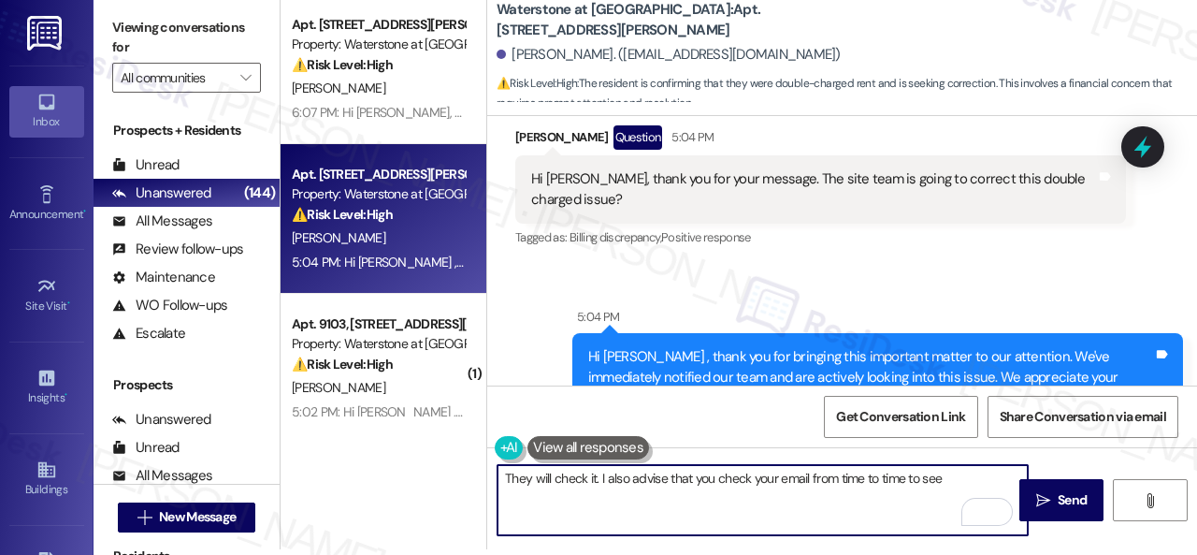
click at [595, 476] on textarea "They will check it. I also advise that you check your email from time to time t…" at bounding box center [763, 500] width 530 height 70
click at [610, 480] on textarea "They will check it and I'll let you know as soon as I have an update from them.…" at bounding box center [763, 500] width 530 height 70
click at [788, 499] on textarea "They will check it an,d I'll let you know as soon as I have an update from them…" at bounding box center [763, 500] width 530 height 70
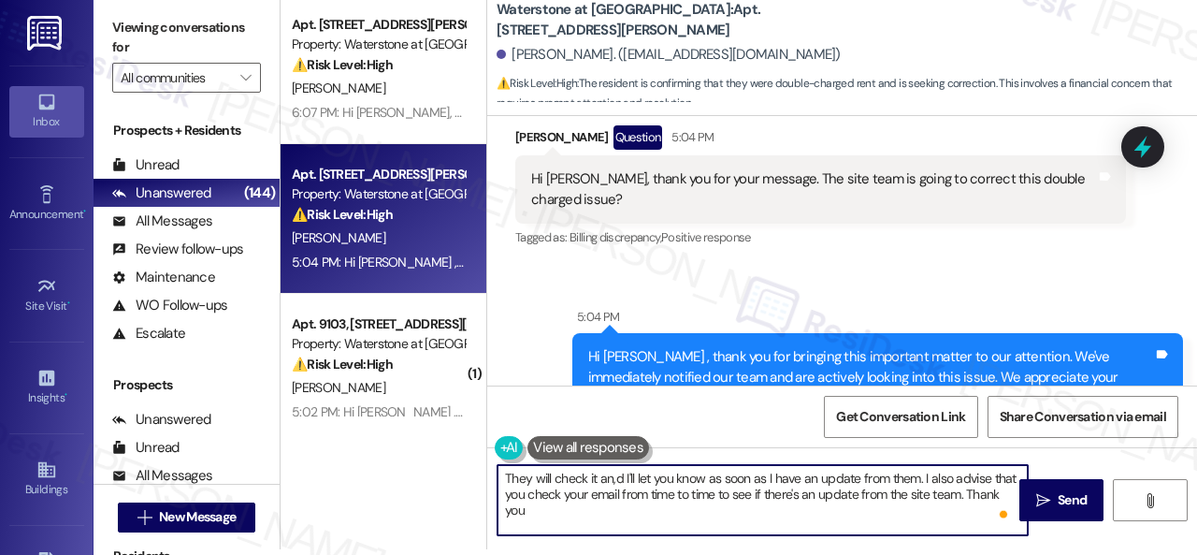
type textarea "They will check it an,d I'll let you know as soon as I have an update from them…"
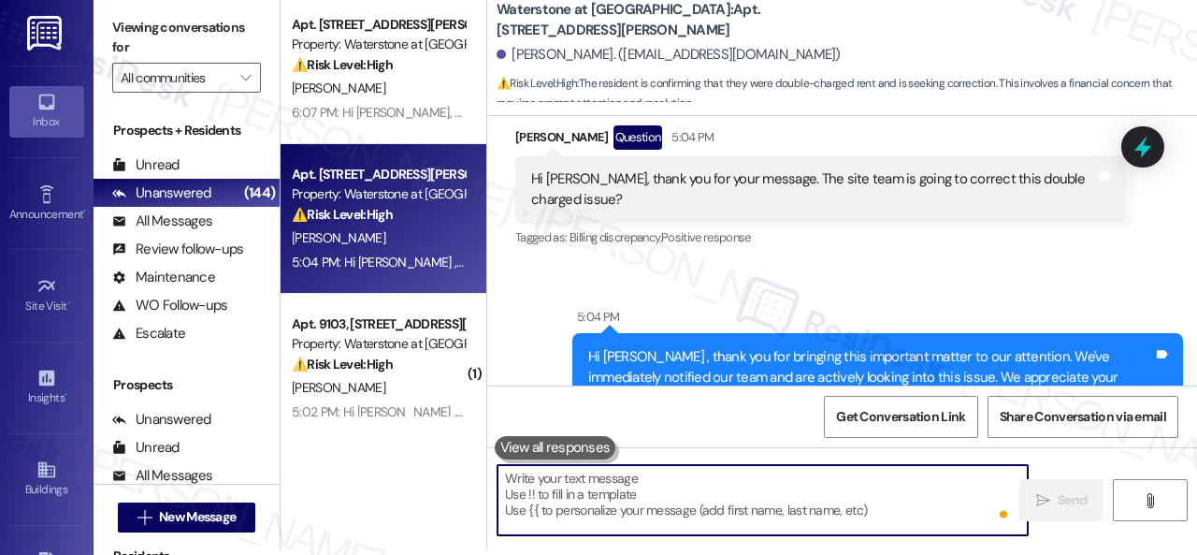
scroll to position [12733, 0]
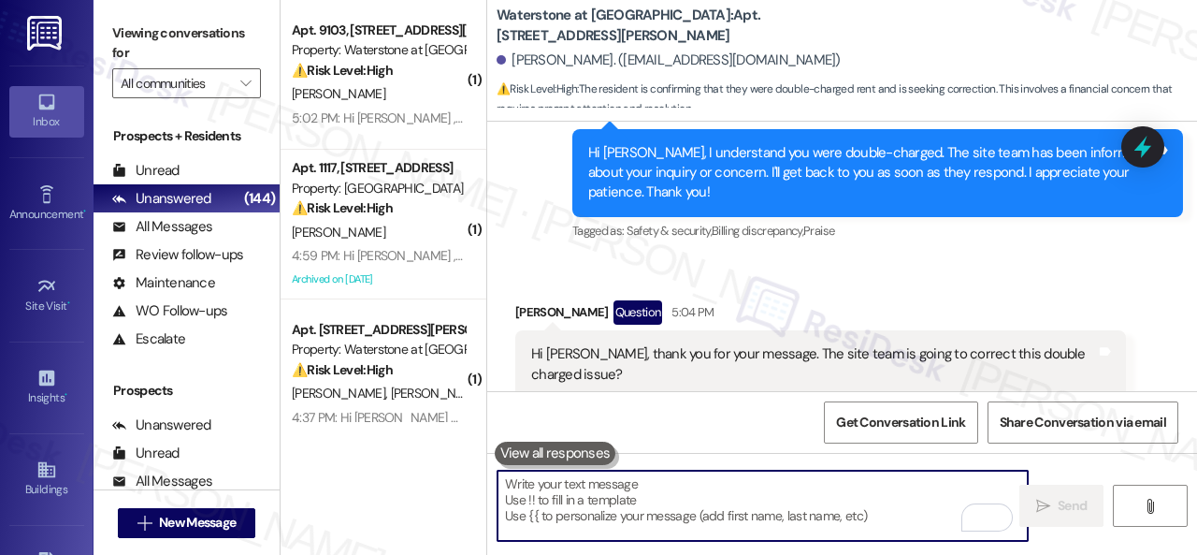
drag, startPoint x: 412, startPoint y: 91, endPoint x: 640, endPoint y: 184, distance: 246.6
click at [413, 91] on div "H. Edwards" at bounding box center [378, 93] width 177 height 23
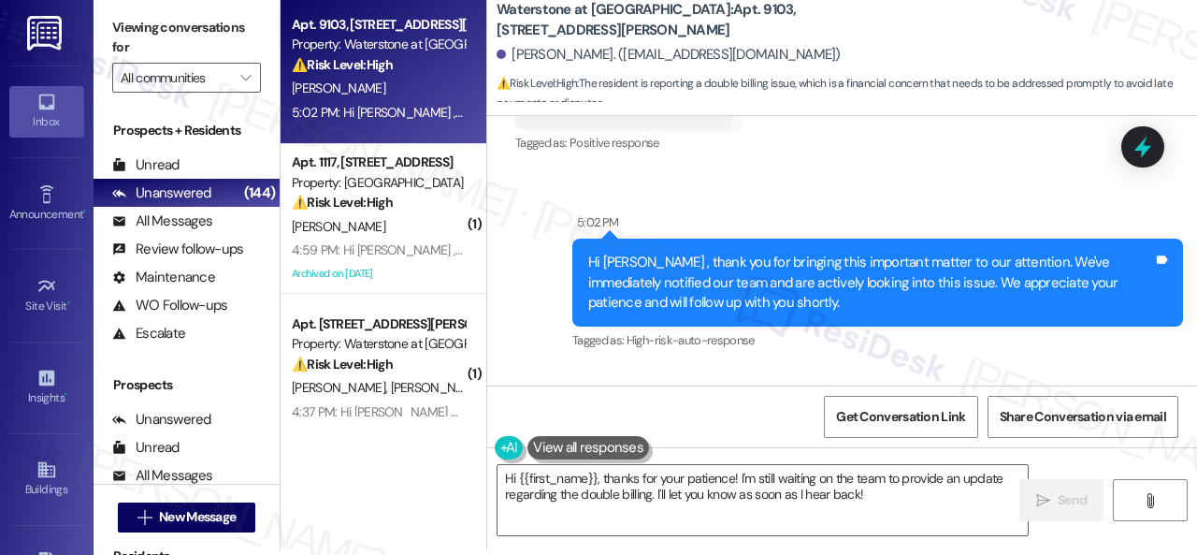
scroll to position [9707, 0]
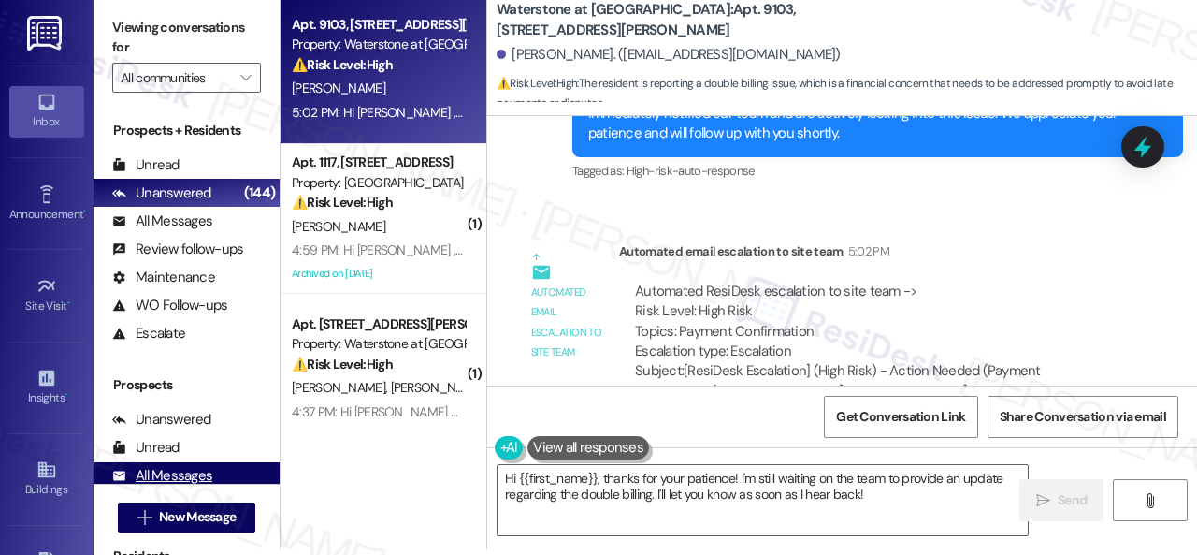
drag, startPoint x: 881, startPoint y: 497, endPoint x: 256, endPoint y: 470, distance: 625.3
click at [540, 470] on textarea "Hi {{first_name}}, thanks for your patience! I'm still waiting on the team to p…" at bounding box center [763, 500] width 530 height 70
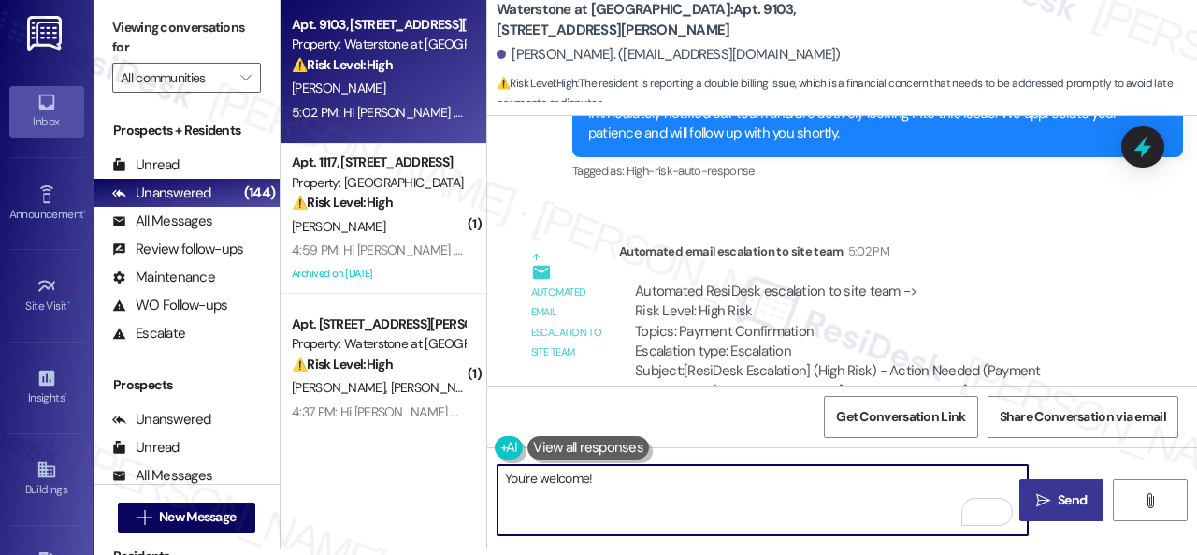
type textarea "You're welcome!"
click at [1059, 500] on span "Send" at bounding box center [1072, 500] width 29 height 20
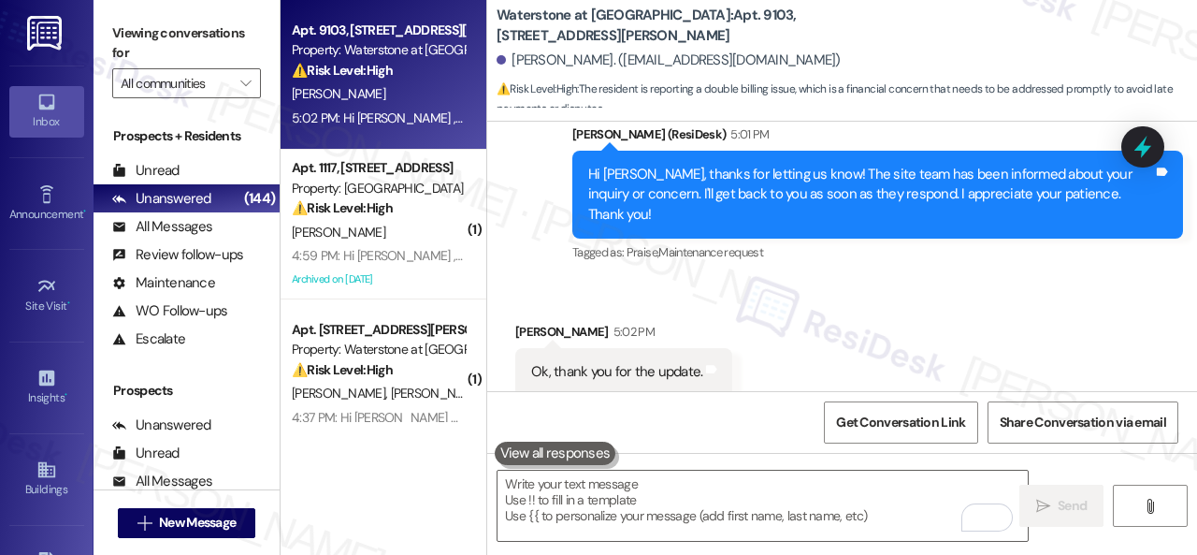
scroll to position [9257, 0]
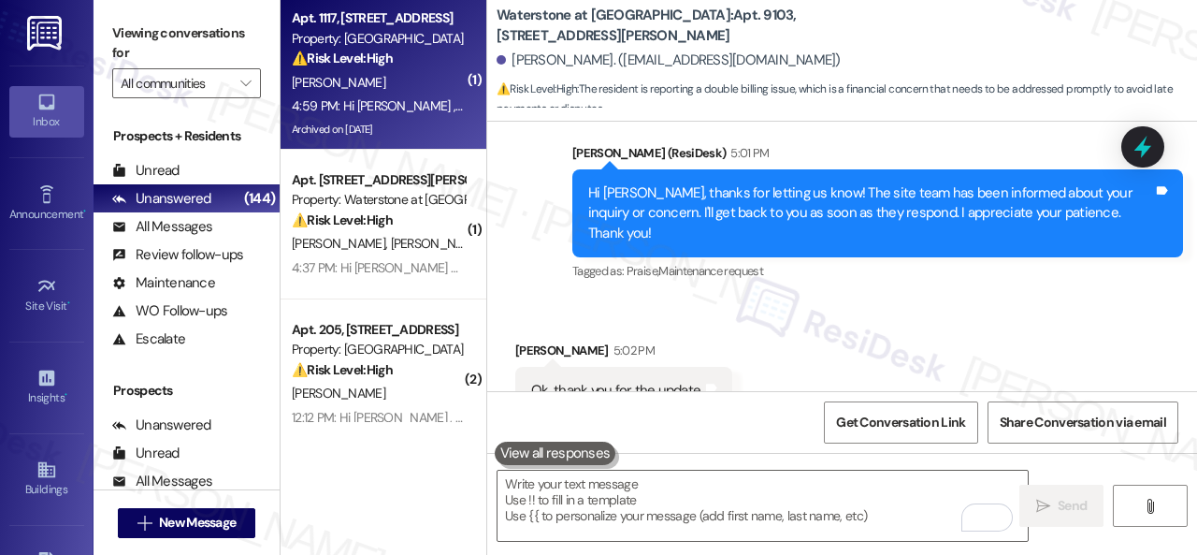
click at [405, 78] on div "B. Espinoza" at bounding box center [378, 82] width 177 height 23
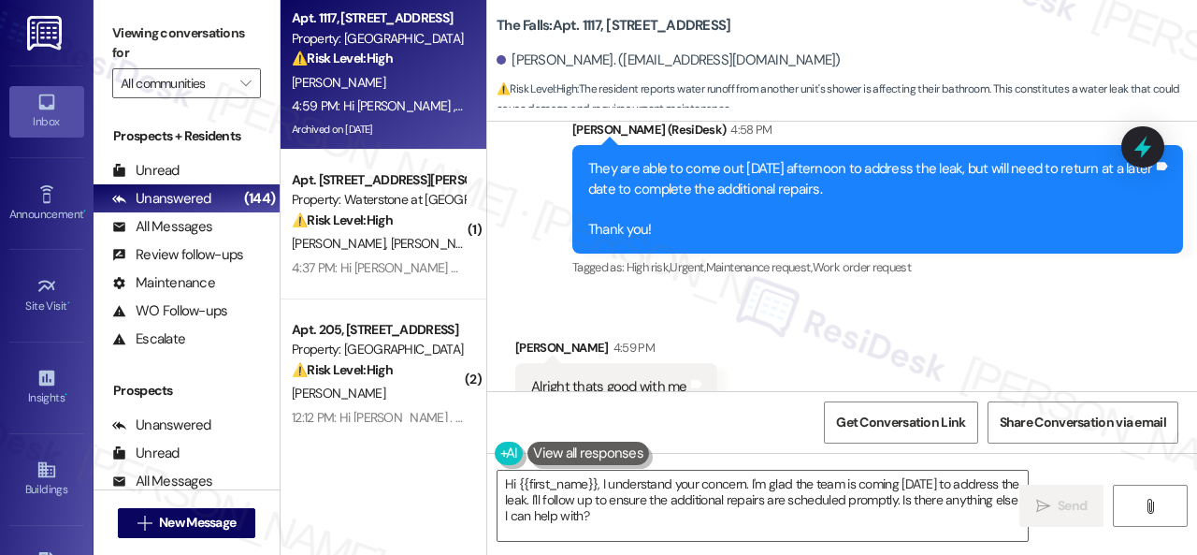
scroll to position [6988, 0]
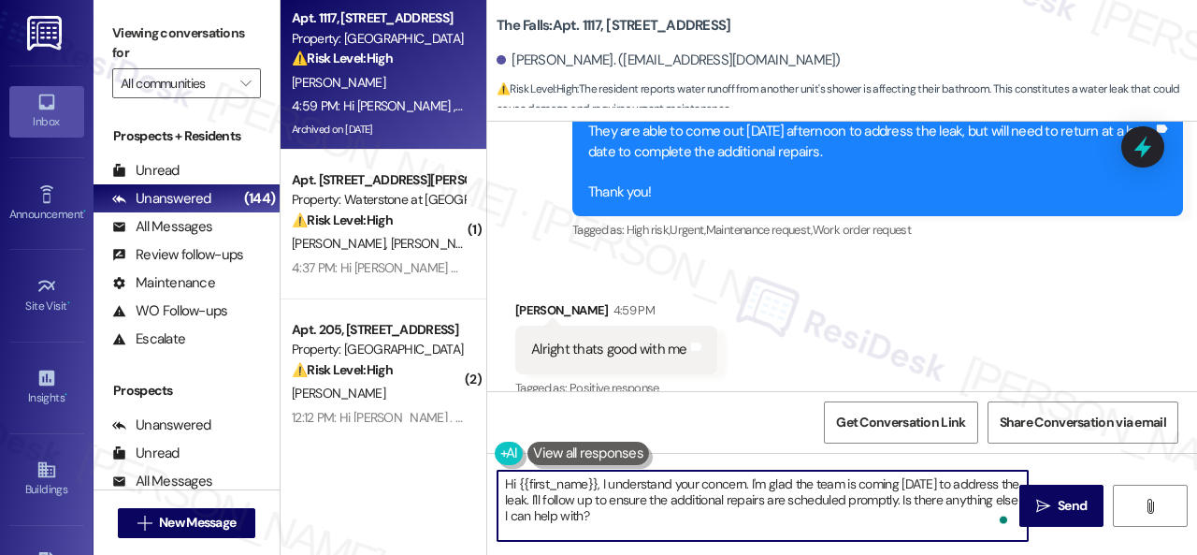
drag, startPoint x: 684, startPoint y: 523, endPoint x: 394, endPoint y: 446, distance: 299.9
click at [399, 448] on div "Apt. 1117, 6565 W Foxridge Dr Property: The Falls ⚠️ Risk Level: High The resid…" at bounding box center [739, 277] width 917 height 555
type textarea "T"
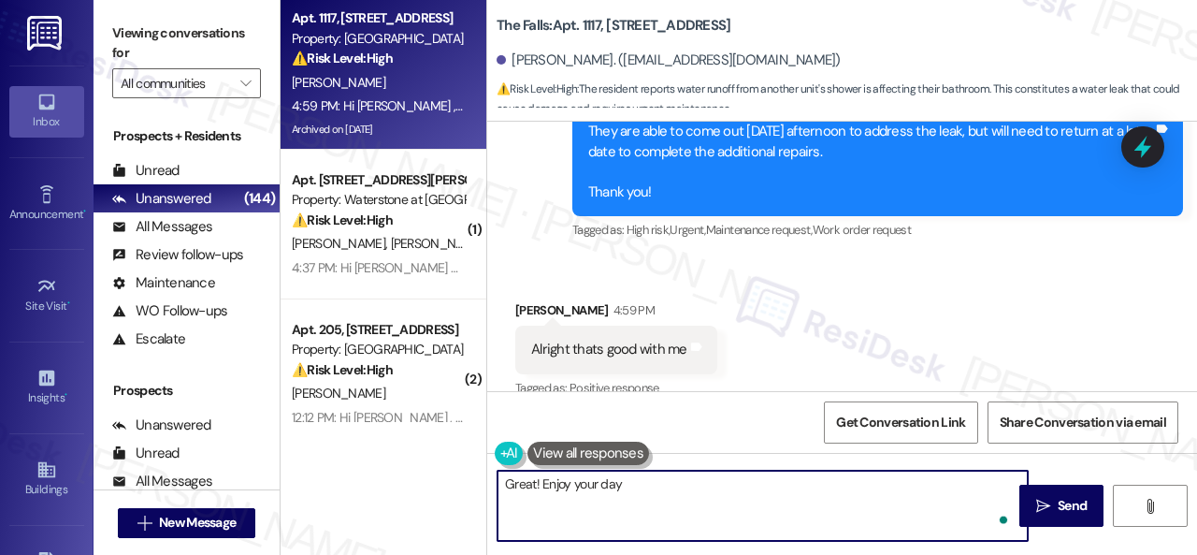
type textarea "Great! Enjoy your day!"
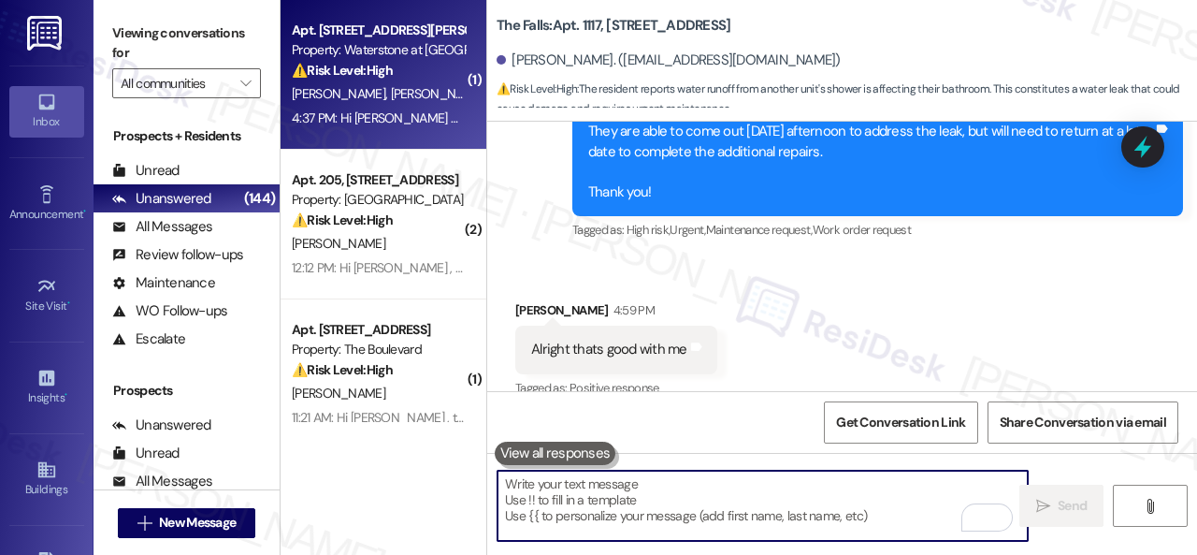
click at [431, 94] on div "J. Martinez M. Macedo" at bounding box center [378, 93] width 177 height 23
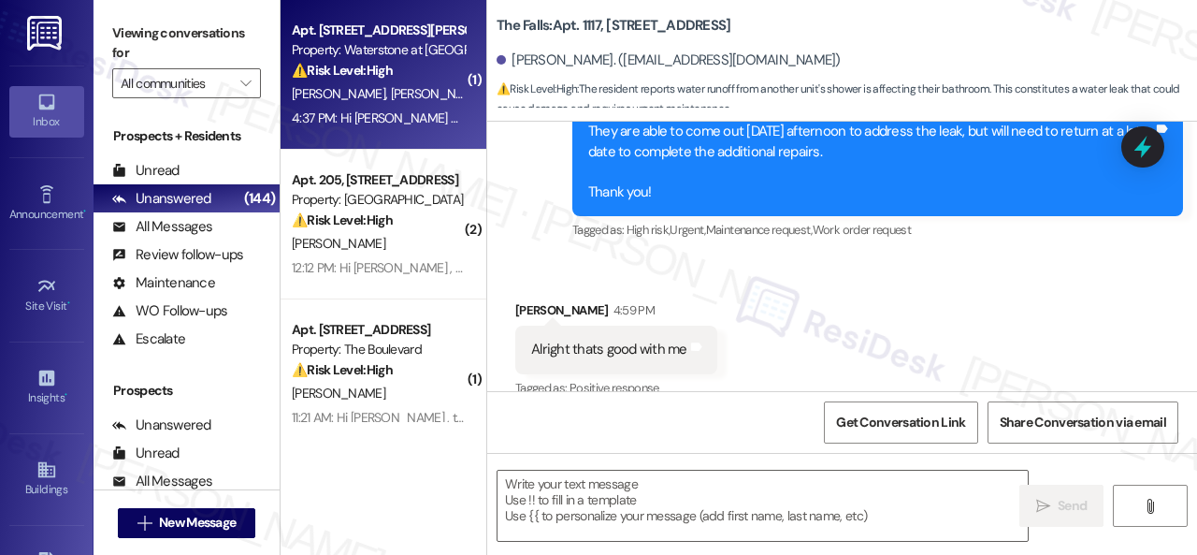
type textarea "Fetching suggested responses. Please feel free to read through the conversation…"
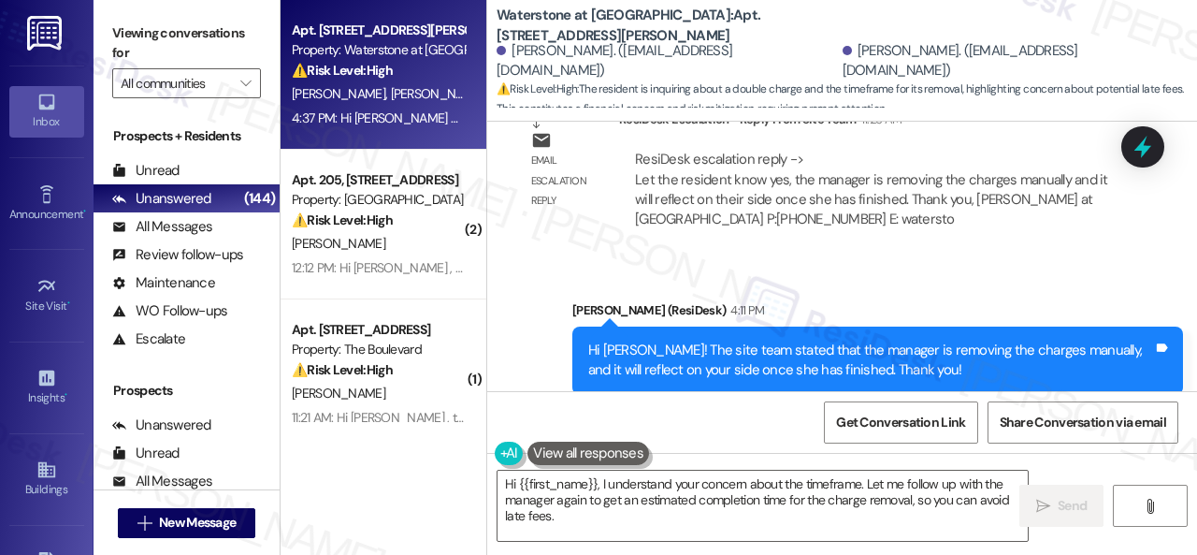
scroll to position [4246, 0]
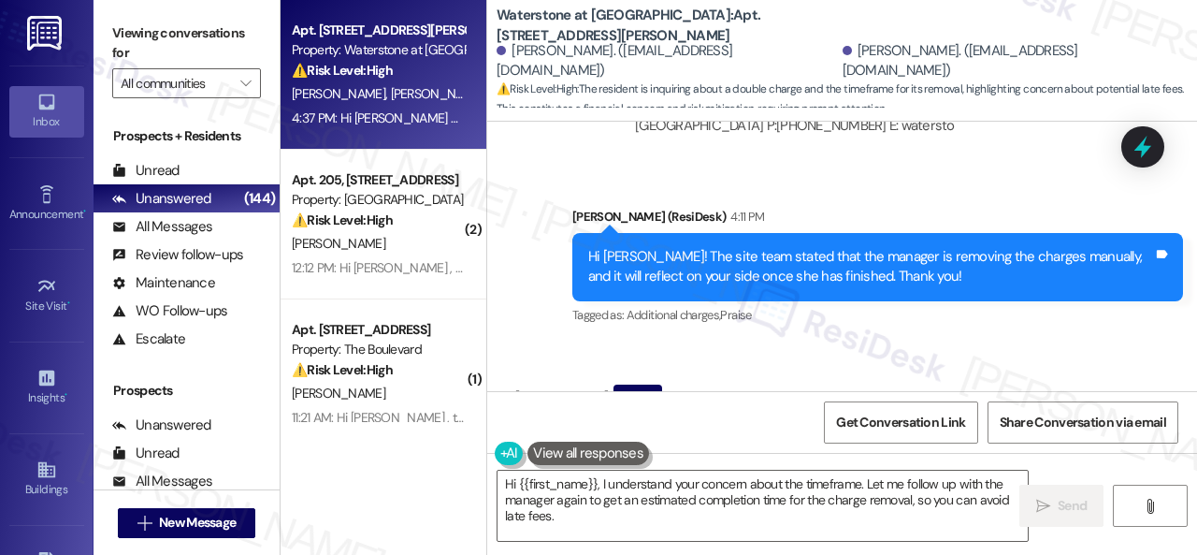
click at [710, 18] on b "Waterstone at Cinco Ranch: Apt. 14112, 6855 S Mason Rd" at bounding box center [684, 26] width 374 height 40
click at [709, 18] on b "Waterstone at Cinco Ranch: Apt. 14112, 6855 S Mason Rd" at bounding box center [684, 26] width 374 height 40
click at [707, 20] on b "Waterstone at Cinco Ranch: Apt. 14112, 6855 S Mason Rd" at bounding box center [684, 26] width 374 height 40
copy b "14112"
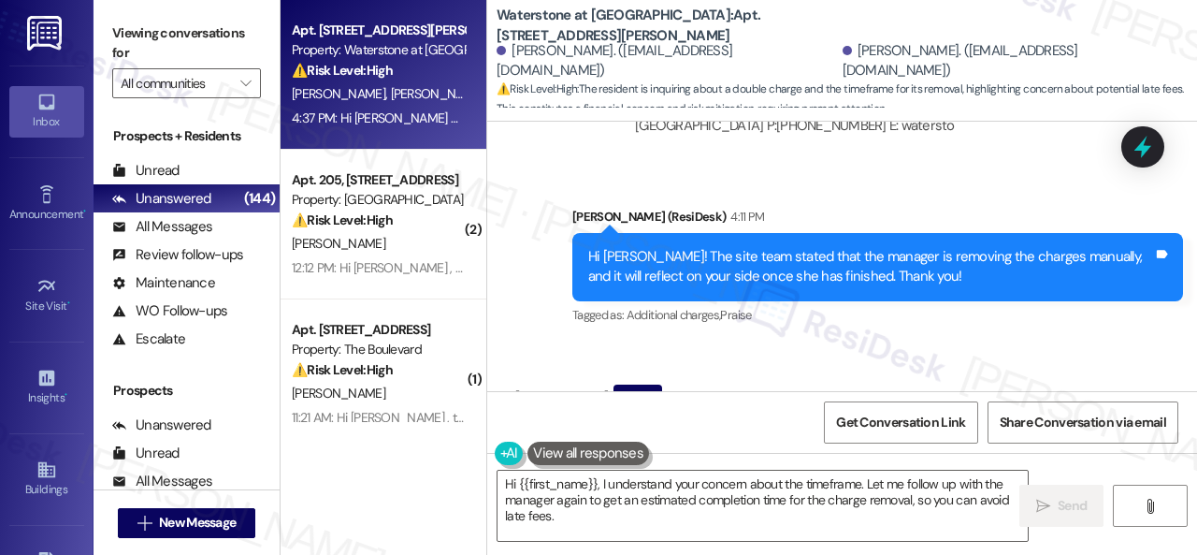
drag, startPoint x: 524, startPoint y: 317, endPoint x: 694, endPoint y: 345, distance: 172.5
click at [694, 414] on div "Is there a timeframe for when this will be completed? I know there's only a 5 d…" at bounding box center [820, 448] width 611 height 68
copy div "Is there a timeframe for when this will be completed? I know there's only a 5 d…"
drag, startPoint x: 369, startPoint y: 442, endPoint x: 353, endPoint y: 428, distance: 21.9
click at [361, 438] on div "Apt. 14112, 6855 S Mason Rd Property: Waterstone at Cinco Ranch ⚠️ Risk Level: …" at bounding box center [739, 277] width 917 height 555
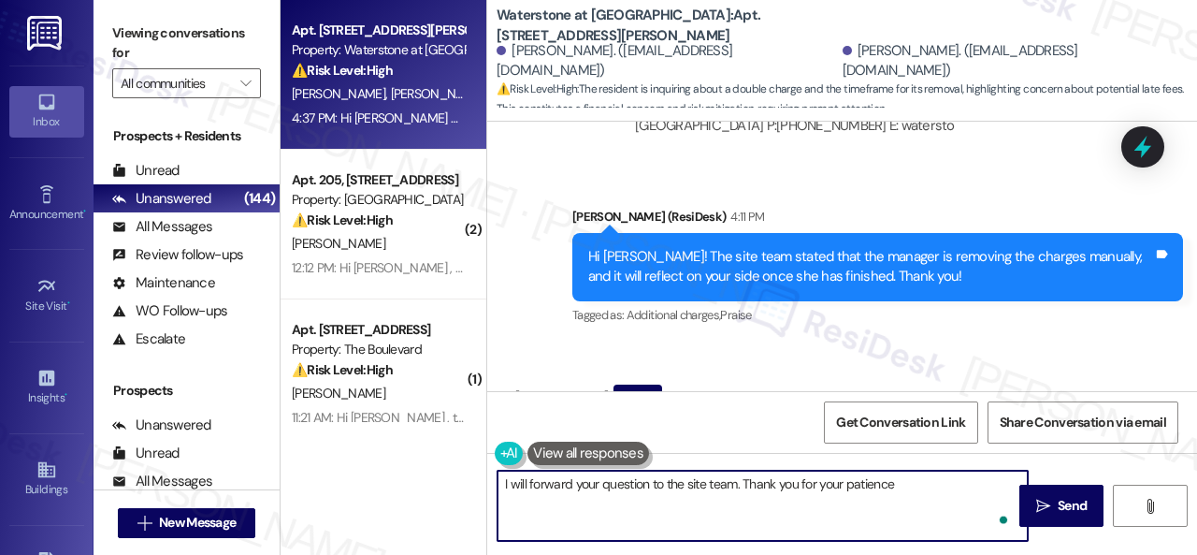
type textarea "I will forward your question to the site team. Thank you for your patience."
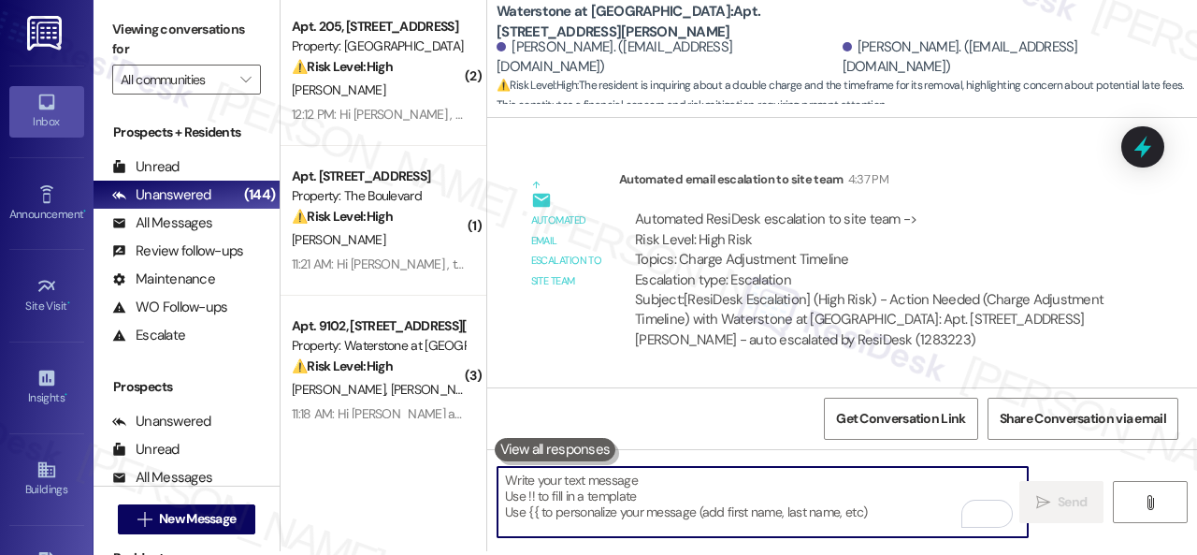
scroll to position [6, 0]
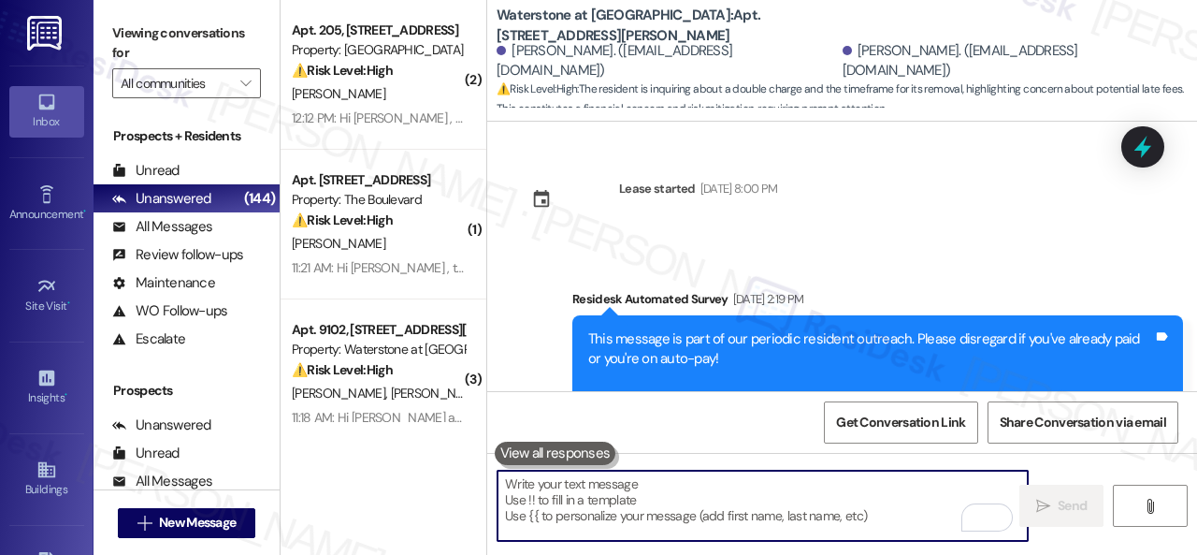
scroll to position [5107, 0]
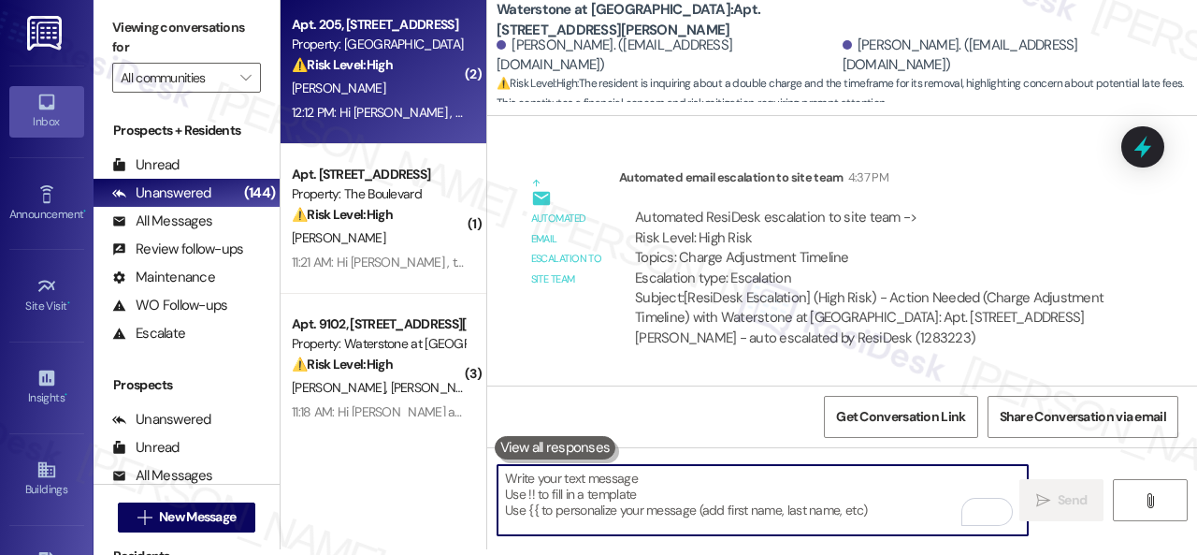
click at [384, 81] on div "[PERSON_NAME]" at bounding box center [378, 88] width 177 height 23
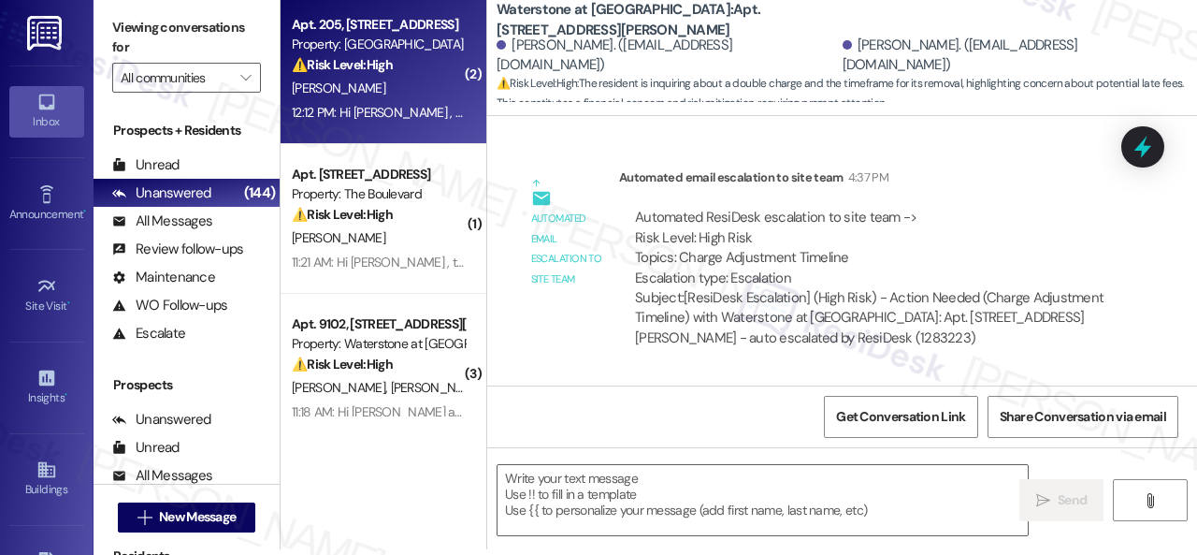
type textarea "Fetching suggested responses. Please feel free to read through the conversation…"
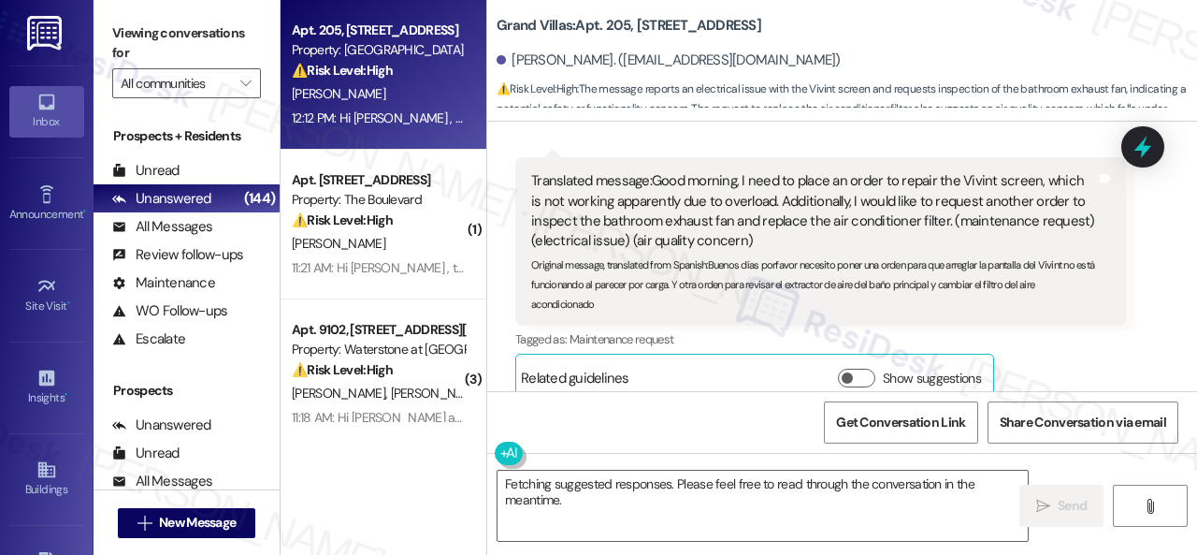
scroll to position [495, 0]
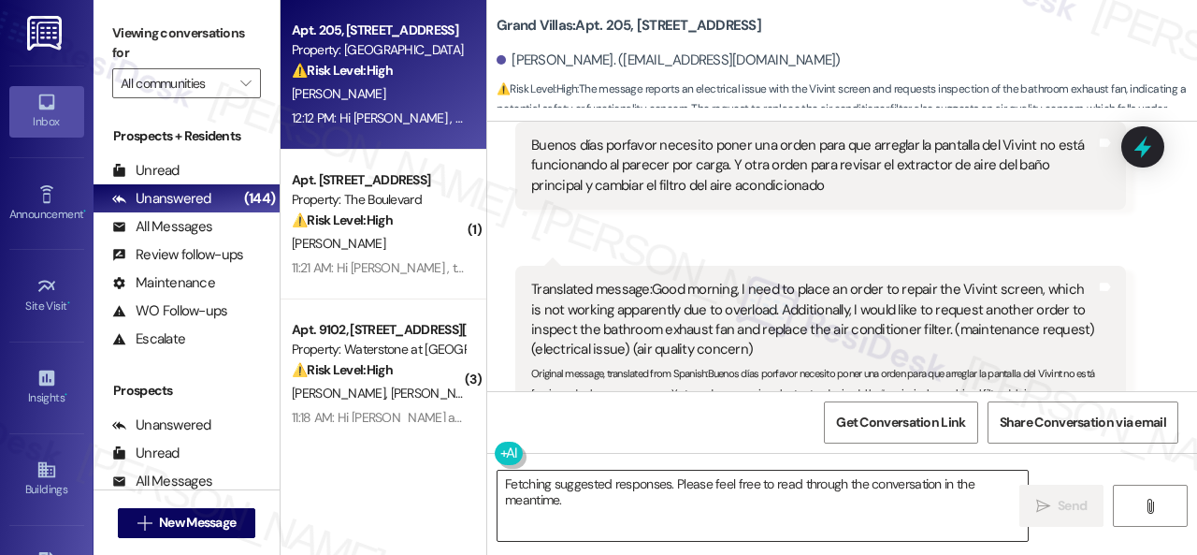
drag, startPoint x: 715, startPoint y: 524, endPoint x: 701, endPoint y: 521, distance: 14.3
click at [715, 524] on textarea "Fetching suggested responses. Please feel free to read through the conversation…" at bounding box center [763, 505] width 530 height 70
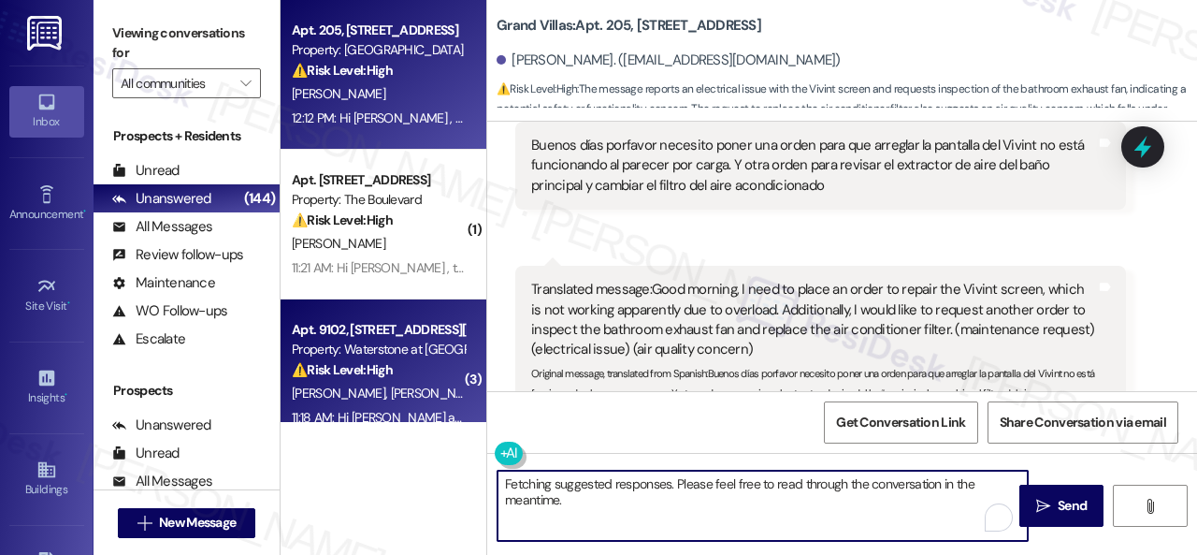
drag, startPoint x: 600, startPoint y: 502, endPoint x: 367, endPoint y: 398, distance: 255.4
click at [367, 398] on div "Apt. 205, 1550 Katy Gap Rd Property: Grand Villas ⚠️ Risk Level: High The messa…" at bounding box center [739, 277] width 917 height 555
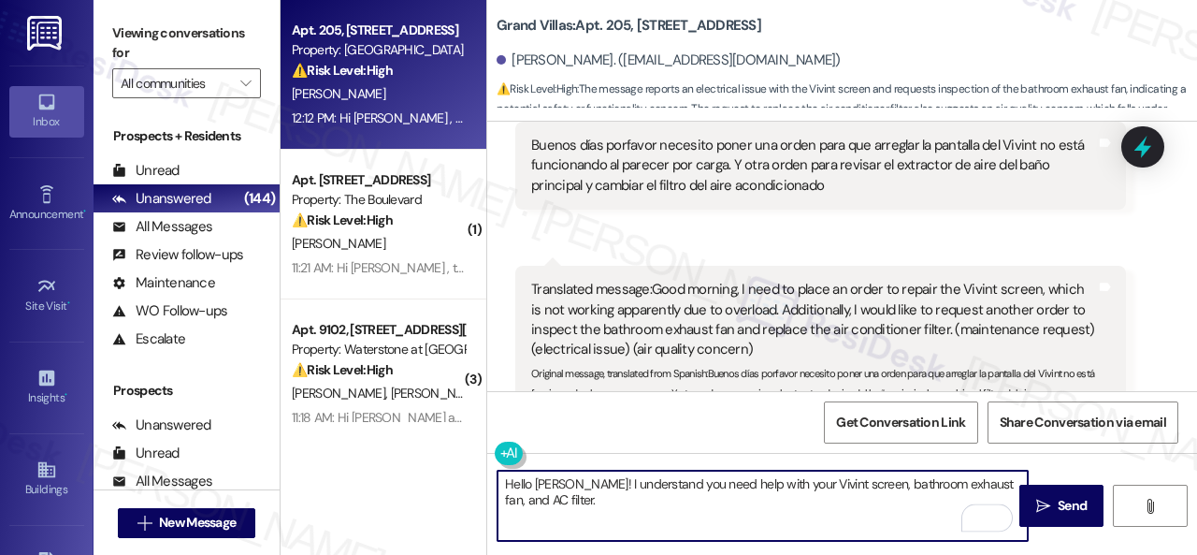
paste textarea "I'll be happy to submit a work order on your behalf. Please provide more detail…"
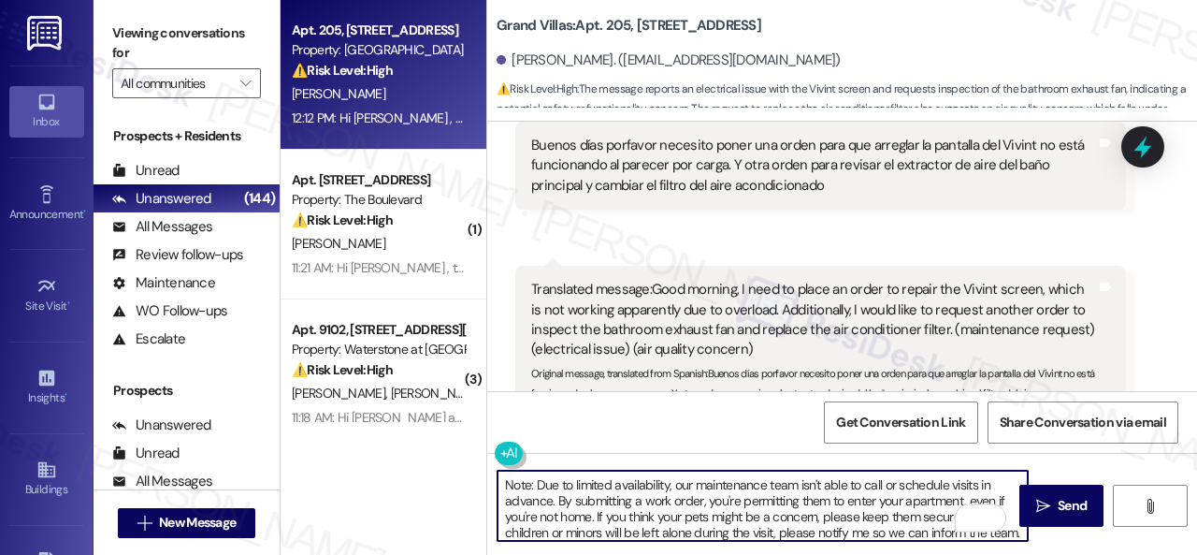
scroll to position [0, 0]
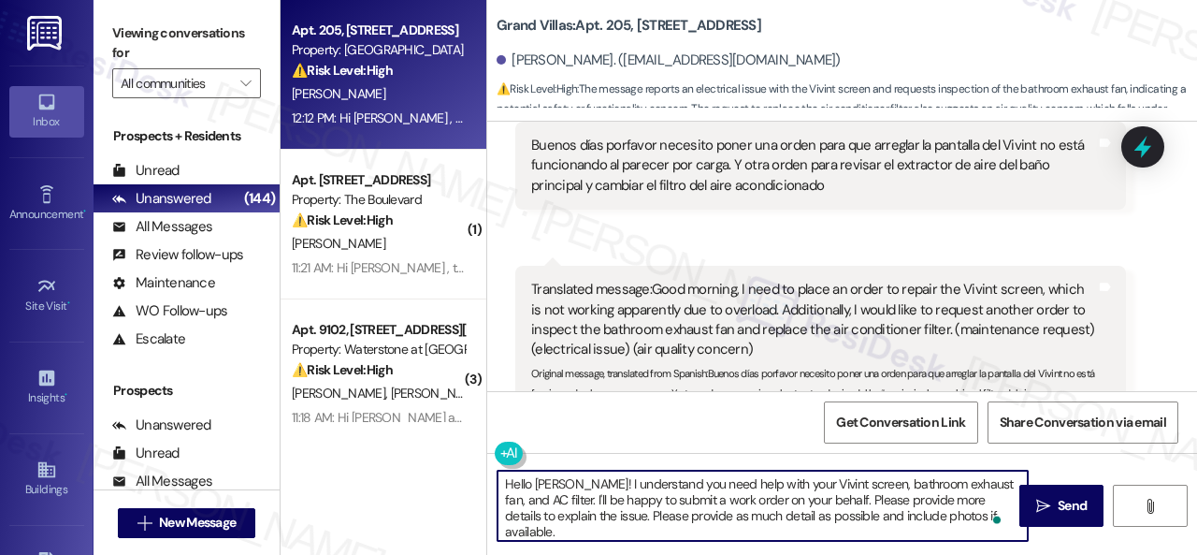
click at [679, 500] on textarea "Hello Victor! I understand you need help with your Vivint screen, bathroom exha…" at bounding box center [763, 505] width 530 height 70
click at [730, 500] on textarea "Hello Victor! I understand you need help with your Vivint screen, bathroom exha…" at bounding box center [763, 505] width 530 height 70
drag, startPoint x: 860, startPoint y: 500, endPoint x: 954, endPoint y: 510, distance: 94.0
click at [995, 517] on html "Inbox Go to Inbox Announcement • Send A Text Announcement Site Visit • Go to Si…" at bounding box center [598, 277] width 1197 height 555
drag, startPoint x: 859, startPoint y: 501, endPoint x: 988, endPoint y: 517, distance: 130.0
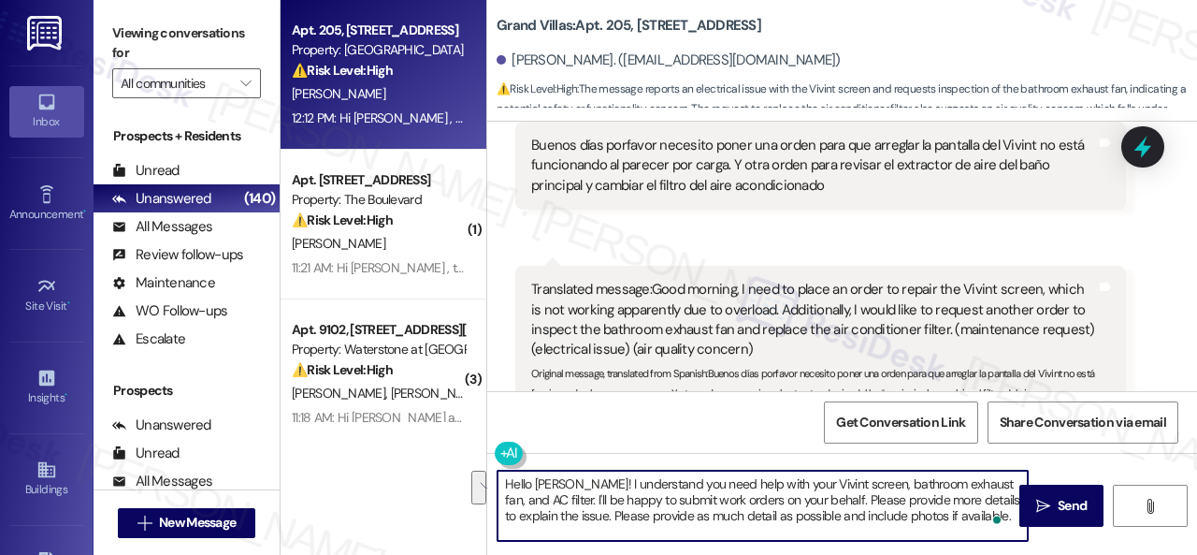
click at [988, 517] on textarea "Hello Victor! I understand you need help with your Vivint screen, bathroom exha…" at bounding box center [763, 505] width 530 height 70
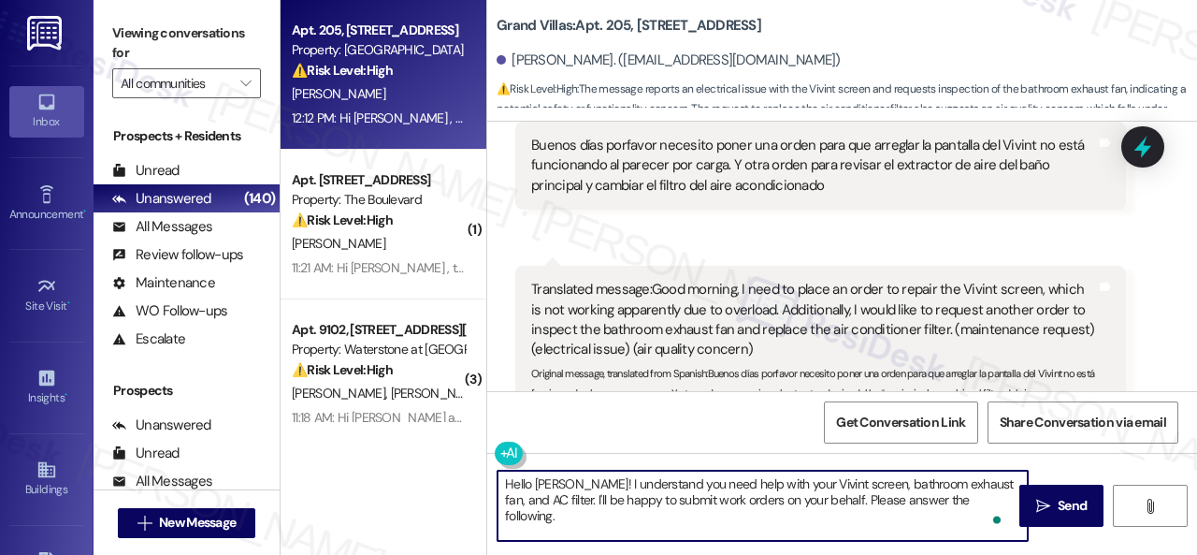
click at [980, 500] on textarea "Hello Victor! I understand you need help with your Vivint screen, bathroom exha…" at bounding box center [763, 505] width 530 height 70
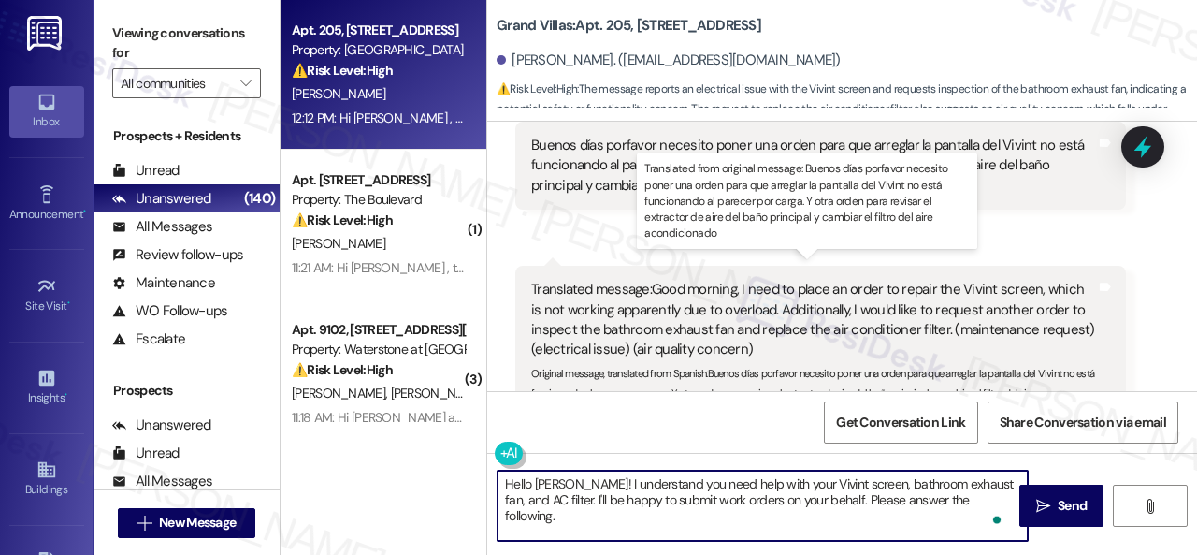
scroll to position [15, 0]
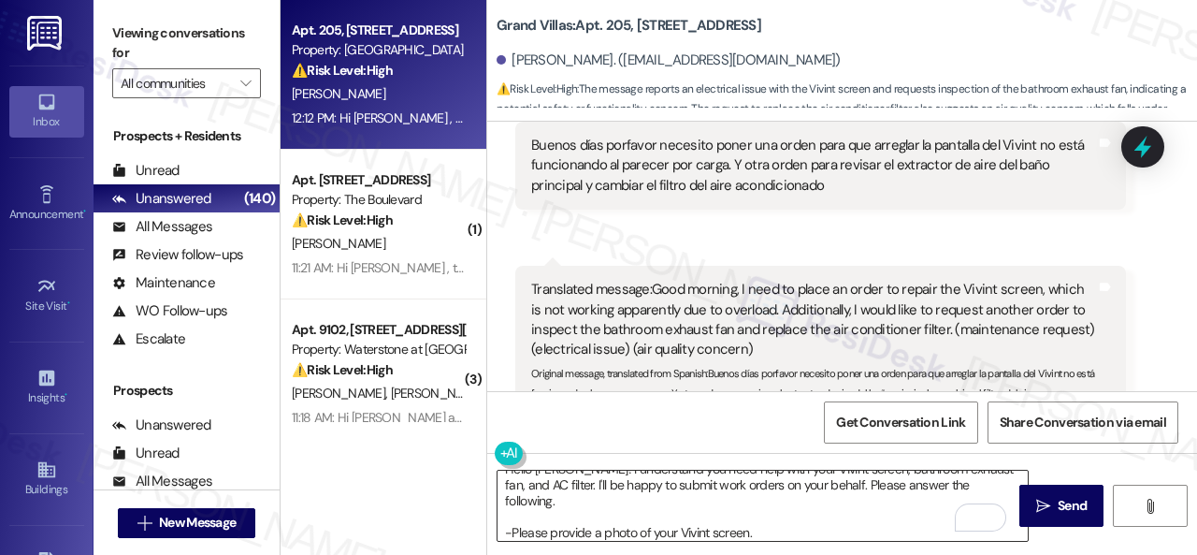
click at [797, 511] on textarea "Hello Victor! I understand you need help with your Vivint screen, bathroom exha…" at bounding box center [763, 505] width 530 height 70
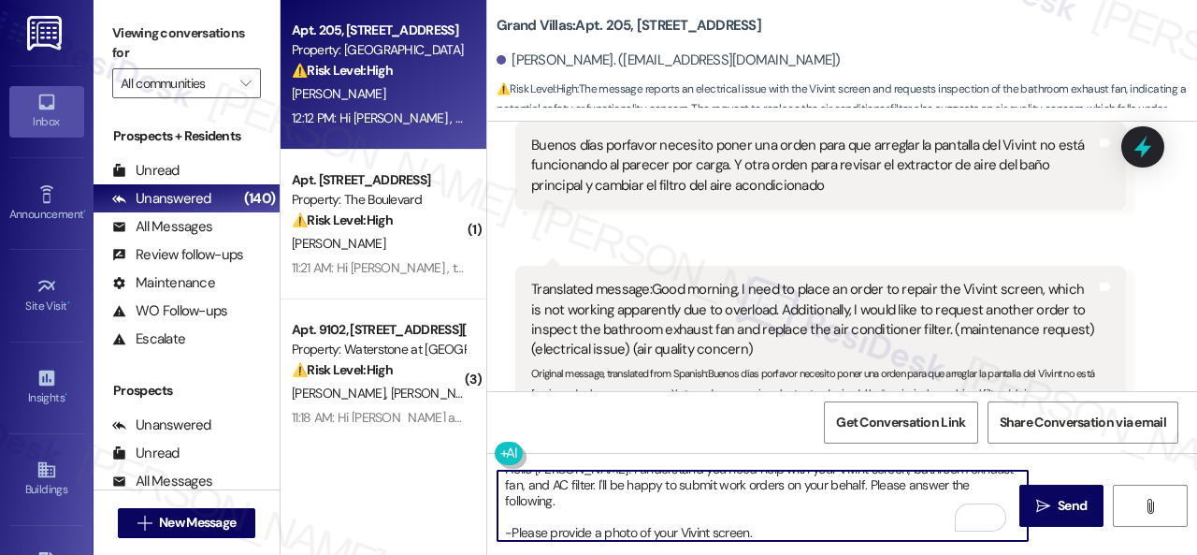
click at [797, 536] on textarea "Hello Victor! I understand you need help with your Vivint screen, bathroom exha…" at bounding box center [763, 505] width 530 height 70
paste textarea "Please provide as much detail as possible about the issue and include photos if…"
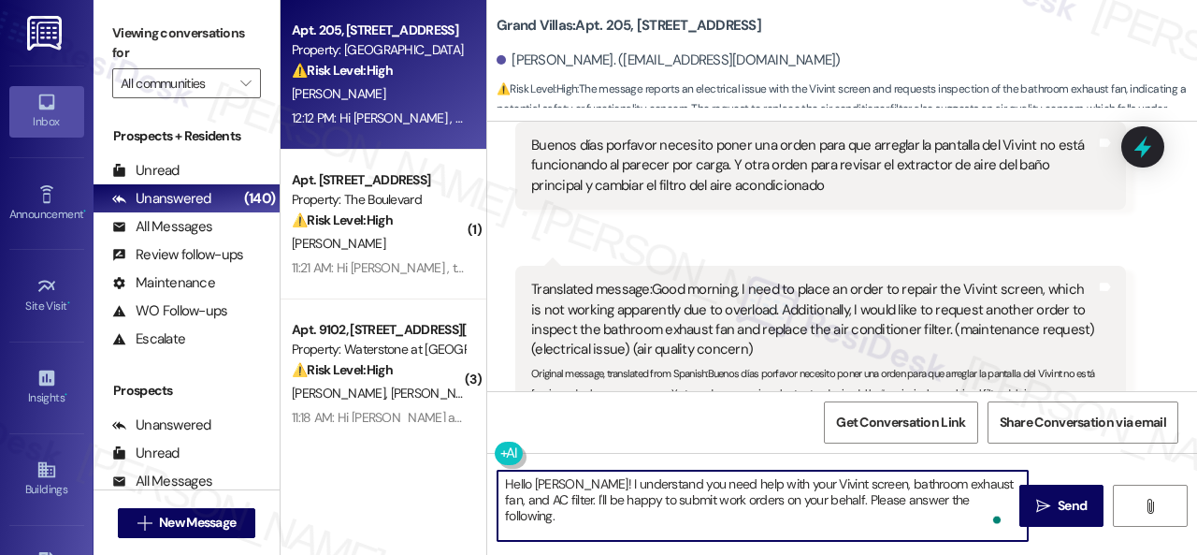
scroll to position [20, 0]
type textarea "Hello Victor! I understand you need help with your Vivint screen, bathroom exha…"
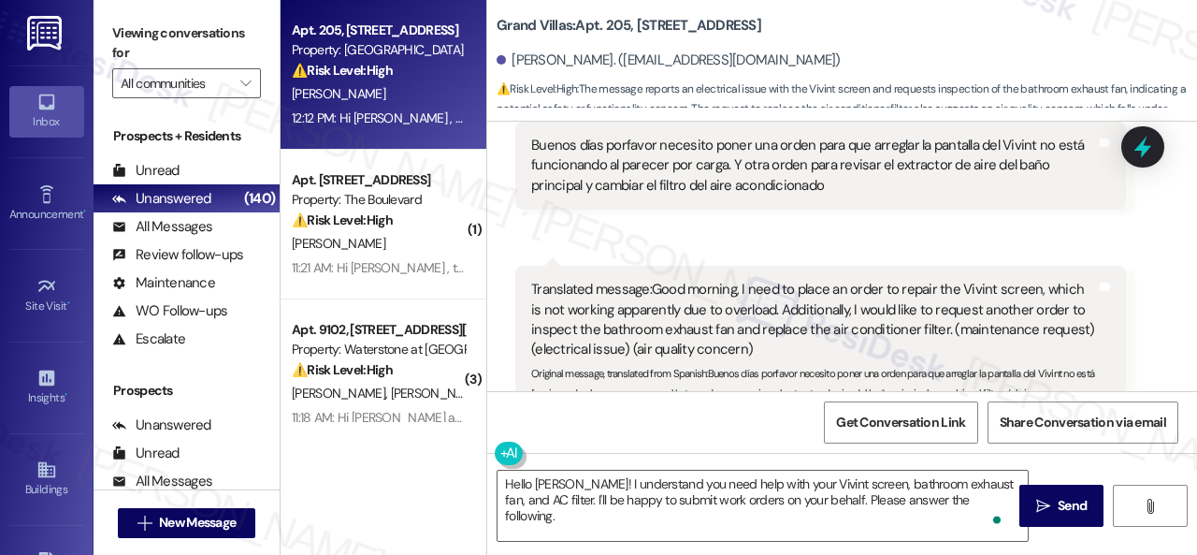
click at [658, 420] on div "Get Conversation Link Share Conversation via email" at bounding box center [842, 422] width 710 height 62
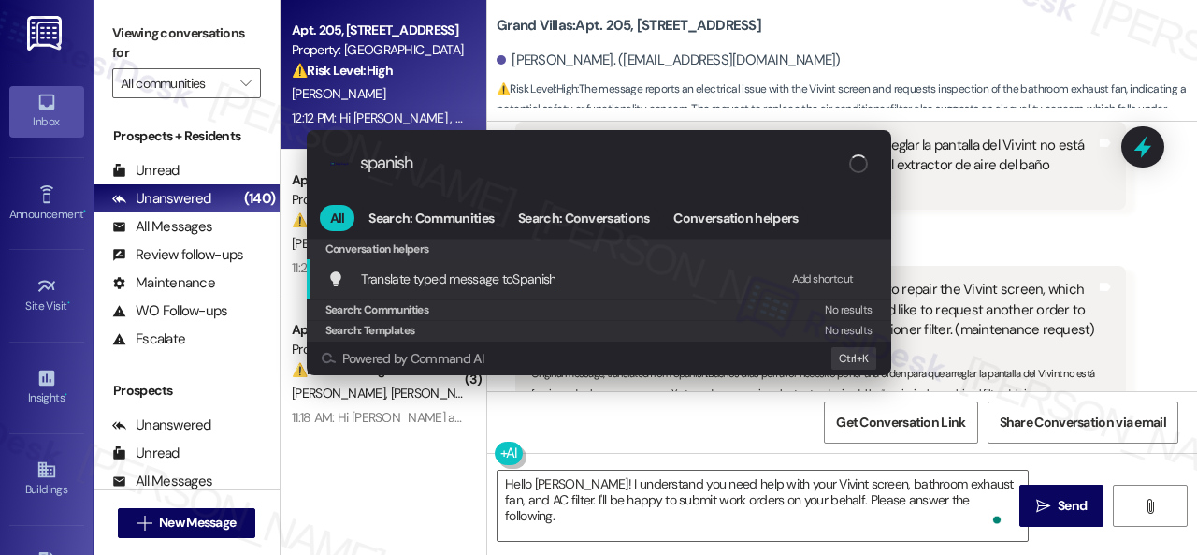
type input "spanish"
click at [817, 276] on div "Add shortcut" at bounding box center [823, 279] width 62 height 20
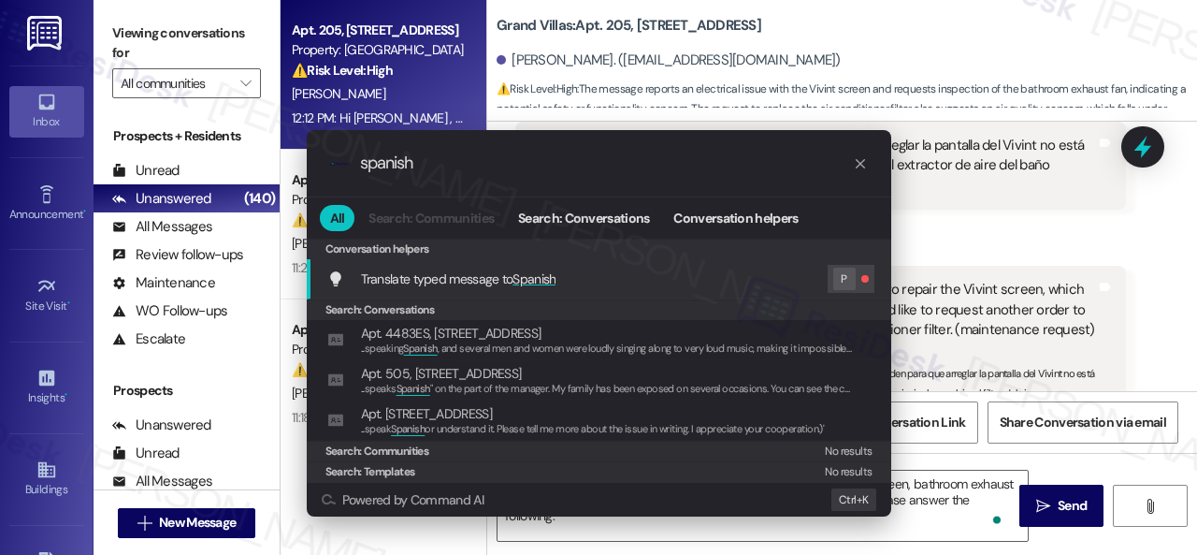
click at [434, 167] on input "spanish" at bounding box center [606, 163] width 493 height 20
click at [802, 274] on div "Translate typed message to Spanish P" at bounding box center [600, 279] width 547 height 28
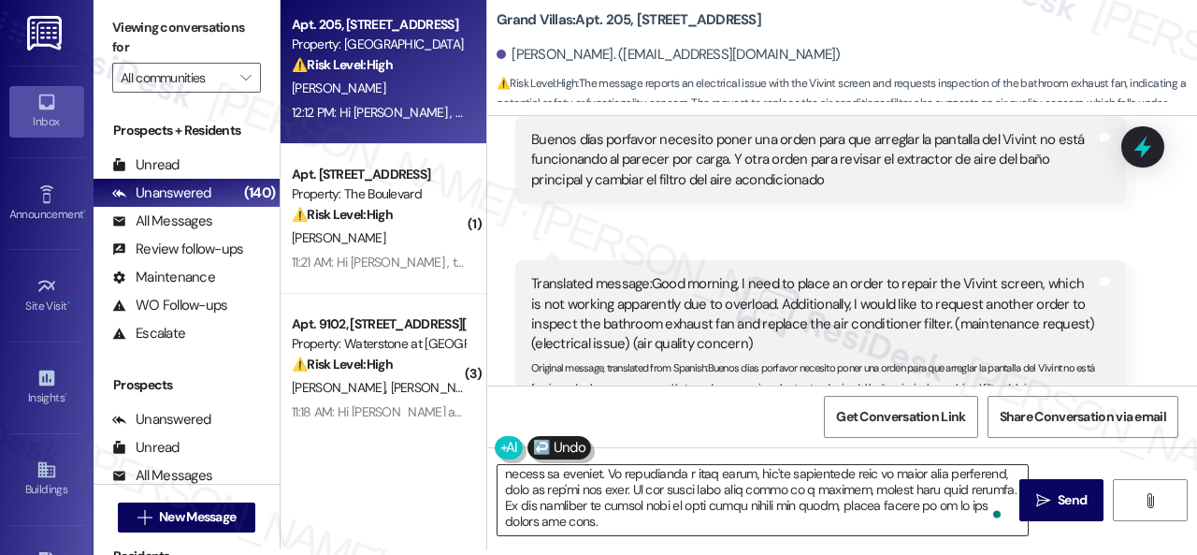
type textarea "Hola Víctor, entiendo que necesitas ayuda con tu pantalla Vivint, el ventilador…"
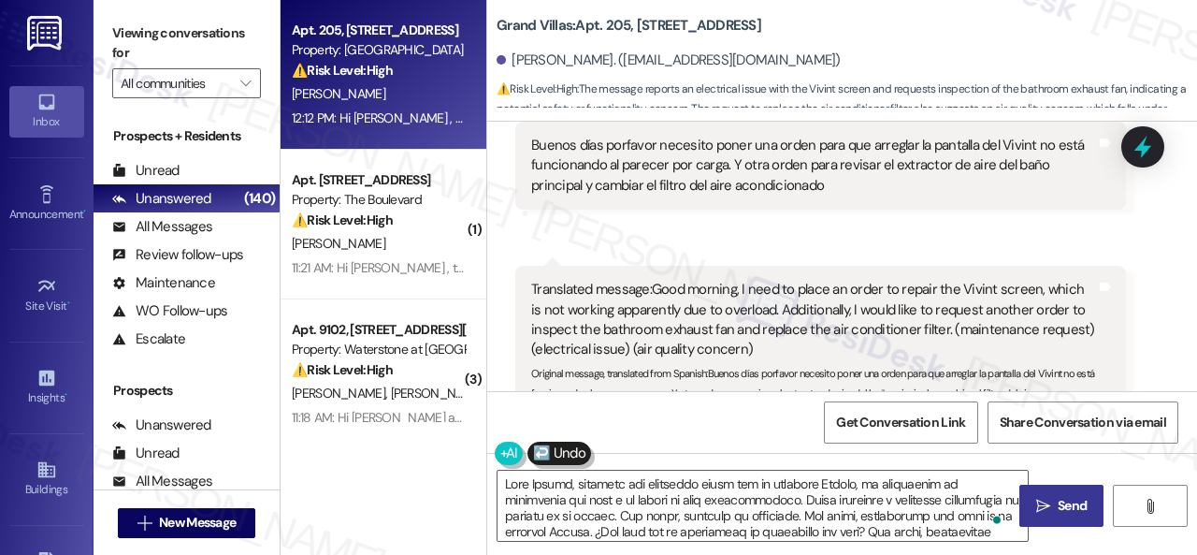
click at [1038, 497] on span " Send" at bounding box center [1062, 506] width 59 height 20
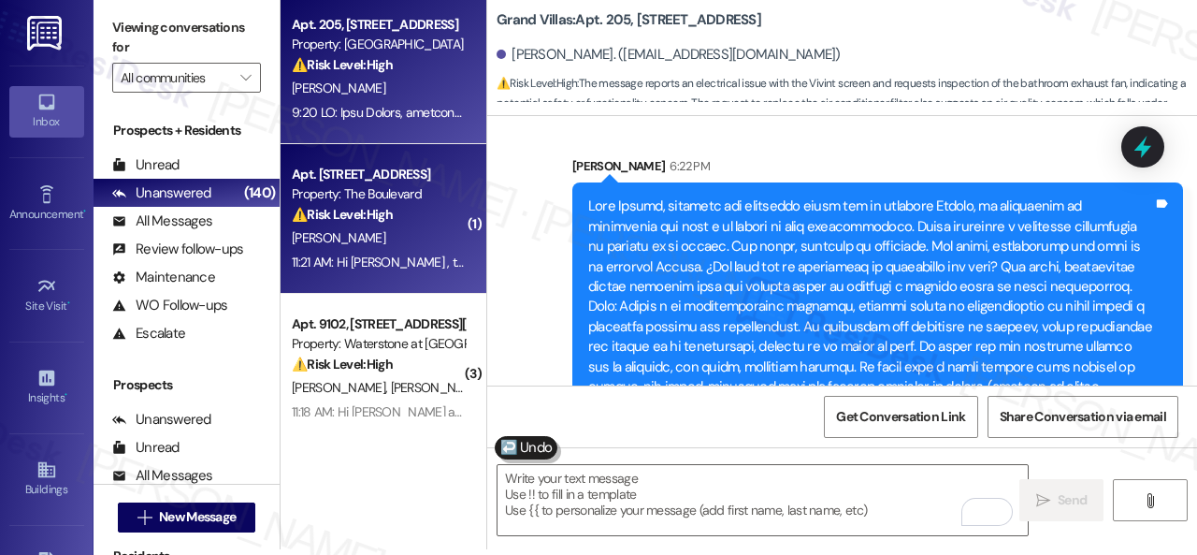
click at [385, 229] on div "J. Carroll" at bounding box center [378, 237] width 177 height 23
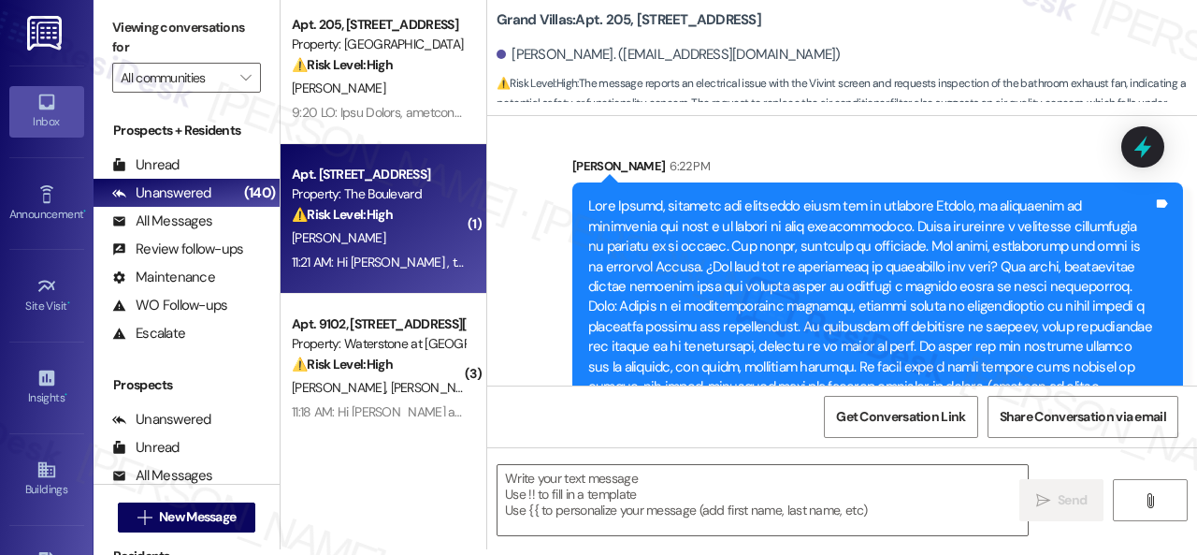
type textarea "Fetching suggested responses. Please feel free to read through the conversation…"
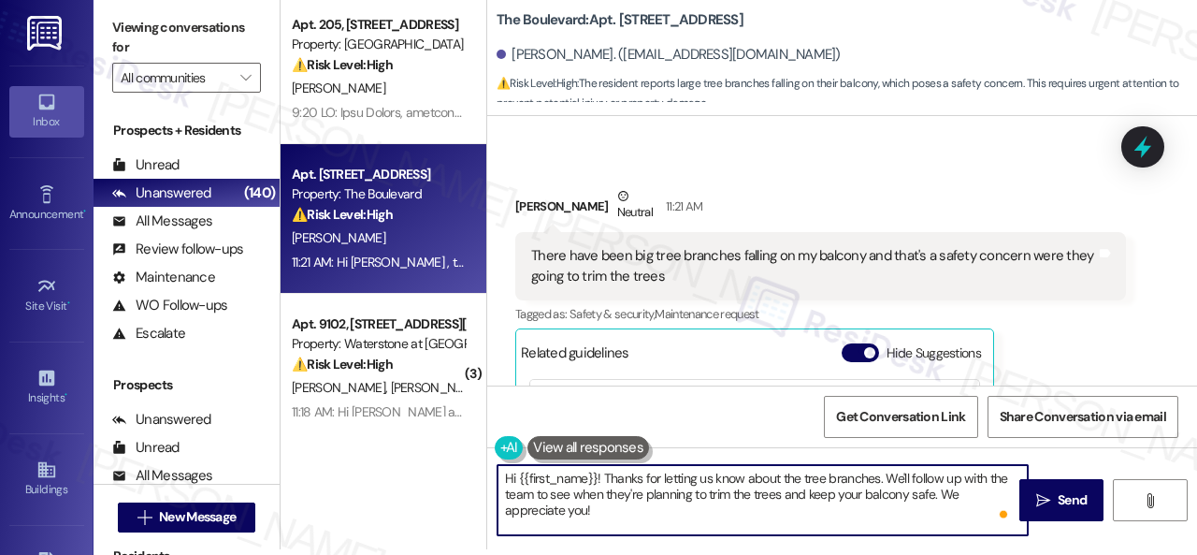
drag, startPoint x: 885, startPoint y: 476, endPoint x: 877, endPoint y: 502, distance: 27.2
click at [877, 502] on textarea "Hi {{first_name}}! Thanks for letting us know about the tree branches. We'll fo…" at bounding box center [763, 500] width 530 height 70
click at [799, 497] on textarea "Hi {{first_name}}! Thanks for letting us know about the tree branches. We'll fo…" at bounding box center [763, 500] width 530 height 70
drag, startPoint x: 939, startPoint y: 491, endPoint x: 935, endPoint y: 507, distance: 16.3
click at [935, 507] on textarea "Hi {{first_name}}! Thanks for letting us know about the tree branches. We'll fo…" at bounding box center [763, 500] width 530 height 70
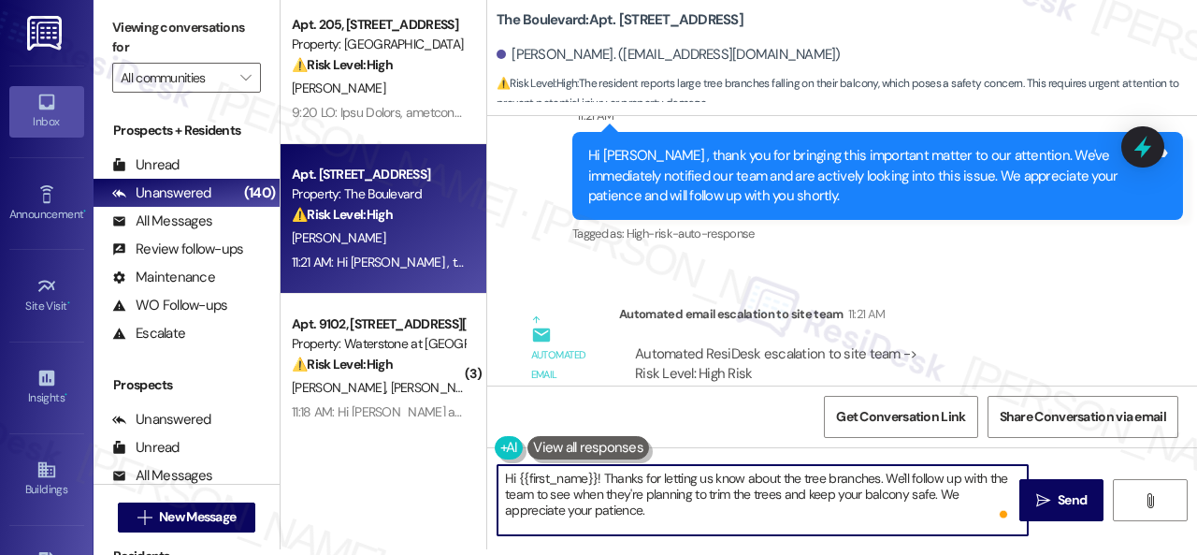
scroll to position [8463, 0]
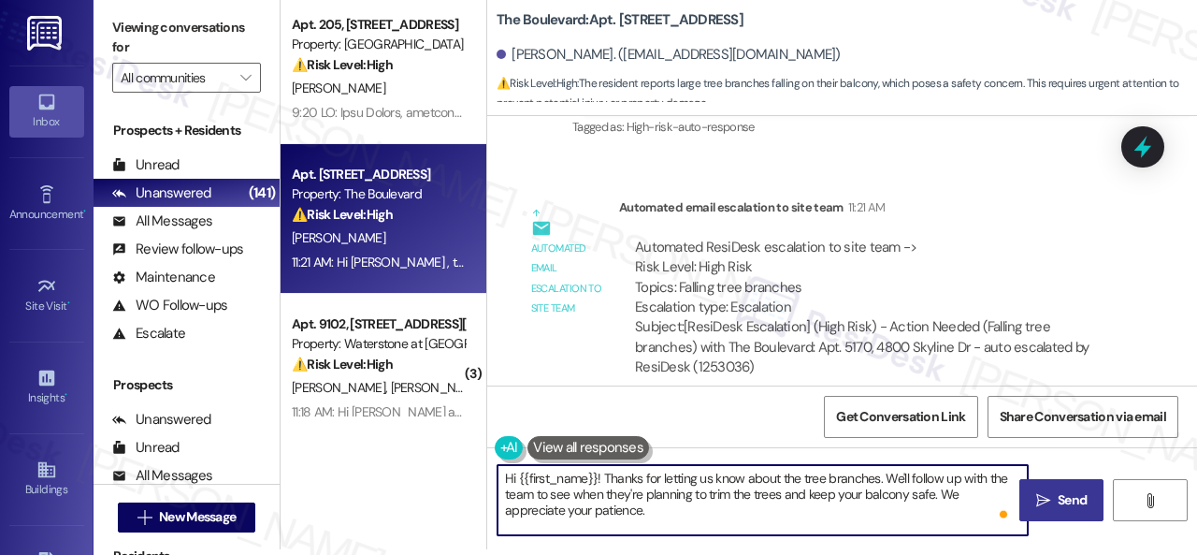
type textarea "Hi {{first_name}}! Thanks for letting us know about the tree branches. We'll fo…"
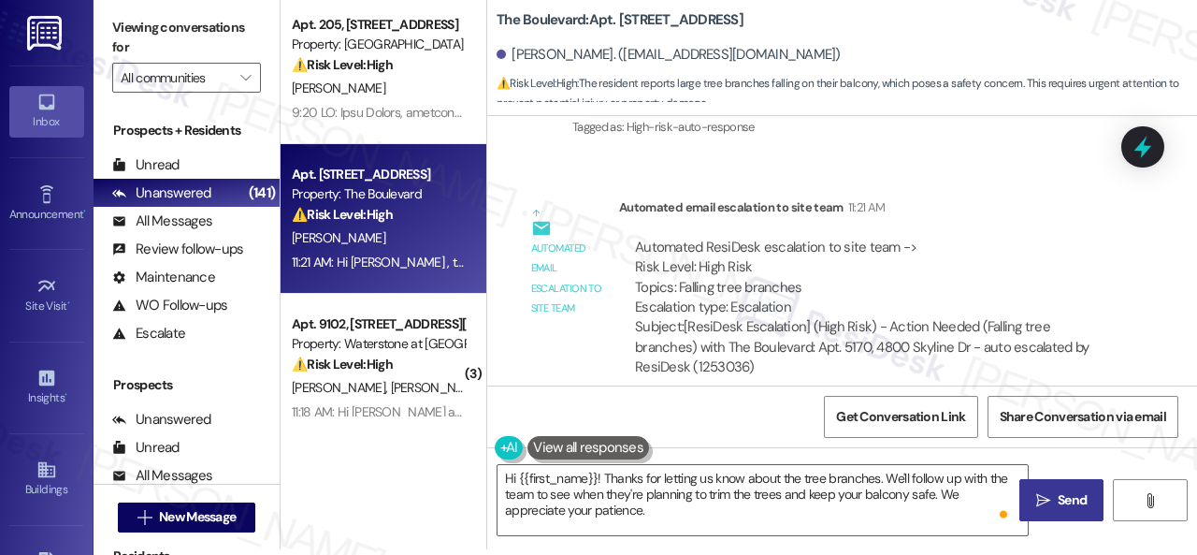
click at [1068, 497] on span "Send" at bounding box center [1072, 500] width 29 height 20
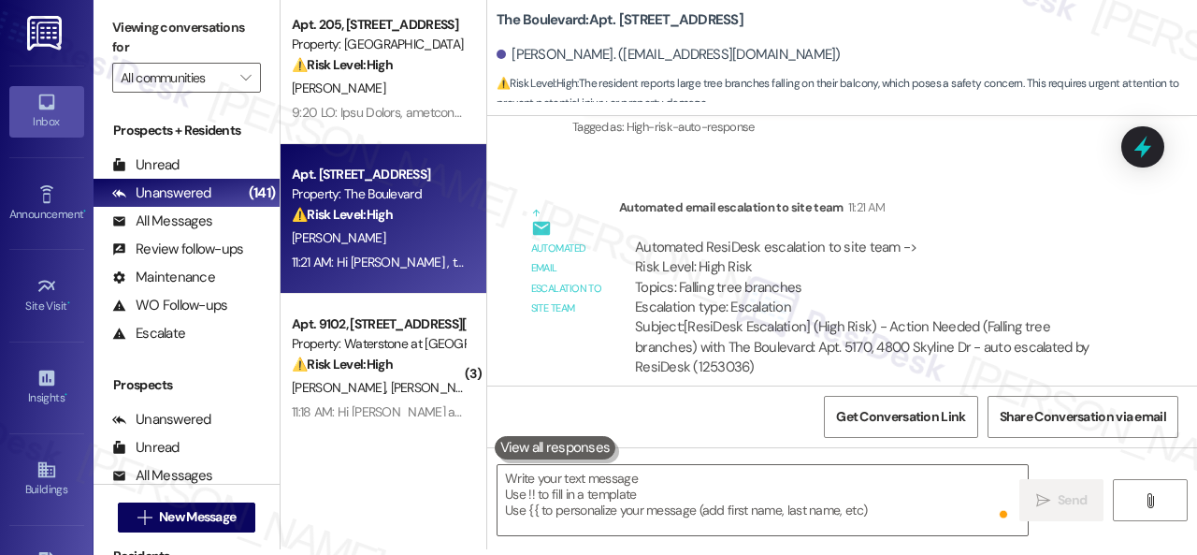
scroll to position [8013, 0]
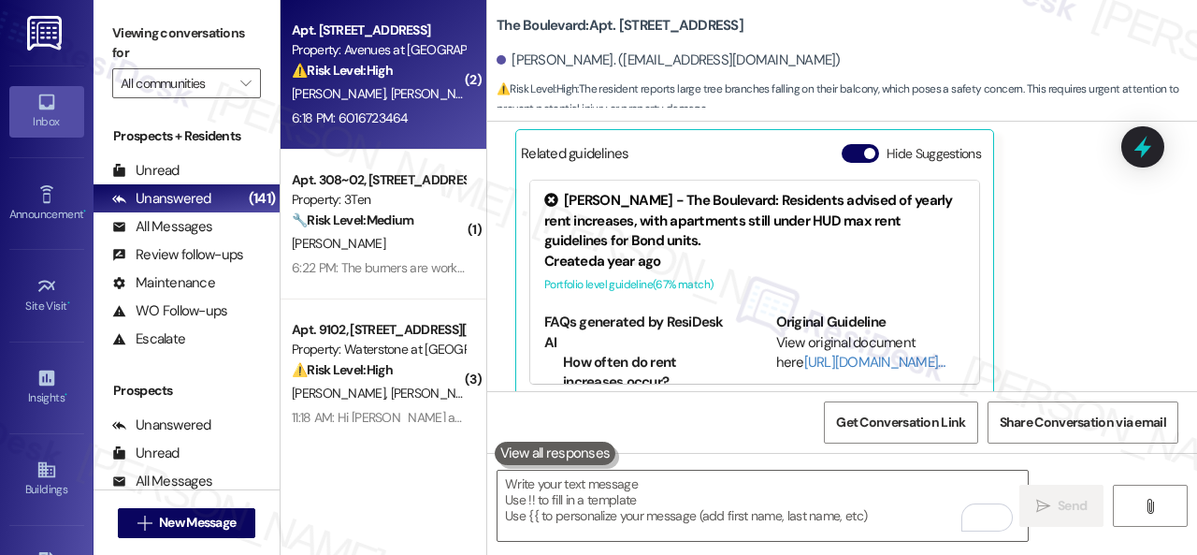
click at [421, 93] on div "L. Trice K. Wilson" at bounding box center [378, 93] width 177 height 23
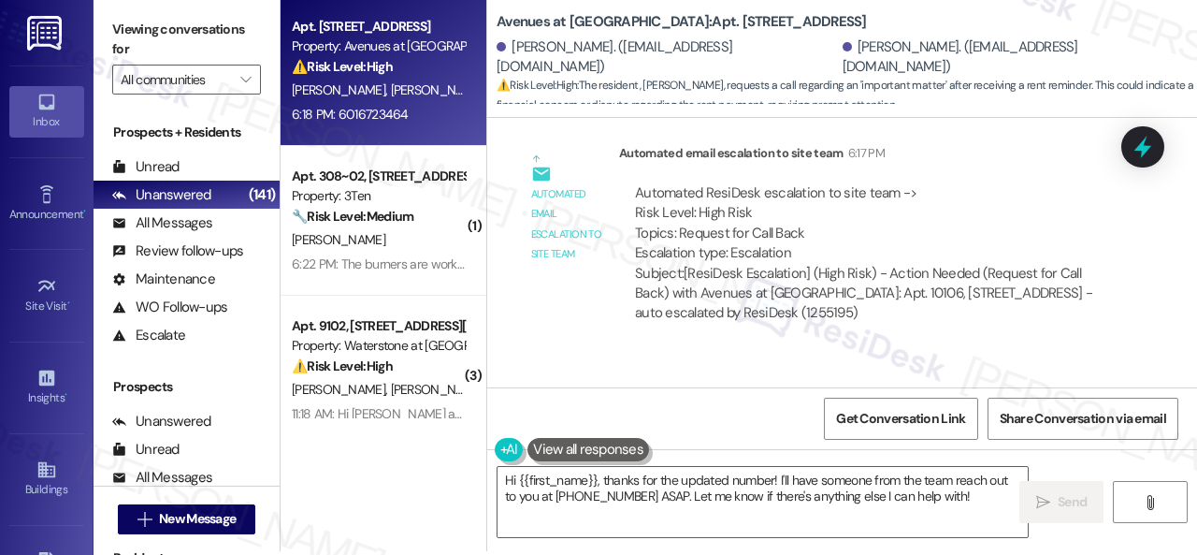
scroll to position [6, 0]
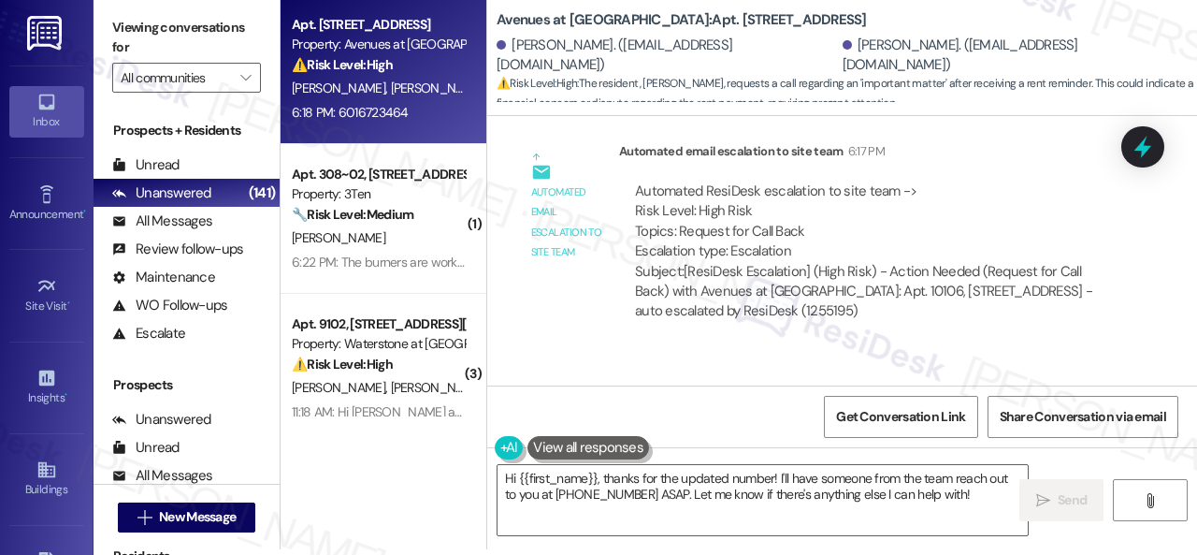
click at [1010, 350] on div "Received via SMS Kevin Wilson 6:18 PM 6016723464 Tags and notes Tagged as: Call…" at bounding box center [842, 429] width 710 height 158
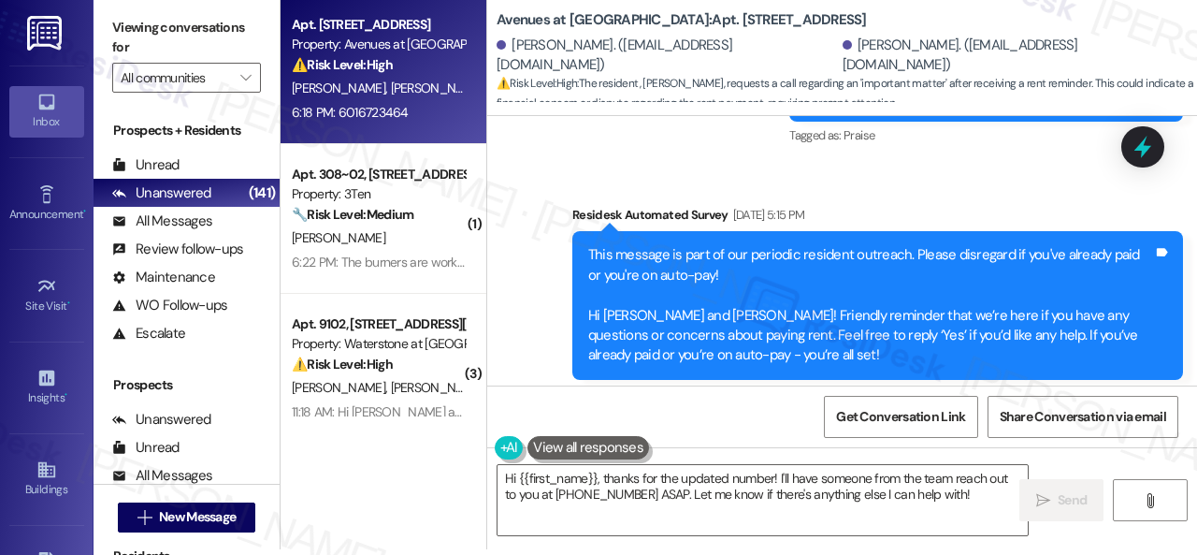
scroll to position [8131, 0]
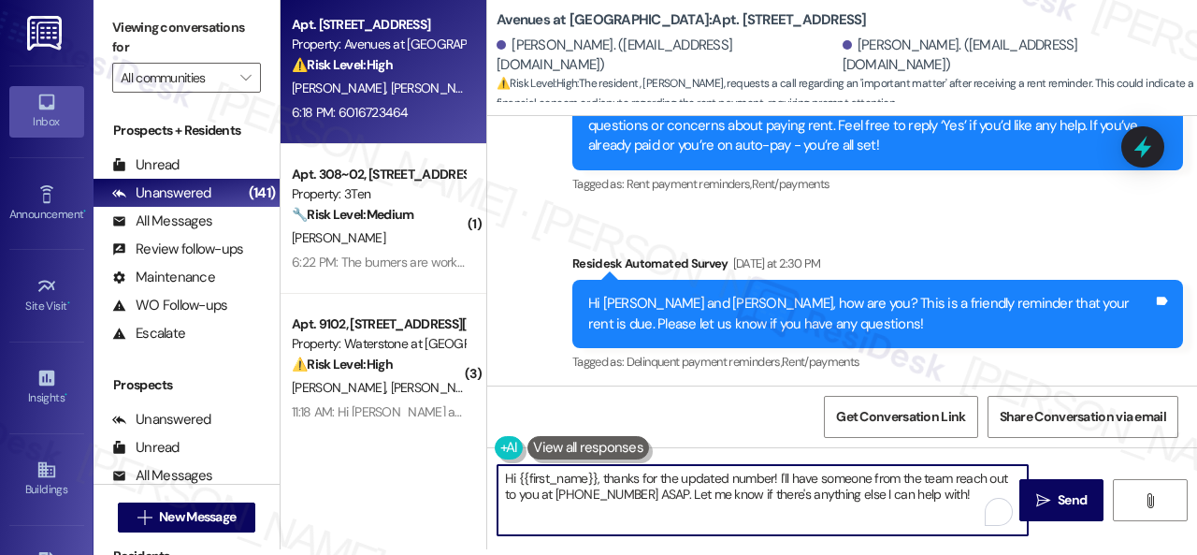
drag, startPoint x: 517, startPoint y: 476, endPoint x: 883, endPoint y: 554, distance: 373.9
click at [883, 554] on div "Viewing conversations for All communities  Prospects + Residents Unread (0) Un…" at bounding box center [646, 277] width 1104 height 555
click at [849, 522] on textarea "Hi {{first_name}}, thanks for the updated number! I'll have someone from the te…" at bounding box center [763, 500] width 530 height 70
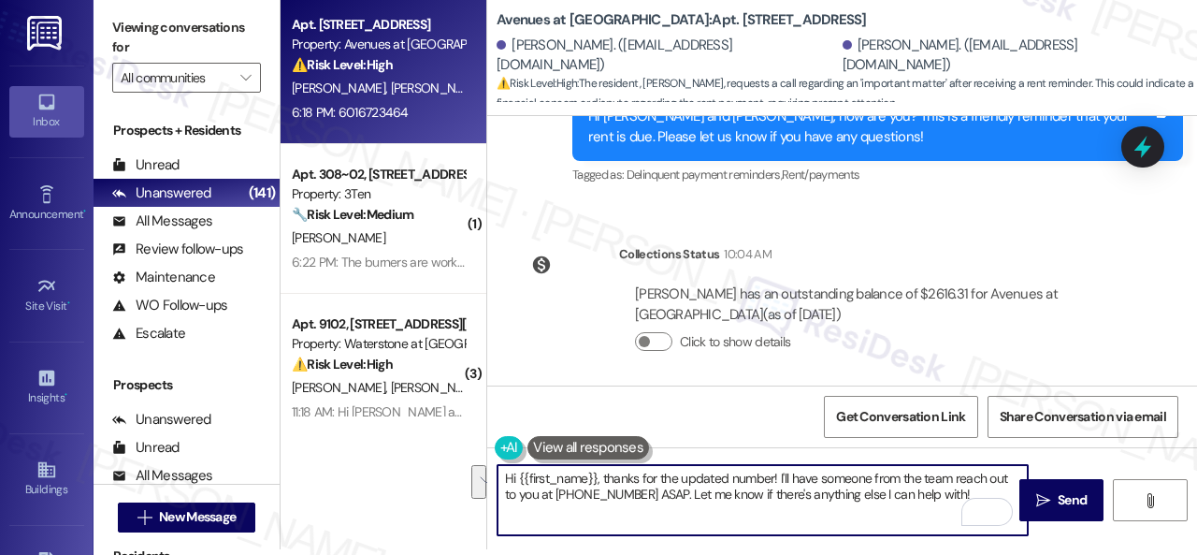
click at [689, 473] on textarea "Hi {{first_name}}, thanks for the updated number! I'll have someone from the te…" at bounding box center [763, 500] width 530 height 70
drag, startPoint x: 517, startPoint y: 478, endPoint x: 1040, endPoint y: 582, distance: 533.1
click at [1040, 554] on html "Inbox Go to Inbox Announcement • Send A Text Announcement Site Visit • Go to Si…" at bounding box center [598, 277] width 1197 height 555
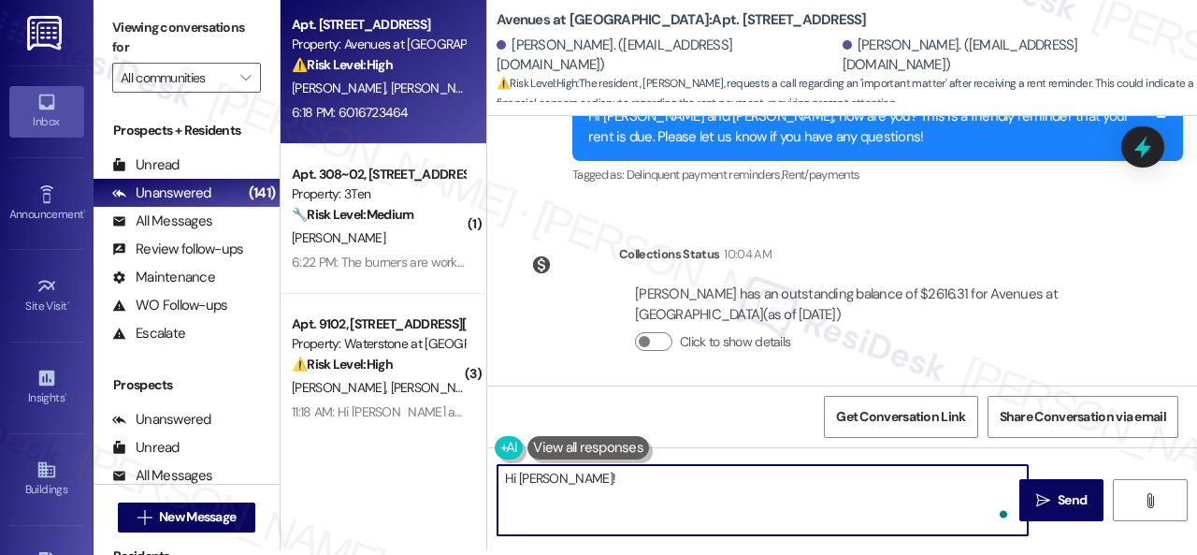
paste textarea "I apologize if I cannot make or accept calls. If you have any concerns with you…"
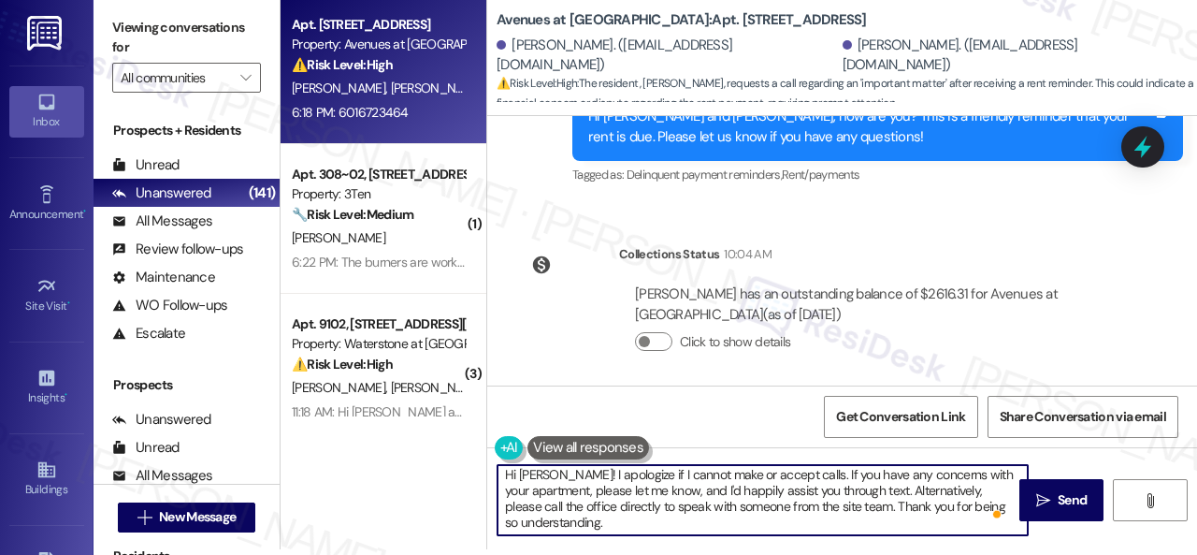
scroll to position [0, 0]
drag, startPoint x: 621, startPoint y: 527, endPoint x: 498, endPoint y: 467, distance: 137.2
click at [421, 450] on div "Apt. 10106, 12501 Broadway St Property: Avenues at Shadow Creek ⚠️ Risk Level: …" at bounding box center [739, 271] width 917 height 555
type textarea "Hi Kevin! I apologize if I cannot make or accept calls. If you have any concern…"
click at [720, 429] on div "Get Conversation Link Share Conversation via email" at bounding box center [842, 416] width 710 height 62
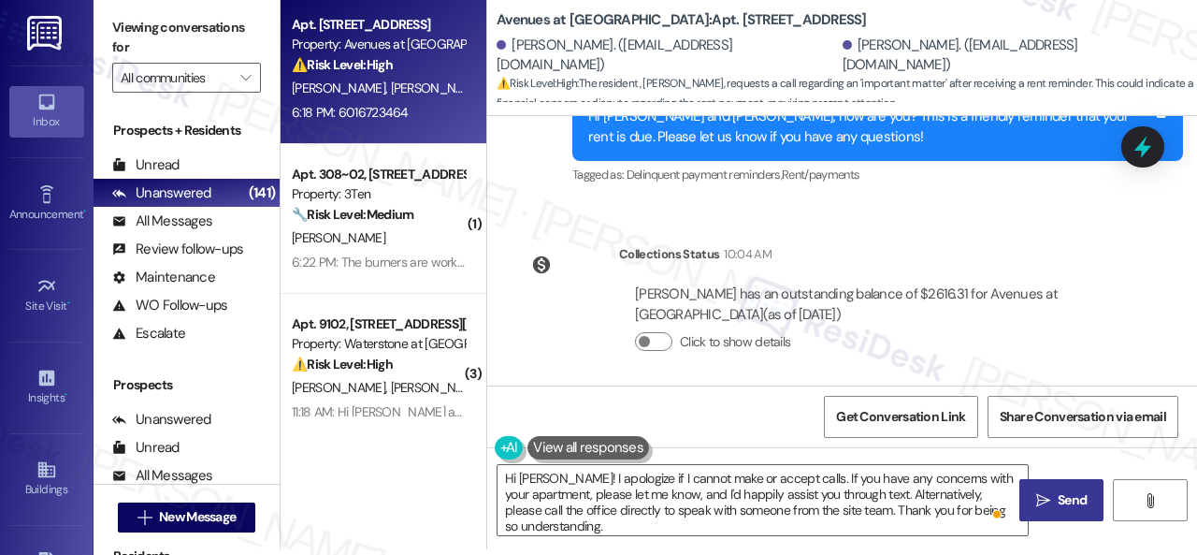
click at [1063, 485] on button " Send" at bounding box center [1061, 500] width 84 height 42
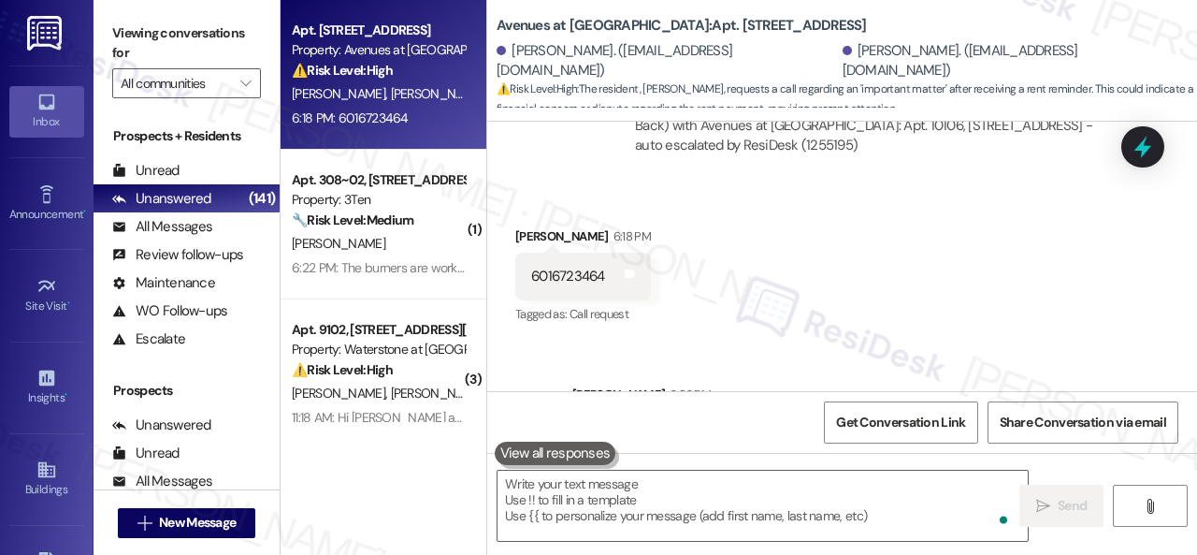
scroll to position [9162, 0]
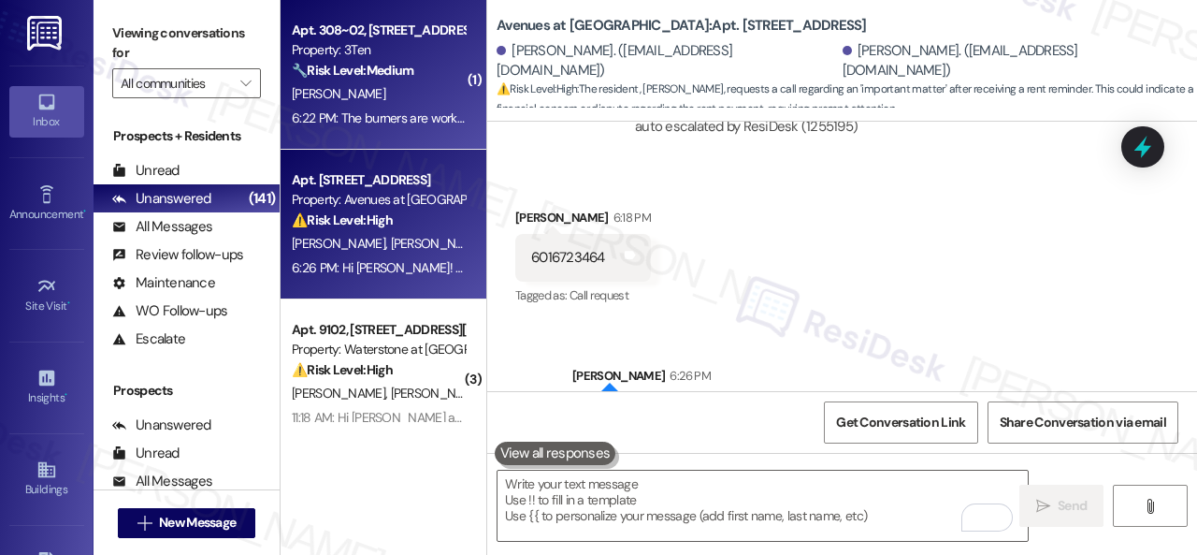
click at [432, 93] on div "R. Jones" at bounding box center [378, 93] width 177 height 23
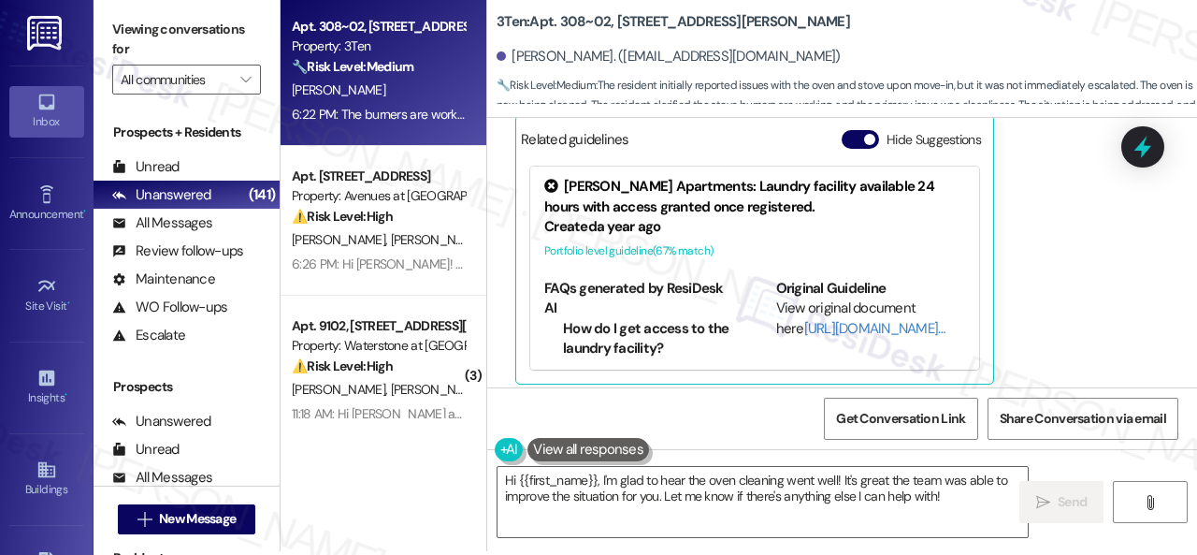
scroll to position [6, 0]
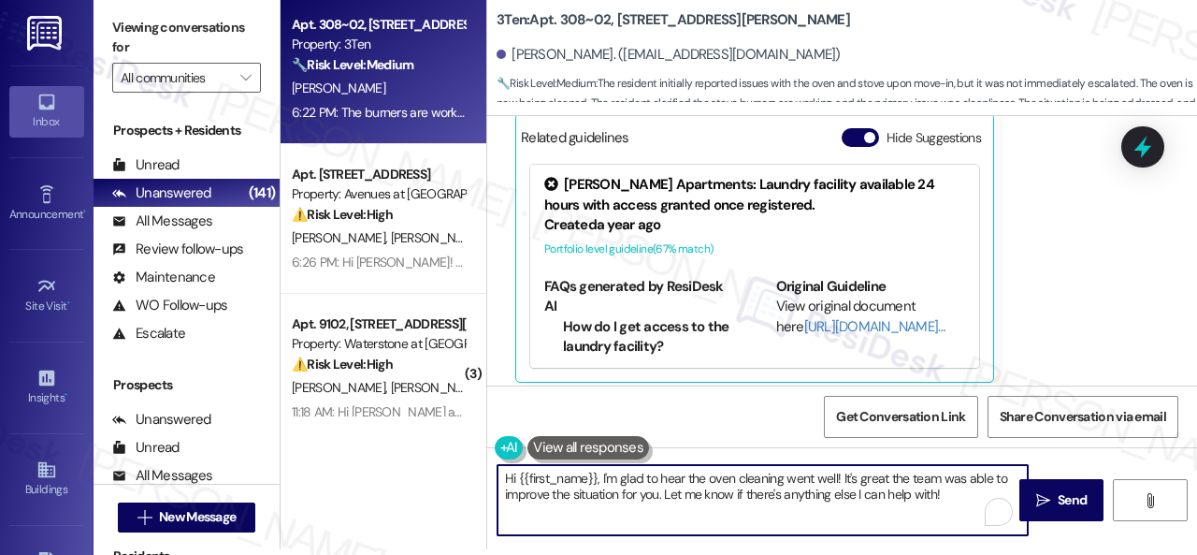
drag, startPoint x: 948, startPoint y: 496, endPoint x: 276, endPoint y: 372, distance: 683.7
click at [284, 373] on div "Apt. 308~02, 310 Dickinson Rd Property: 3Ten 🔧 Risk Level: Medium The resident …" at bounding box center [739, 271] width 917 height 555
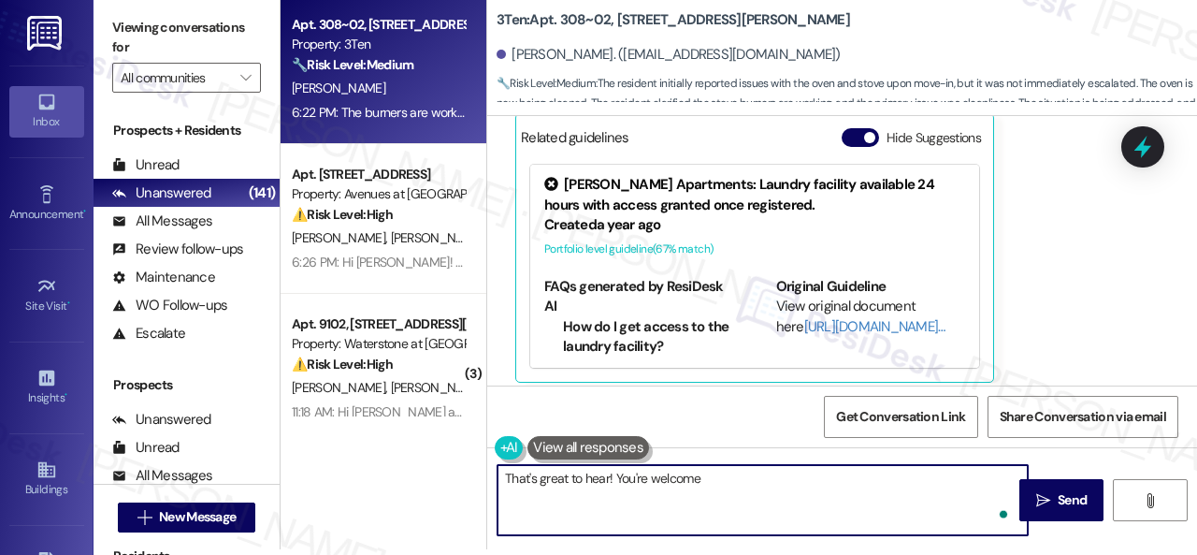
type textarea "That's great to hear! You're welcome!"
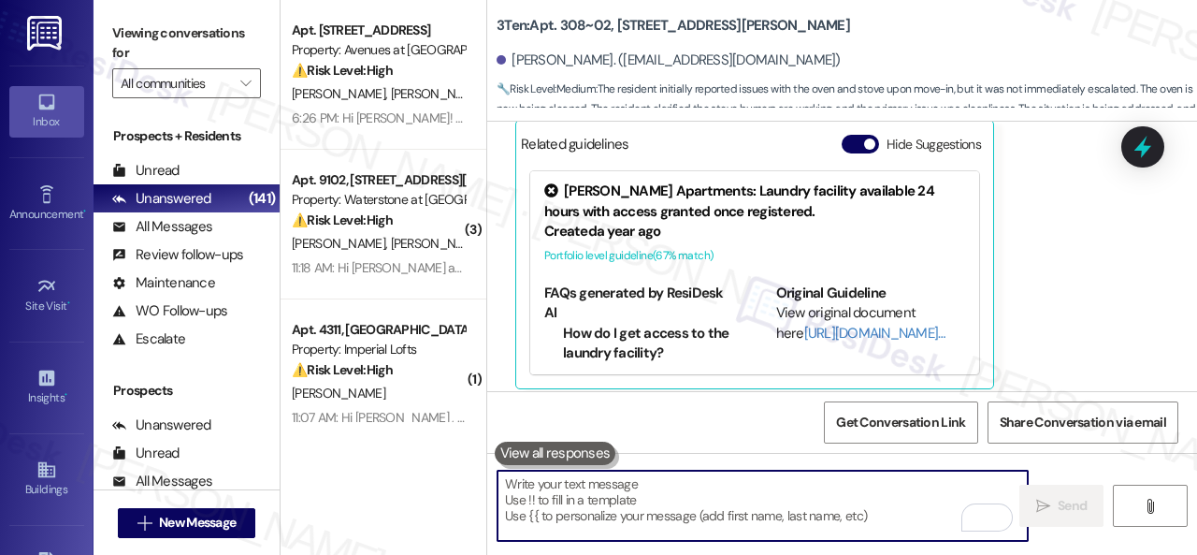
scroll to position [15392, 0]
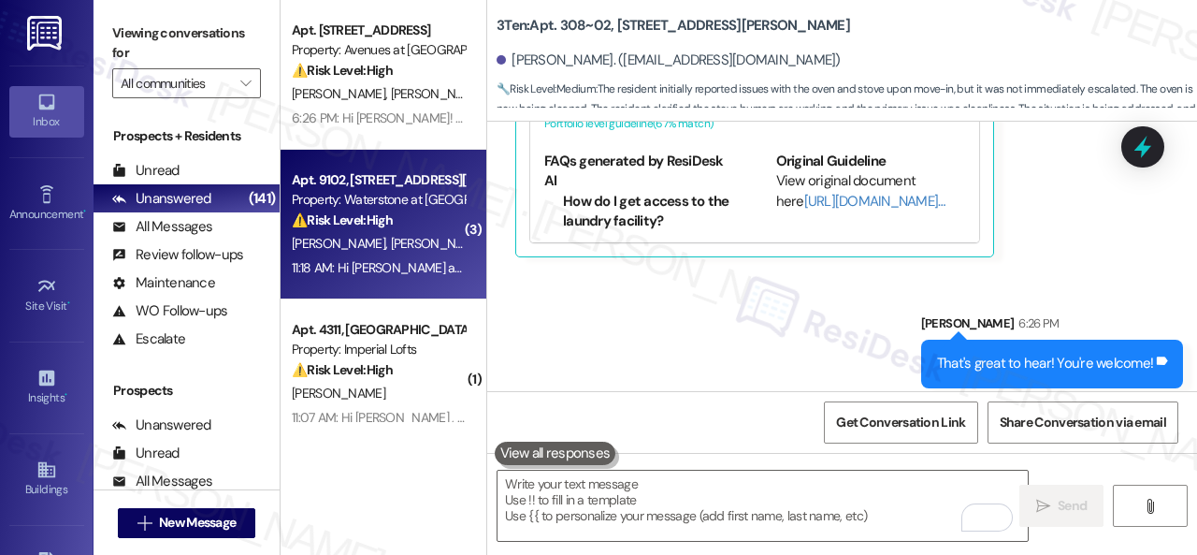
click at [396, 208] on div "Property: Waterstone at Cinco Ranch" at bounding box center [378, 200] width 173 height 20
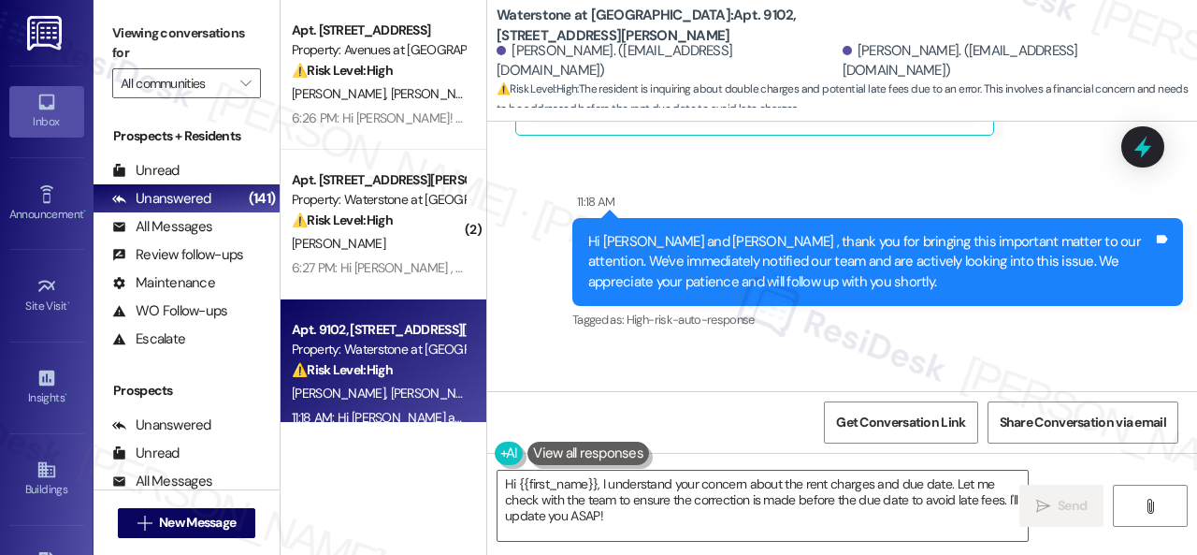
scroll to position [7433, 0]
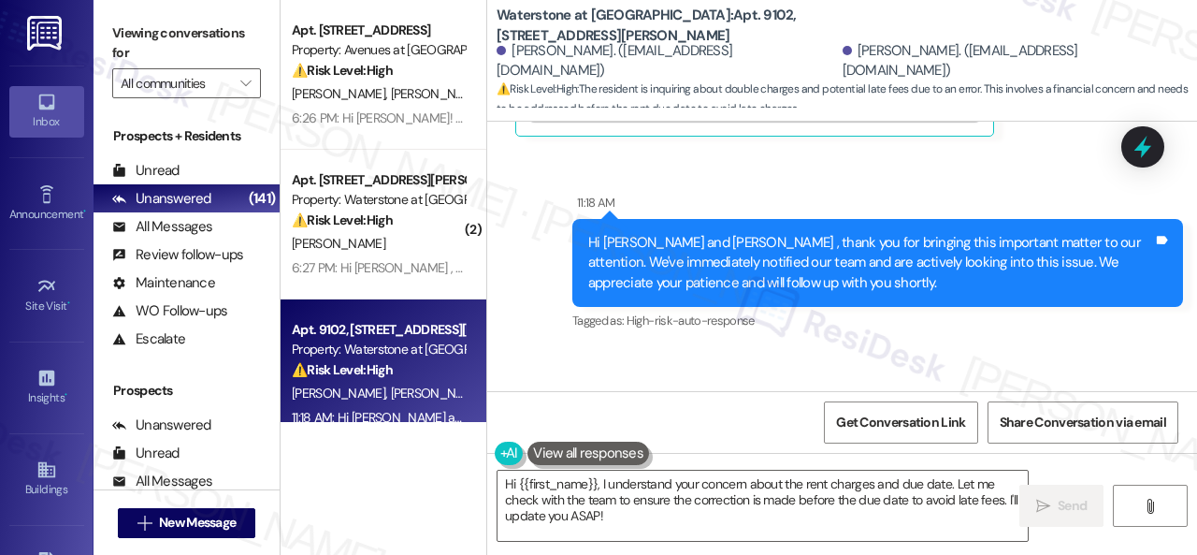
click at [937, 336] on div "Survey, sent via SMS Residesk Automated Survey May 20, 2024 at 12:26 PM Hi Elis…" at bounding box center [842, 256] width 710 height 269
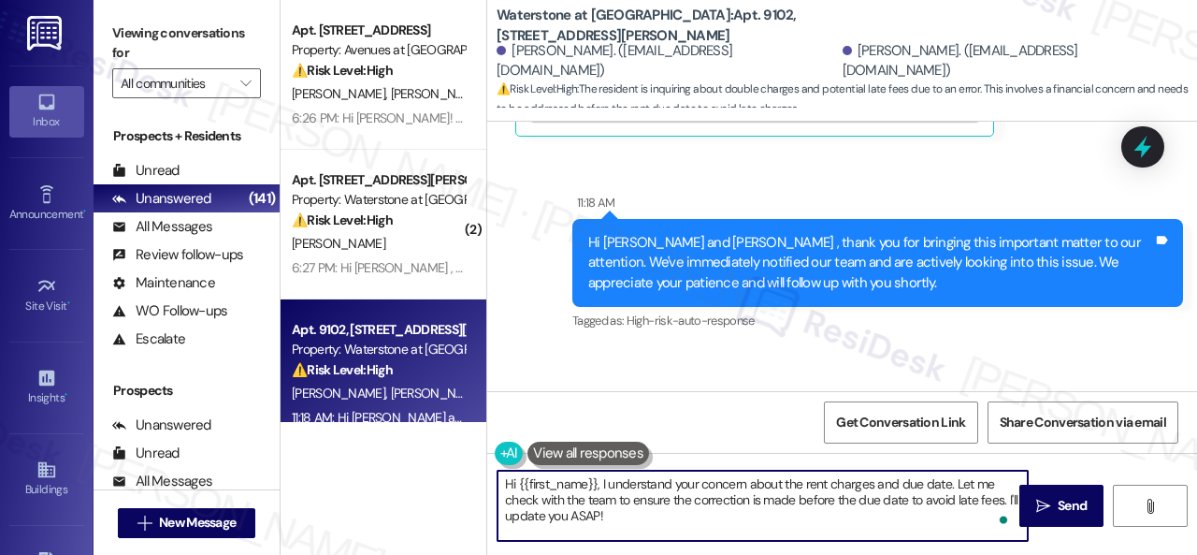
drag, startPoint x: 952, startPoint y: 485, endPoint x: 963, endPoint y: 520, distance: 36.4
click at [963, 520] on textarea "Hi {{first_name}}, I understand your concern about the rent charges and due dat…" at bounding box center [763, 505] width 530 height 70
paste textarea "The site team has been informed about your inquiry or concern. I'll get back to…"
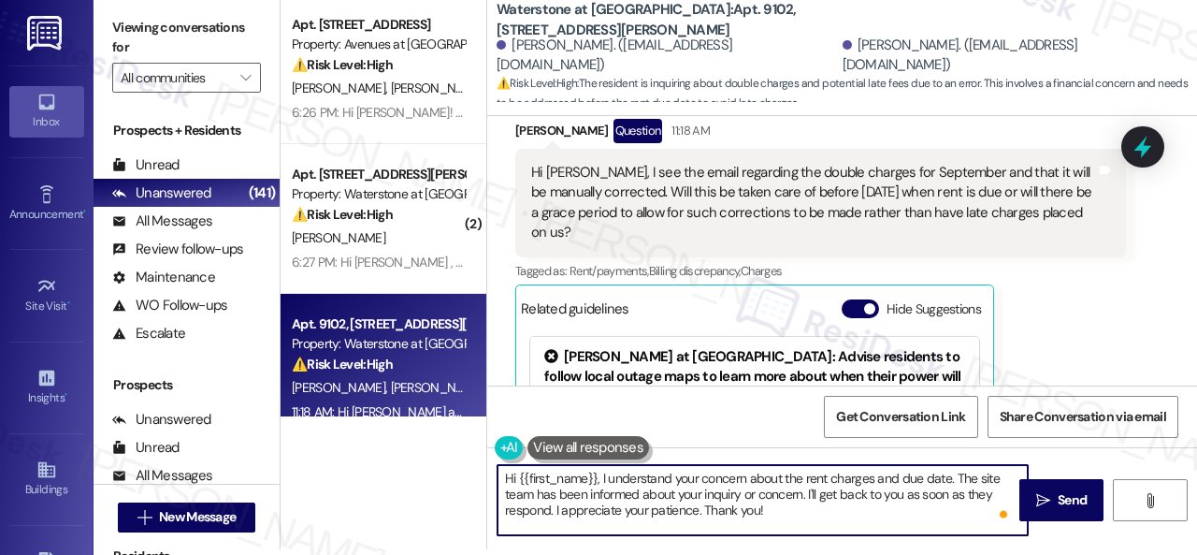
scroll to position [6965, 0]
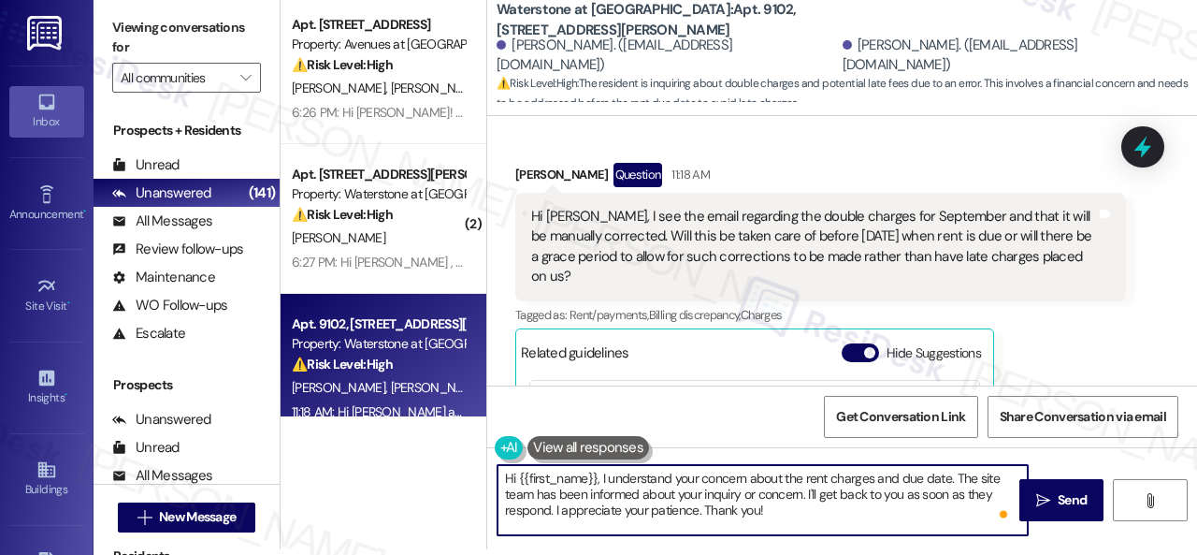
drag, startPoint x: 518, startPoint y: 474, endPoint x: 602, endPoint y: 483, distance: 84.6
click at [597, 482] on textarea "Hi {{first_name}}, I understand your concern about the rent charges and due dat…" at bounding box center [763, 500] width 530 height 70
type textarea "Hi Elisa, I understand your concern about the rent charges and due date. The si…"
drag, startPoint x: 1075, startPoint y: 504, endPoint x: 1064, endPoint y: 501, distance: 10.7
click at [1064, 501] on span "Send" at bounding box center [1072, 500] width 29 height 20
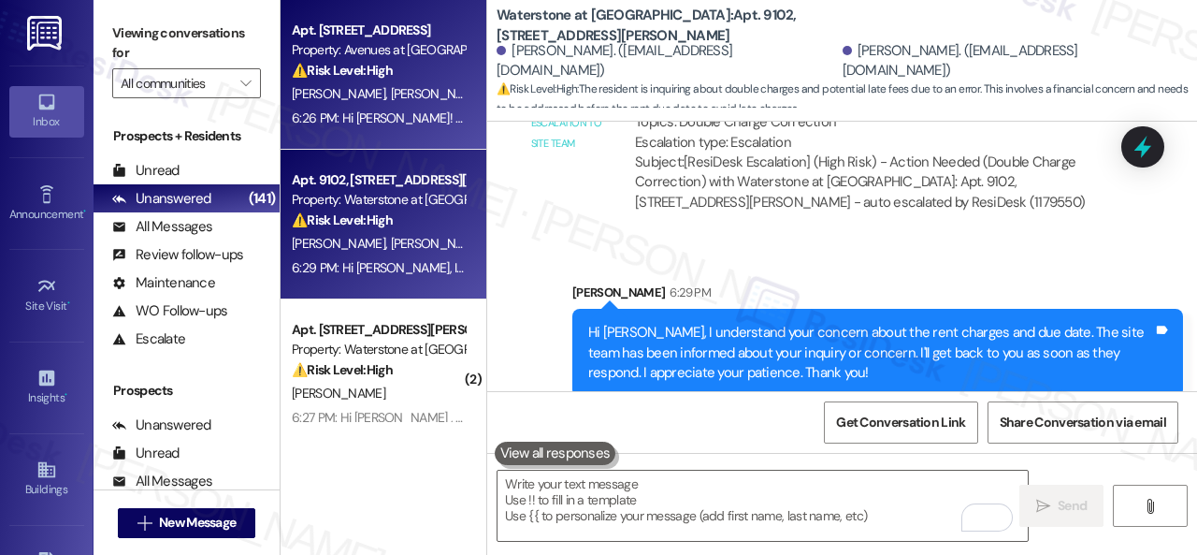
scroll to position [187, 0]
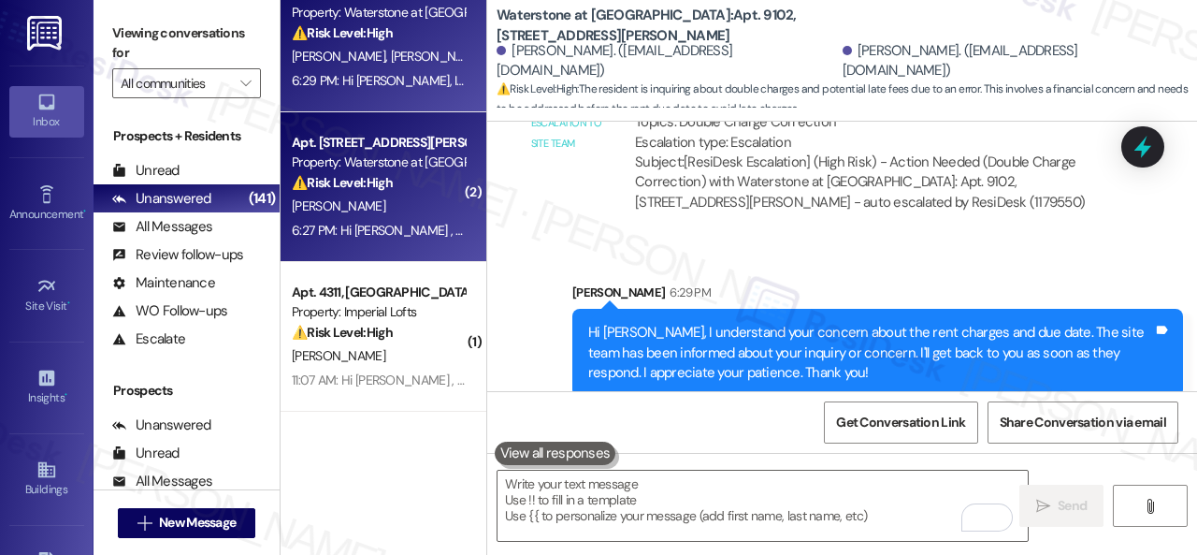
click at [423, 188] on div "⚠️ Risk Level: High The resident is disputing charges and fees, alleging double…" at bounding box center [378, 183] width 173 height 20
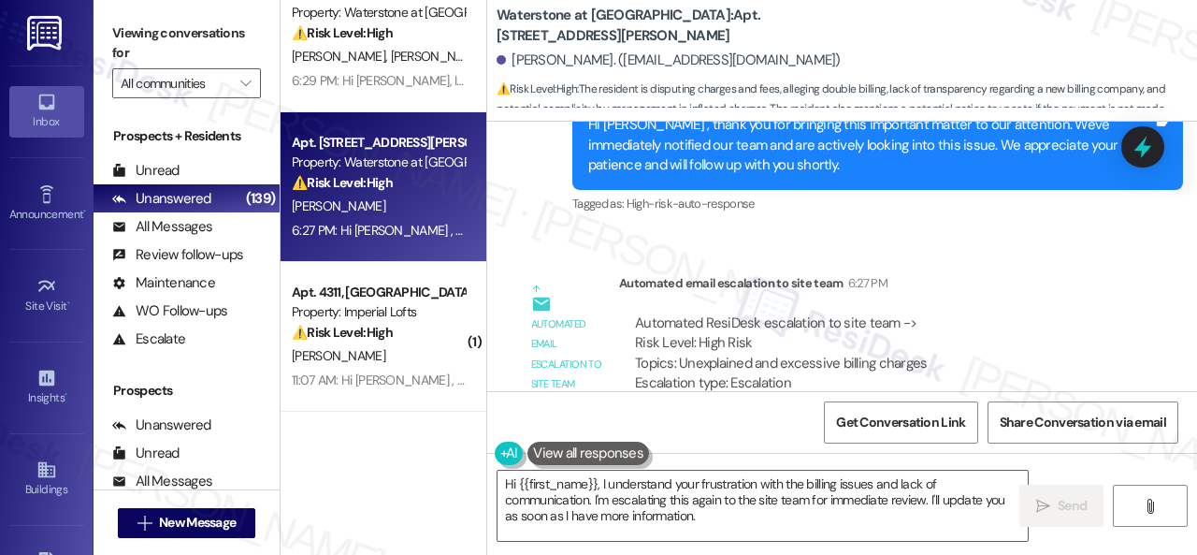
scroll to position [22968, 0]
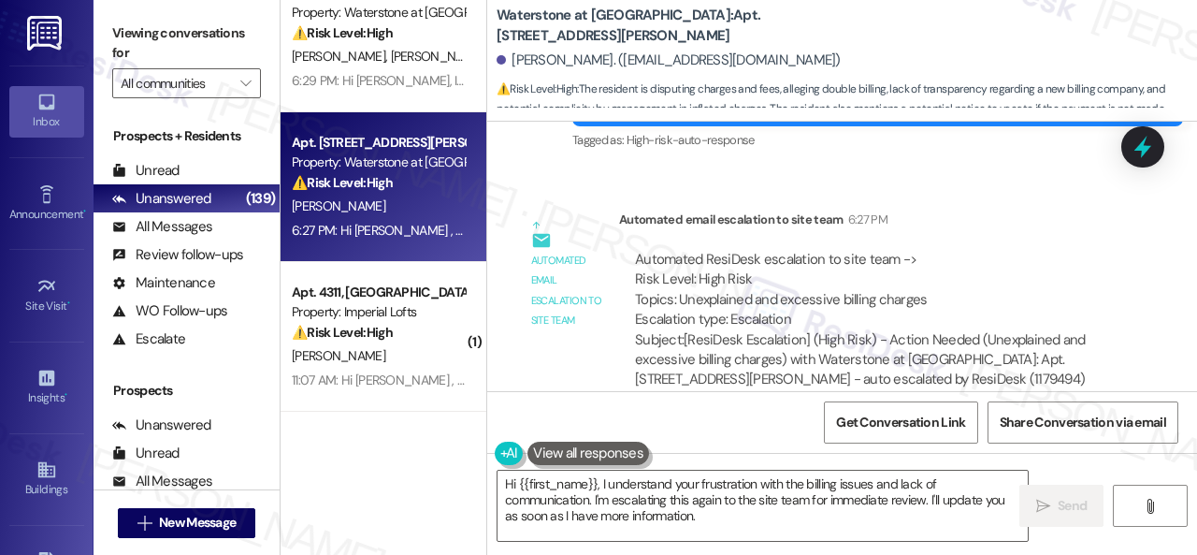
click at [853, 195] on div "Automated email escalation to site team Automated email escalation to site team…" at bounding box center [820, 306] width 639 height 223
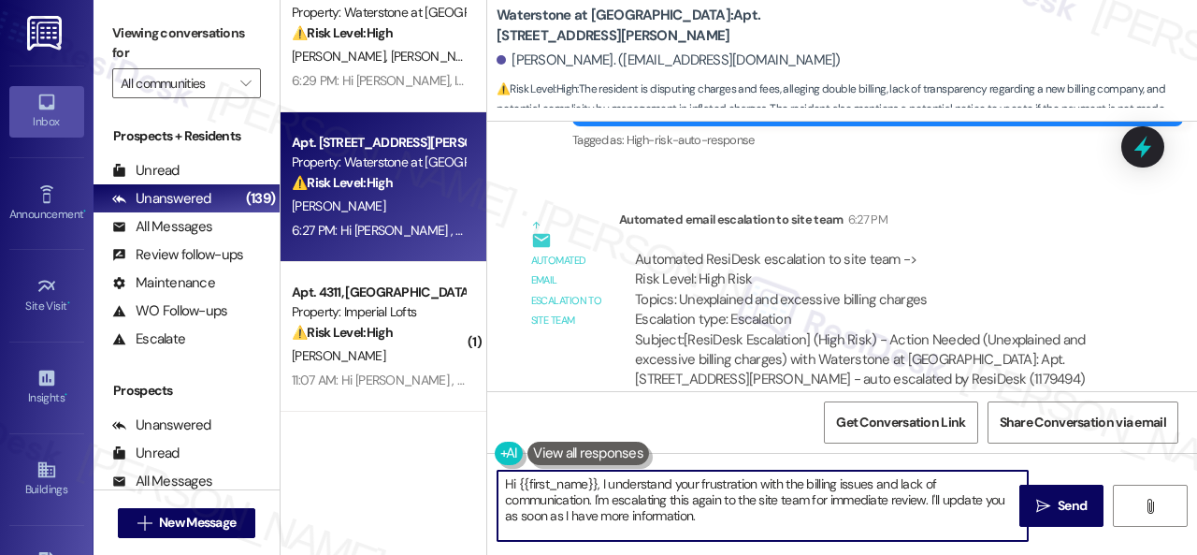
drag, startPoint x: 730, startPoint y: 526, endPoint x: 503, endPoint y: 492, distance: 228.8
click at [436, 465] on div "Apt. 10106, 12501 Broadway St Property: Avenues at Shadow Creek ⚠️ Risk Level: …" at bounding box center [739, 277] width 917 height 555
click at [782, 520] on textarea "Hi {{first_name}}, I understand your frustration with the billing issues and la…" at bounding box center [763, 505] width 530 height 70
drag, startPoint x: 875, startPoint y: 487, endPoint x: 875, endPoint y: 513, distance: 26.2
click at [875, 513] on textarea "Hi {{first_name}}, I understand your frustration with the billing issues and la…" at bounding box center [763, 505] width 530 height 70
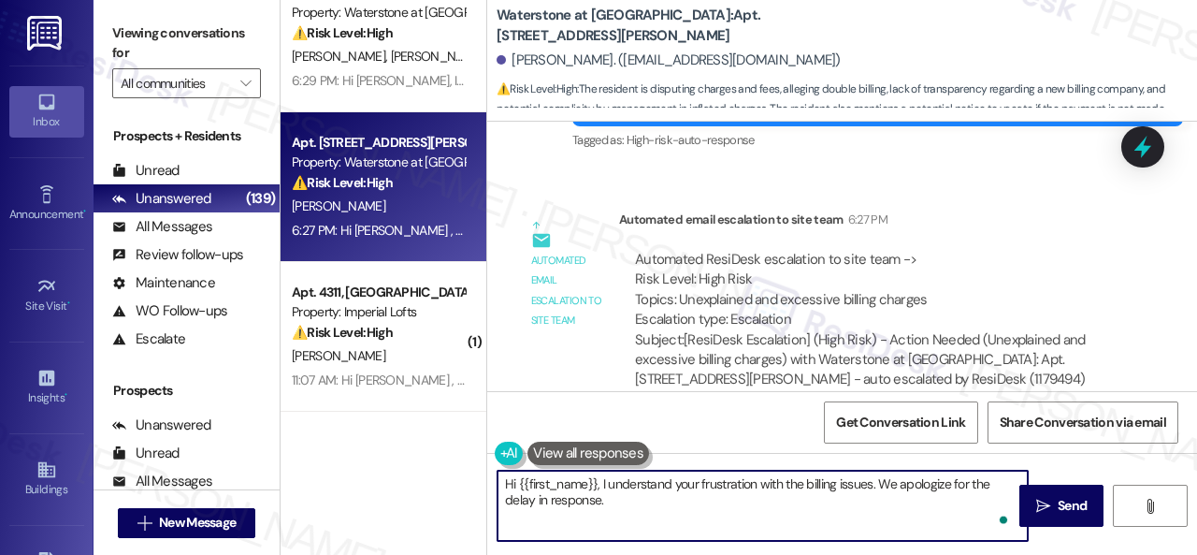
paste textarea "I haven't received a response from the site team yet. Rest assured that I will …"
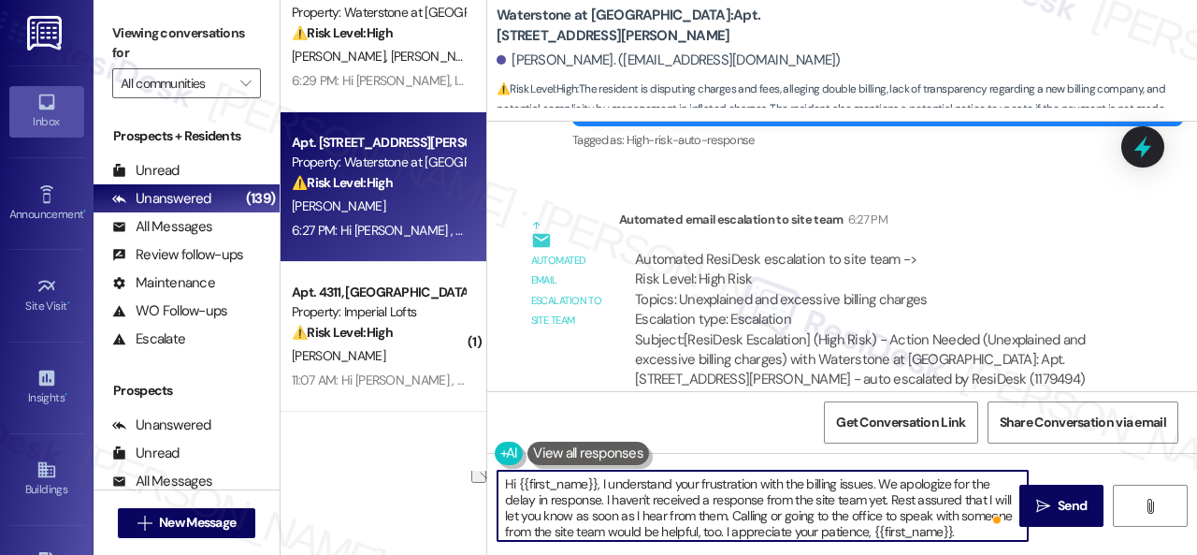
scroll to position [0, 0]
drag, startPoint x: 605, startPoint y: 487, endPoint x: 889, endPoint y: 498, distance: 283.6
click at [889, 498] on textarea "Hi {{first_name}}, I understand your frustration with the billing issues. We ap…" at bounding box center [763, 505] width 530 height 70
drag, startPoint x: 600, startPoint y: 482, endPoint x: 449, endPoint y: 467, distance: 152.3
click at [451, 474] on div "Apt. 10106, 12501 Broadway St Property: Avenues at Shadow Creek ⚠️ Risk Level: …" at bounding box center [739, 277] width 917 height 555
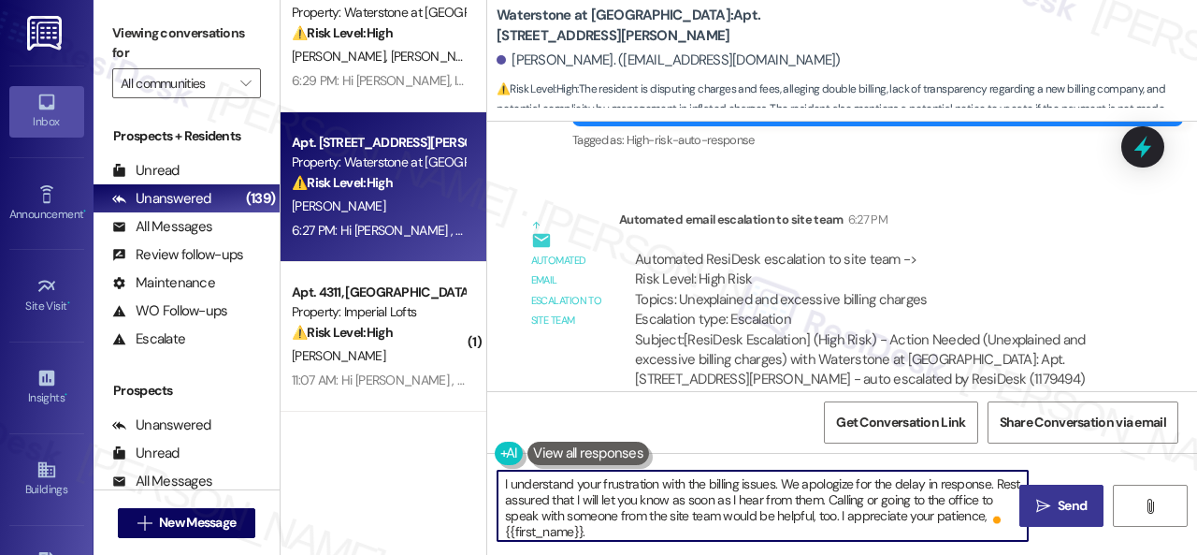
type textarea "I understand your frustration with the billing issues. We apologize for the del…"
drag, startPoint x: 1038, startPoint y: 503, endPoint x: 1048, endPoint y: 499, distance: 10.5
click at [1040, 503] on icon "" at bounding box center [1043, 506] width 14 height 15
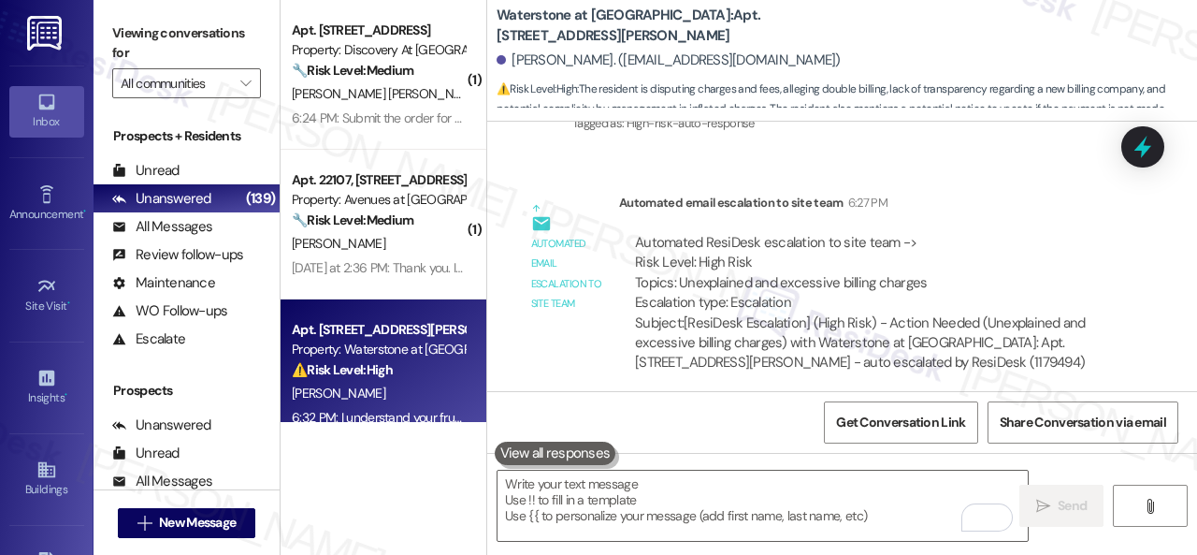
drag, startPoint x: 420, startPoint y: 98, endPoint x: 509, endPoint y: 97, distance: 88.9
click at [420, 96] on div "M. Jimenez Saldierna" at bounding box center [378, 93] width 177 height 23
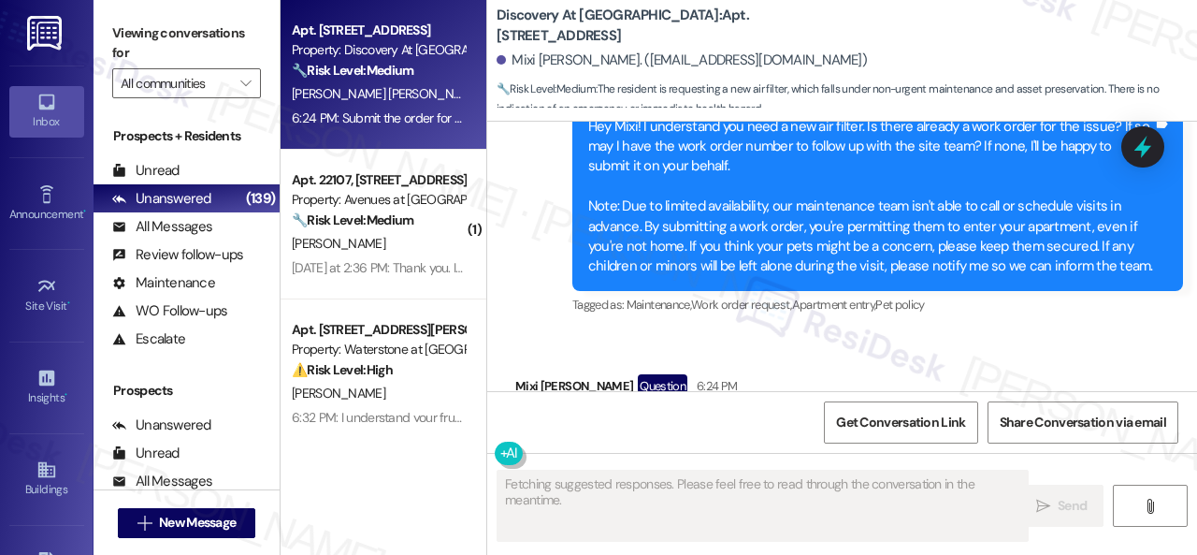
scroll to position [4830, 0]
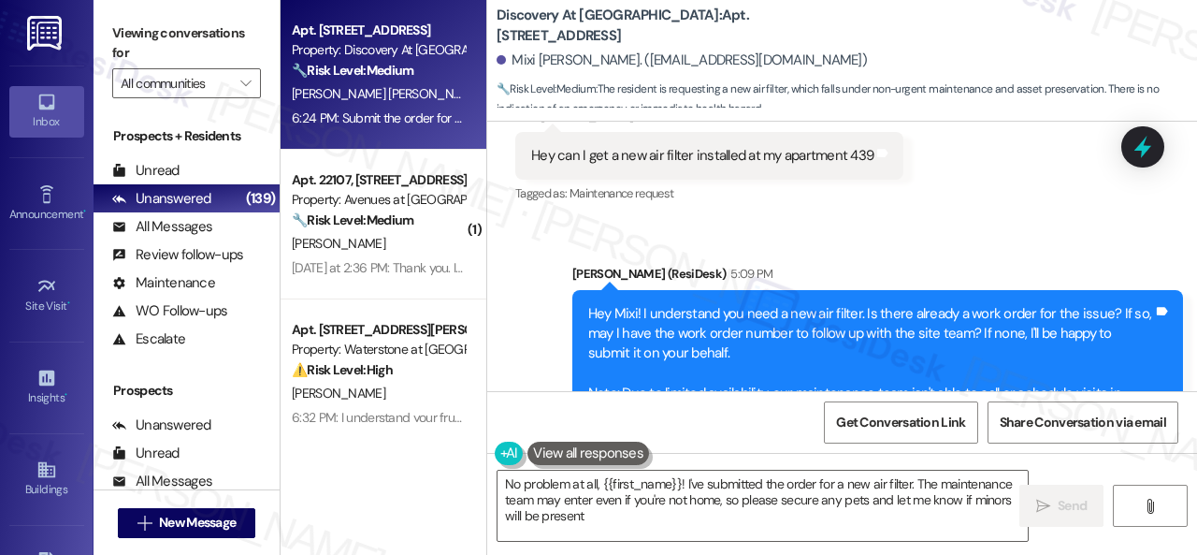
type textarea "No problem at all, {{first_name}}! I've submitted the order for a new air filte…"
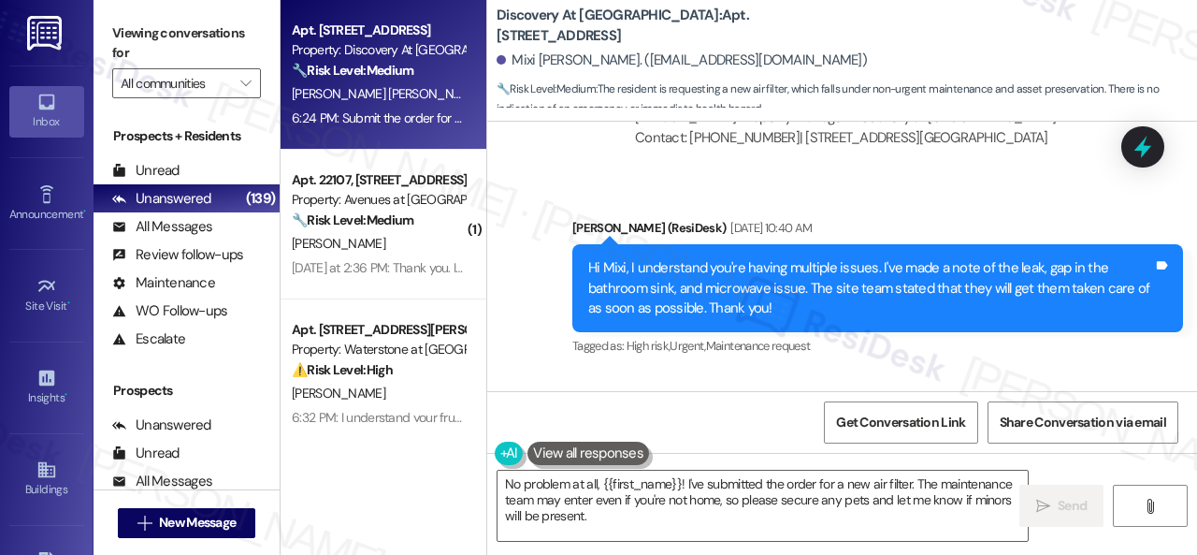
scroll to position [4549, 0]
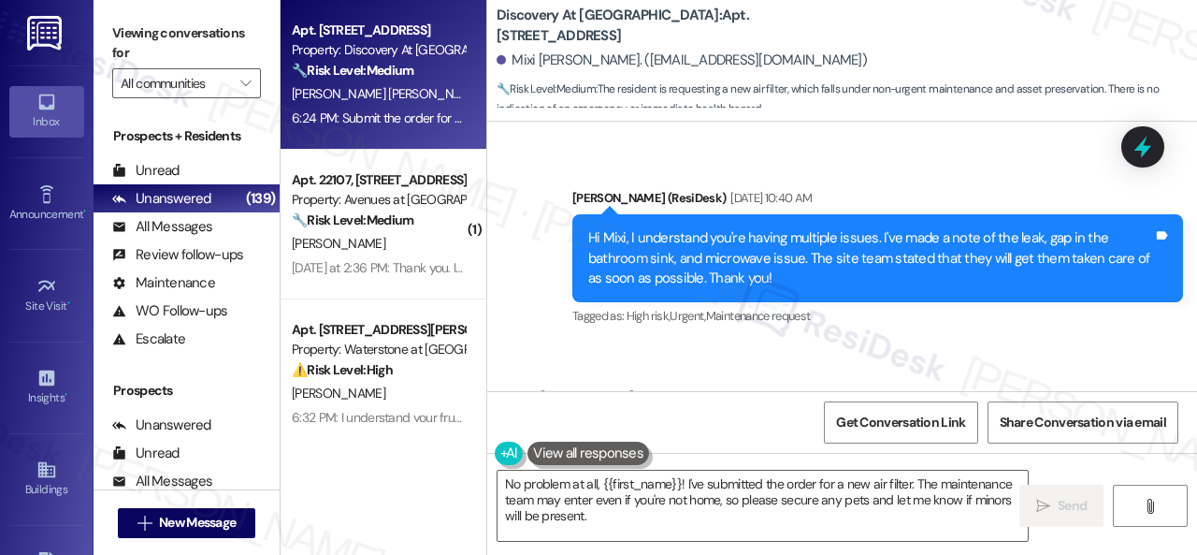
drag, startPoint x: 608, startPoint y: 333, endPoint x: 842, endPoint y: 339, distance: 233.9
click at [842, 427] on div "Hey can I get a new air filter installed at my apartment 439" at bounding box center [702, 437] width 342 height 20
copy div "a new air filter installed at my apartment"
click at [905, 240] on div "Sent via SMS Sarah (ResiDesk) Aug 25, 2025 at 10:40 AM Hi Mixi, I understand yo…" at bounding box center [877, 259] width 639 height 170
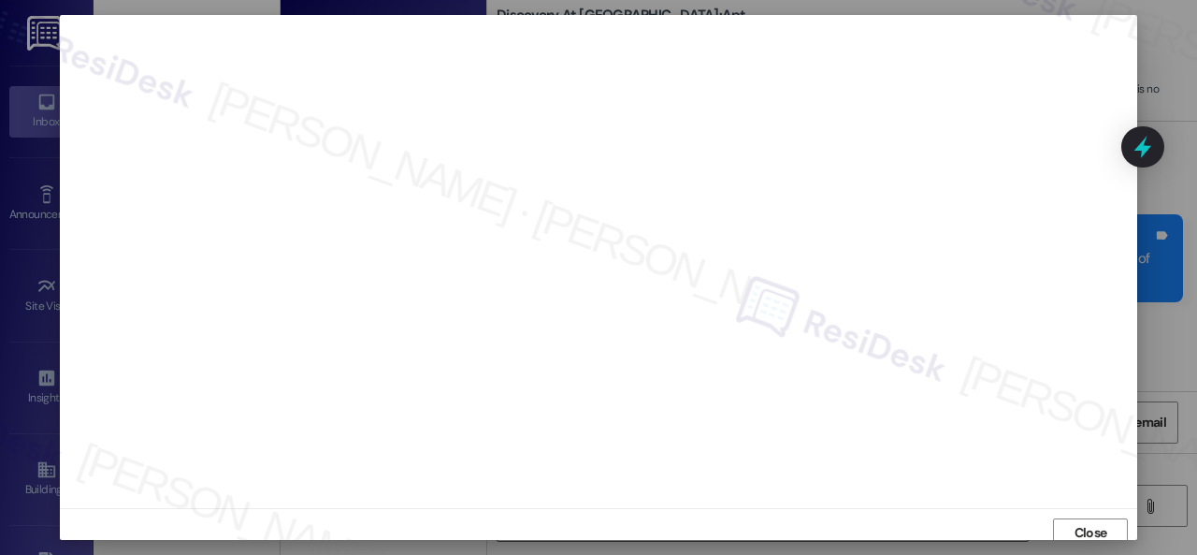
scroll to position [0, 0]
click at [1076, 528] on span "Close" at bounding box center [1091, 540] width 40 height 28
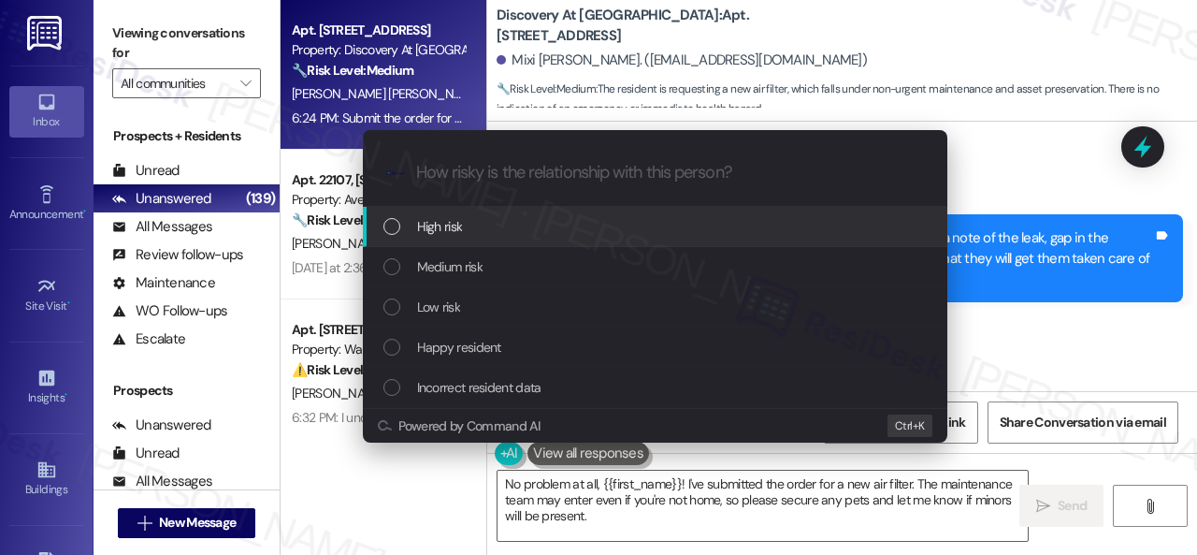
click at [440, 223] on span "High risk" at bounding box center [440, 226] width 46 height 21
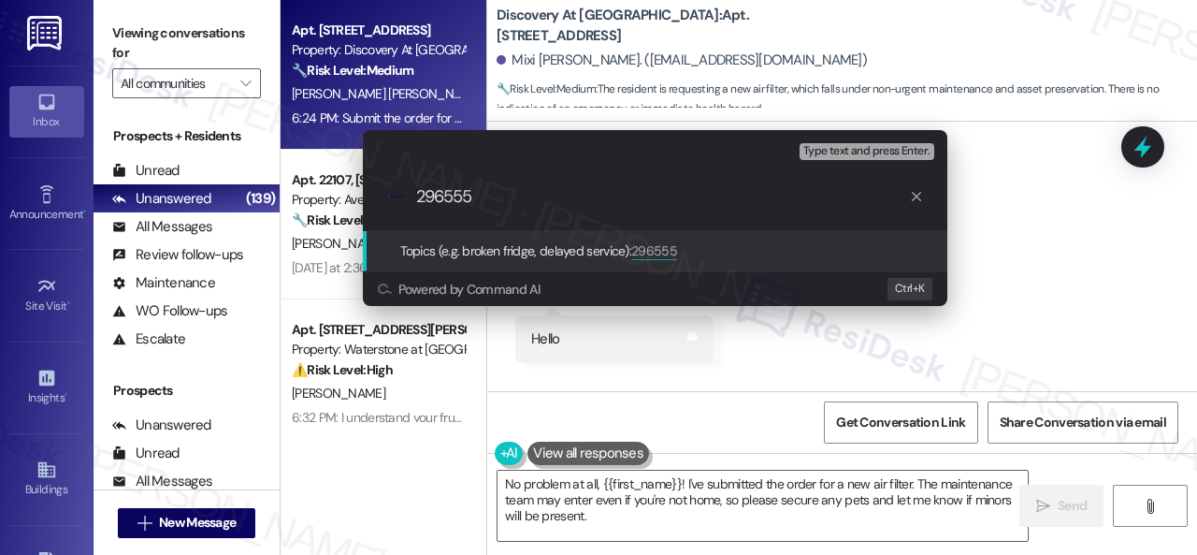
scroll to position [4549, 0]
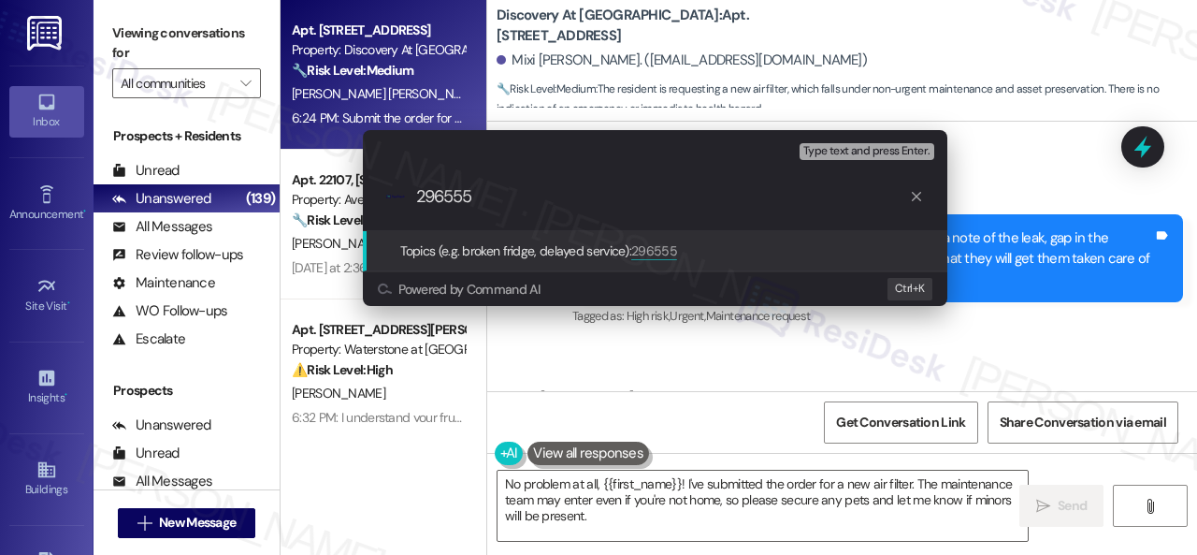
drag, startPoint x: 504, startPoint y: 195, endPoint x: 332, endPoint y: 193, distance: 172.1
click at [332, 193] on div "Escalate Conversation High risk Topics (e.g. broken fridge, delayed service) An…" at bounding box center [598, 277] width 1197 height 555
paste input "Work Order filed by ResiDesk"
type input "Work Order filed by ResiDesk 296555"
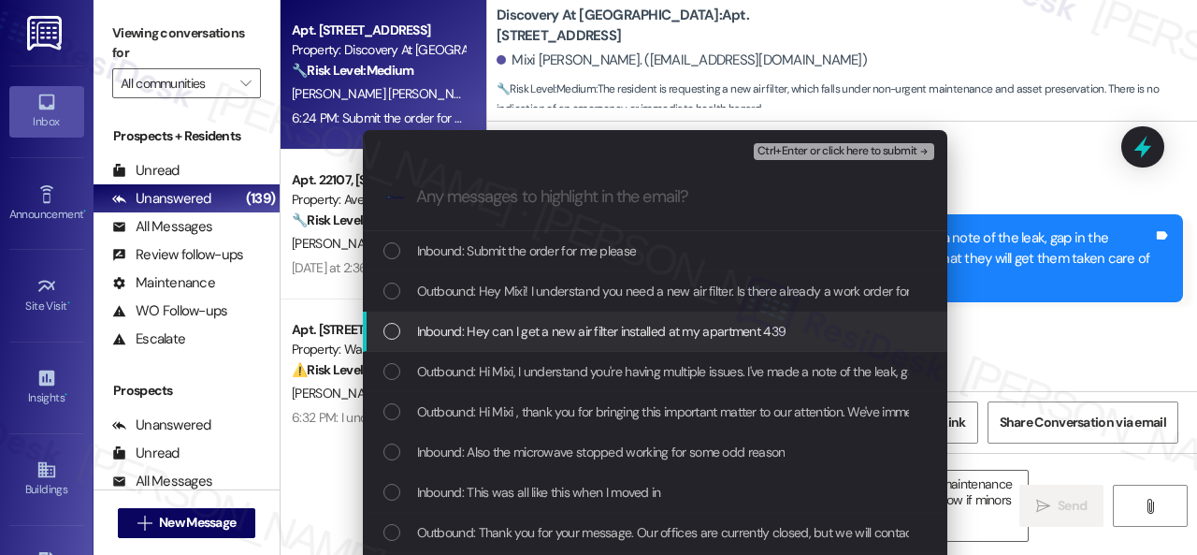
click at [499, 333] on span "Inbound: Hey can I get a new air filter installed at my apartment 439" at bounding box center [601, 331] width 369 height 21
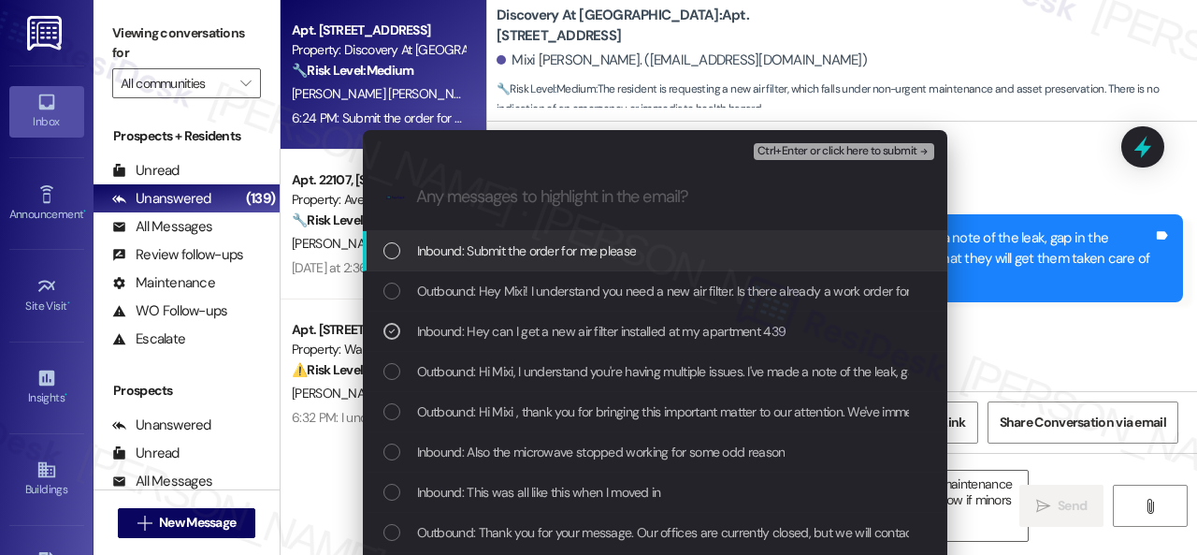
click at [816, 150] on span "Ctrl+Enter or click here to submit" at bounding box center [838, 151] width 160 height 13
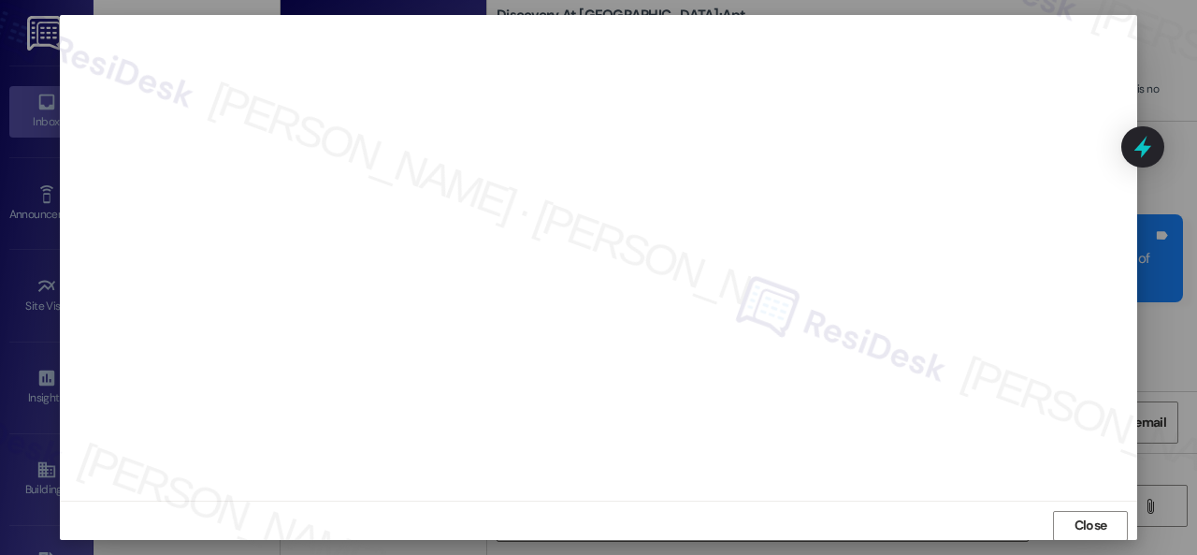
scroll to position [23, 0]
click at [1075, 506] on span "Close" at bounding box center [1091, 516] width 33 height 20
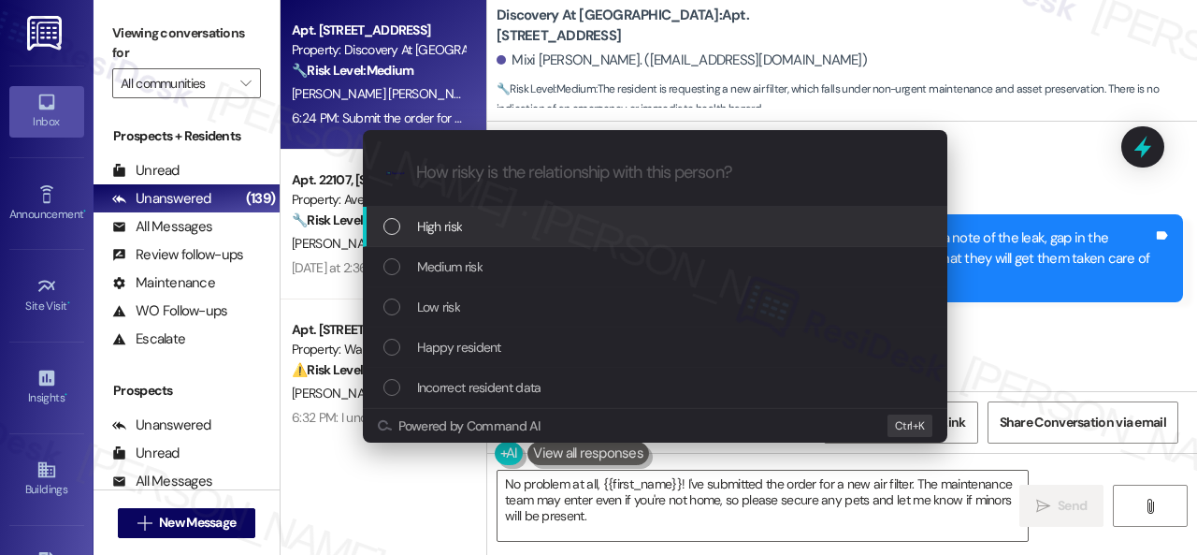
click at [441, 224] on span "High risk" at bounding box center [440, 226] width 46 height 21
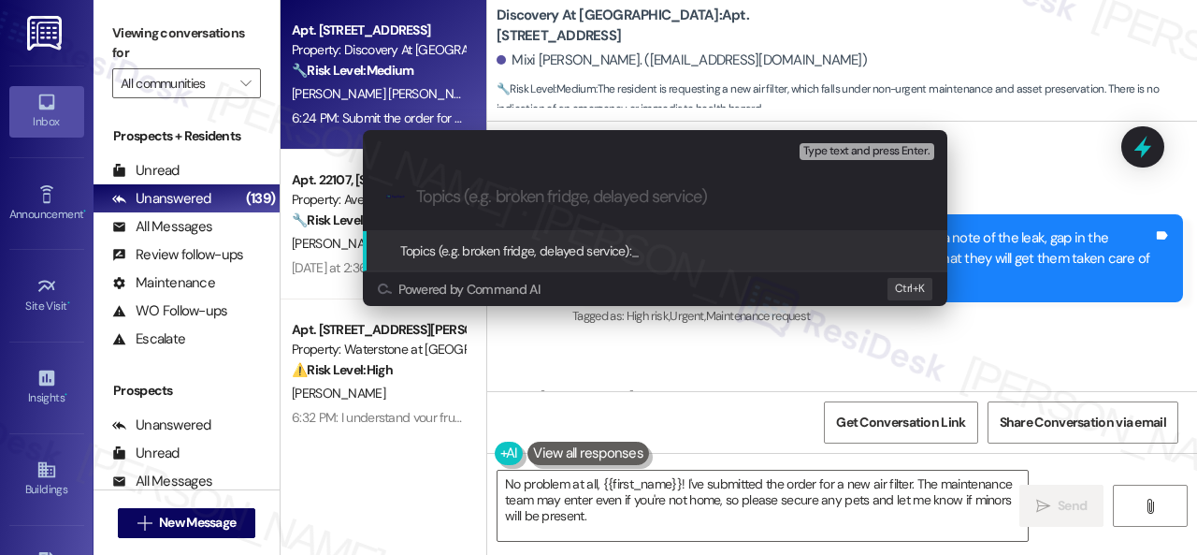
click at [565, 200] on input "Topics (e.g. broken fridge, delayed service)" at bounding box center [670, 197] width 508 height 20
paste input "Work Order filed by ResiDesk 296555"
type input "Work Order filed by ResiDesk 296555"
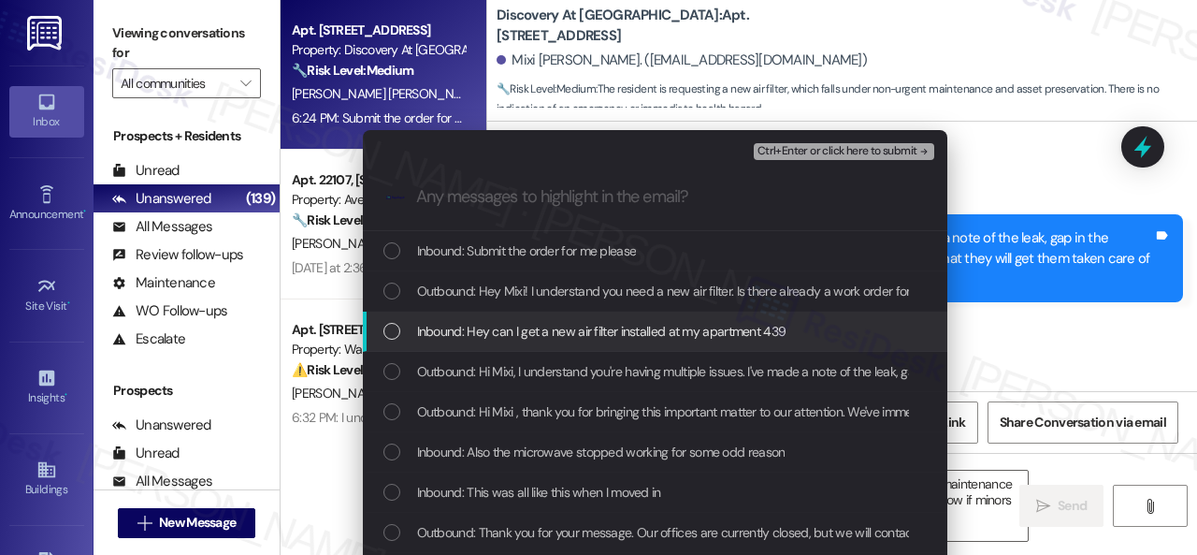
click at [531, 332] on span "Inbound: Hey can I get a new air filter installed at my apartment 439" at bounding box center [601, 331] width 369 height 21
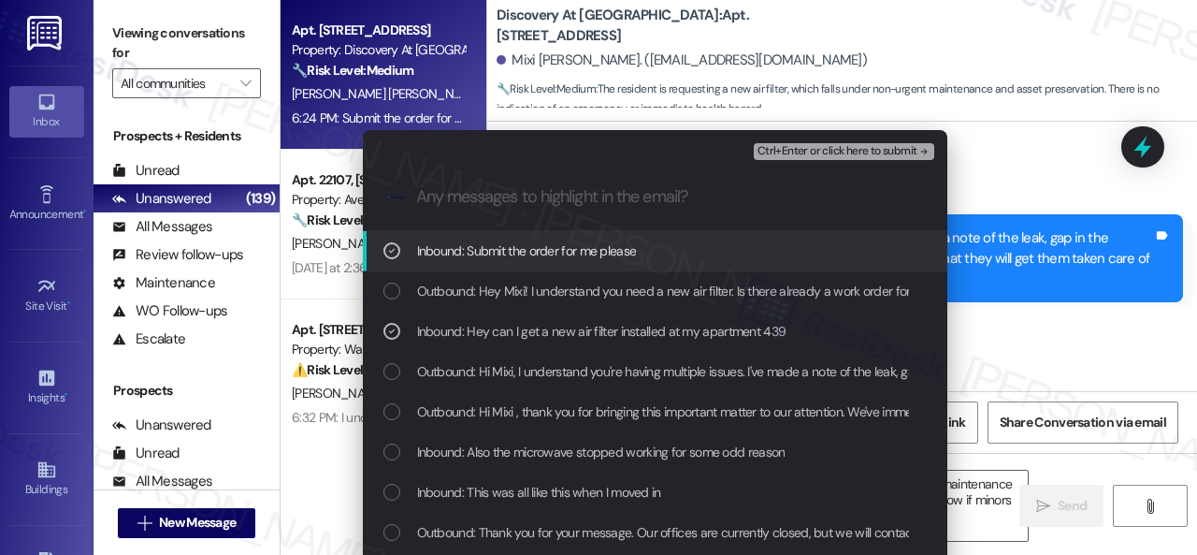
click at [391, 247] on icon "List of options" at bounding box center [391, 250] width 13 height 13
click at [836, 148] on span "Ctrl+Enter or click here to submit" at bounding box center [838, 151] width 160 height 13
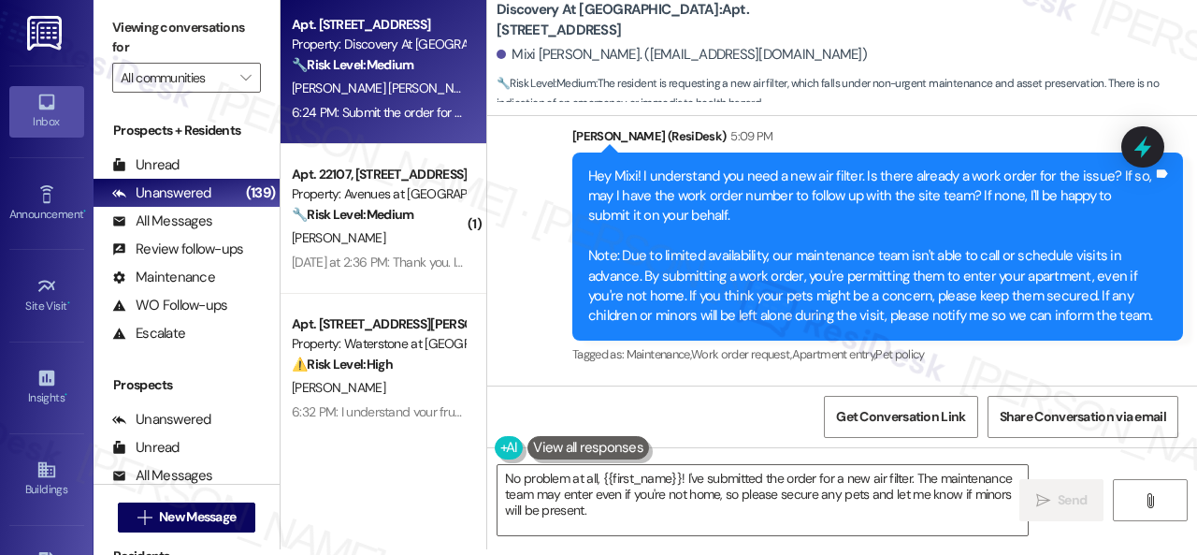
scroll to position [5018, 0]
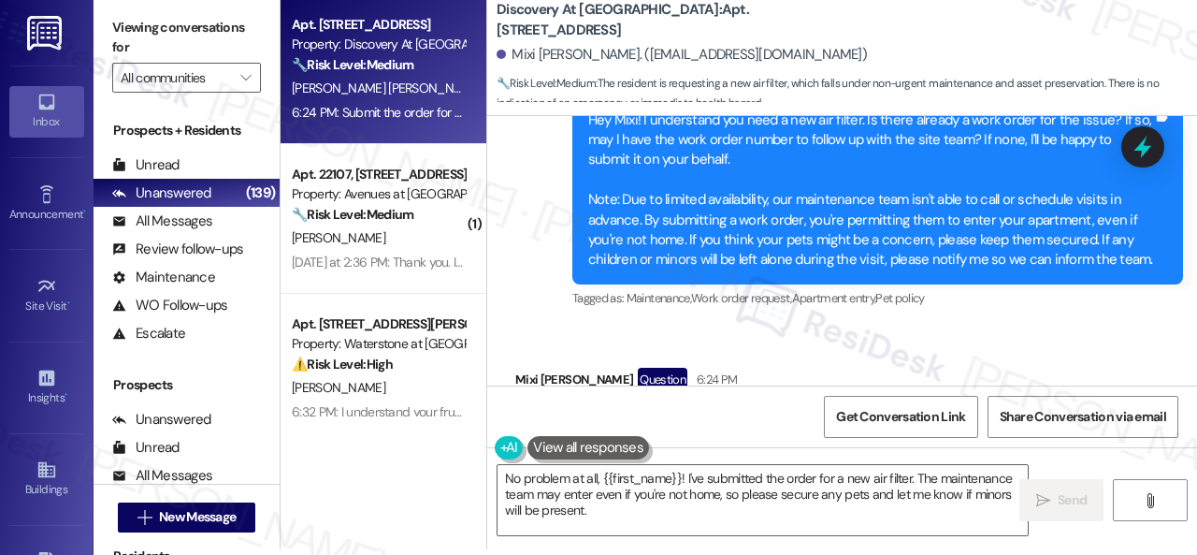
drag, startPoint x: 909, startPoint y: 273, endPoint x: 865, endPoint y: 304, distance: 53.7
click at [909, 325] on div "Received via SMS Mixi Jimenez Saldierna Question 6:24 PM Submit the order for m…" at bounding box center [842, 406] width 710 height 162
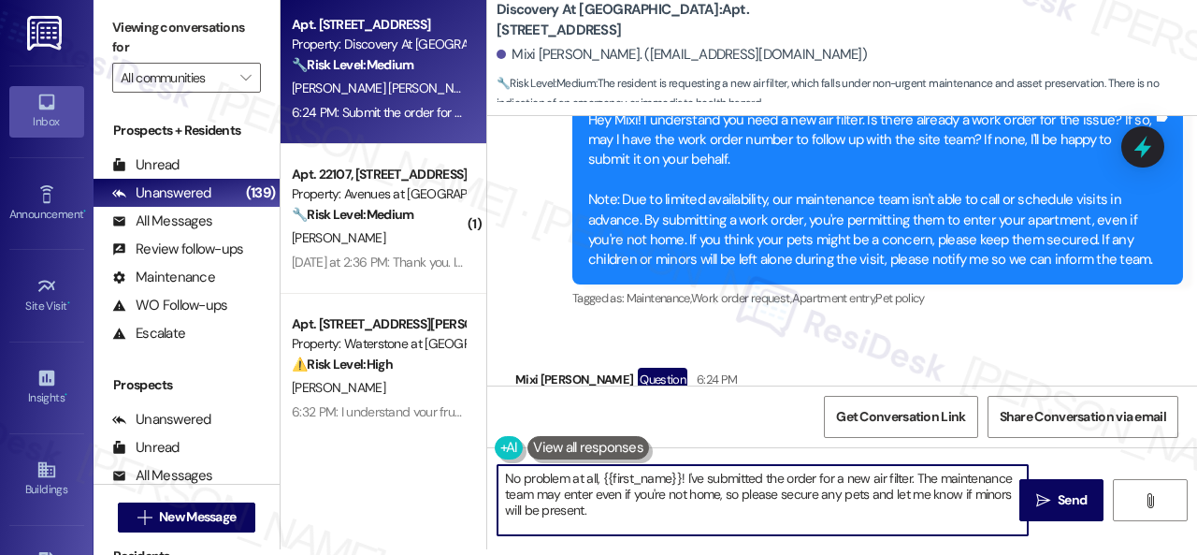
drag, startPoint x: 465, startPoint y: 452, endPoint x: 418, endPoint y: 439, distance: 48.6
click at [430, 441] on div "Apt. 7313, 150 Northpark Plaza Drive Property: Discovery At Kingwood 🔧 Risk Lev…" at bounding box center [739, 271] width 917 height 555
paste textarea "Thank you. I've submitted a work order on your behalf and notified the site tea…"
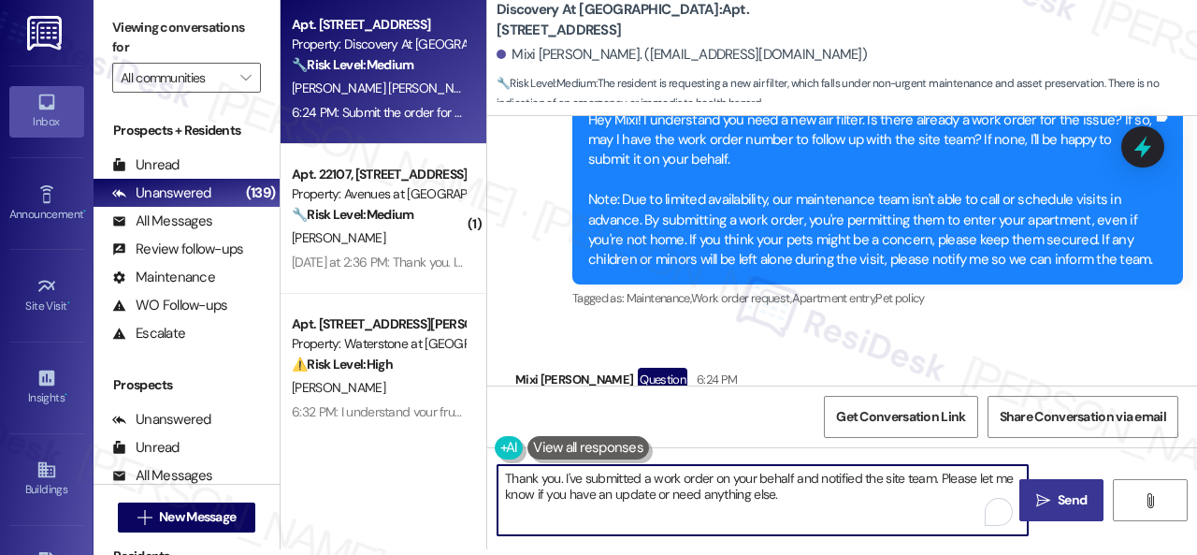
type textarea "Thank you. I've submitted a work order on your behalf and notified the site tea…"
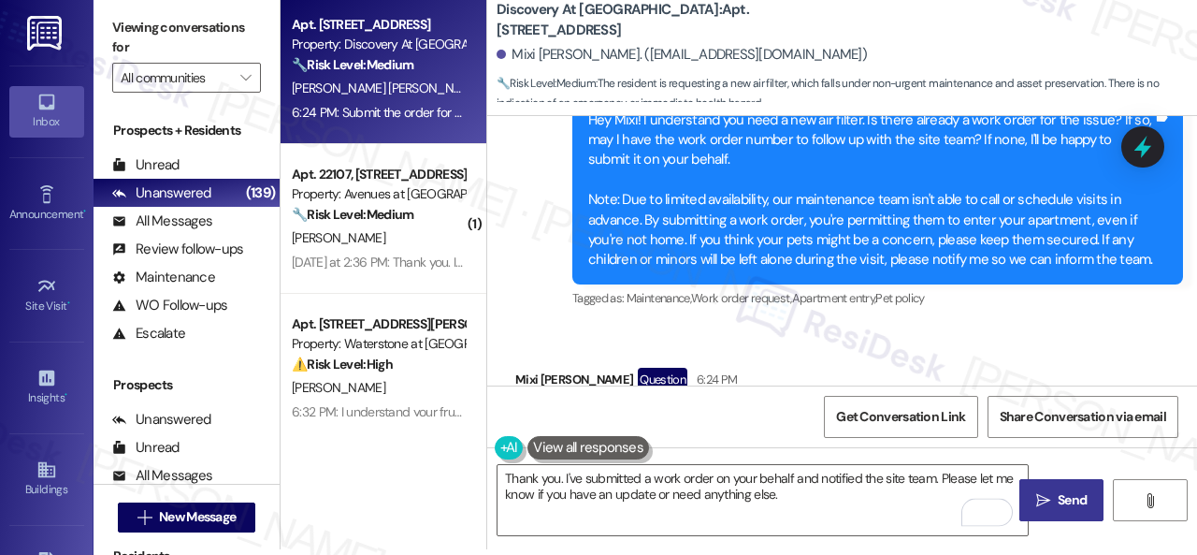
click at [1054, 492] on span "Send" at bounding box center [1072, 500] width 36 height 20
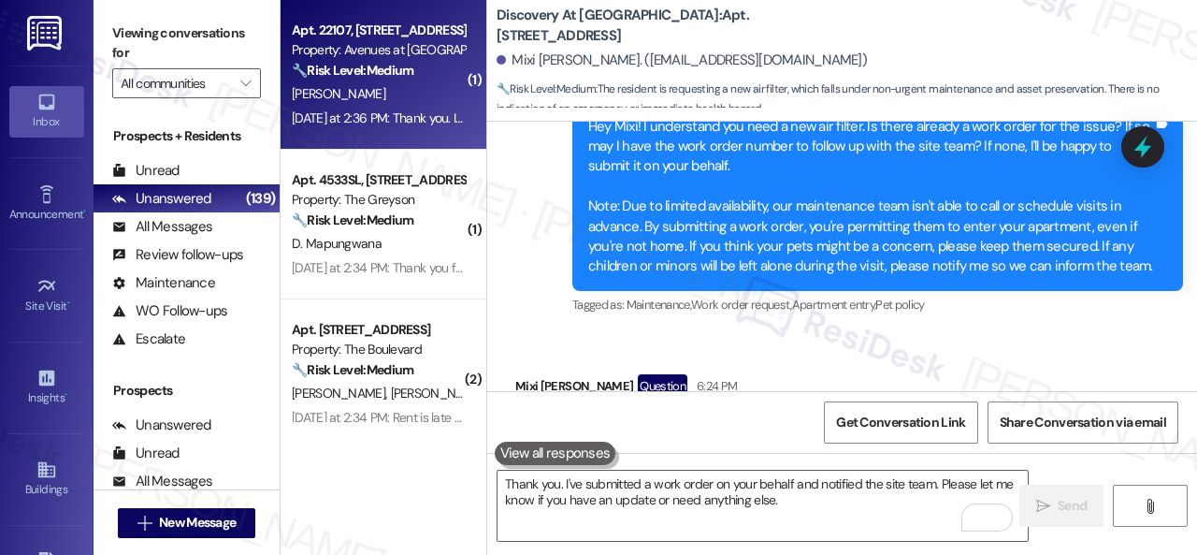
click at [415, 80] on div "🔧 Risk Level: Medium The resident acknowledged the rent reminder and confirmed …" at bounding box center [378, 71] width 173 height 20
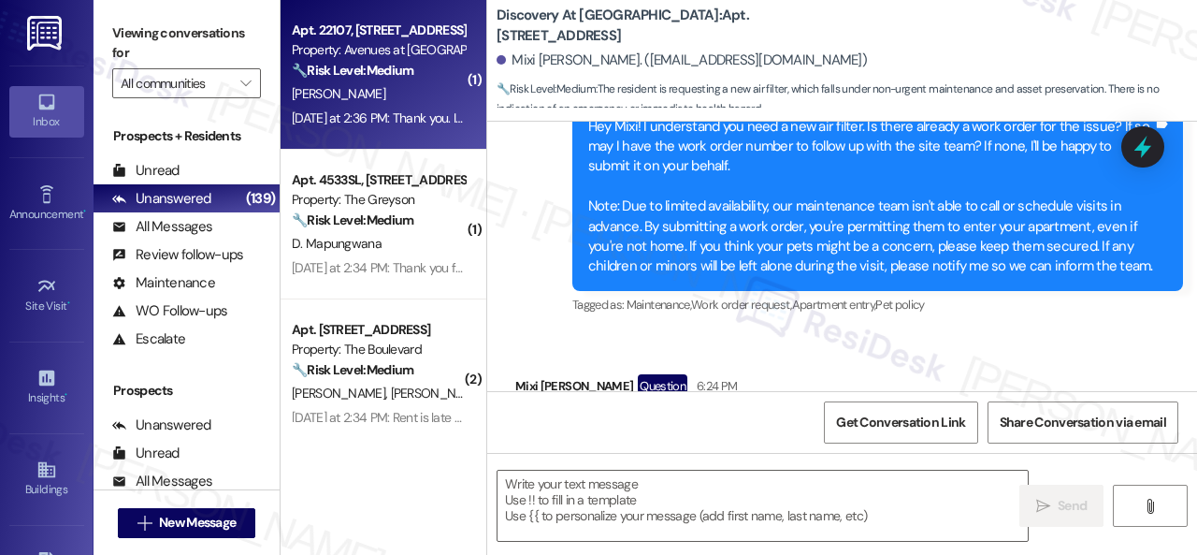
type textarea "Fetching suggested responses. Please feel free to read through the conversation…"
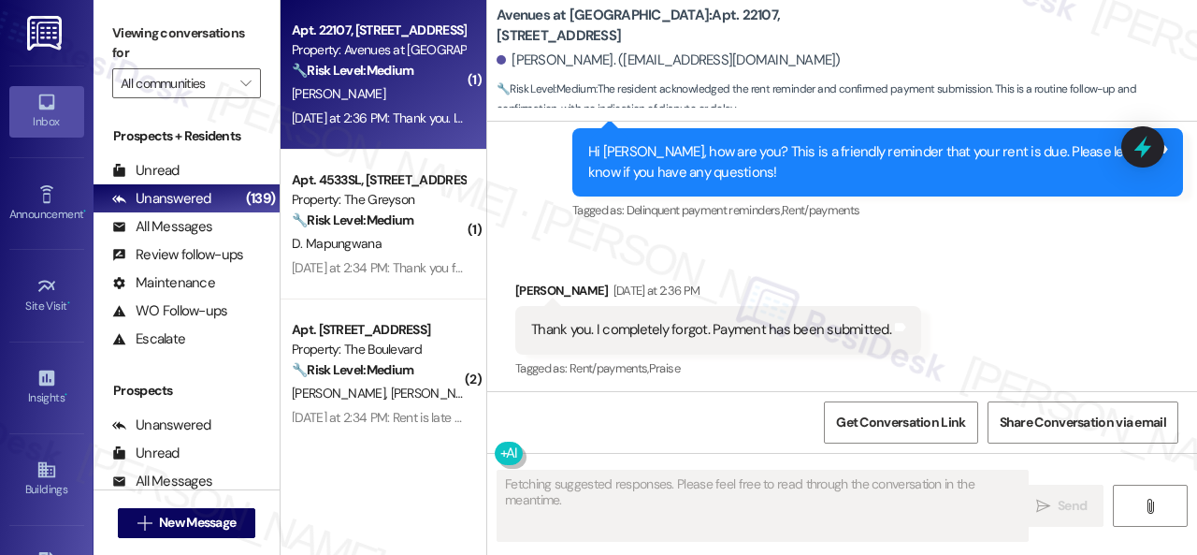
scroll to position [5186, 0]
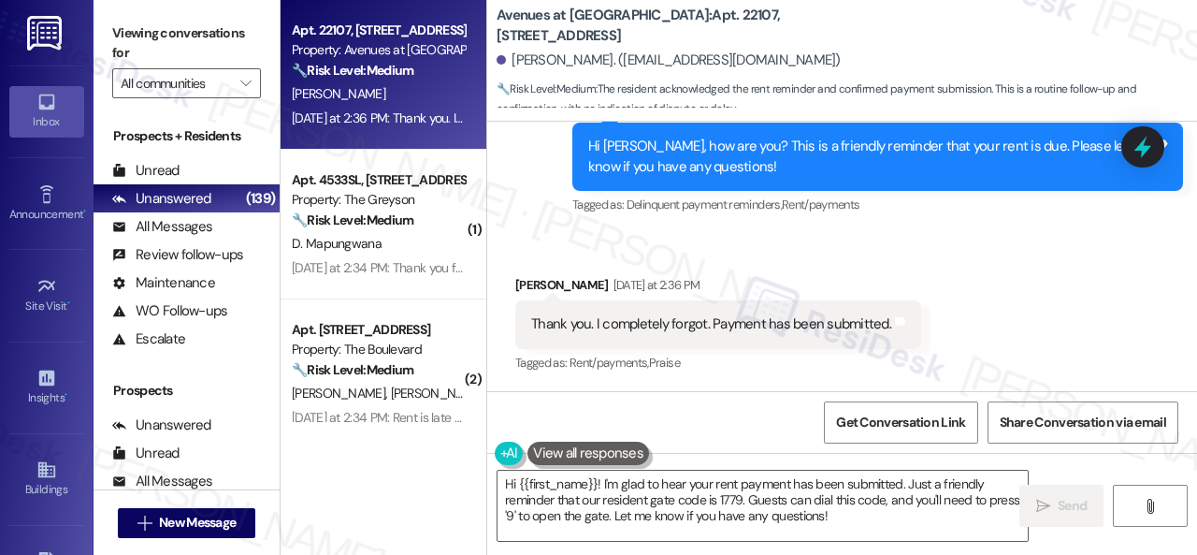
click at [584, 239] on div "Received via SMS Robert Cantu Yesterday at 2:36 PM Thank you. I completely forg…" at bounding box center [842, 312] width 710 height 158
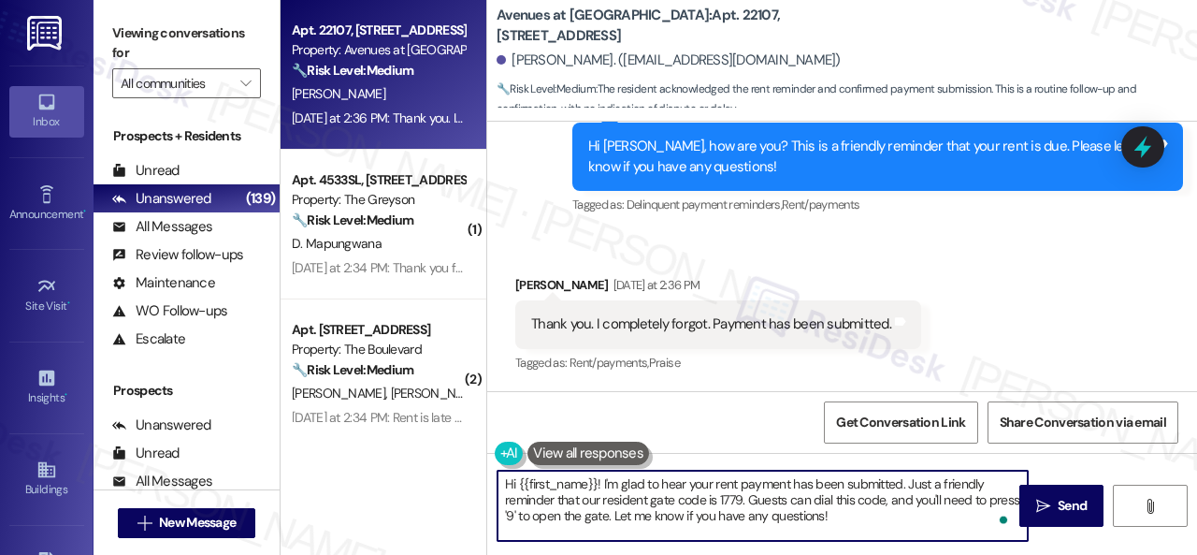
drag, startPoint x: 875, startPoint y: 514, endPoint x: 441, endPoint y: 477, distance: 435.6
click at [434, 477] on div "Apt. 22107, 12501 Broadway St Property: Avenues at Shadow Creek 🔧 Risk Level: M…" at bounding box center [739, 277] width 917 height 555
paste textarea "Thanks for the update! I'm happy to hear you've already taken care of the rent.…"
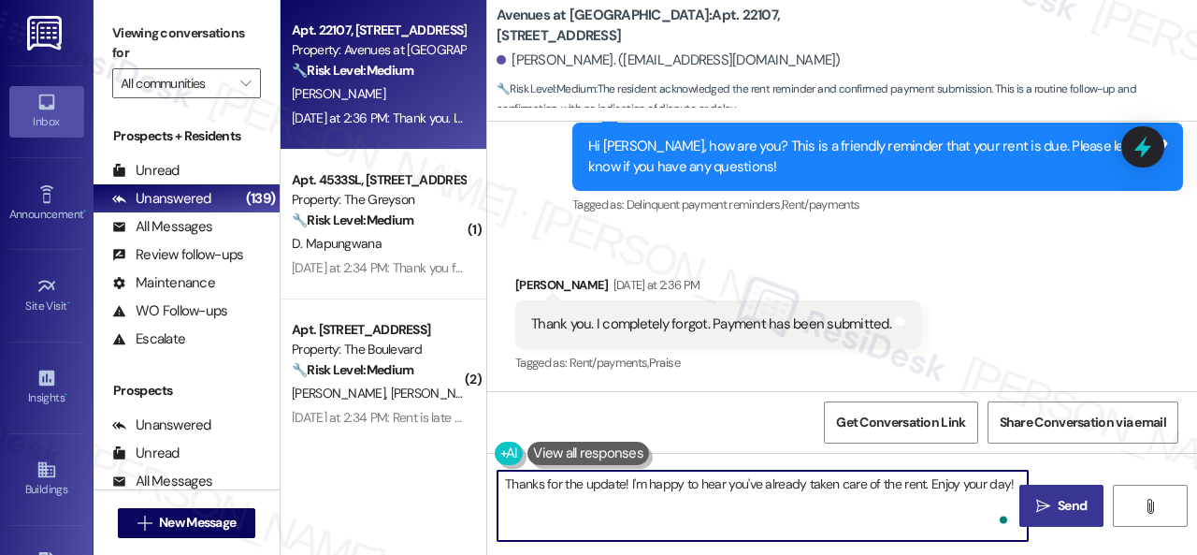
type textarea "Thanks for the update! I'm happy to hear you've already taken care of the rent.…"
click at [1044, 506] on span " Send" at bounding box center [1062, 506] width 59 height 20
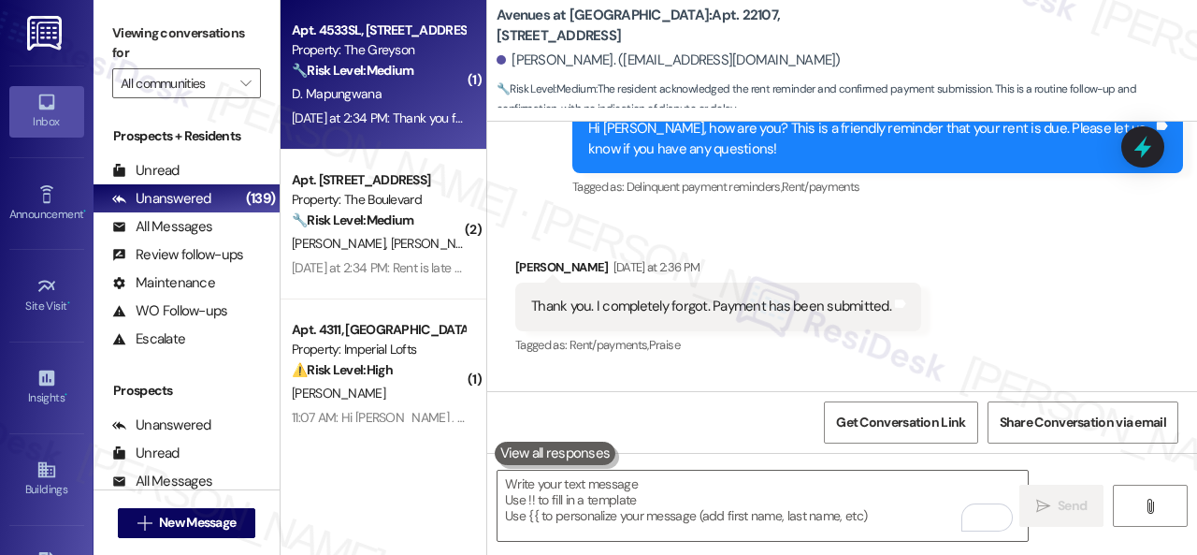
click at [432, 105] on div "D. Mapungwana" at bounding box center [378, 93] width 177 height 23
type textarea "Fetching suggested responses. Please feel free to read through the conversation…"
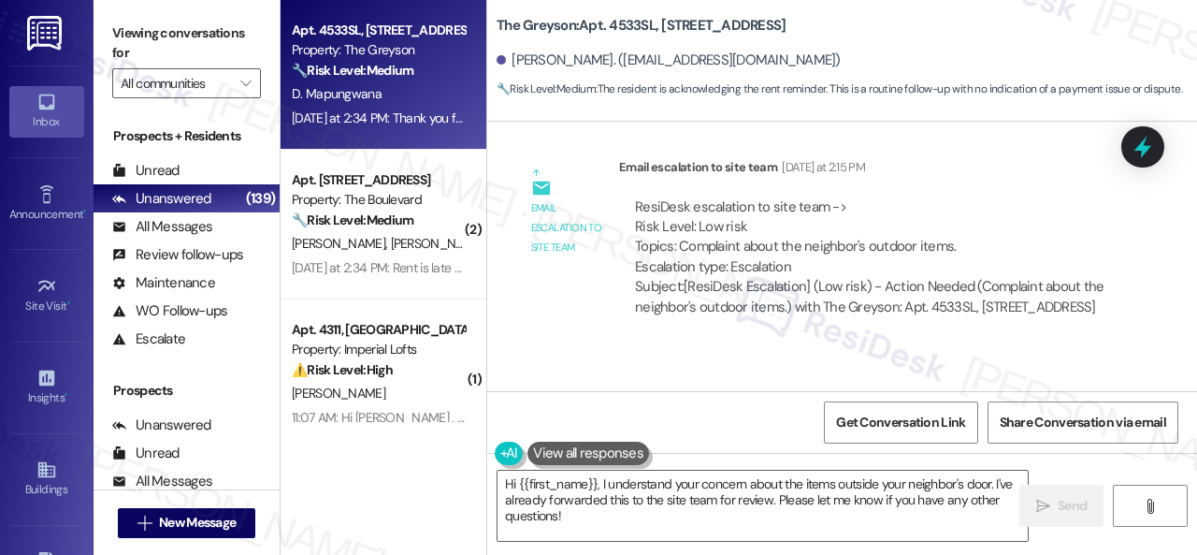
scroll to position [7659, 0]
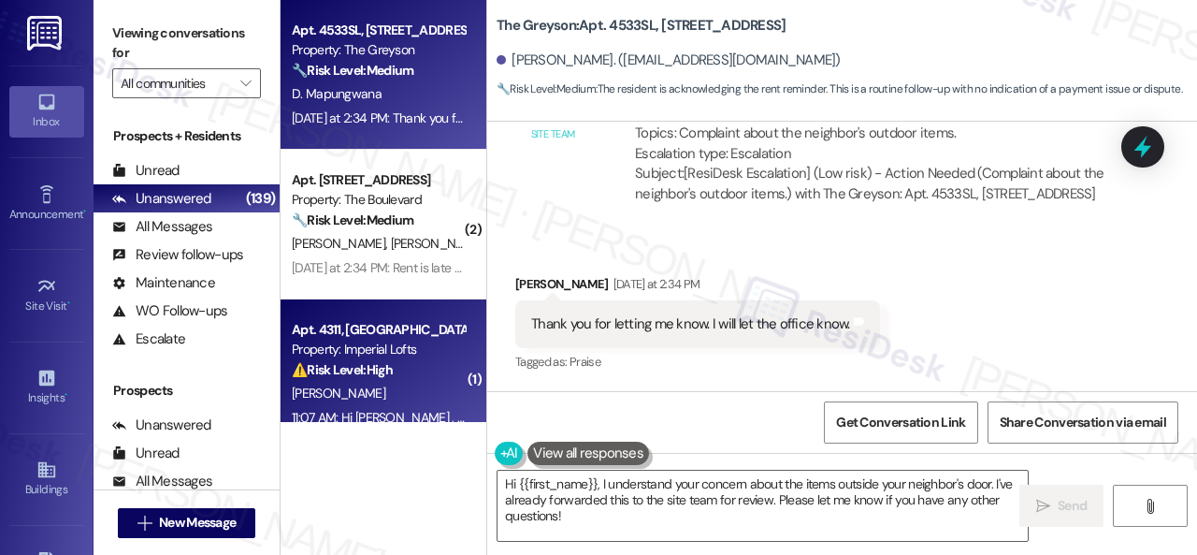
drag, startPoint x: 580, startPoint y: 524, endPoint x: 295, endPoint y: 319, distance: 351.2
click at [452, 474] on div "Apt. 4533SL, 4460 Mountain Laurel Road Property: The Greyson 🔧 Risk Level: Medi…" at bounding box center [739, 277] width 917 height 555
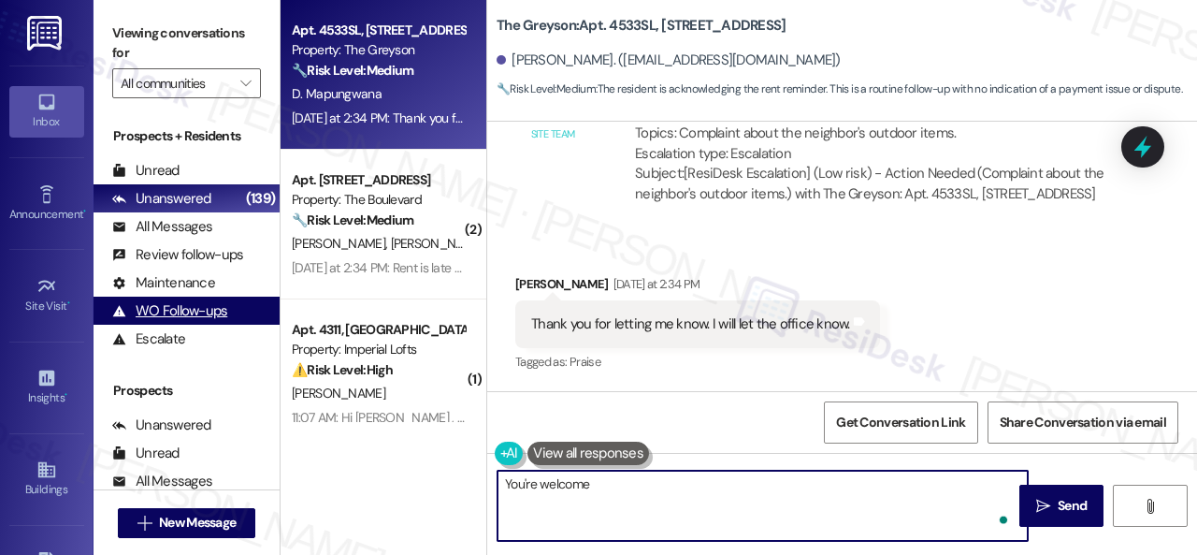
type textarea "You're welcome."
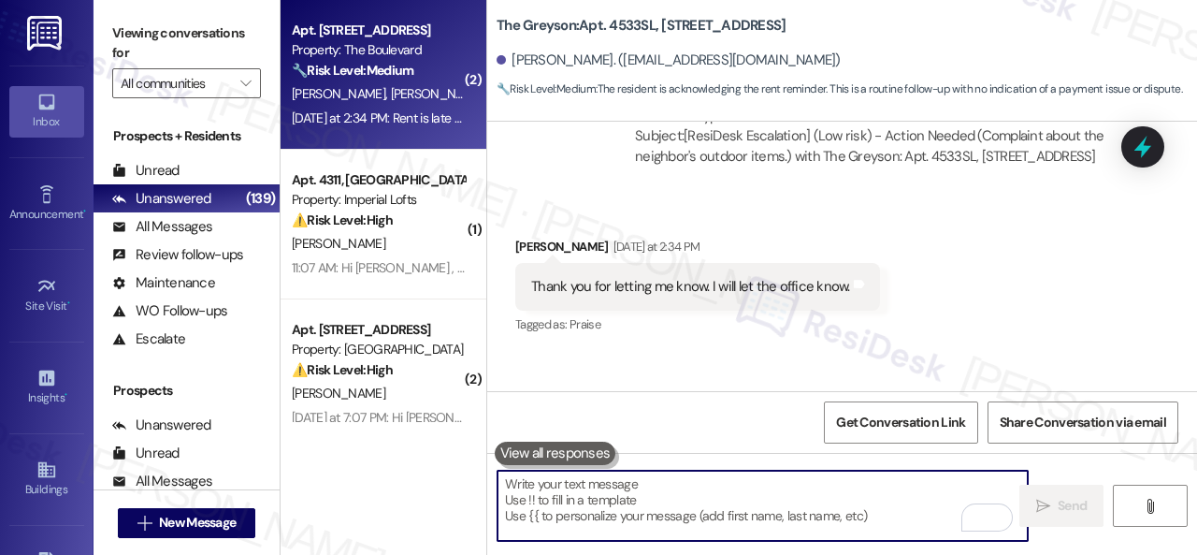
click at [429, 91] on div "T. Smith C. Smith" at bounding box center [378, 93] width 177 height 23
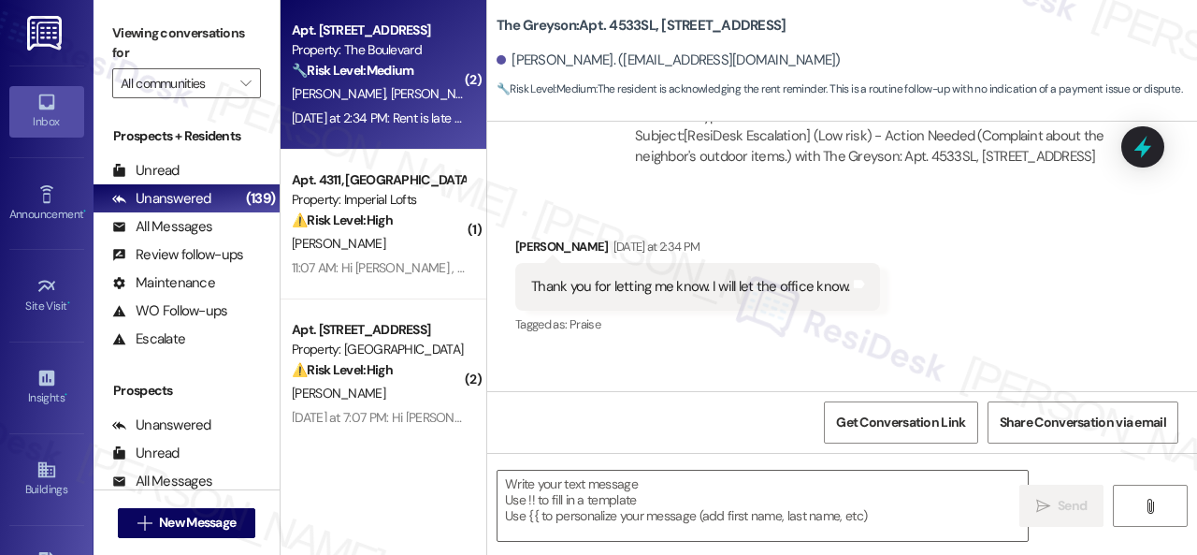
type textarea "Fetching suggested responses. Please feel free to read through the conversation…"
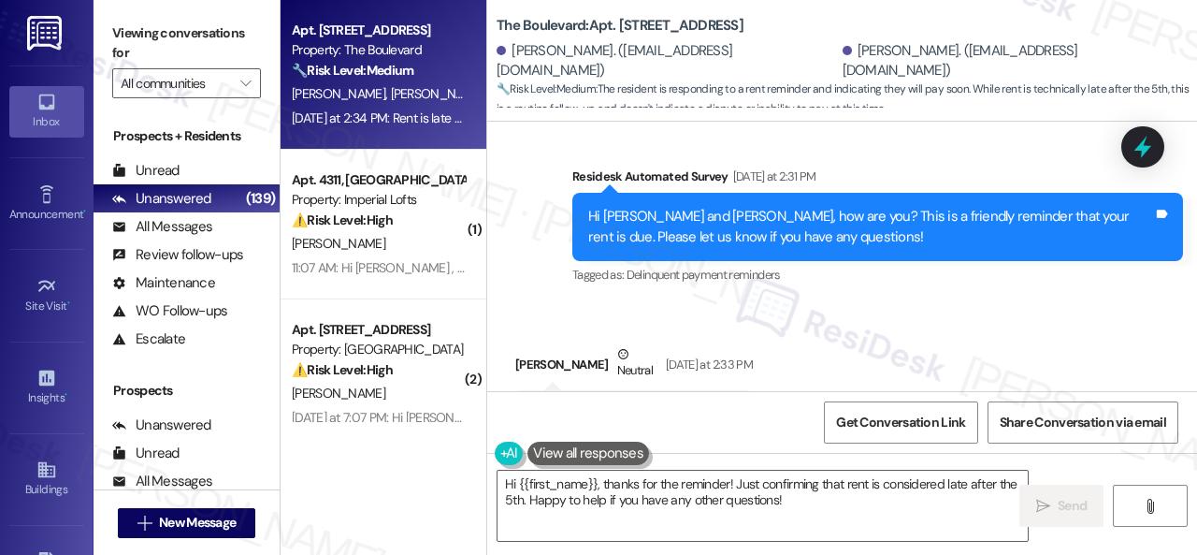
scroll to position [600, 0]
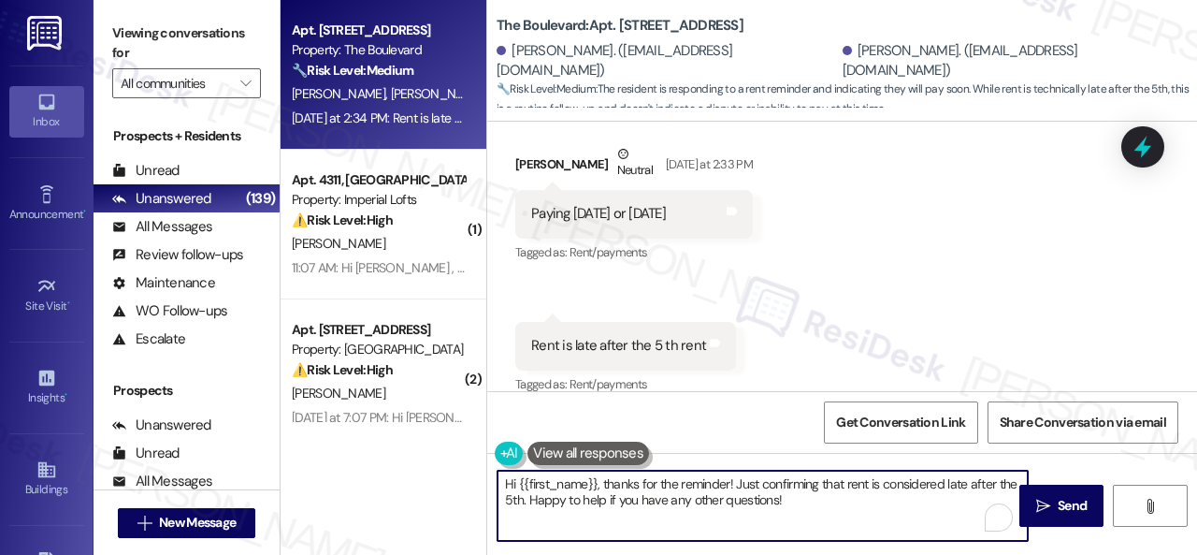
drag, startPoint x: 729, startPoint y: 484, endPoint x: 470, endPoint y: 485, distance: 258.2
click at [472, 484] on div "Apt. 4772, 4800 Skyline Dr Property: The Boulevard 🔧 Risk Level: Medium The res…" at bounding box center [739, 277] width 917 height 555
type textarea "Thanks for the update! Just confirming that rent is considered late after the 5…"
click at [1044, 507] on icon "" at bounding box center [1043, 506] width 14 height 15
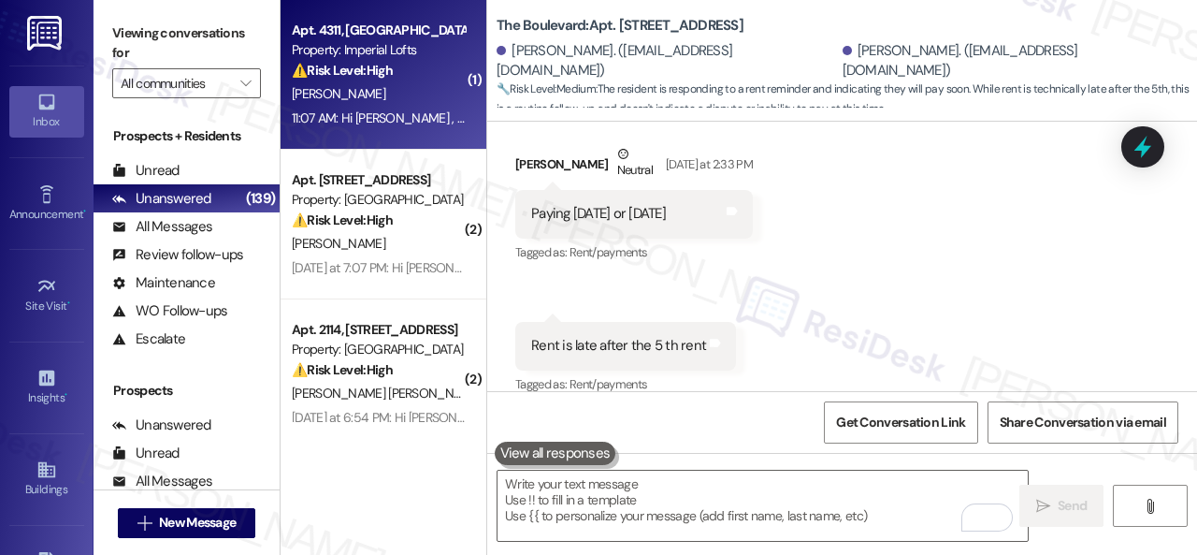
click at [416, 104] on div "S. Maeker" at bounding box center [378, 93] width 177 height 23
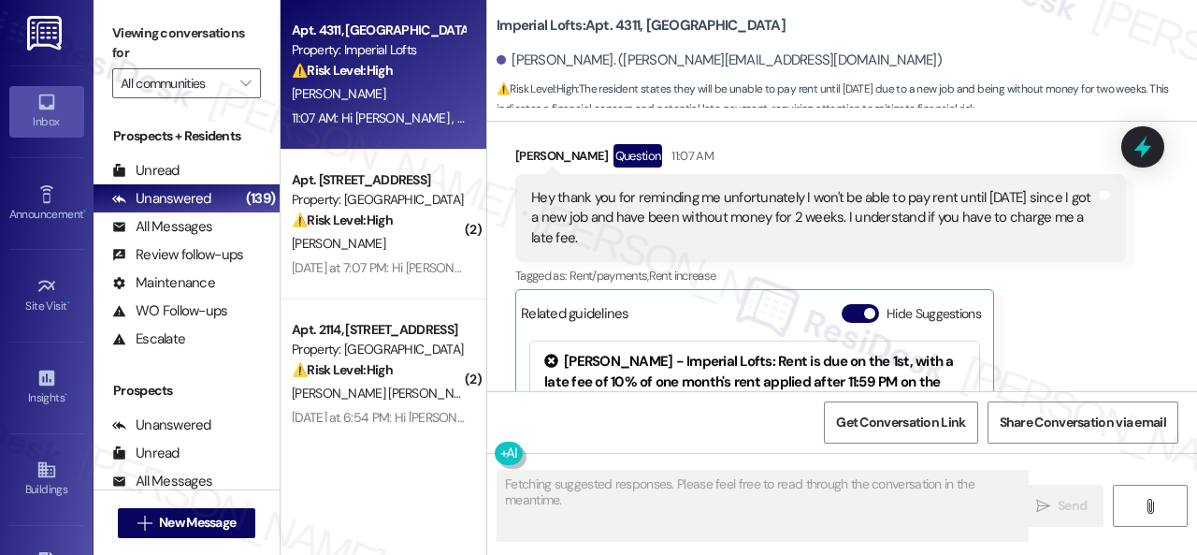
scroll to position [2746, 0]
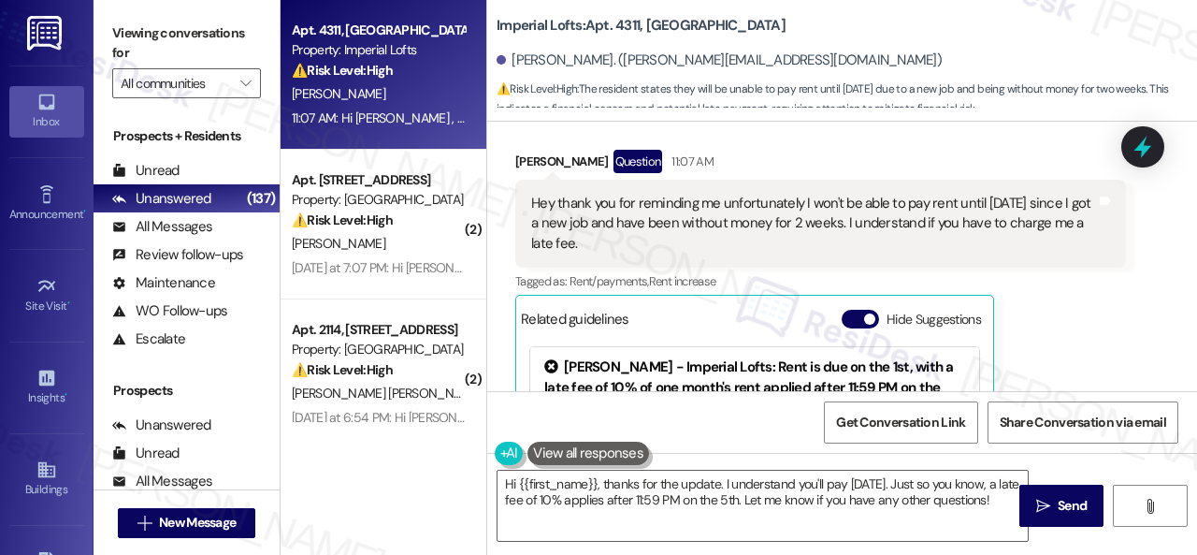
drag, startPoint x: 604, startPoint y: 141, endPoint x: 673, endPoint y: 227, distance: 110.4
click at [604, 141] on div "Received via SMS Stephen Maeker Question 11:07 AM Hey thank you for reminding m…" at bounding box center [820, 357] width 639 height 443
click at [828, 492] on textarea "Hi {{first_name}}, thanks for the update. I understand you'll pay tomorrow. Jus…" at bounding box center [763, 505] width 530 height 70
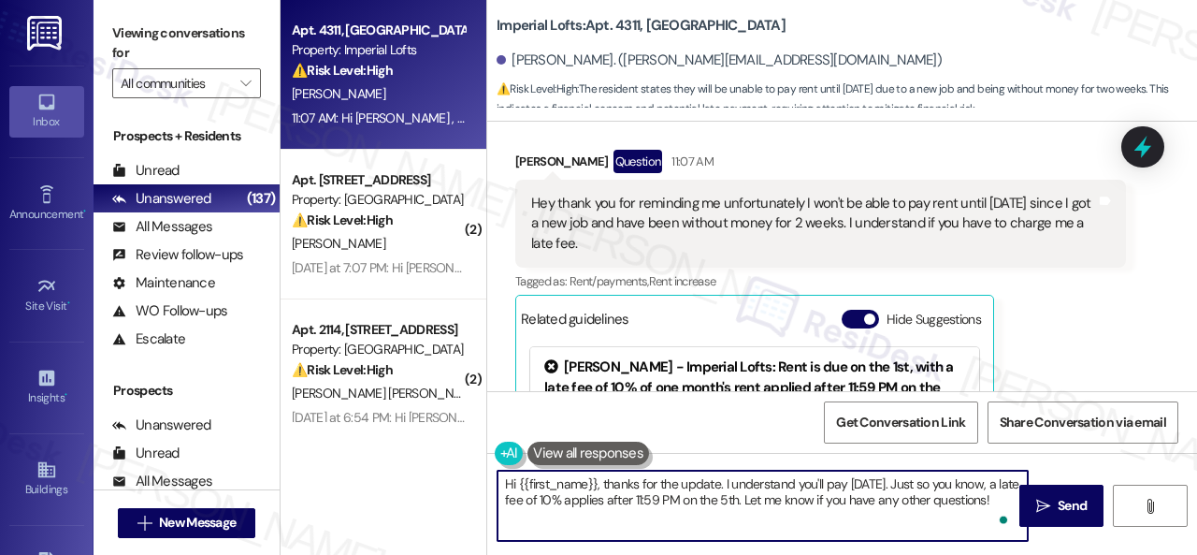
paste textarea "We appreciate you letting us know. I'll inform the site team. Please don't hesi…"
click at [507, 485] on textarea "We appreciate you letting us know. I'll inform the site team. Please don't hesi…" at bounding box center [763, 505] width 530 height 70
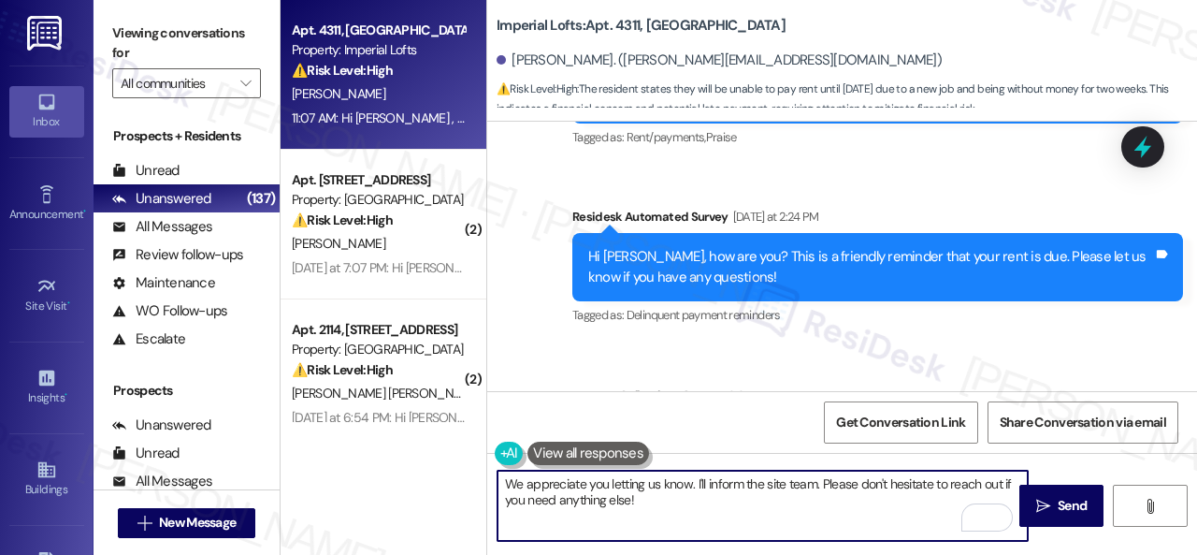
scroll to position [2278, 0]
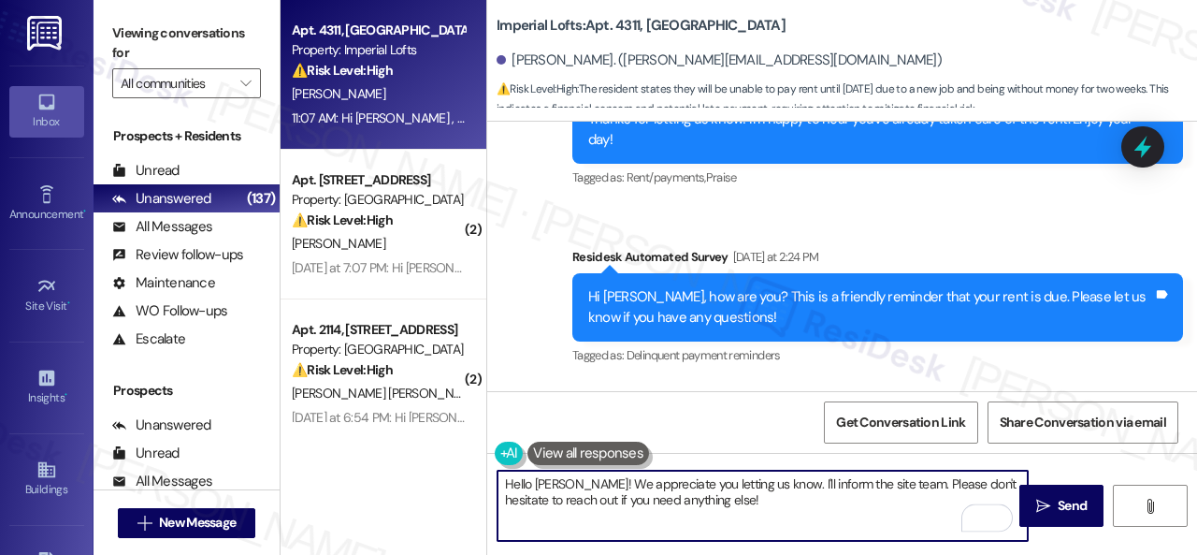
click at [771, 482] on textarea "Hello Stephen! We appreciate you letting us know. I'll inform the site team. Pl…" at bounding box center [763, 505] width 530 height 70
click at [842, 502] on textarea "Hello Stephen! We appreciate you letting us know about your situation. I'll inf…" at bounding box center [763, 505] width 530 height 70
drag, startPoint x: 503, startPoint y: 499, endPoint x: 829, endPoint y: 502, distance: 325.5
click at [829, 502] on textarea "Hello Stephen! We appreciate you letting us know about your situation. I'll inf…" at bounding box center [763, 505] width 530 height 70
type textarea "Hello Stephen! We appreciate you letting us know about your situation. I'll inf…"
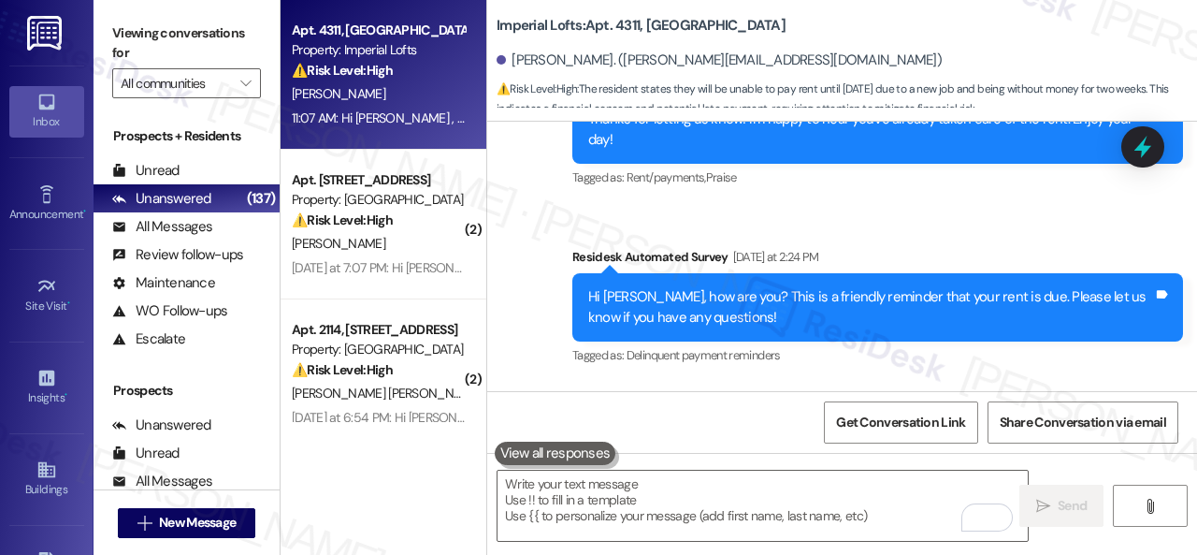
scroll to position [2933, 0]
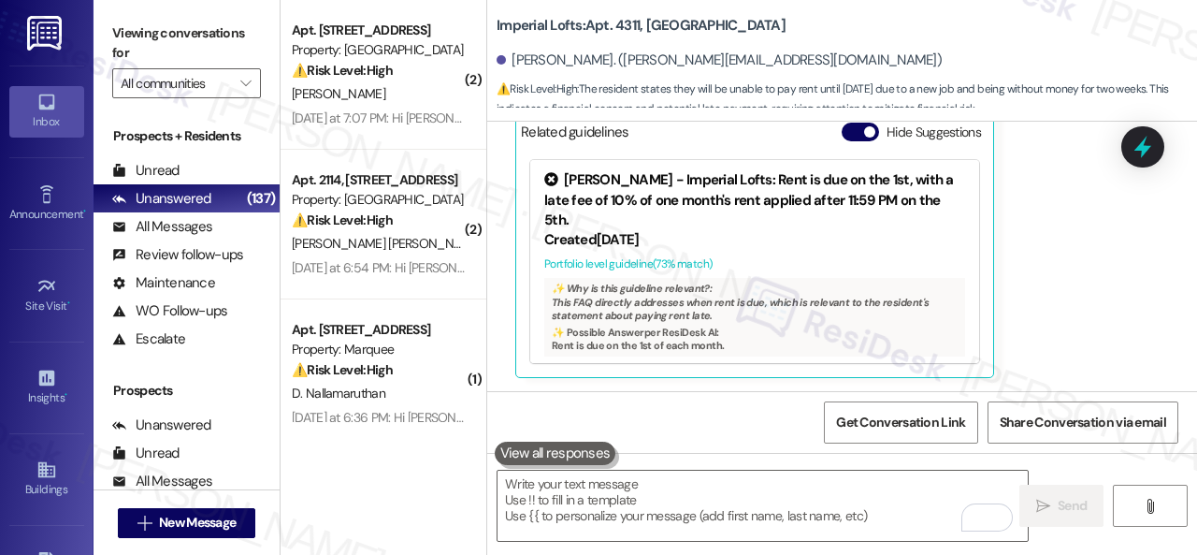
click at [499, 251] on div "Received via SMS Stephen Maeker Question 11:07 AM Hey thank you for reminding m…" at bounding box center [842, 155] width 710 height 471
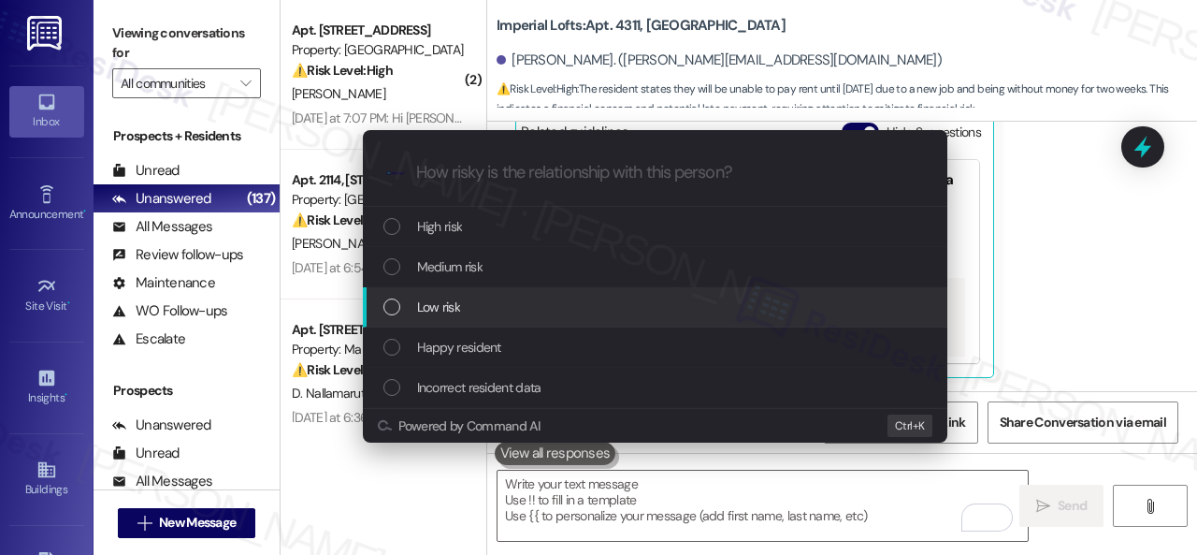
click at [453, 309] on span "Low risk" at bounding box center [438, 306] width 43 height 21
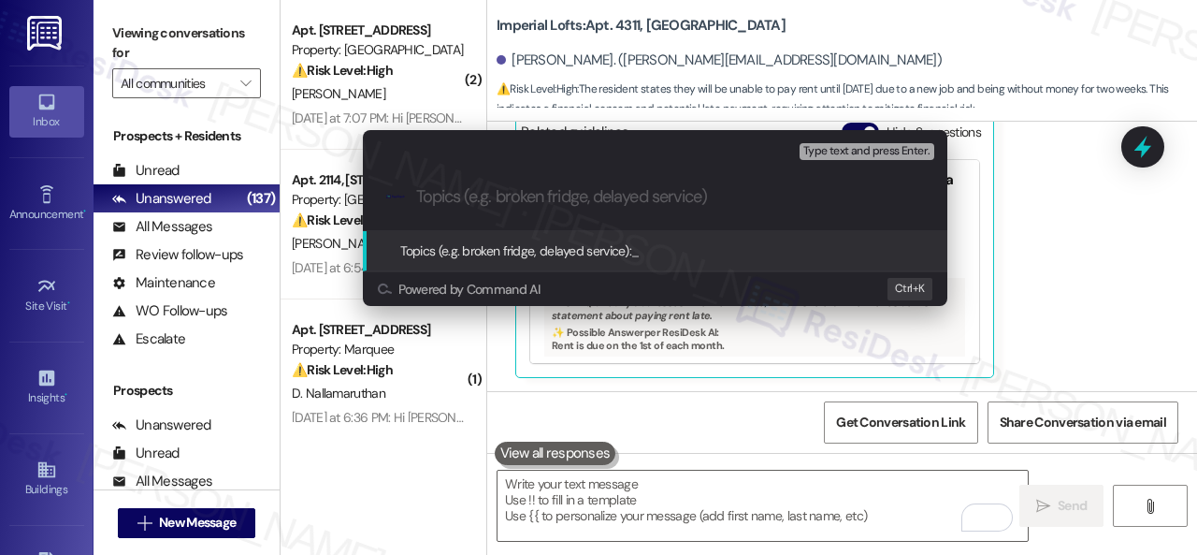
paste input "Late payment notice."
type input "Late payment notice."
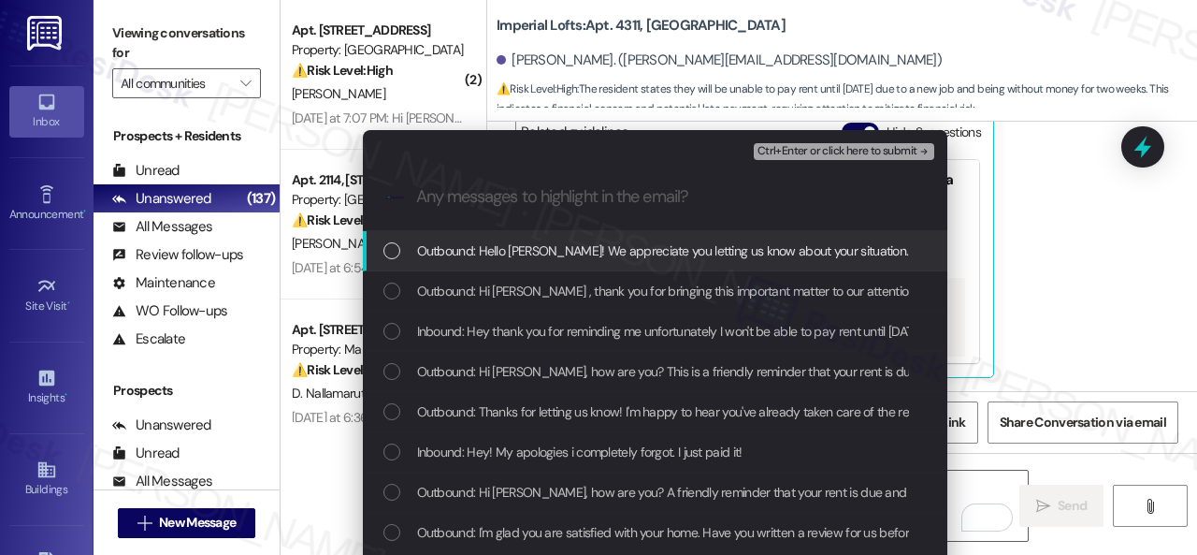
click at [447, 332] on span "Inbound: Hey thank you for reminding me unfortunately I won't be able to pay re…" at bounding box center [978, 331] width 1122 height 21
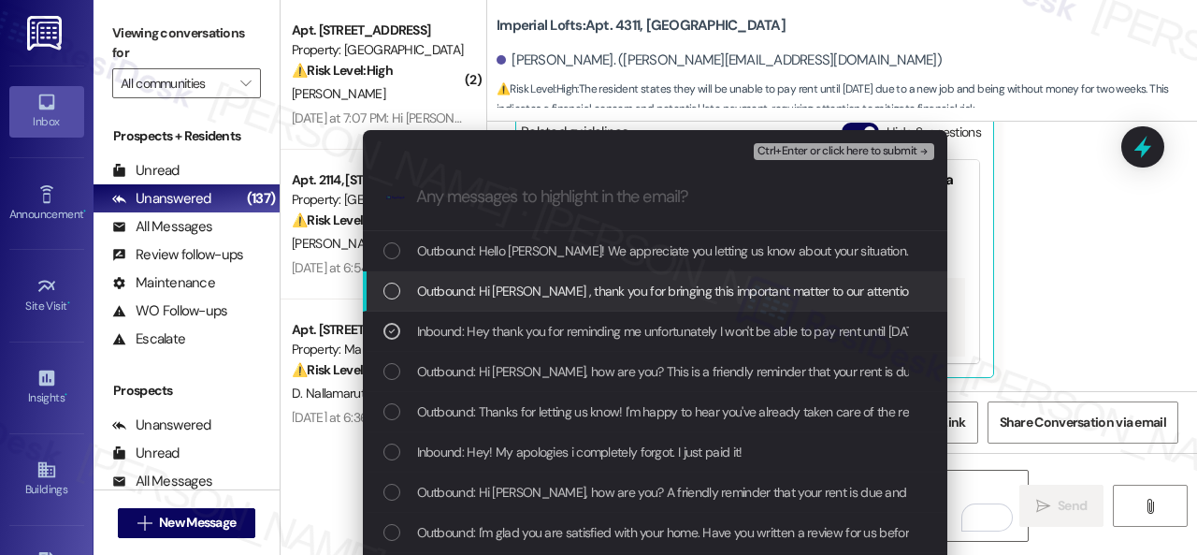
click at [771, 152] on span "Ctrl+Enter or click here to submit" at bounding box center [838, 151] width 160 height 13
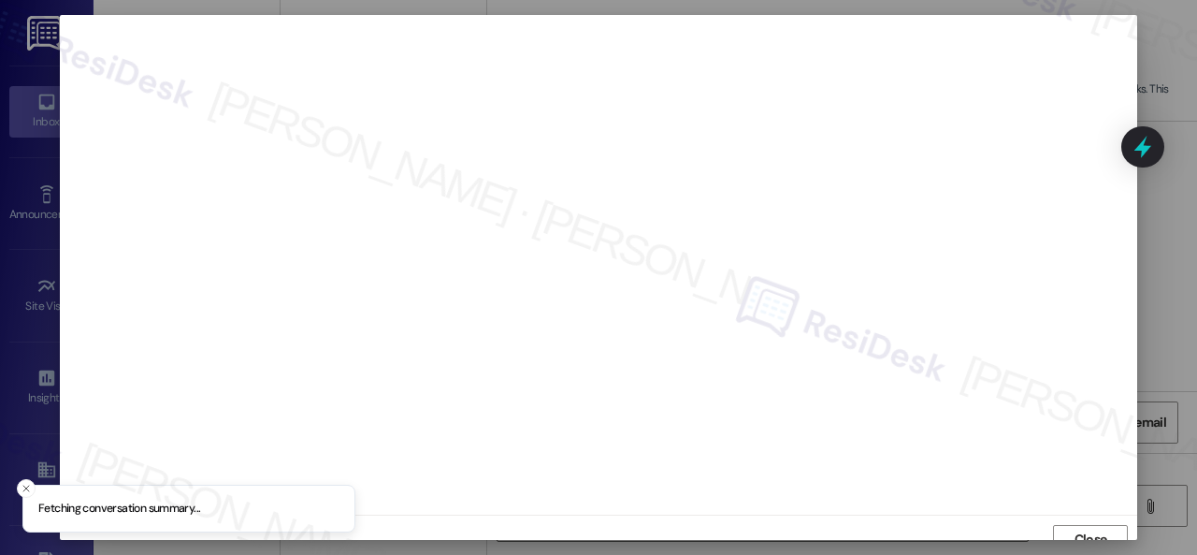
scroll to position [14, 0]
click at [1083, 522] on span "Close" at bounding box center [1091, 525] width 33 height 20
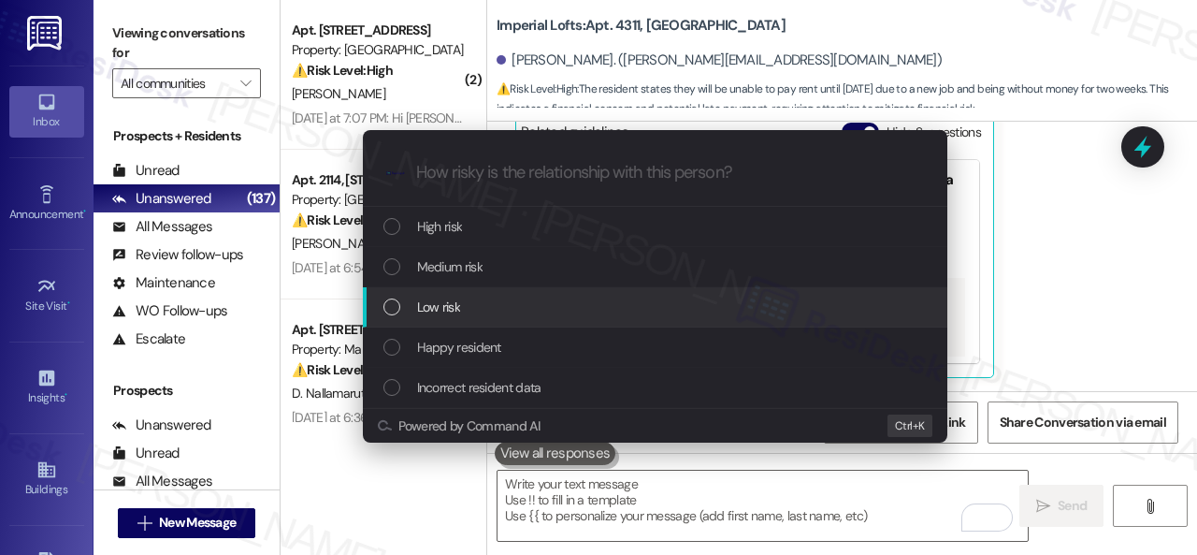
click at [432, 300] on span "Low risk" at bounding box center [438, 306] width 43 height 21
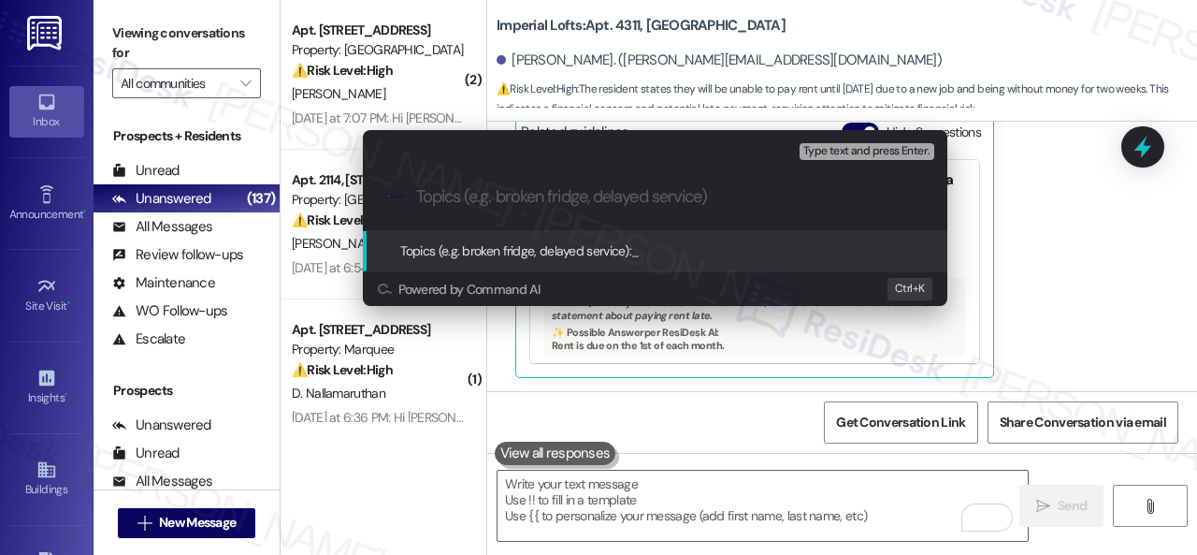
paste input "Late payment notice."
type input "Late payment notice."
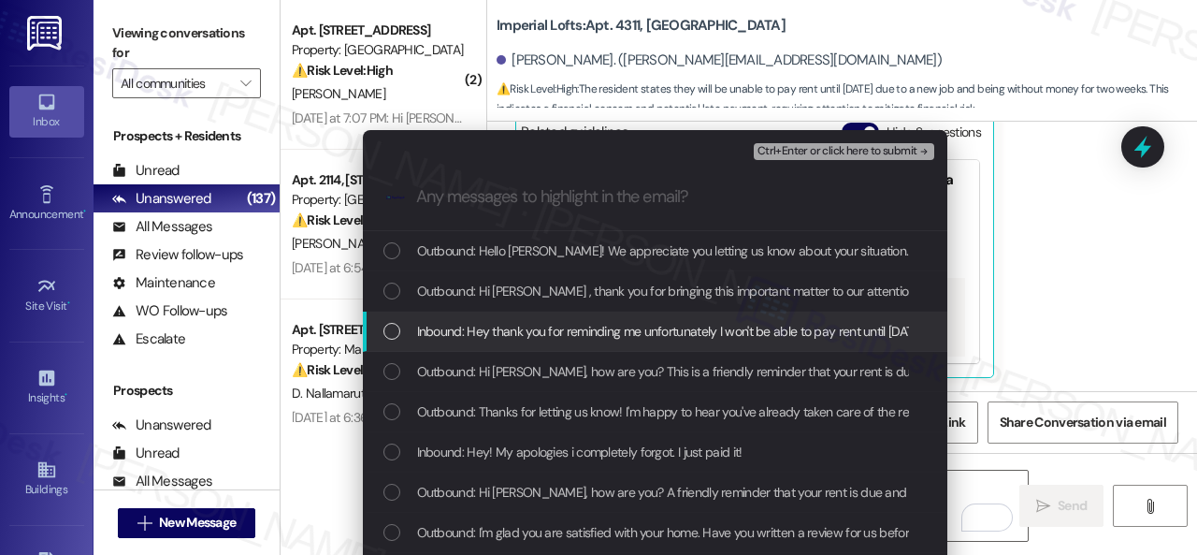
click at [535, 330] on span "Inbound: Hey thank you for reminding me unfortunately I won't be able to pay re…" at bounding box center [978, 331] width 1122 height 21
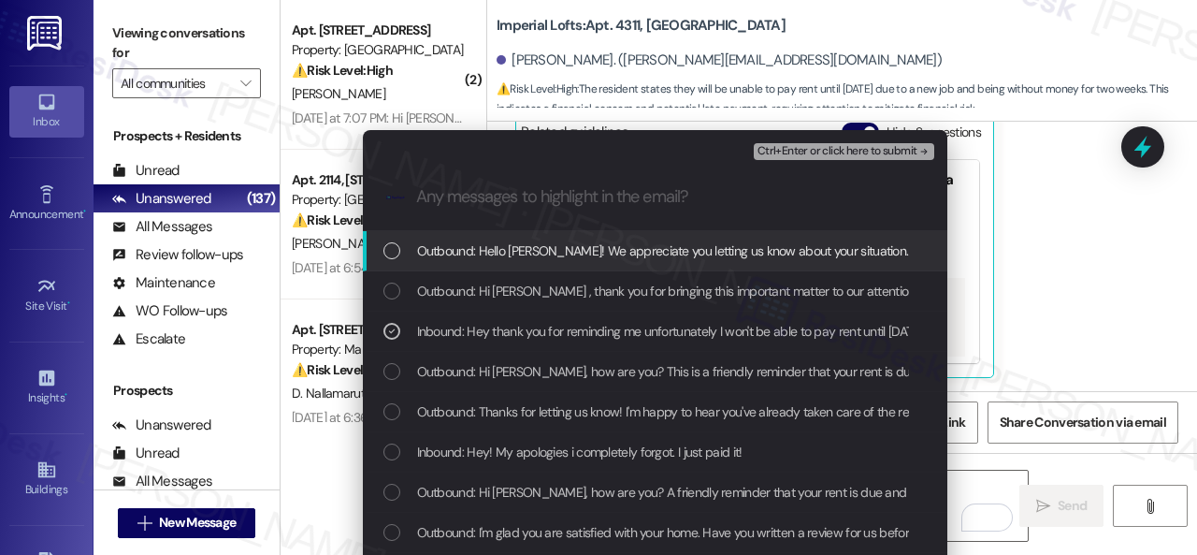
click at [791, 154] on span "Ctrl+Enter or click here to submit" at bounding box center [838, 151] width 160 height 13
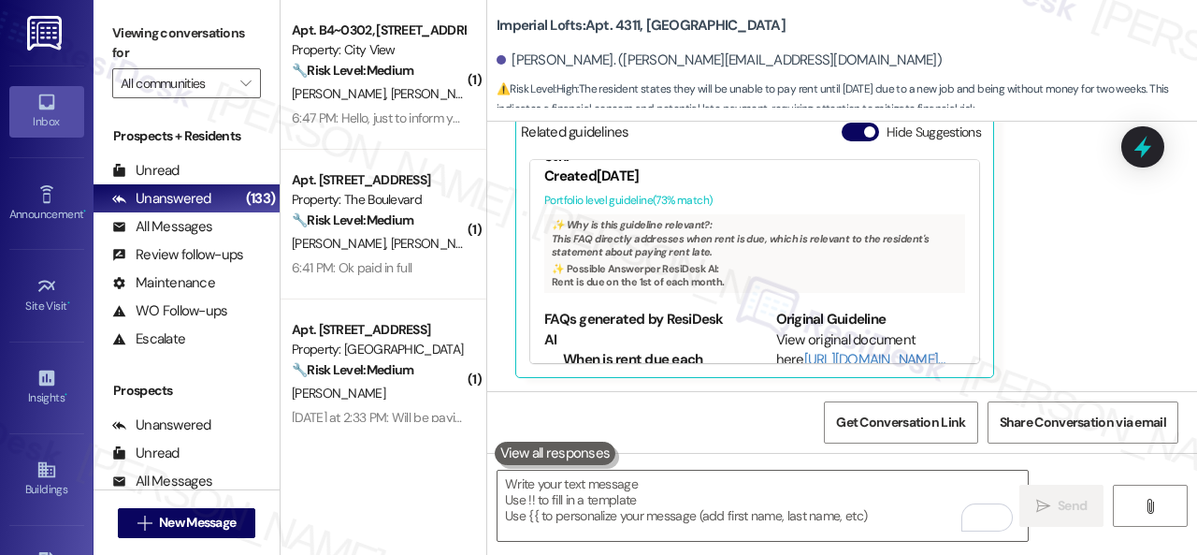
scroll to position [123, 0]
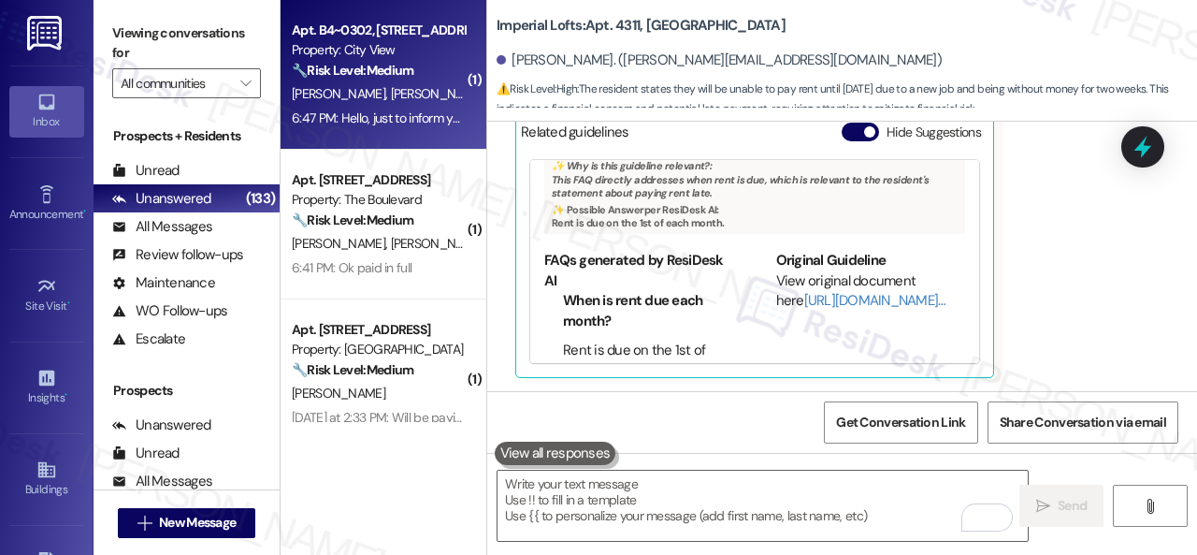
click at [415, 93] on div "F. Kovac M. Kovac" at bounding box center [378, 93] width 177 height 23
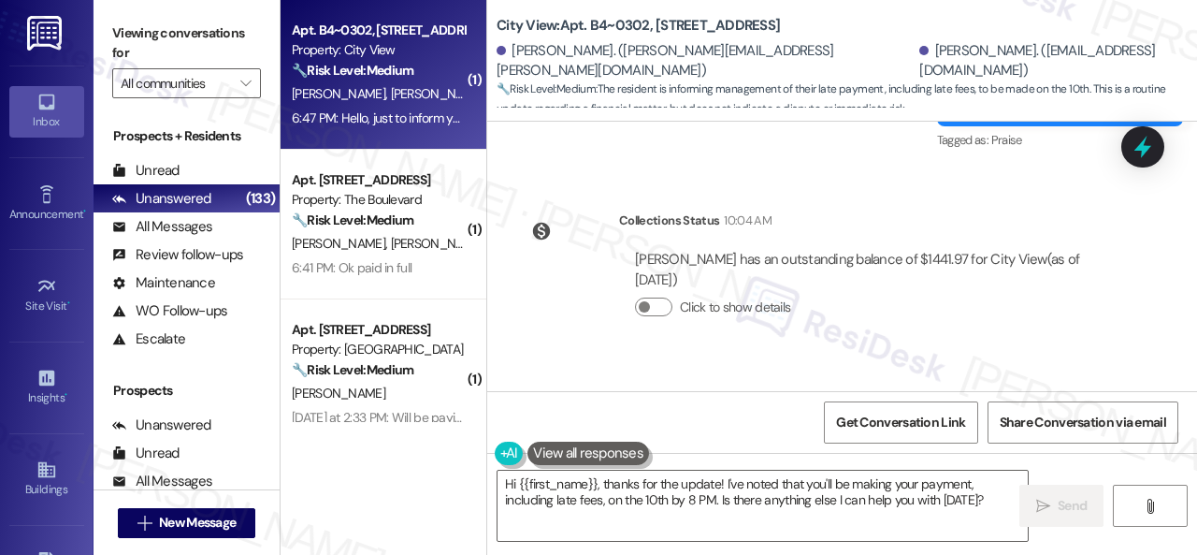
scroll to position [8225, 0]
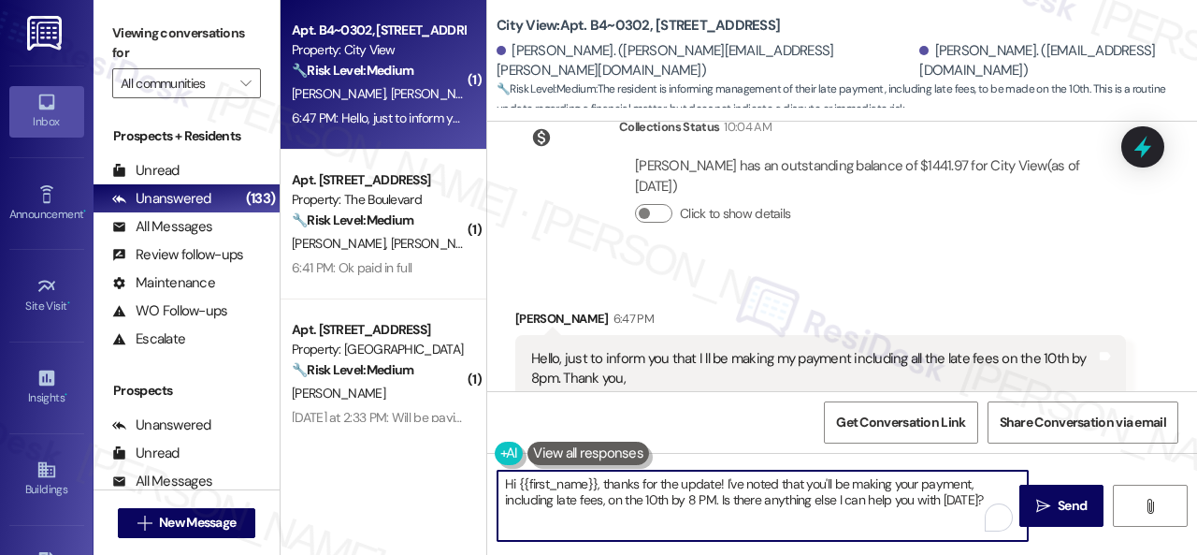
drag, startPoint x: 988, startPoint y: 504, endPoint x: 493, endPoint y: 472, distance: 495.8
click at [488, 472] on div "Hi {{first_name}}, thanks for the update! I've noted that you'll be making your…" at bounding box center [753, 506] width 532 height 72
paste textarea "Thanks for updating us on your payment plan! We appreciate you letting us know.…"
type textarea "Thanks for updating us on your payment plan! We appreciate you letting us know.…"
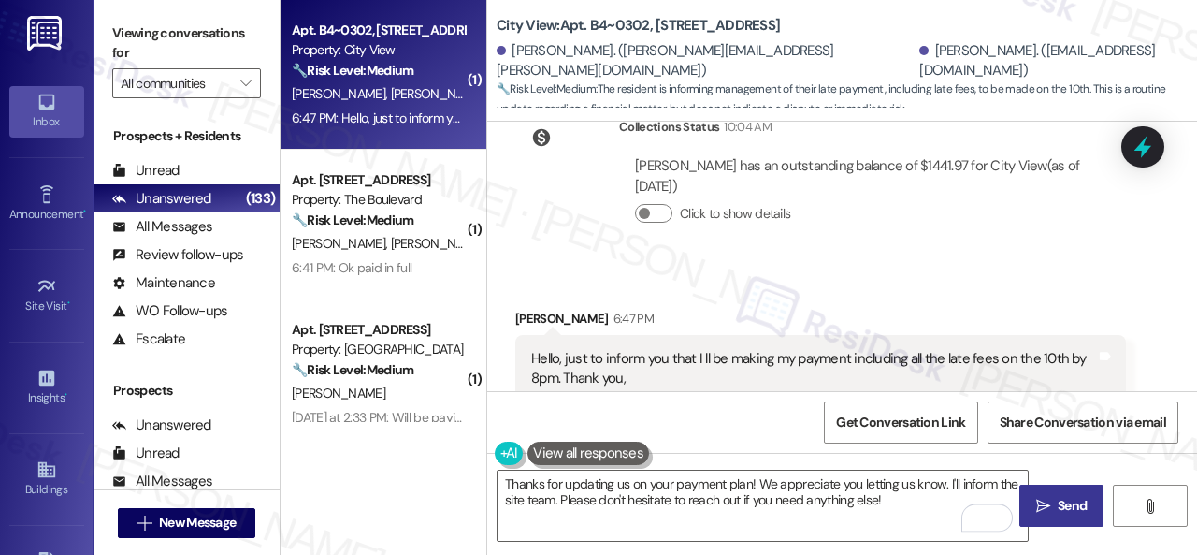
click at [1064, 505] on span "Send" at bounding box center [1072, 506] width 29 height 20
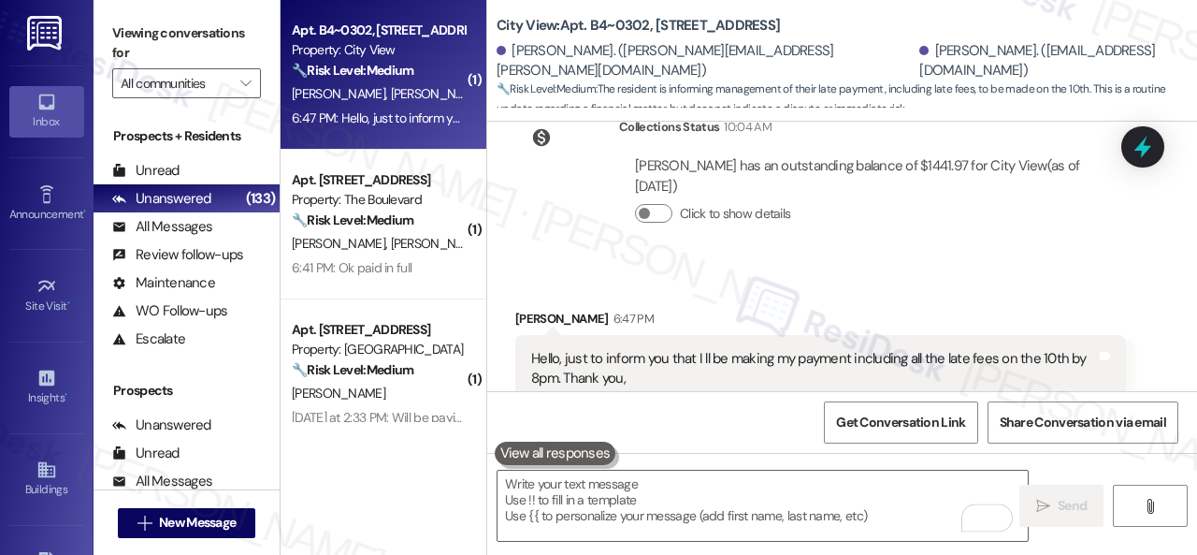
scroll to position [8505, 0]
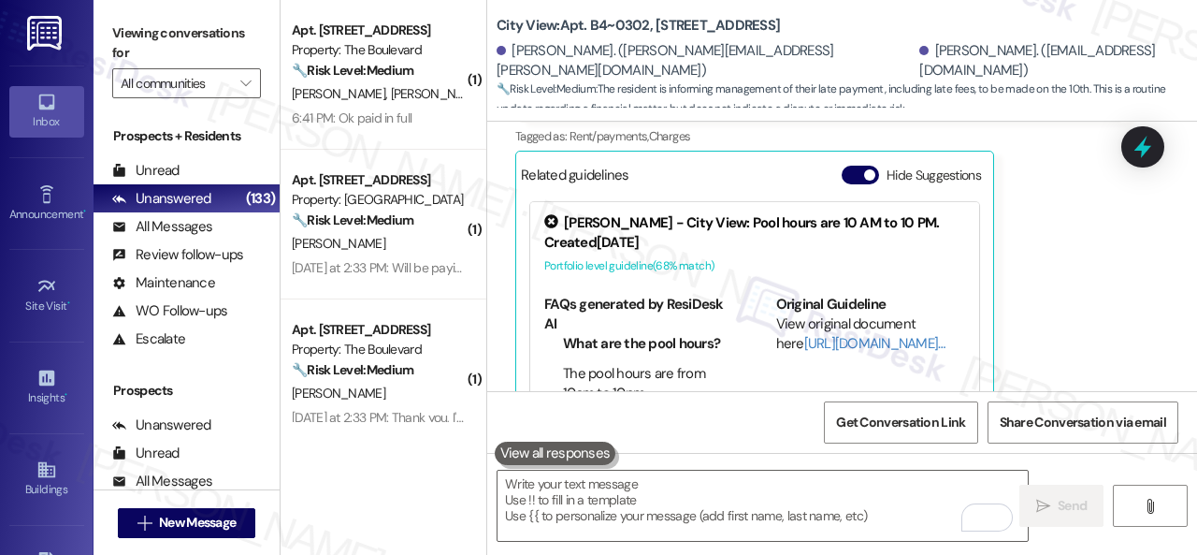
click at [494, 247] on div "Received via SMS Melisa Kovac 6:47 PM Hello, just to inform you that I ll be ma…" at bounding box center [842, 211] width 710 height 448
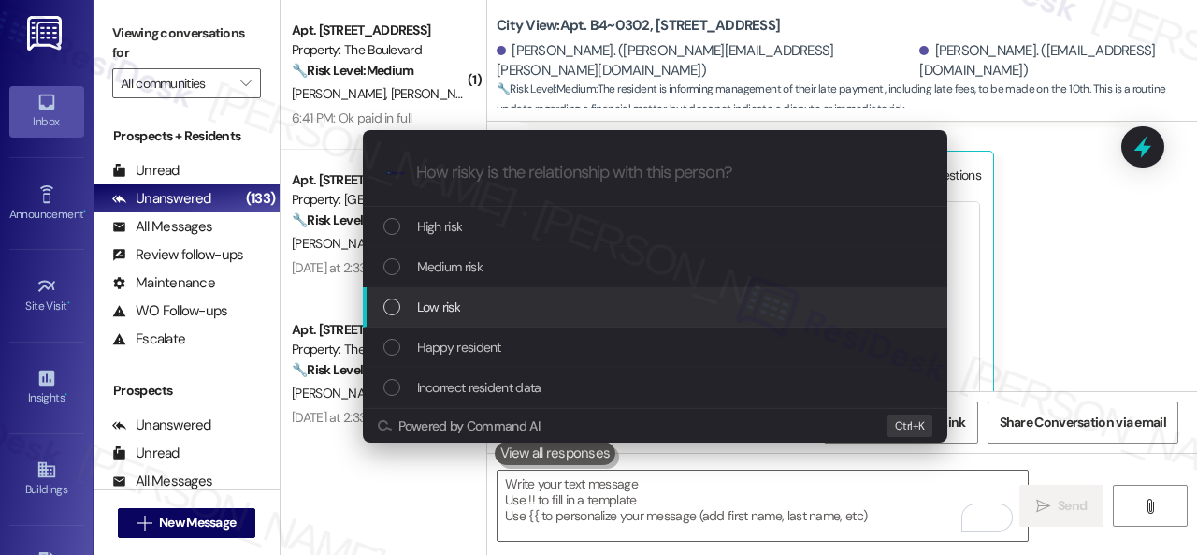
click at [436, 316] on span "Low risk" at bounding box center [438, 306] width 43 height 21
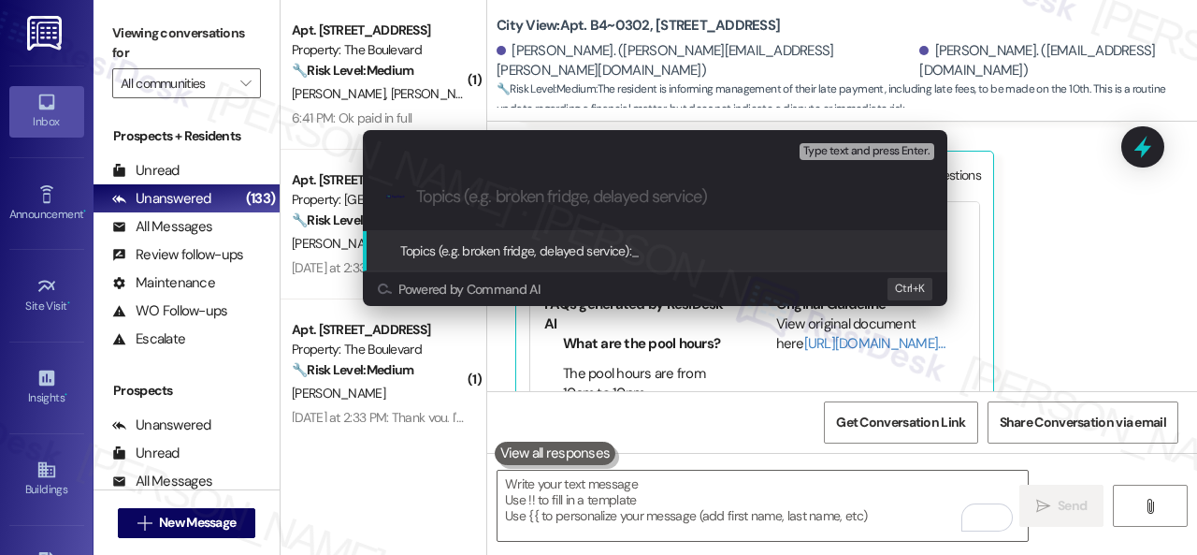
paste input "Late payment notice."
type input "Late payment notice."
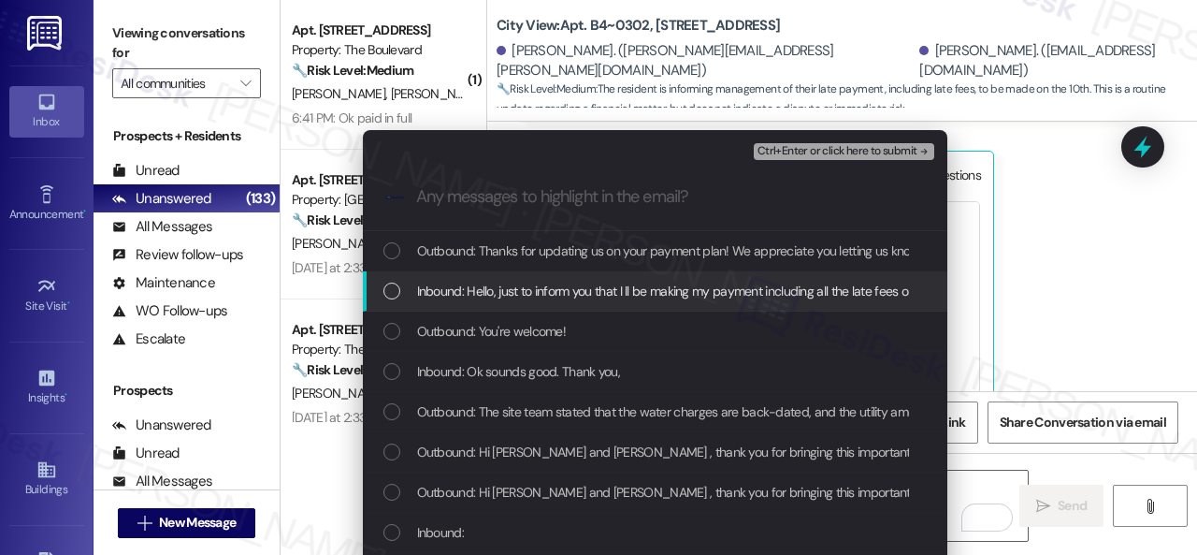
click at [445, 294] on span "Inbound: Hello, just to inform you that I ll be making my payment including all…" at bounding box center [744, 291] width 654 height 21
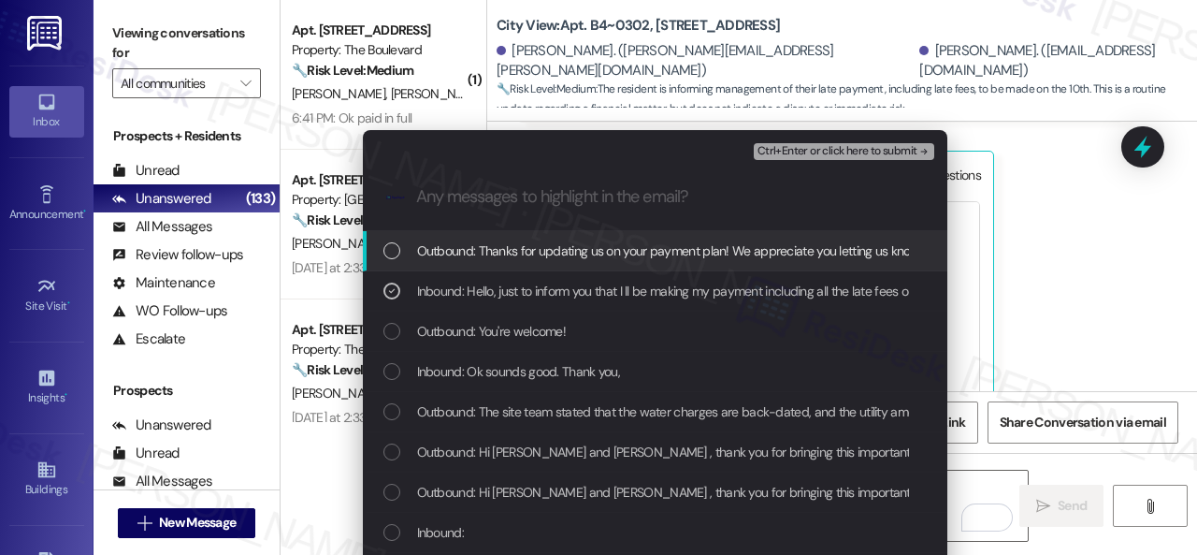
click at [788, 152] on span "Ctrl+Enter or click here to submit" at bounding box center [838, 151] width 160 height 13
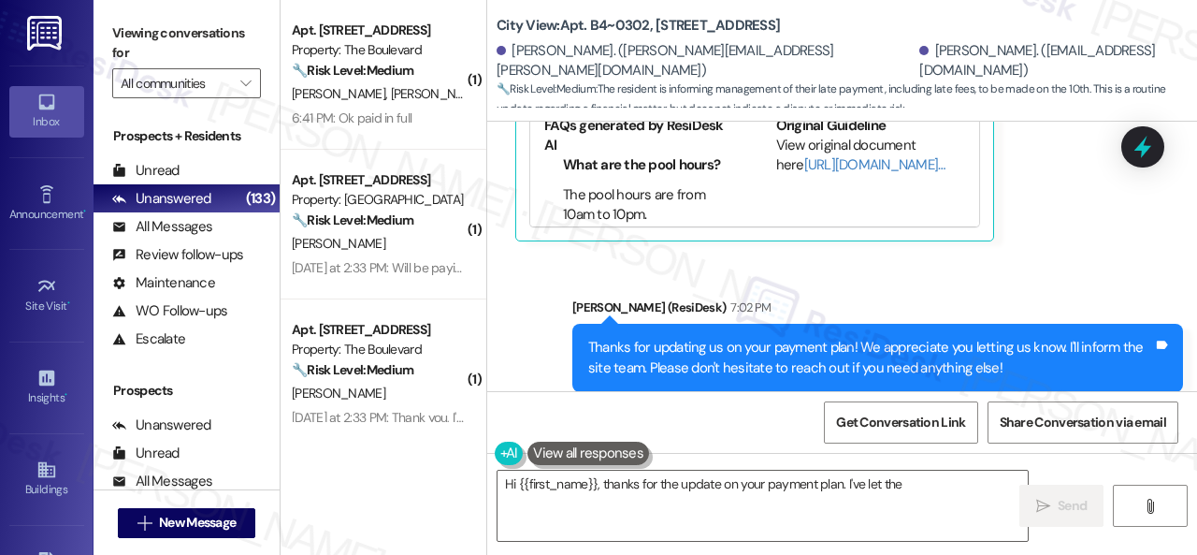
scroll to position [6, 0]
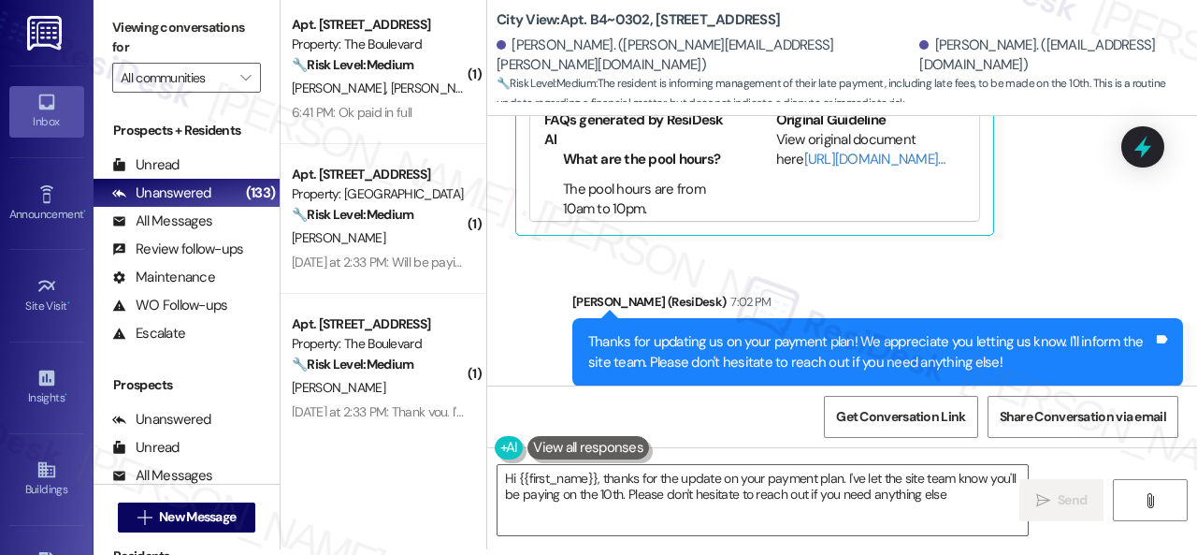
type textarea "Hi {{first_name}}, thanks for the update on your payment plan. I've let the sit…"
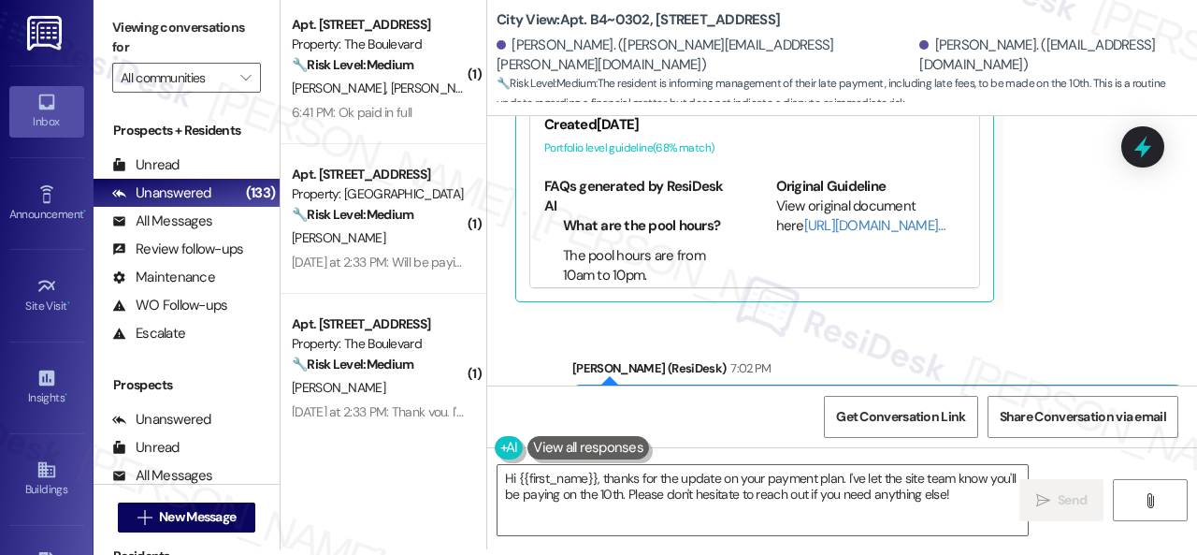
scroll to position [8683, 0]
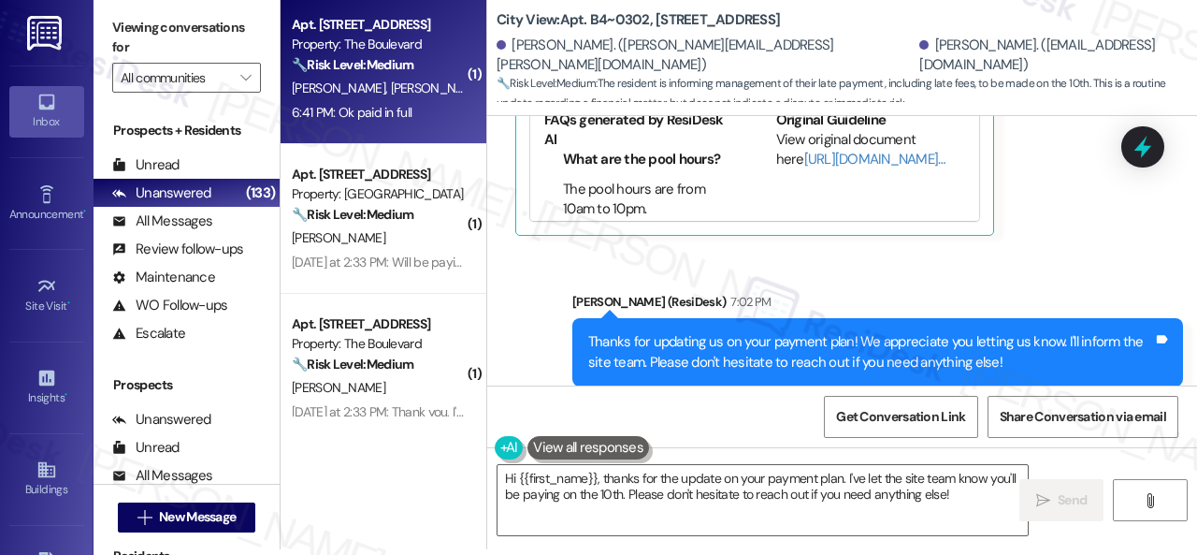
click at [425, 83] on div "T. Smith C. Smith" at bounding box center [378, 88] width 177 height 23
type textarea "Fetching suggested responses. Please feel free to read through the conversation…"
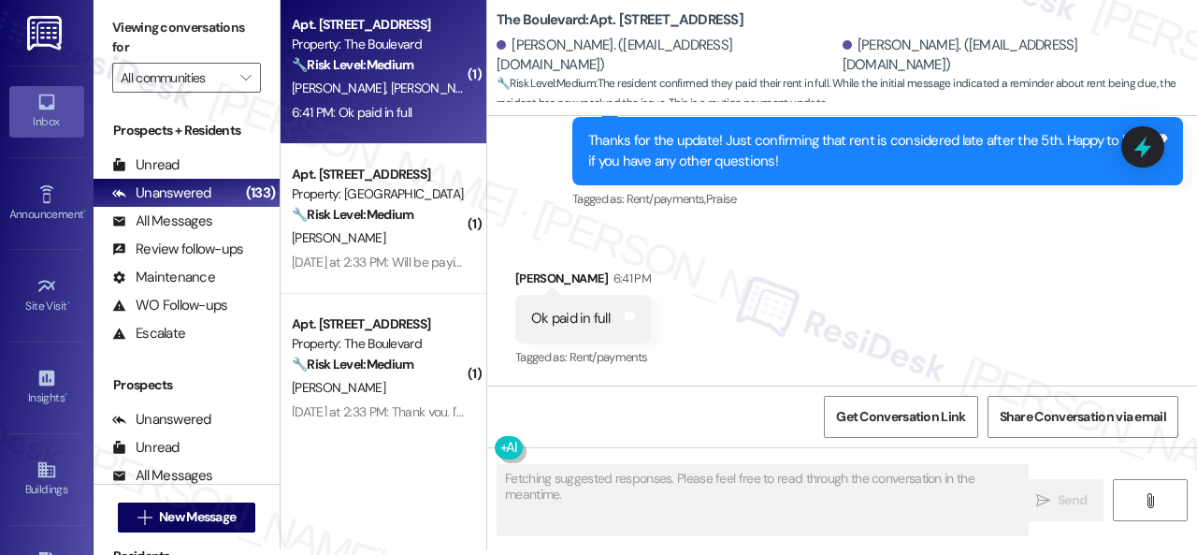
scroll to position [1083, 0]
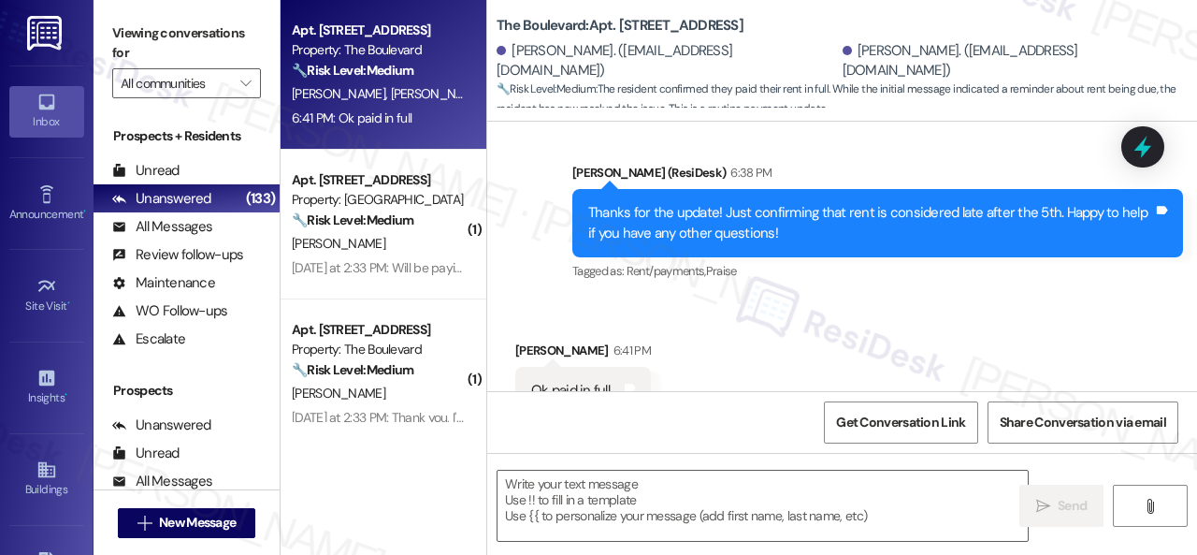
click at [529, 235] on div "Sent via SMS Sarah (ResiDesk) 6:38 PM Thanks for the update! Just confirming th…" at bounding box center [842, 210] width 710 height 178
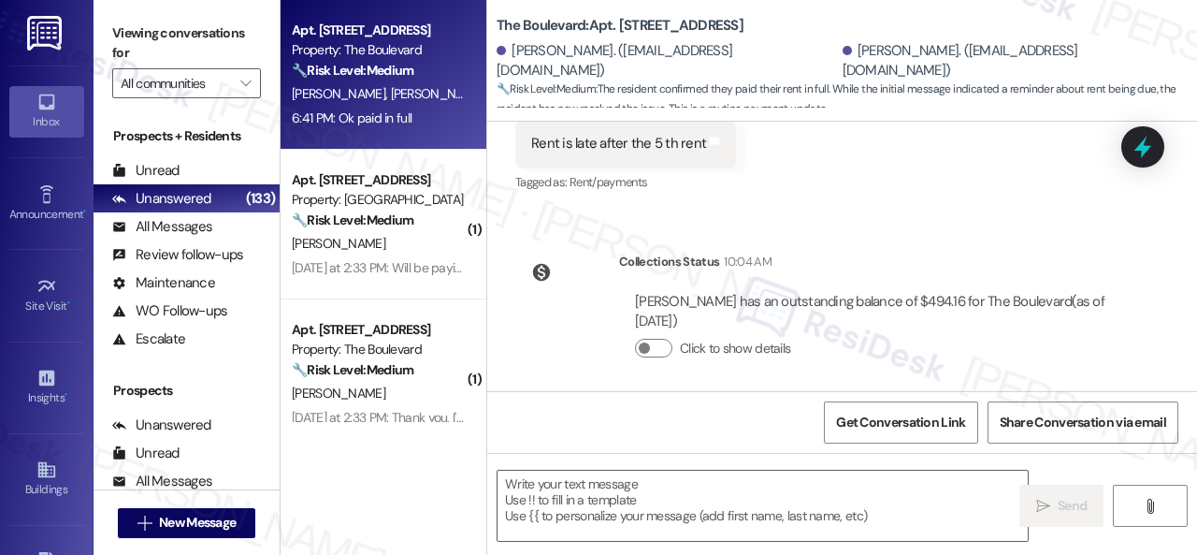
scroll to position [1130, 0]
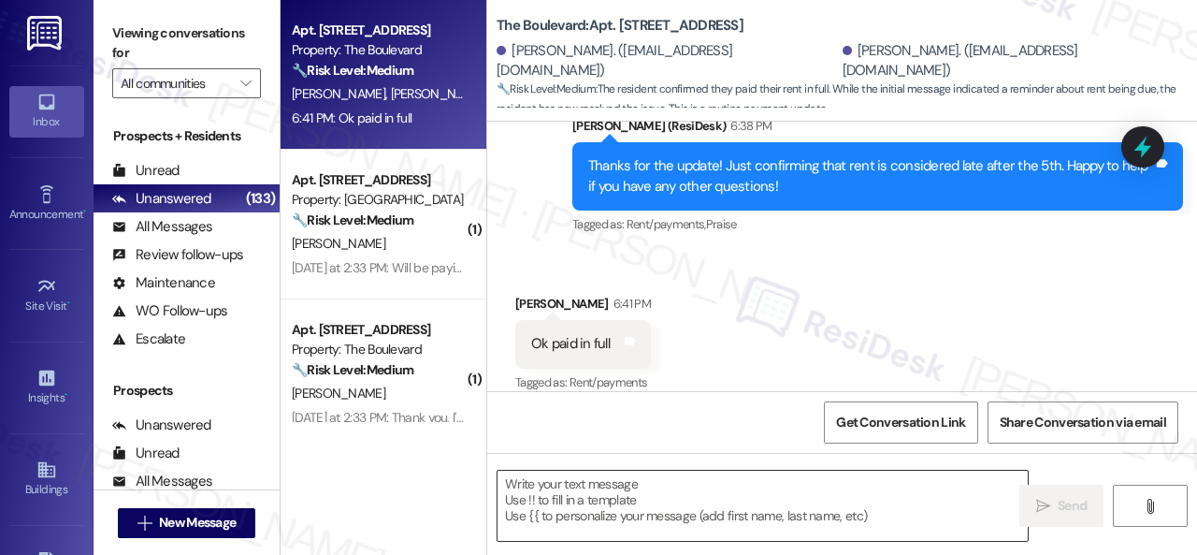
click at [606, 500] on textarea at bounding box center [763, 505] width 530 height 70
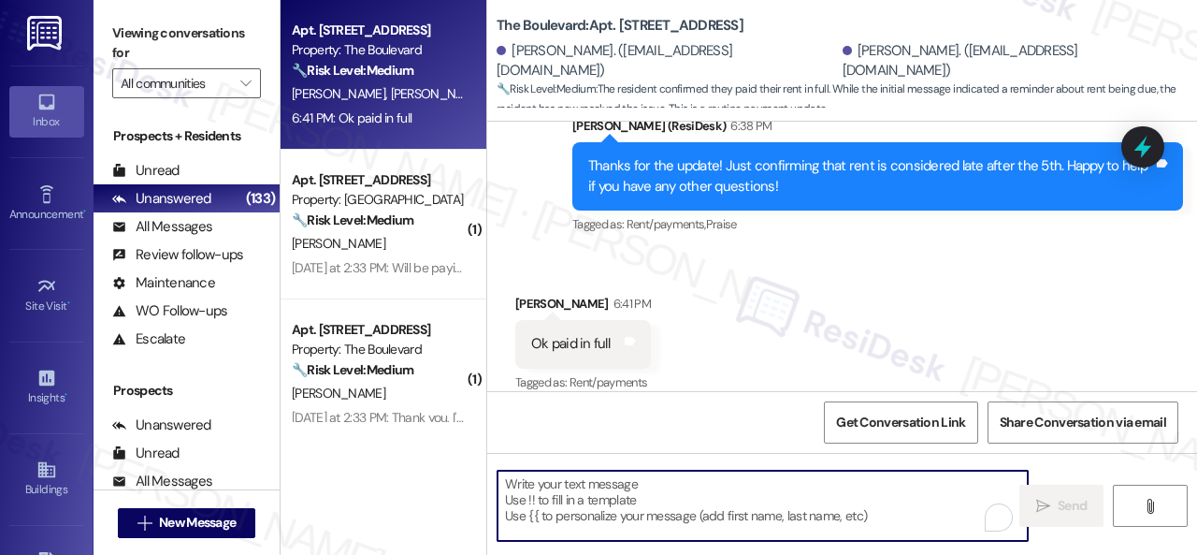
paste textarea "Thanks for the update! I'm happy to hear you've already taken care of the rent.…"
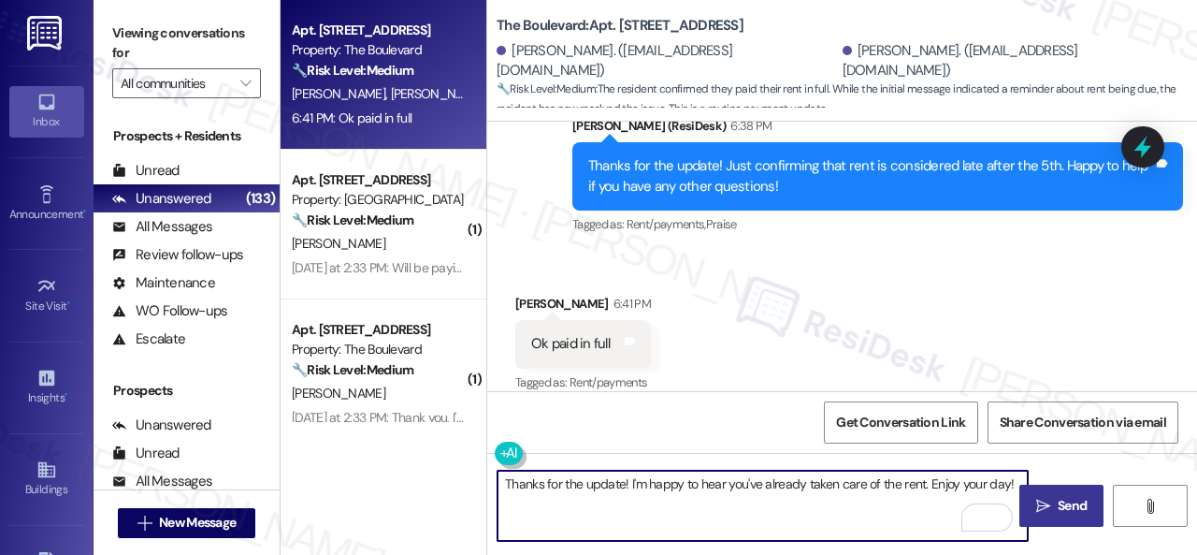
type textarea "Thanks for the update! I'm happy to hear you've already taken care of the rent.…"
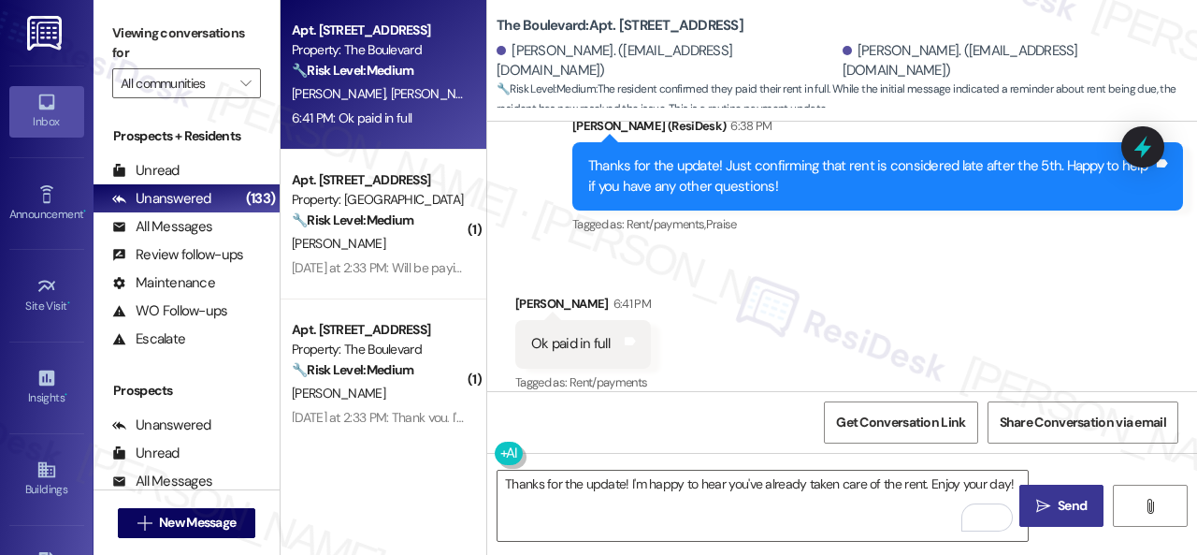
click at [1057, 515] on button " Send" at bounding box center [1061, 505] width 84 height 42
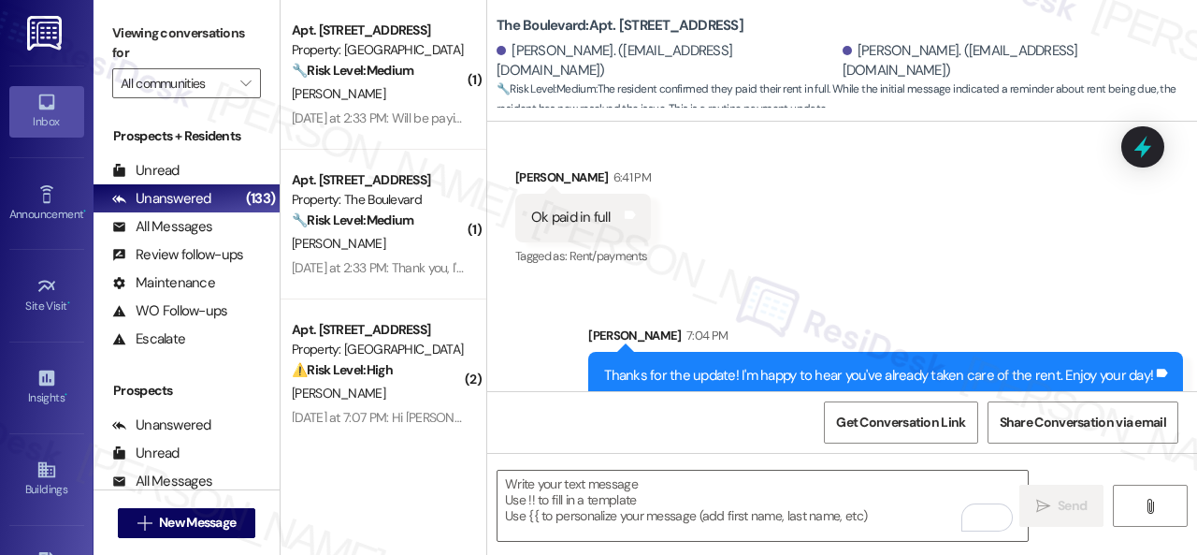
scroll to position [1260, 0]
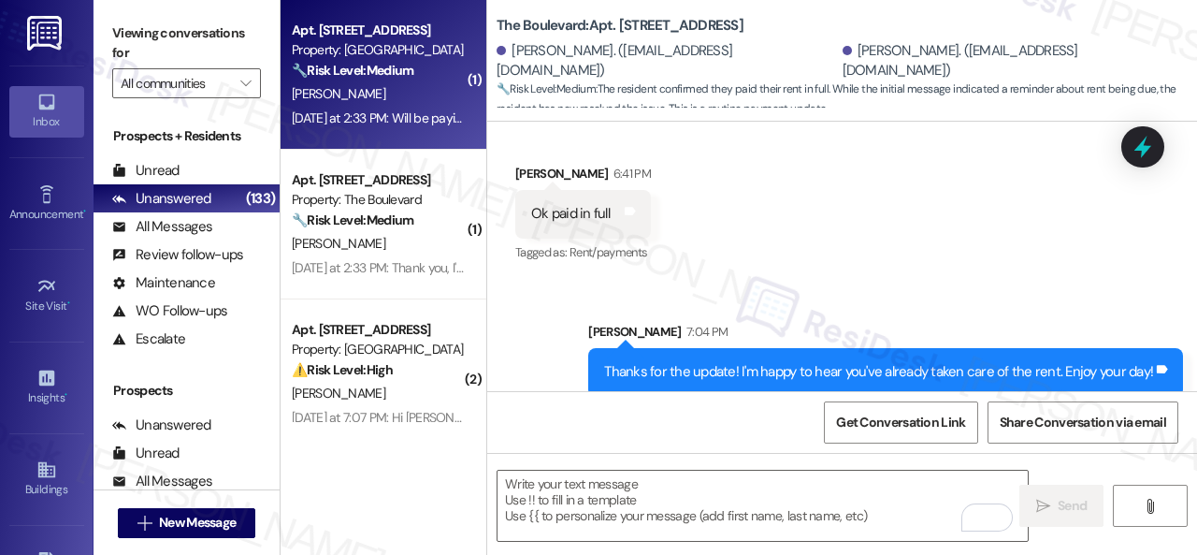
click at [412, 92] on div "D. Nowak" at bounding box center [378, 93] width 177 height 23
type textarea "Fetching suggested responses. Please feel free to read through the conversation…"
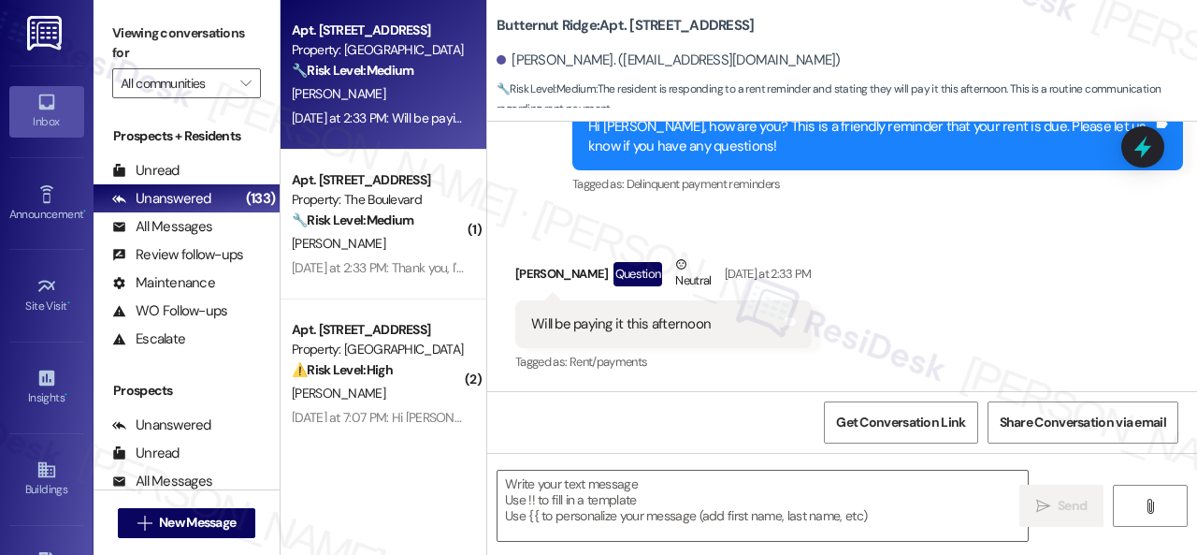
scroll to position [4849, 0]
click at [597, 504] on textarea at bounding box center [763, 505] width 530 height 70
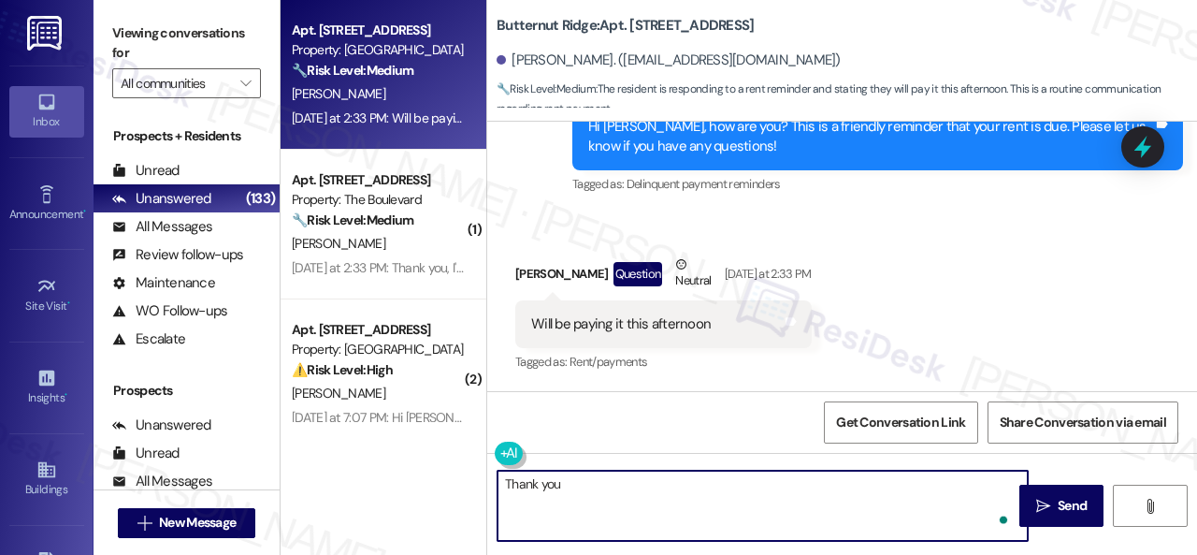
type textarea "Thank you!"
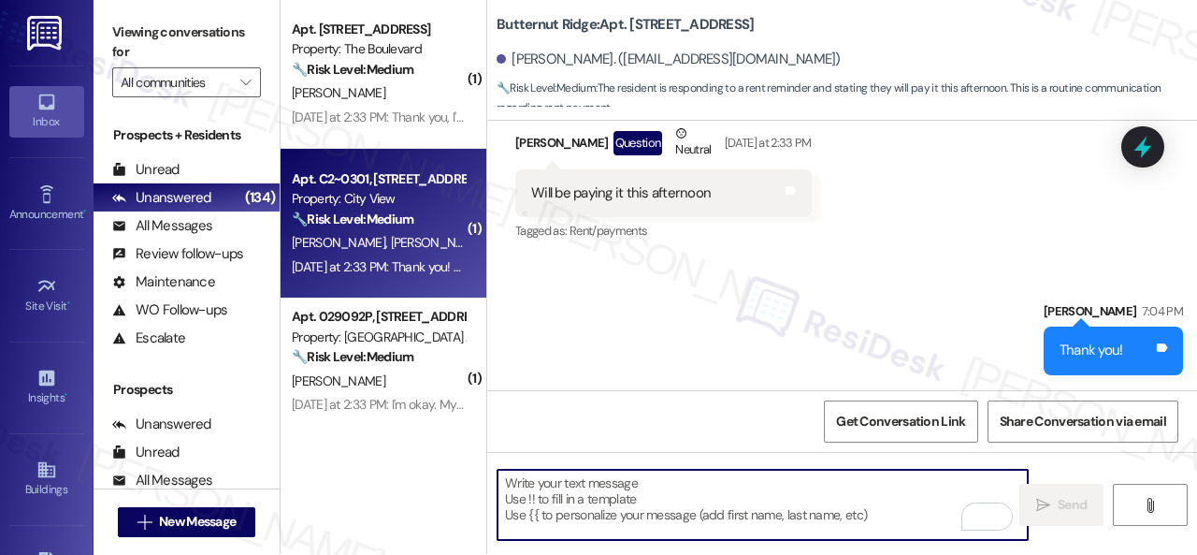
scroll to position [0, 0]
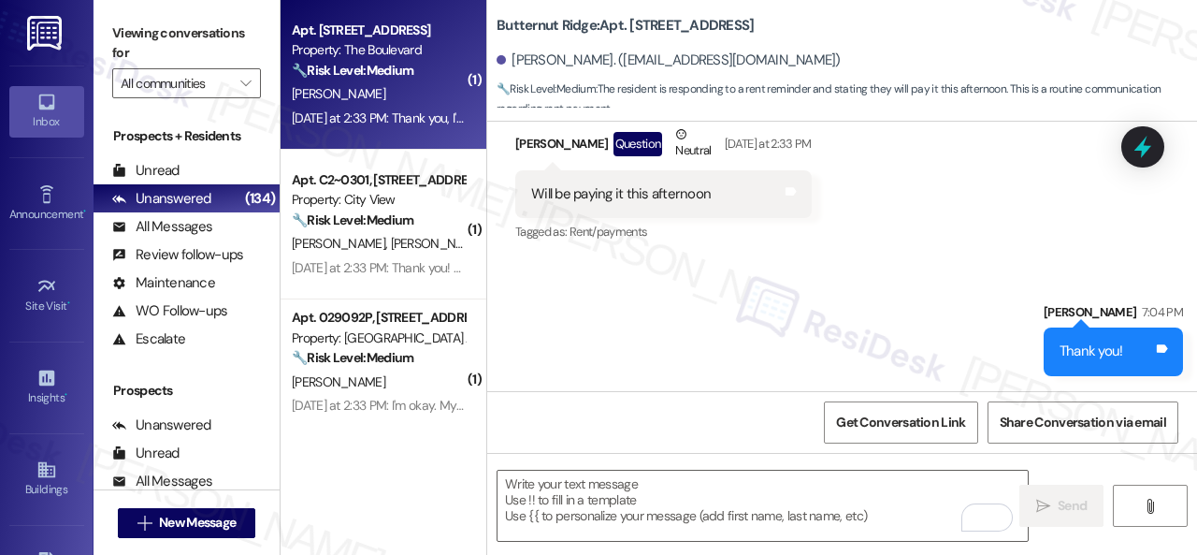
click at [416, 106] on div "N. Caraway" at bounding box center [378, 93] width 177 height 23
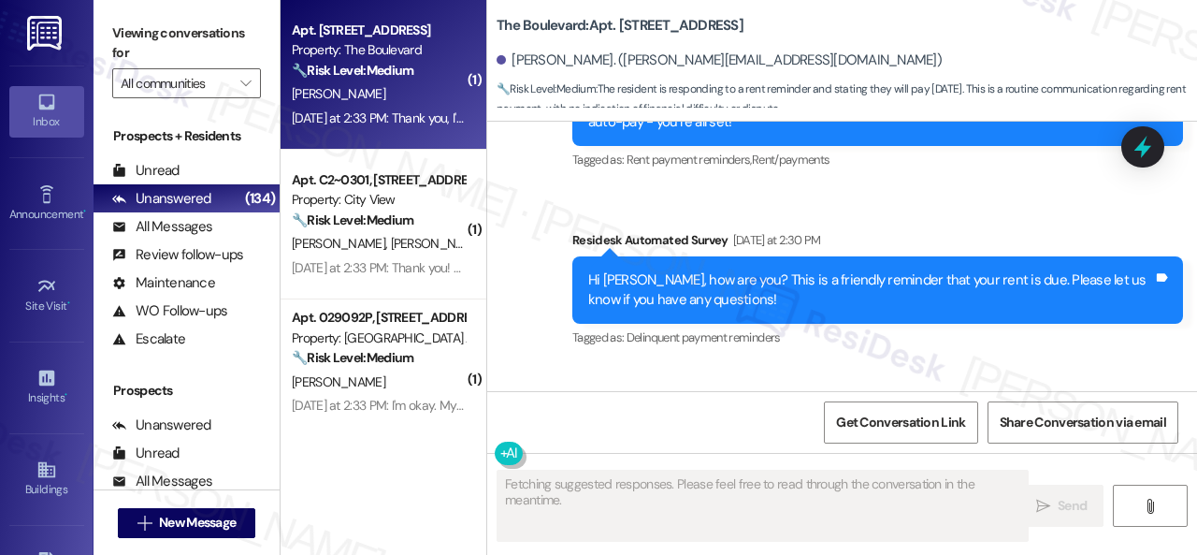
type textarea "Fetching suggested responses. Please feel free to read through the conversation…"
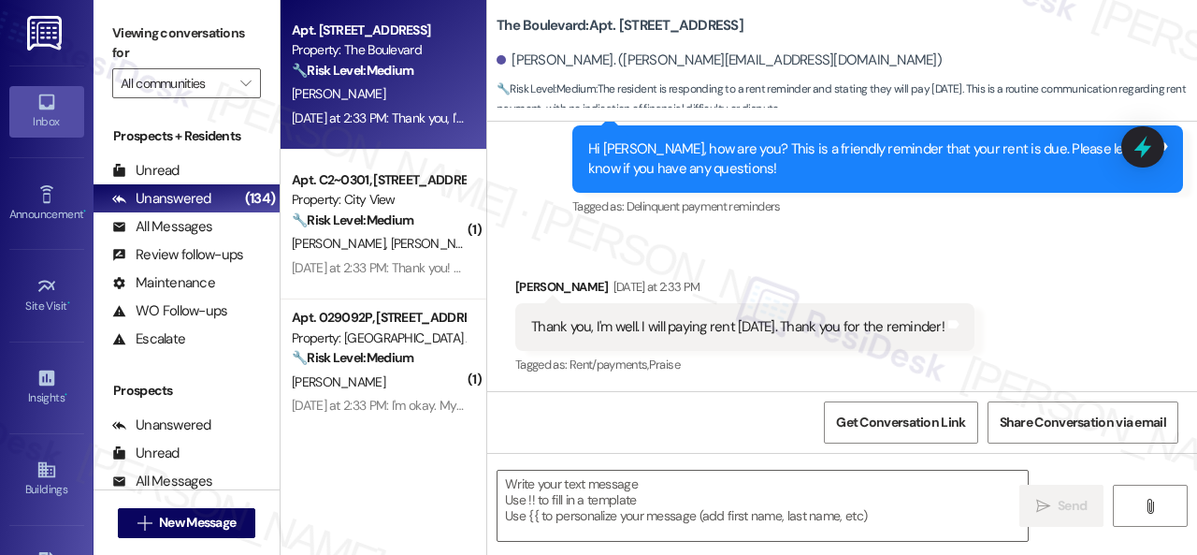
click at [715, 491] on textarea at bounding box center [763, 505] width 530 height 70
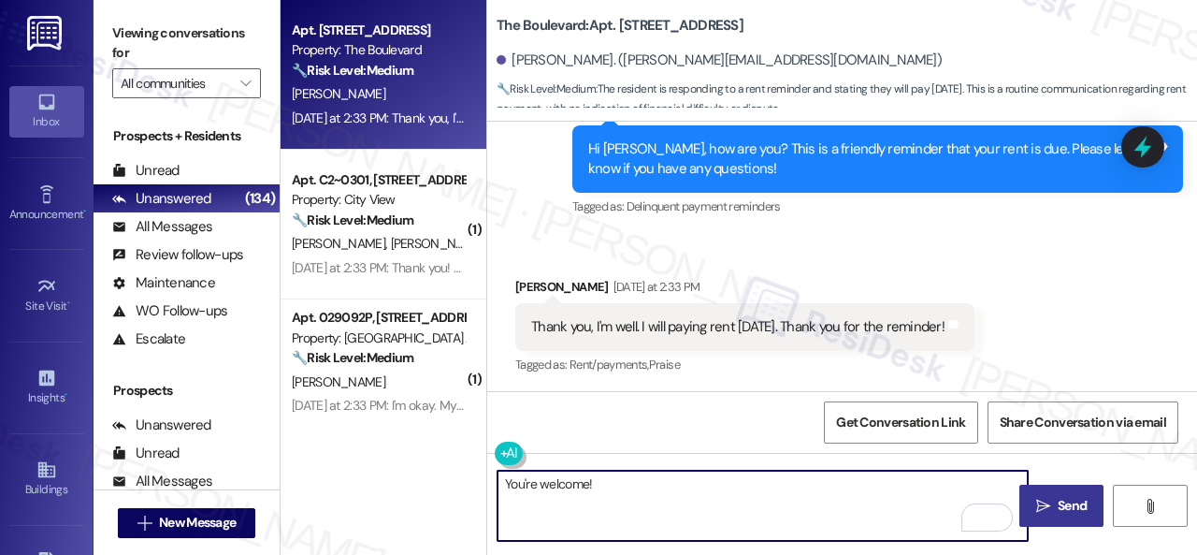
type textarea "You're welcome!"
click at [1039, 507] on icon "" at bounding box center [1043, 506] width 14 height 15
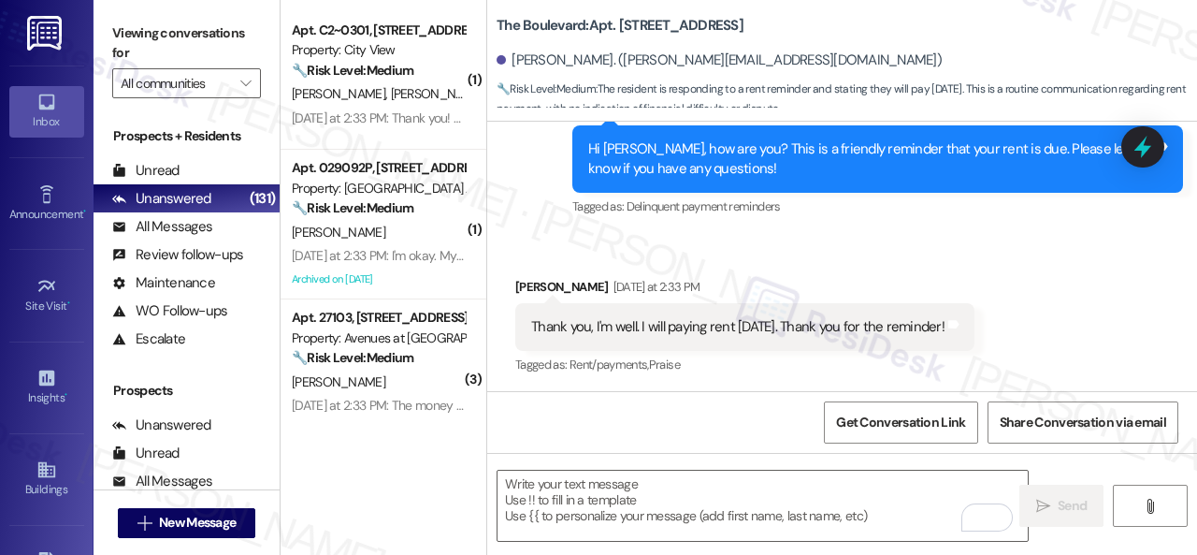
click at [737, 248] on div "Received via SMS Nicole Caraway Yesterday at 2:33 PM Thank you, I'm well. I wil…" at bounding box center [842, 314] width 710 height 158
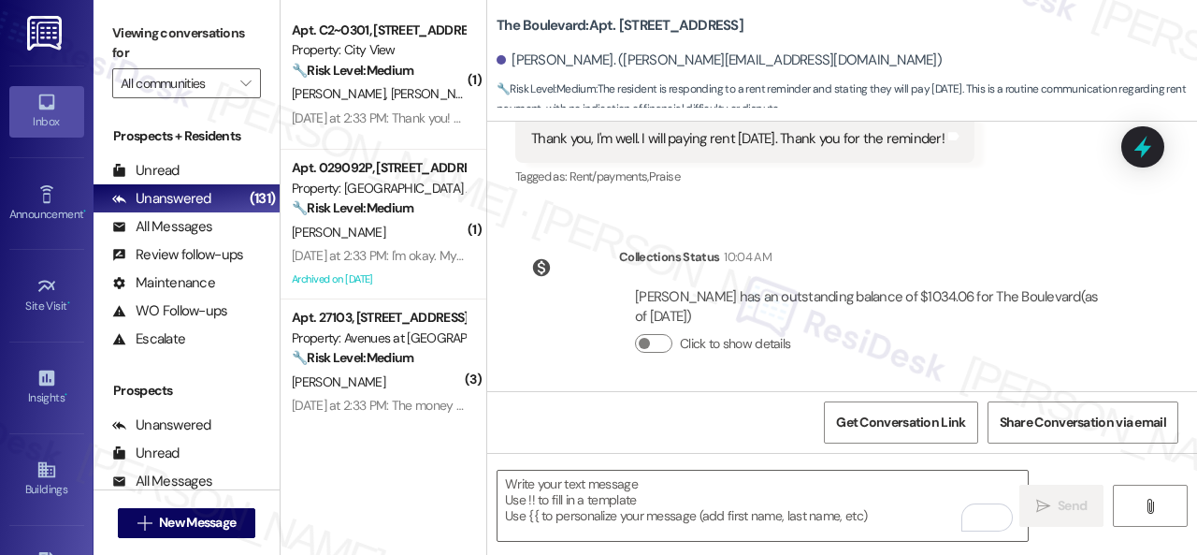
scroll to position [2629, 0]
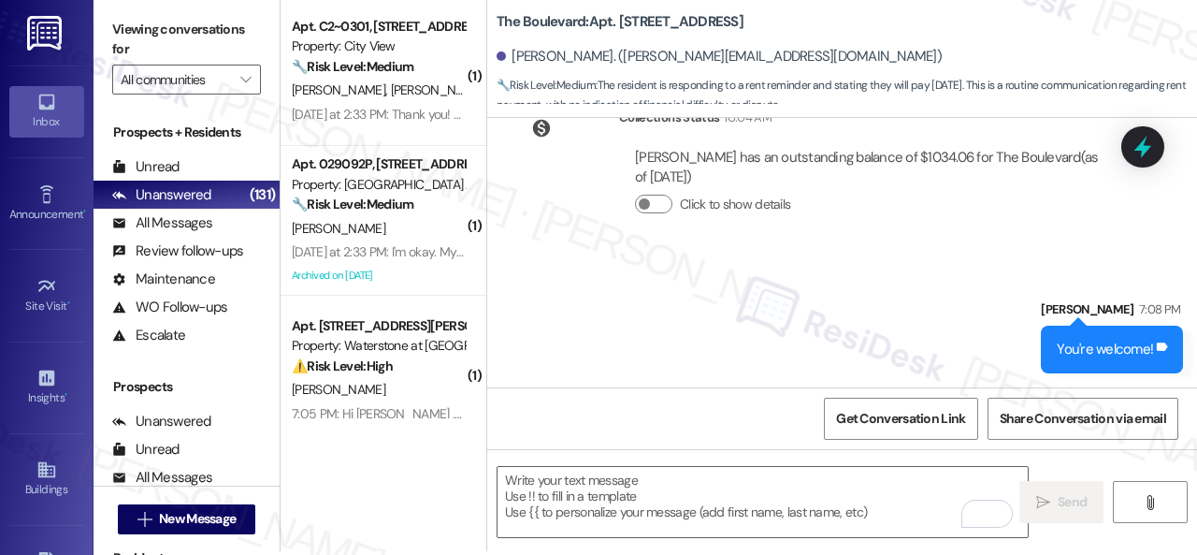
scroll to position [6, 0]
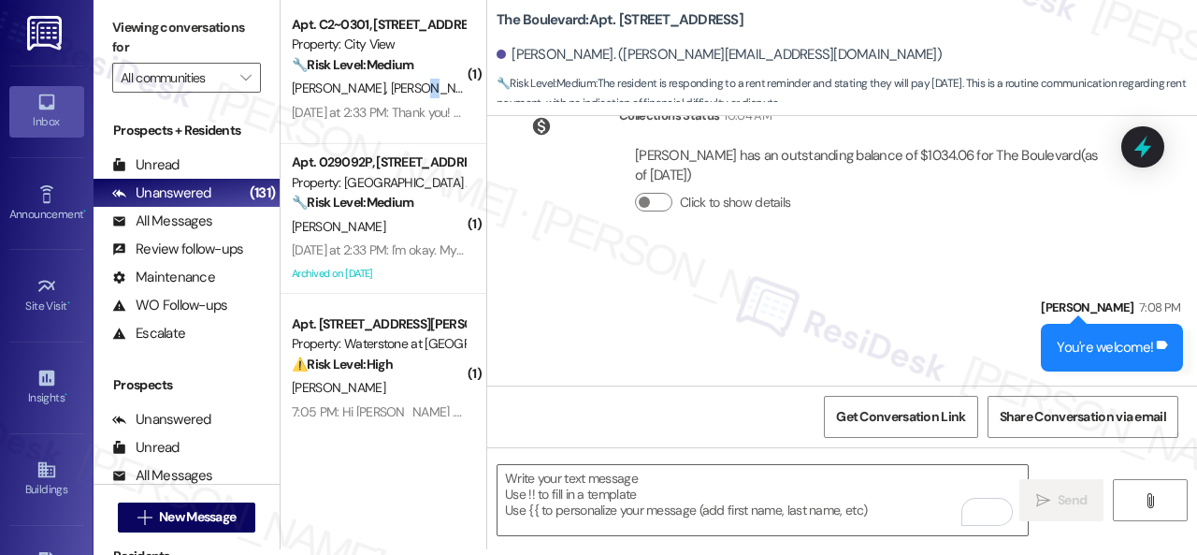
click at [406, 89] on span "[PERSON_NAME]" at bounding box center [438, 88] width 94 height 17
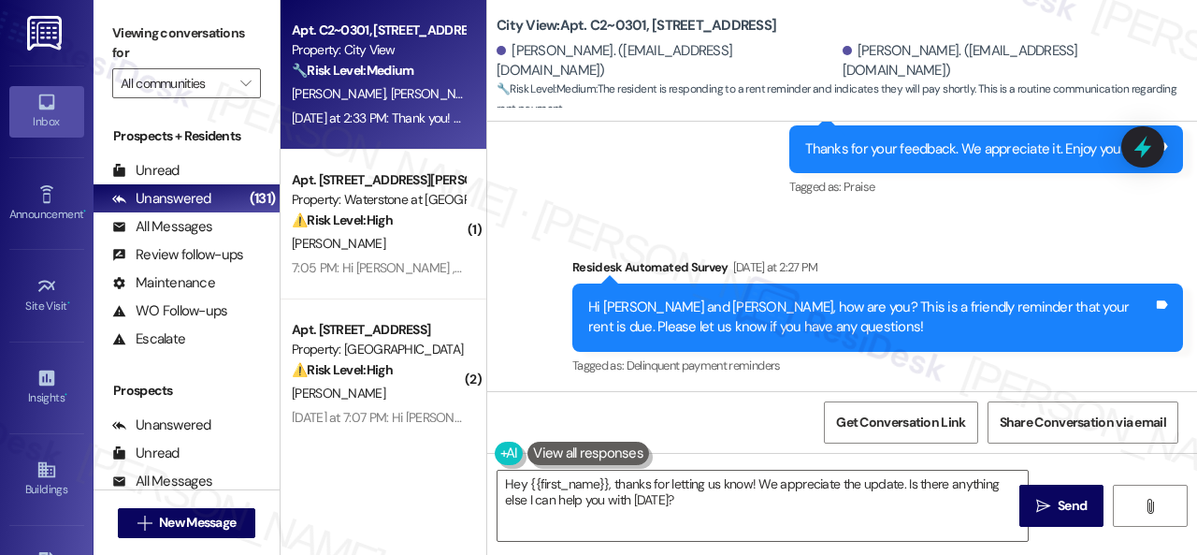
scroll to position [2691, 0]
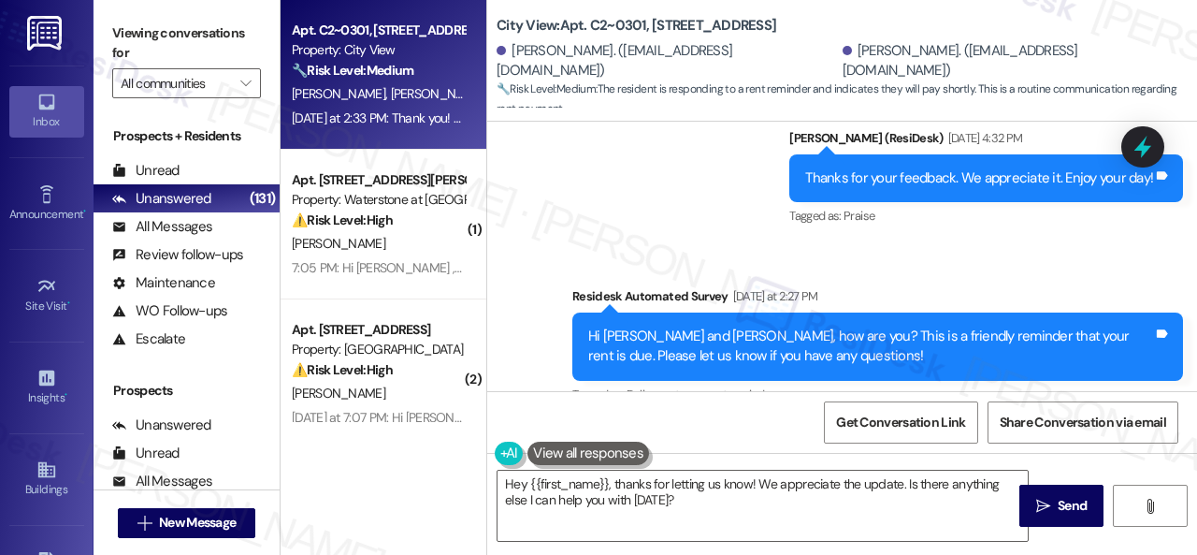
drag, startPoint x: 709, startPoint y: 508, endPoint x: 206, endPoint y: 371, distance: 521.4
click at [329, 414] on div "Apt. C2~[STREET_ADDRESS] Property: City View 🔧 Risk Level: Medium The resident …" at bounding box center [739, 277] width 917 height 555
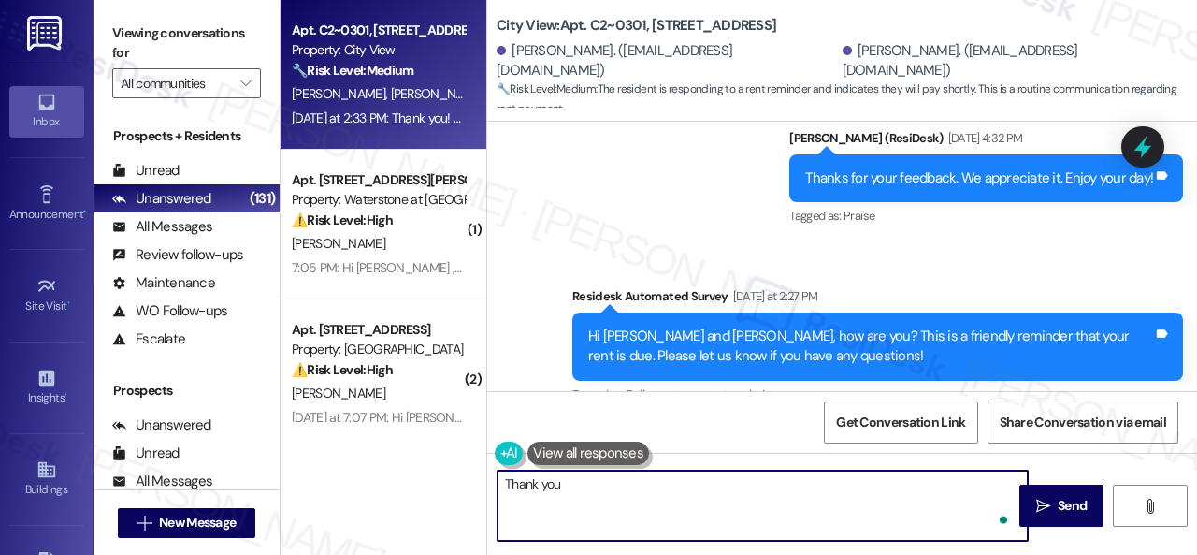
type textarea "Thank you!"
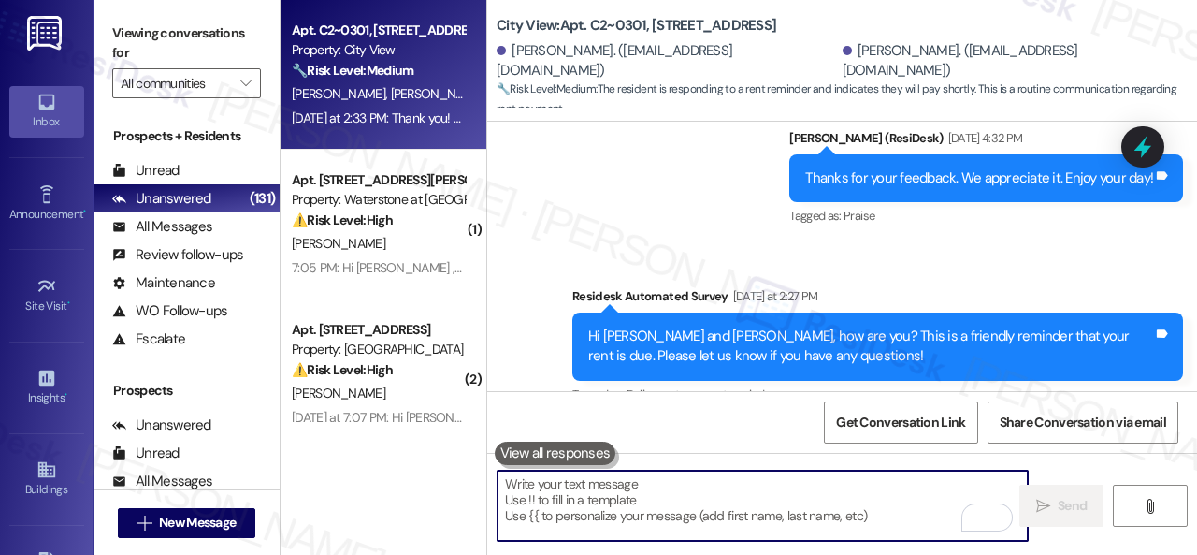
scroll to position [2779, 0]
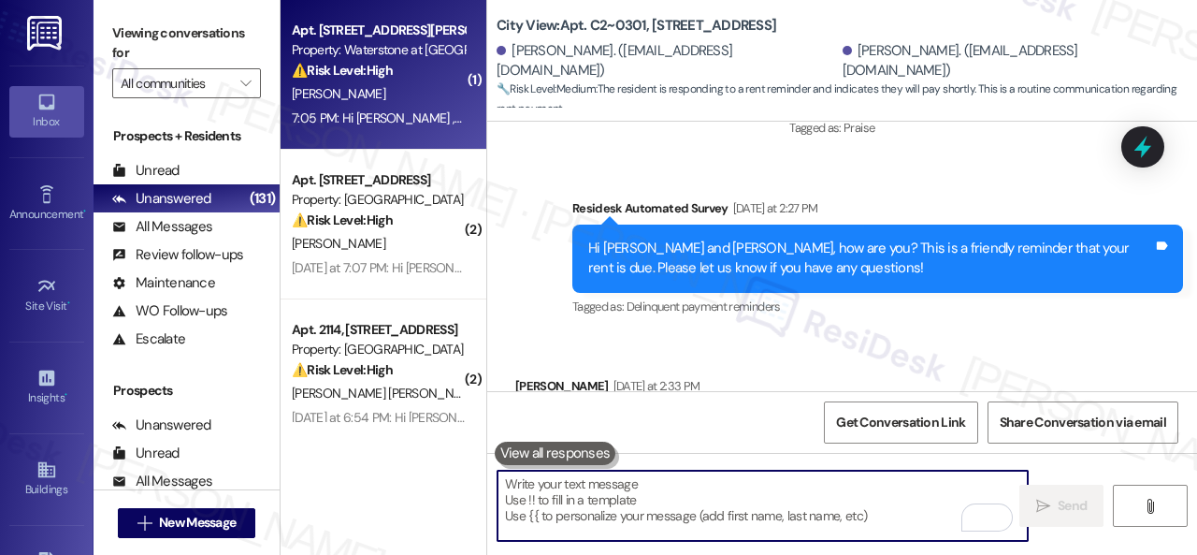
click at [417, 96] on div "[PERSON_NAME]" at bounding box center [378, 93] width 177 height 23
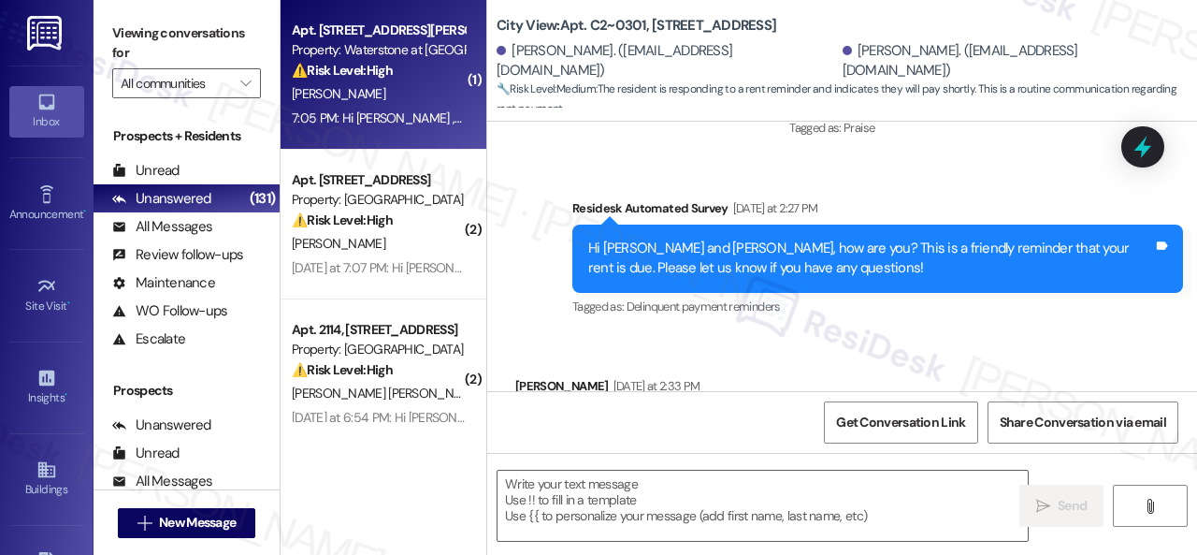
type textarea "Fetching suggested responses. Please feel free to read through the conversation…"
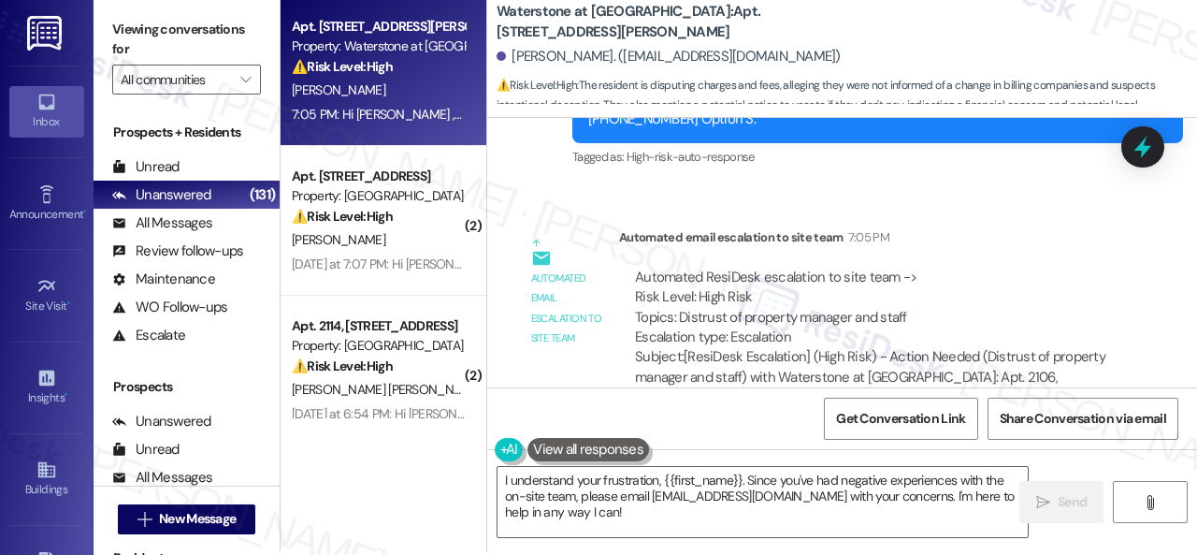
scroll to position [6, 0]
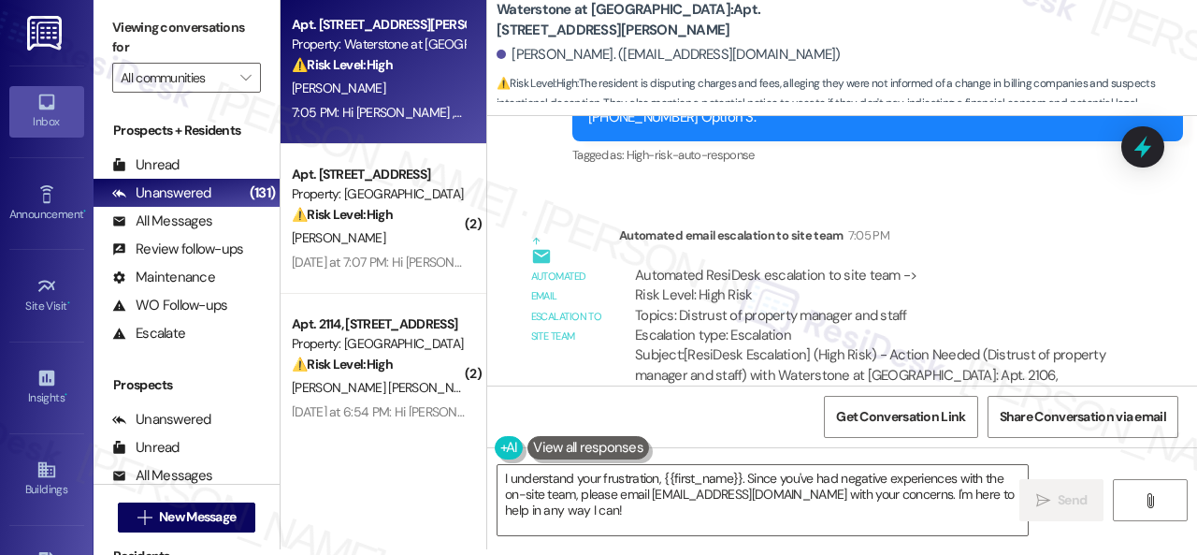
drag, startPoint x: 617, startPoint y: 510, endPoint x: 369, endPoint y: 448, distance: 256.3
click at [369, 448] on div "Apt. [STREET_ADDRESS][PERSON_NAME] Property: Waterstone at [GEOGRAPHIC_DATA] ⚠️…" at bounding box center [739, 271] width 917 height 555
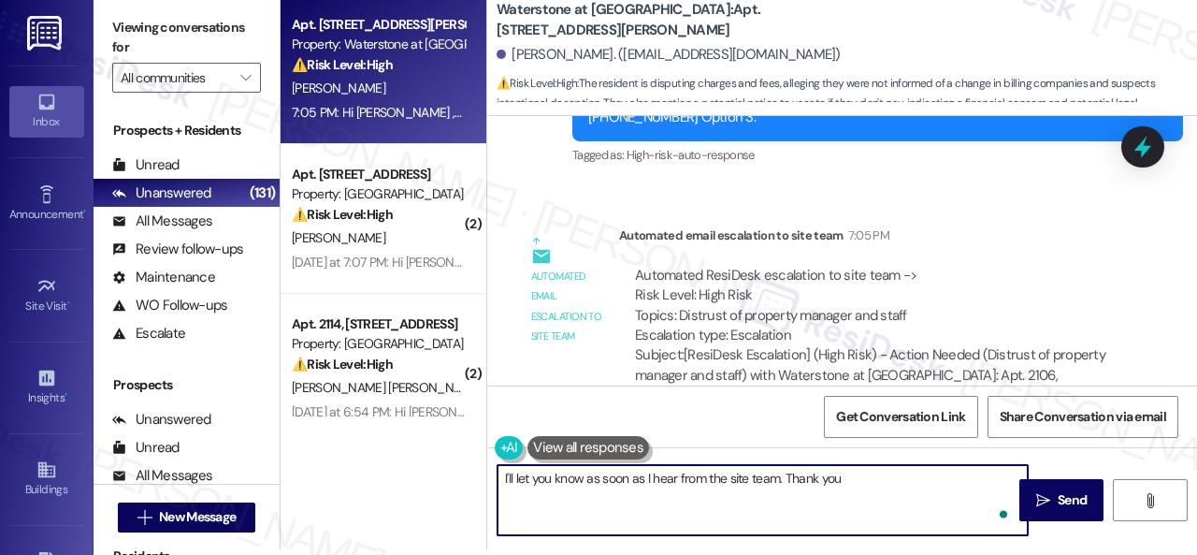
type textarea "I'll let you know as soon as I hear from the site team. Thank you."
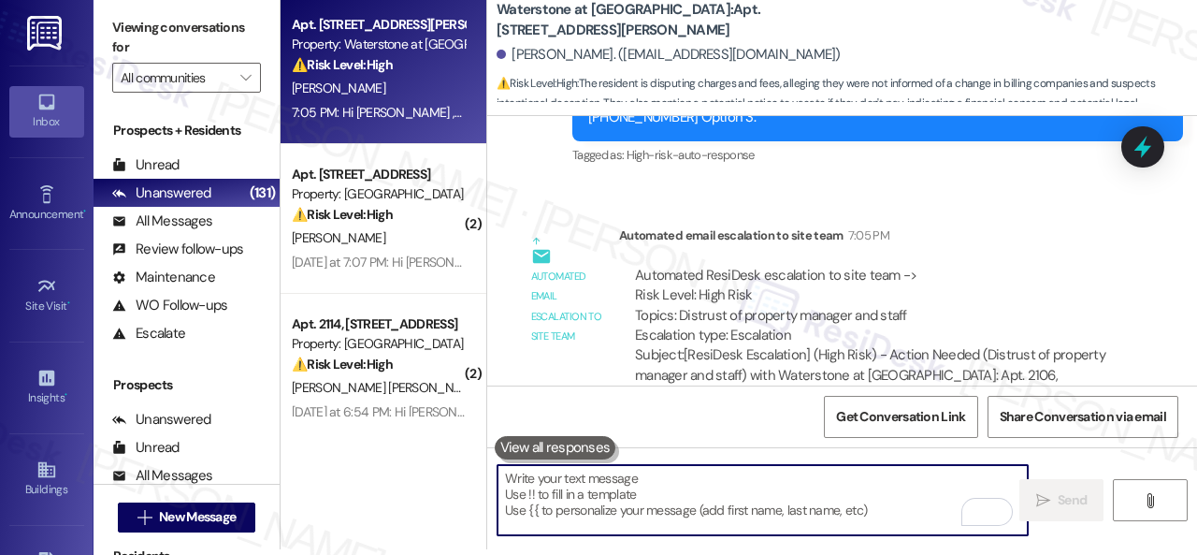
scroll to position [23429, 0]
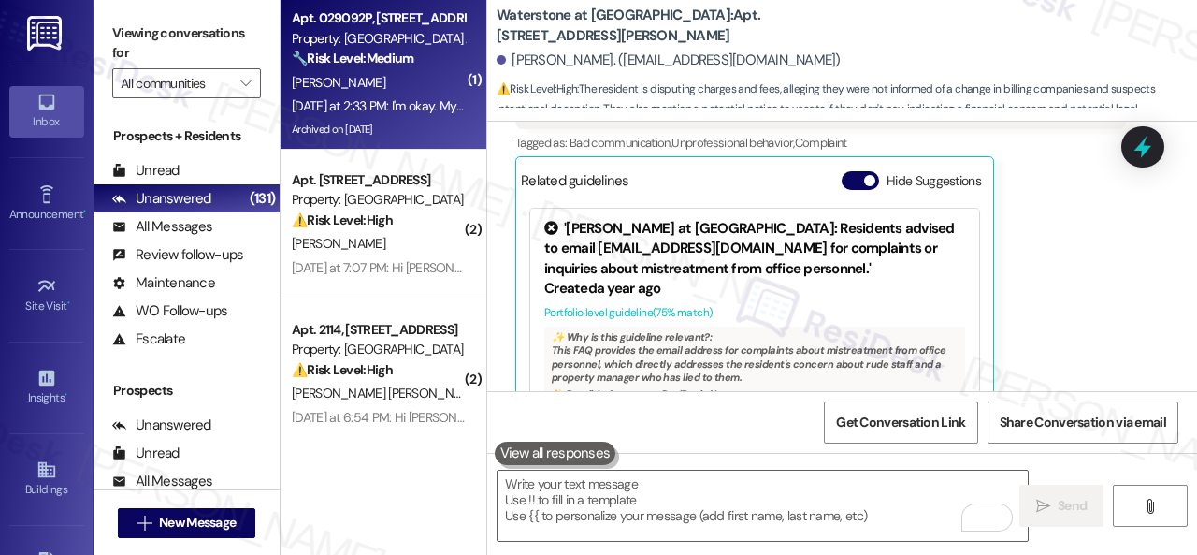
click at [410, 91] on div "[PERSON_NAME]" at bounding box center [378, 82] width 177 height 23
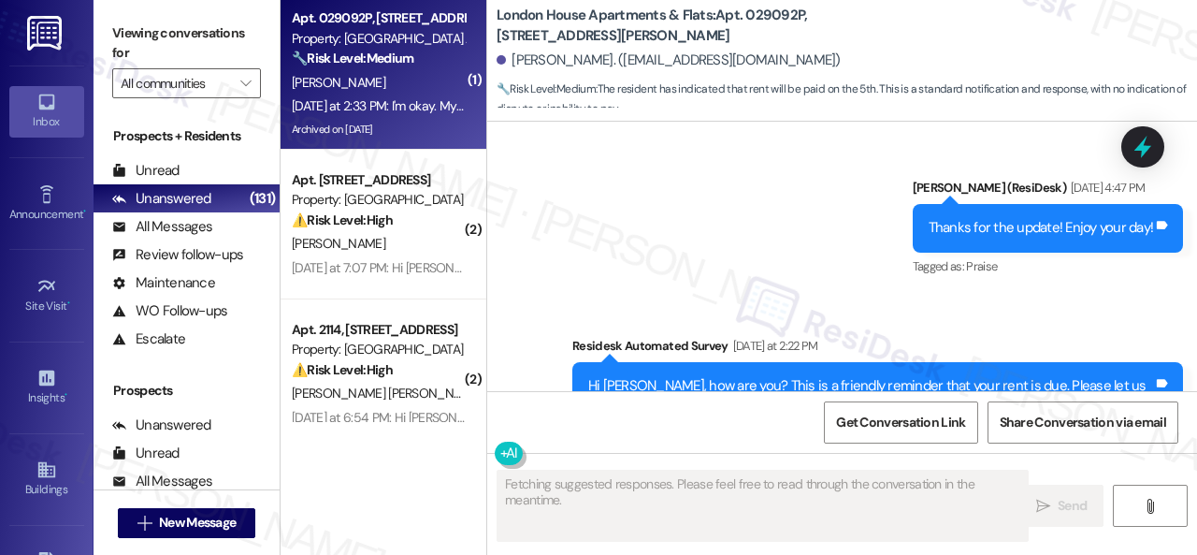
scroll to position [14303, 0]
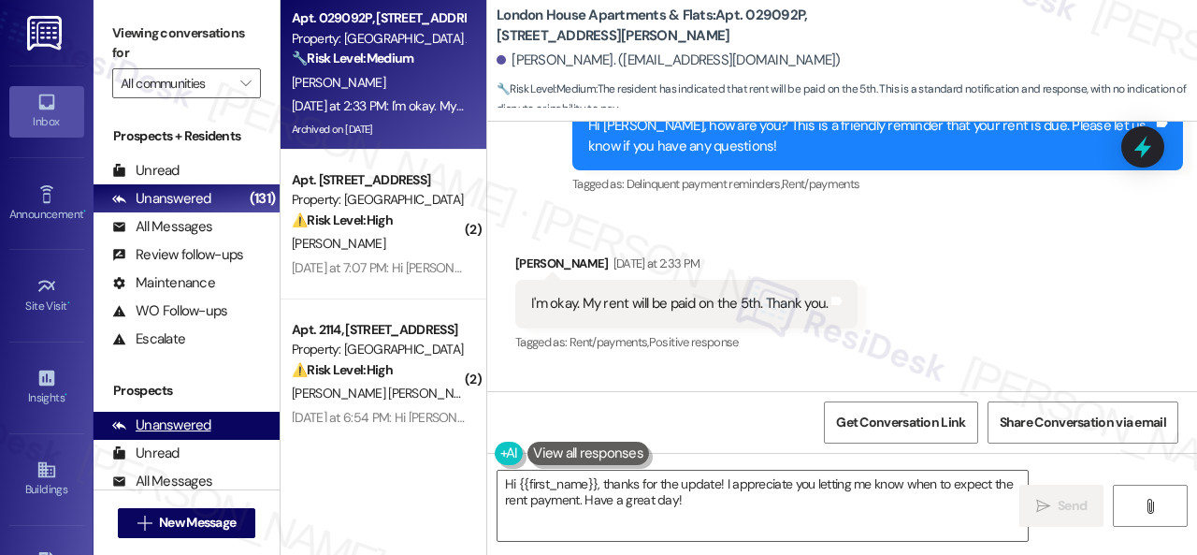
click at [432, 456] on div "Apt. 029092P, [STREET_ADDRESS][PERSON_NAME] Property: [GEOGRAPHIC_DATA] Apartme…" at bounding box center [739, 277] width 917 height 555
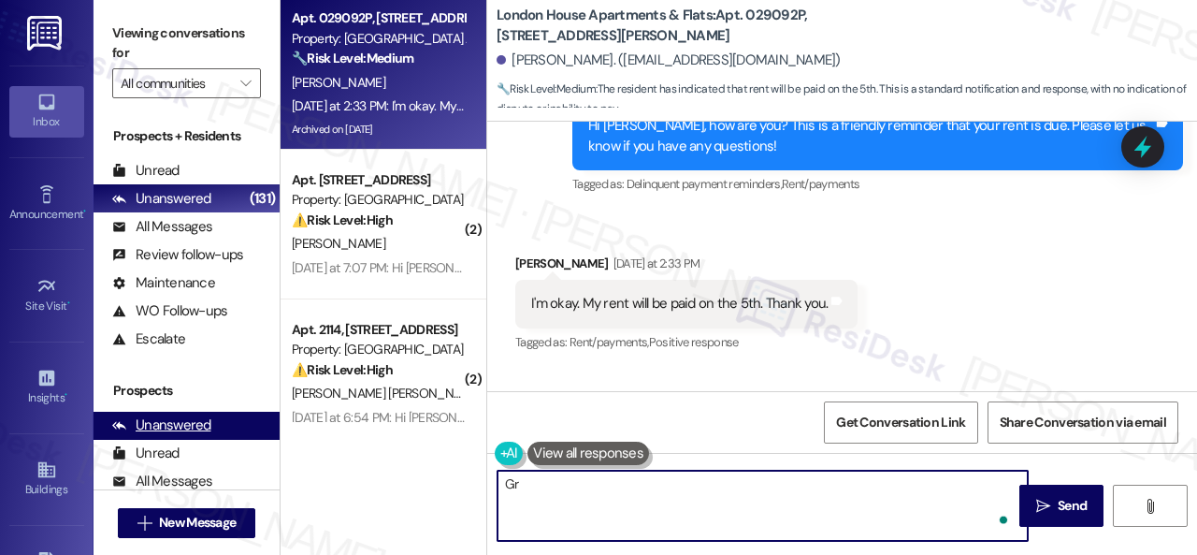
type textarea "G"
type textarea "You're welcome!"
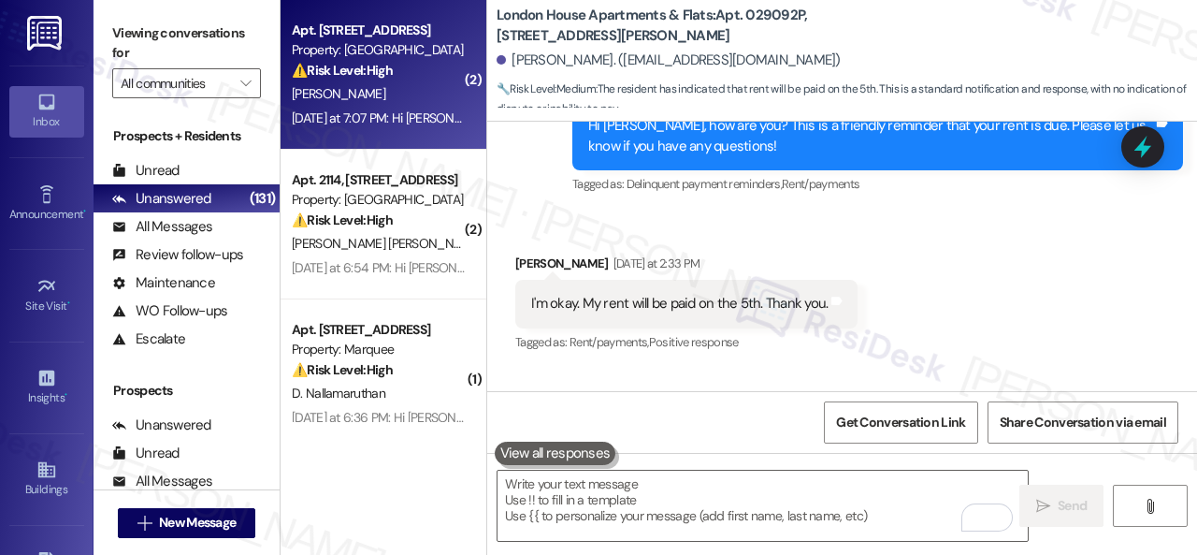
click at [410, 94] on div "[PERSON_NAME]" at bounding box center [378, 93] width 177 height 23
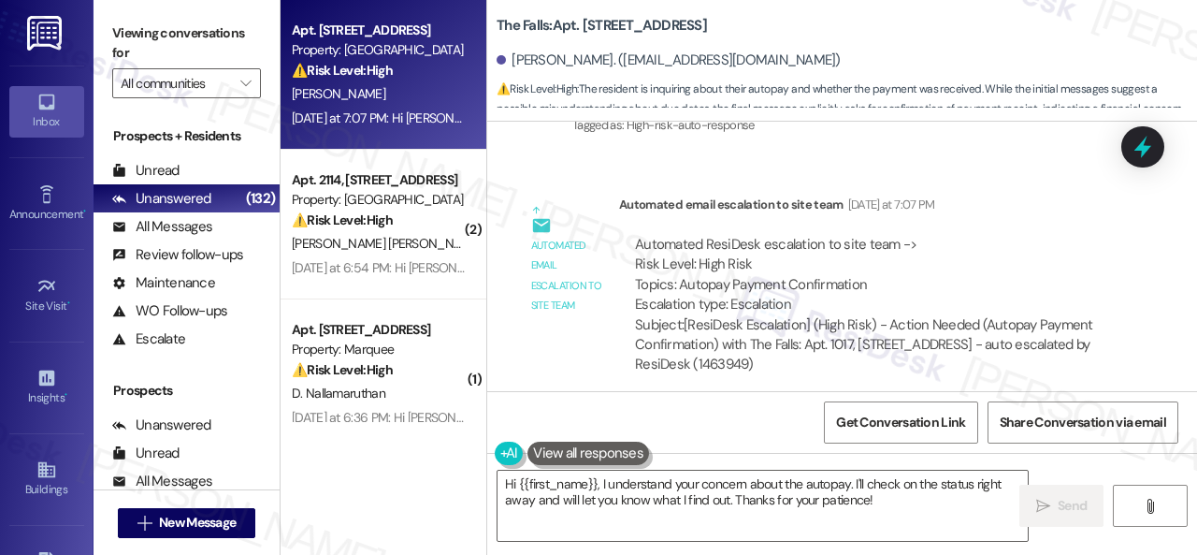
scroll to position [2370, 0]
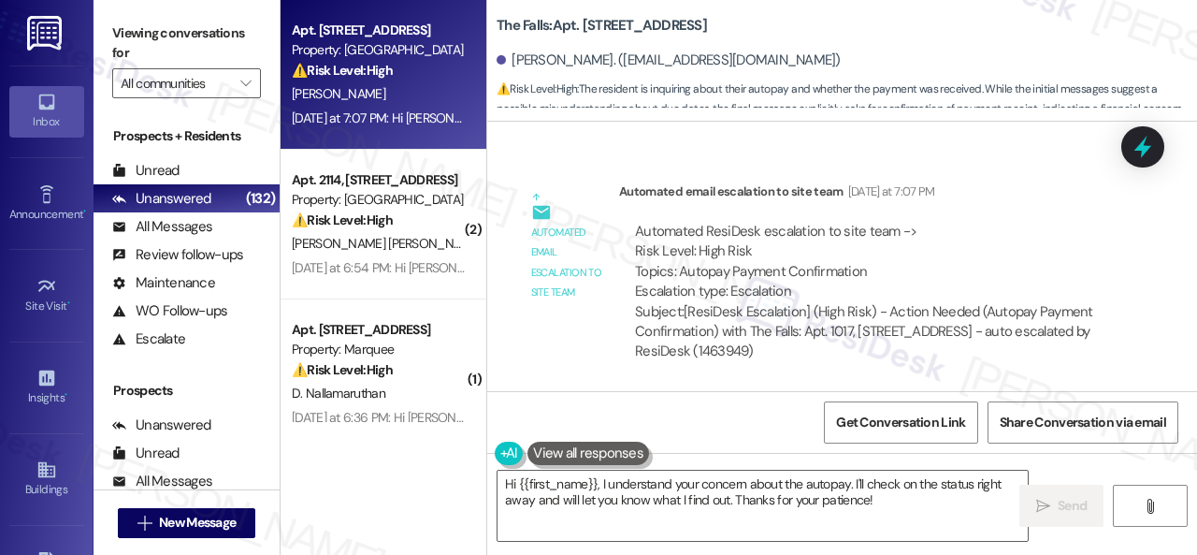
click at [934, 151] on div "Lease started [DATE] 8:00 PM Survey, sent via SMS Residesk Automated Survey [DA…" at bounding box center [842, 256] width 710 height 269
click at [1000, 224] on div "Automated ResiDesk escalation to site team -> Risk Level: High Risk Topics: Aut…" at bounding box center [872, 262] width 475 height 80
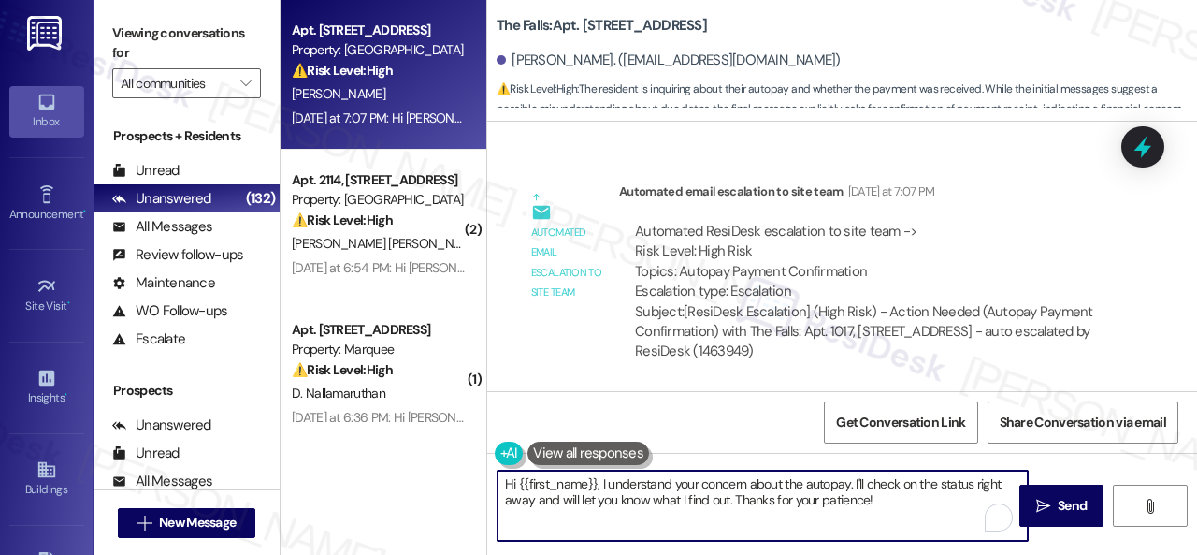
drag, startPoint x: 909, startPoint y: 499, endPoint x: 355, endPoint y: 469, distance: 554.6
click at [355, 469] on div "Apt. 1017, [STREET_ADDRESS] Property: The Falls ⚠️ Risk Level: High The residen…" at bounding box center [739, 277] width 917 height 555
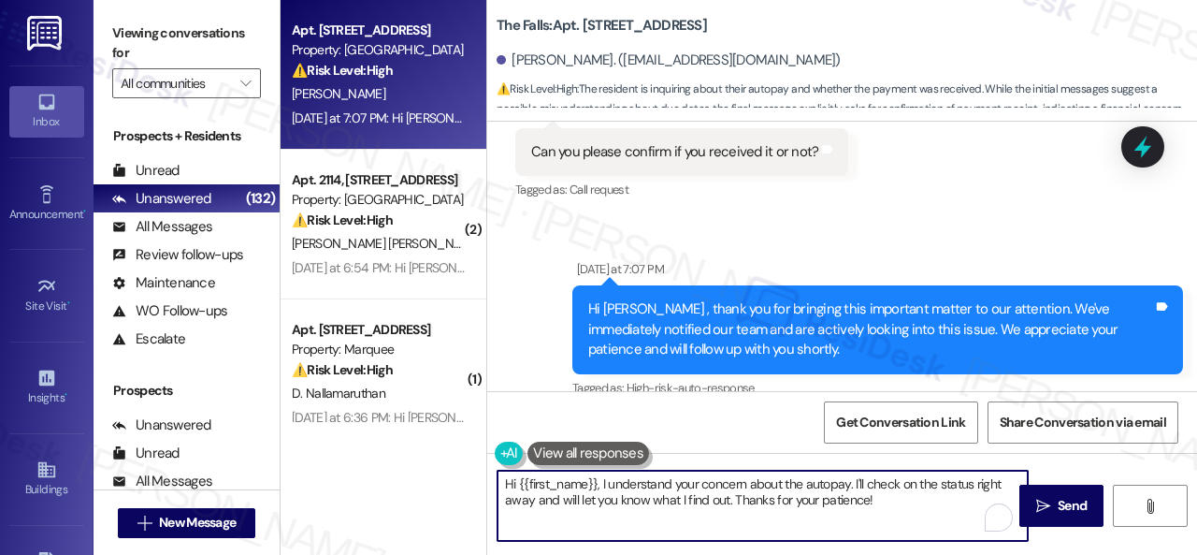
scroll to position [2090, 0]
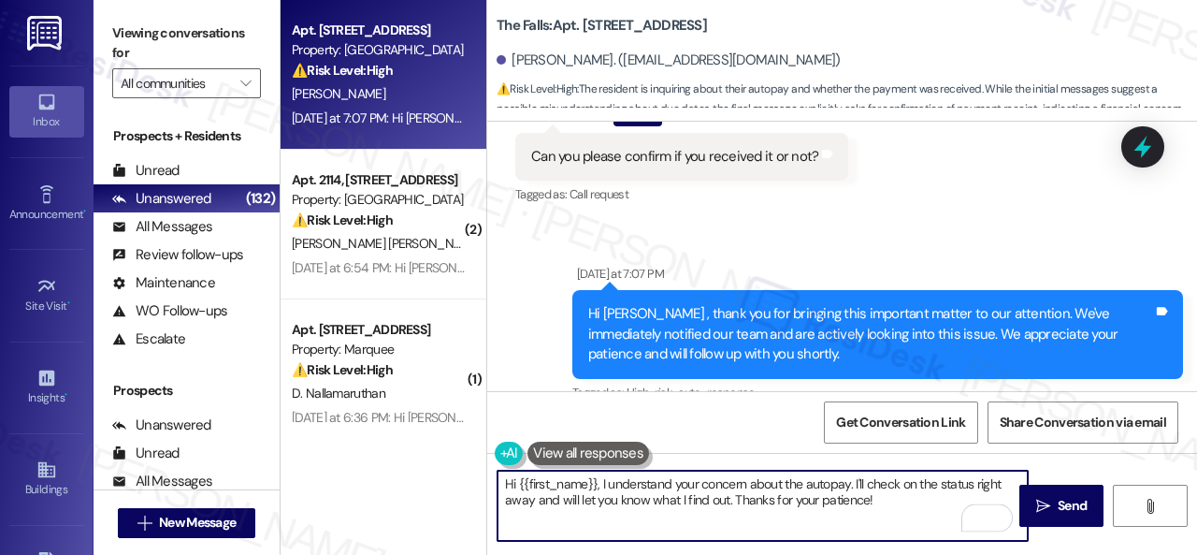
paste textarea "The site team has been informed about your inquiry or concern. I'll get back to…"
drag, startPoint x: 787, startPoint y: 486, endPoint x: 848, endPoint y: 486, distance: 61.7
click at [848, 486] on textarea "The site team has been informed about your inquiry or concern. I'll get back to…" at bounding box center [763, 505] width 530 height 70
click at [823, 503] on textarea "The site team has been informed about your inquiry. I'll get back to you as soo…" at bounding box center [763, 505] width 530 height 70
type textarea "The site team has been informed about your inquiry. I'll get back to you as soo…"
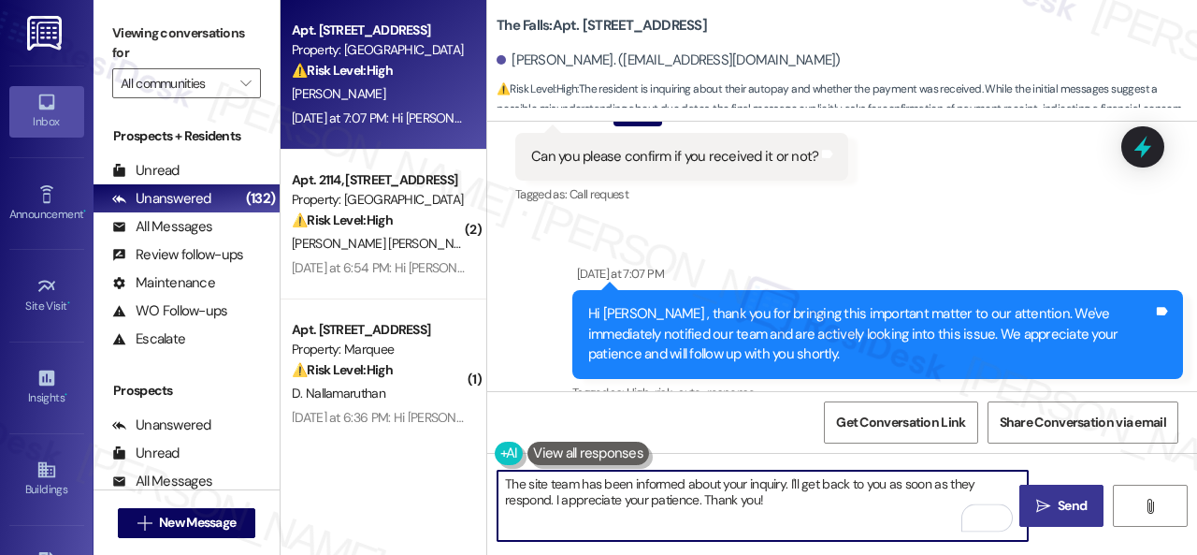
click at [1047, 506] on span " Send" at bounding box center [1062, 506] width 59 height 20
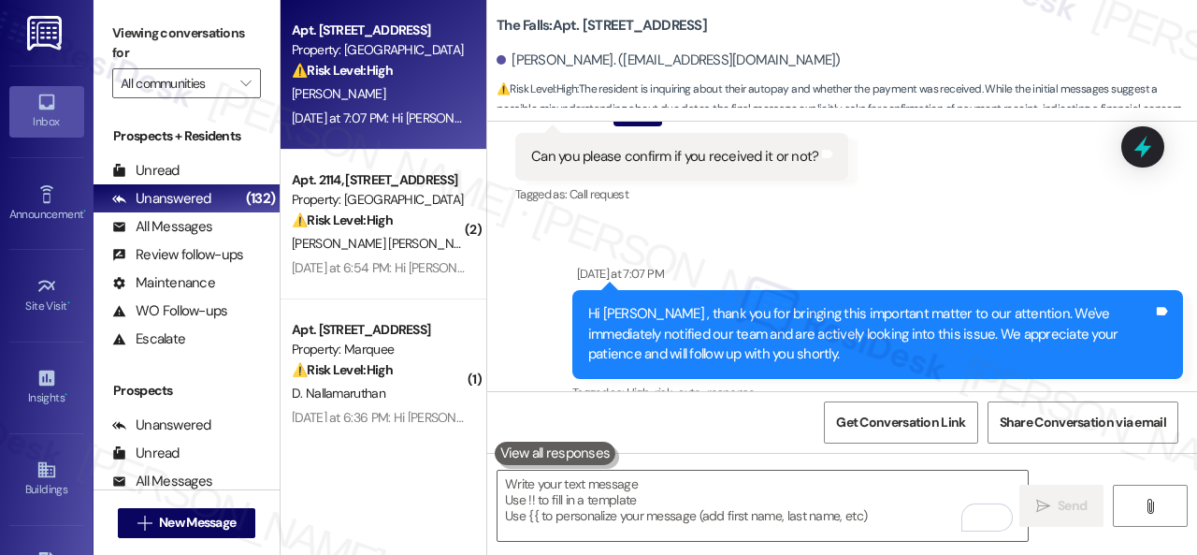
scroll to position [1920, 0]
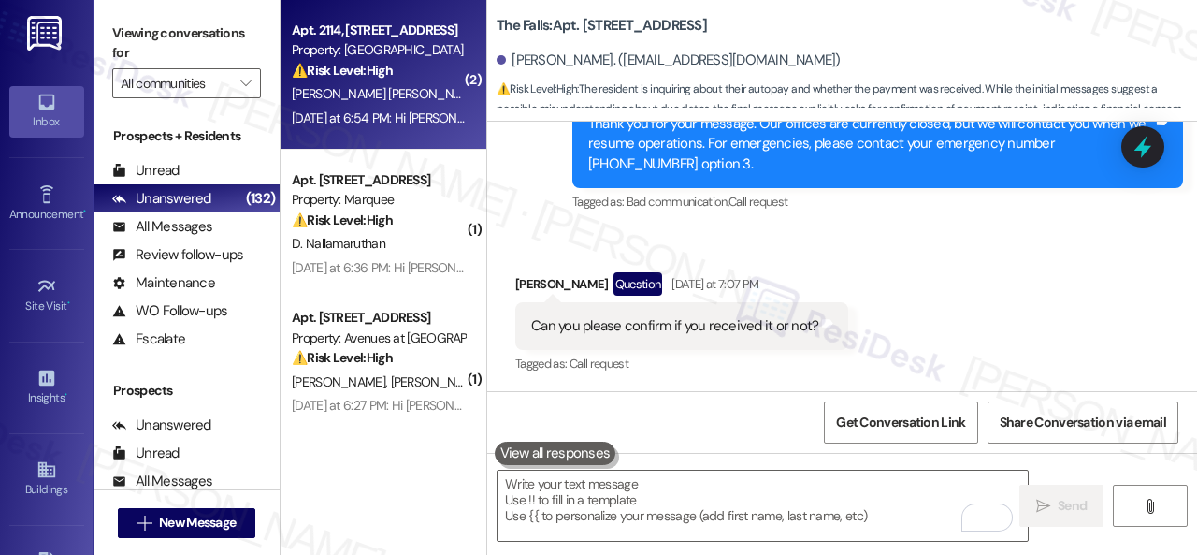
click at [417, 85] on div "[PERSON_NAME] [PERSON_NAME]" at bounding box center [378, 93] width 177 height 23
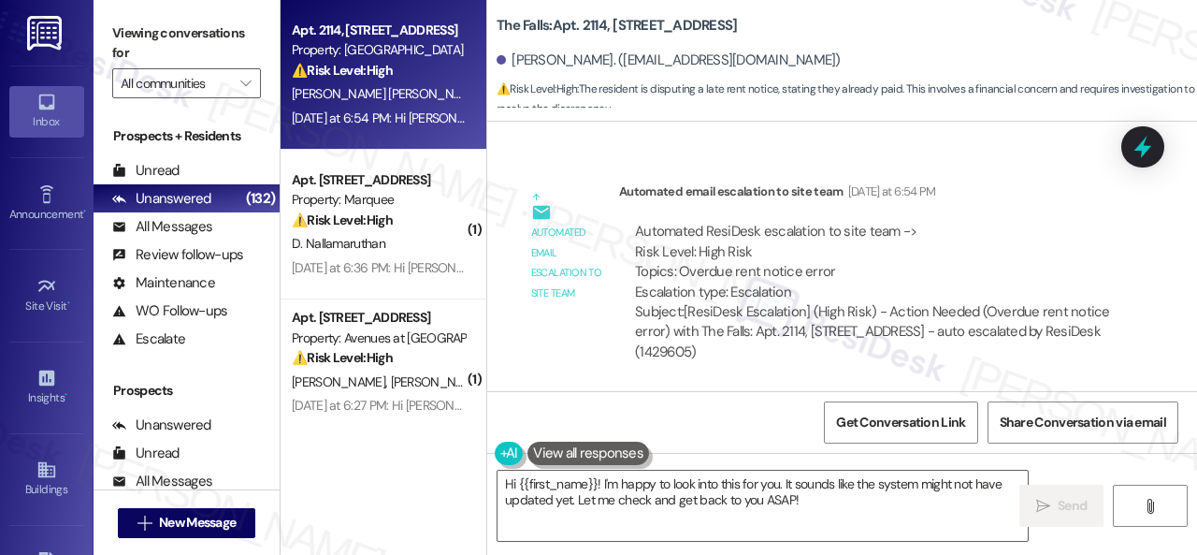
scroll to position [1985, 0]
click at [576, 352] on div "Automated email escalation to site team Automated email escalation to site team…" at bounding box center [820, 278] width 639 height 223
click at [597, 481] on textarea "Hi {{first_name}}! I'm happy to look into this for you. It sounds like the syst…" at bounding box center [763, 505] width 530 height 70
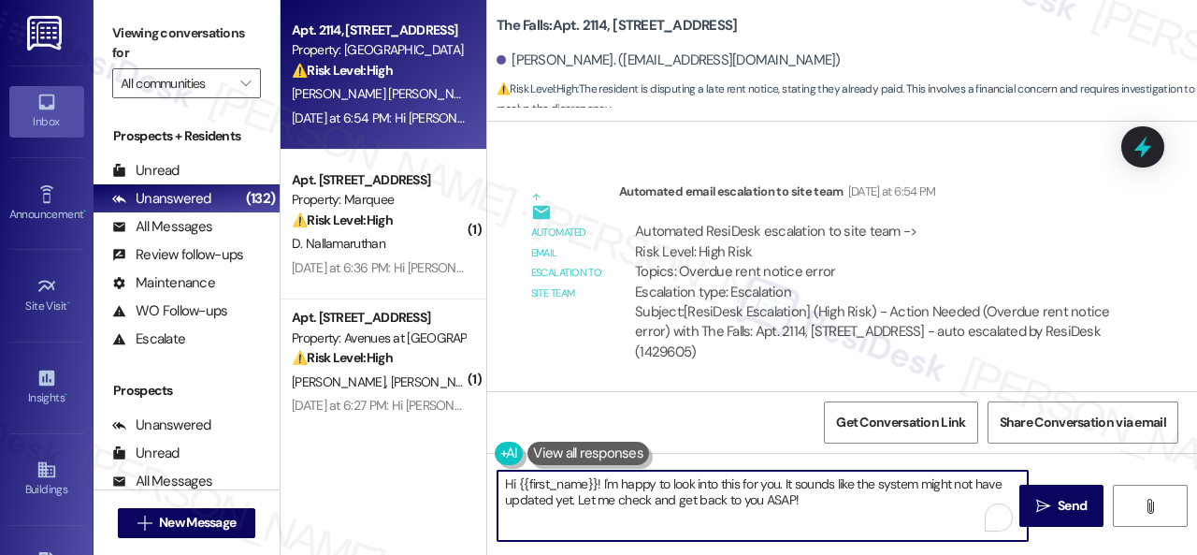
paste textarea "I'm sorry for the delayed response. Please don’t hesitate to confirm if you sti…"
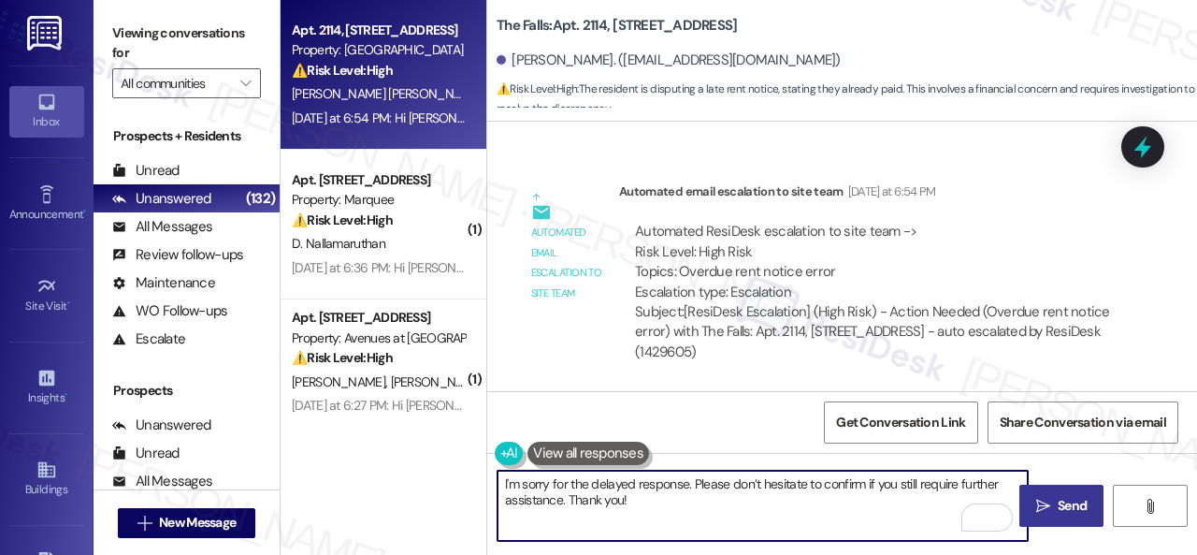
type textarea "I'm sorry for the delayed response. Please don’t hesitate to confirm if you sti…"
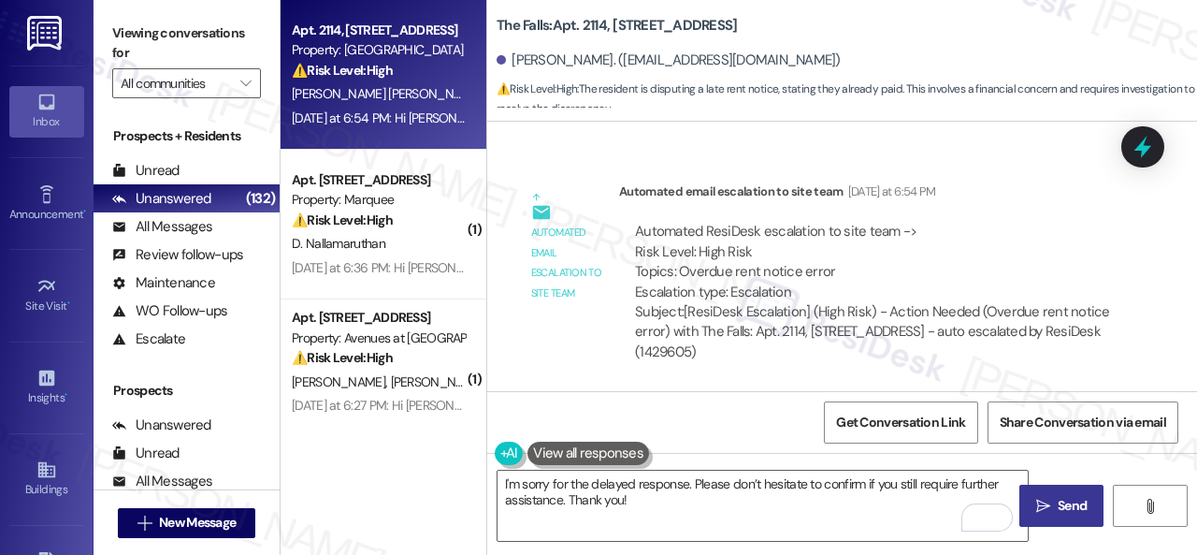
click at [1041, 513] on span " Send" at bounding box center [1062, 506] width 59 height 20
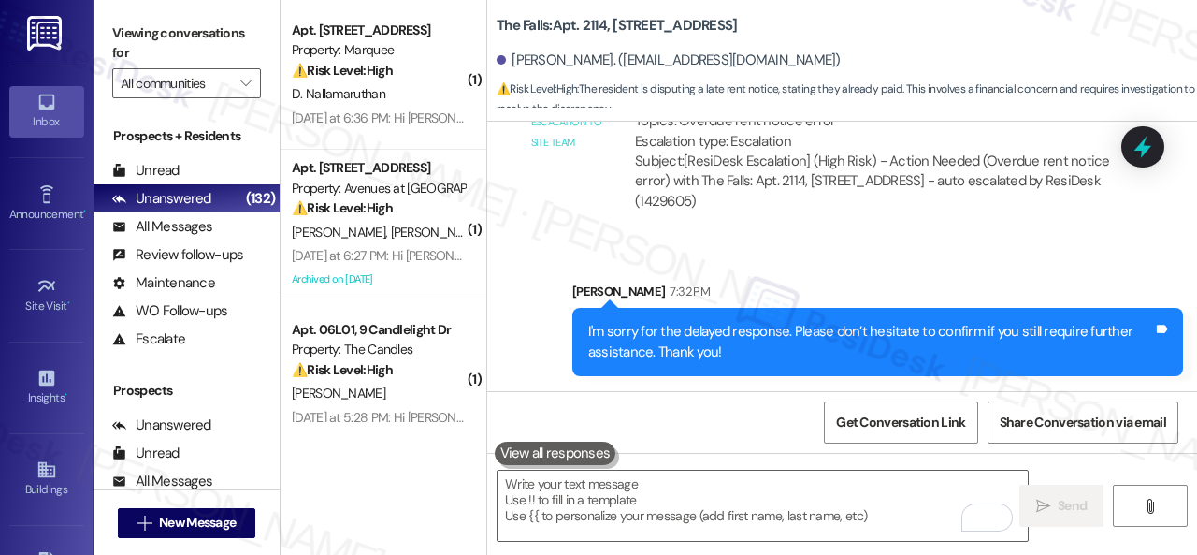
scroll to position [2135, 0]
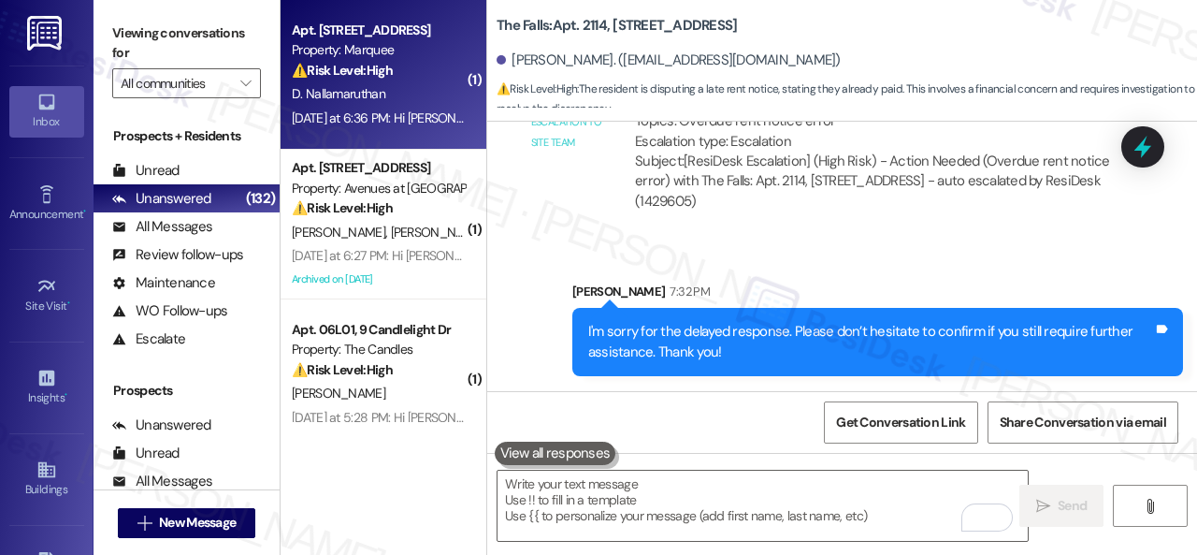
click at [412, 78] on div "⚠️ Risk Level: High The resident manually paid rent due to an issue with autopa…" at bounding box center [378, 71] width 173 height 20
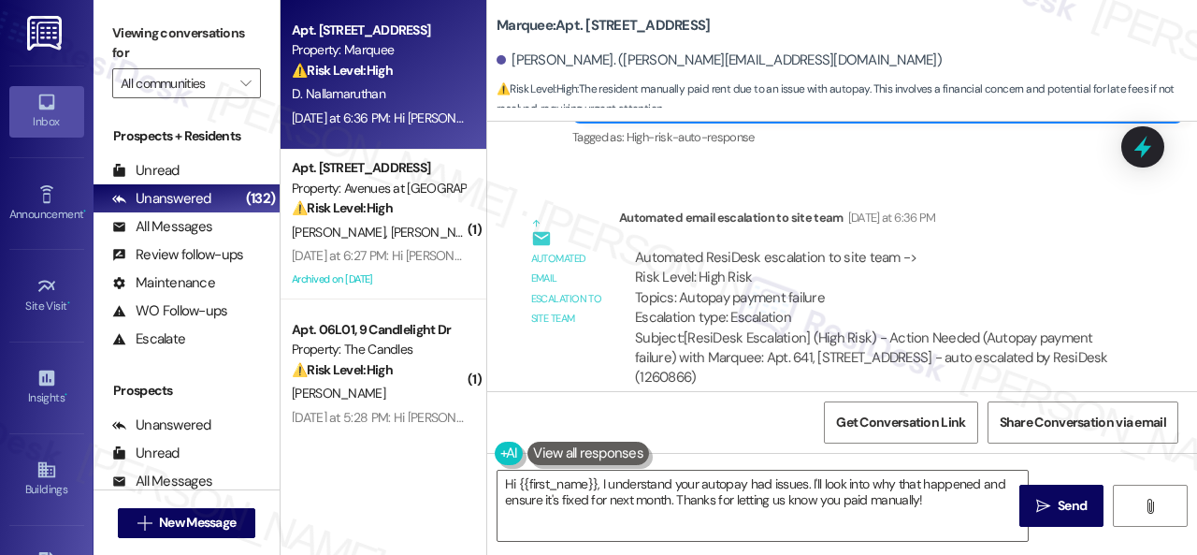
scroll to position [3485, 0]
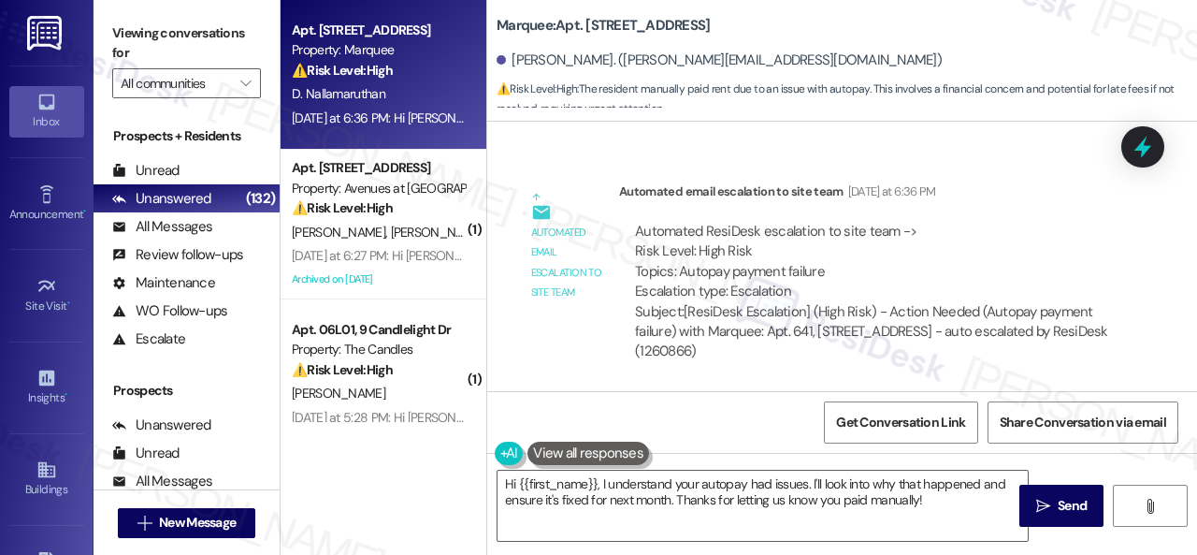
click at [567, 373] on div "Automated email escalation to site team Automated email escalation to site team…" at bounding box center [820, 278] width 639 height 223
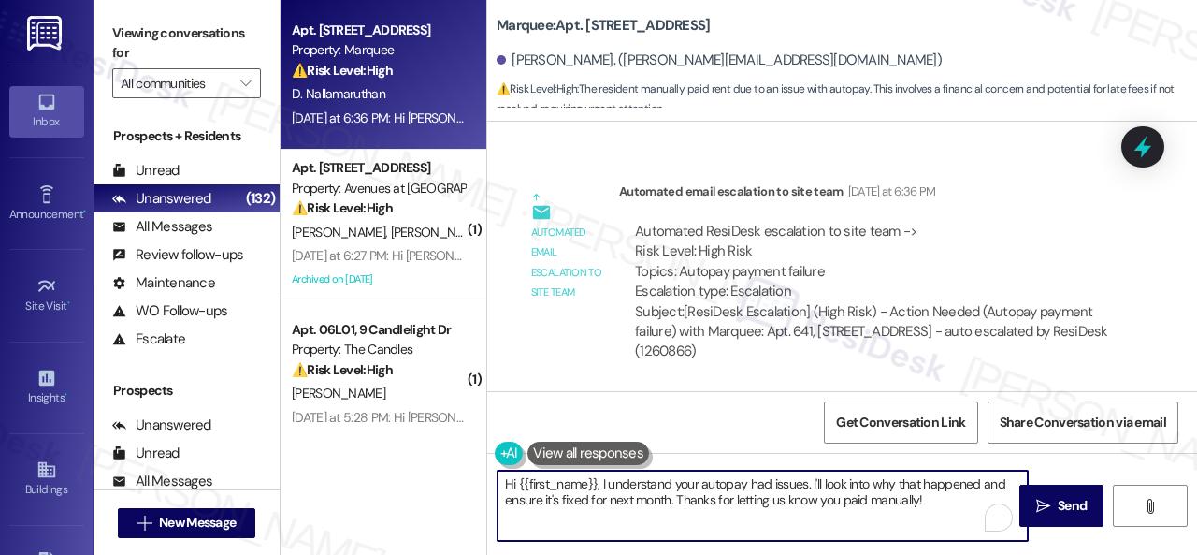
drag, startPoint x: 556, startPoint y: 504, endPoint x: 403, endPoint y: 470, distance: 156.1
click at [387, 470] on div "Apt. [STREET_ADDRESS] Property: Marquee ⚠️ Risk Level: High The resident manual…" at bounding box center [739, 277] width 917 height 555
paste textarea "Thanks for the update! I'm happy to hear you've already taken care of the rent.…"
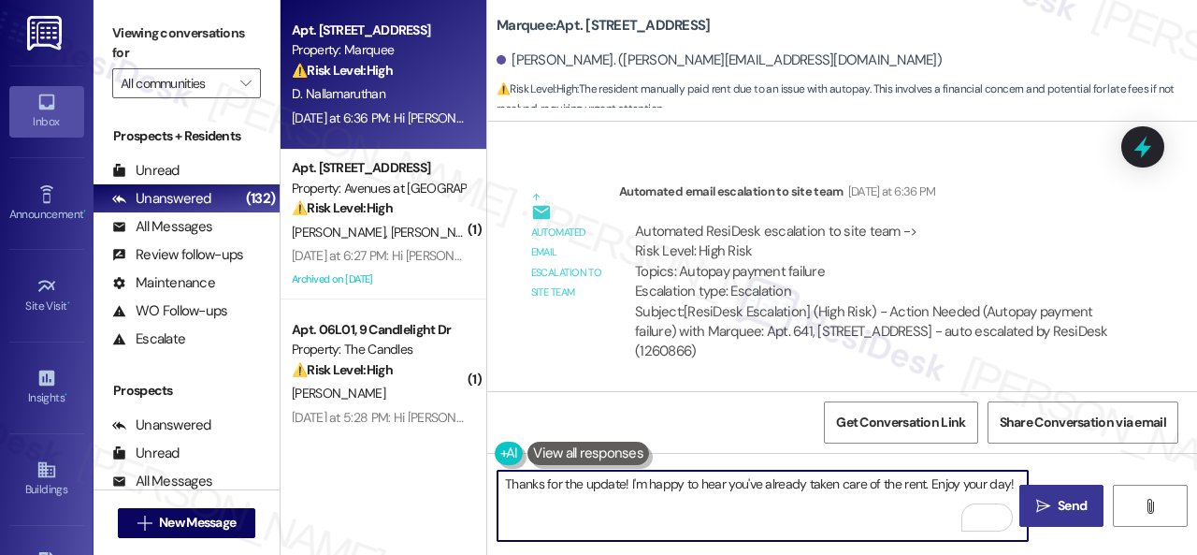
type textarea "Thanks for the update! I'm happy to hear you've already taken care of the rent.…"
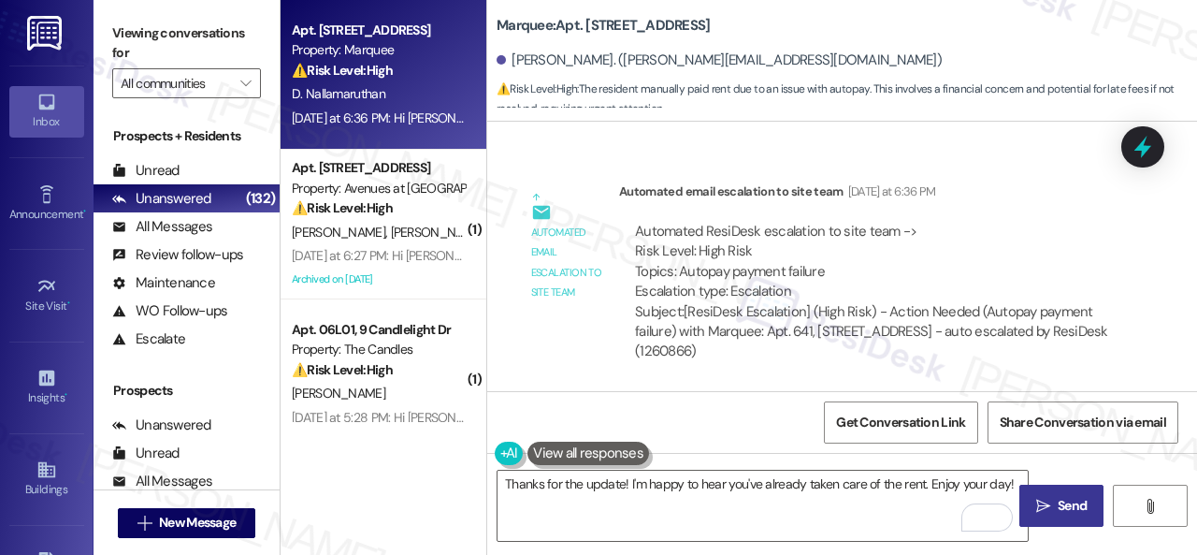
click at [1061, 499] on span "Send" at bounding box center [1072, 506] width 29 height 20
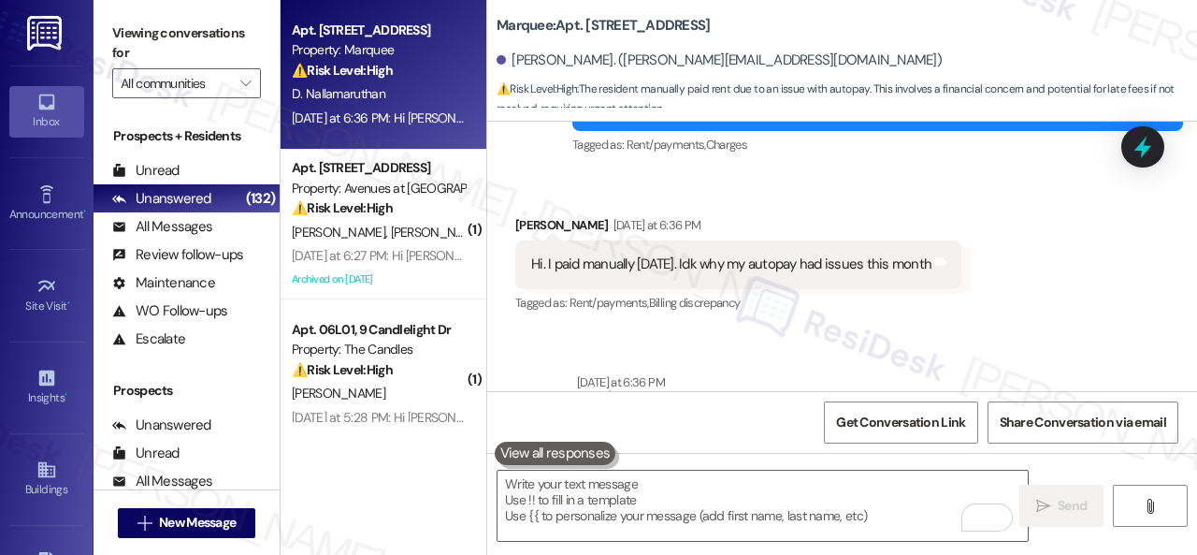
scroll to position [3035, 0]
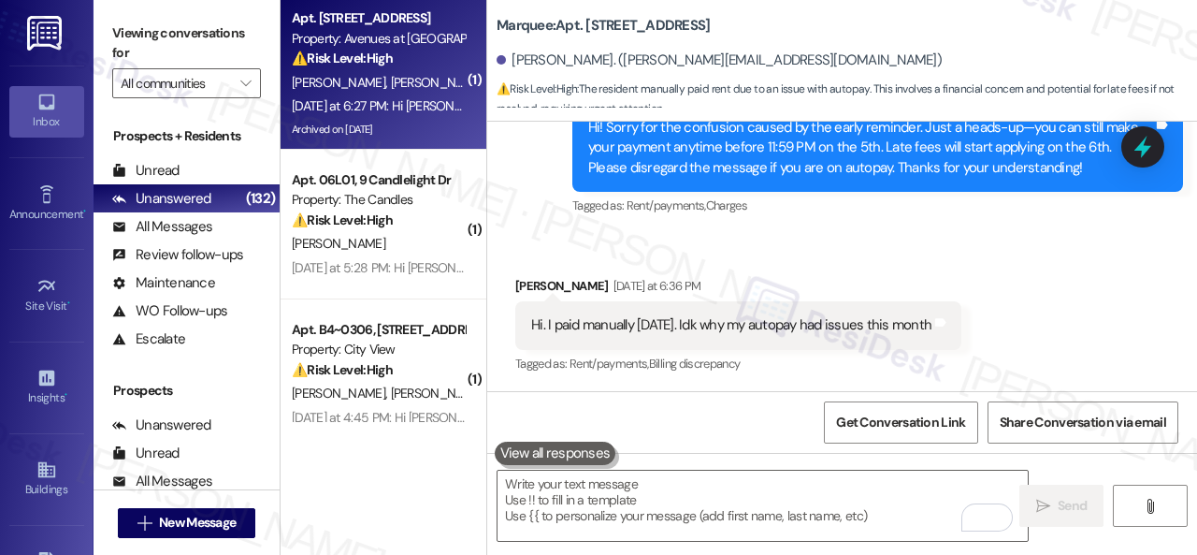
click at [423, 85] on div "P. [PERSON_NAME]" at bounding box center [378, 82] width 177 height 23
type textarea "Fetching suggested responses. Please feel free to read through the conversation…"
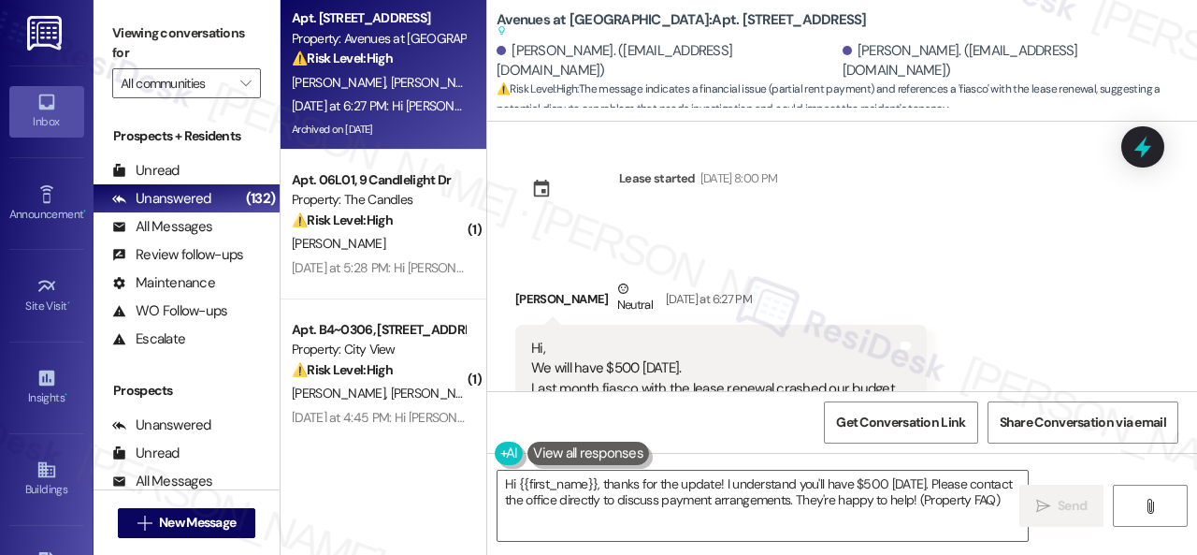
scroll to position [7666, 0]
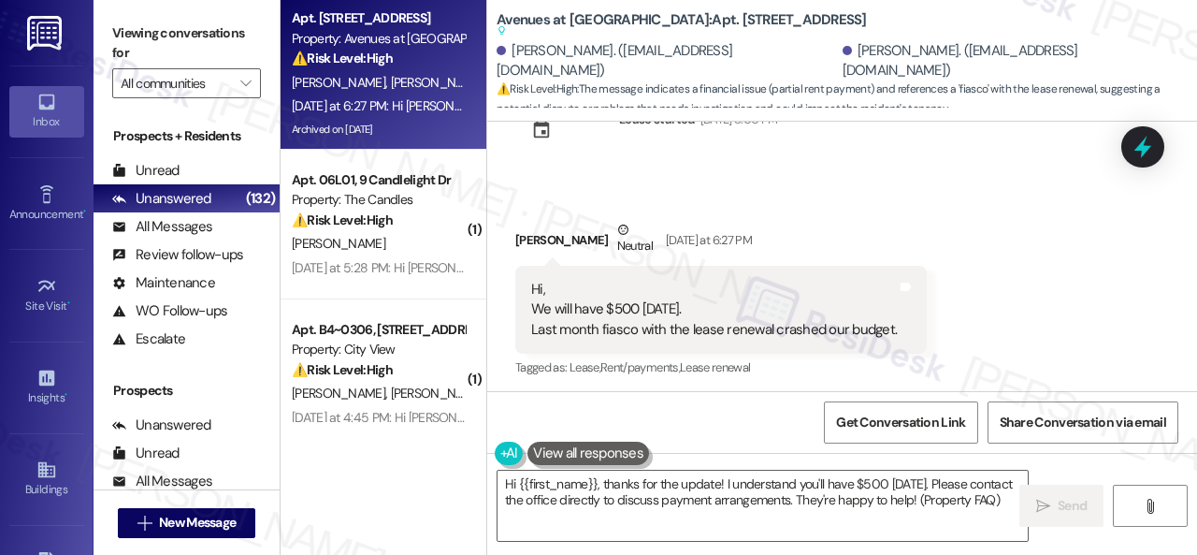
drag, startPoint x: 559, startPoint y: 209, endPoint x: 590, endPoint y: 324, distance: 119.1
click at [559, 209] on div "Received via SMS Del [PERSON_NAME] Neutral [DATE] at 6:27 PM Hi, We will have $…" at bounding box center [721, 301] width 440 height 190
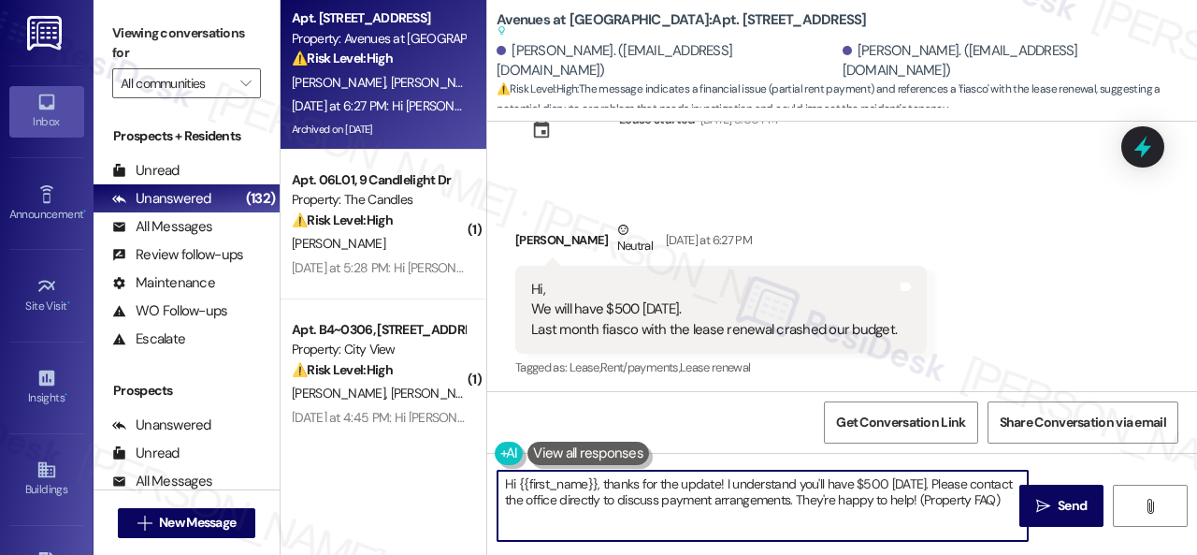
click at [528, 524] on textarea "Hi {{first_name}}, thanks for the update! I understand you'll have $500 [DATE].…" at bounding box center [763, 505] width 530 height 70
drag, startPoint x: 548, startPoint y: 523, endPoint x: 374, endPoint y: 472, distance: 181.2
click at [383, 444] on div "Apt. [STREET_ADDRESS] Property: Avenues at [GEOGRAPHIC_DATA] ⚠️ Risk Level: Hig…" at bounding box center [739, 277] width 917 height 555
paste textarea "Thanks for updating us on your payment plan! We appreciate you letting us know.…"
type textarea "Thanks for updating us on your payment plan! We appreciate you letting us know.…"
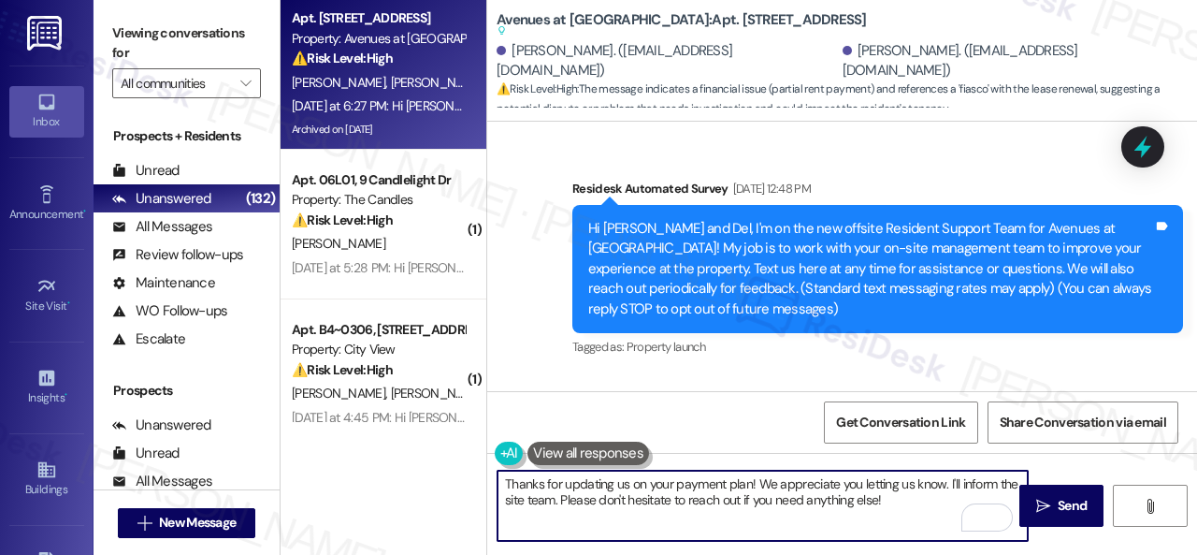
scroll to position [7666, 0]
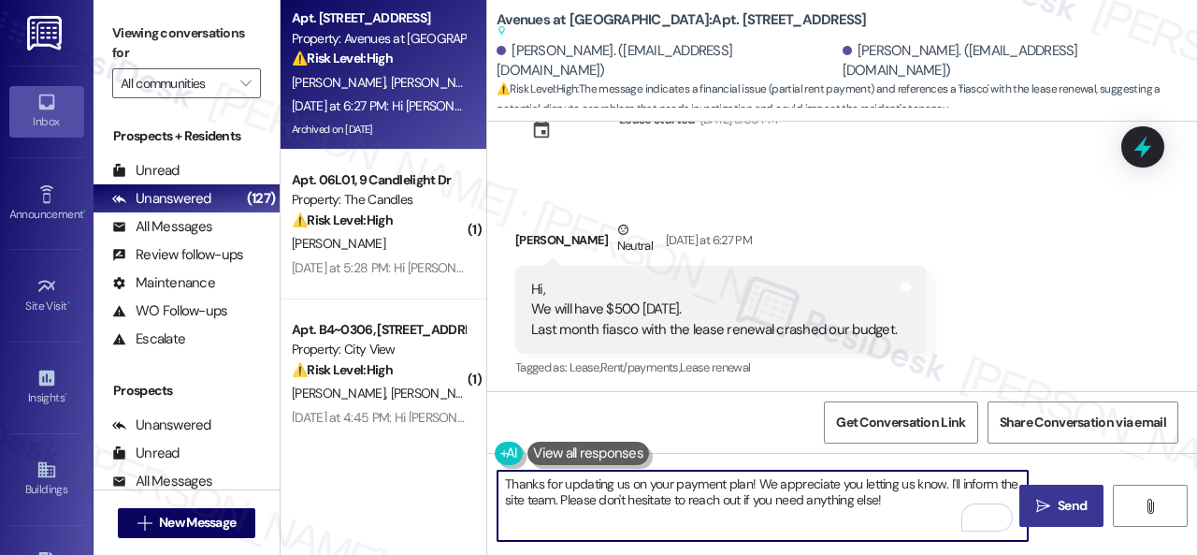
type textarea "Thanks for updating us on your payment plan! We appreciate you letting us know.…"
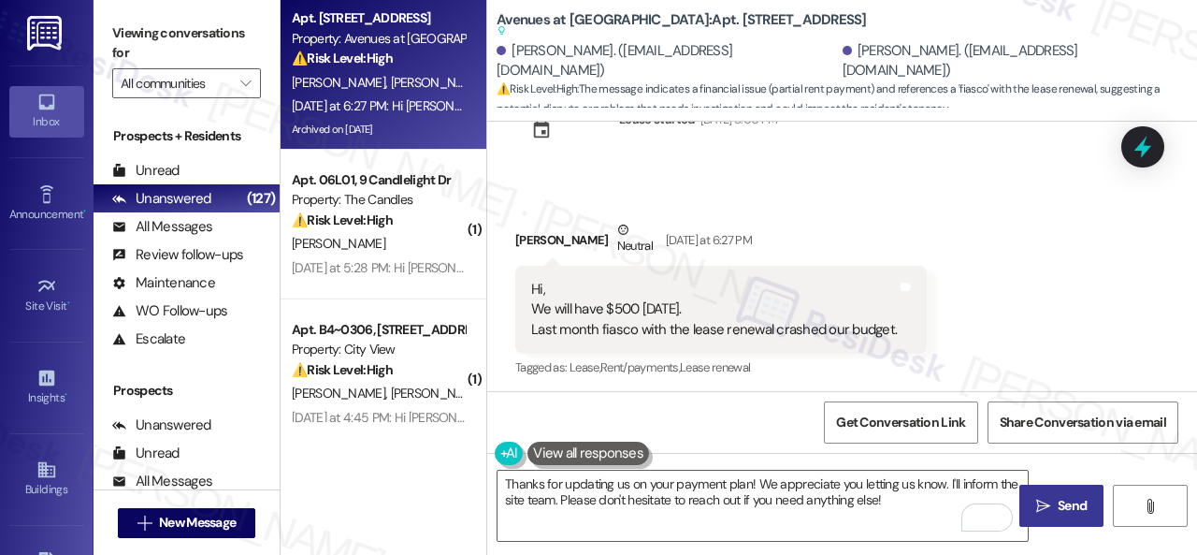
click at [1058, 508] on span "Send" at bounding box center [1072, 506] width 29 height 20
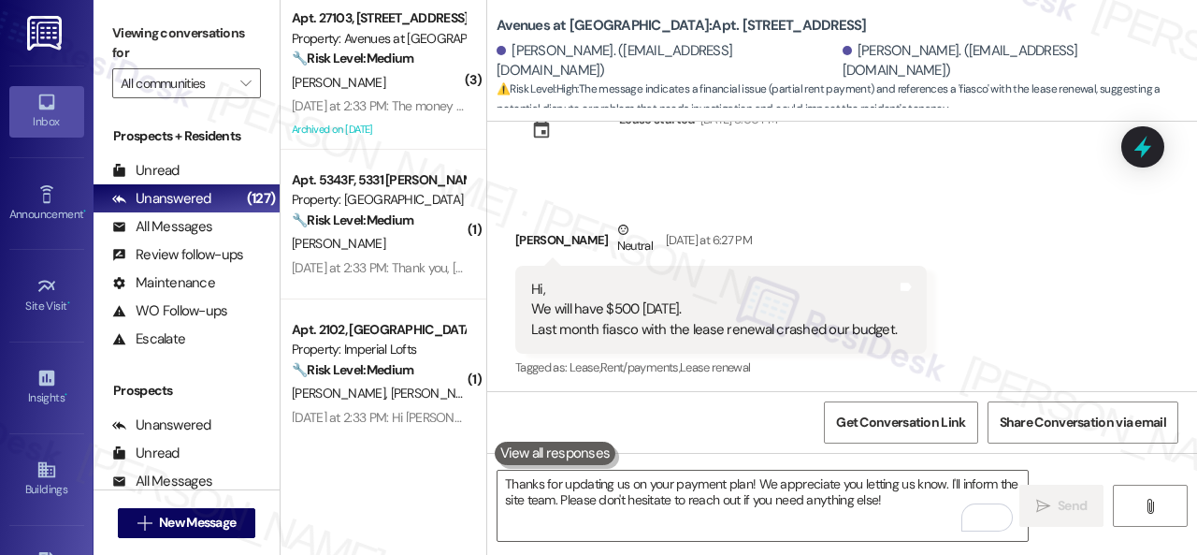
click at [530, 160] on div "Lease started [DATE] 8:00 PM" at bounding box center [646, 136] width 290 height 82
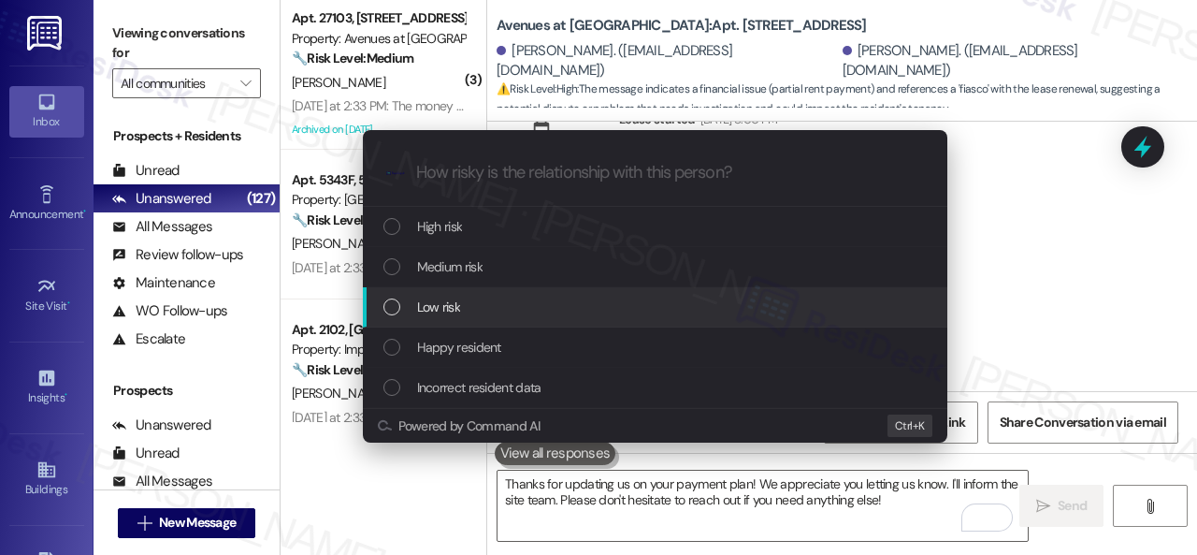
click at [436, 301] on span "Low risk" at bounding box center [438, 306] width 43 height 21
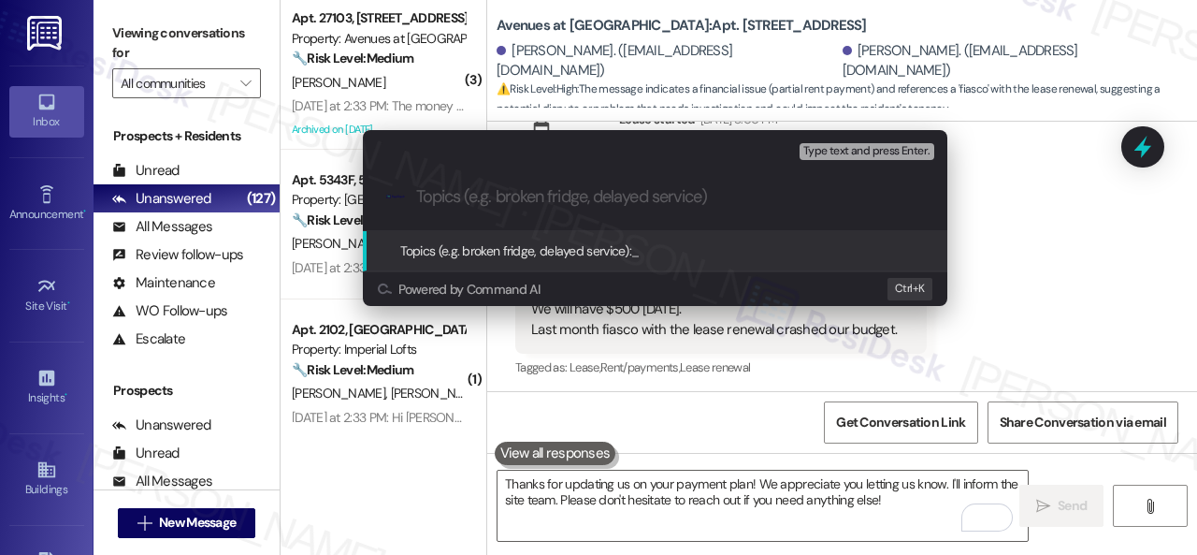
paste input "Late payment notice."
type input "Late payment notice."
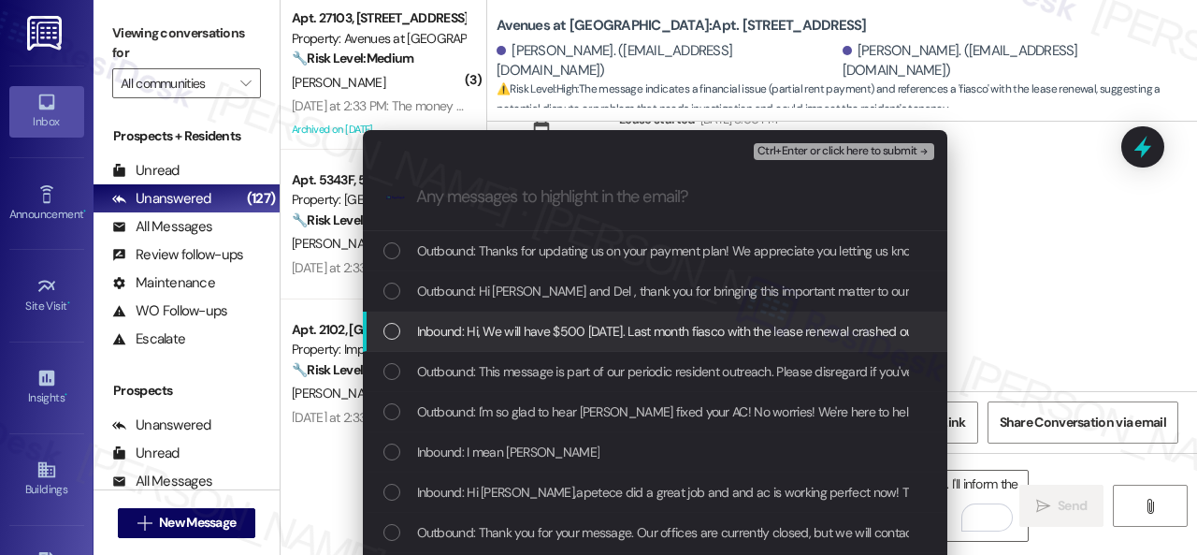
click at [511, 328] on span "Inbound: Hi, We will have $500 [DATE]. Last month fiasco with the lease renewal…" at bounding box center [690, 331] width 546 height 21
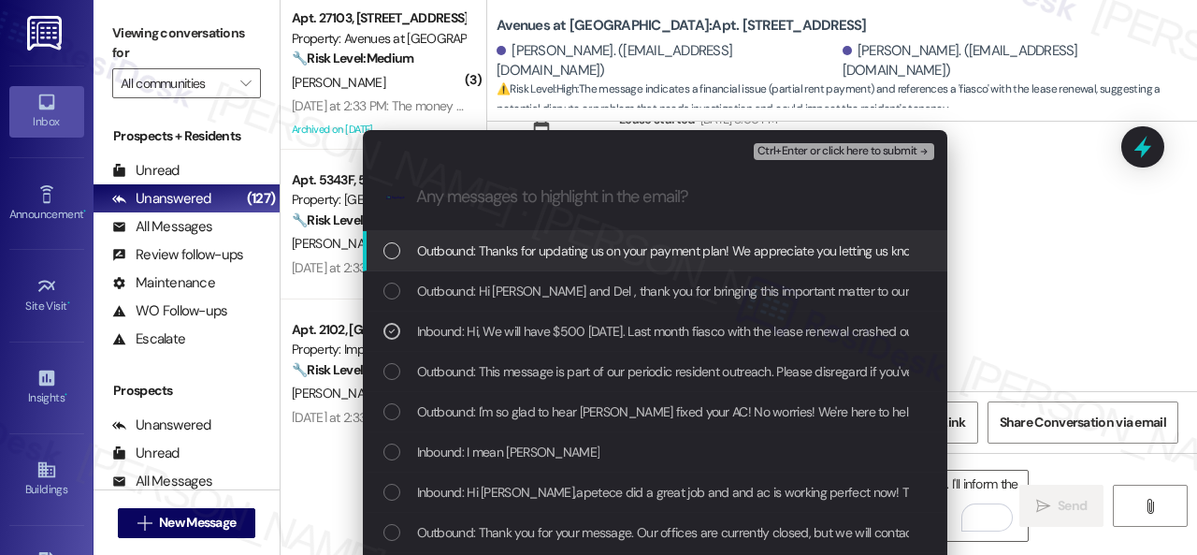
click at [801, 145] on span "Ctrl+Enter or click here to submit" at bounding box center [838, 151] width 160 height 13
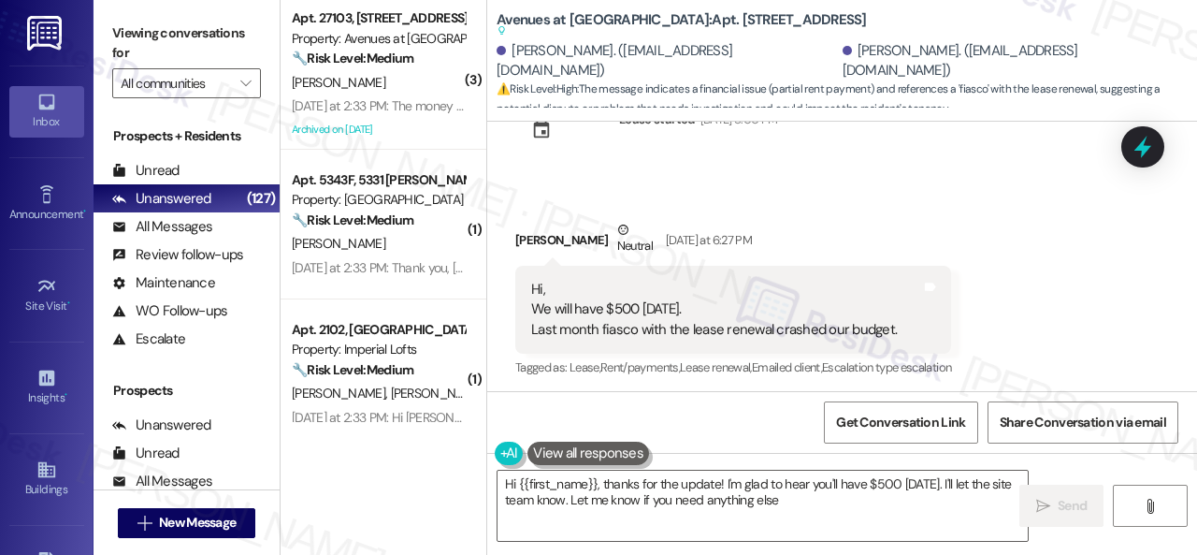
type textarea "Hi {{first_name}}, thanks for the update! I'm glad to hear you'll have $500 [DA…"
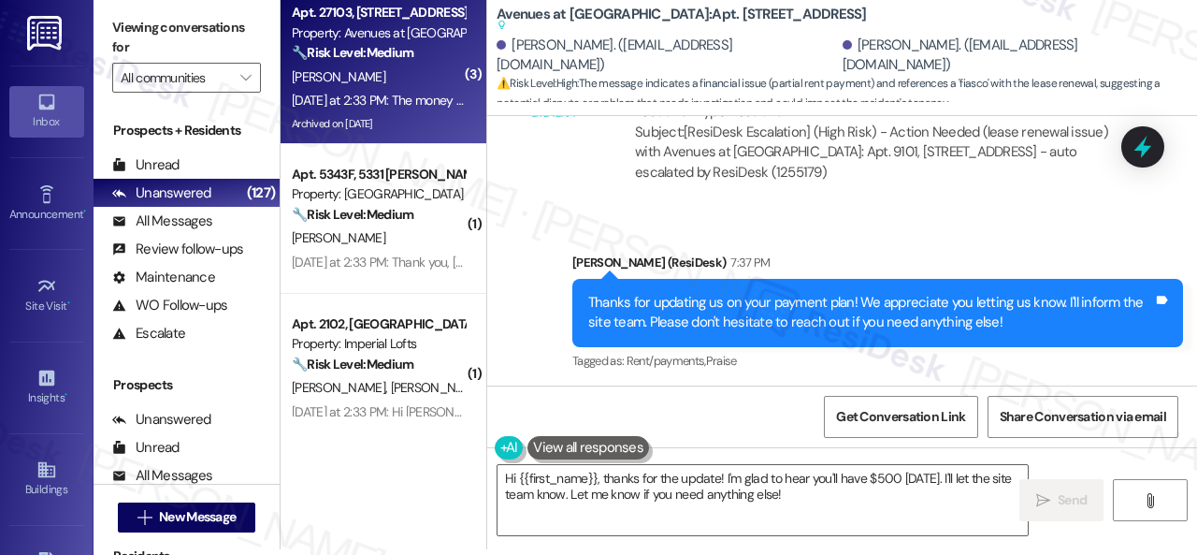
scroll to position [0, 0]
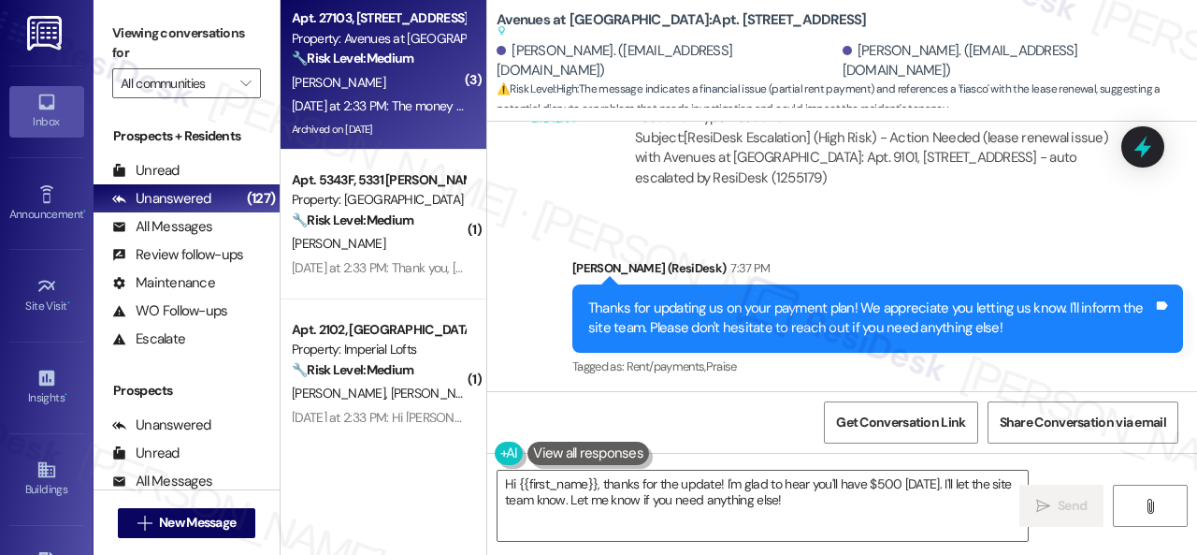
click at [398, 87] on div "[PERSON_NAME]" at bounding box center [378, 82] width 177 height 23
type textarea "Fetching suggested responses. Please feel free to read through the conversation…"
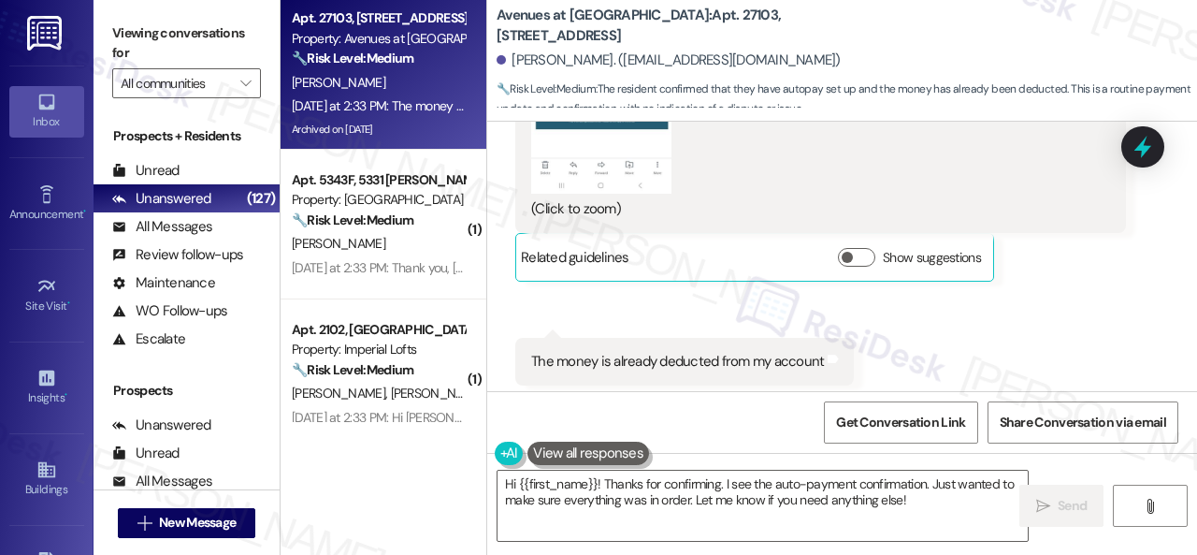
scroll to position [7677, 0]
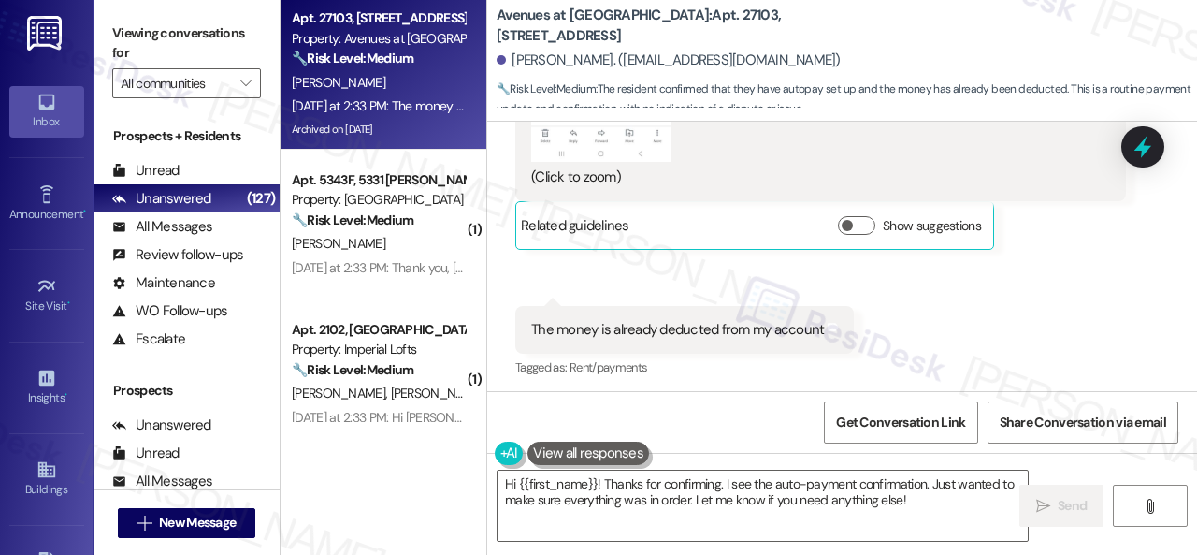
drag, startPoint x: 589, startPoint y: 280, endPoint x: 631, endPoint y: 357, distance: 88.3
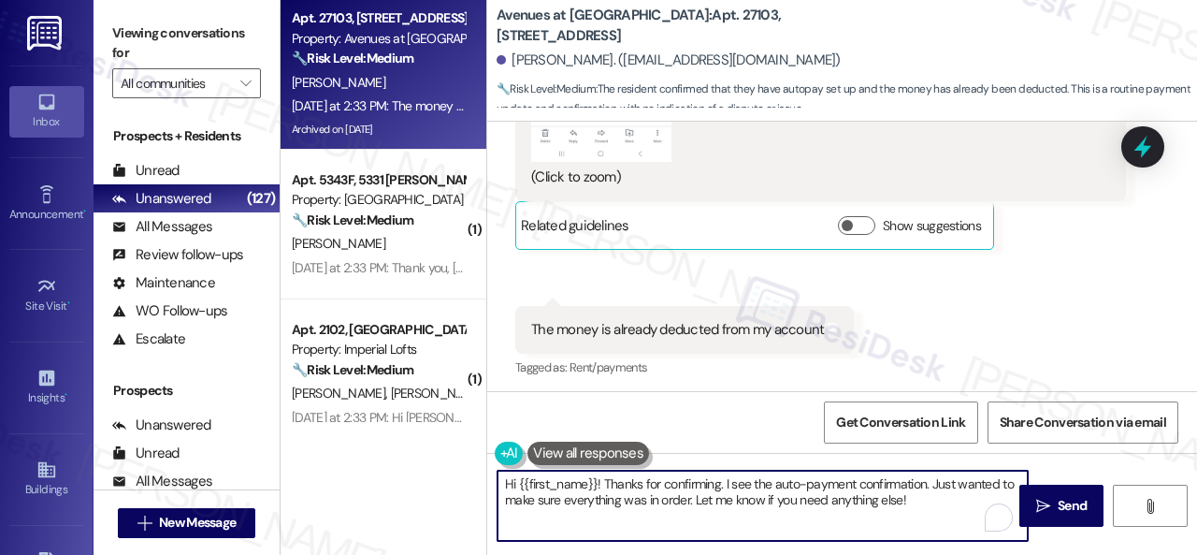
drag, startPoint x: 920, startPoint y: 495, endPoint x: 726, endPoint y: 484, distance: 194.8
click at [726, 484] on textarea "Hi {{first_name}}! Thanks for confirming. I see the auto-payment confirmation. …" at bounding box center [763, 505] width 530 height 70
paste textarea "Please disregard the message if you have already paid, do not have questions/co…"
drag, startPoint x: 604, startPoint y: 484, endPoint x: 477, endPoint y: 485, distance: 127.2
click at [477, 485] on div "Apt. [STREET_ADDRESS] Property: Avenues at [GEOGRAPHIC_DATA] 🔧 Risk Level: Medi…" at bounding box center [739, 277] width 917 height 555
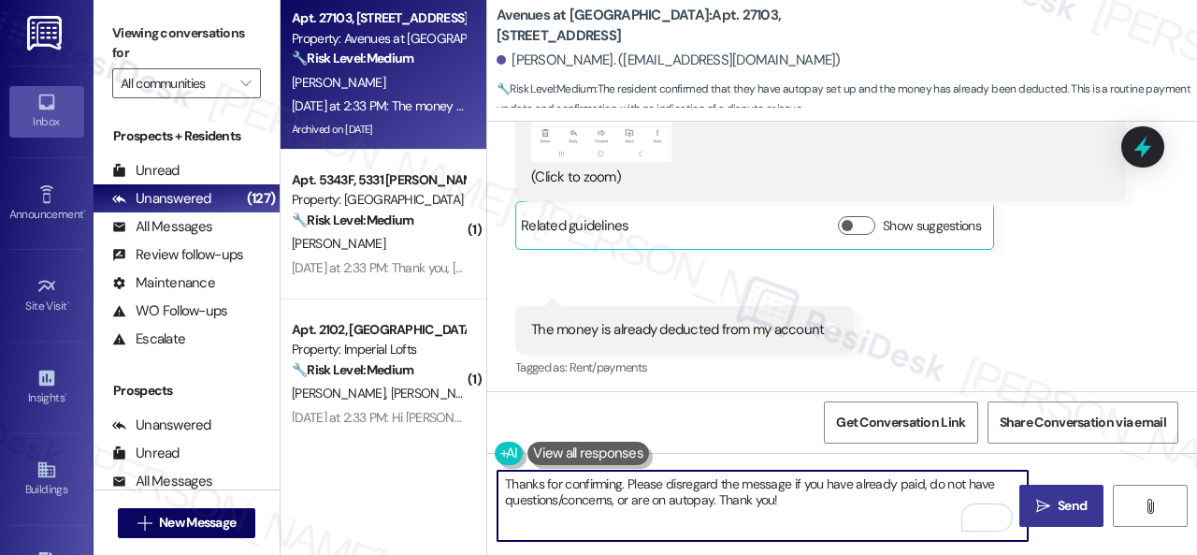
type textarea "Thanks for confirming. Please disregard the message if you have already paid, d…"
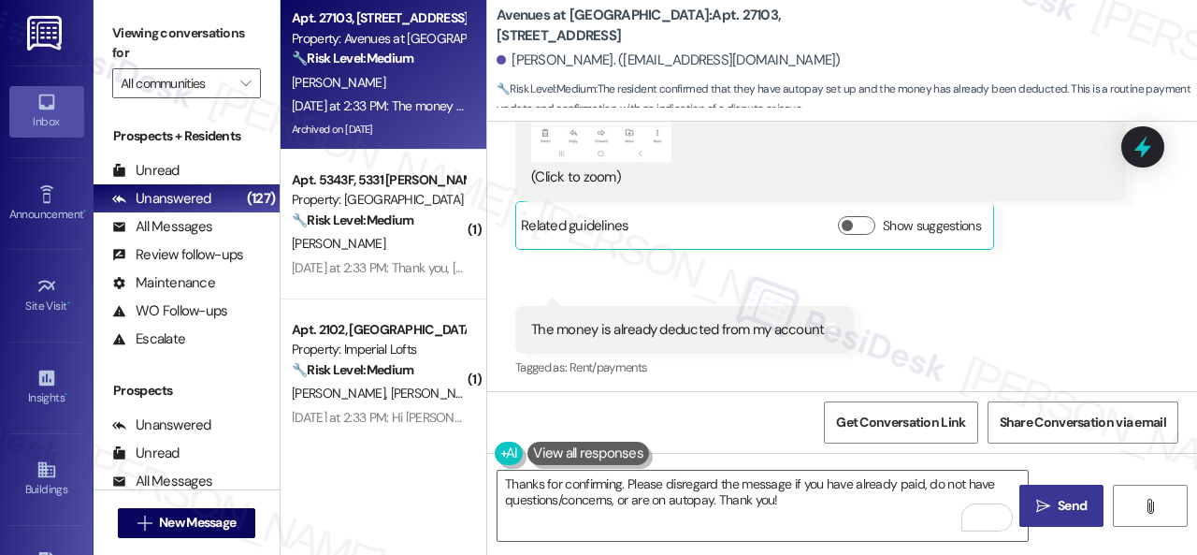
click at [1045, 506] on span " Send" at bounding box center [1062, 506] width 59 height 20
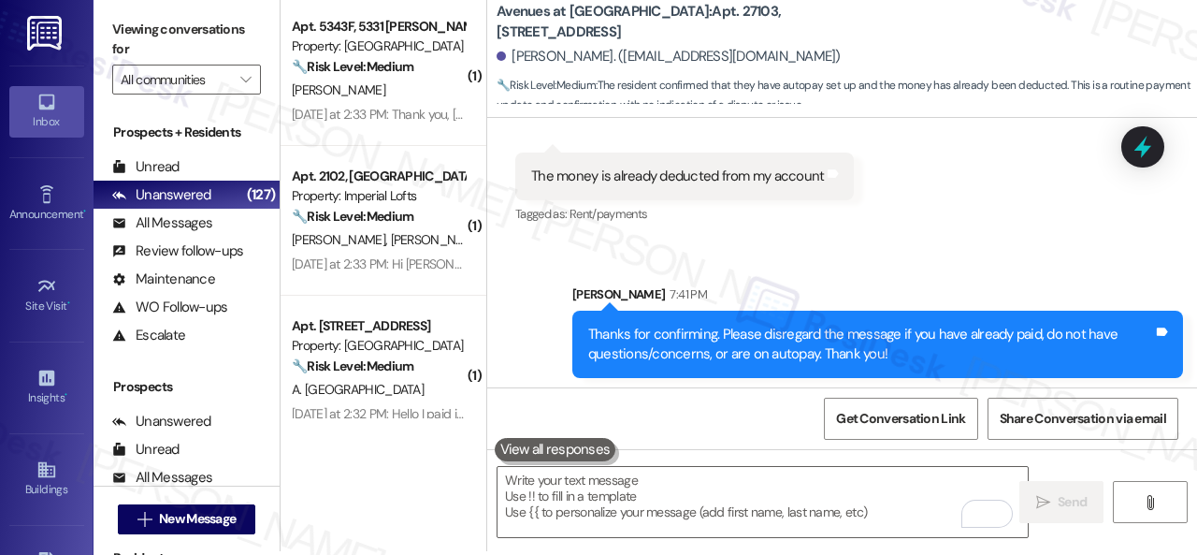
scroll to position [6, 0]
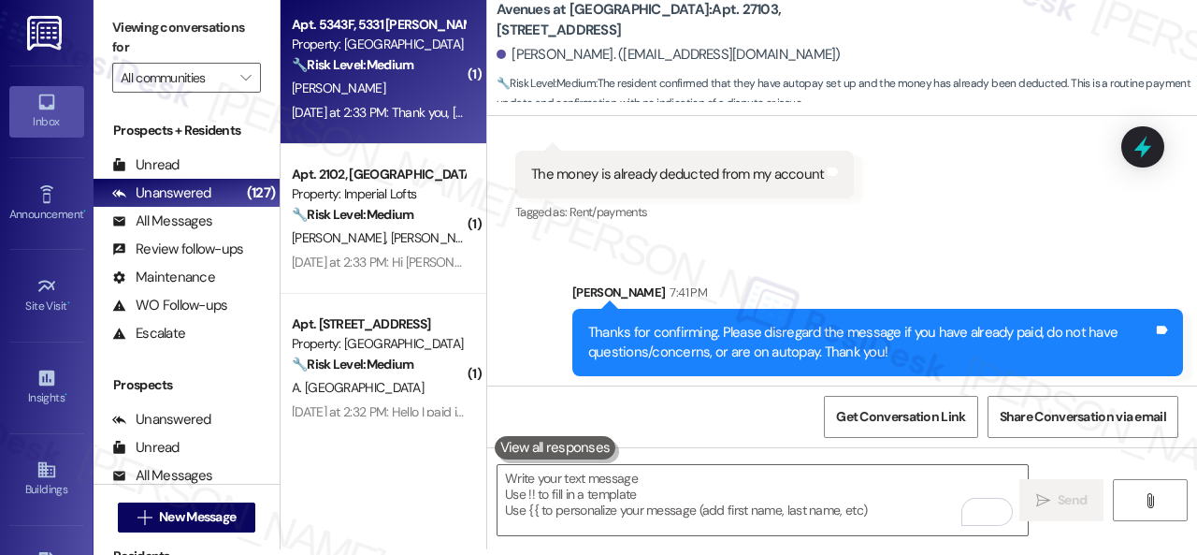
click at [400, 96] on div "[PERSON_NAME]" at bounding box center [378, 88] width 177 height 23
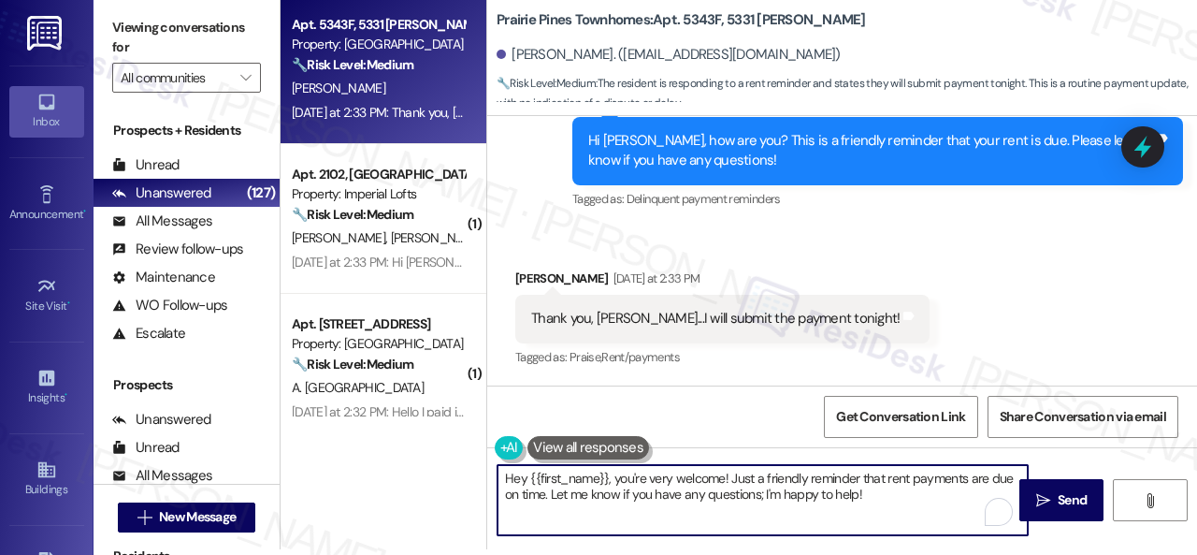
drag, startPoint x: 889, startPoint y: 497, endPoint x: 342, endPoint y: 438, distance: 550.3
click at [348, 433] on div "Apt. 5343F, 5331 [PERSON_NAME] Property: [GEOGRAPHIC_DATA] Townhomes 🔧 Risk Lev…" at bounding box center [739, 271] width 917 height 555
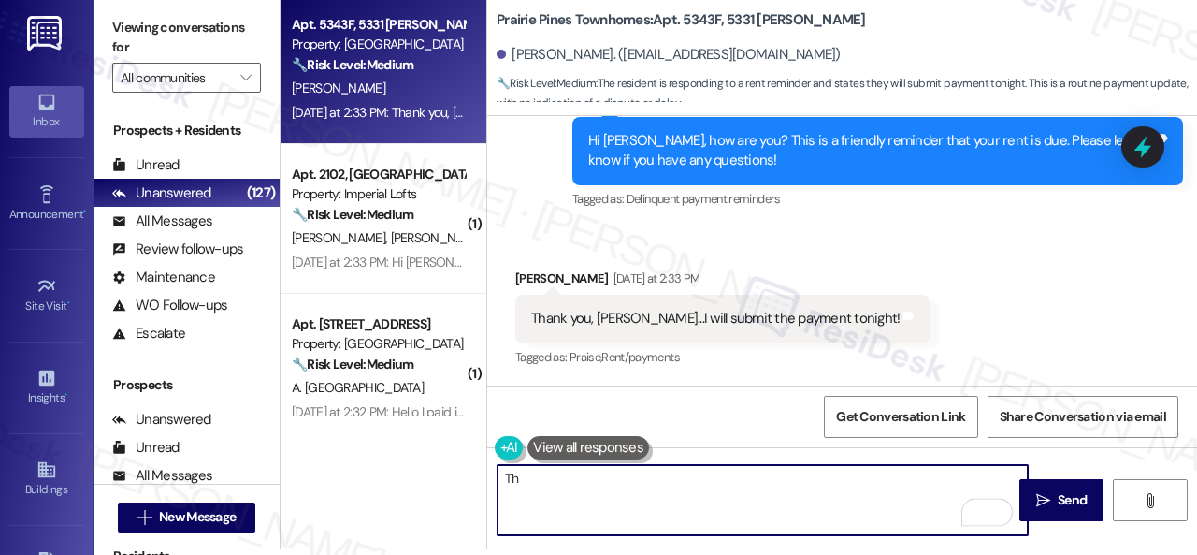
type textarea "T"
type textarea "You're welcome!"
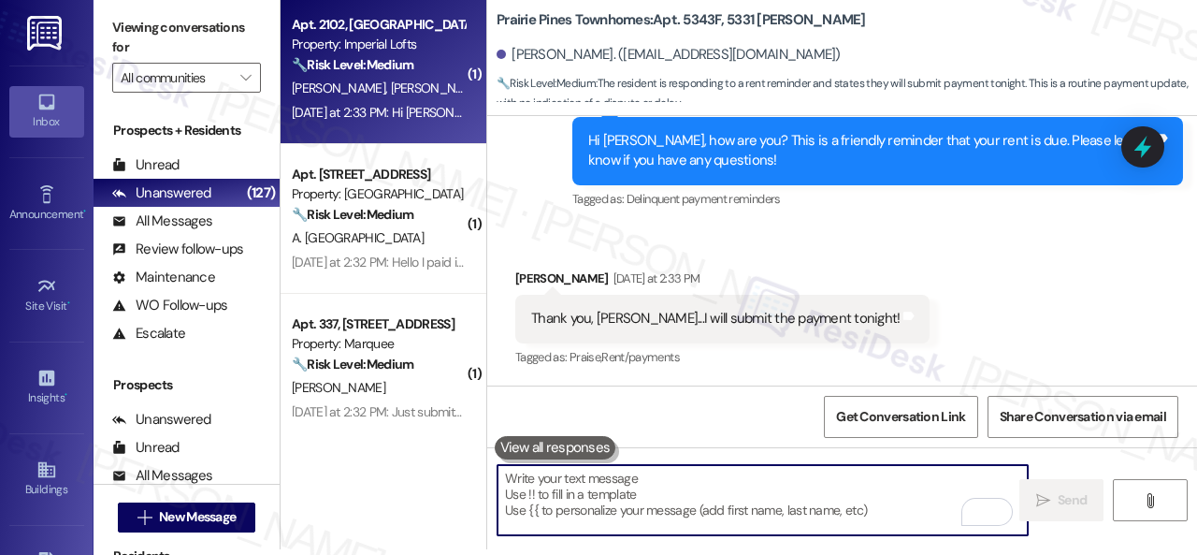
click at [436, 78] on div "[PERSON_NAME] [PERSON_NAME]" at bounding box center [378, 88] width 177 height 23
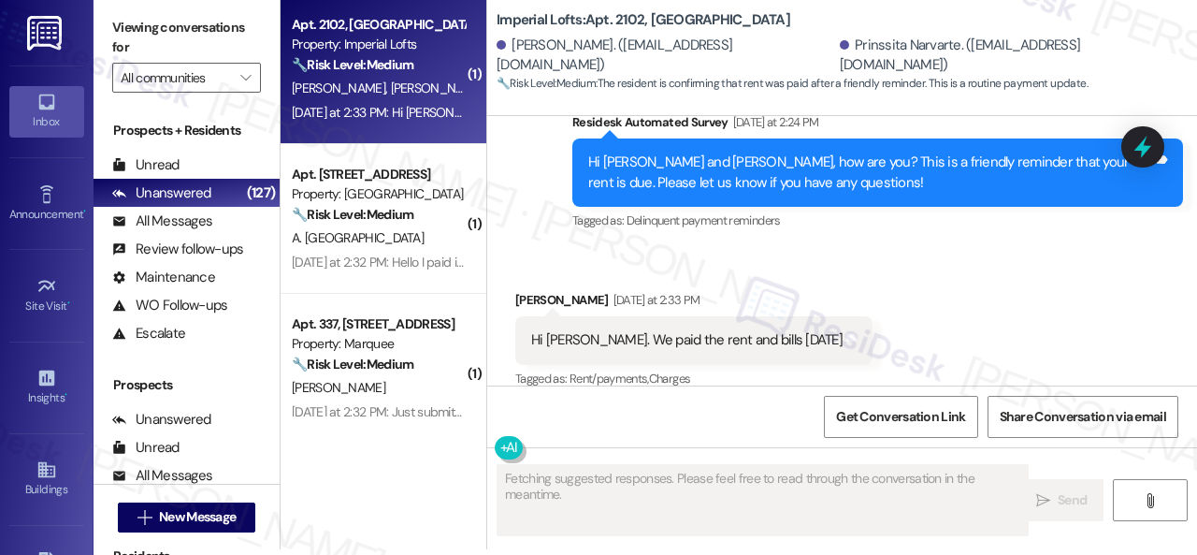
scroll to position [0, 0]
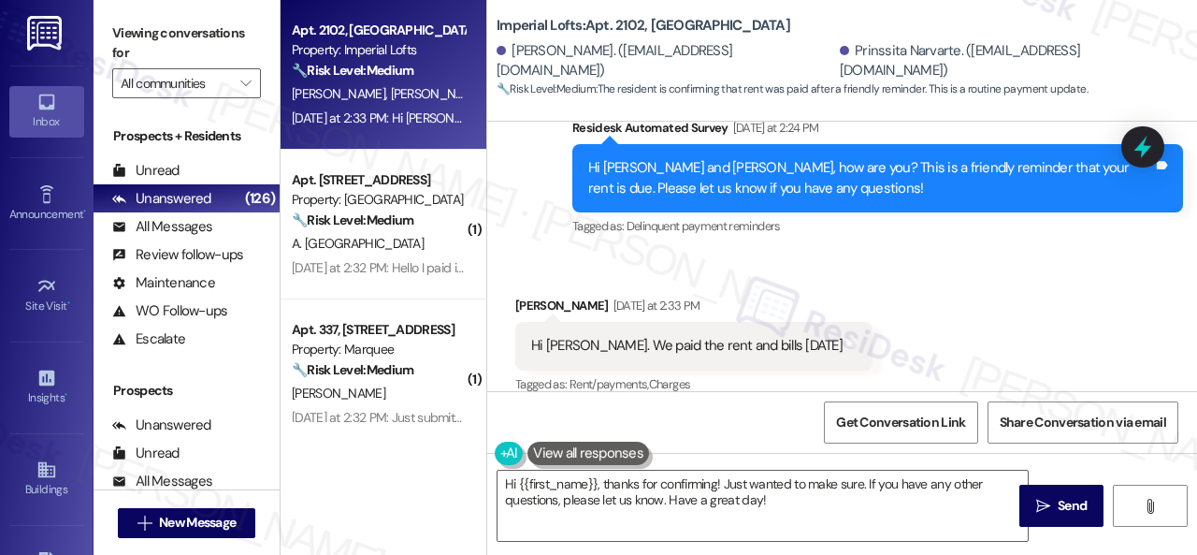
click at [865, 257] on div "Received via SMS [PERSON_NAME] [DATE] at 2:33 PM Hi [PERSON_NAME]. We paid the …" at bounding box center [842, 332] width 710 height 158
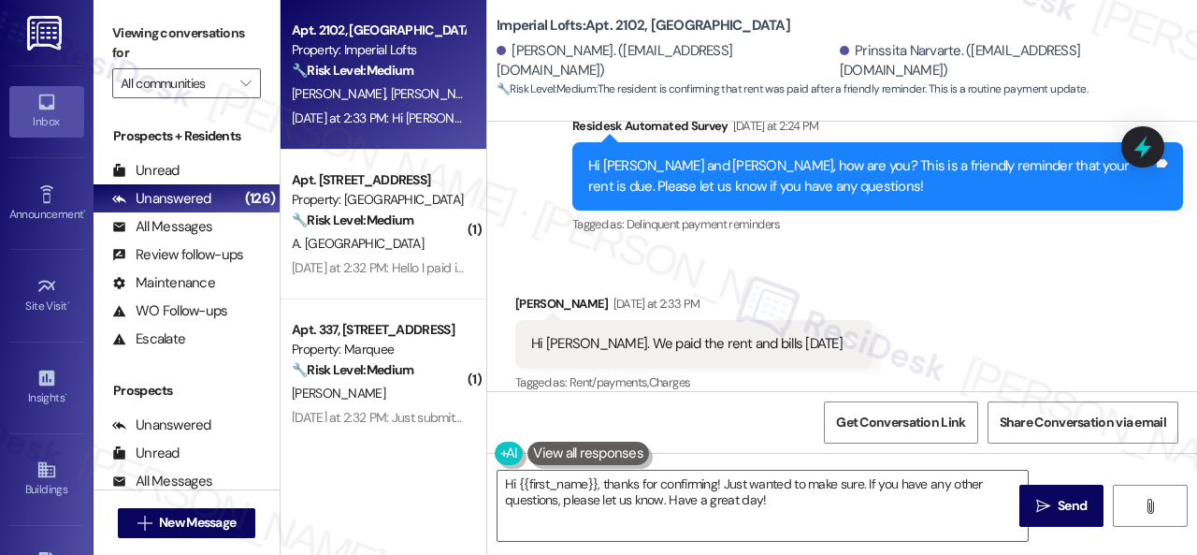
click at [554, 252] on div "Received via SMS [PERSON_NAME] [DATE] at 2:33 PM Hi [PERSON_NAME]. We paid the …" at bounding box center [842, 331] width 710 height 158
click at [509, 227] on div "Survey, sent via SMS Residesk Automated Survey [DATE] at 2:24 PM Hi [PERSON_NAM…" at bounding box center [842, 163] width 710 height 178
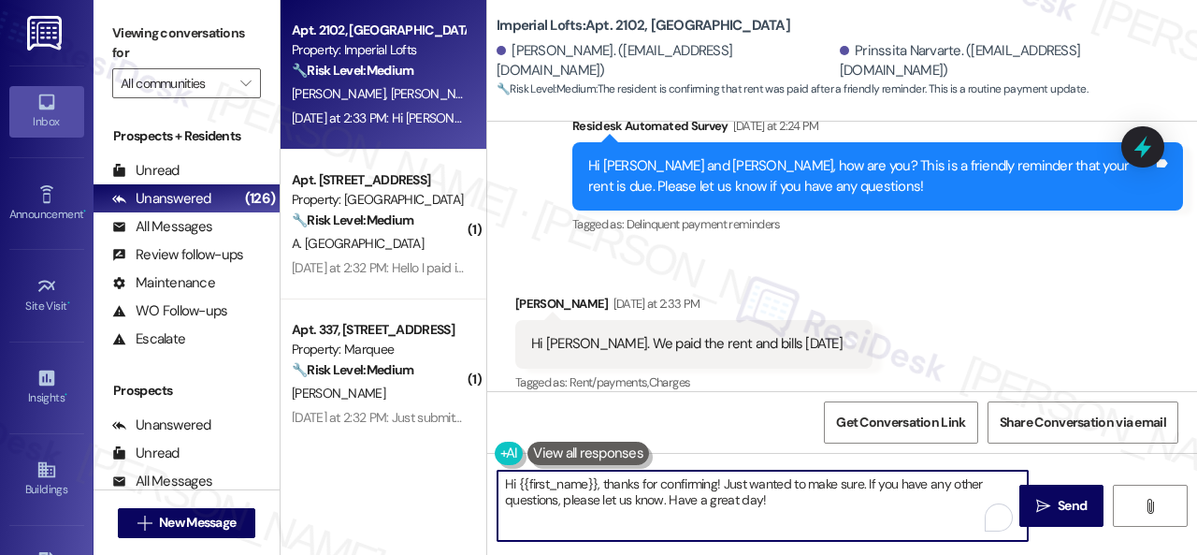
drag, startPoint x: 541, startPoint y: 456, endPoint x: 413, endPoint y: 441, distance: 128.1
click at [413, 441] on div "Apt. 2102, 2 Stadium Dr Property: Imperial Lofts 🔧 Risk Level: Medium The resid…" at bounding box center [739, 277] width 917 height 555
paste textarea "Thanks for the update! I'm happy to hear you've already taken care of the rent.…"
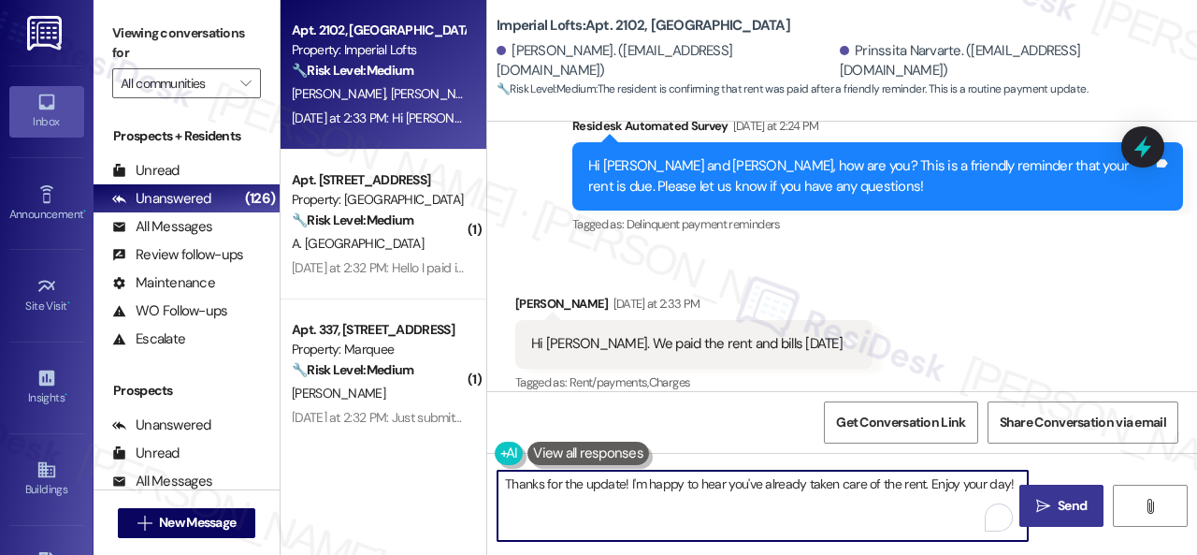
type textarea "Thanks for the update! I'm happy to hear you've already taken care of the rent.…"
click at [1058, 510] on span "Send" at bounding box center [1072, 506] width 29 height 20
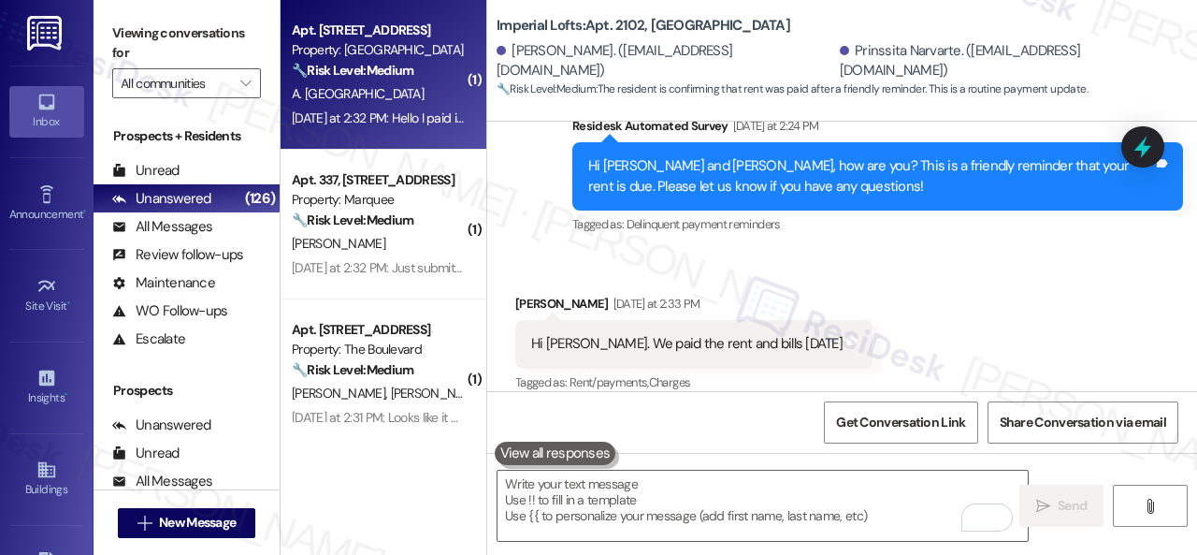
click at [398, 98] on div "A. [GEOGRAPHIC_DATA]" at bounding box center [378, 93] width 177 height 23
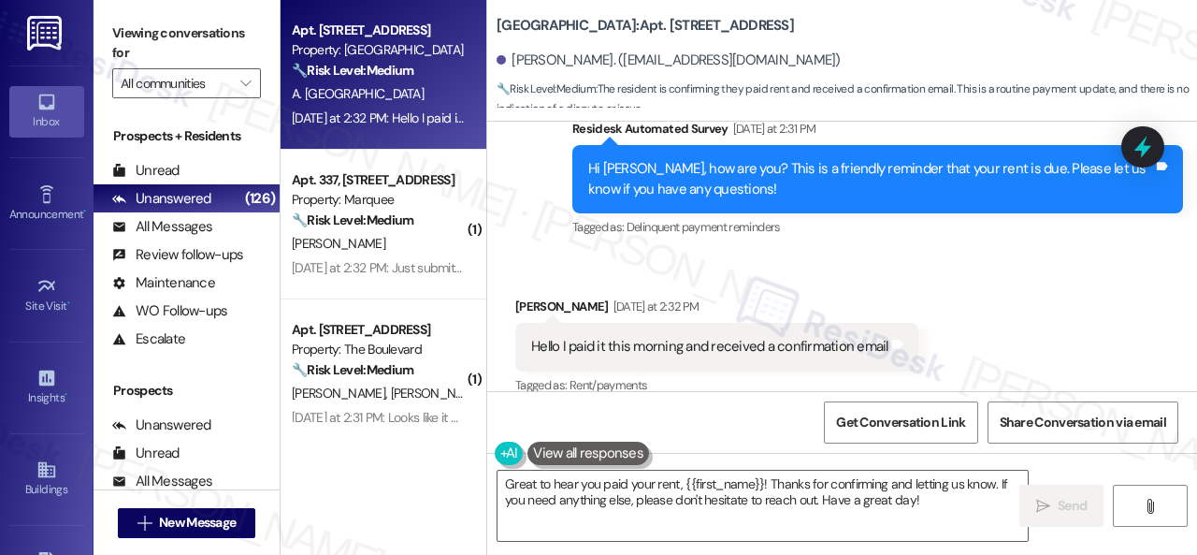
scroll to position [1459, 0]
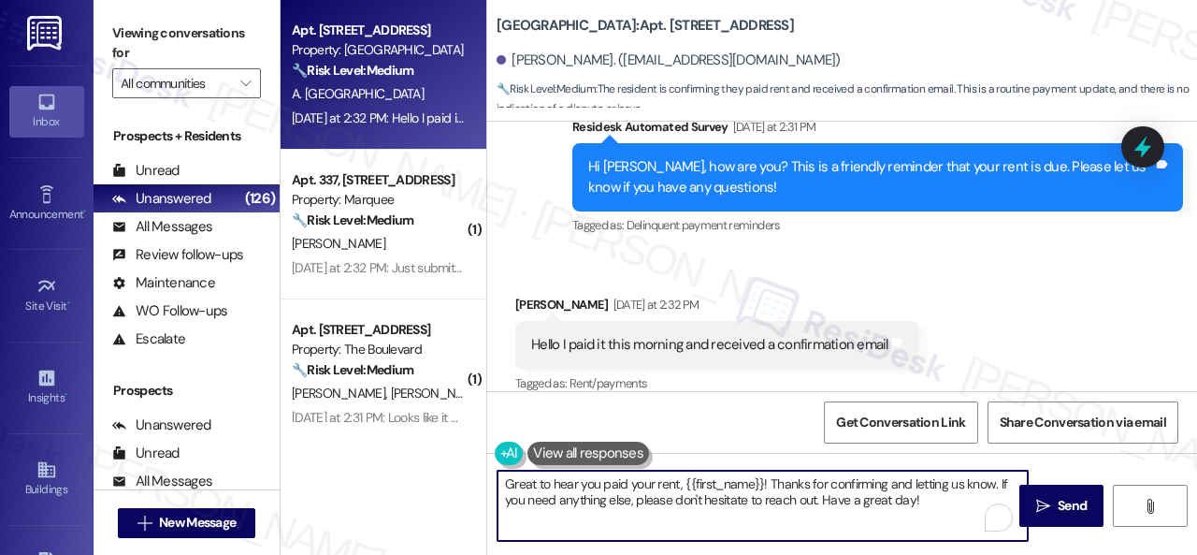
drag, startPoint x: 782, startPoint y: 493, endPoint x: 406, endPoint y: 433, distance: 380.7
click at [406, 433] on div "Apt. [STREET_ADDRESS] Property: Spring Creek 🔧 Risk Level: Medium The resident …" at bounding box center [739, 277] width 917 height 555
paste textarea "Thanks for the update! I'm happy to hear you've already taken care of the rent.…"
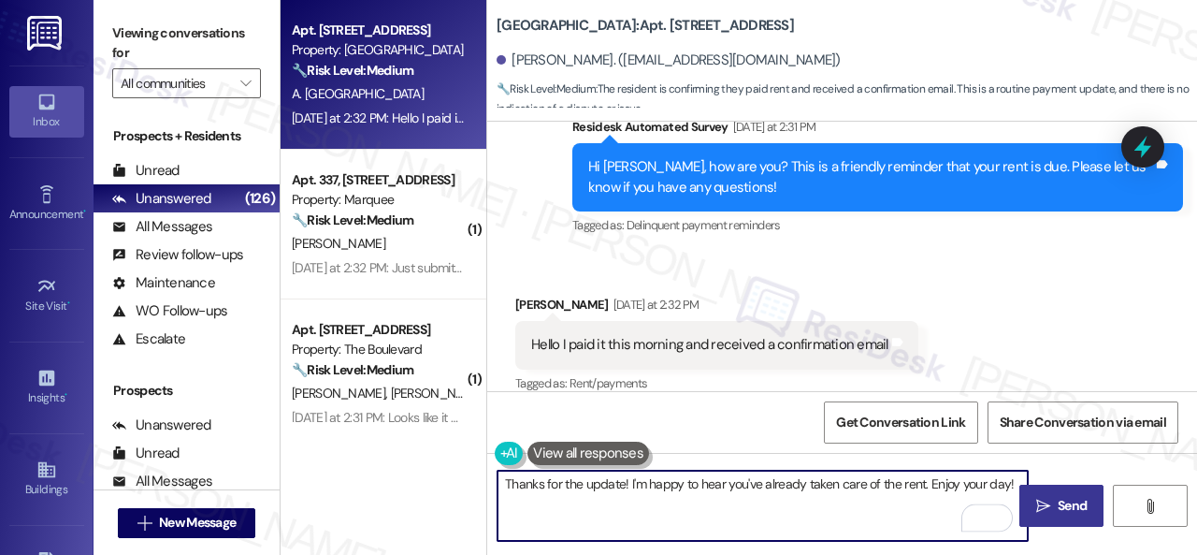
type textarea "Thanks for the update! I'm happy to hear you've already taken care of the rent.…"
click at [1063, 504] on span "Send" at bounding box center [1072, 506] width 29 height 20
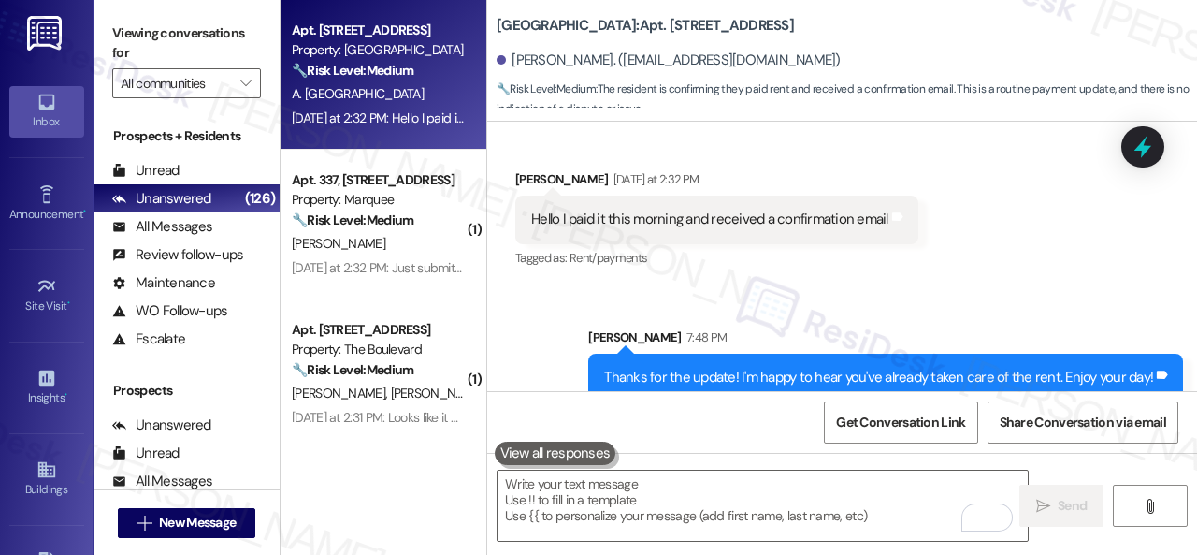
scroll to position [1589, 0]
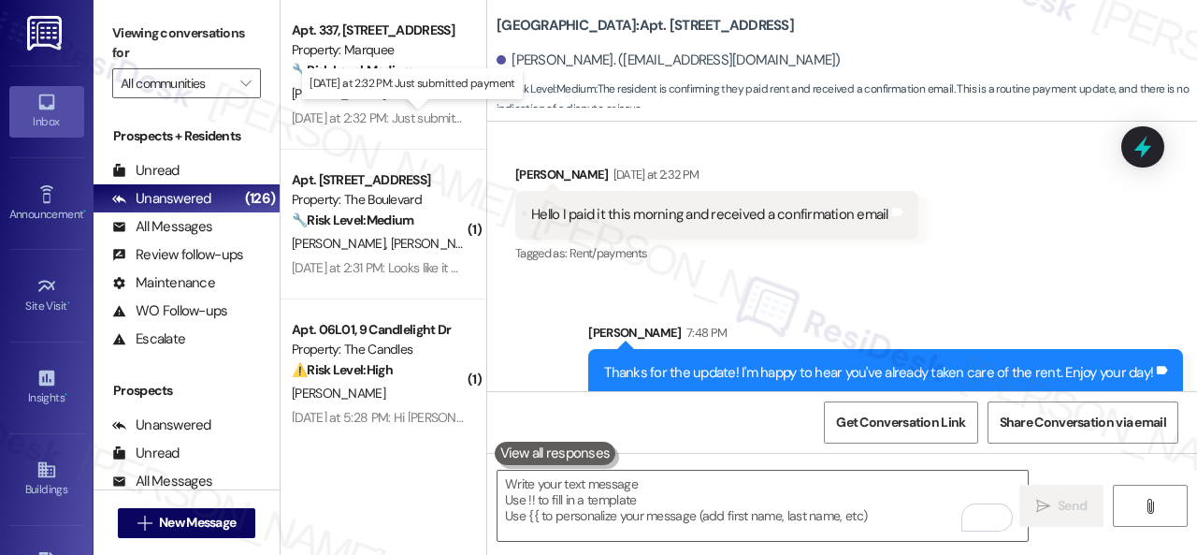
click at [415, 91] on p "[DATE] at 2:32 PM: Just submitted payment" at bounding box center [412, 84] width 205 height 16
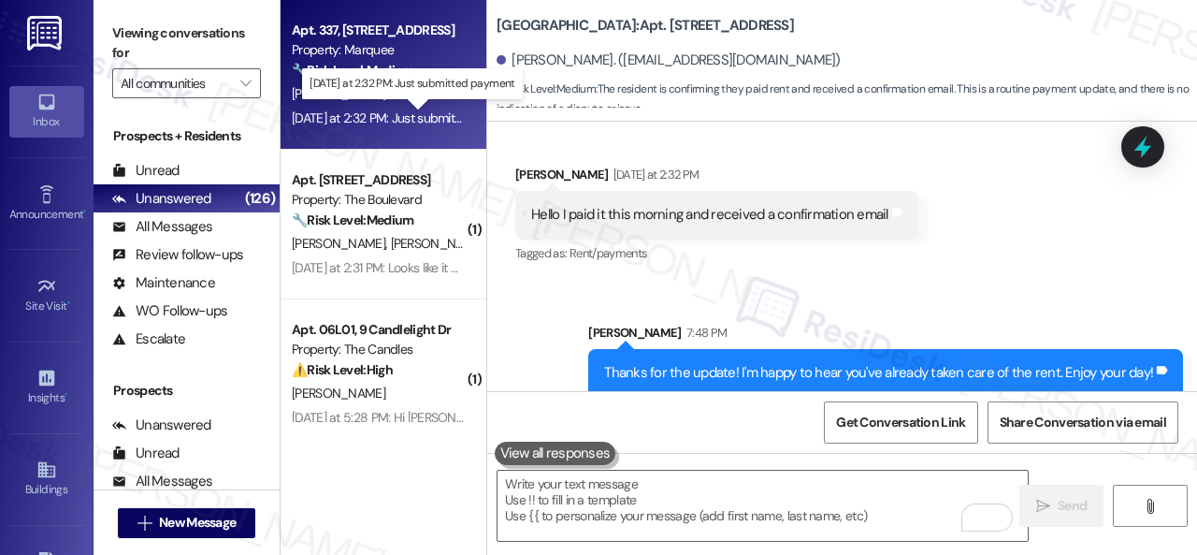
click at [430, 110] on div "[DATE] at 2:32 PM: Just submitted payment [DATE] at 2:32 PM: Just submitted pay…" at bounding box center [409, 117] width 234 height 17
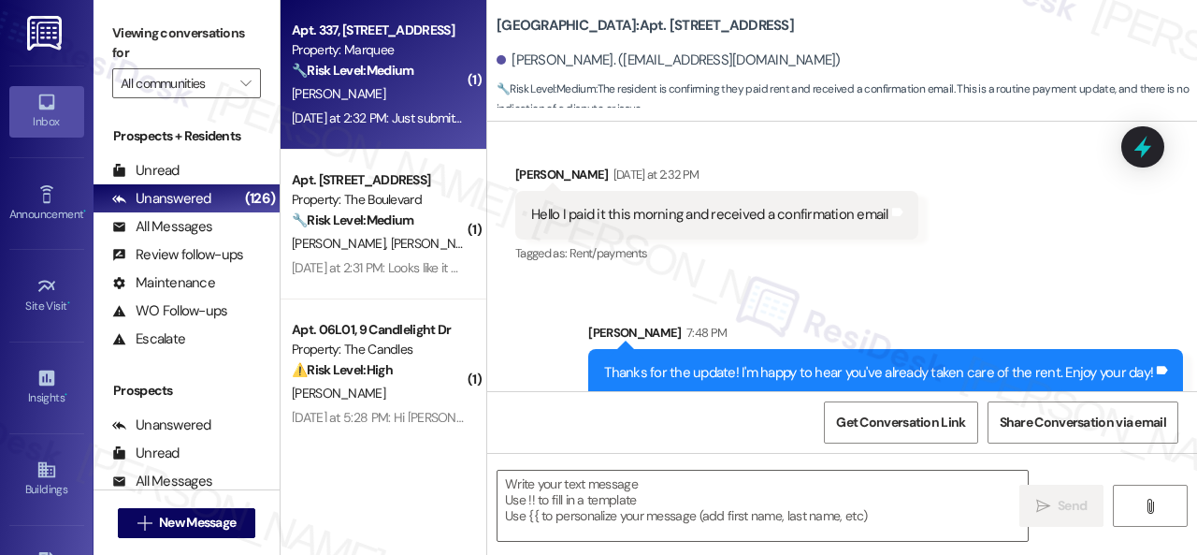
type textarea "Fetching suggested responses. Please feel free to read through the conversation…"
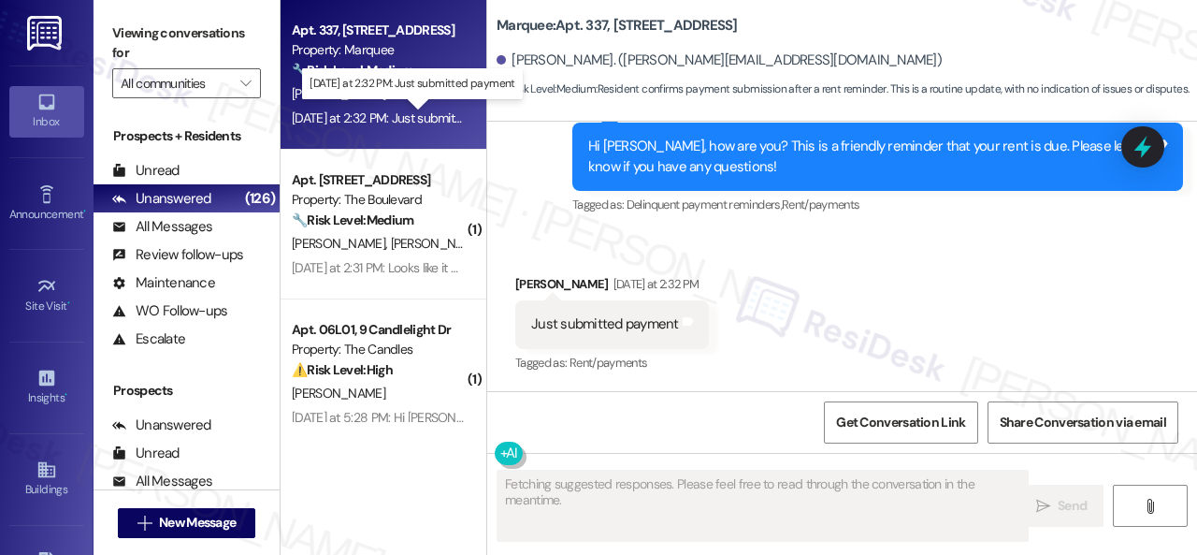
scroll to position [582, 0]
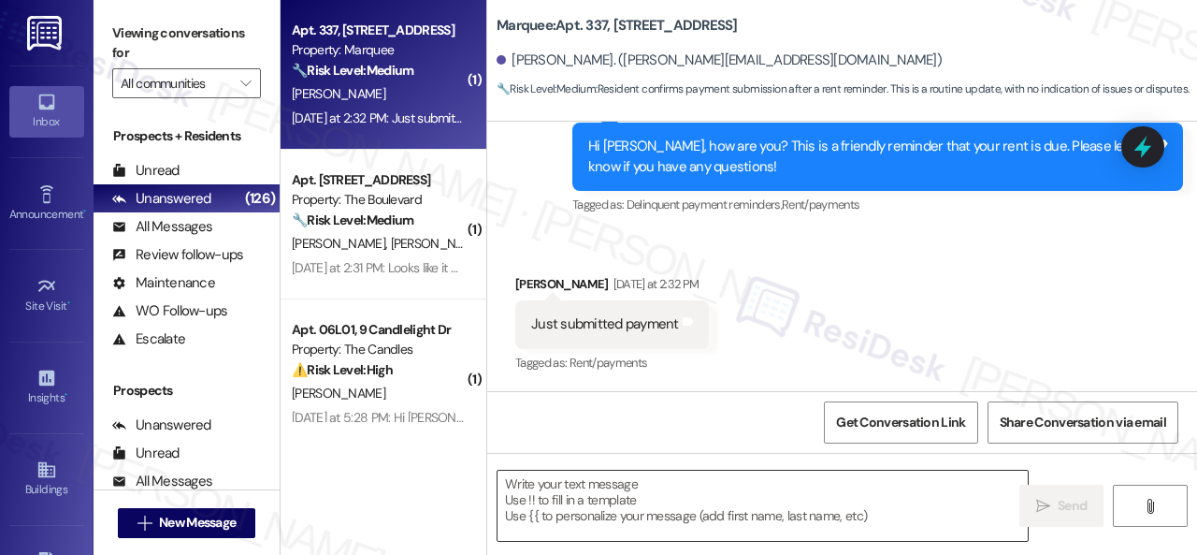
click at [632, 487] on textarea at bounding box center [763, 505] width 530 height 70
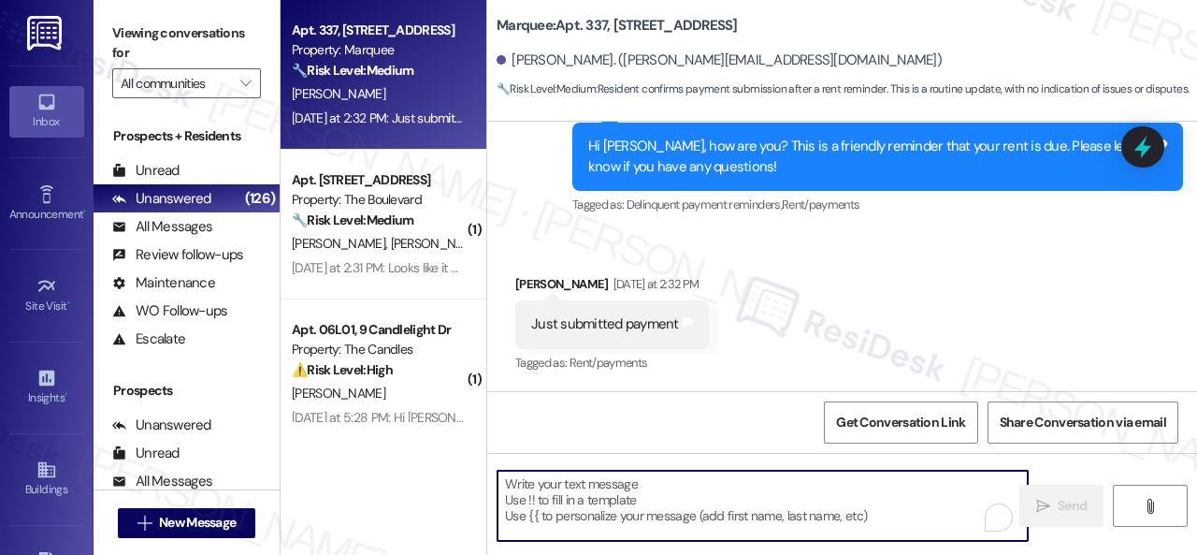
paste textarea "Thanks for the update! I'm happy to hear you've already taken care of the rent.…"
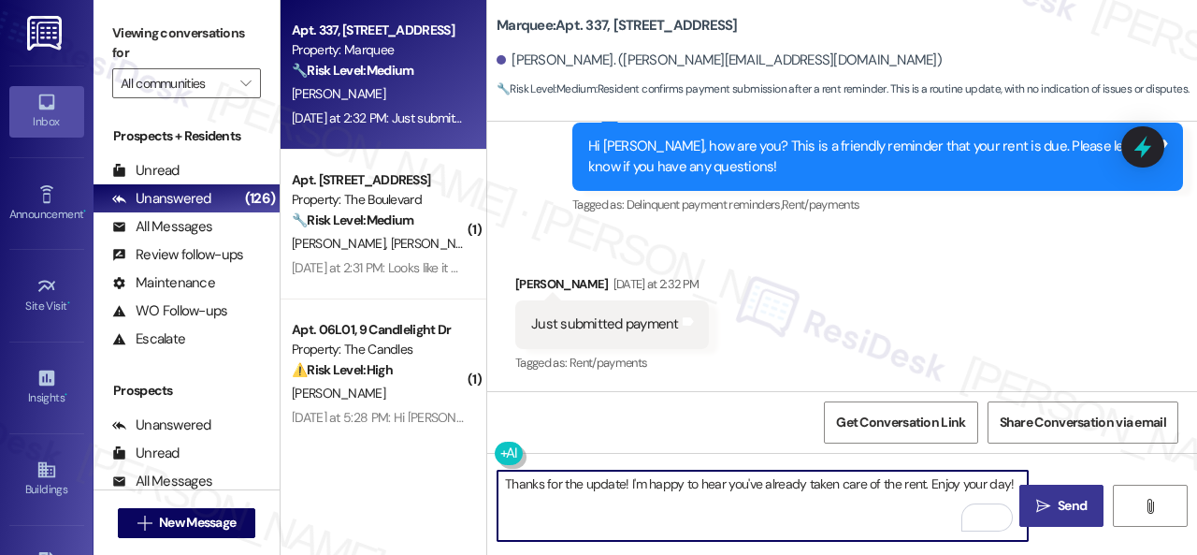
type textarea "Thanks for the update! I'm happy to hear you've already taken care of the rent.…"
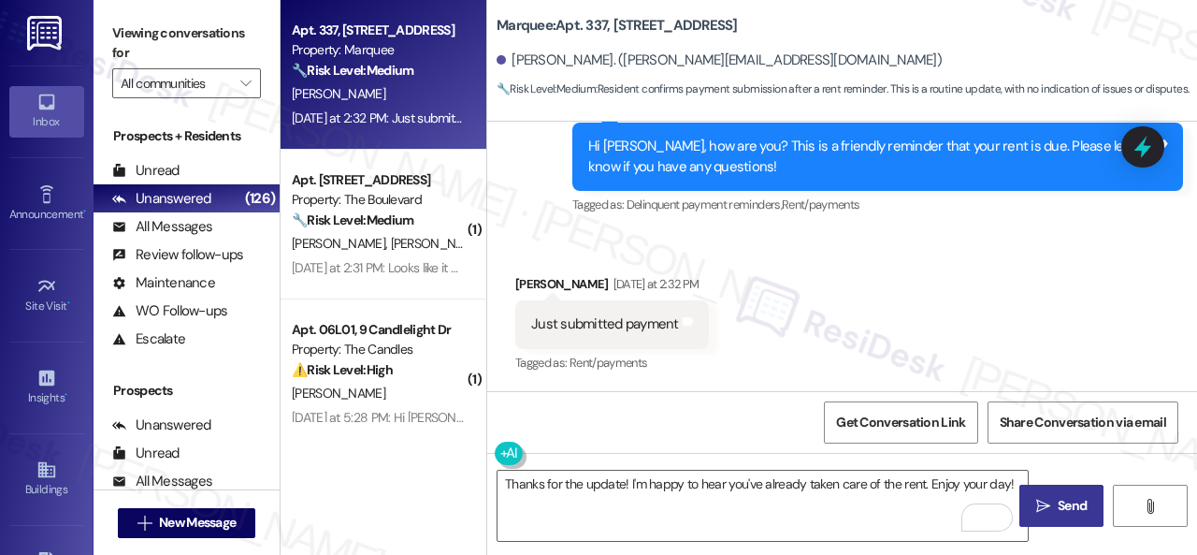
click at [1064, 499] on span "Send" at bounding box center [1072, 506] width 29 height 20
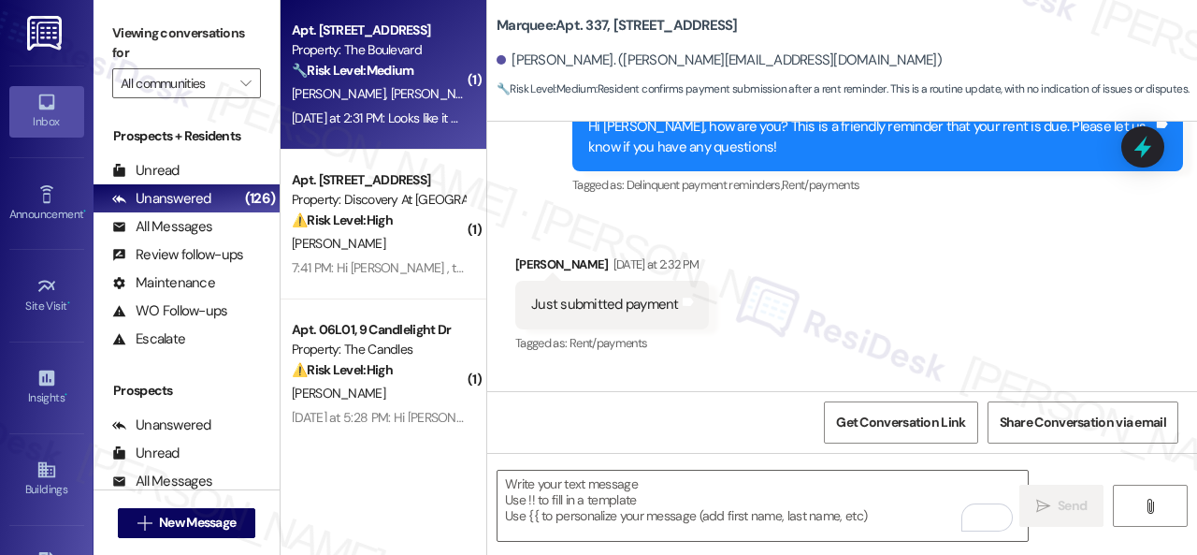
click at [415, 96] on div "[PERSON_NAME] [PERSON_NAME]" at bounding box center [378, 93] width 177 height 23
type textarea "Fetching suggested responses. Please feel free to read through the conversation…"
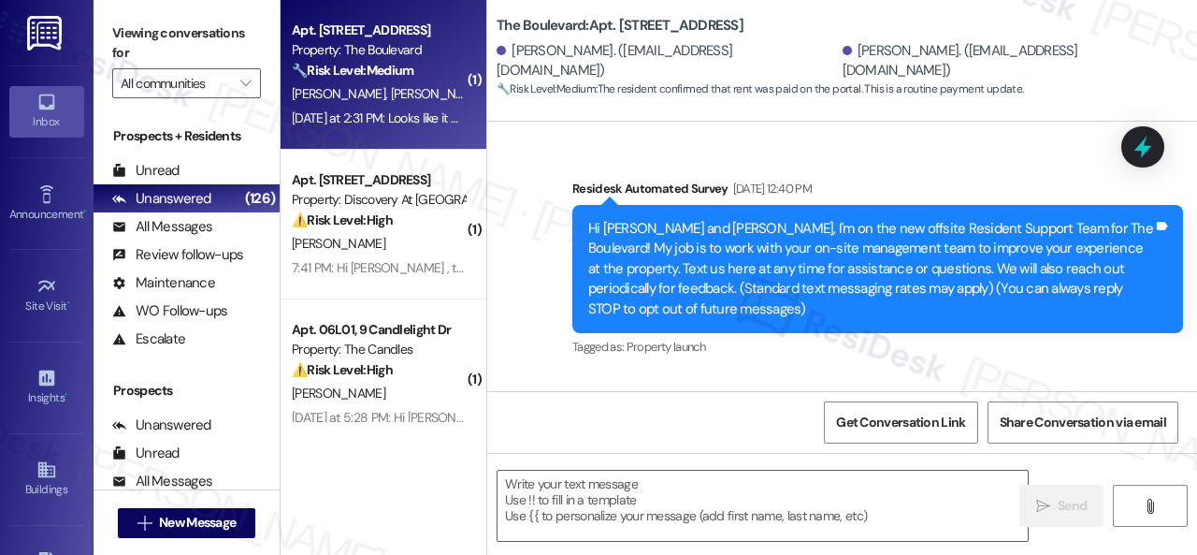
type textarea "Fetching suggested responses. Please feel free to read through the conversation…"
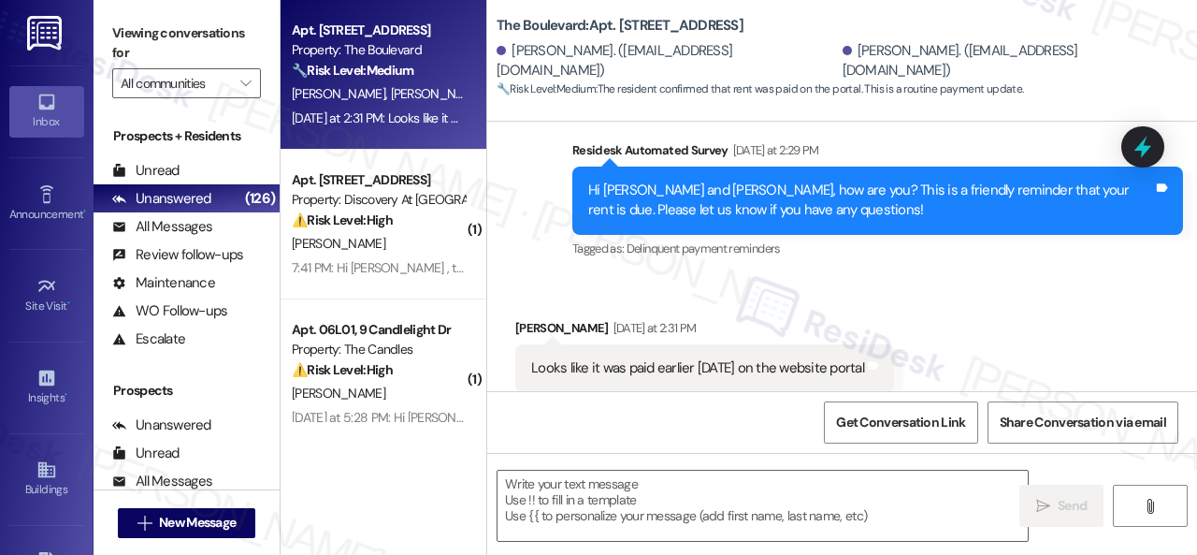
scroll to position [5108, 0]
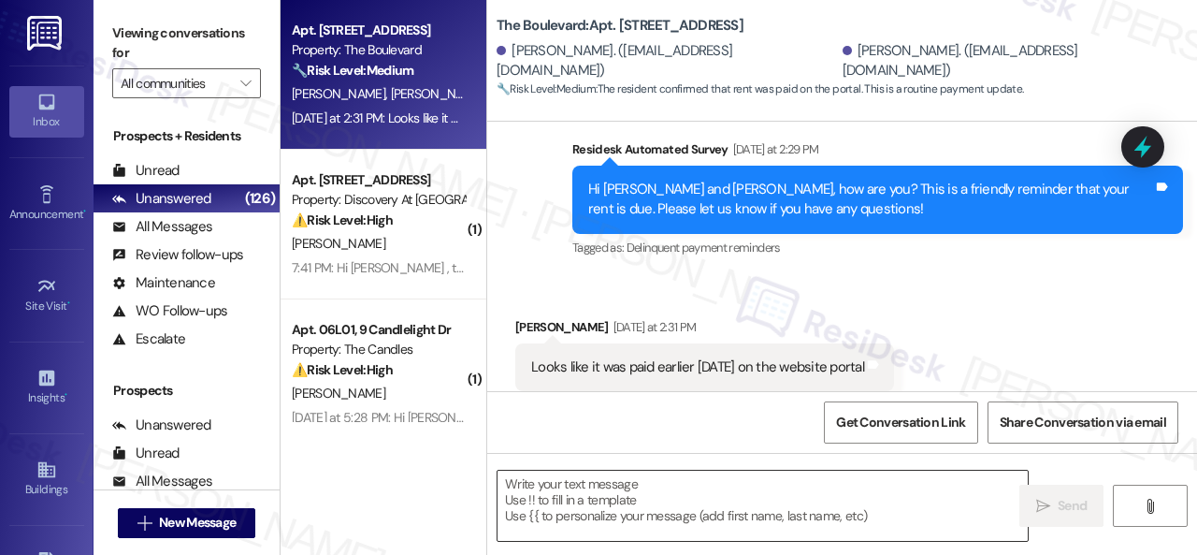
click at [610, 495] on textarea at bounding box center [763, 505] width 530 height 70
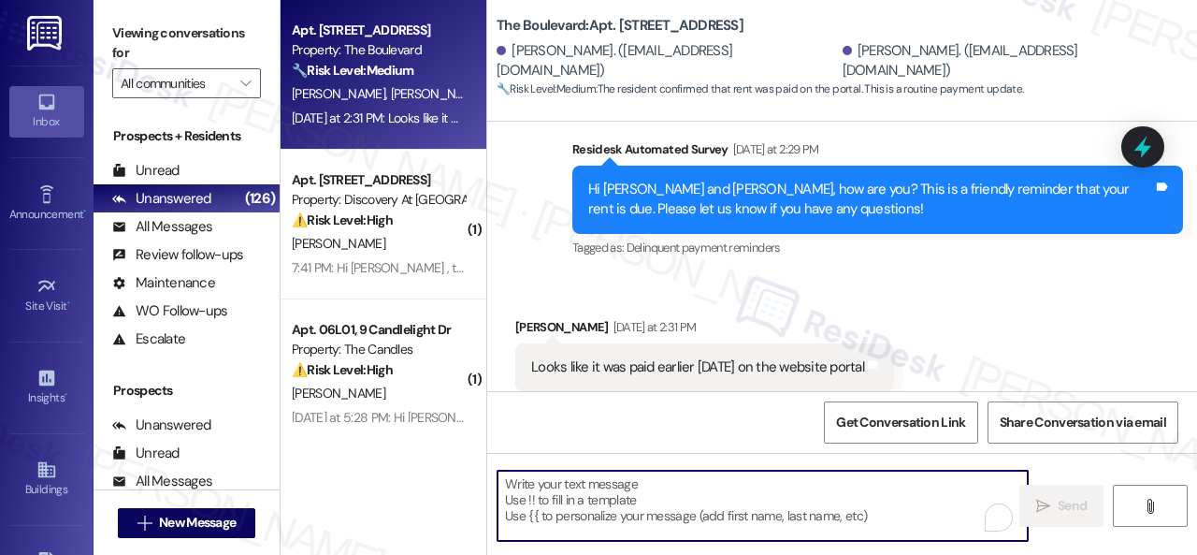
paste textarea "Thanks for the update! I'm happy to hear you've already taken care of the rent.…"
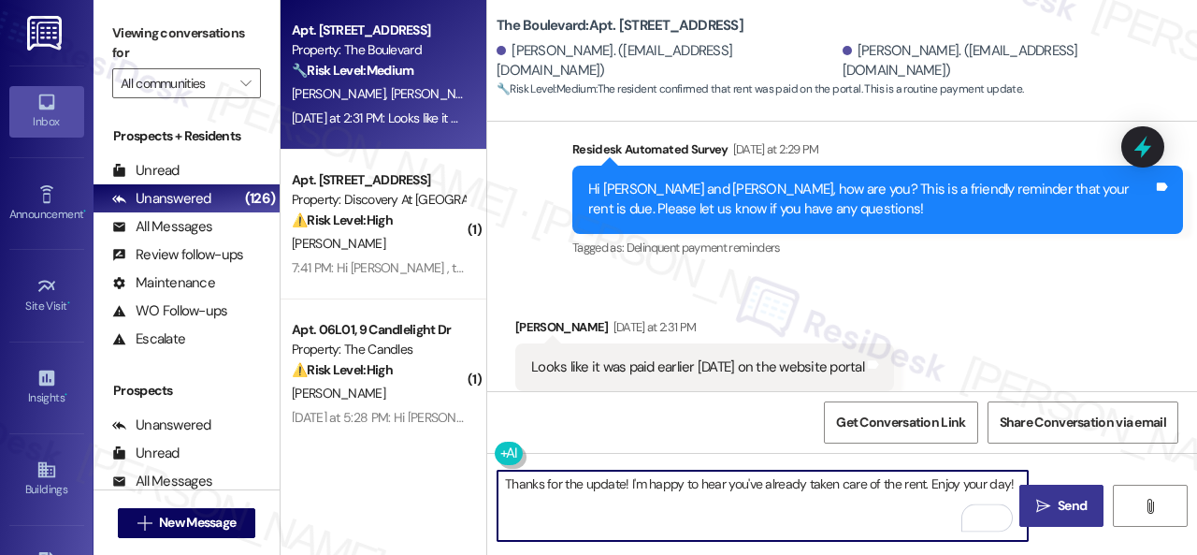
type textarea "Thanks for the update! I'm happy to hear you've already taken care of the rent.…"
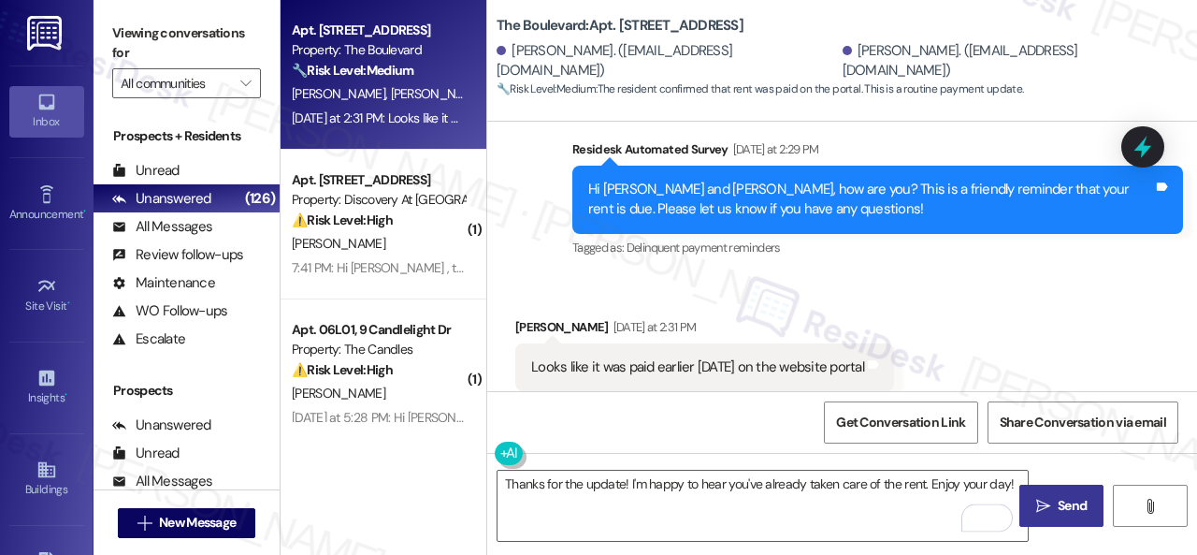
click at [1061, 511] on span "Send" at bounding box center [1072, 506] width 29 height 20
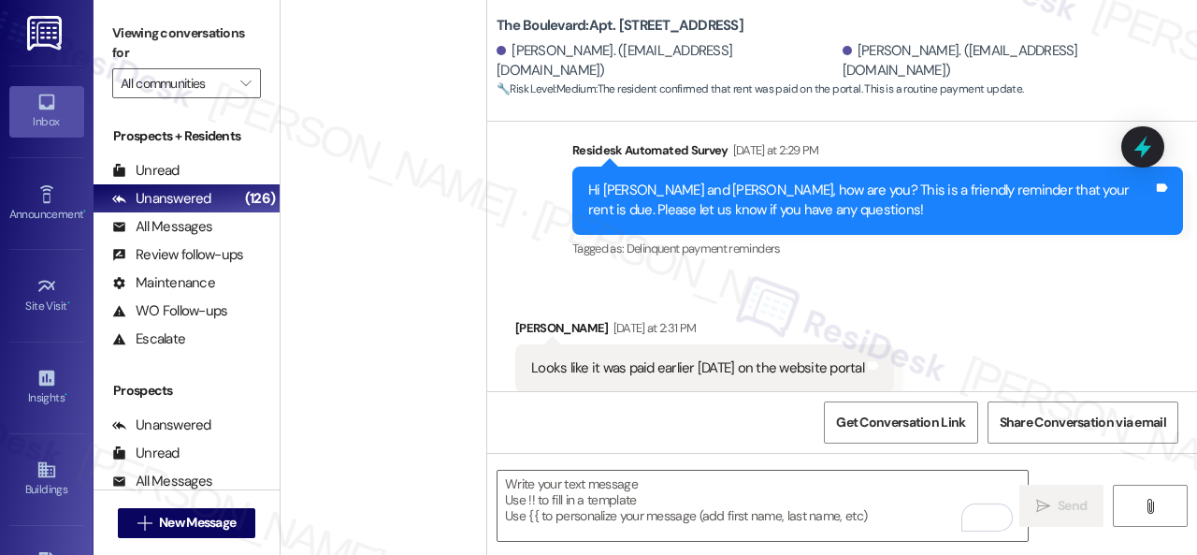
scroll to position [0, 0]
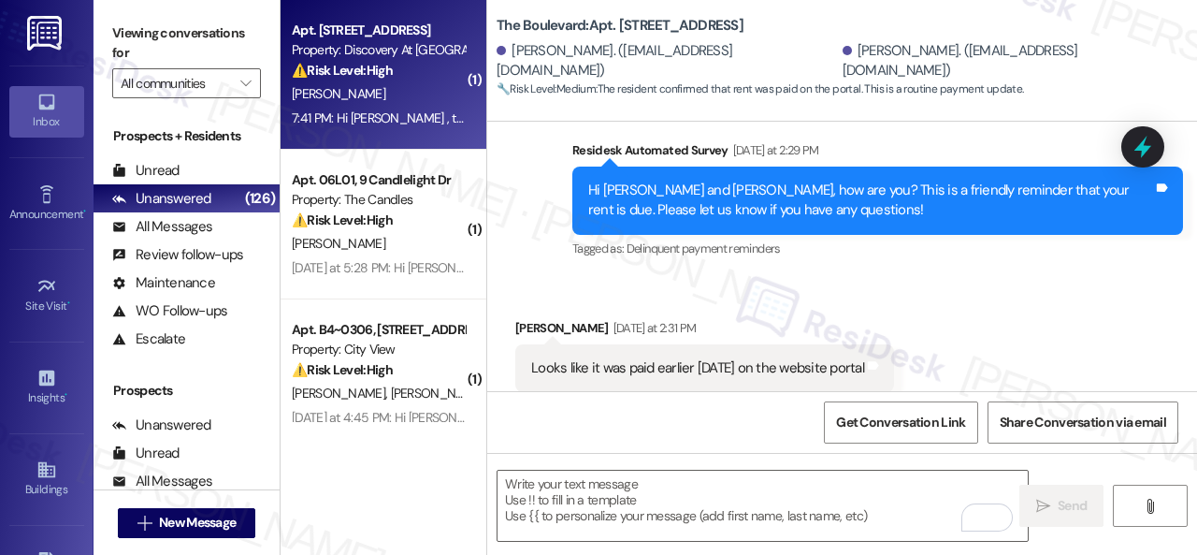
click at [410, 98] on div "[PERSON_NAME]" at bounding box center [378, 93] width 177 height 23
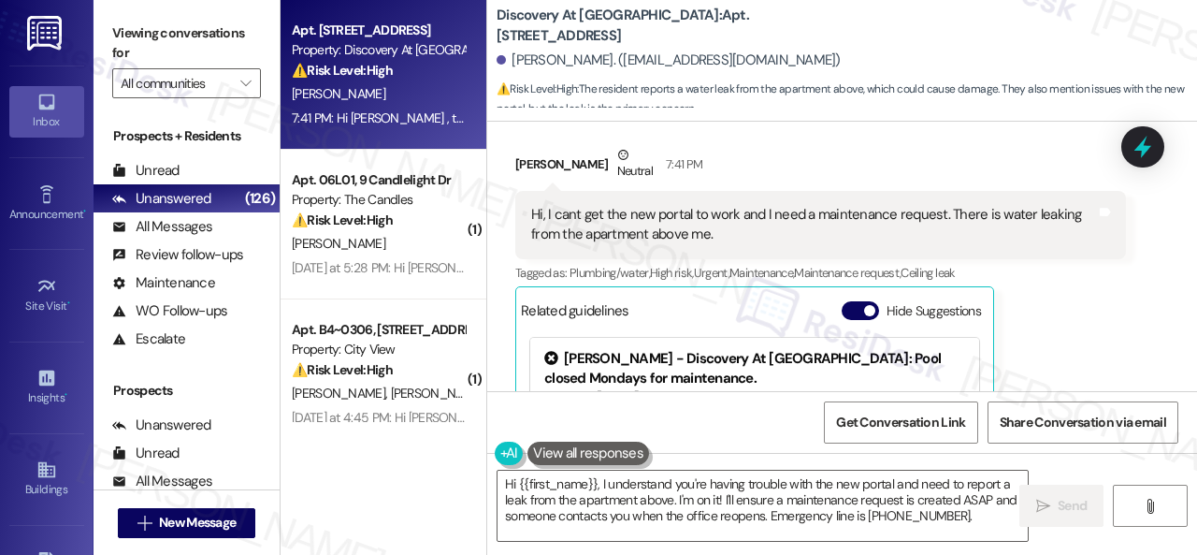
scroll to position [1521, 0]
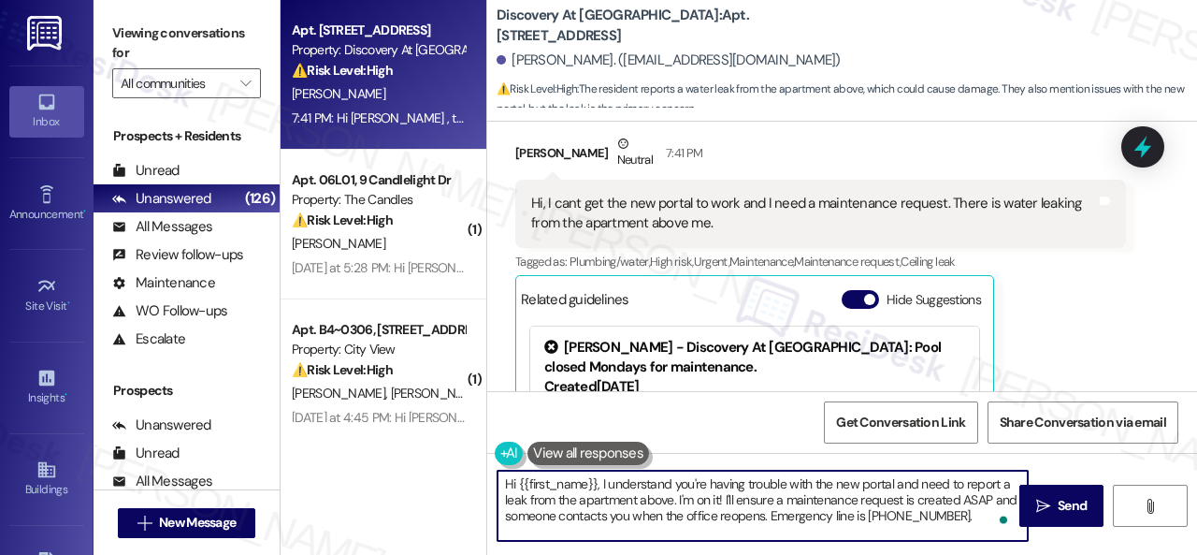
drag, startPoint x: 674, startPoint y: 480, endPoint x: 1001, endPoint y: 484, distance: 326.4
click at [1001, 484] on textarea "Hi {{first_name}}, I understand you're having trouble with the new portal and n…" at bounding box center [763, 505] width 530 height 70
click at [888, 488] on textarea "Hi {{first_name}}, I understand there's a leak from the apartment above. I'm on…" at bounding box center [763, 505] width 530 height 70
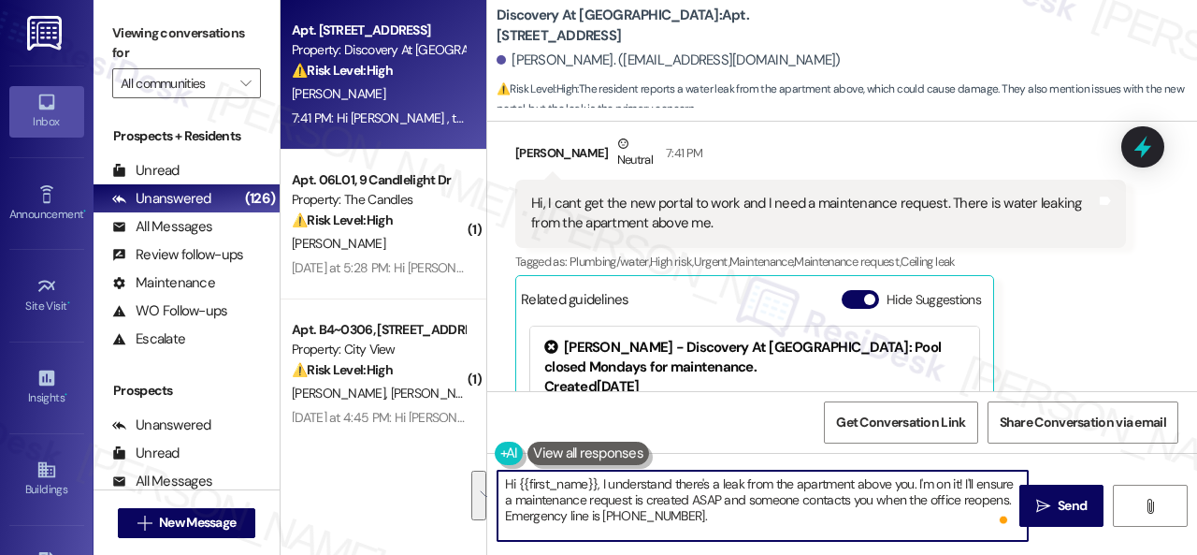
drag, startPoint x: 917, startPoint y: 487, endPoint x: 945, endPoint y: 523, distance: 45.3
click at [945, 523] on textarea "Hi {{first_name}}, I understand there's a leak from the apartment above you. I'…" at bounding box center [763, 505] width 530 height 70
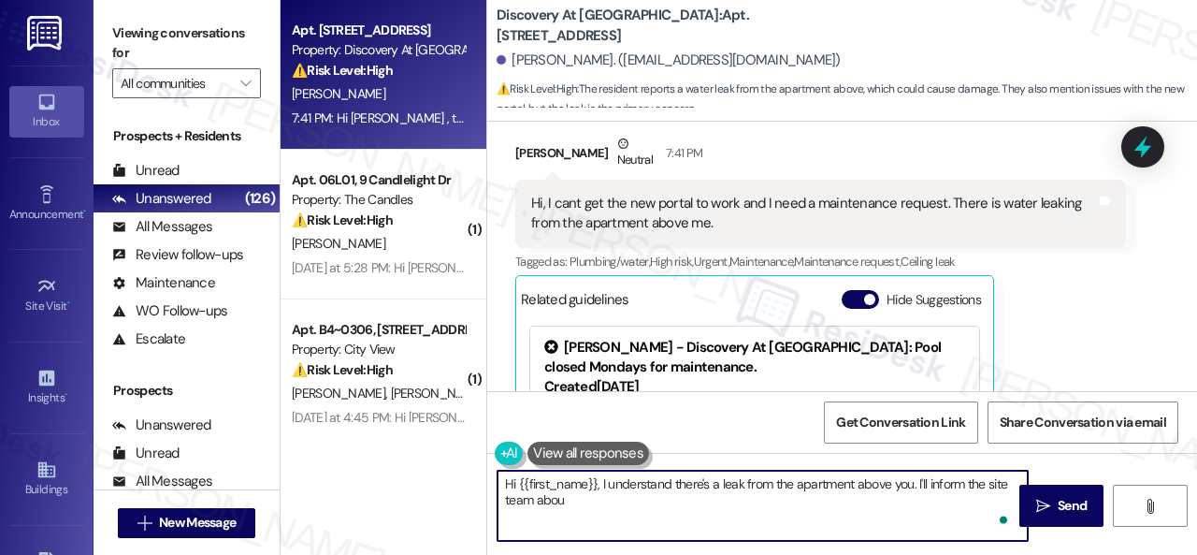
type textarea "Hi {{first_name}}, I understand there's a leak from the apartment above you. I'…"
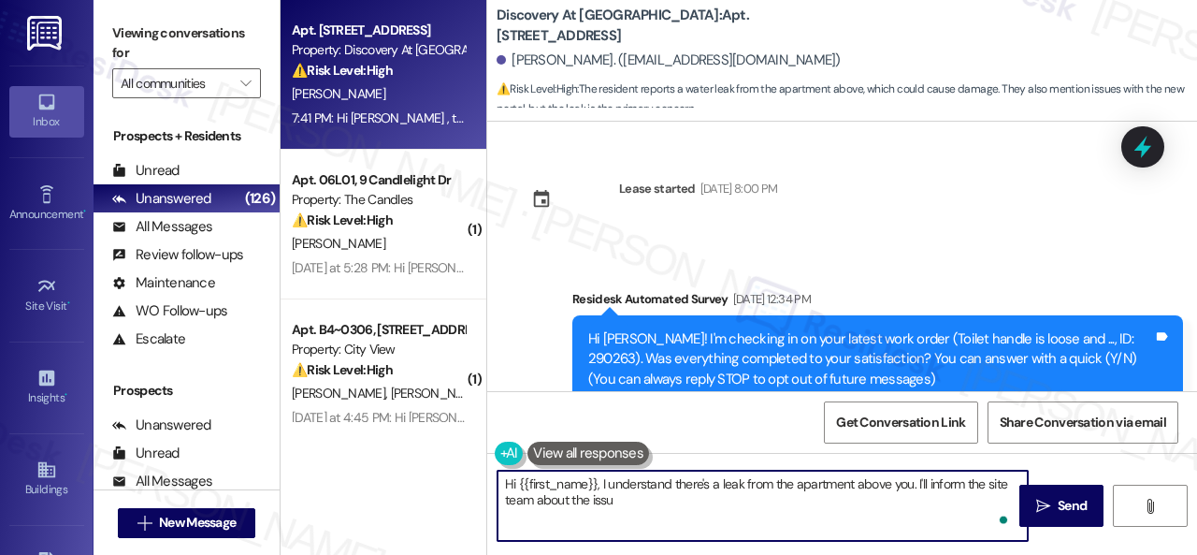
scroll to position [1521, 0]
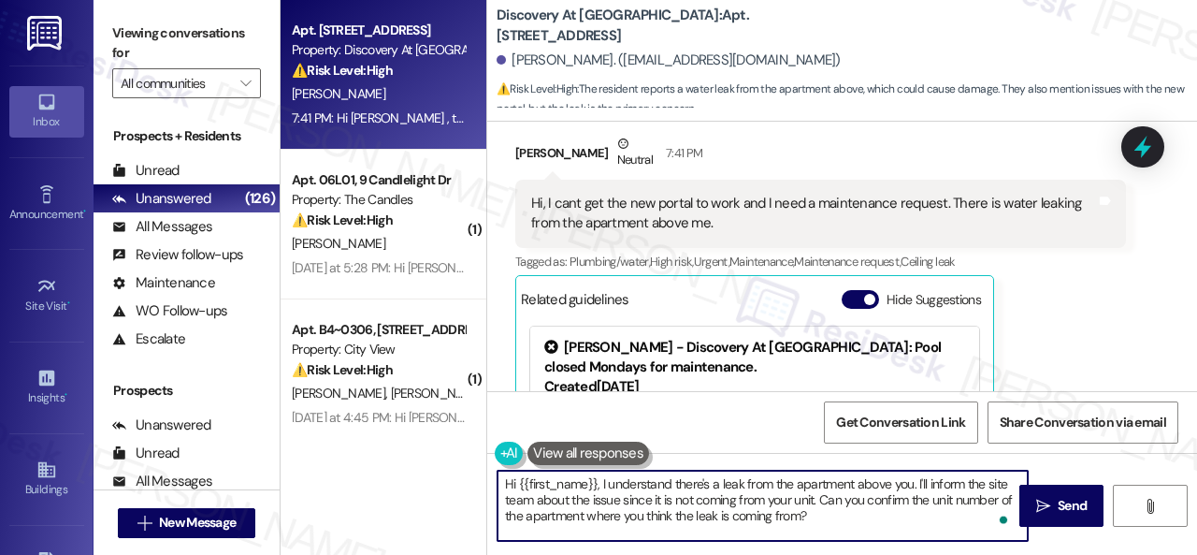
click at [862, 512] on textarea "Hi {{first_name}}, I understand there's a leak from the apartment above you. I'…" at bounding box center [763, 505] width 530 height 70
type textarea "Hi {{first_name}}, I understand there's a leak from the apartment above you. I'…"
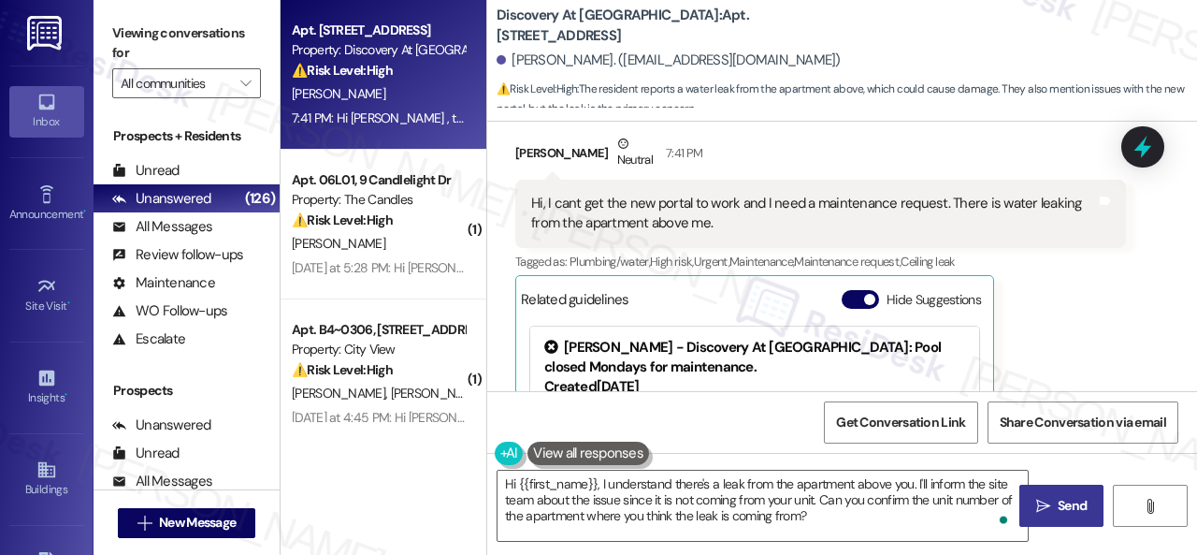
click at [1081, 504] on span "Send" at bounding box center [1072, 506] width 29 height 20
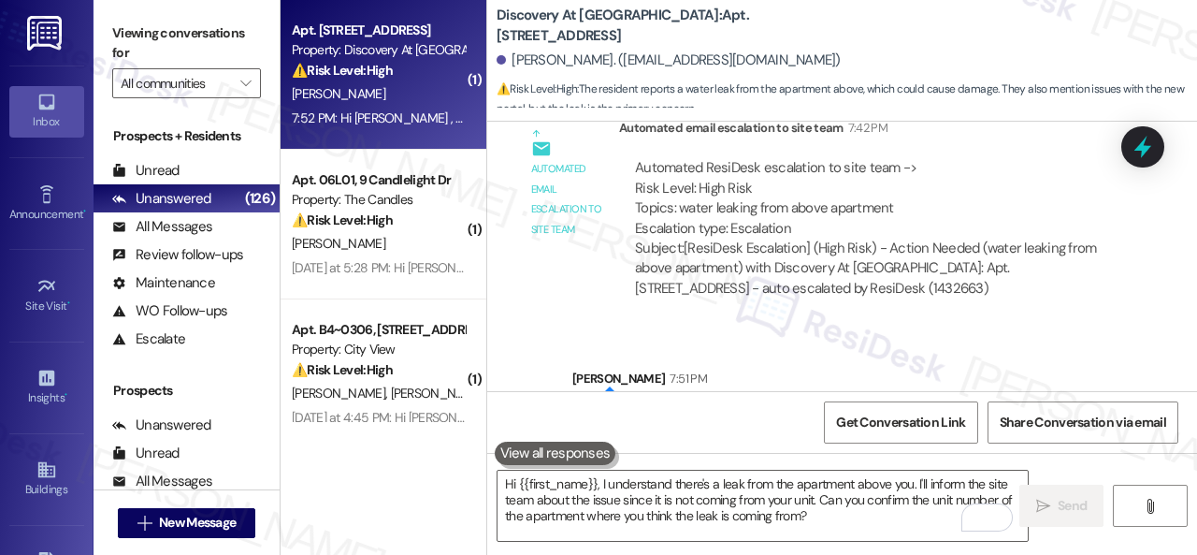
scroll to position [2518, 0]
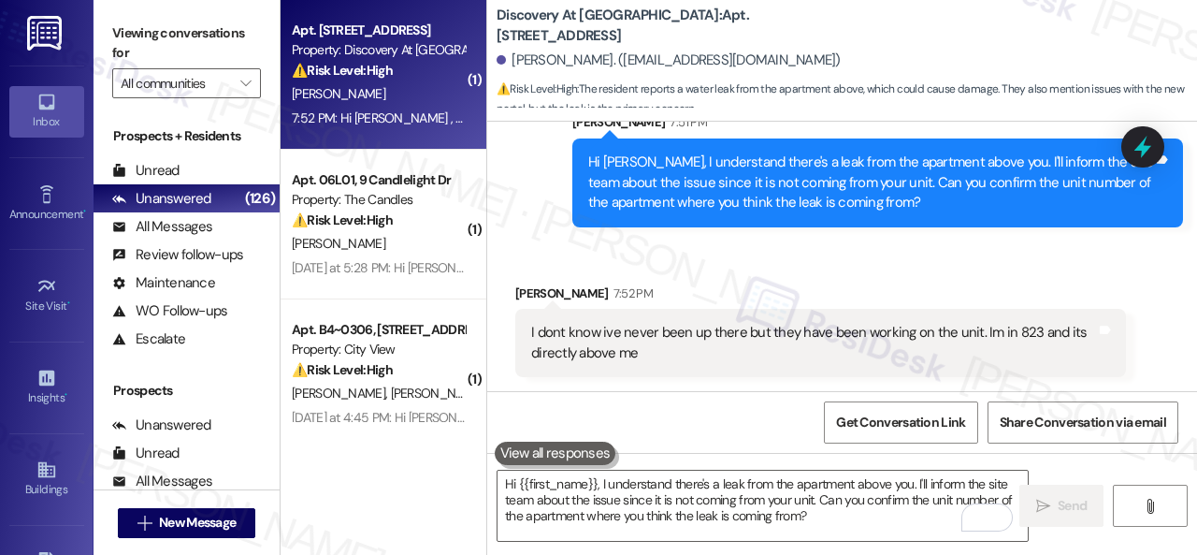
click at [951, 253] on div "Received via SMS [PERSON_NAME] 7:52 PM I dont know ive never been up there but …" at bounding box center [842, 316] width 710 height 151
